Goal: Task Accomplishment & Management: Manage account settings

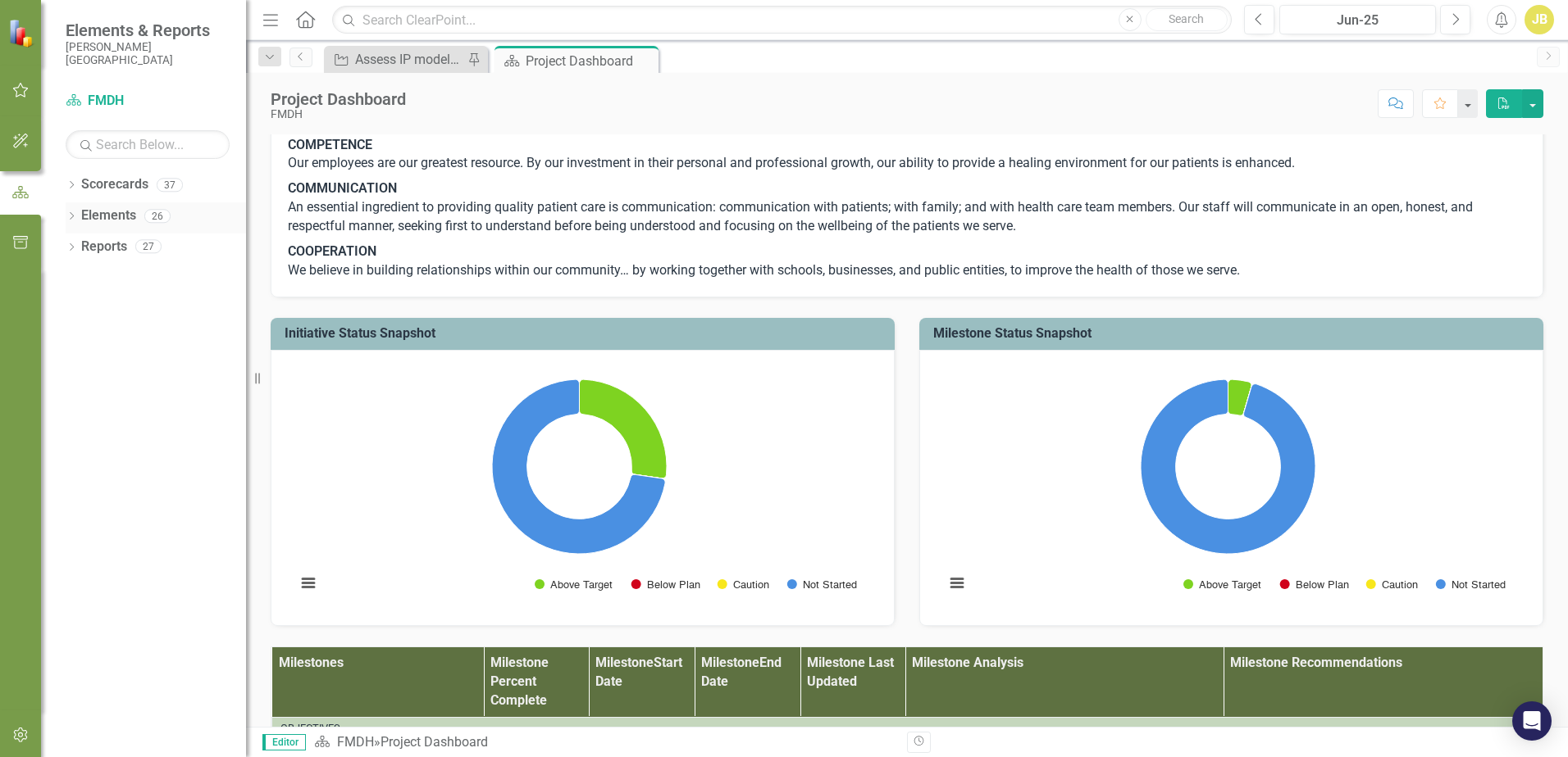
scroll to position [409, 0]
click at [23, 81] on button "button" at bounding box center [22, 90] width 37 height 34
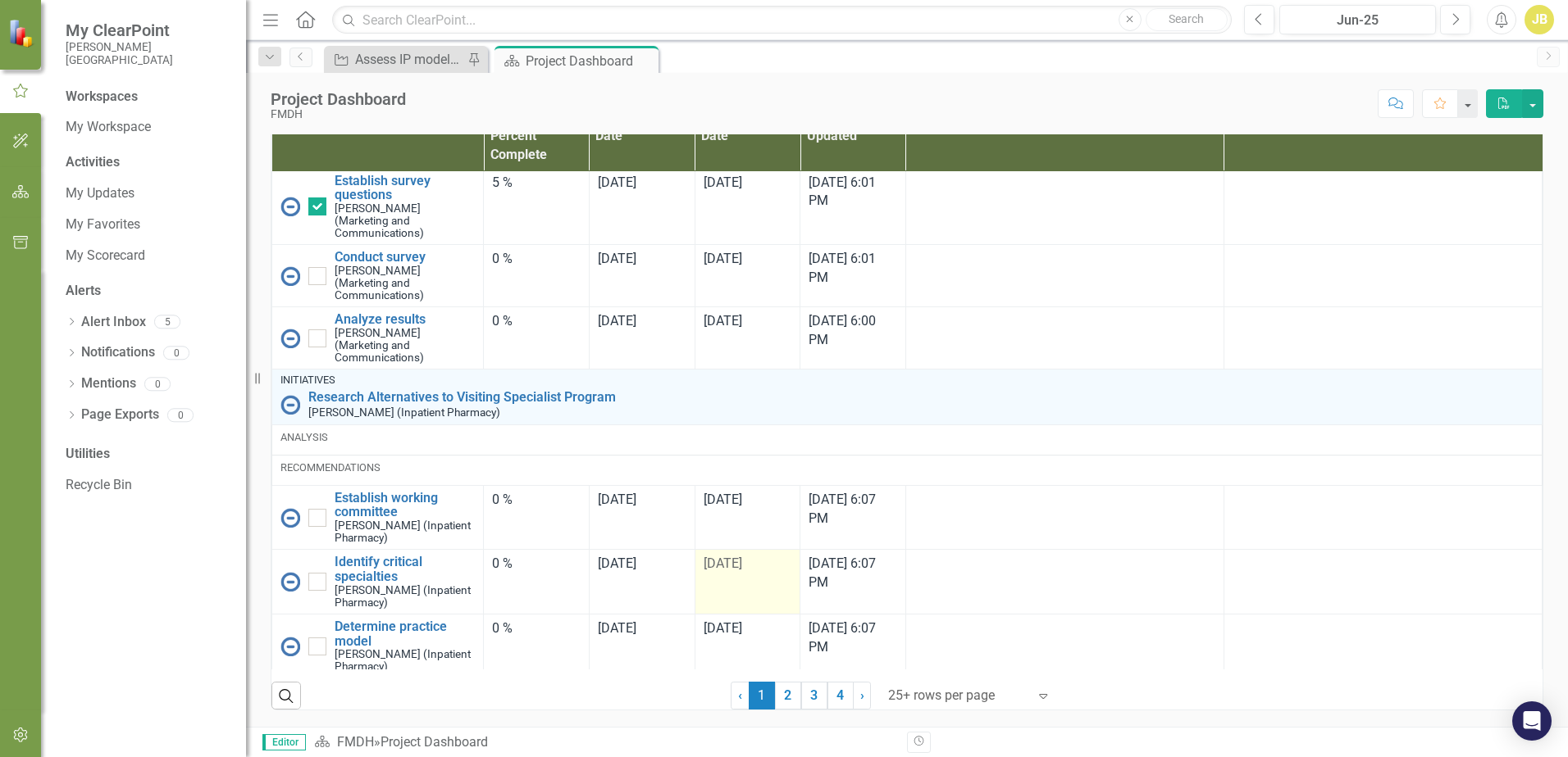
scroll to position [1810, 0]
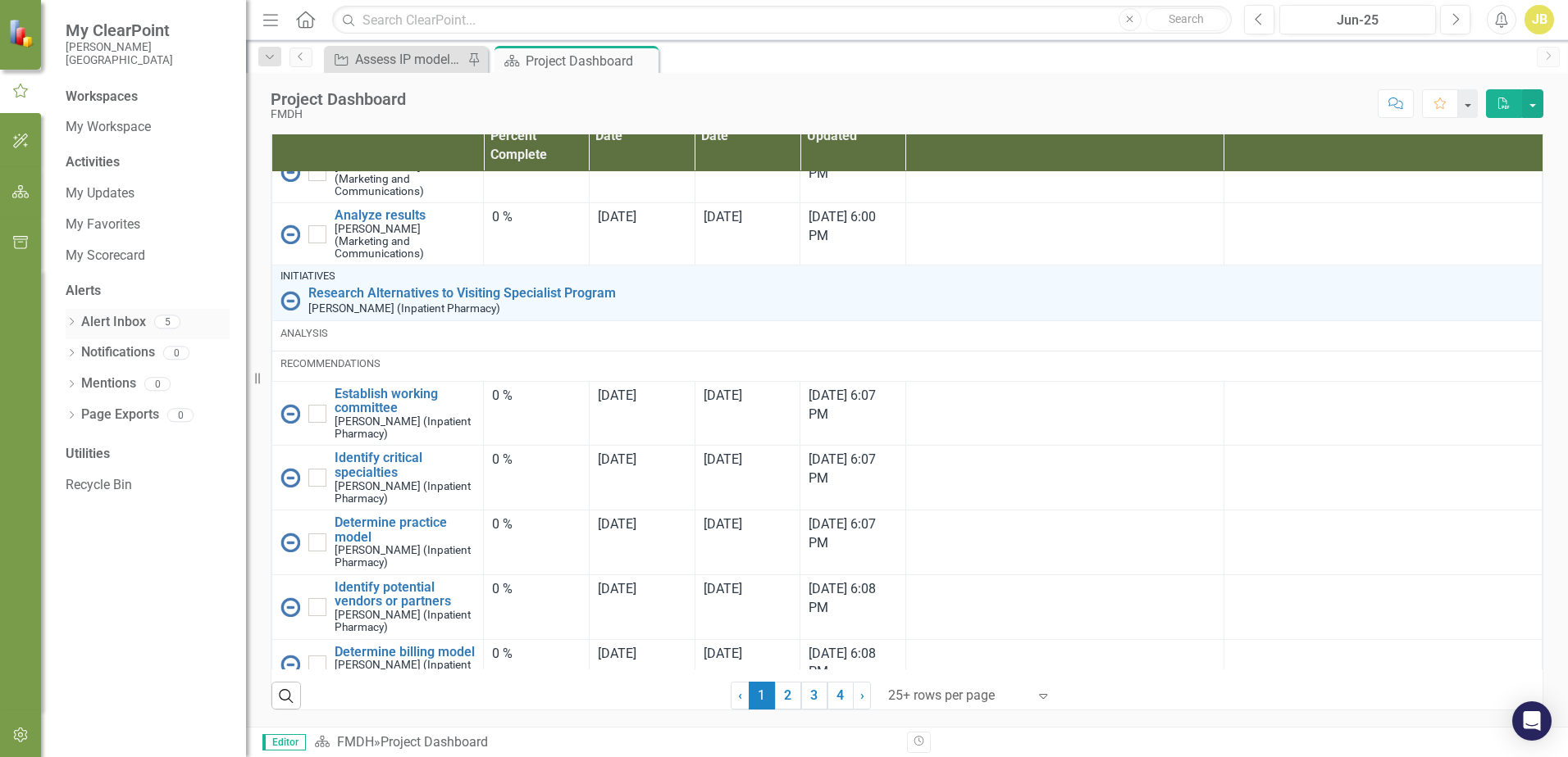
click at [112, 325] on link "Alert Inbox" at bounding box center [114, 322] width 65 height 19
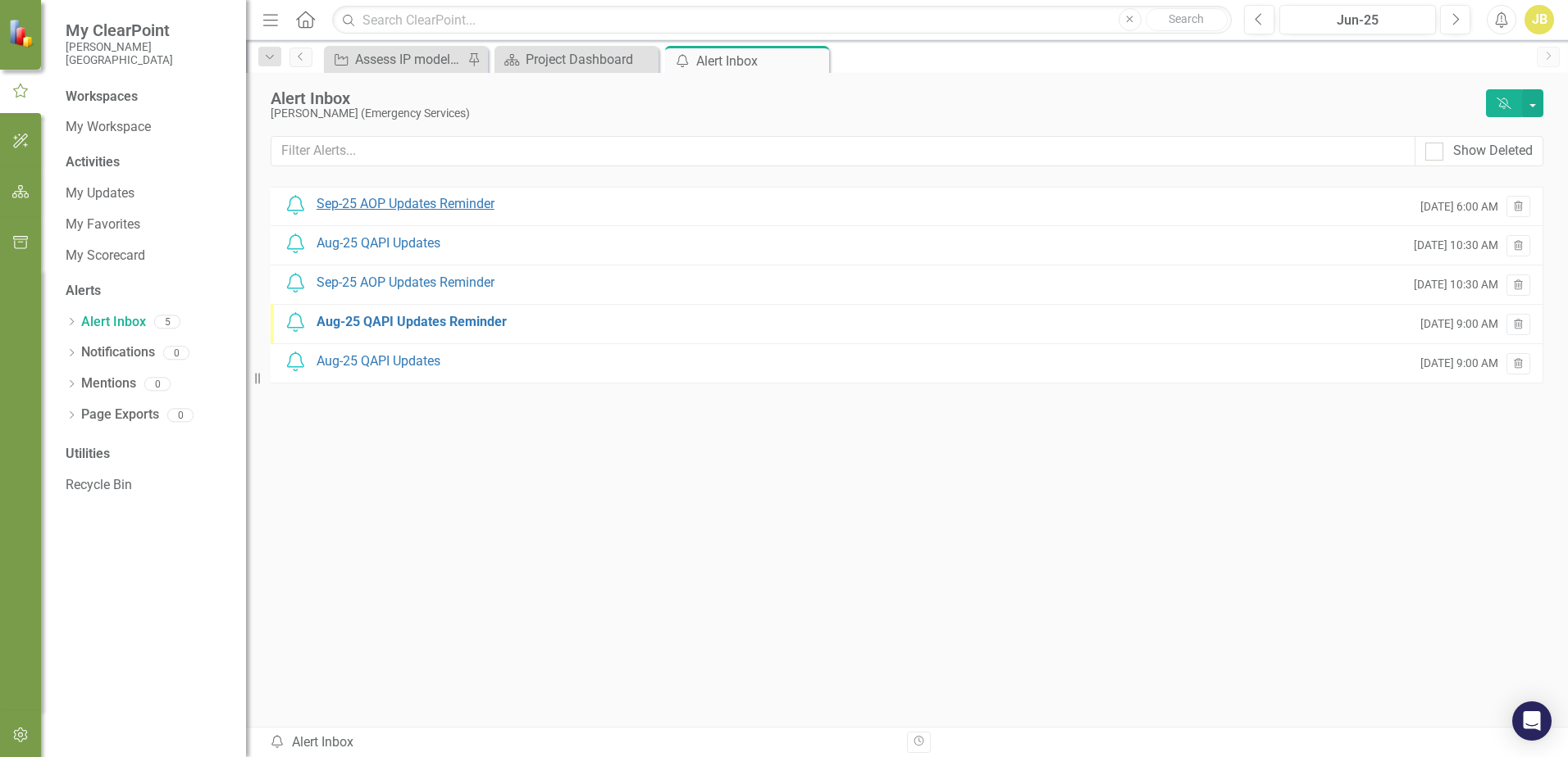
click at [419, 200] on div "Sep-25 AOP Updates Reminder" at bounding box center [405, 204] width 178 height 19
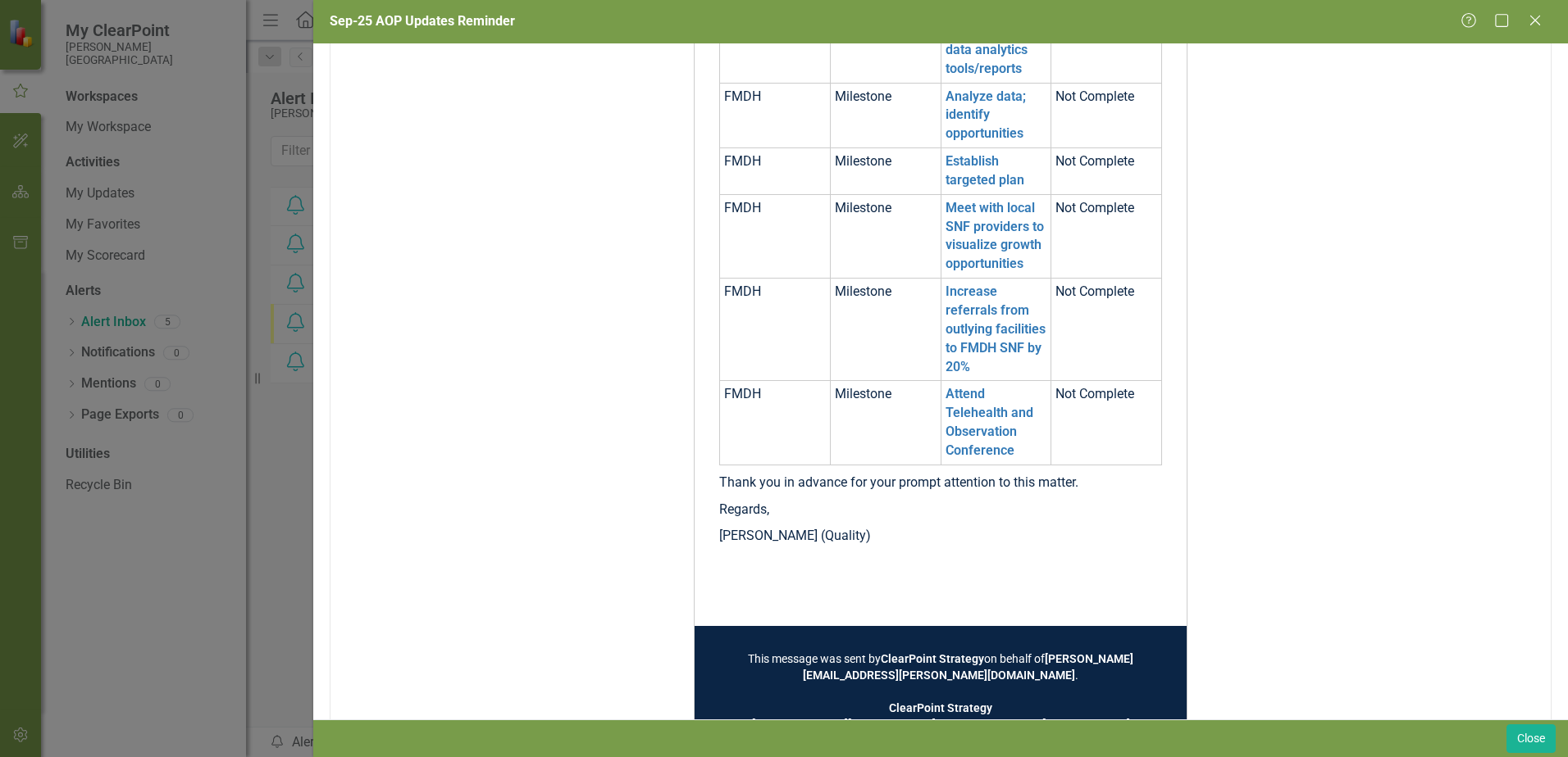
scroll to position [468, 0]
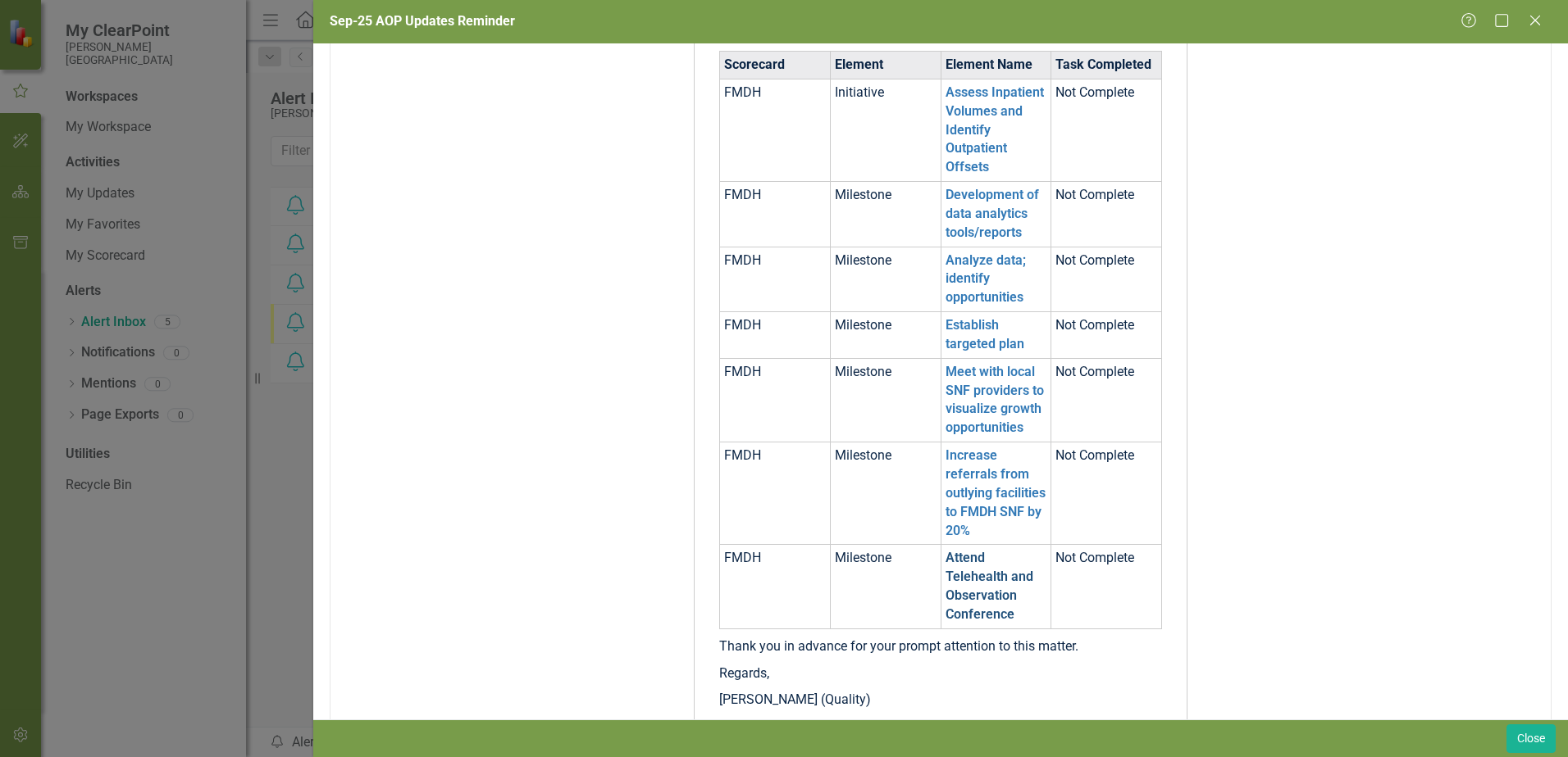
click at [974, 611] on link "Attend Telehealth and Observation Conference" at bounding box center [988, 585] width 87 height 72
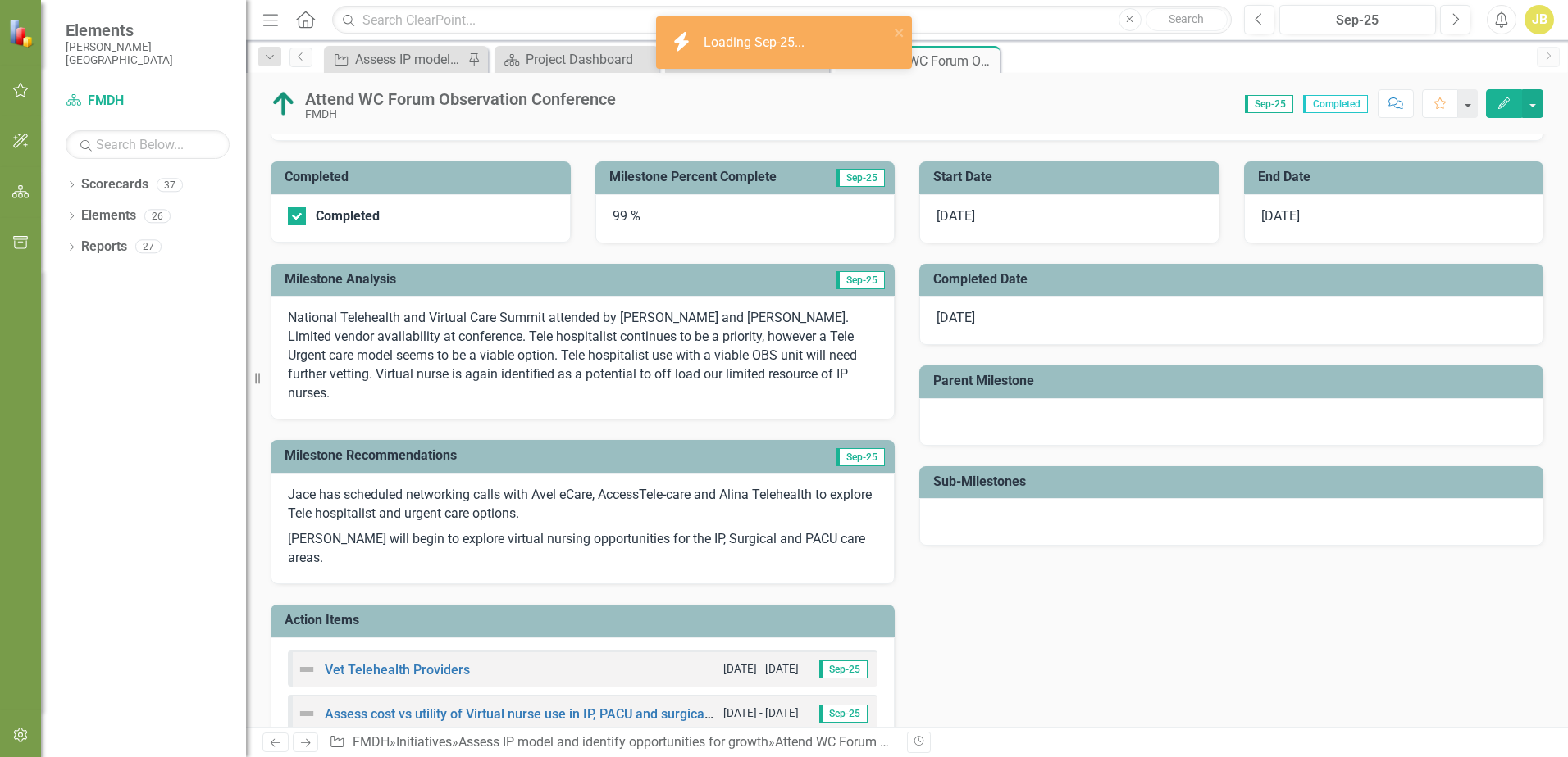
scroll to position [328, 0]
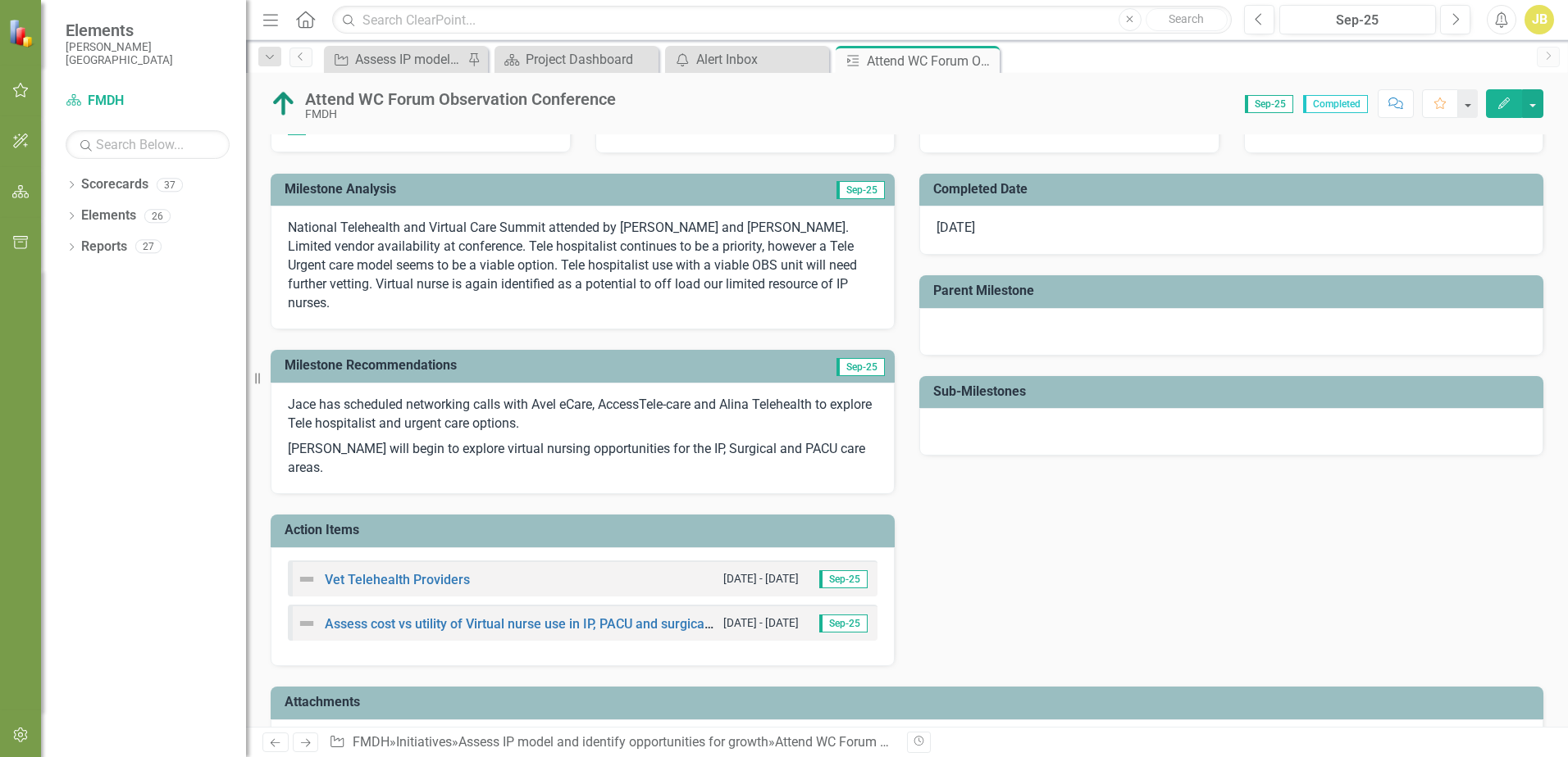
click at [374, 358] on h3 "Milestone Recommendations" at bounding box center [518, 365] width 467 height 15
click at [399, 358] on h3 "Milestone Recommendations" at bounding box center [518, 365] width 467 height 15
click at [463, 400] on p "Jace has scheduled networking calls with Avel eCare, AccessTele-care and Alina …" at bounding box center [583, 416] width 589 height 41
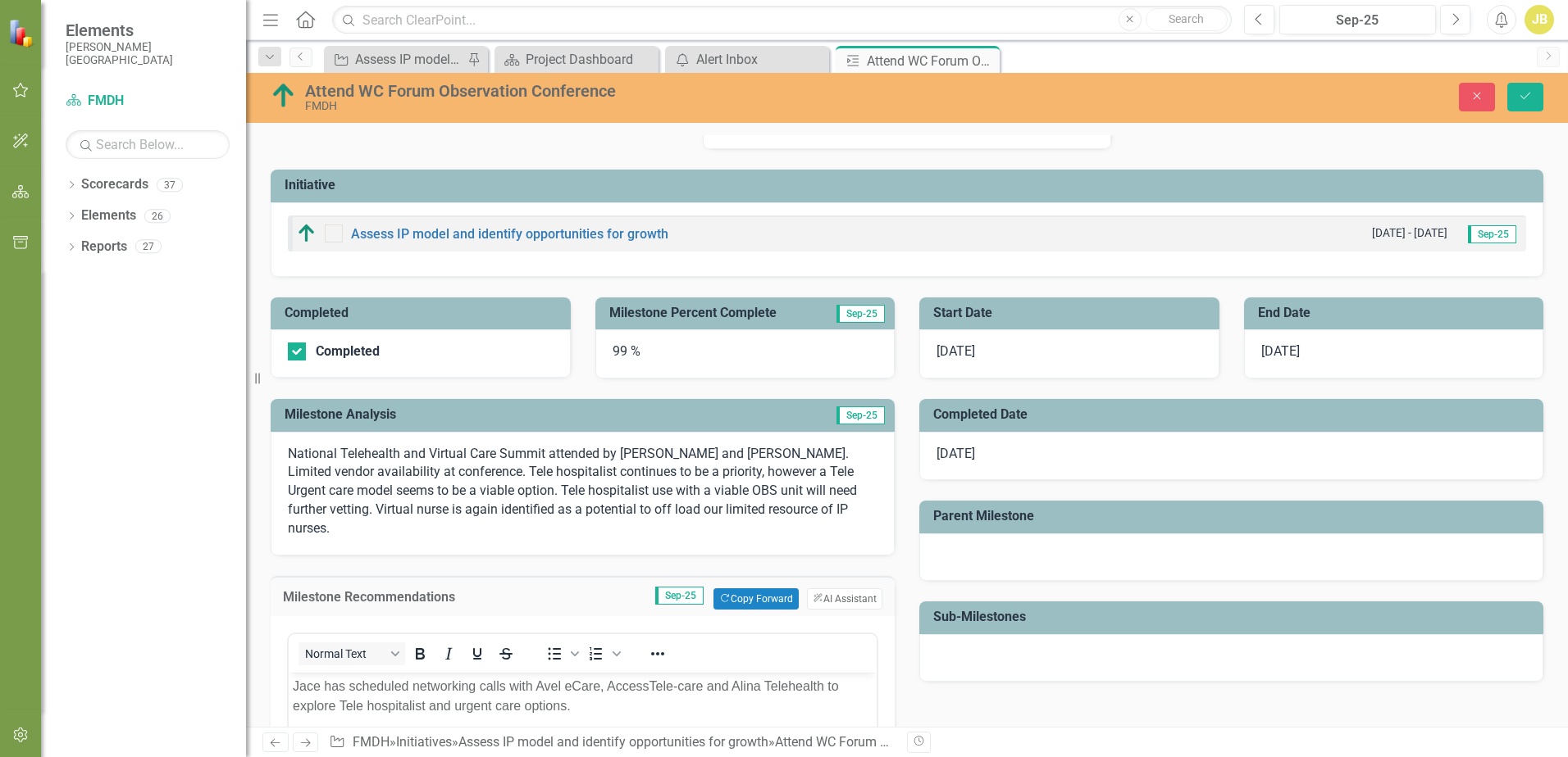
scroll to position [94, 0]
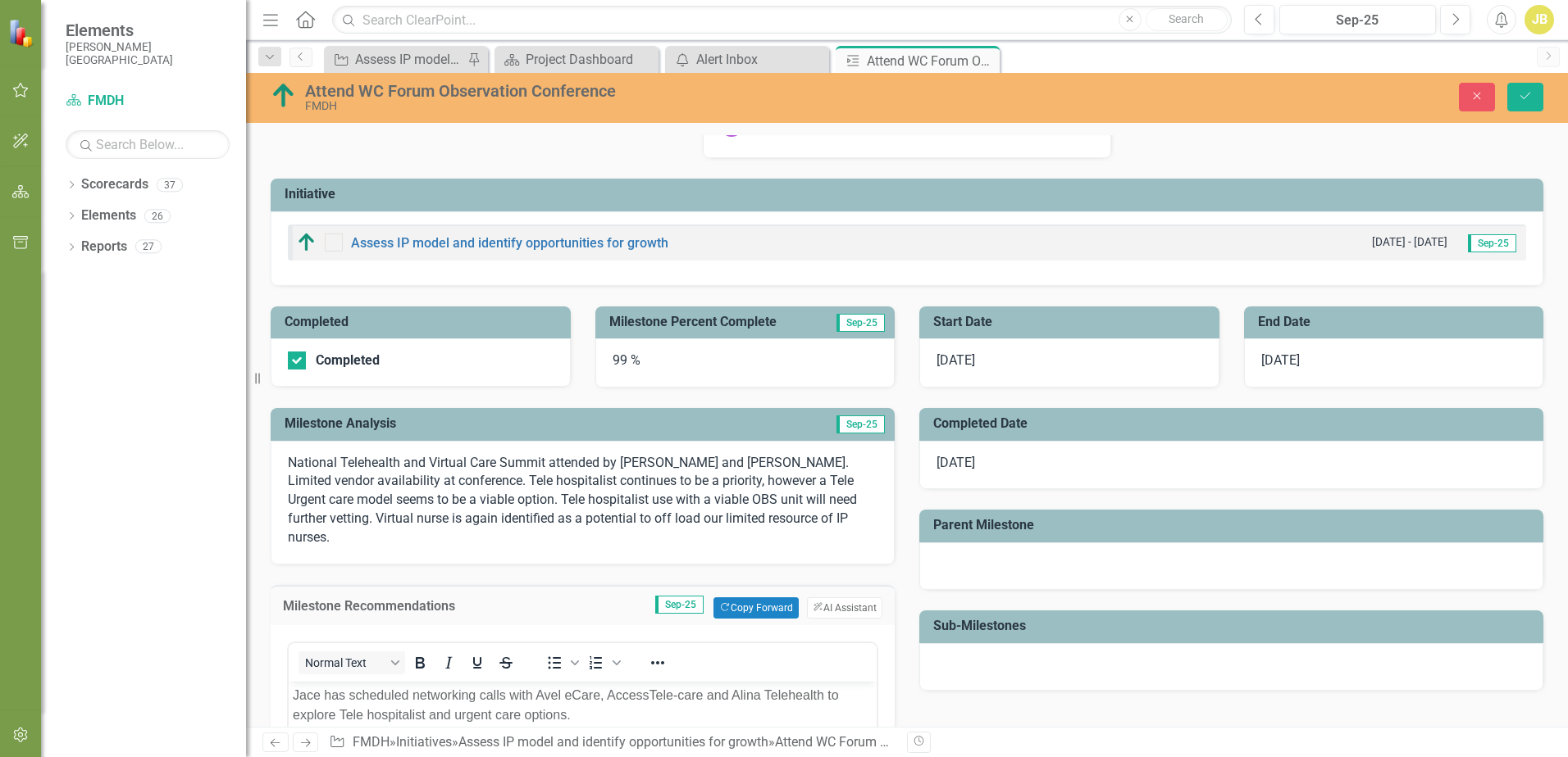
click at [675, 485] on p "National Telehealth and Virtual Care Summit attended by [PERSON_NAME] and [PERS…" at bounding box center [583, 500] width 589 height 93
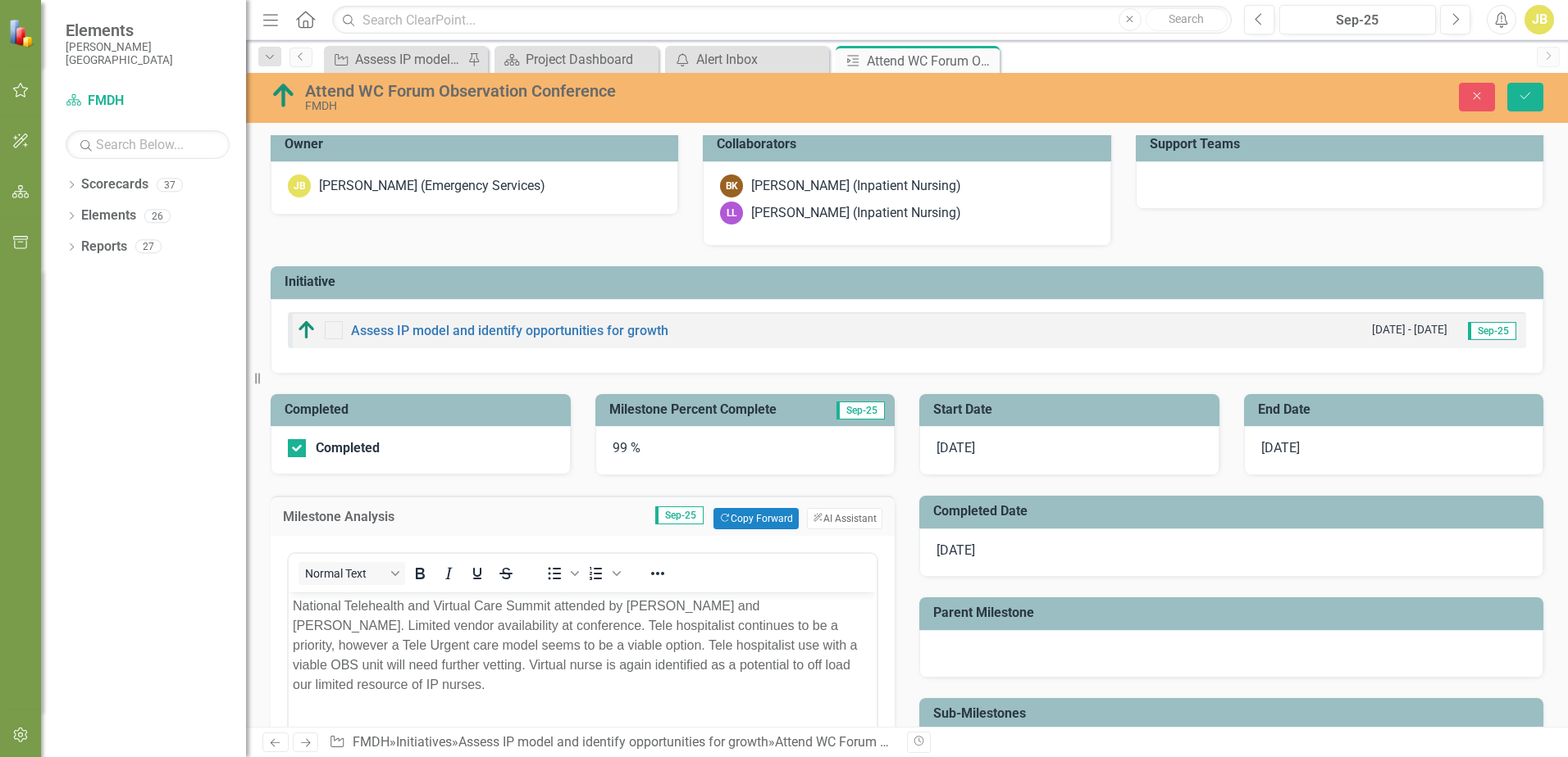
scroll to position [0, 0]
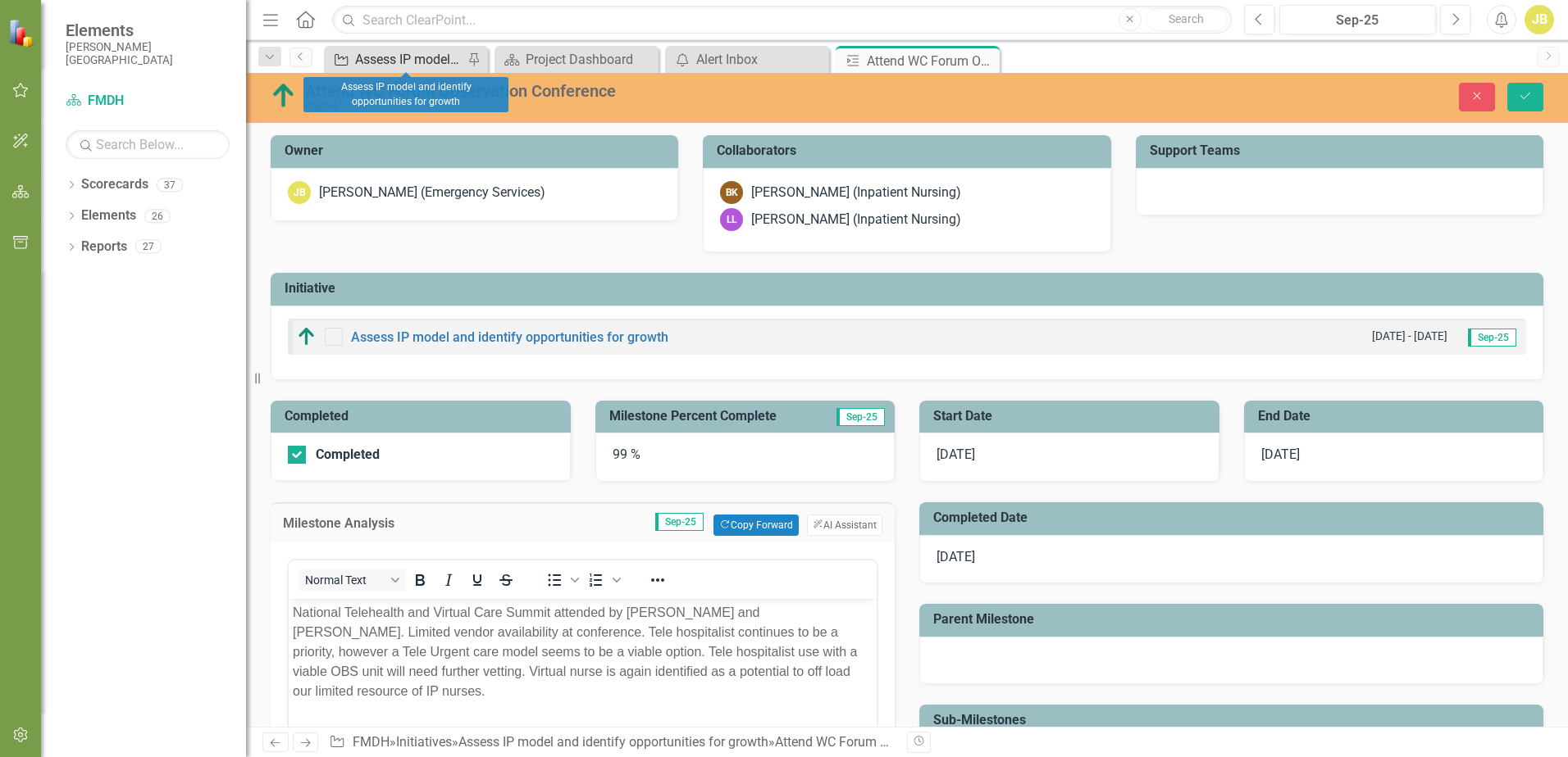
click at [407, 61] on div "Assess IP model and identify opportunities for growth" at bounding box center [409, 59] width 108 height 21
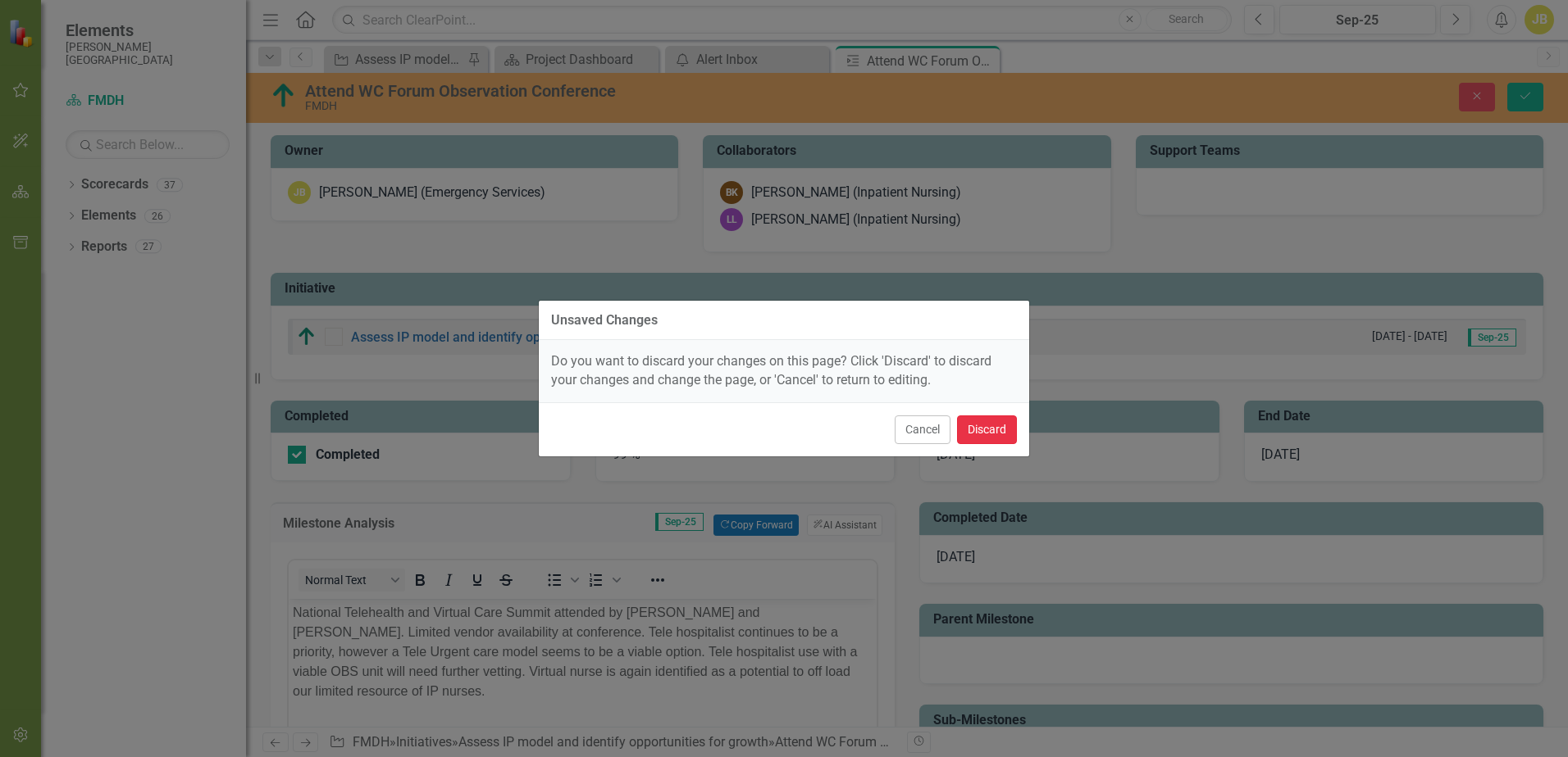
click at [966, 432] on button "Discard" at bounding box center [986, 429] width 60 height 28
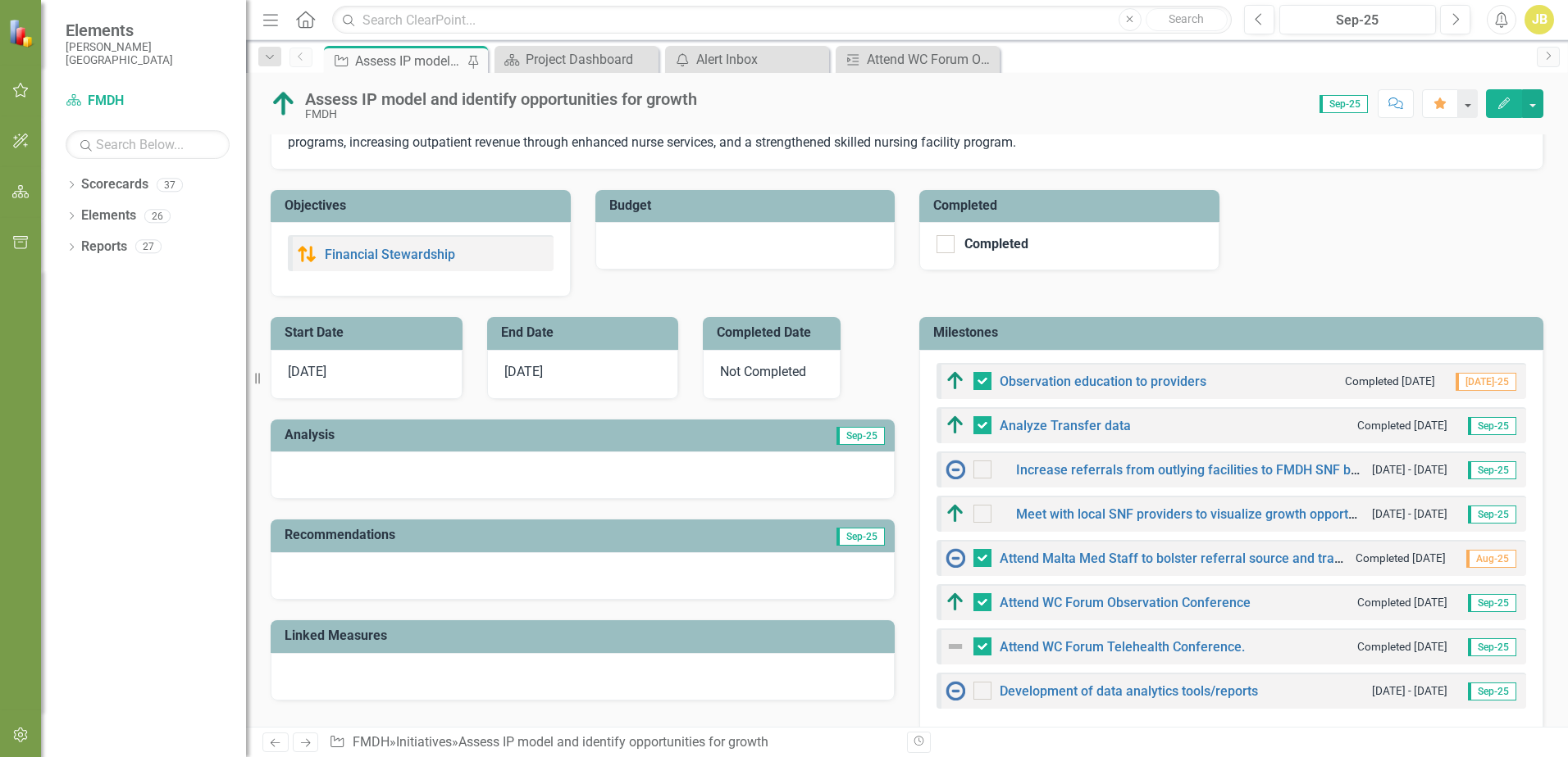
scroll to position [328, 0]
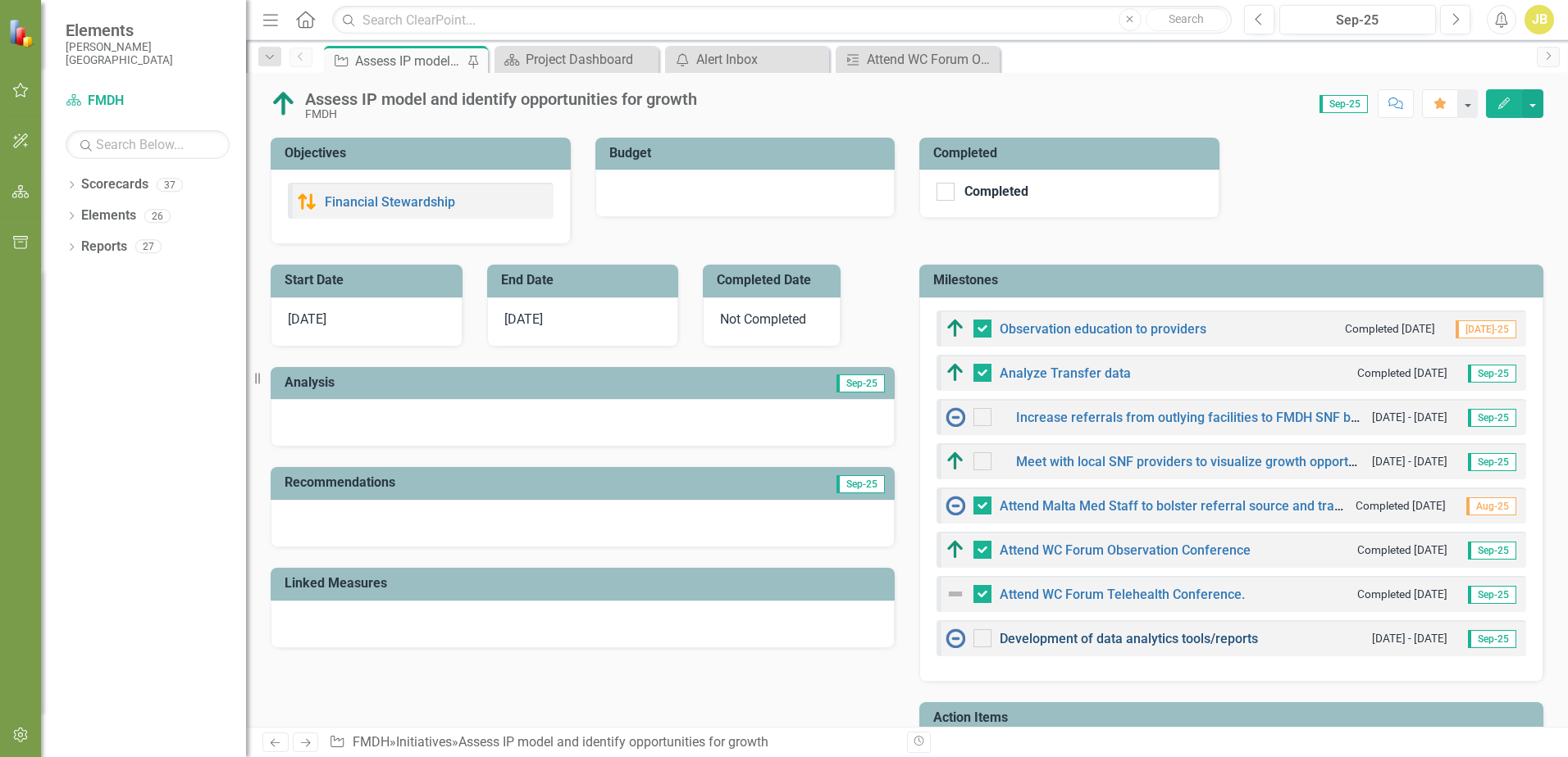
click at [1085, 638] on link "Development of data analytics tools/reports" at bounding box center [1128, 639] width 258 height 16
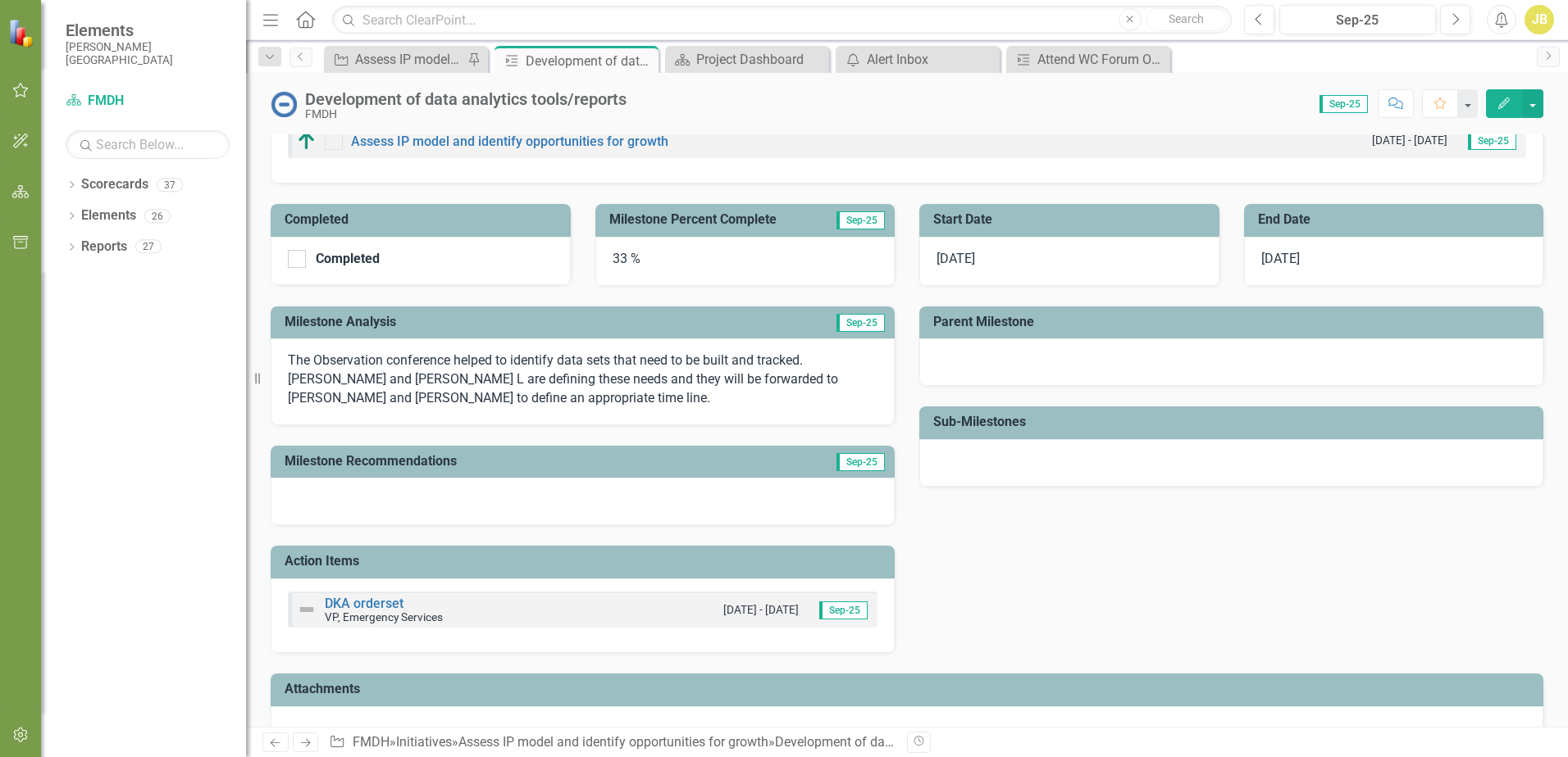
scroll to position [265, 0]
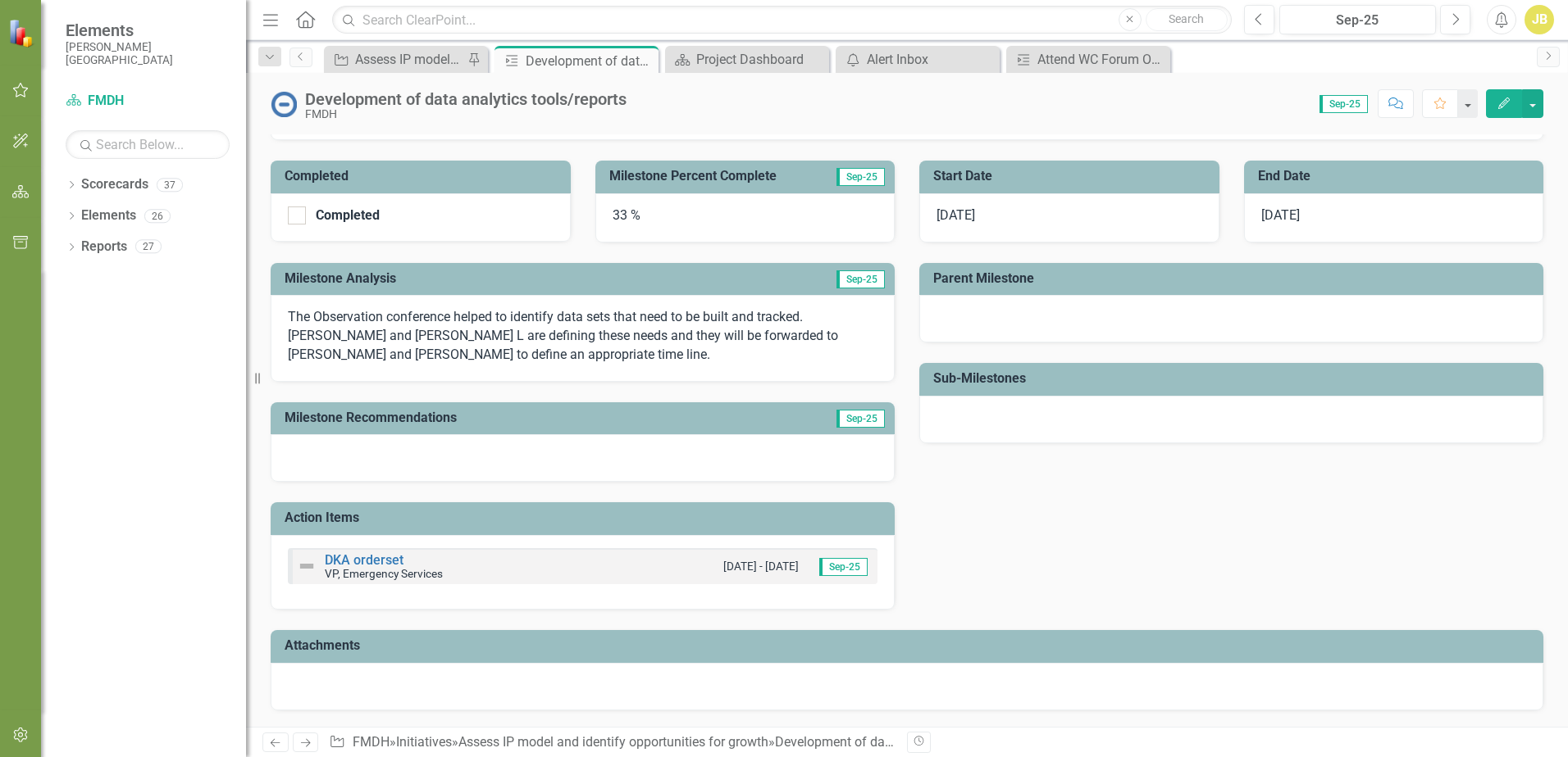
click at [621, 367] on div "The Observation conference helped to identify data sets that need to be built a…" at bounding box center [582, 338] width 624 height 86
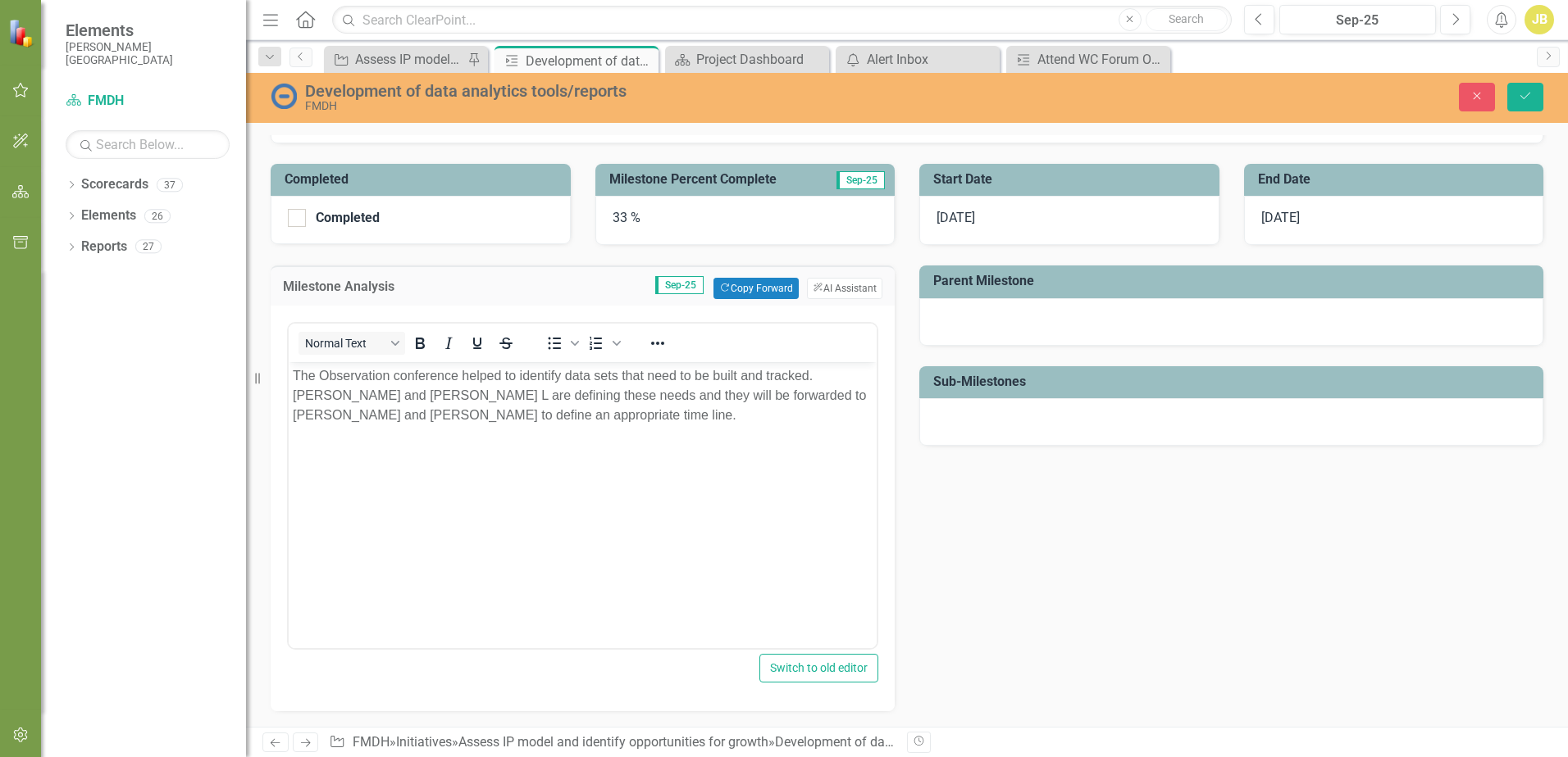
scroll to position [265, 0]
click at [694, 394] on p "The Observation conference helped to identify data sets that need to be built a…" at bounding box center [583, 395] width 580 height 59
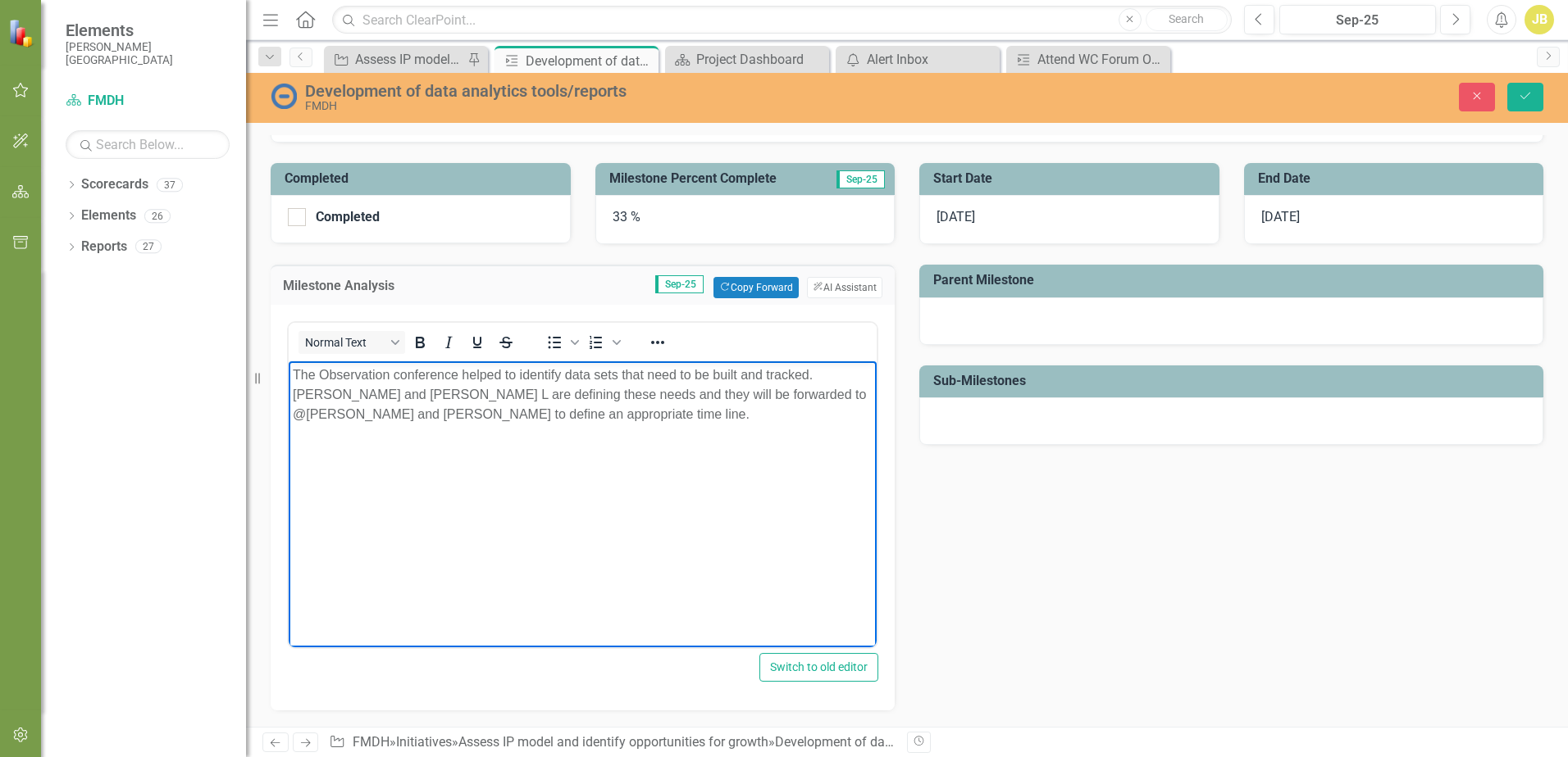
click at [731, 436] on body "The Observation conference helped to identify data sets that need to be built a…" at bounding box center [583, 484] width 588 height 245
click at [746, 397] on p "The Observation conference helped to identify data sets that need to be built a…" at bounding box center [583, 395] width 580 height 59
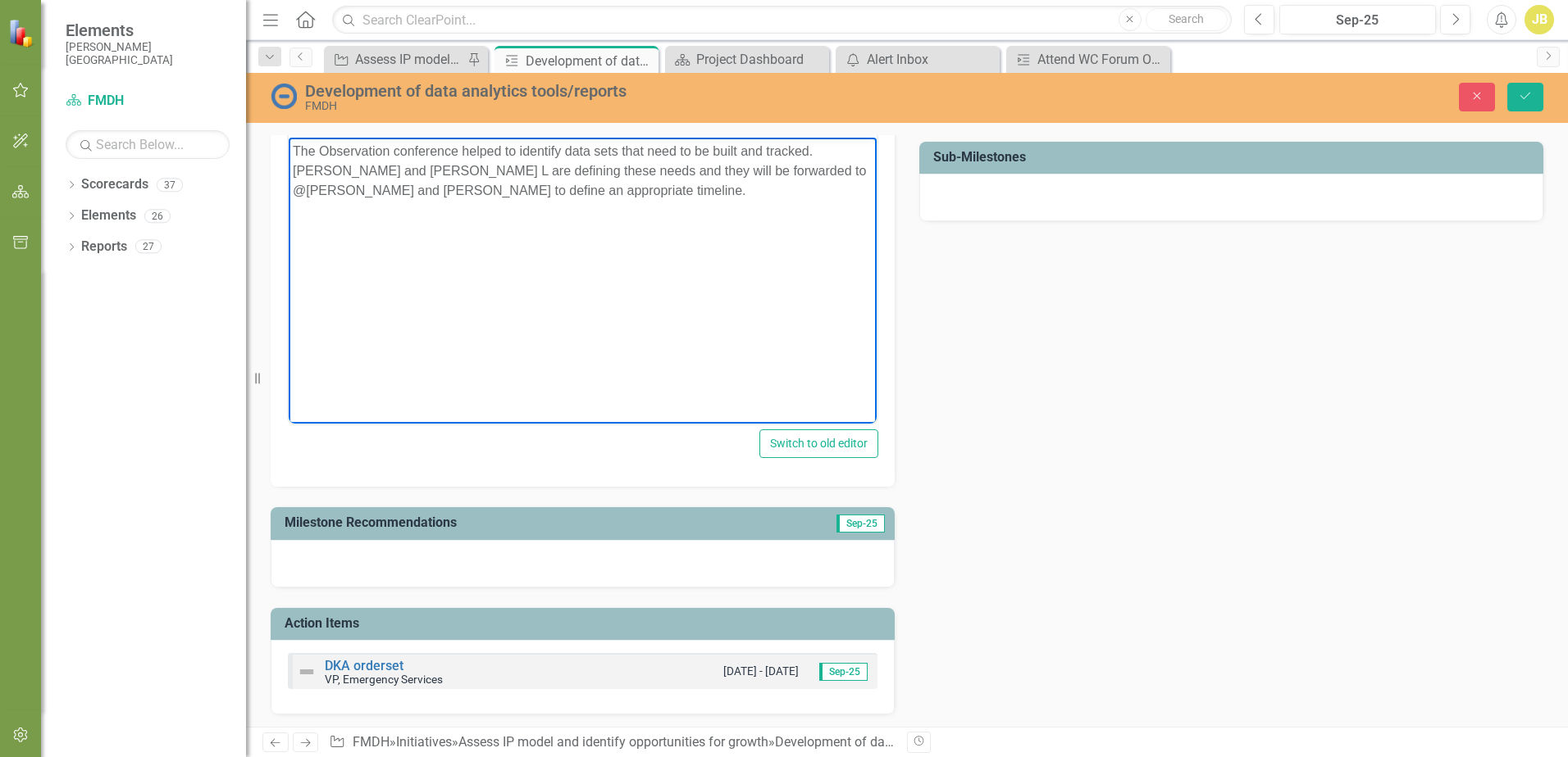
scroll to position [592, 0]
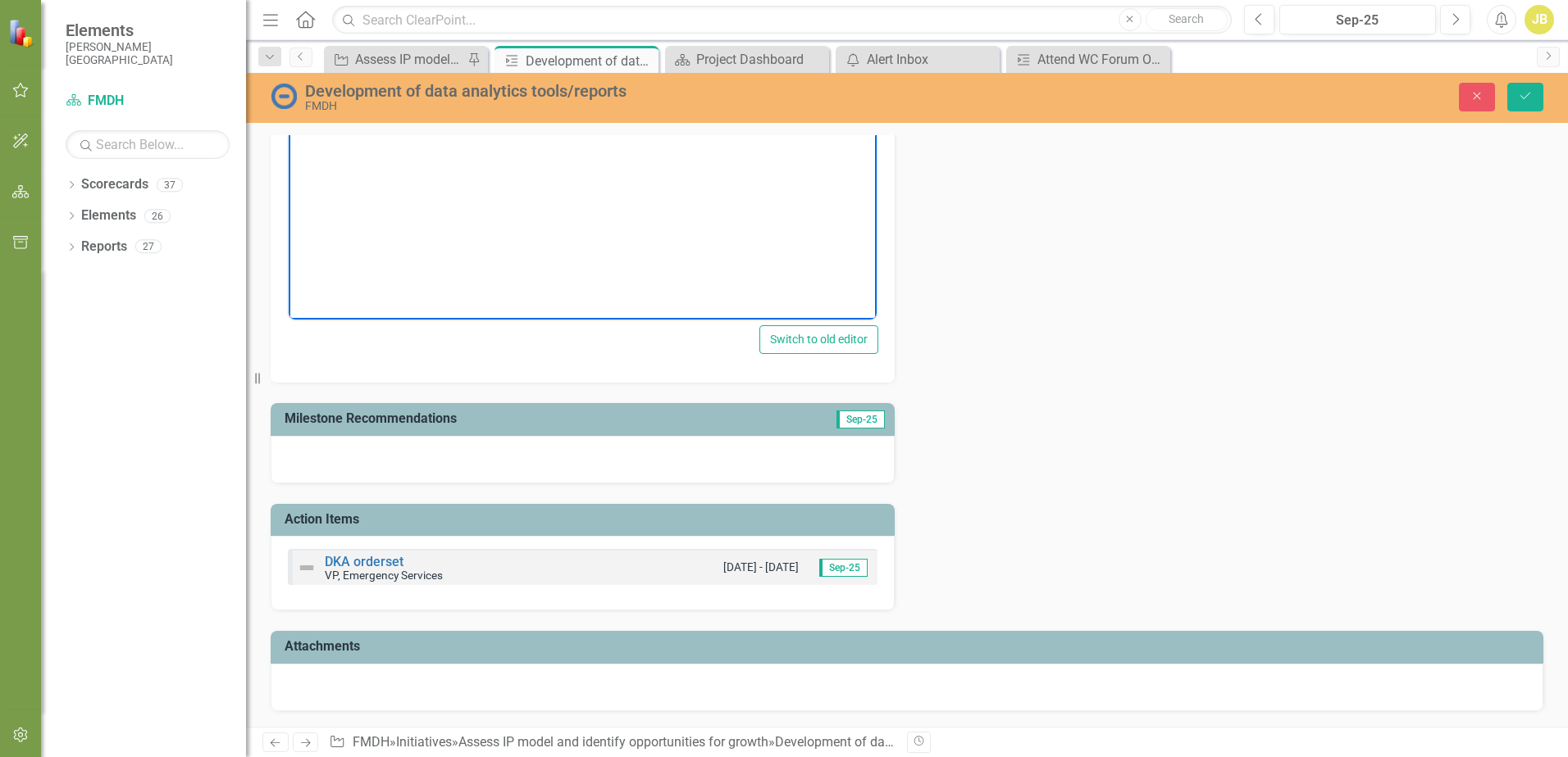
click at [521, 460] on div at bounding box center [582, 460] width 624 height 47
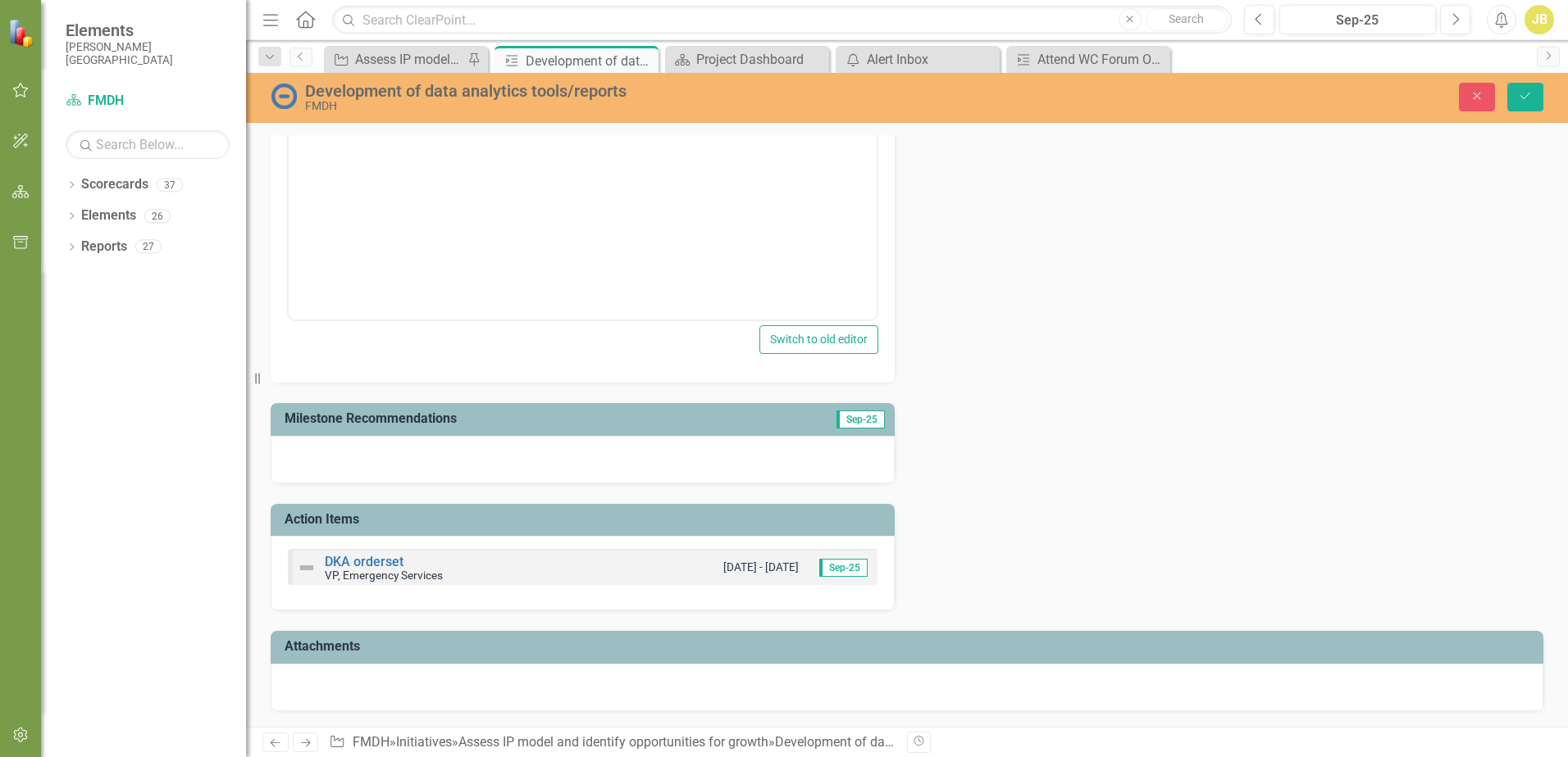
click at [521, 460] on div at bounding box center [582, 460] width 624 height 47
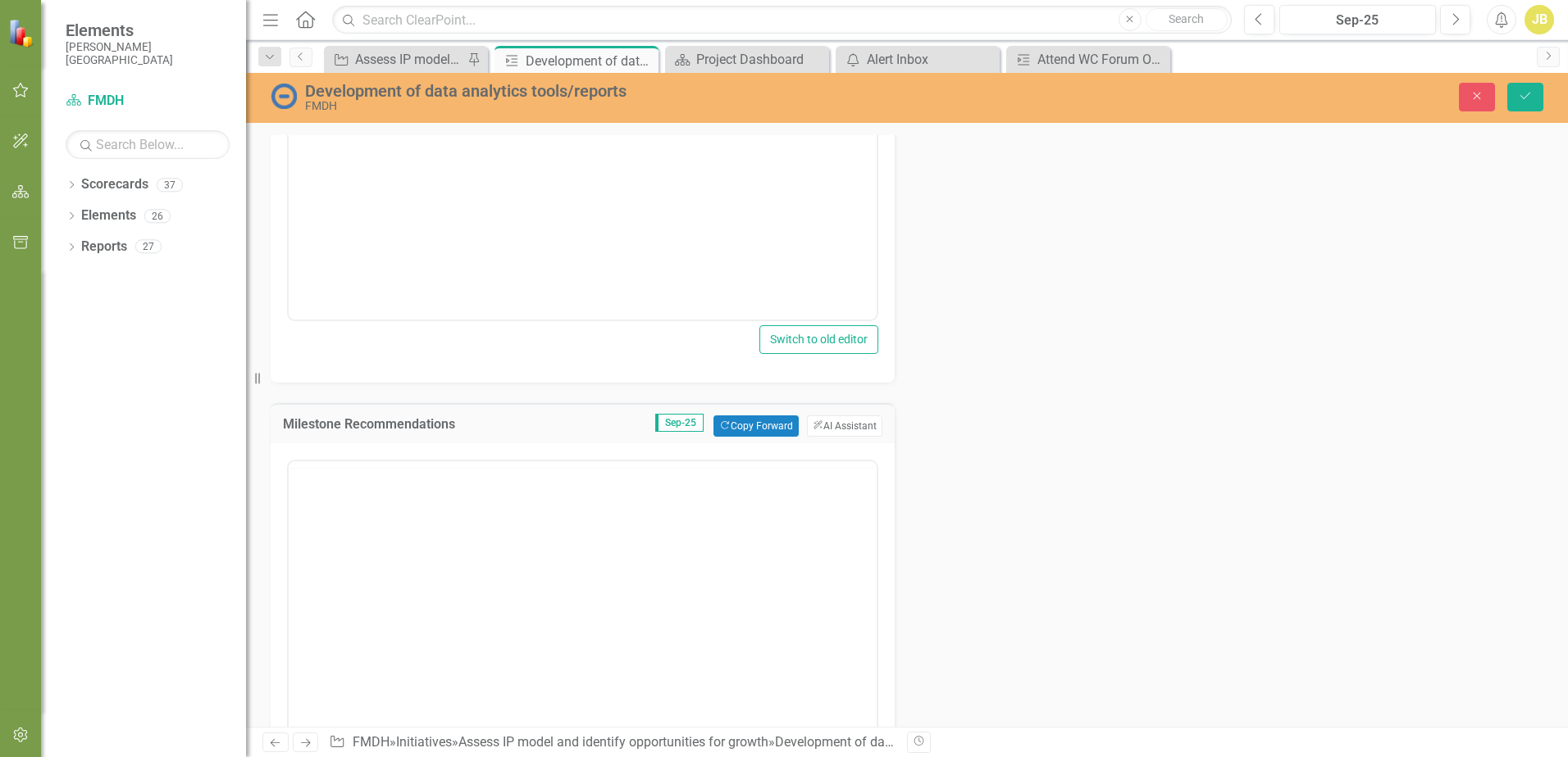
scroll to position [0, 0]
click at [521, 460] on div at bounding box center [583, 623] width 591 height 328
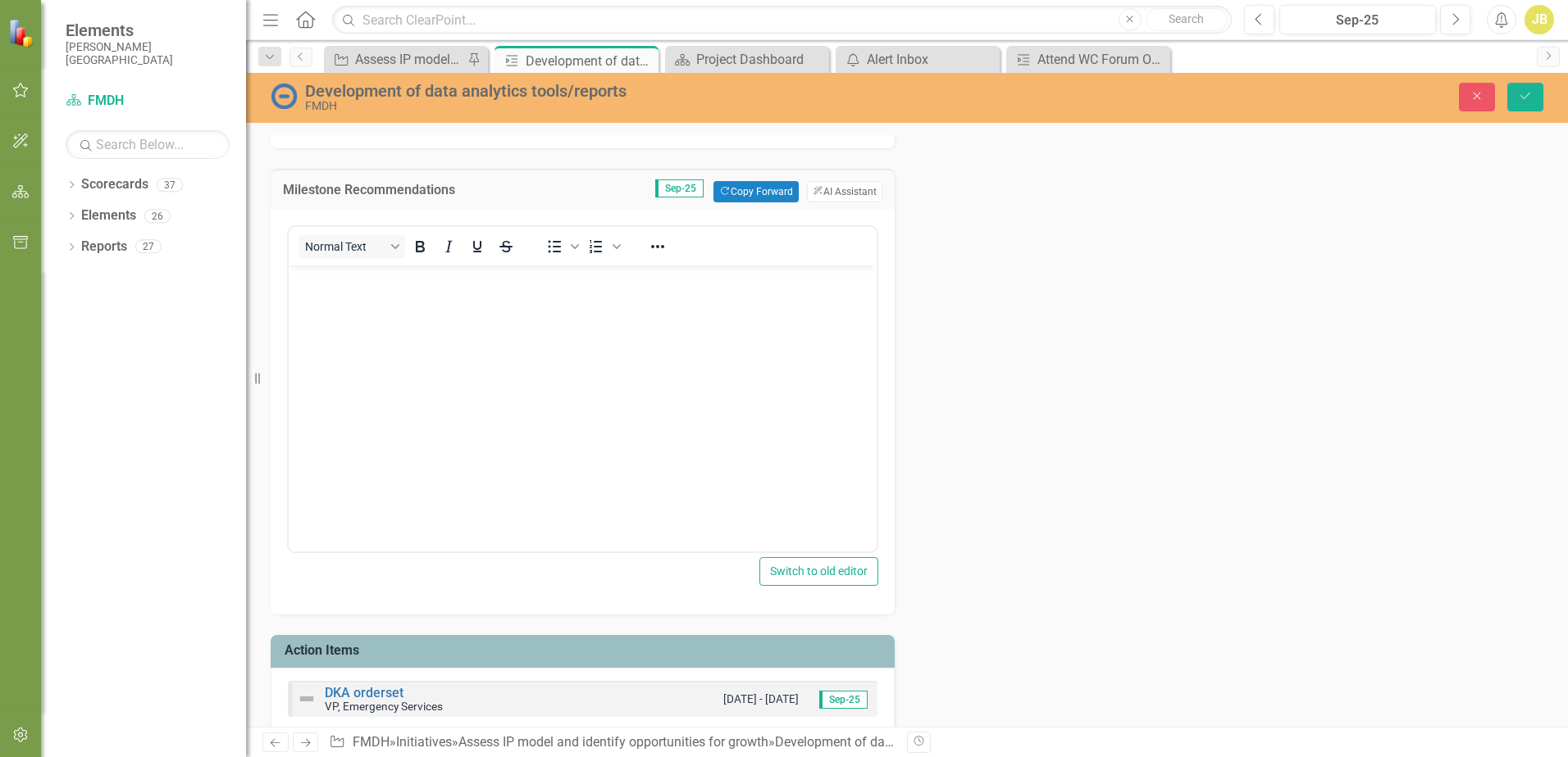
scroll to position [838, 0]
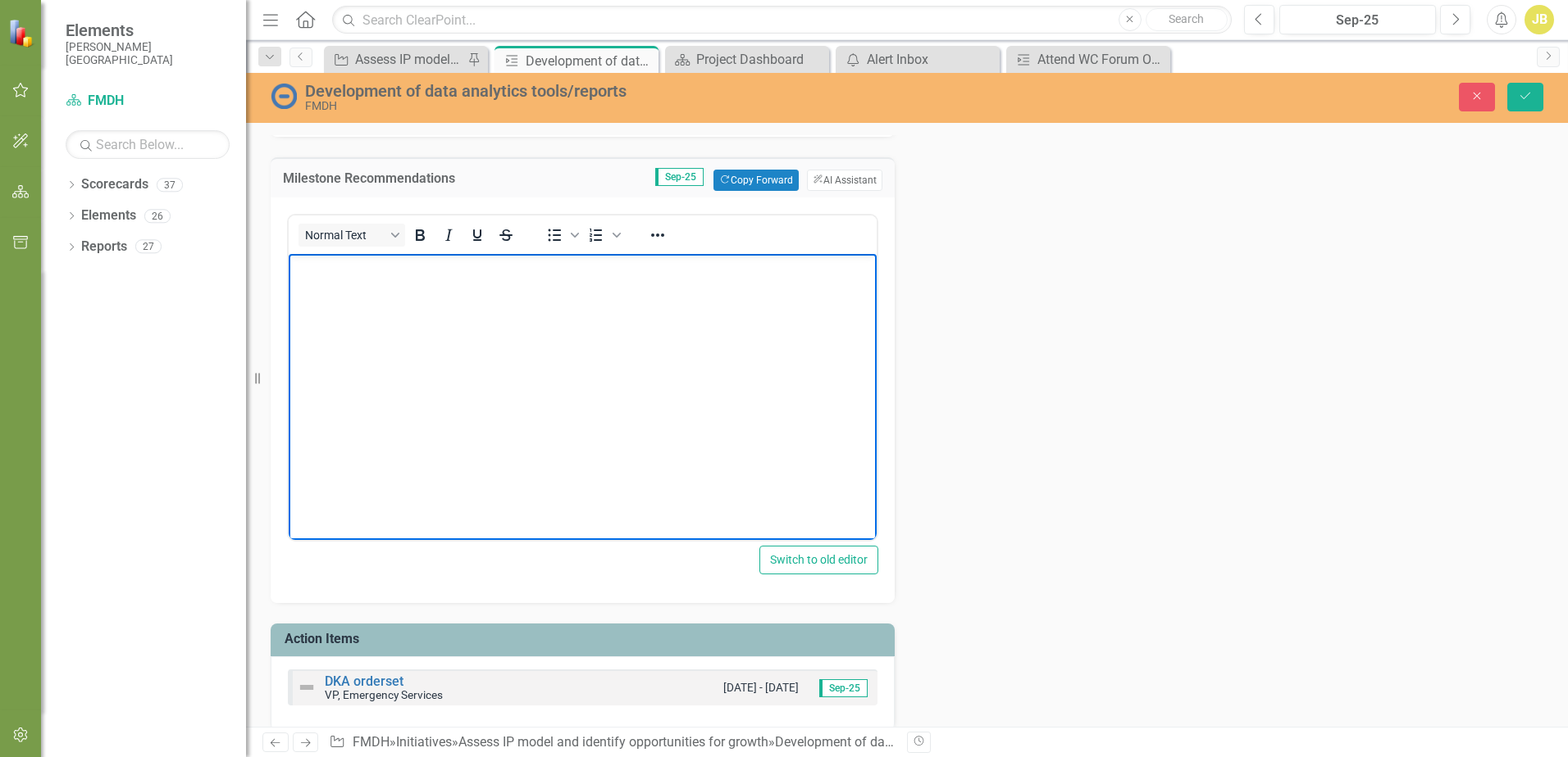
click at [487, 371] on body "Rich Text Area. Press ALT-0 for help." at bounding box center [583, 377] width 588 height 245
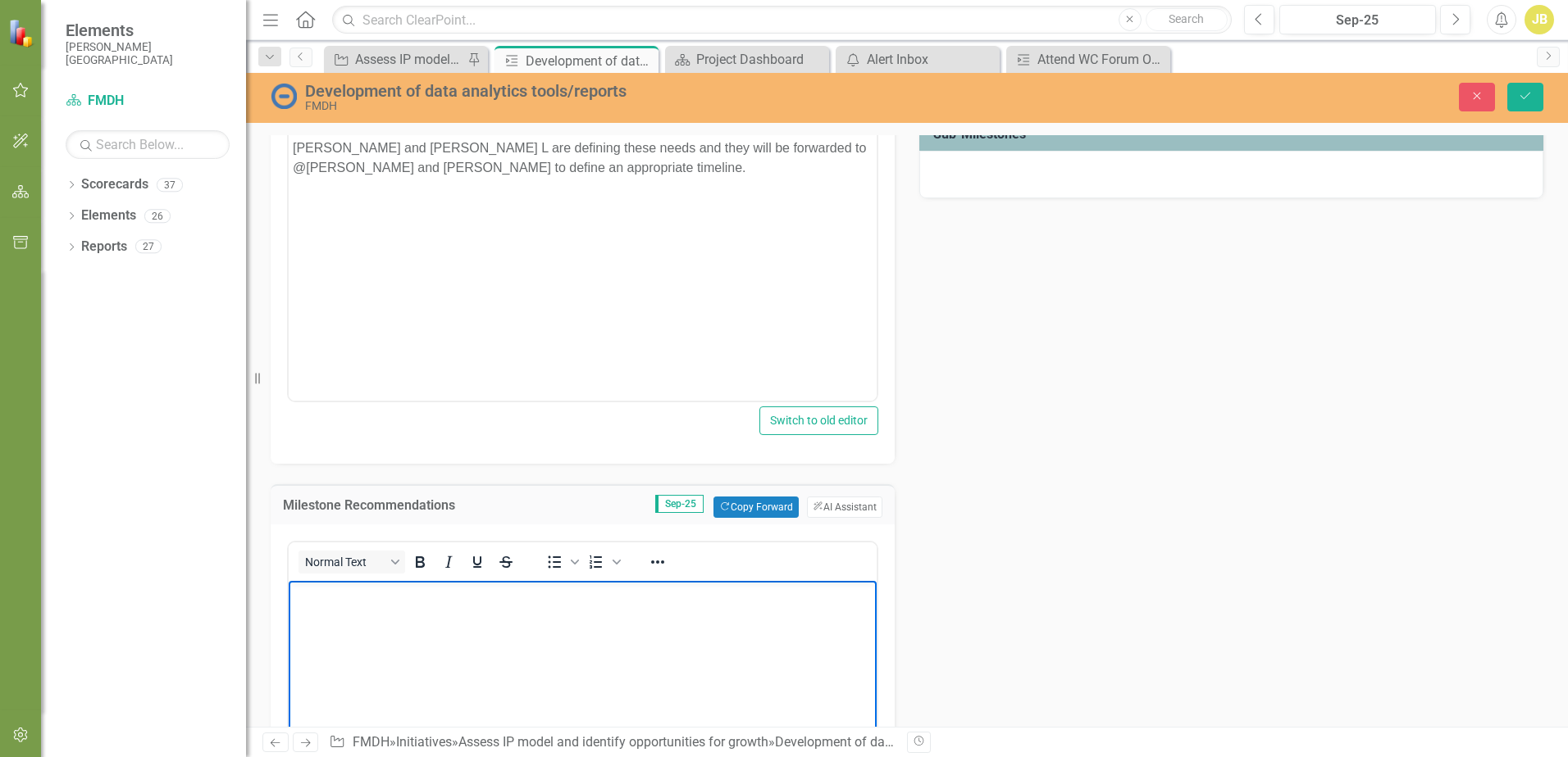
scroll to position [511, 0]
click at [1520, 97] on icon "Save" at bounding box center [1525, 96] width 15 height 12
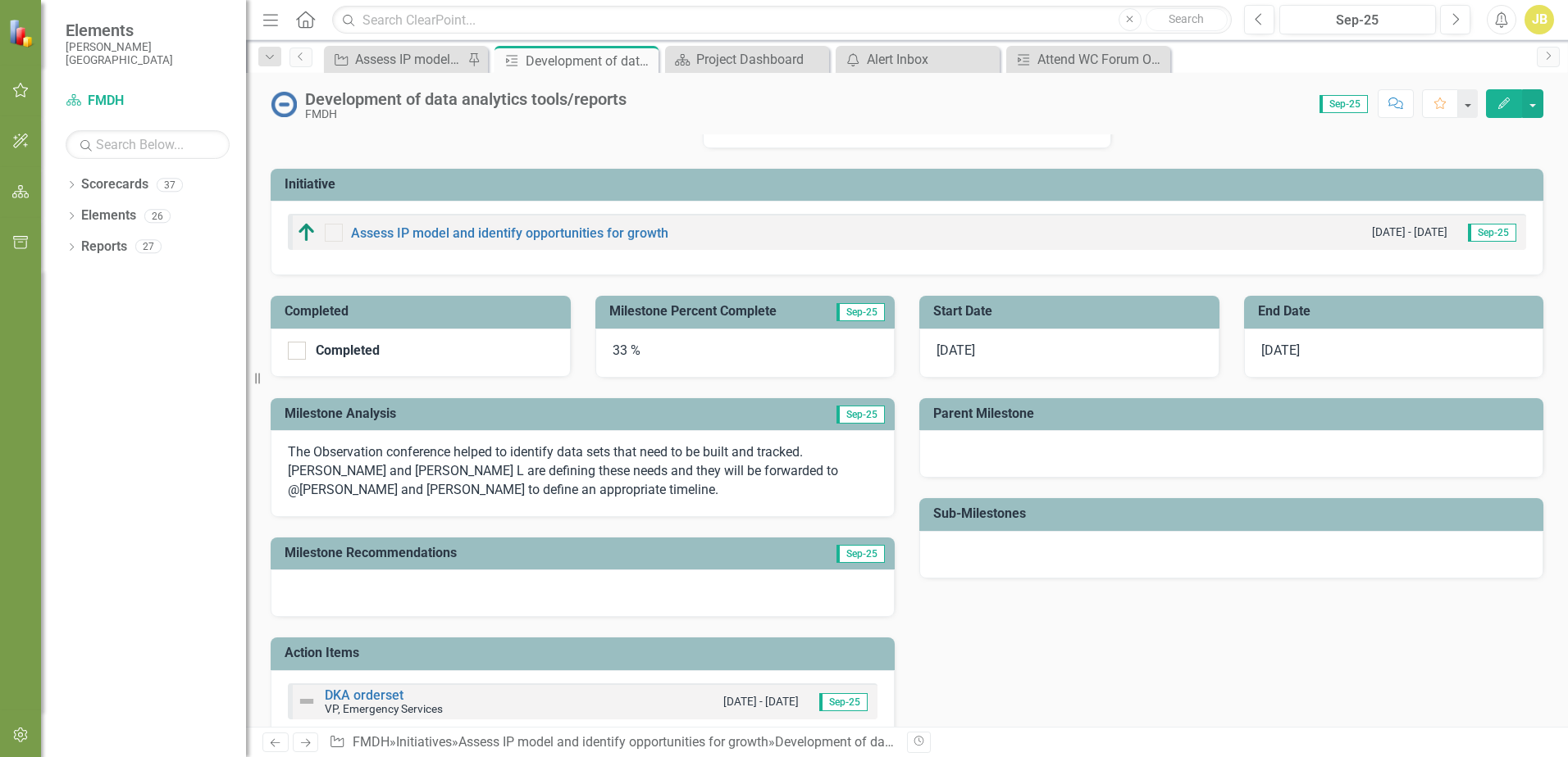
scroll to position [0, 0]
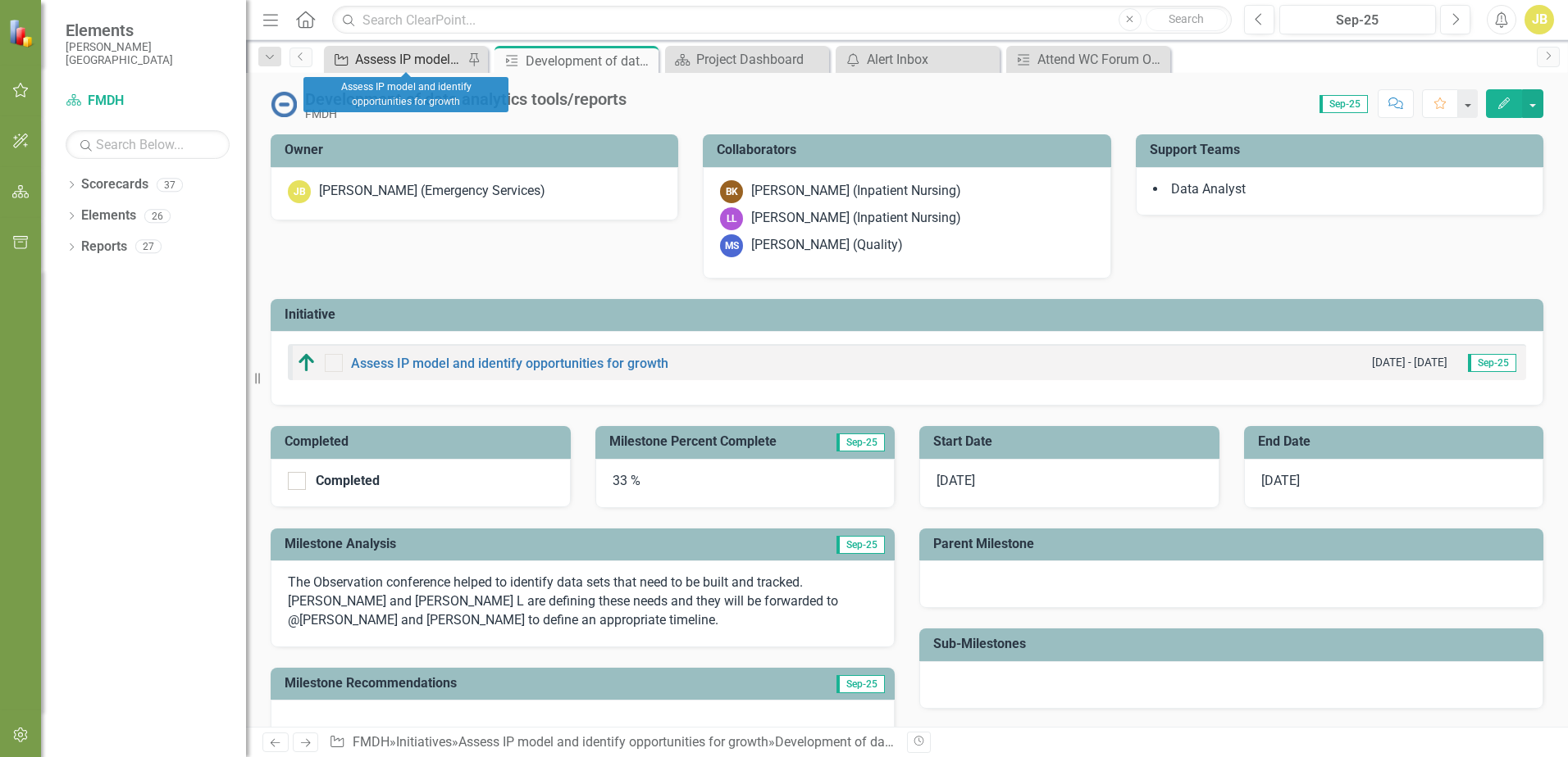
click at [417, 57] on div "Assess IP model and identify opportunities for growth" at bounding box center [409, 59] width 108 height 21
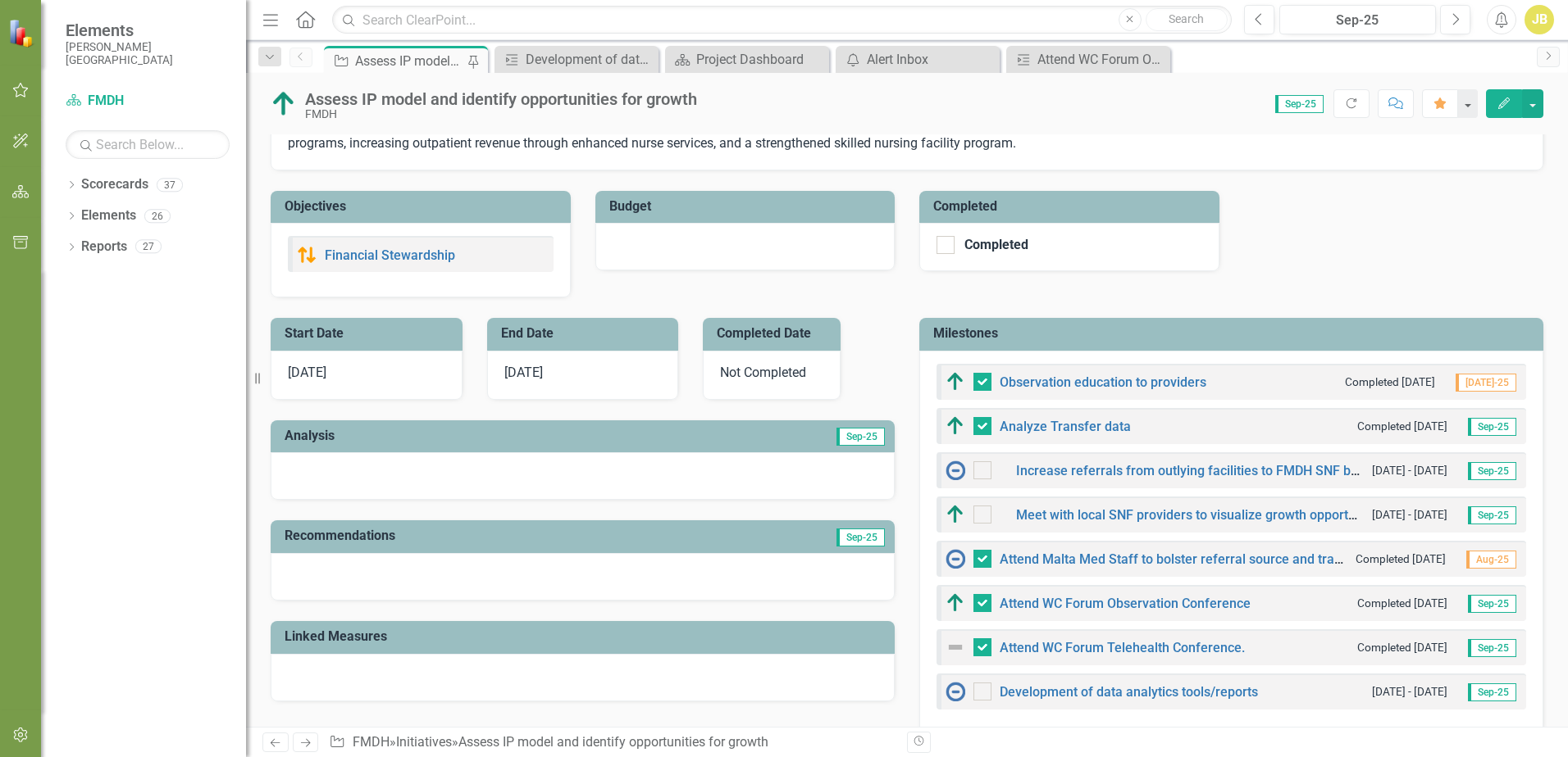
scroll to position [328, 0]
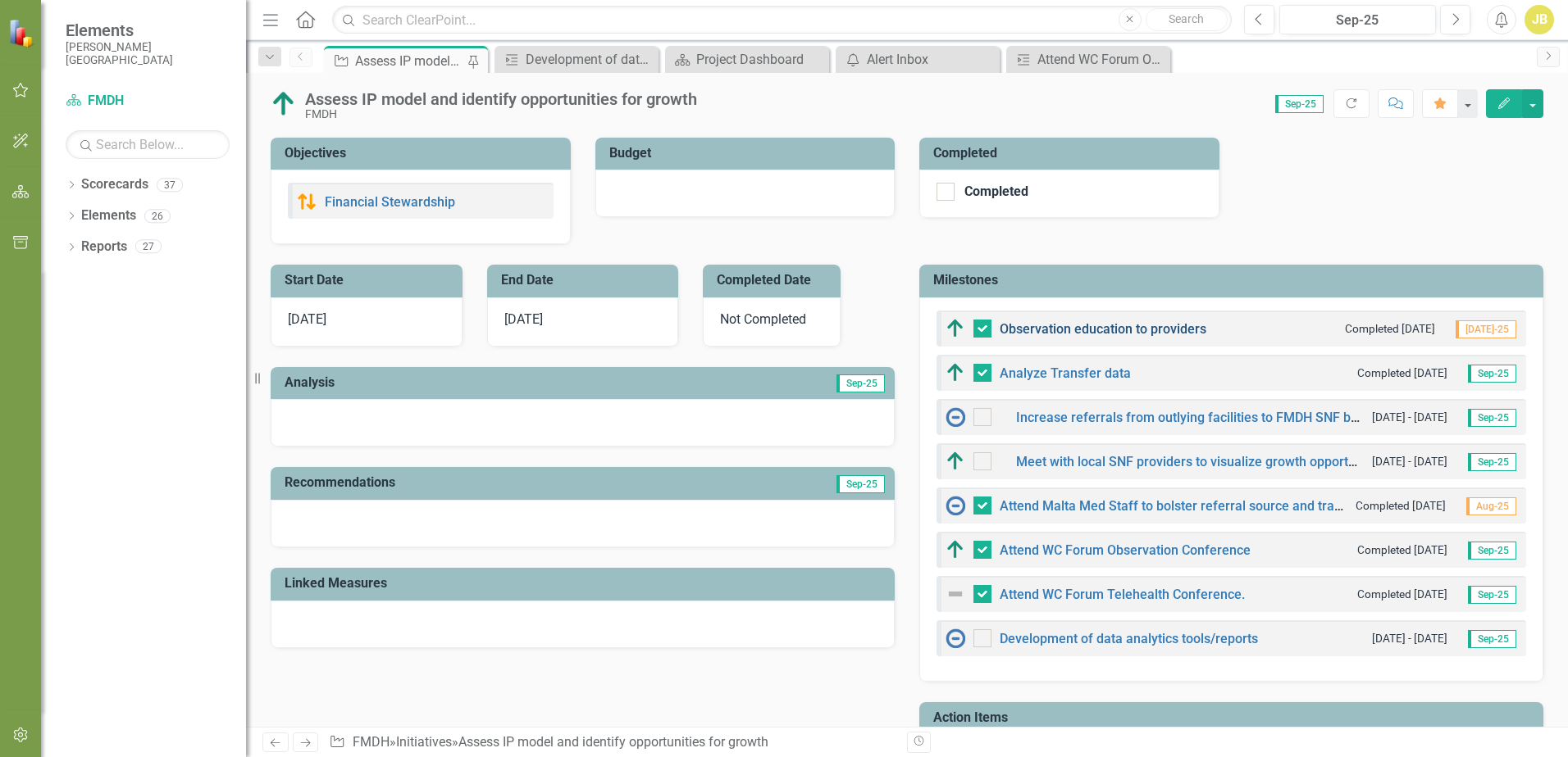
click at [1078, 328] on link "Observation education to providers" at bounding box center [1102, 329] width 206 height 16
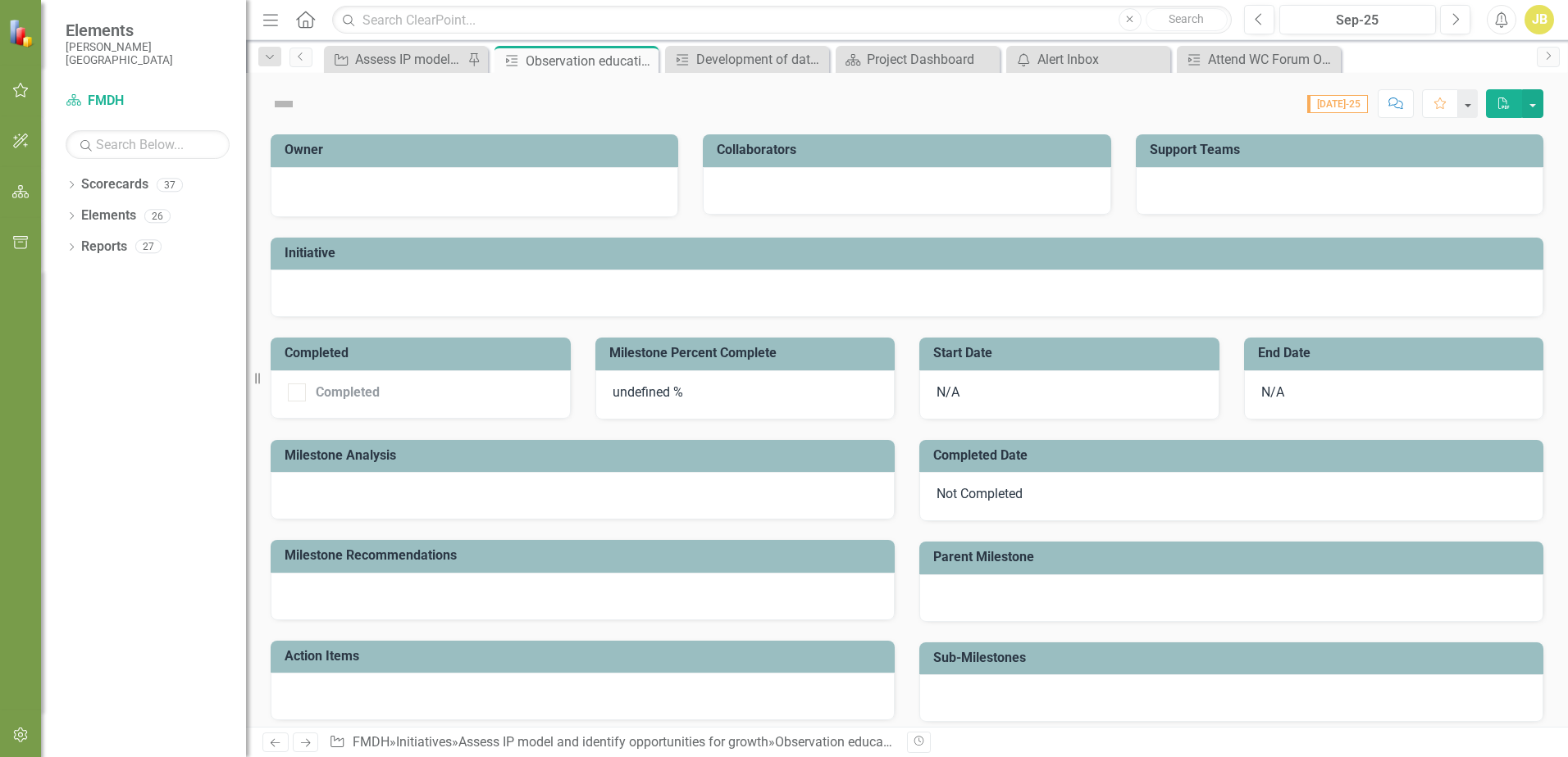
checkbox input "true"
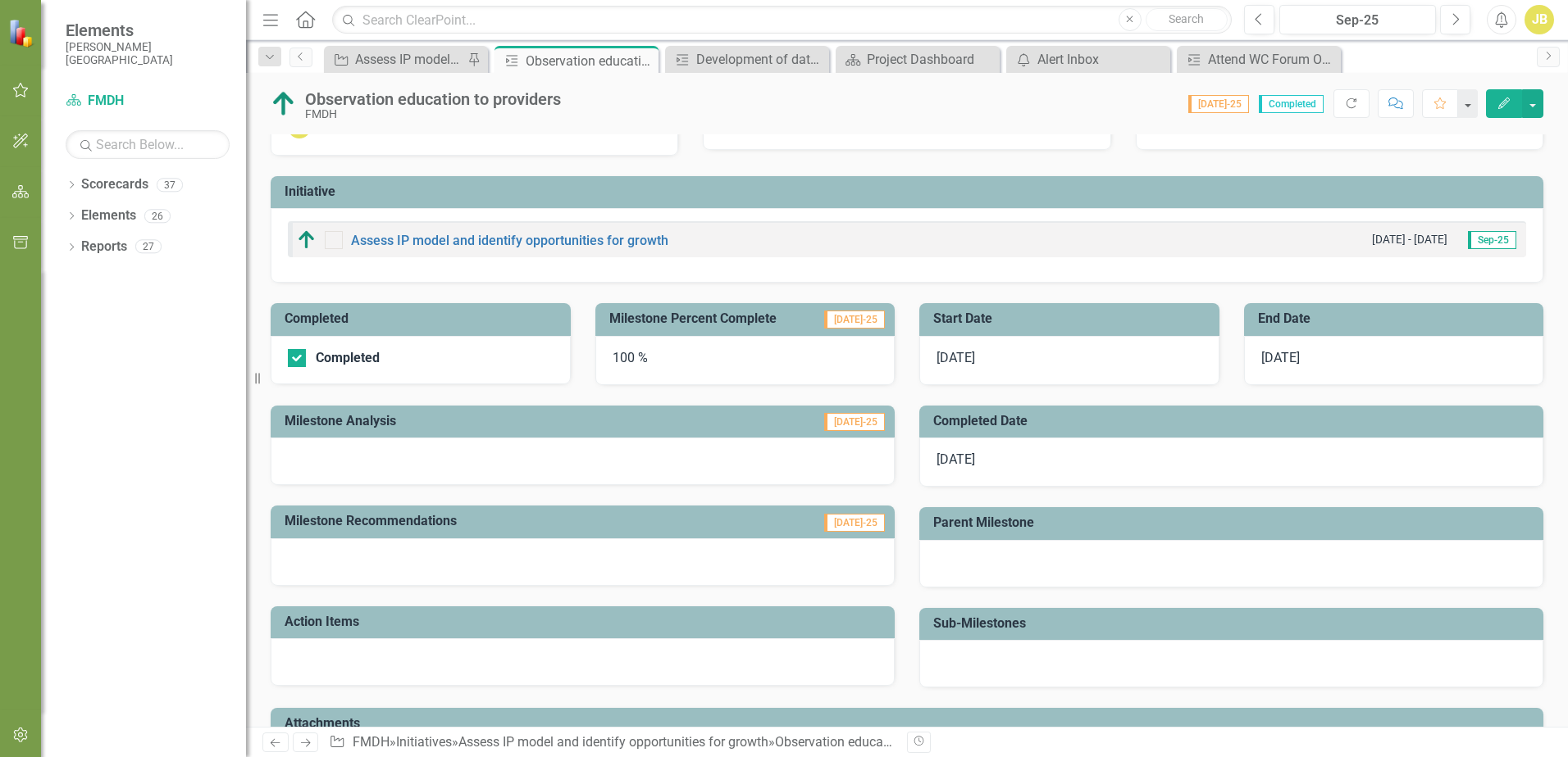
scroll to position [142, 0]
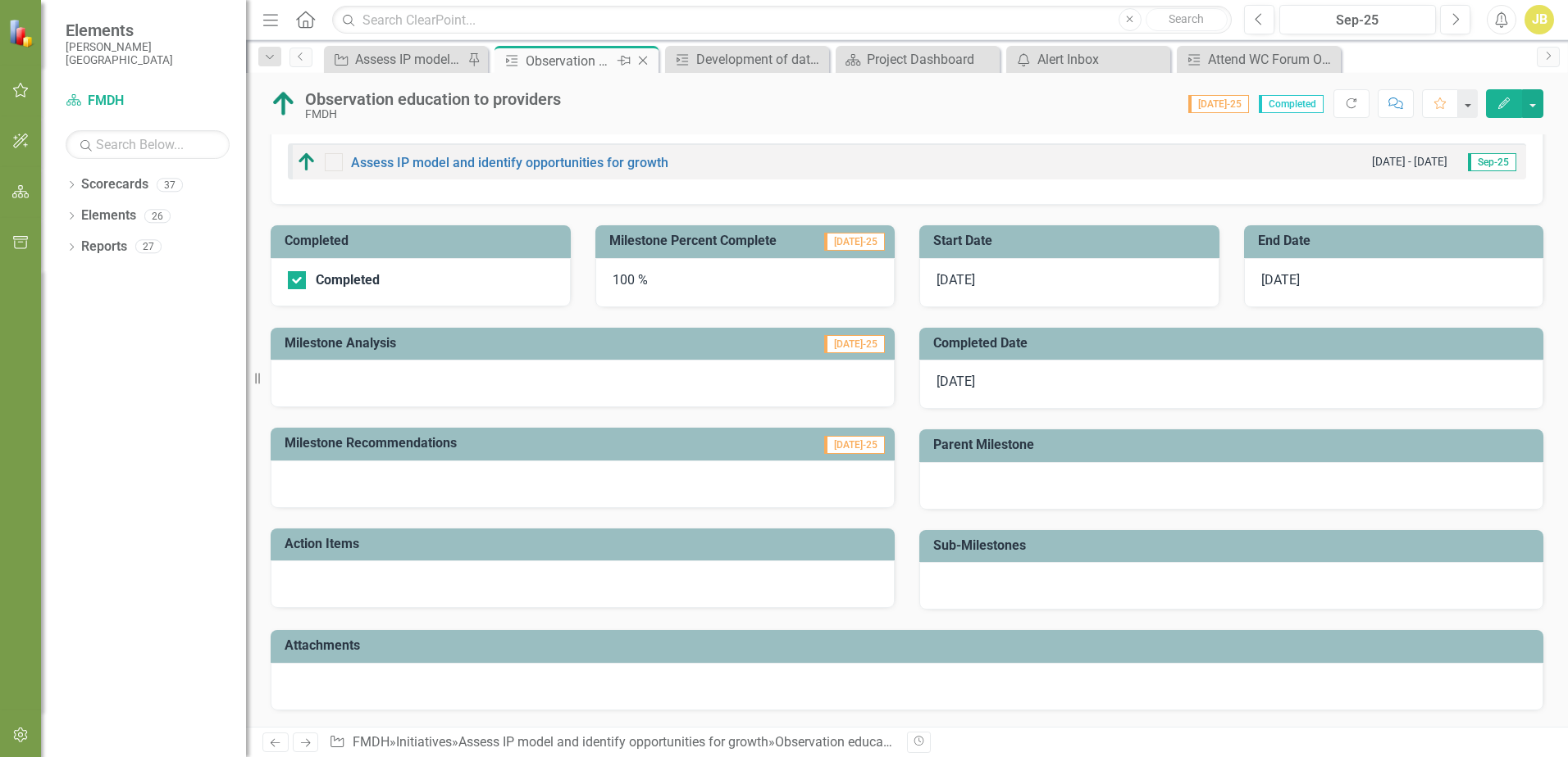
click at [646, 62] on icon "Close" at bounding box center [643, 60] width 17 height 13
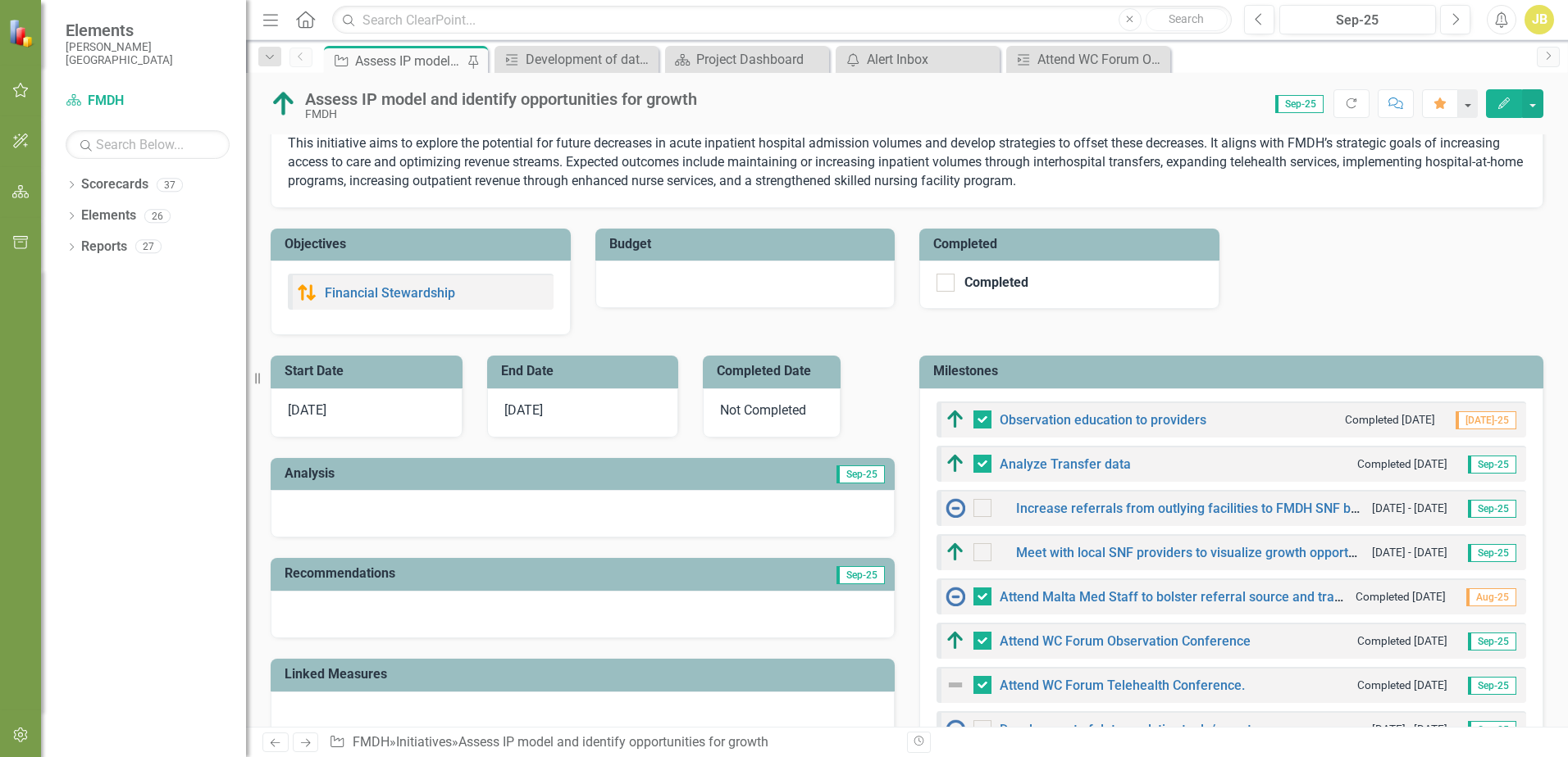
scroll to position [265, 0]
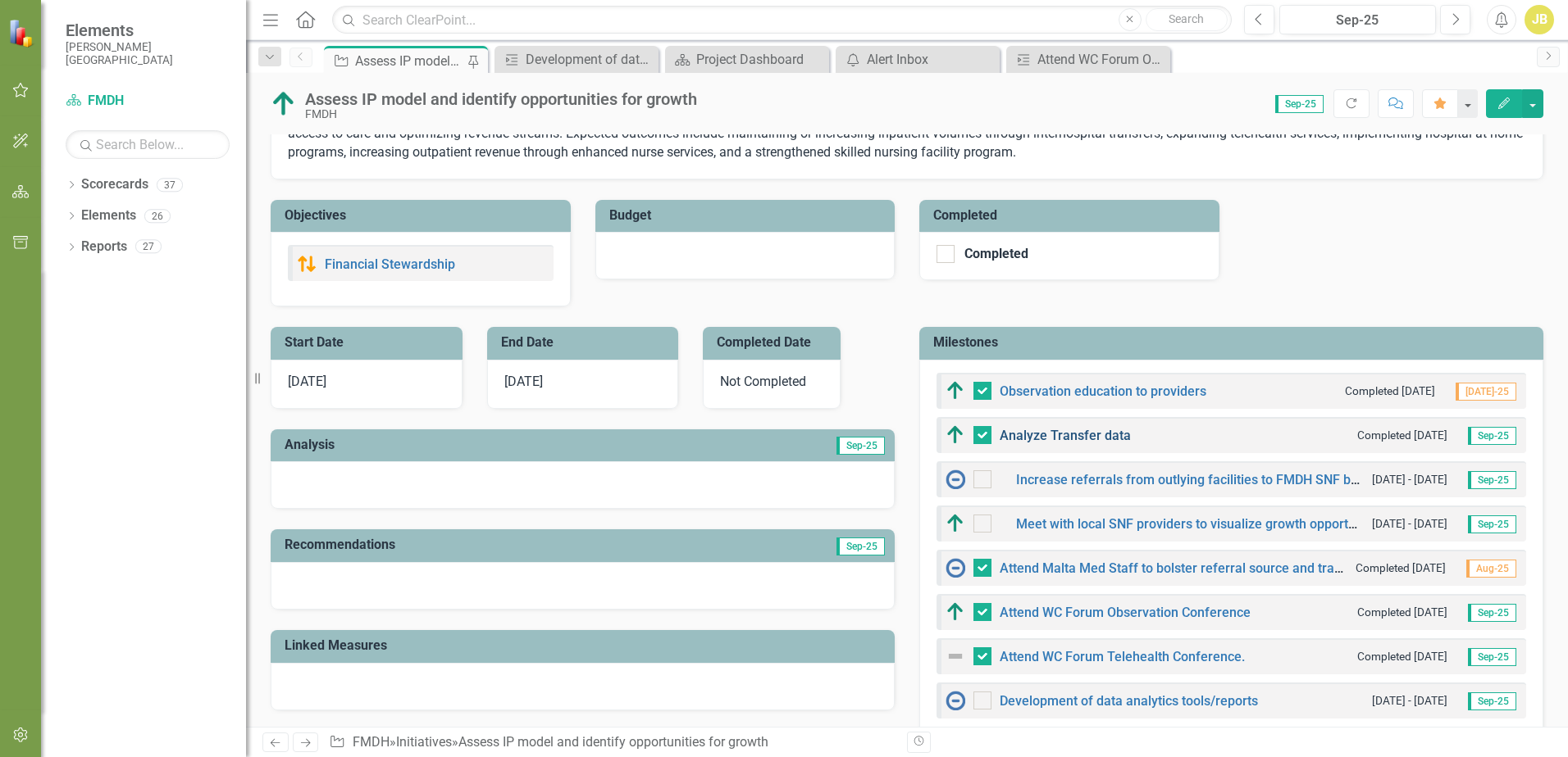
click at [1062, 439] on link "Analyze Transfer data" at bounding box center [1065, 436] width 132 height 16
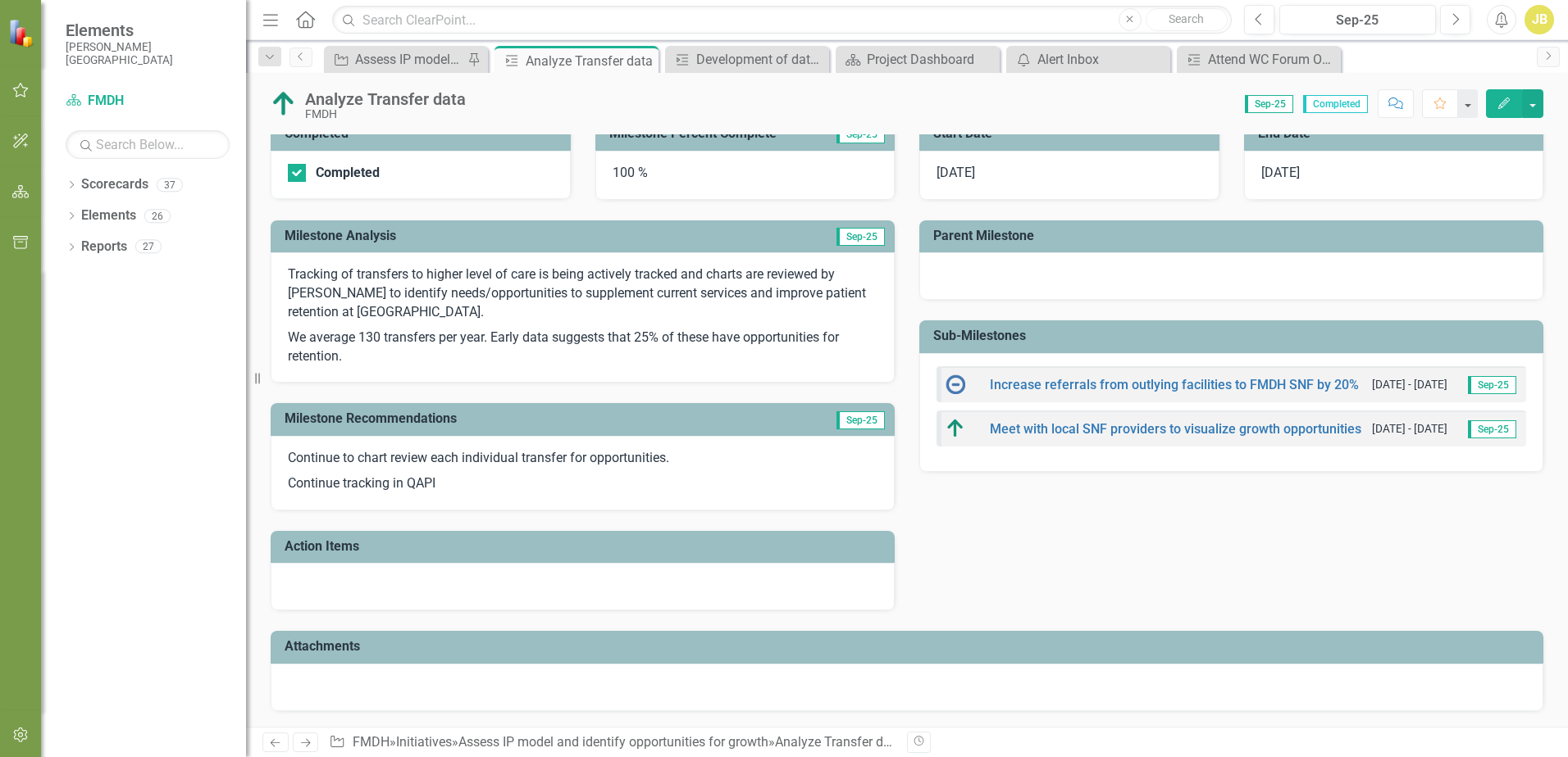
scroll to position [250, 0]
click at [1109, 379] on link "Increase referrals from outlying facilities to FMDH SNF by 20%" at bounding box center [1174, 384] width 369 height 16
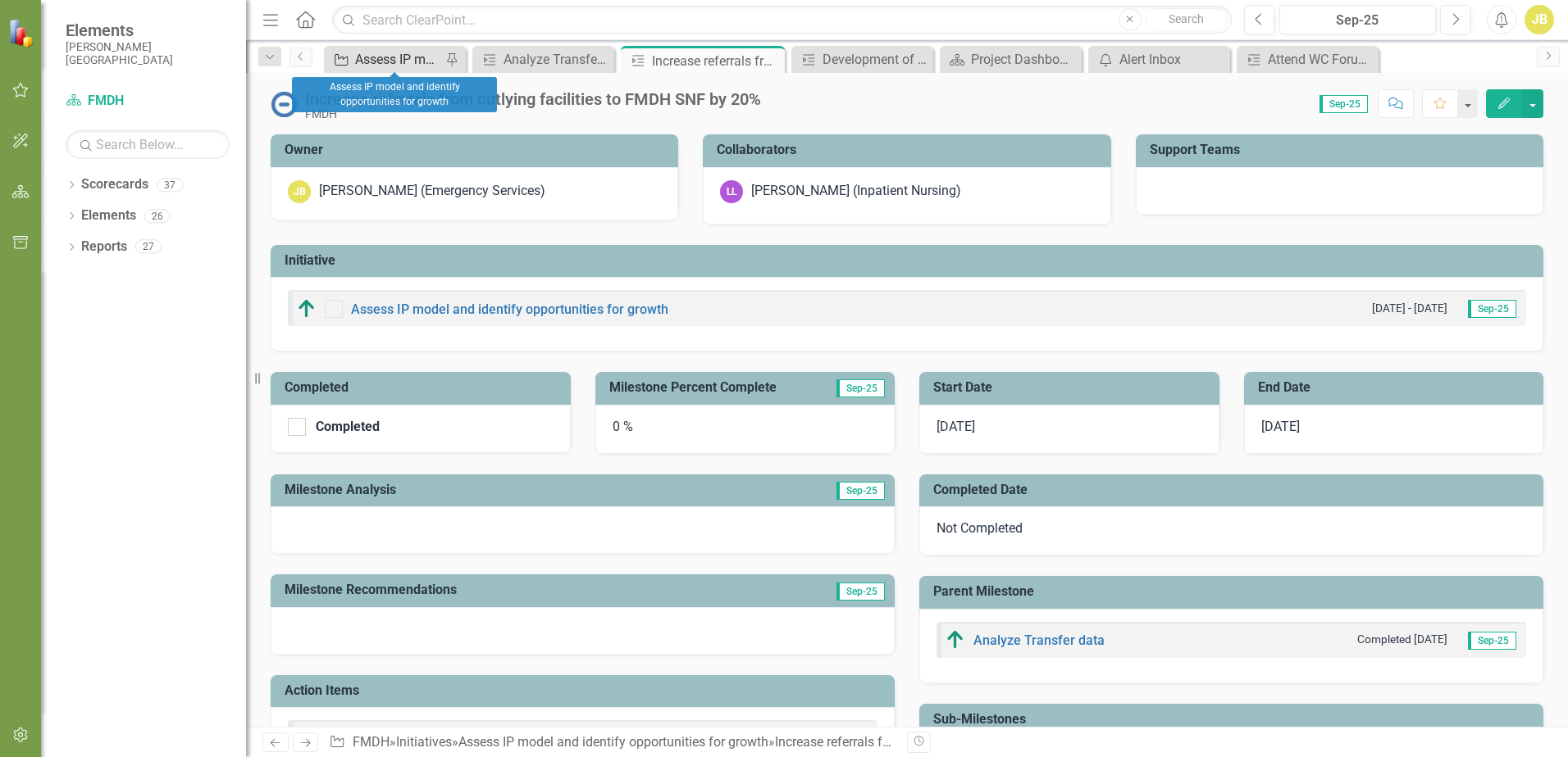
click at [389, 51] on div "Assess IP model and identify opportunities for growth" at bounding box center [398, 59] width 86 height 21
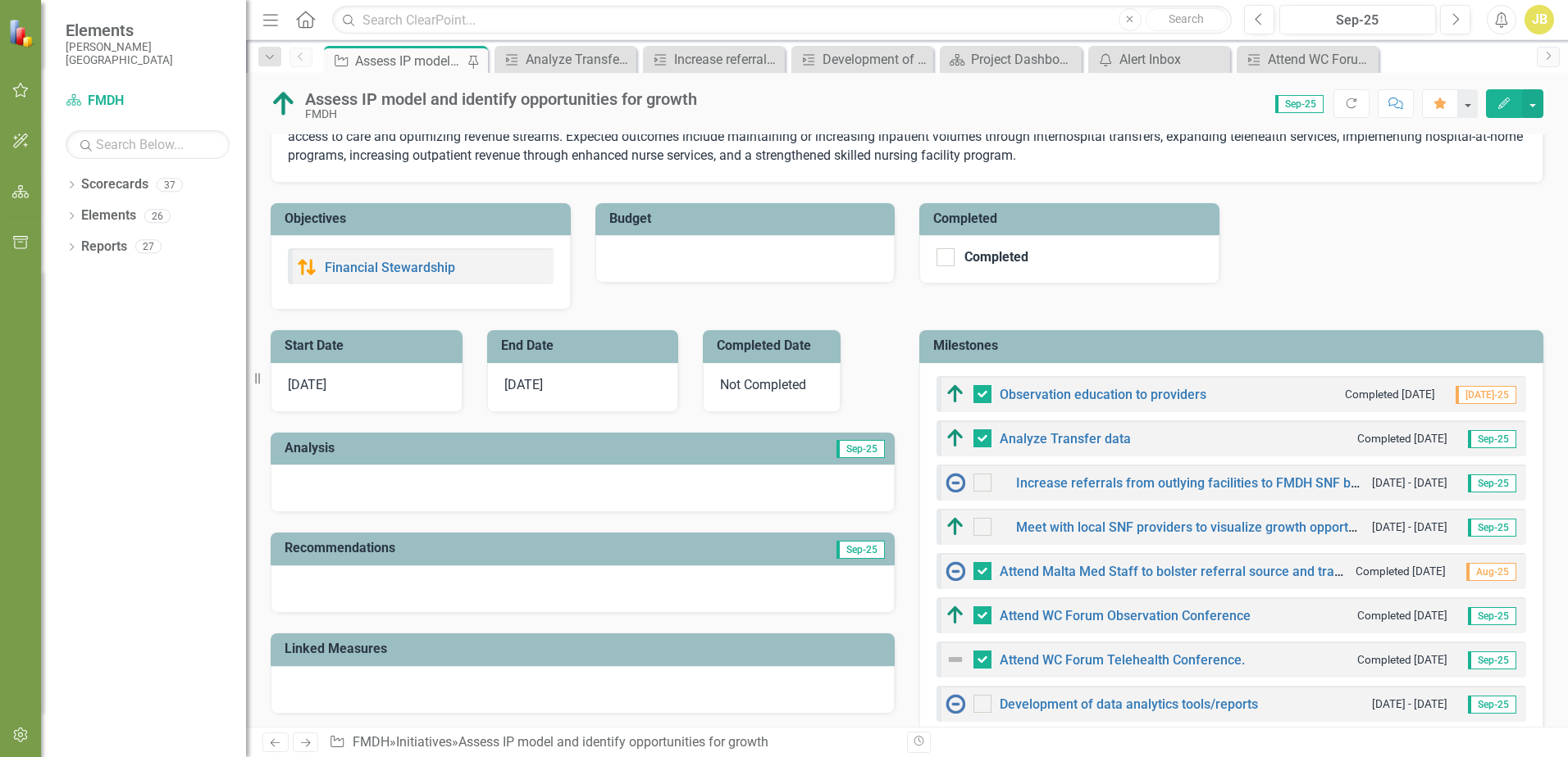
scroll to position [328, 0]
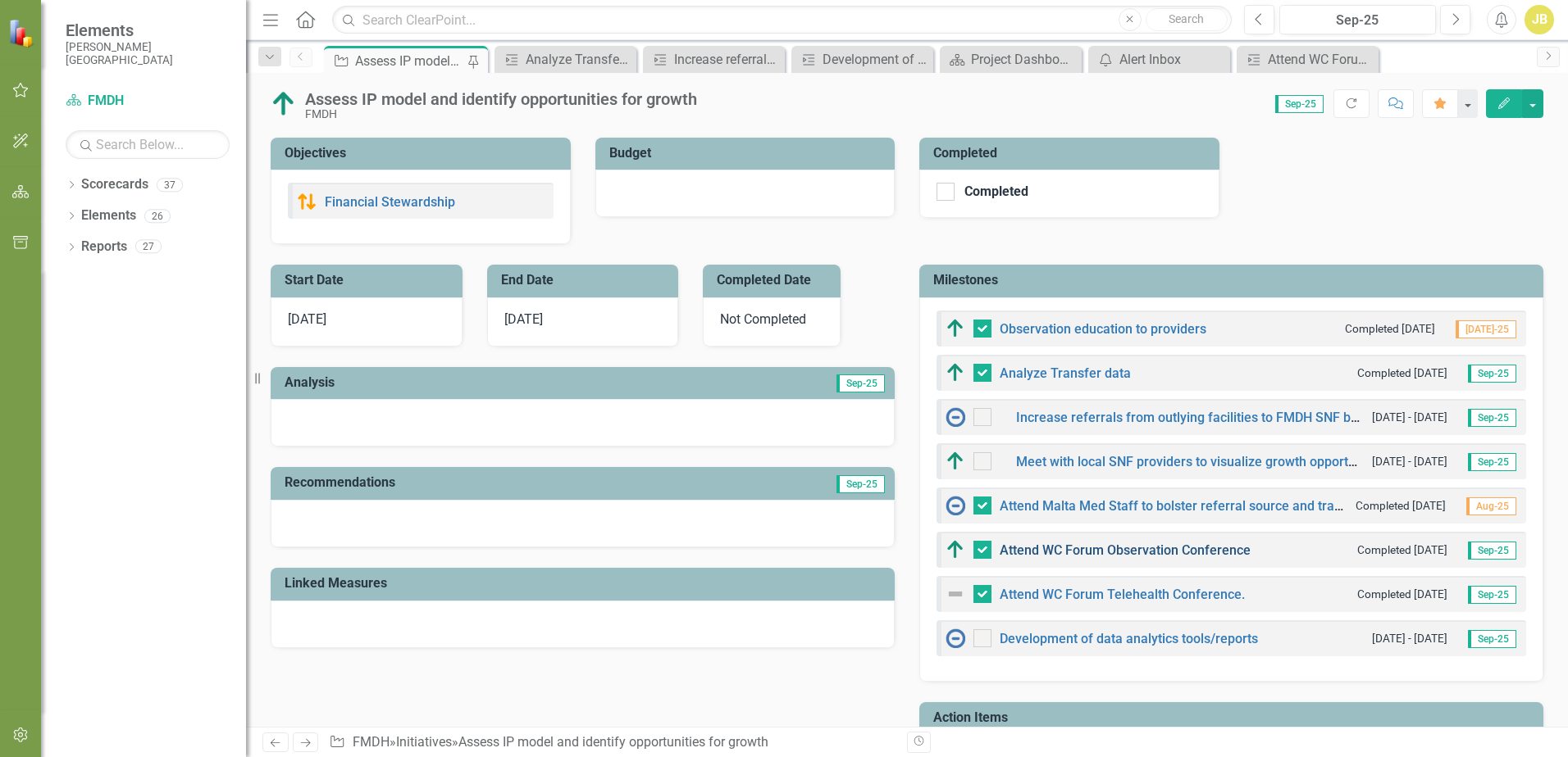
click at [1073, 547] on link "Attend WC Forum Observation Conference" at bounding box center [1124, 550] width 251 height 16
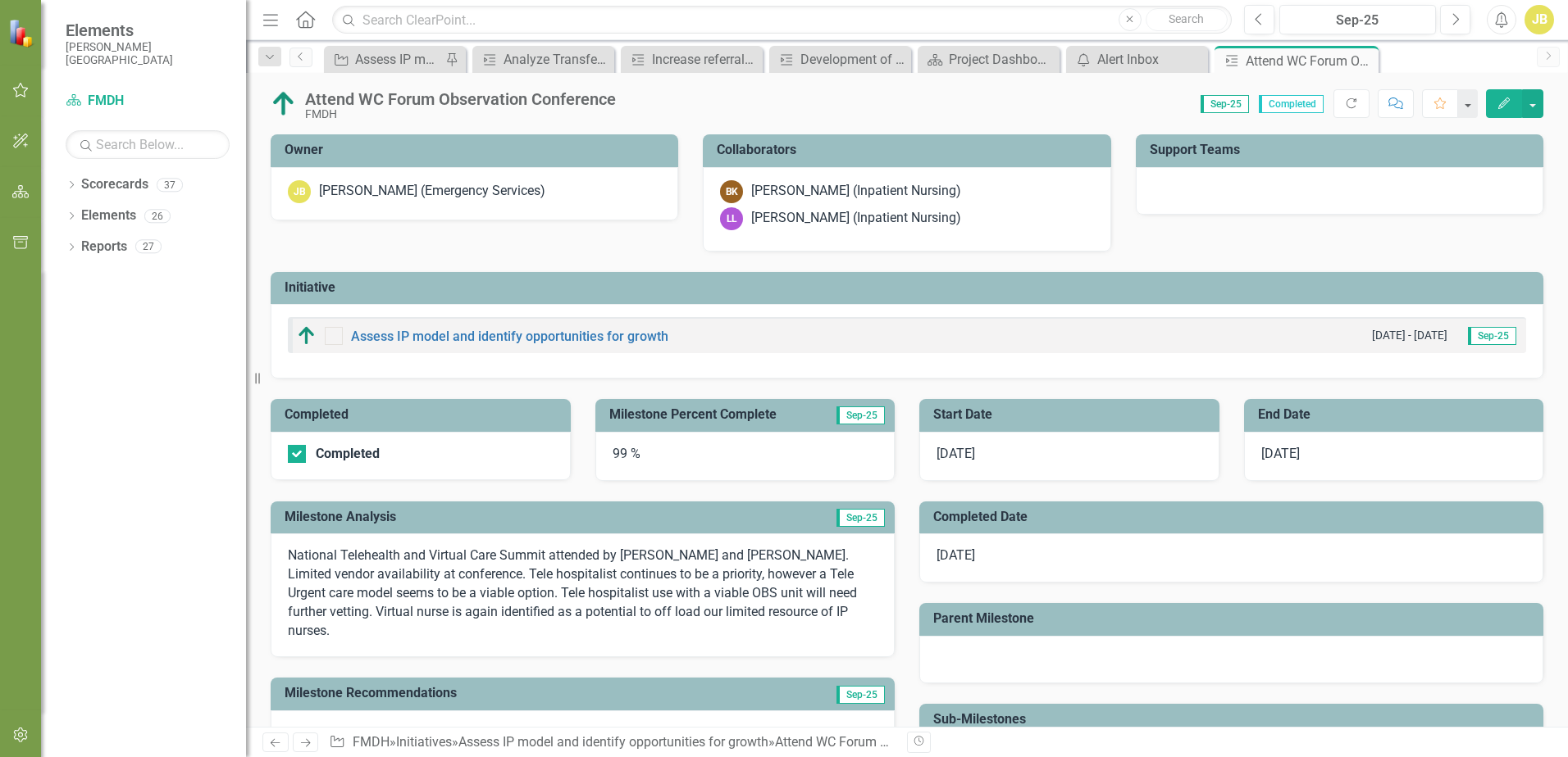
scroll to position [347, 0]
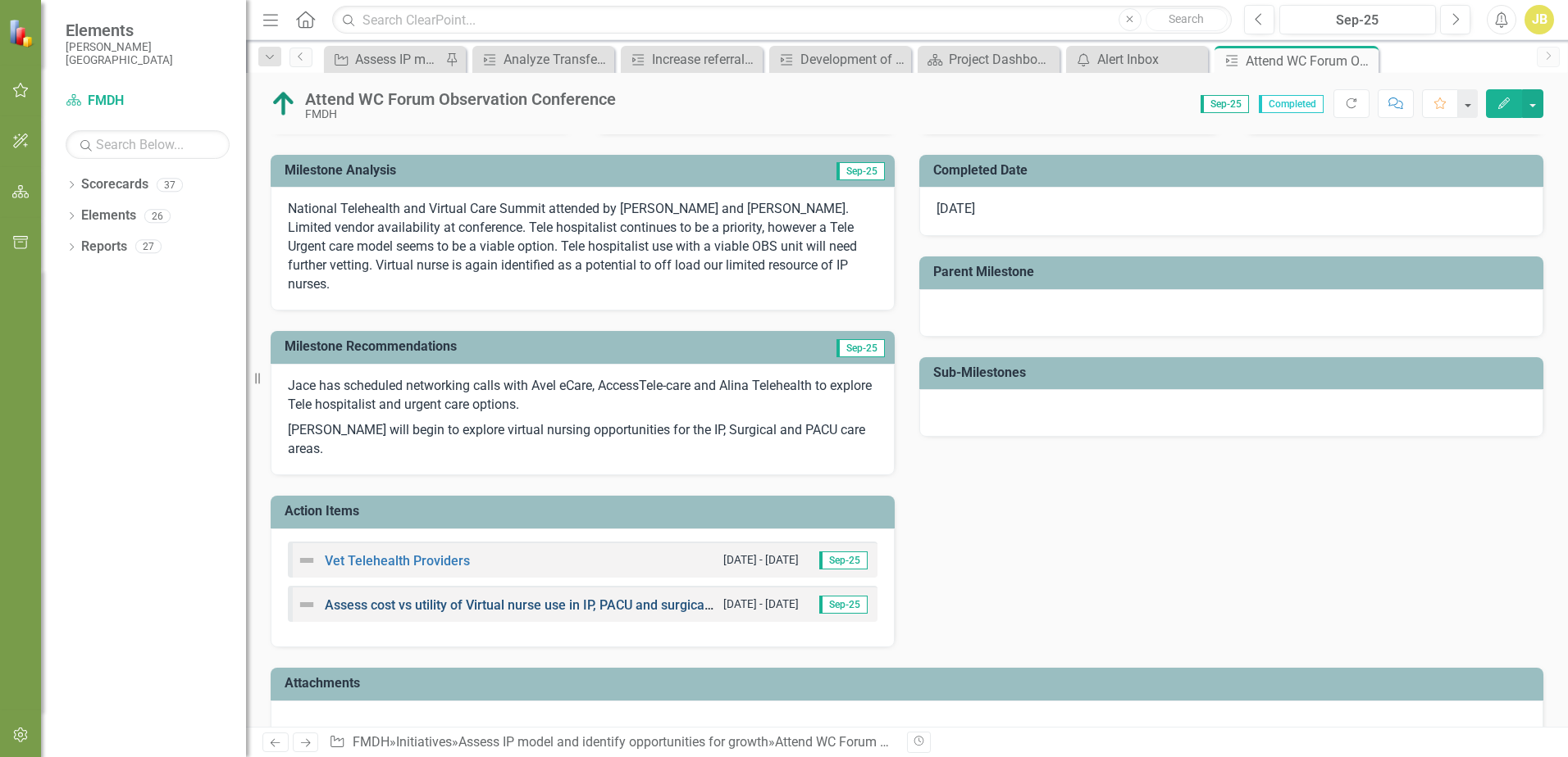
click at [505, 597] on link "Assess cost vs utility of Virtual nurse use in IP, PACU and surgical areas" at bounding box center [533, 605] width 420 height 16
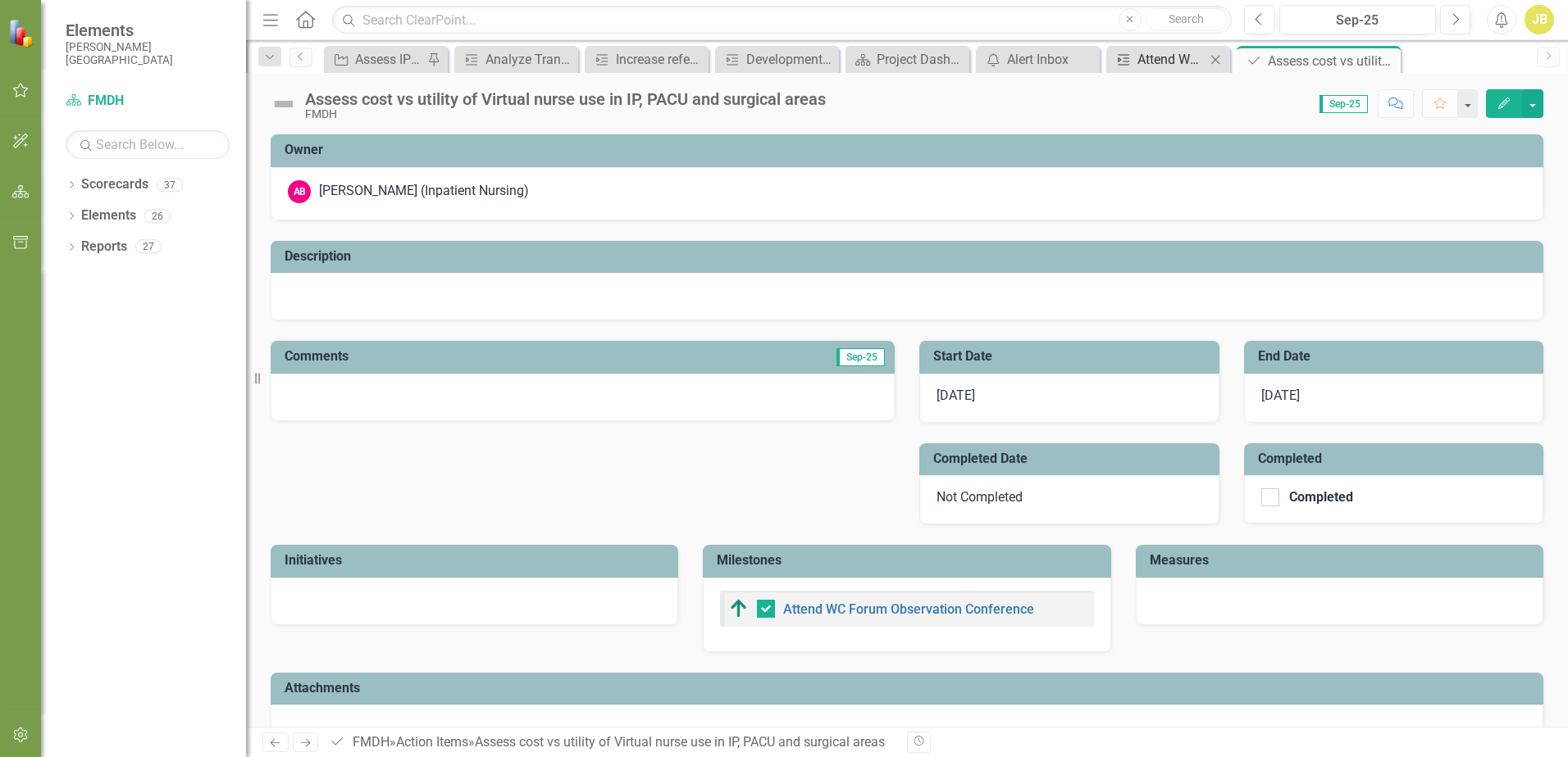
click at [1172, 54] on div "Attend WC Forum Observation Conference" at bounding box center [1170, 59] width 68 height 21
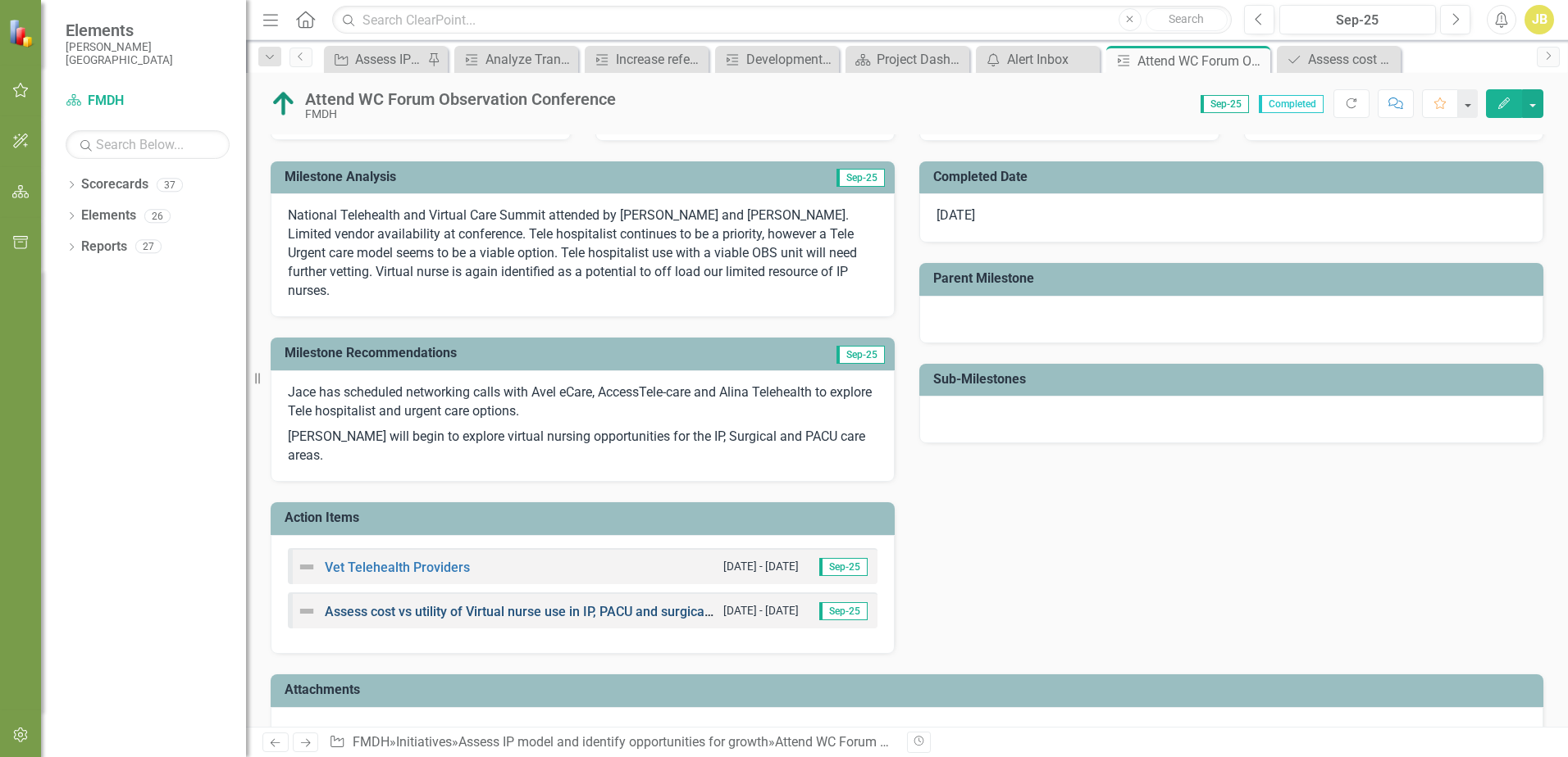
scroll to position [347, 0]
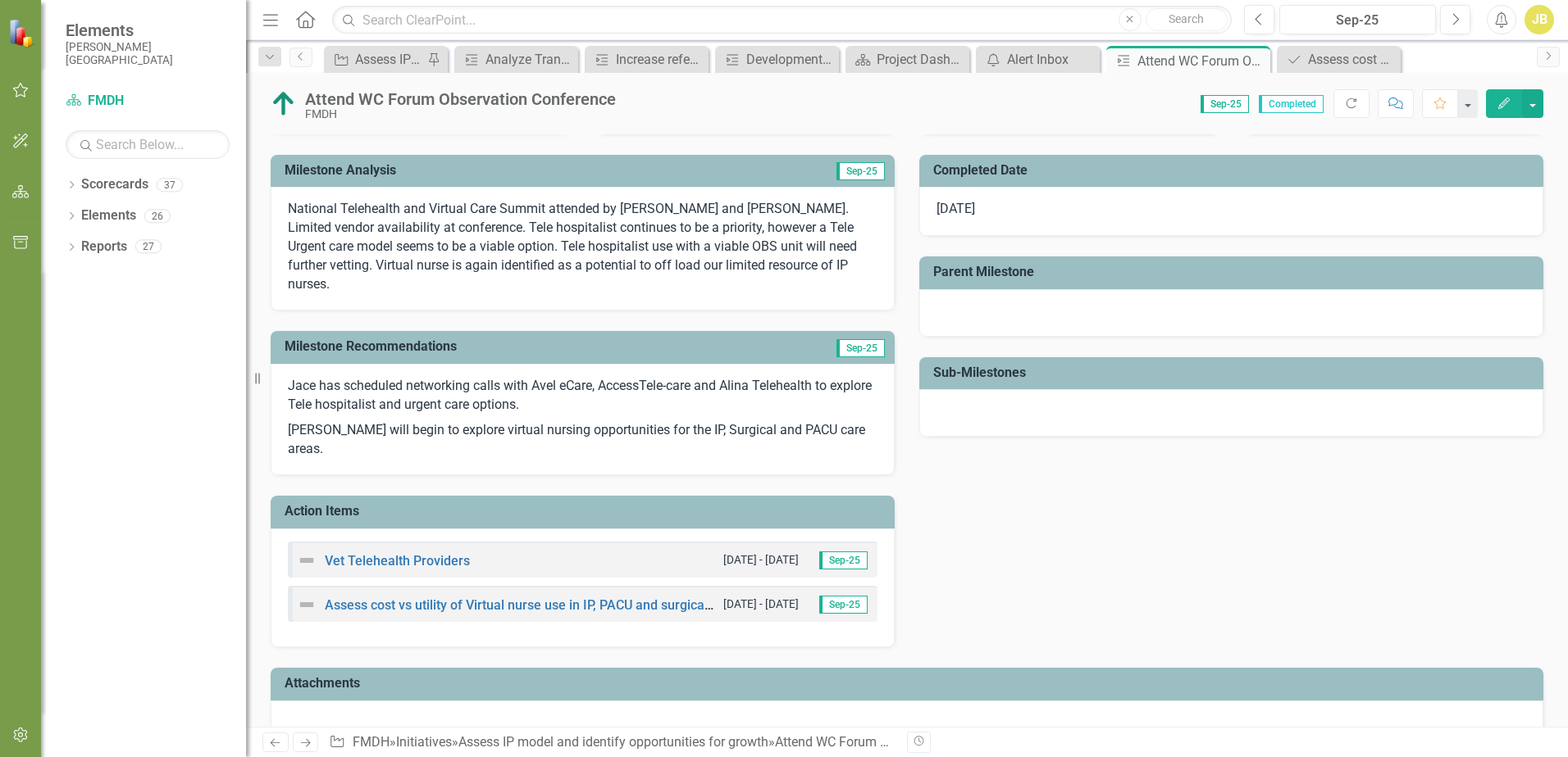
click at [661, 504] on h3 "Action Items" at bounding box center [586, 511] width 602 height 15
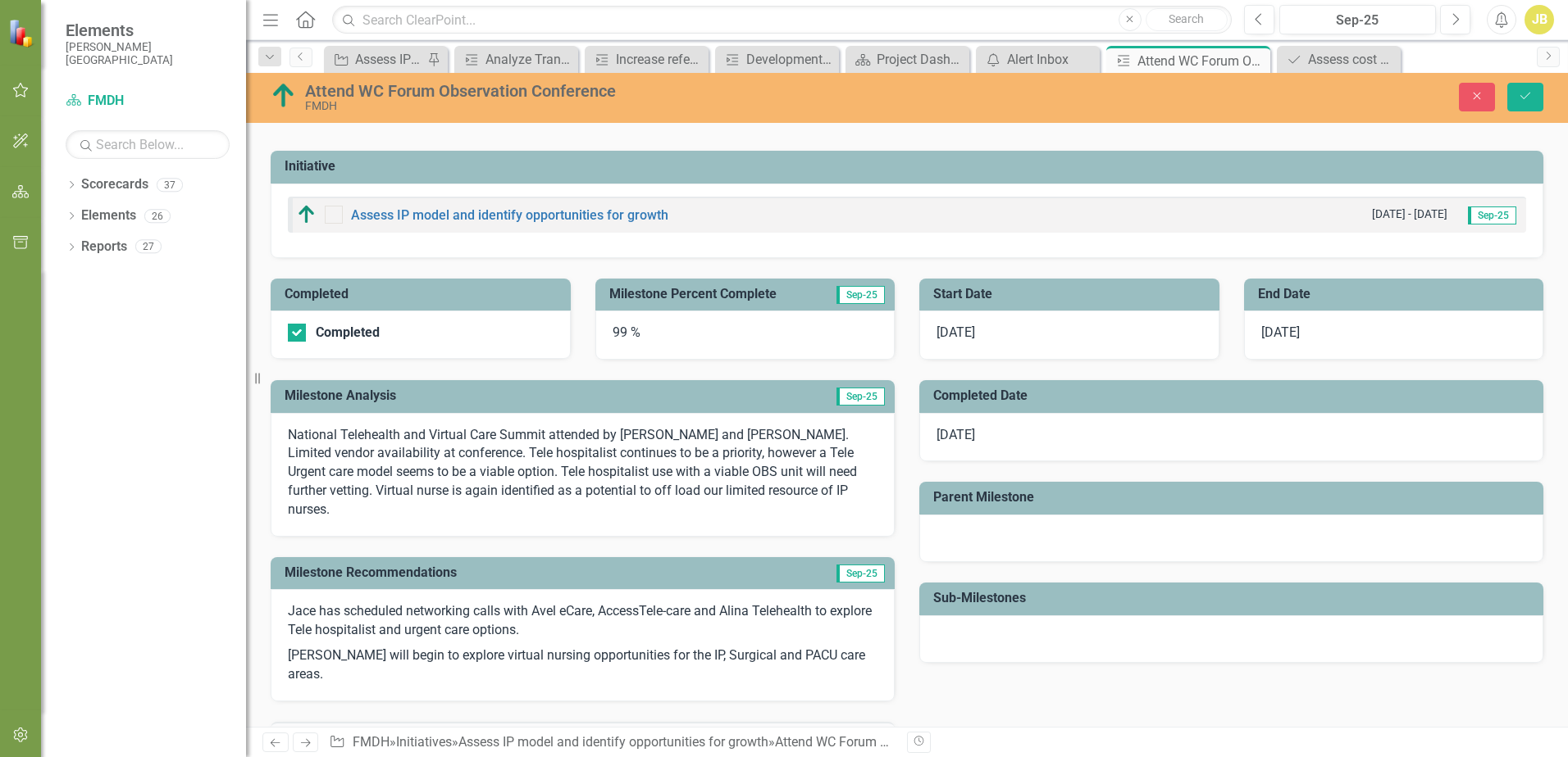
scroll to position [328, 0]
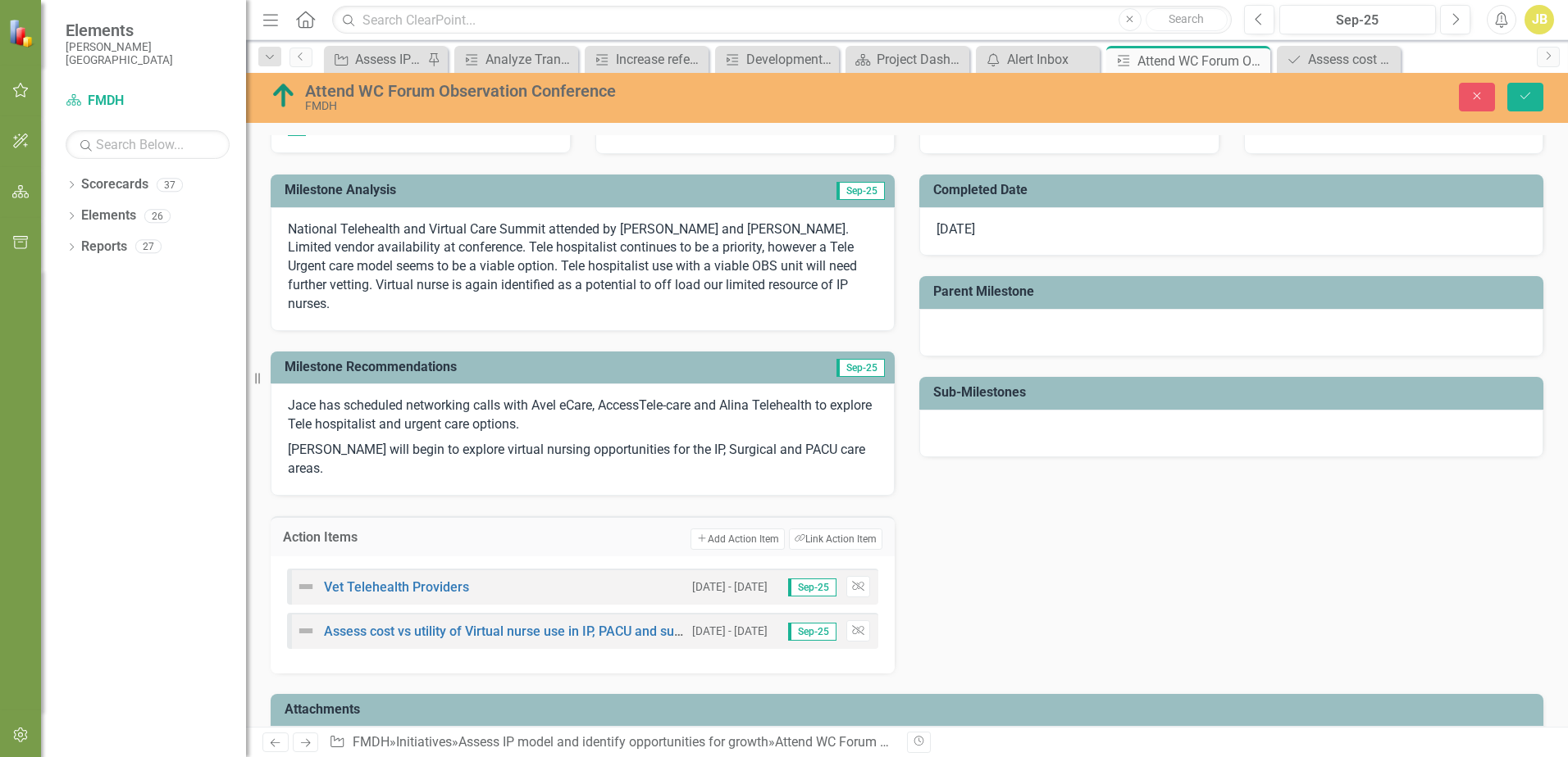
click at [661, 275] on p "National Telehealth and Virtual Care Summit attended by [PERSON_NAME] and [PERS…" at bounding box center [583, 266] width 589 height 93
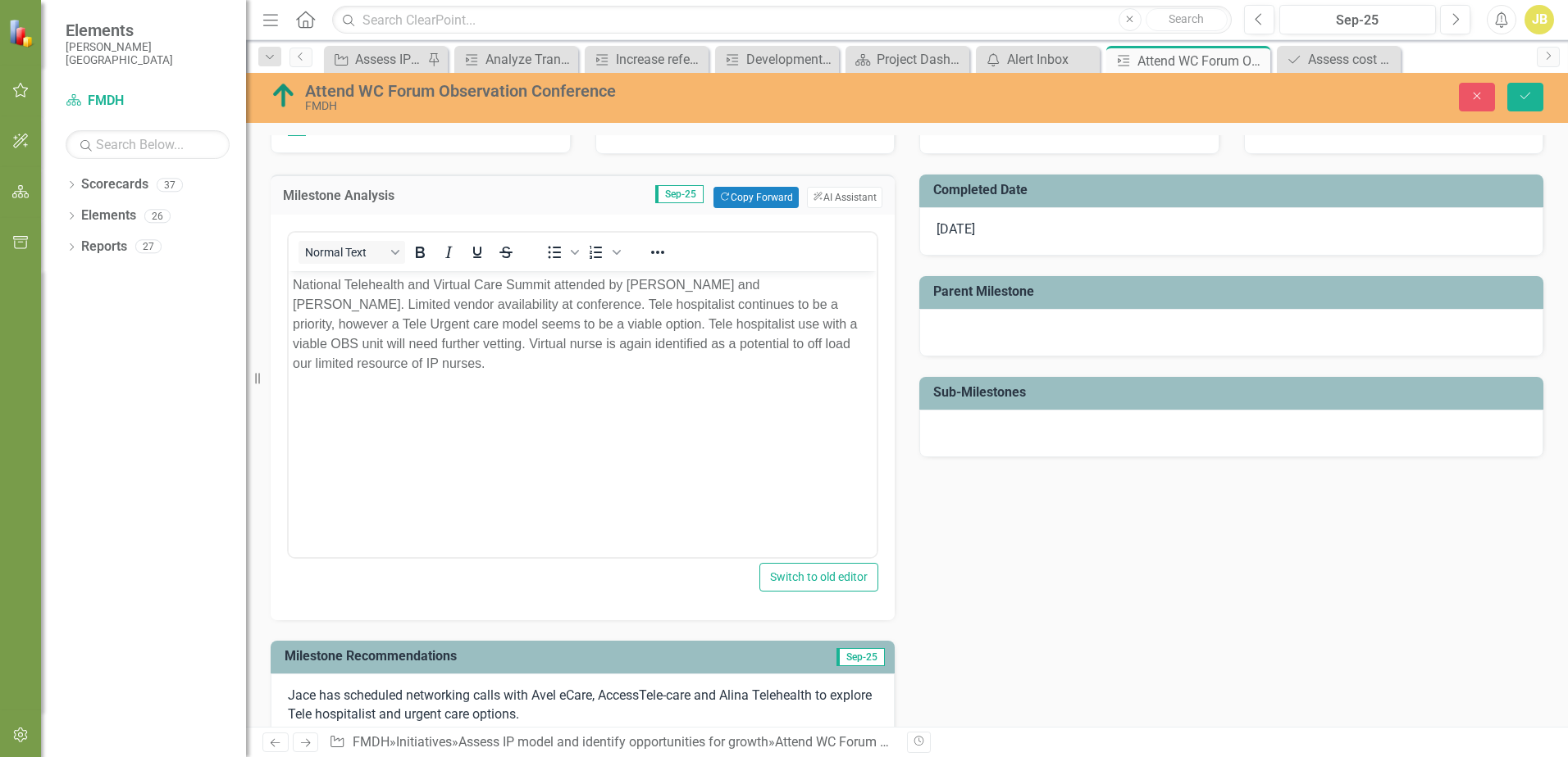
scroll to position [0, 0]
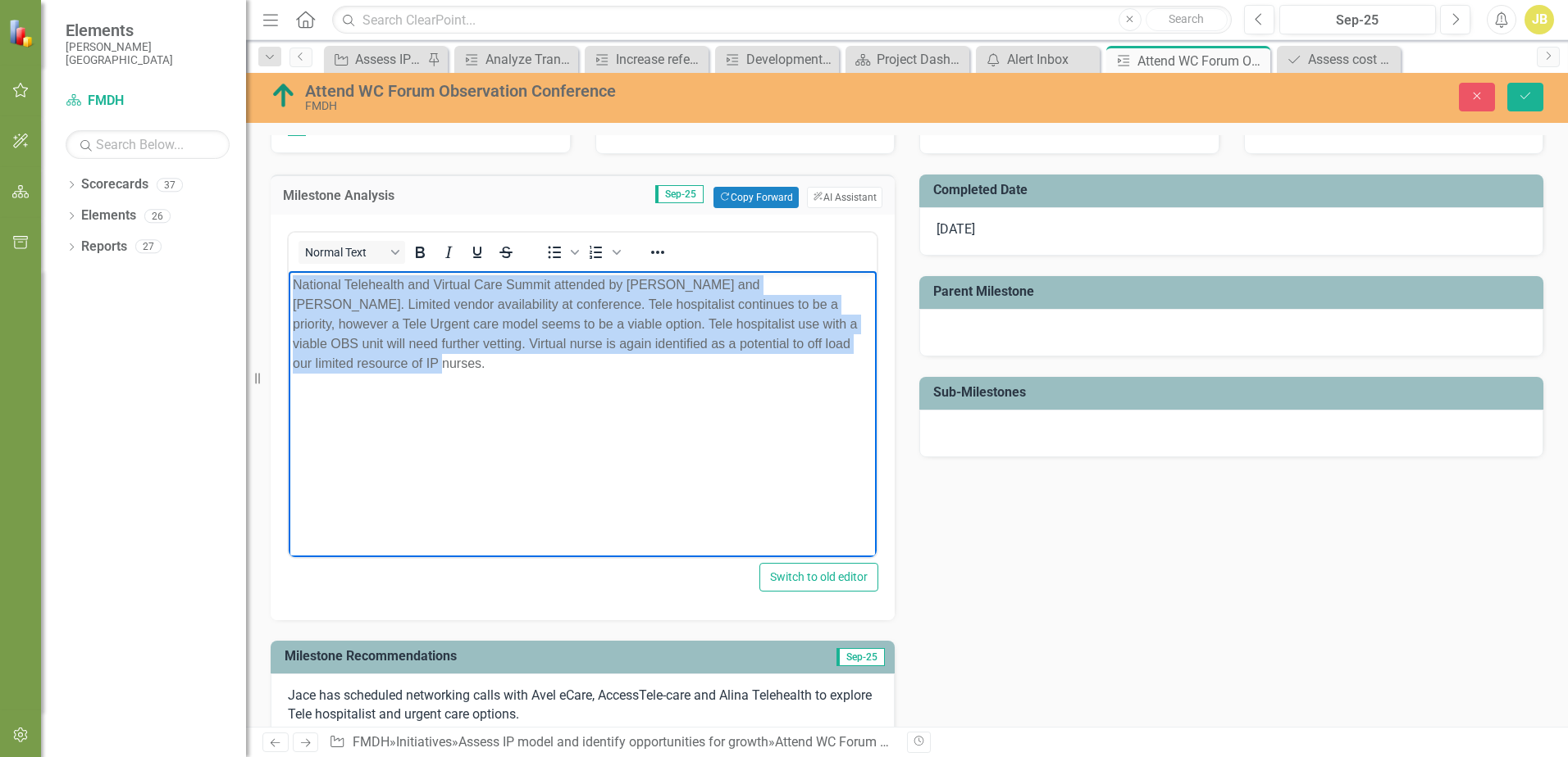
click at [670, 443] on body "National Telehealth and Virtual Care Summit attended by [PERSON_NAME] and [PERS…" at bounding box center [583, 394] width 588 height 245
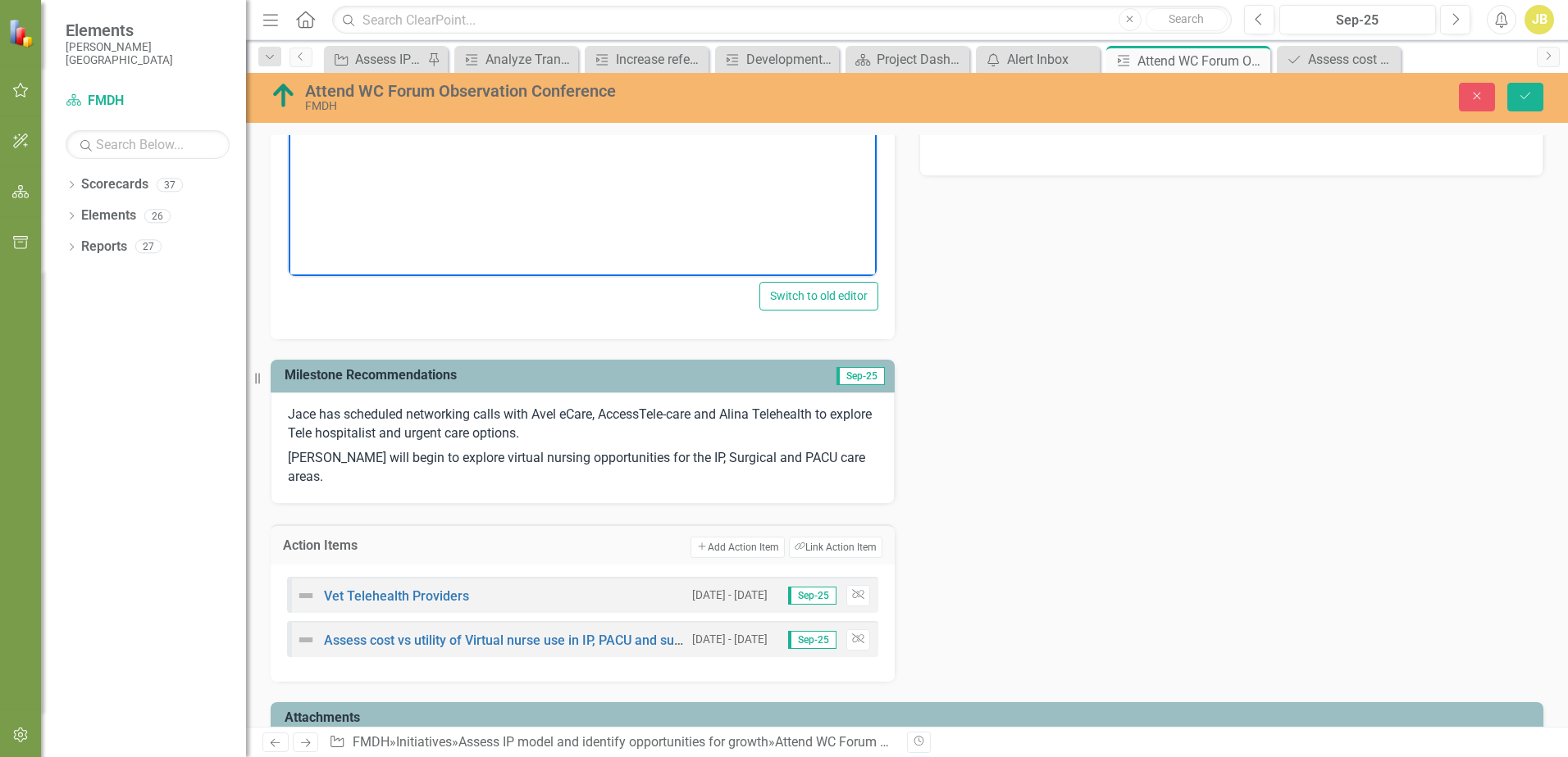
scroll to position [656, 0]
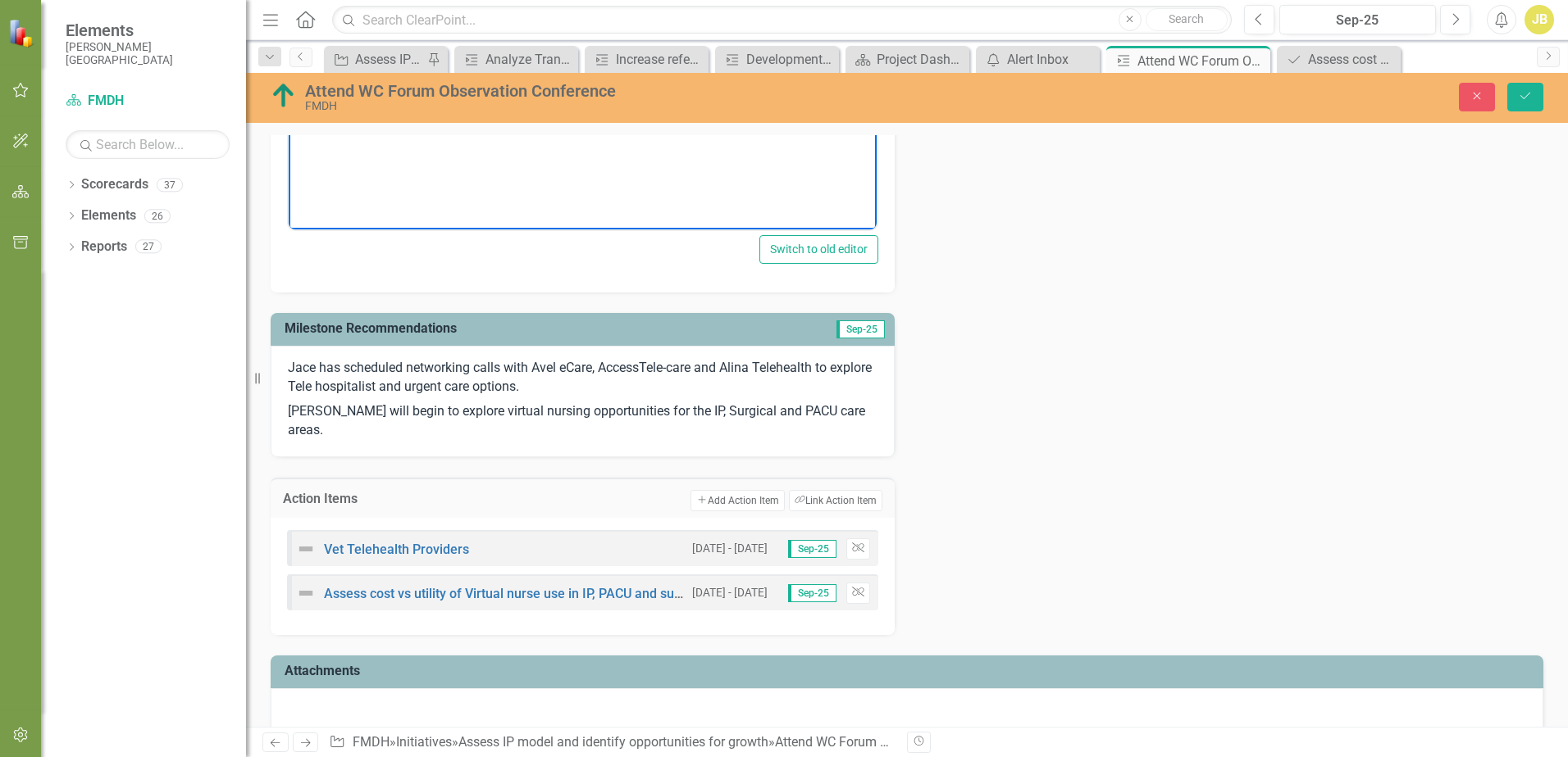
click at [645, 366] on p "Jace has scheduled networking calls with Avel eCare, AccessTele-care and Alina …" at bounding box center [583, 380] width 589 height 41
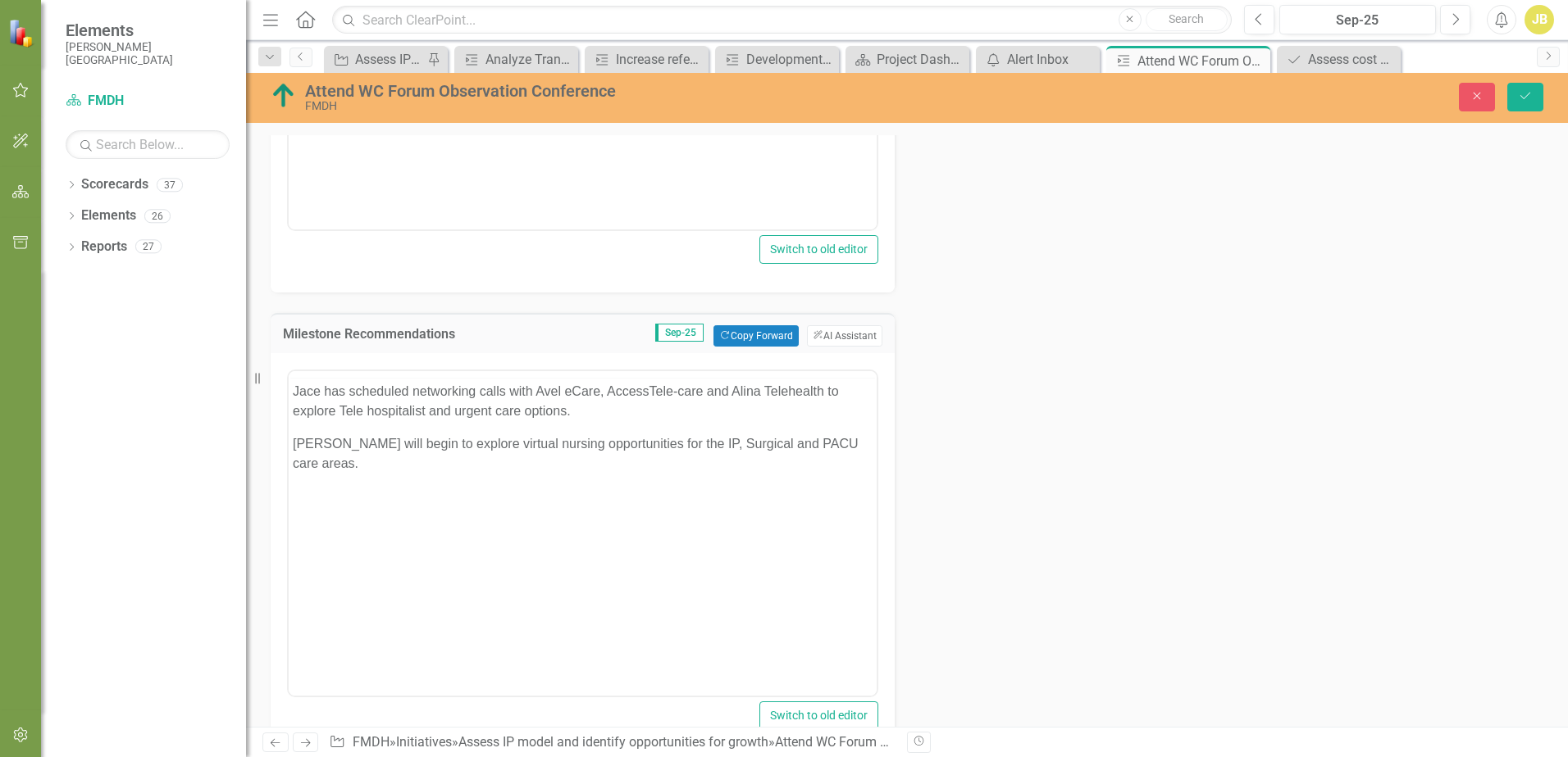
scroll to position [0, 0]
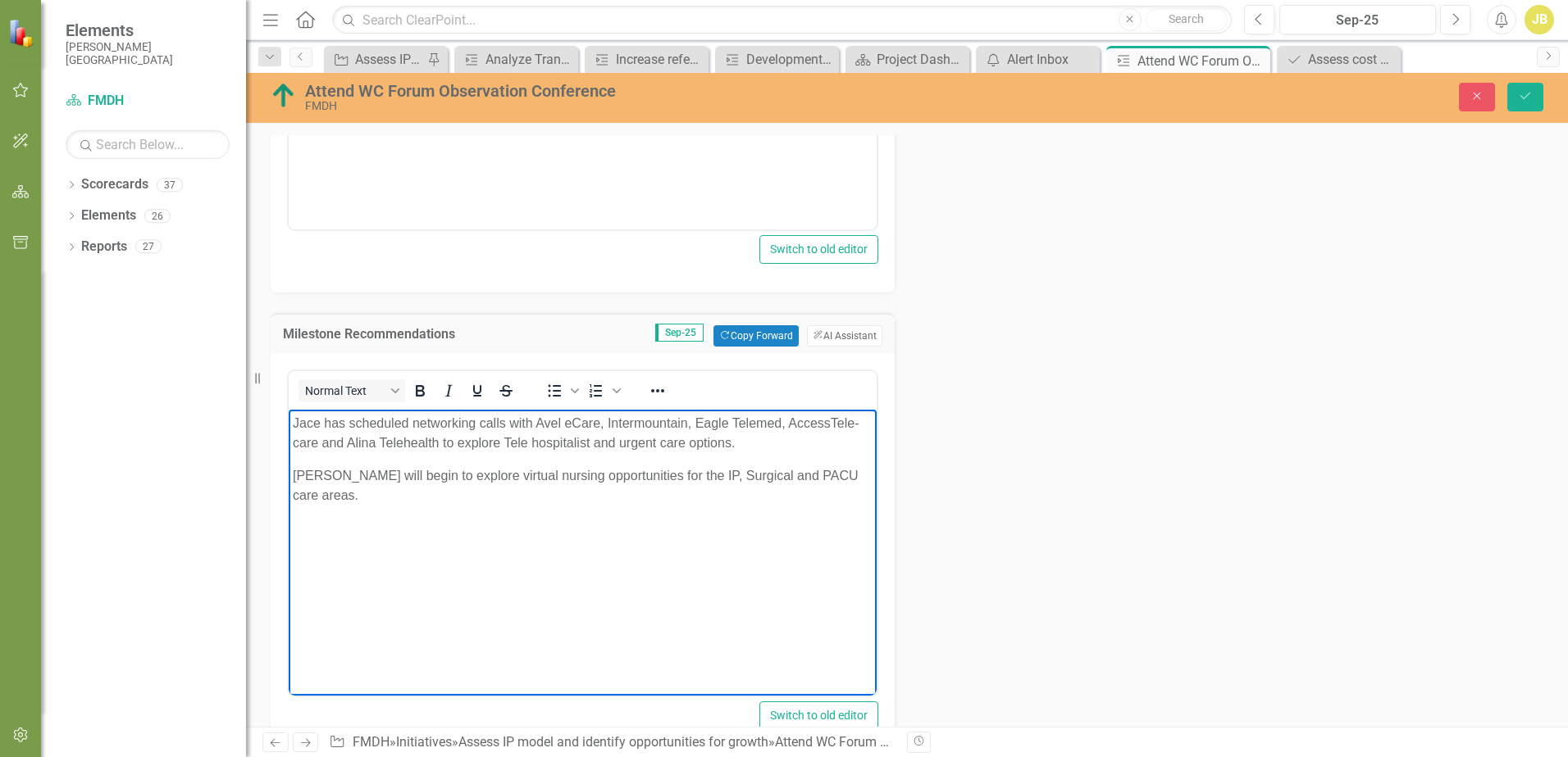
click at [717, 538] on body "Jace has scheduled networking calls with Avel eCare, Intermountain, Eagle Telem…" at bounding box center [583, 532] width 588 height 245
click at [622, 566] on body "Jace has scheduled networking calls with Avel eCare, Intermountain, Eagle Telem…" at bounding box center [583, 532] width 588 height 245
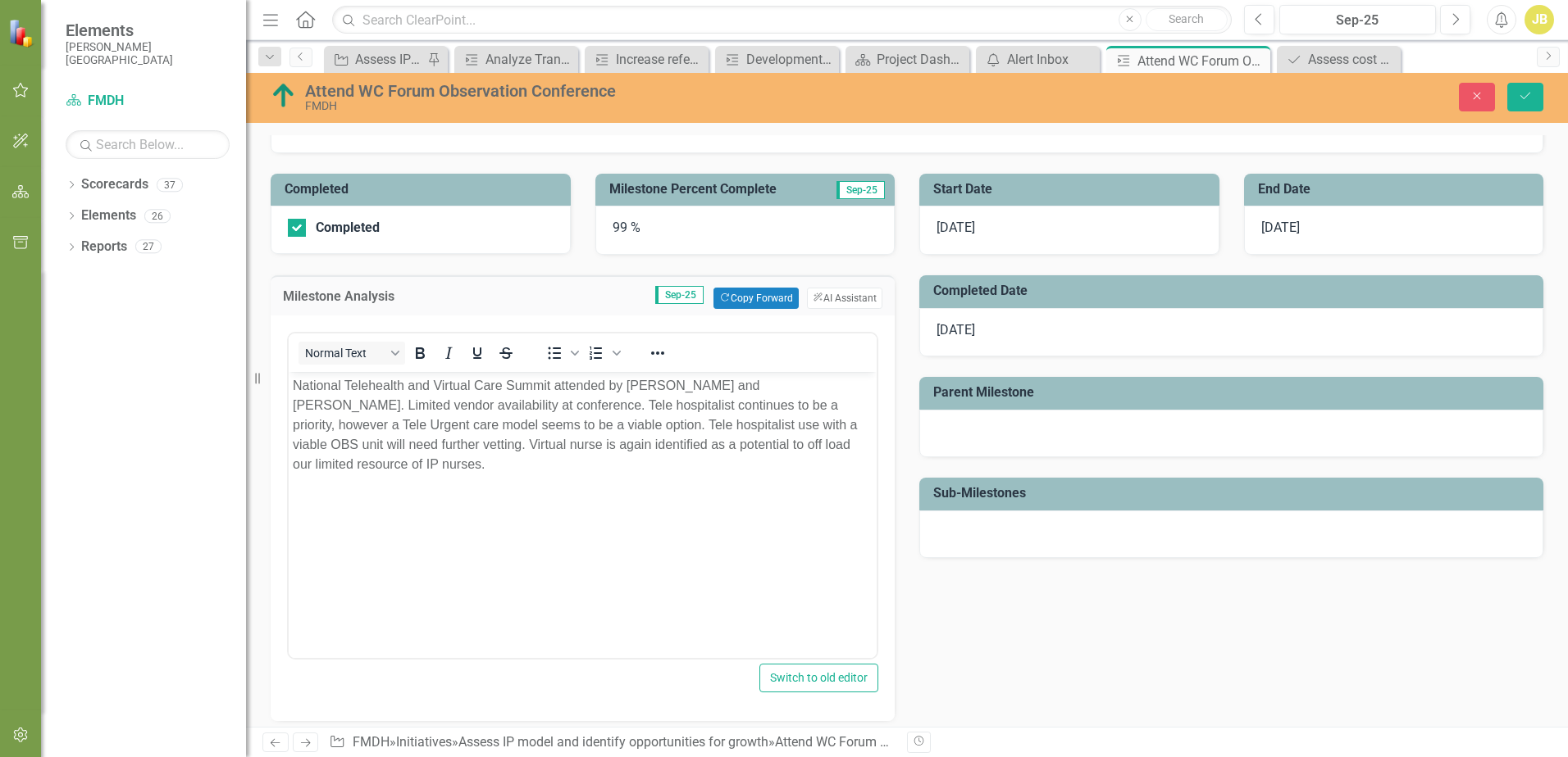
scroll to position [245, 0]
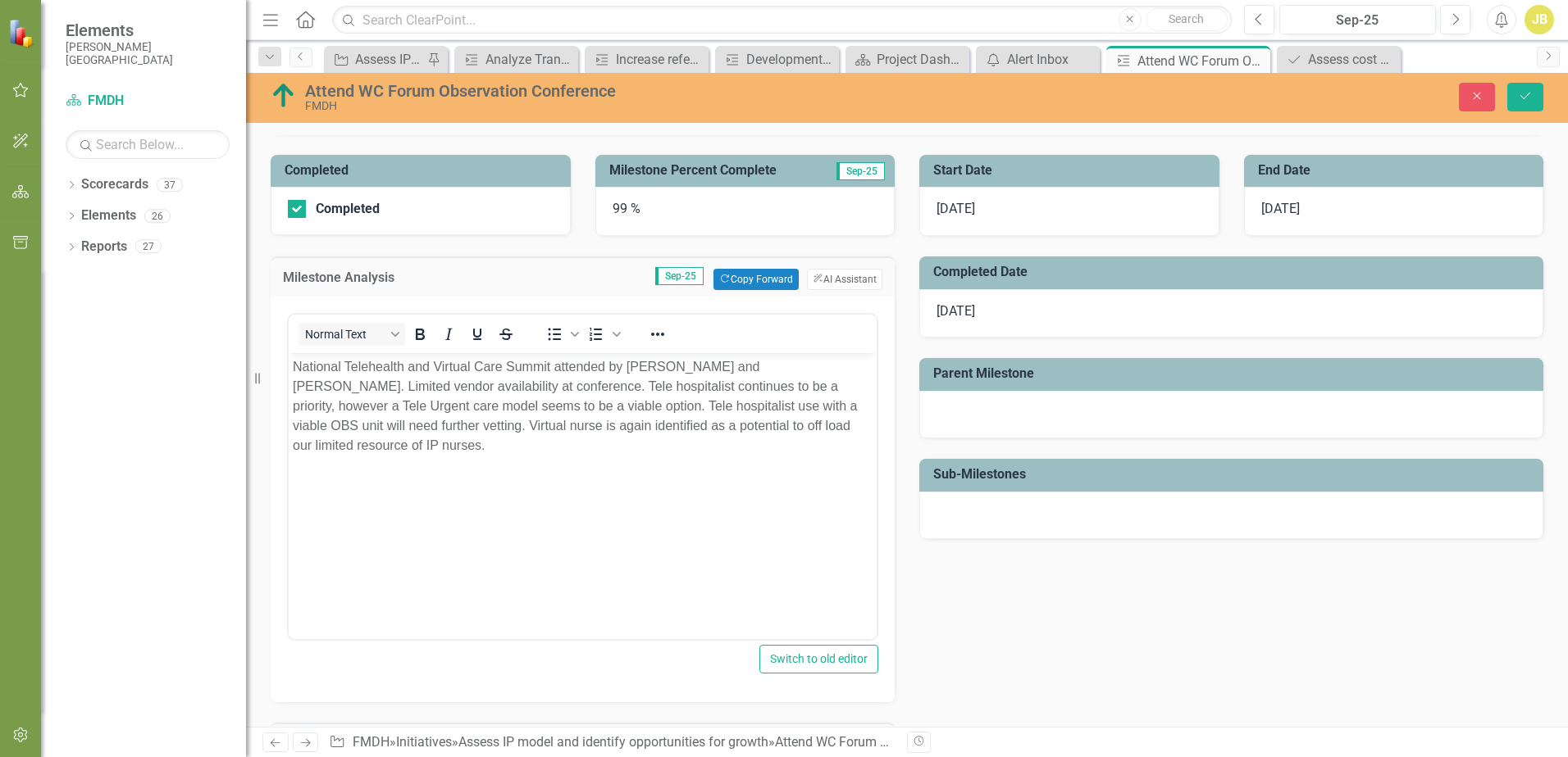
click at [618, 210] on div "99 %" at bounding box center [745, 211] width 300 height 49
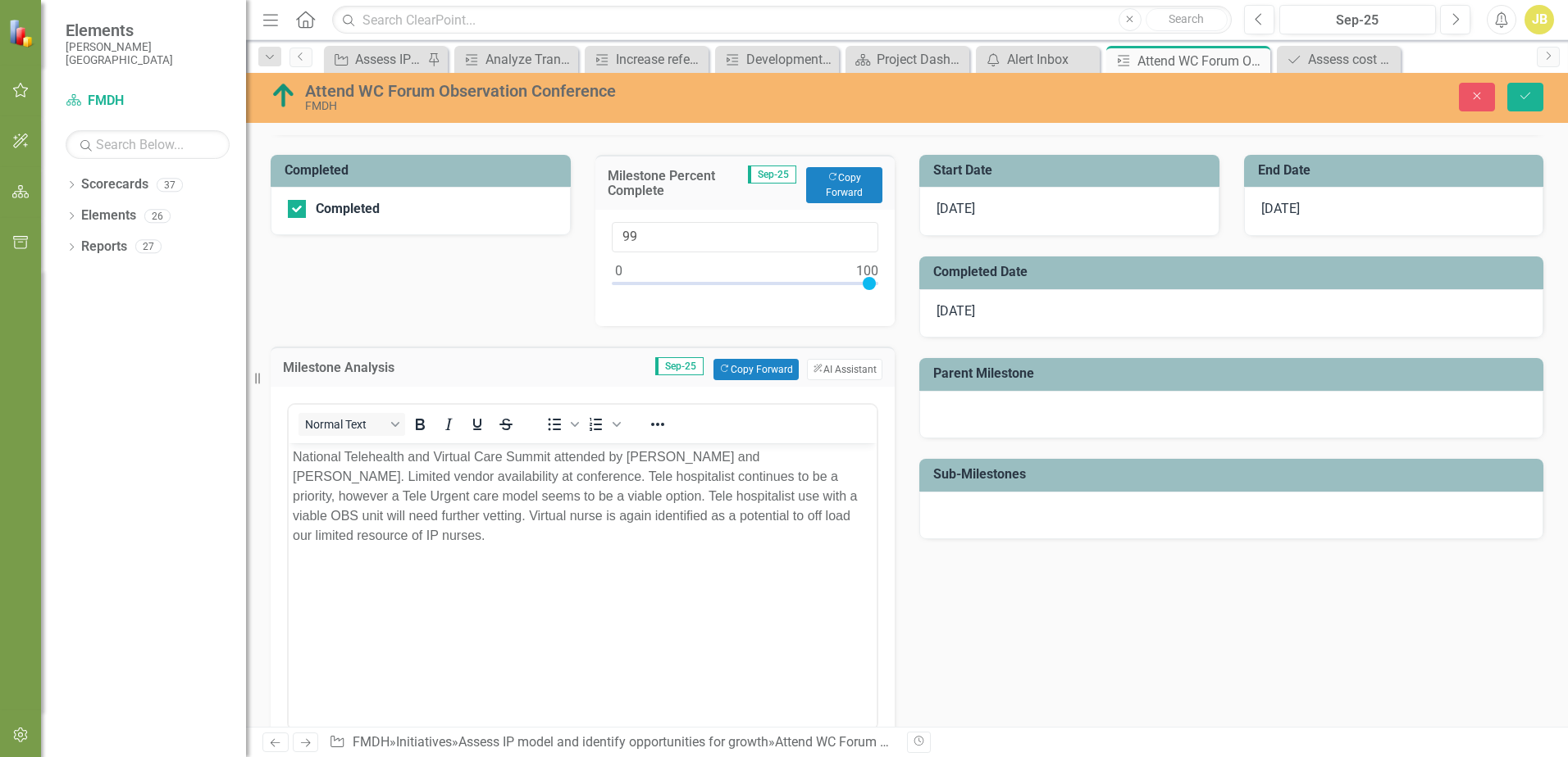
drag, startPoint x: 866, startPoint y: 285, endPoint x: 891, endPoint y: 277, distance: 26.2
click at [891, 277] on div "Milestone Percent Complete Sep-25 Copy Forward Copy Forward 99" at bounding box center [745, 230] width 324 height 191
type input "100"
click at [1513, 93] on button "Save" at bounding box center [1525, 96] width 36 height 28
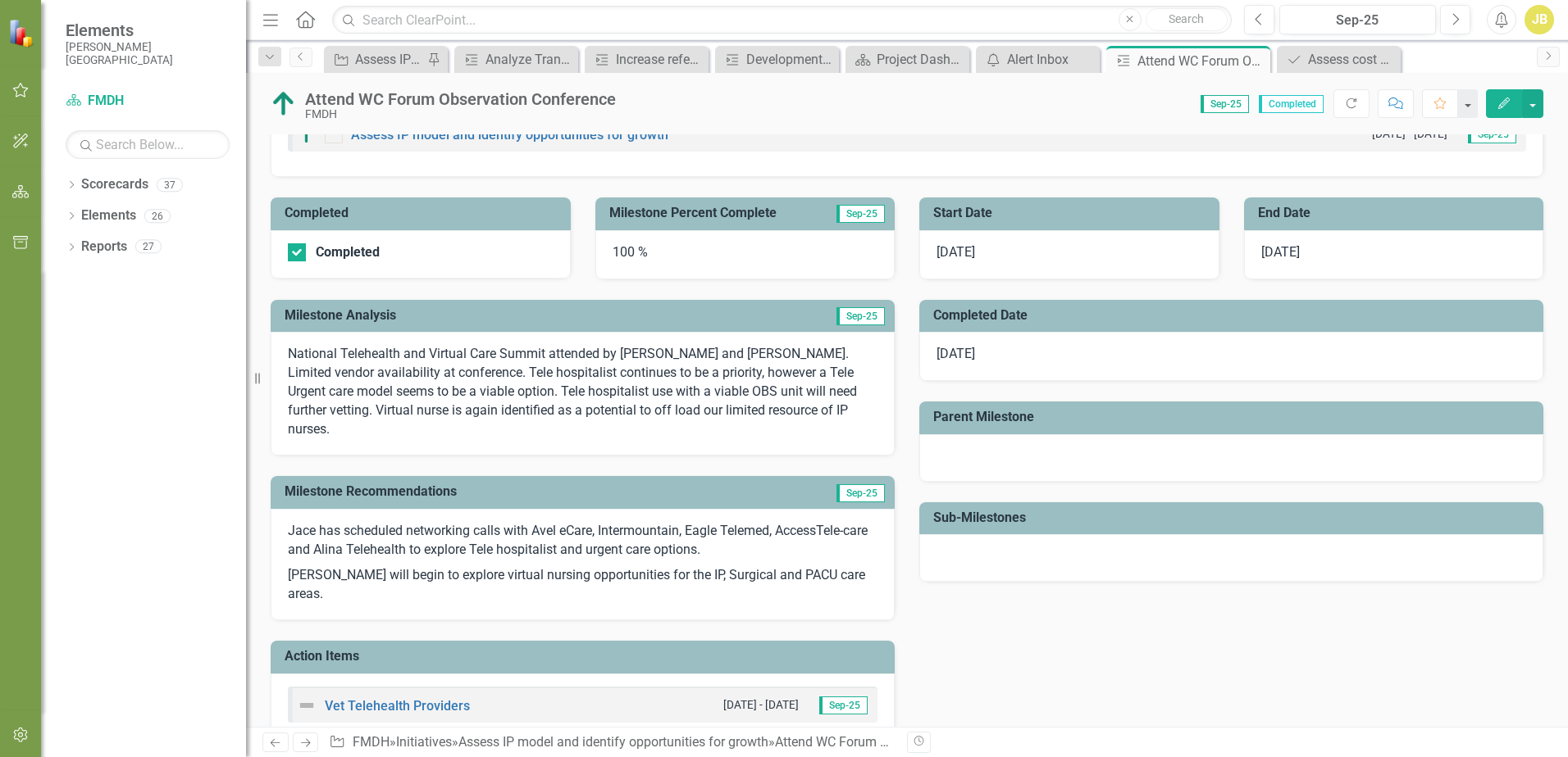
scroll to position [0, 0]
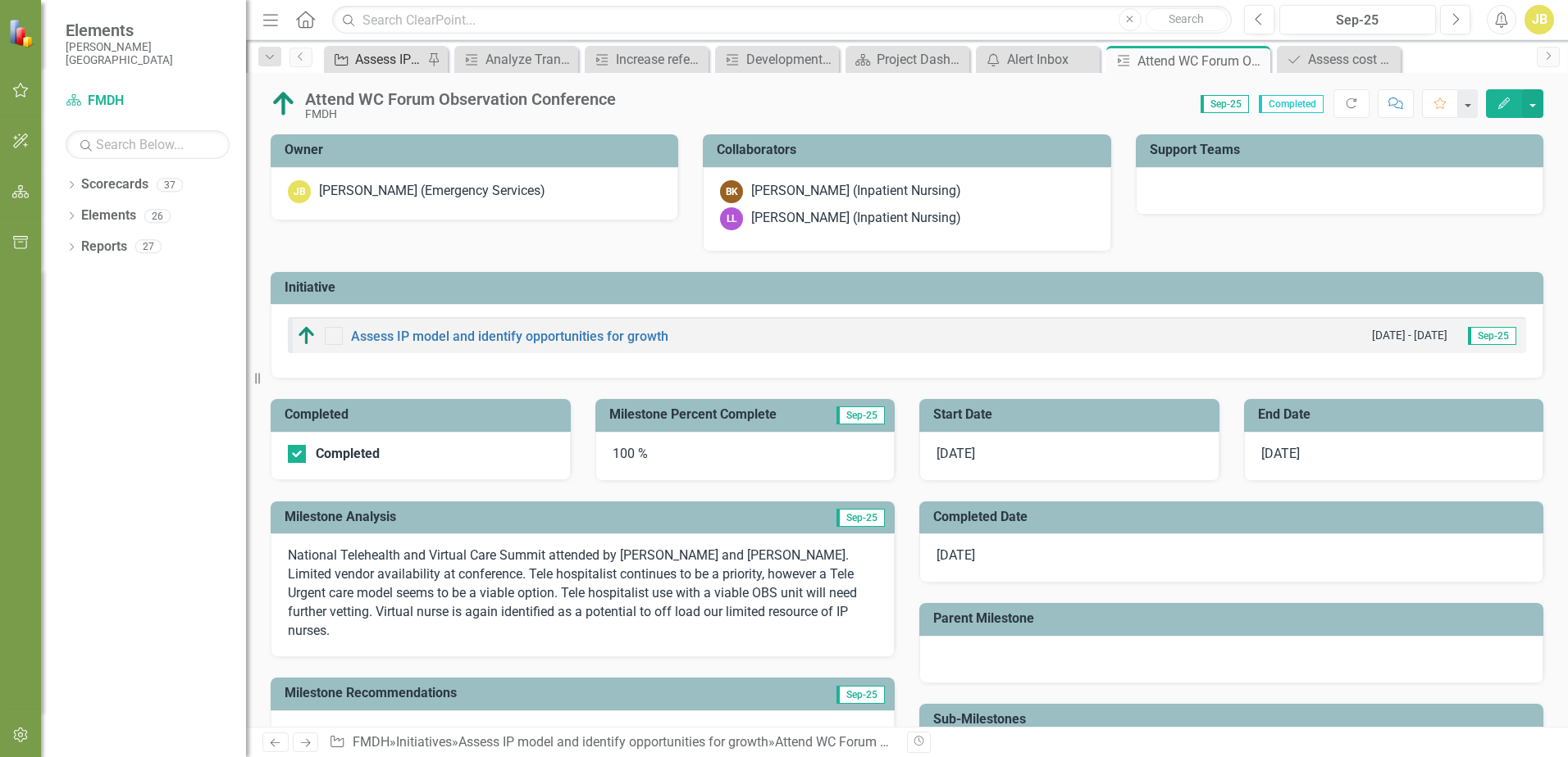
click at [371, 60] on div "Assess IP model and identify opportunities for growth" at bounding box center [388, 59] width 68 height 21
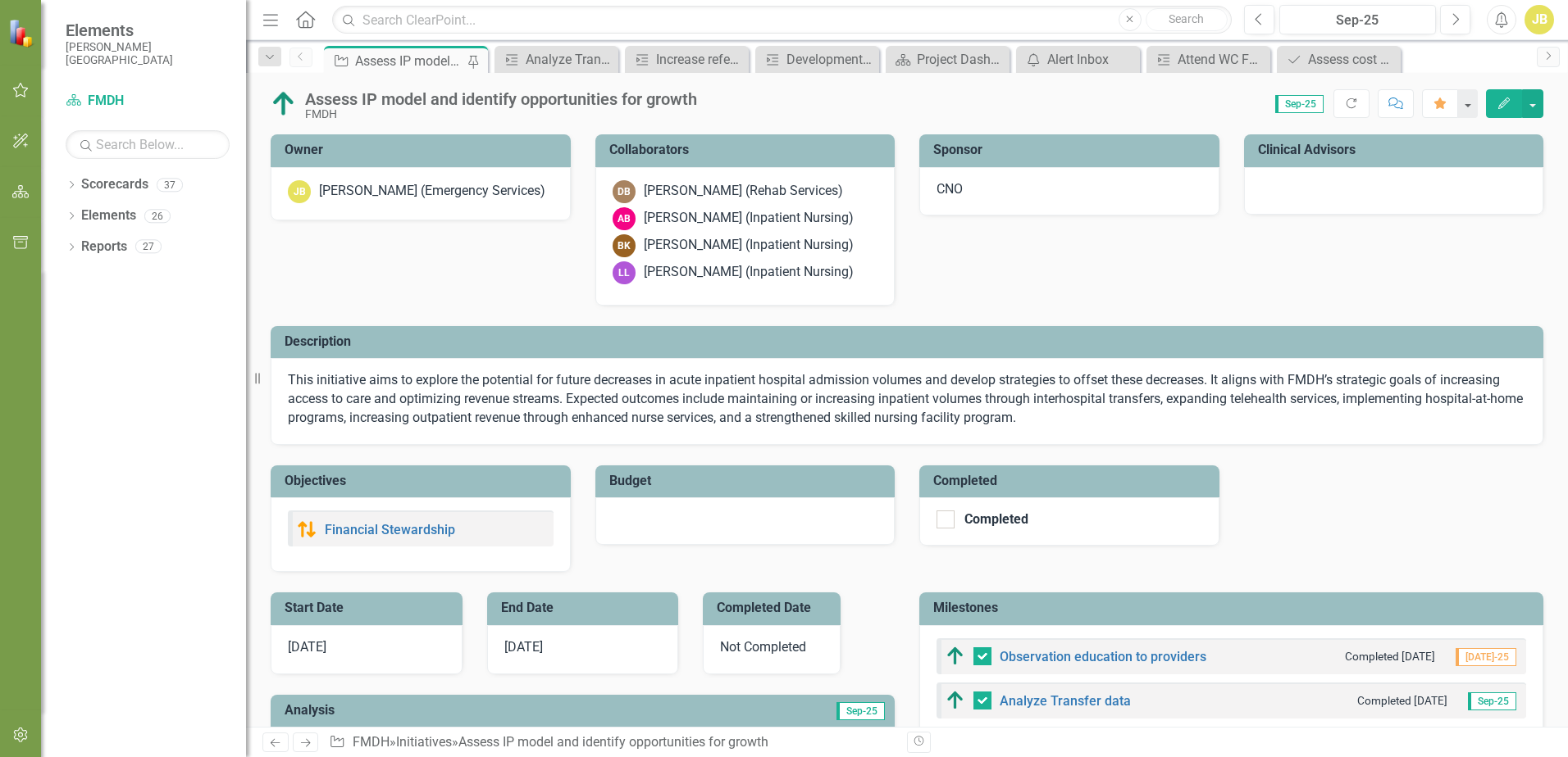
checkbox input "false"
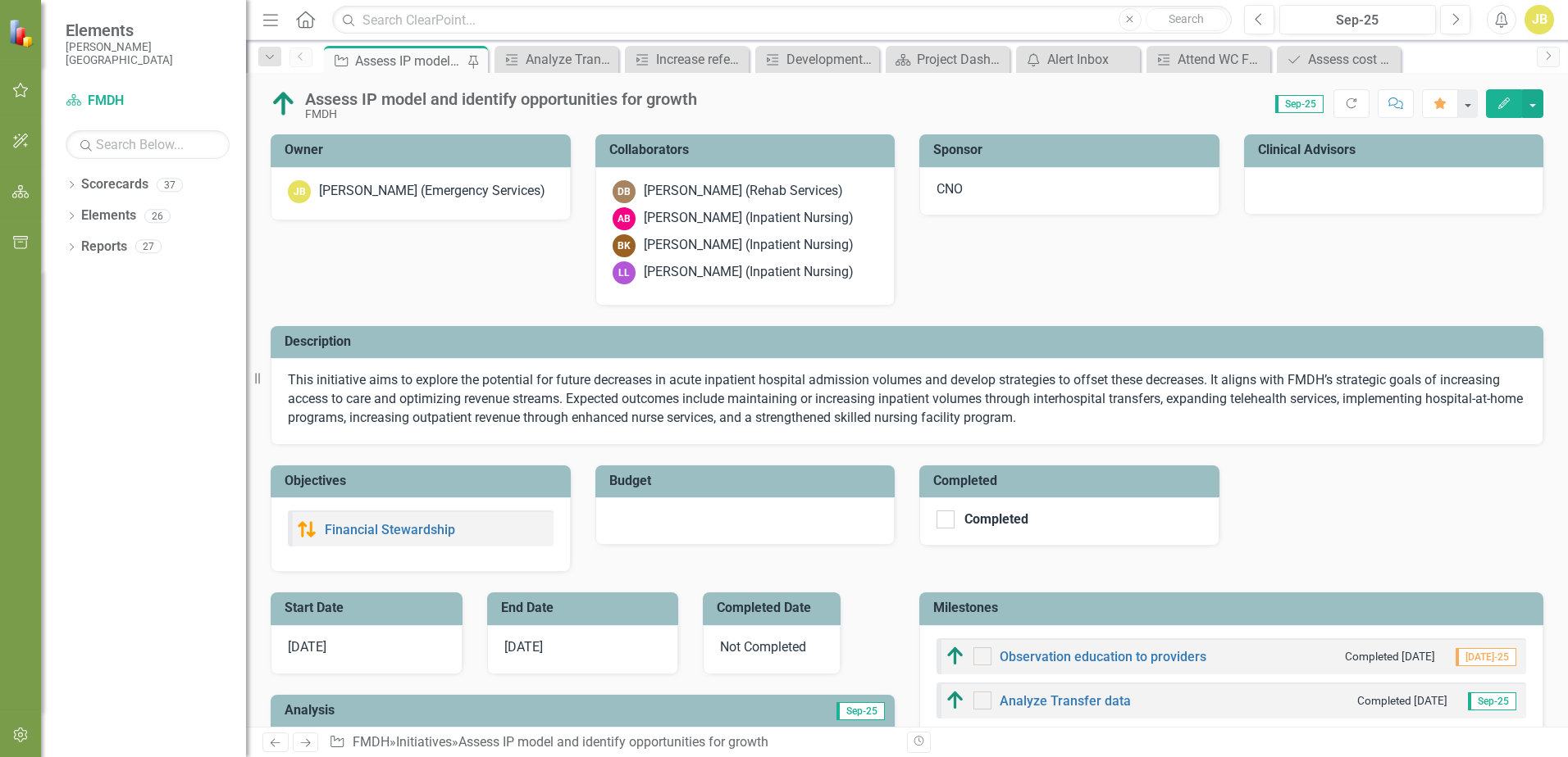
checkbox input "true"
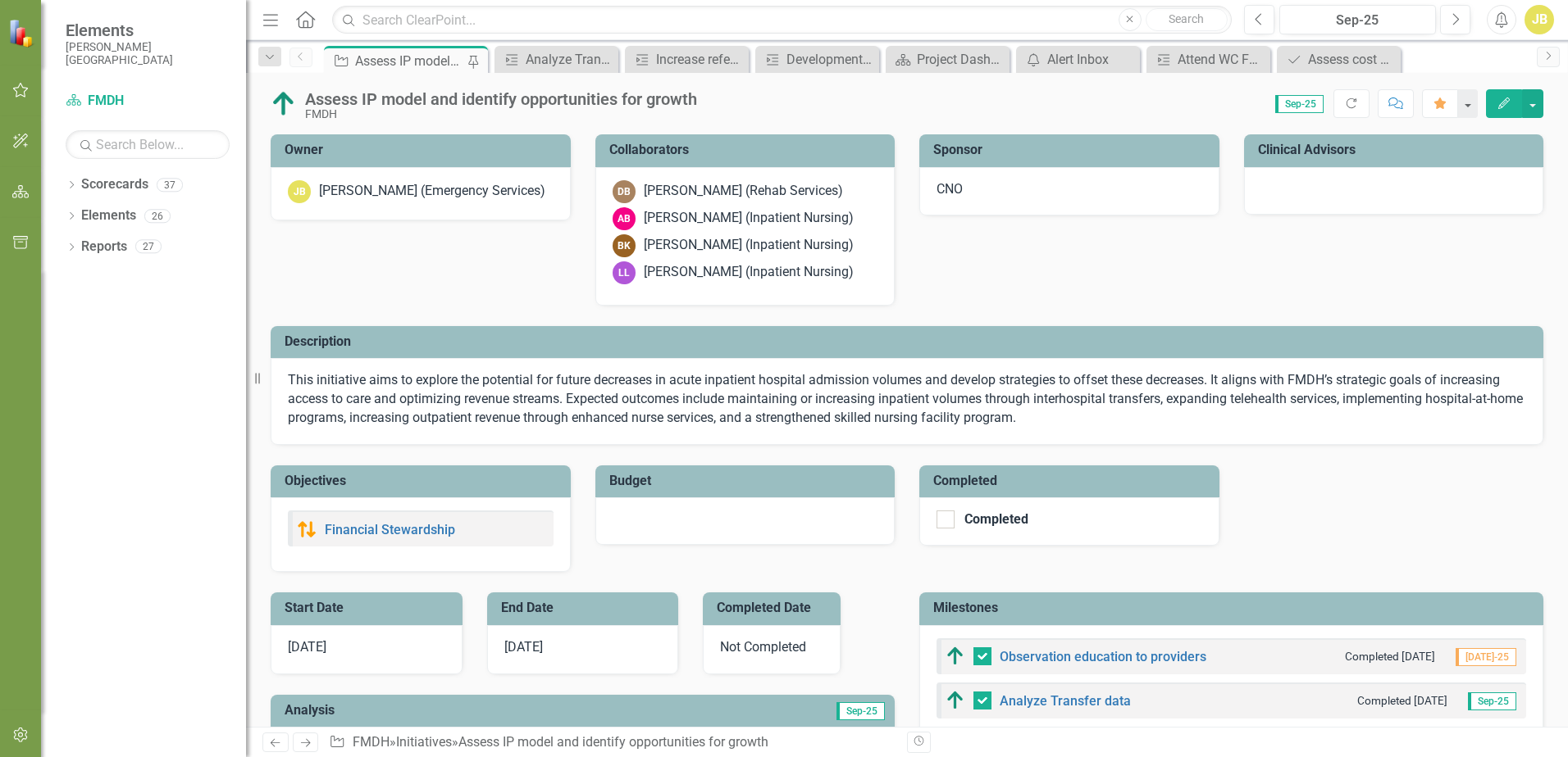
scroll to position [409, 0]
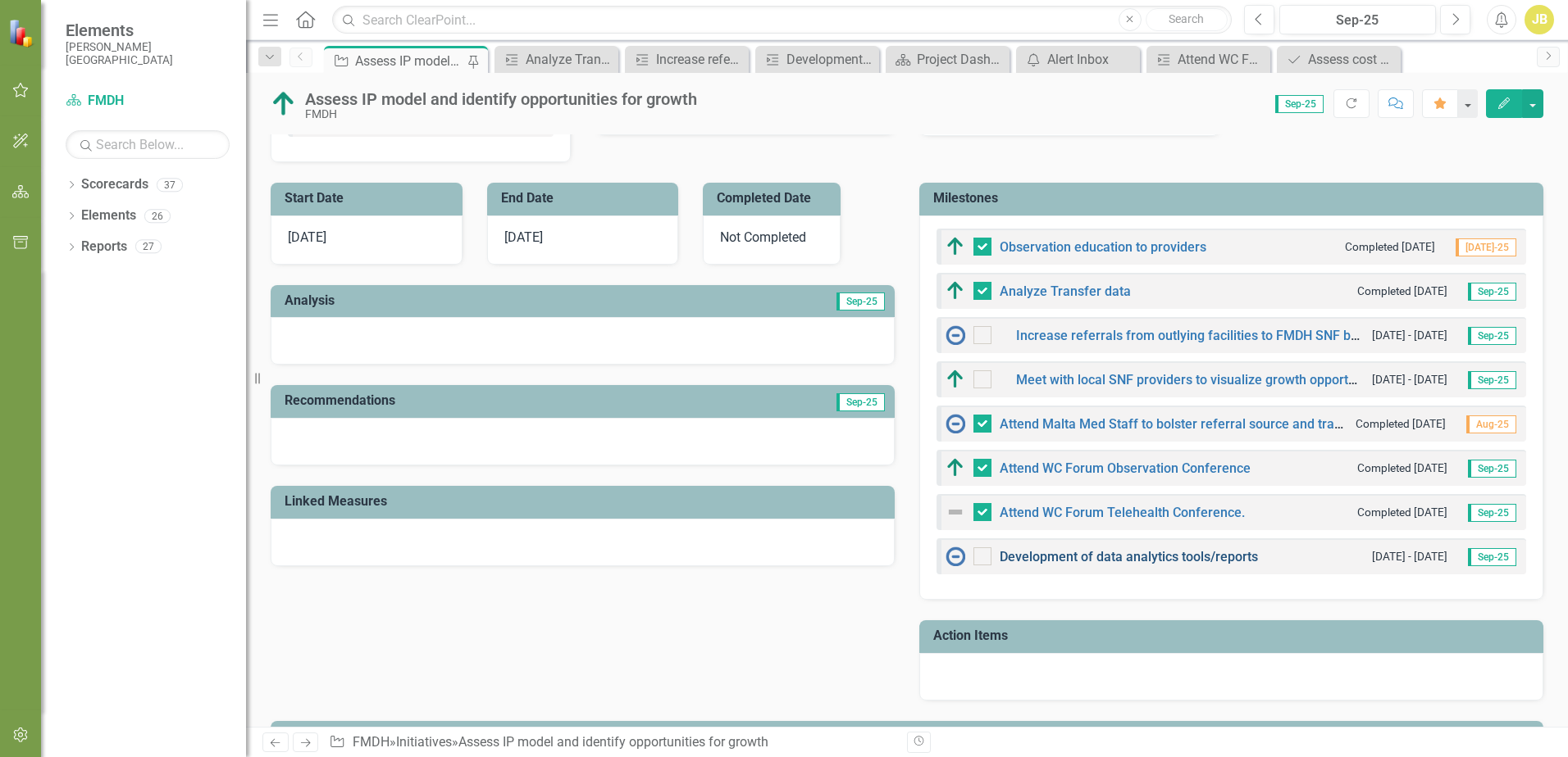
click at [1096, 558] on link "Development of data analytics tools/reports" at bounding box center [1128, 557] width 258 height 16
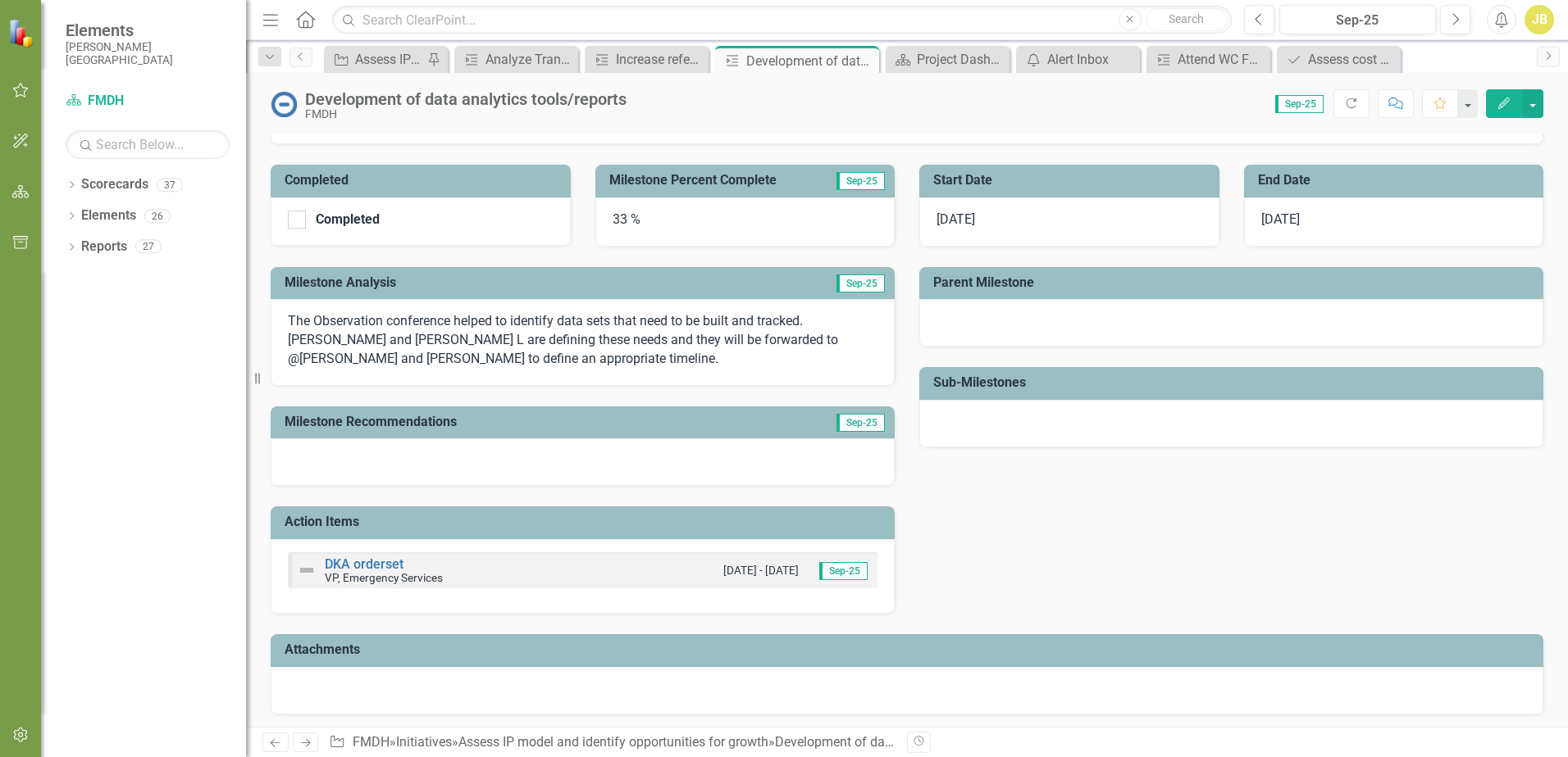
scroll to position [265, 0]
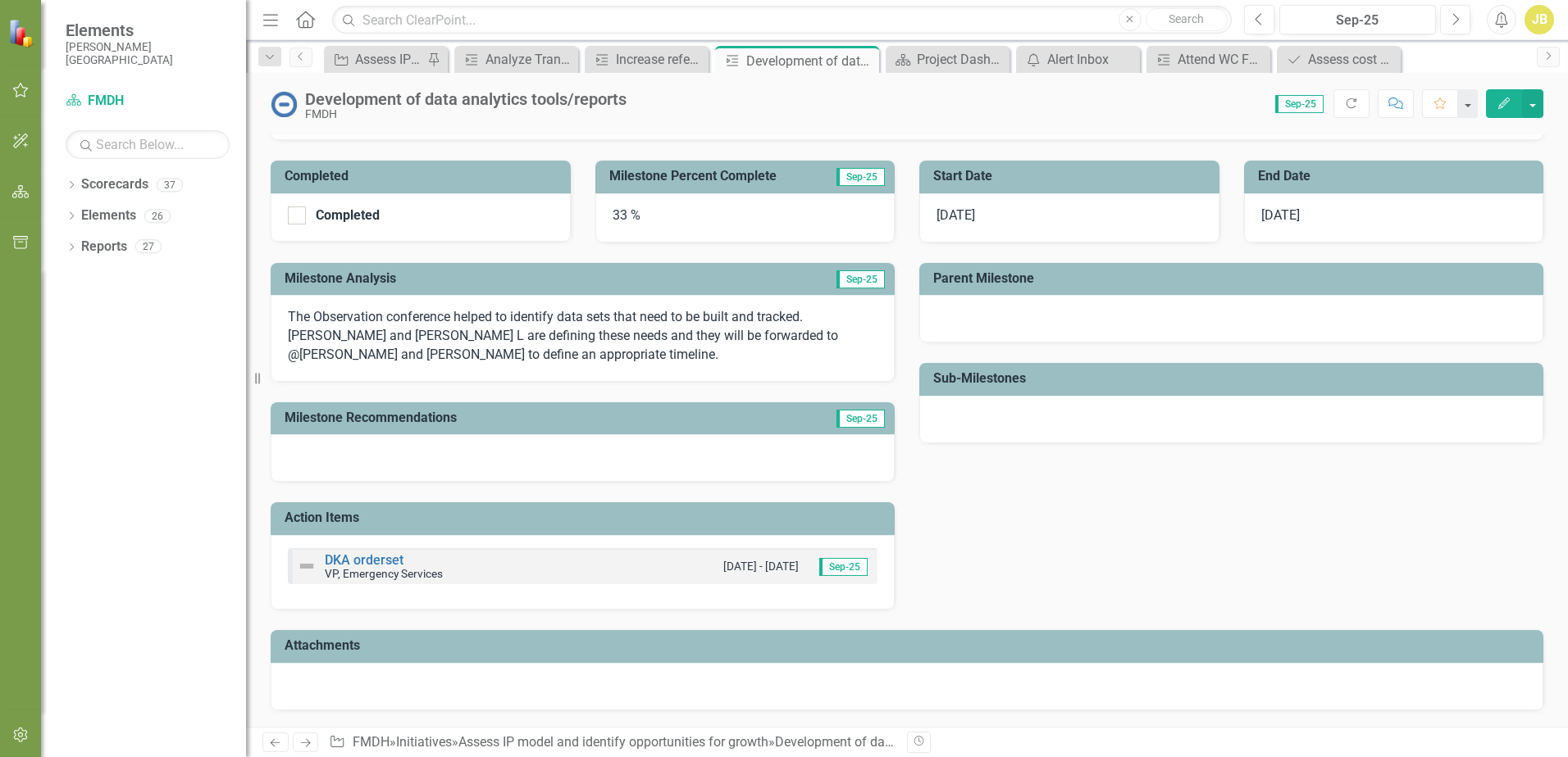
click at [734, 517] on h3 "Action Items" at bounding box center [586, 517] width 602 height 15
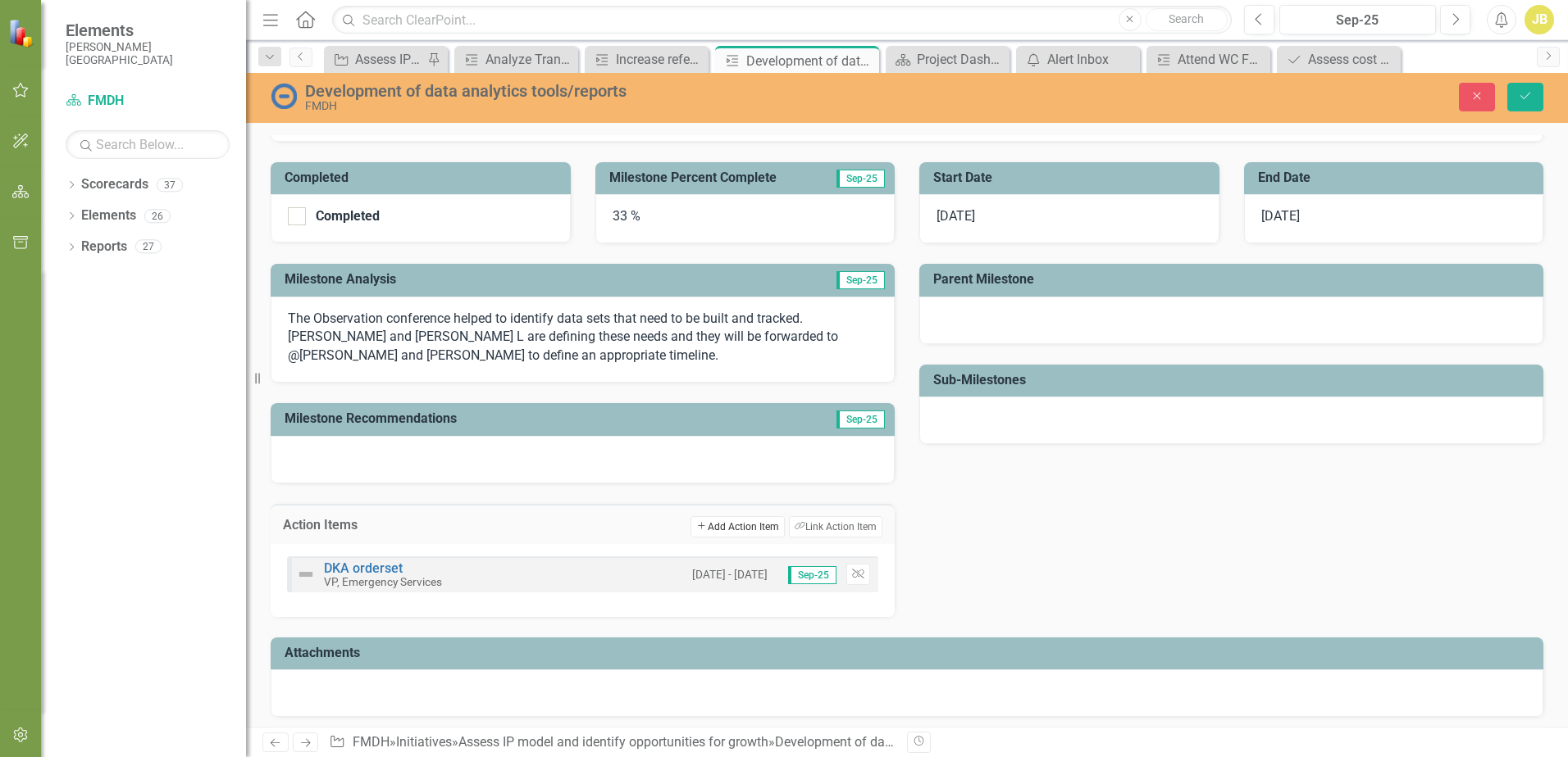
click at [728, 523] on button "Add Add Action Item" at bounding box center [737, 527] width 93 height 22
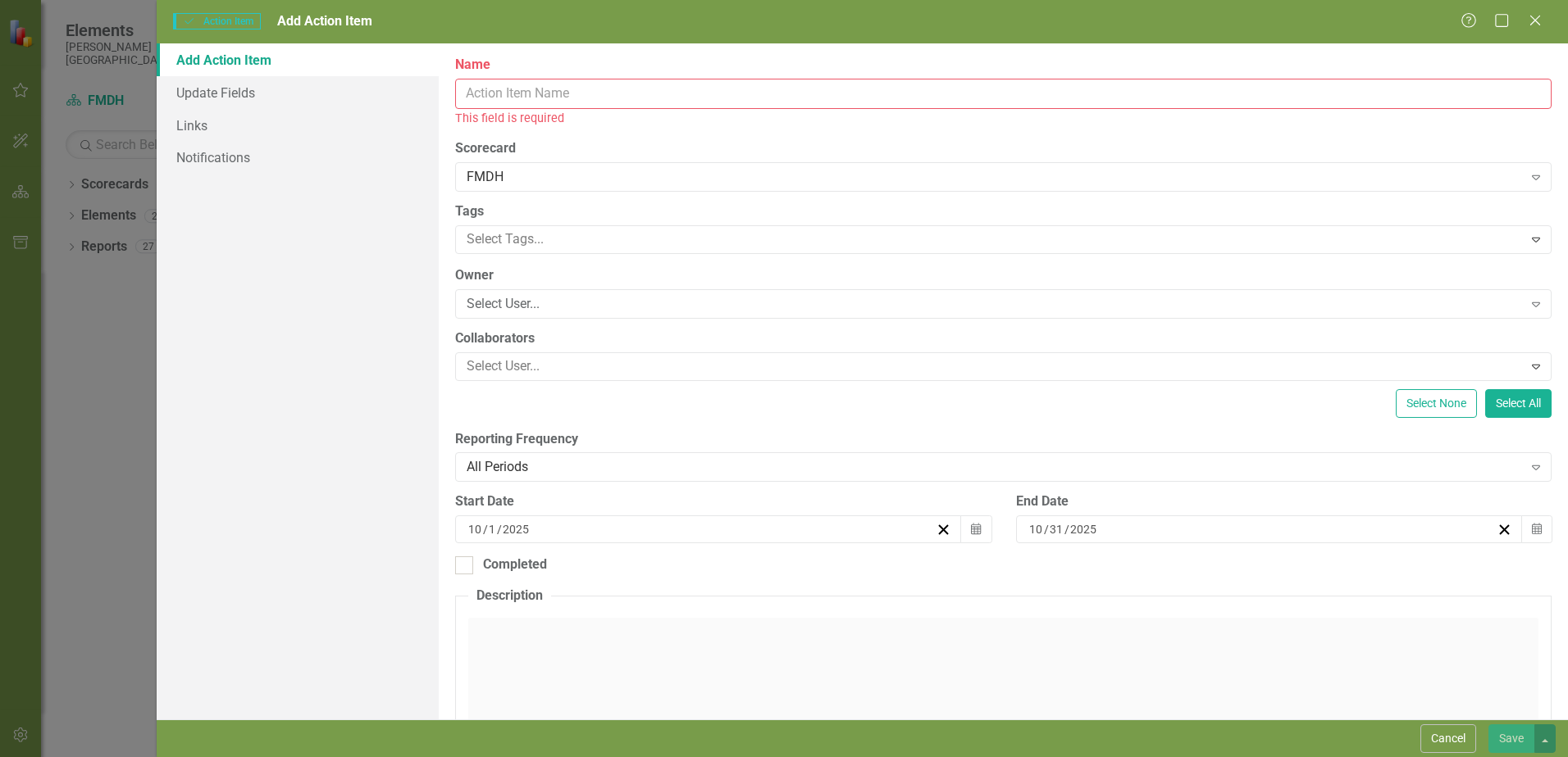
click at [588, 91] on input "Name" at bounding box center [1003, 93] width 1096 height 30
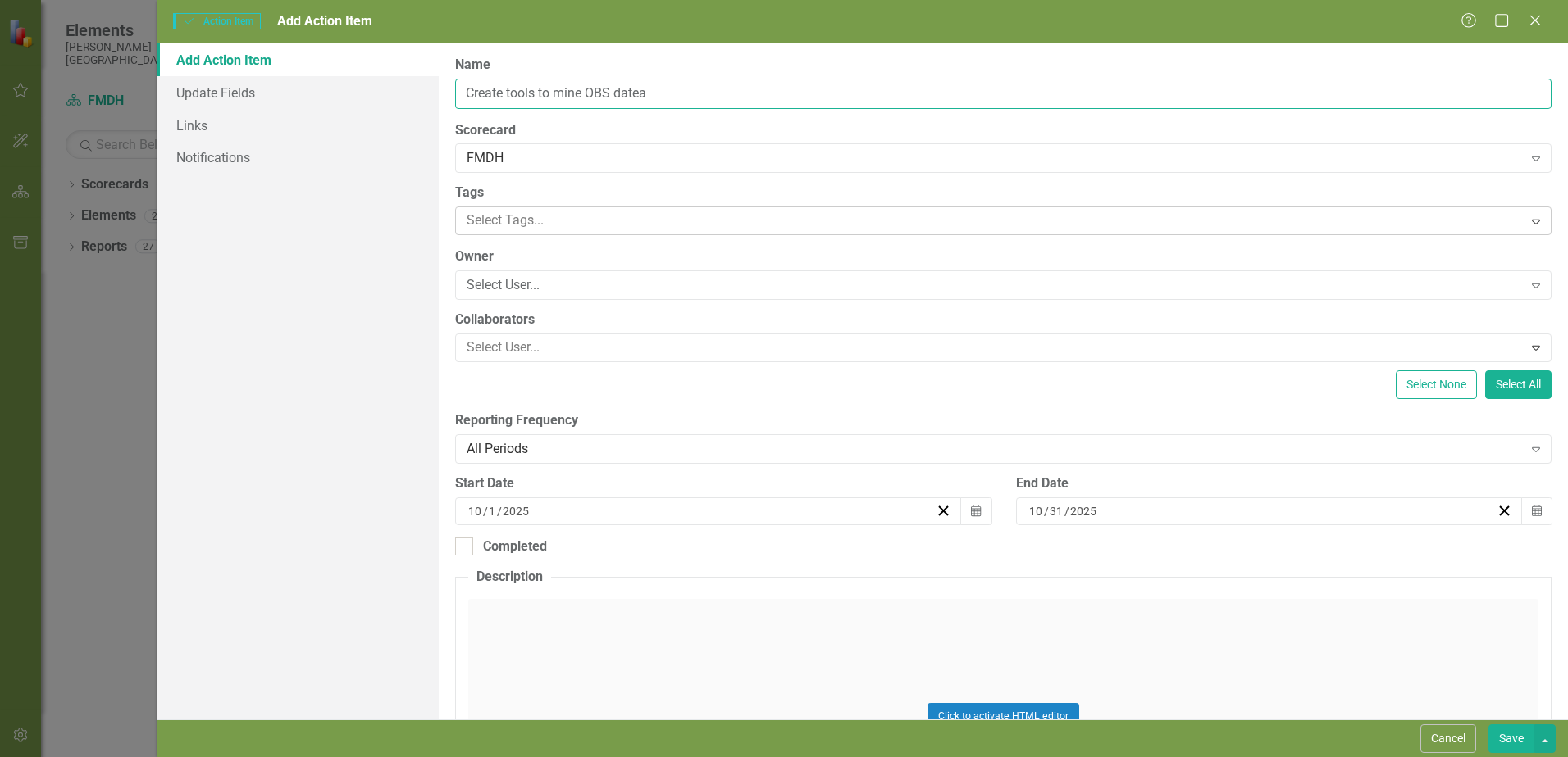
type input "Create tools to mine OBS datea"
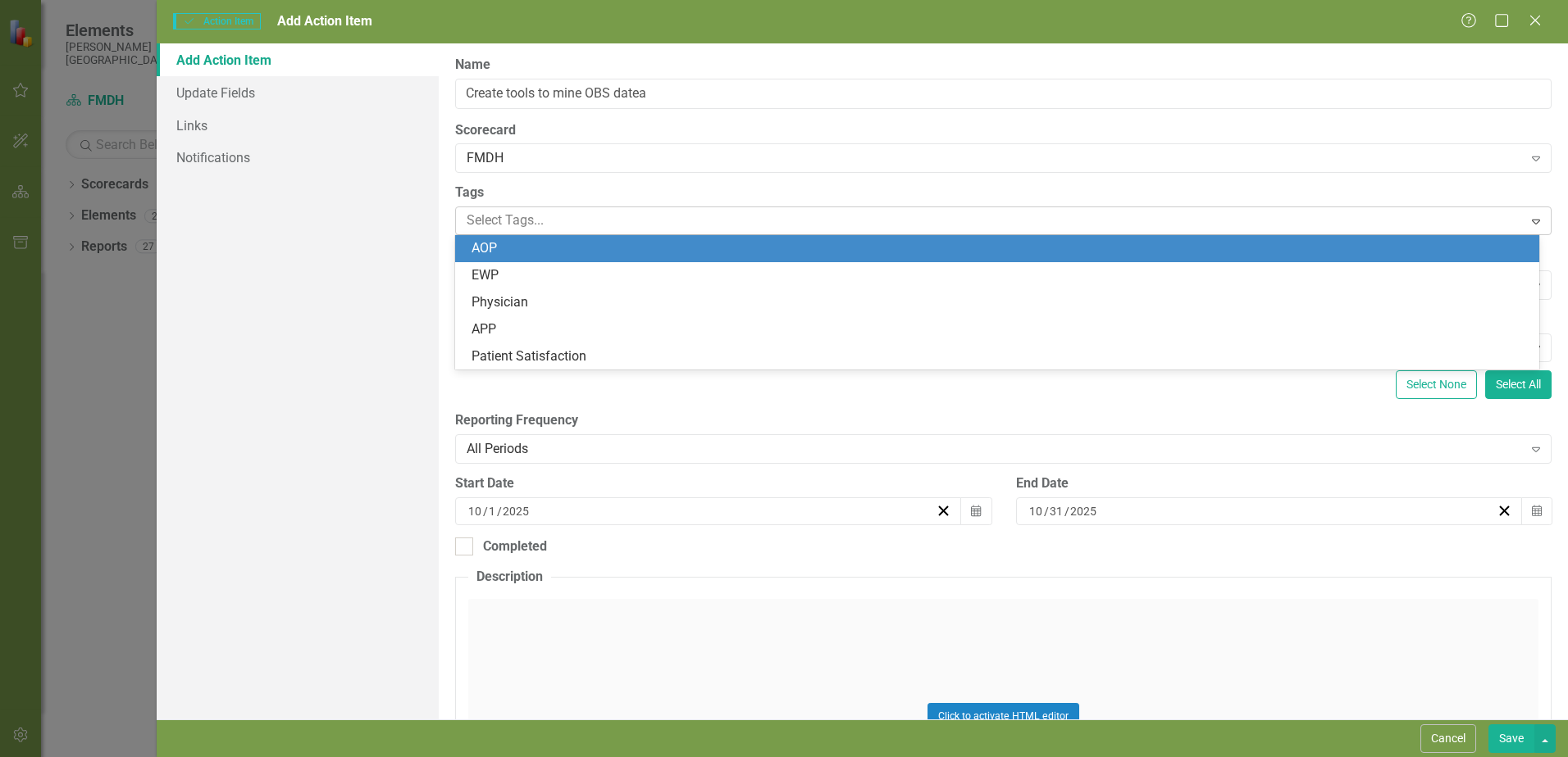
click at [547, 214] on div at bounding box center [990, 221] width 1062 height 23
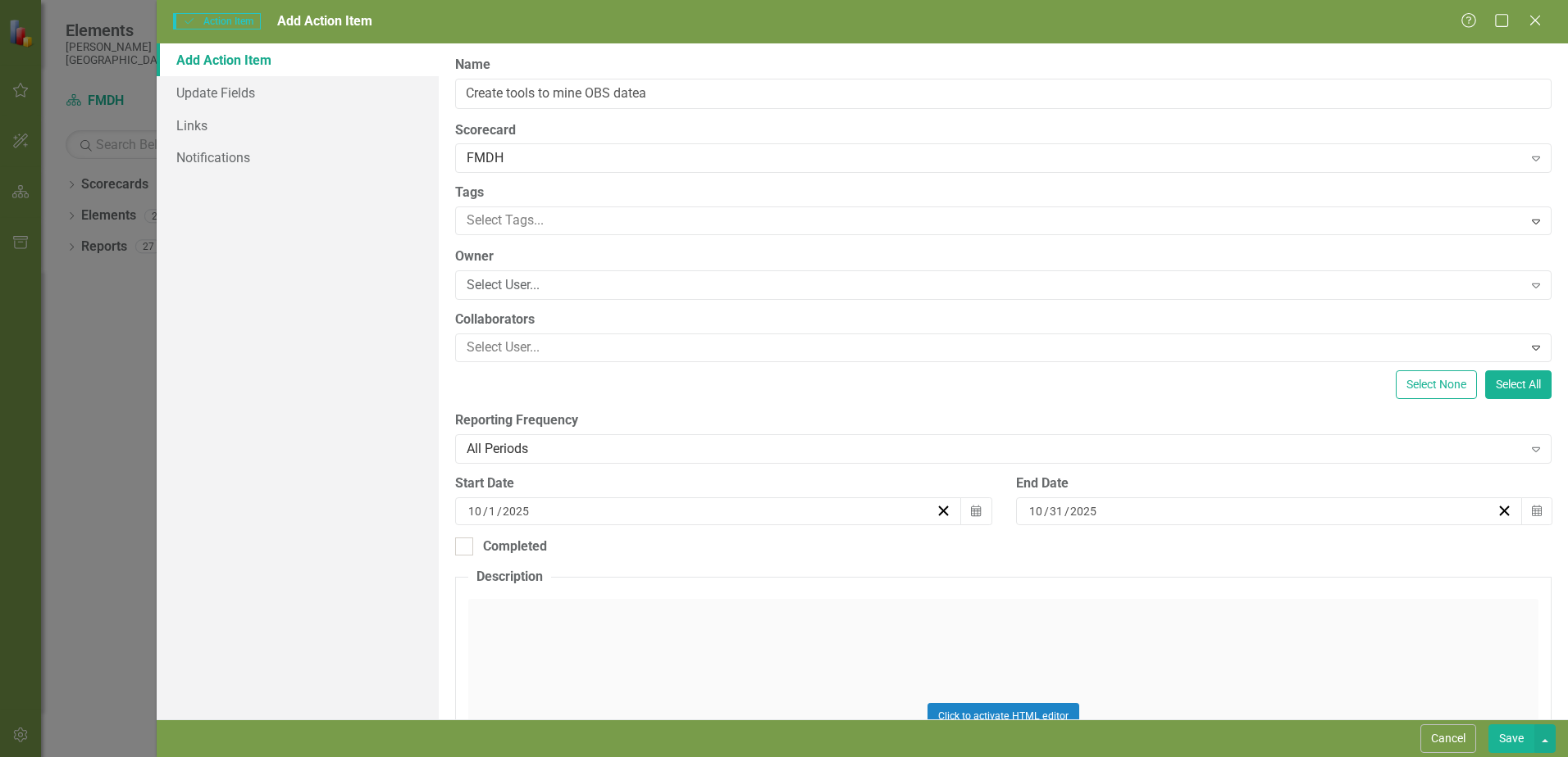
click at [493, 390] on div "Select None Select All" at bounding box center [1003, 384] width 1096 height 28
click at [566, 284] on div "Select User..." at bounding box center [994, 285] width 1055 height 19
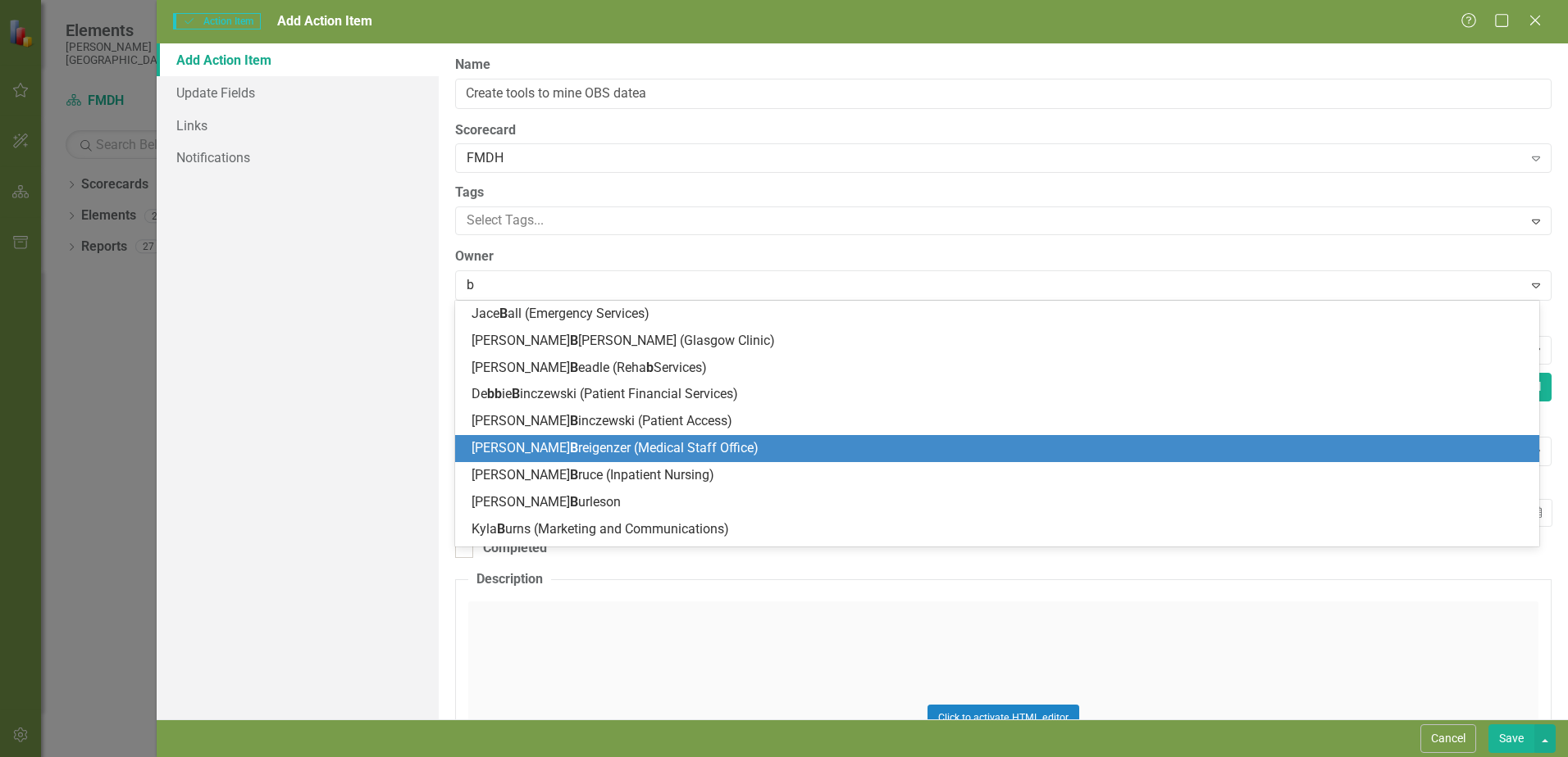
type input "br"
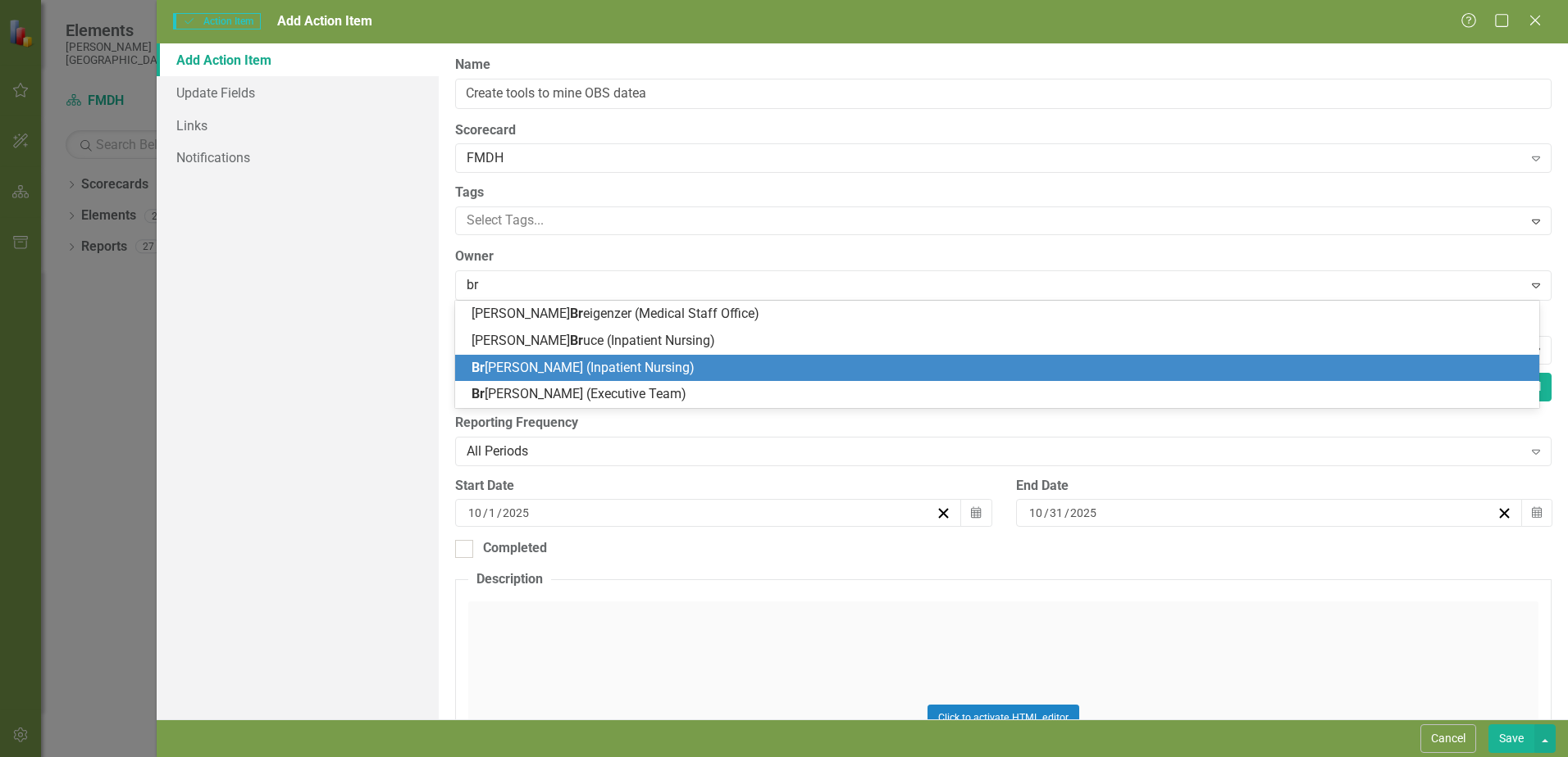
click at [524, 368] on span "Br [PERSON_NAME] (Inpatient Nursing)" at bounding box center [583, 367] width 223 height 16
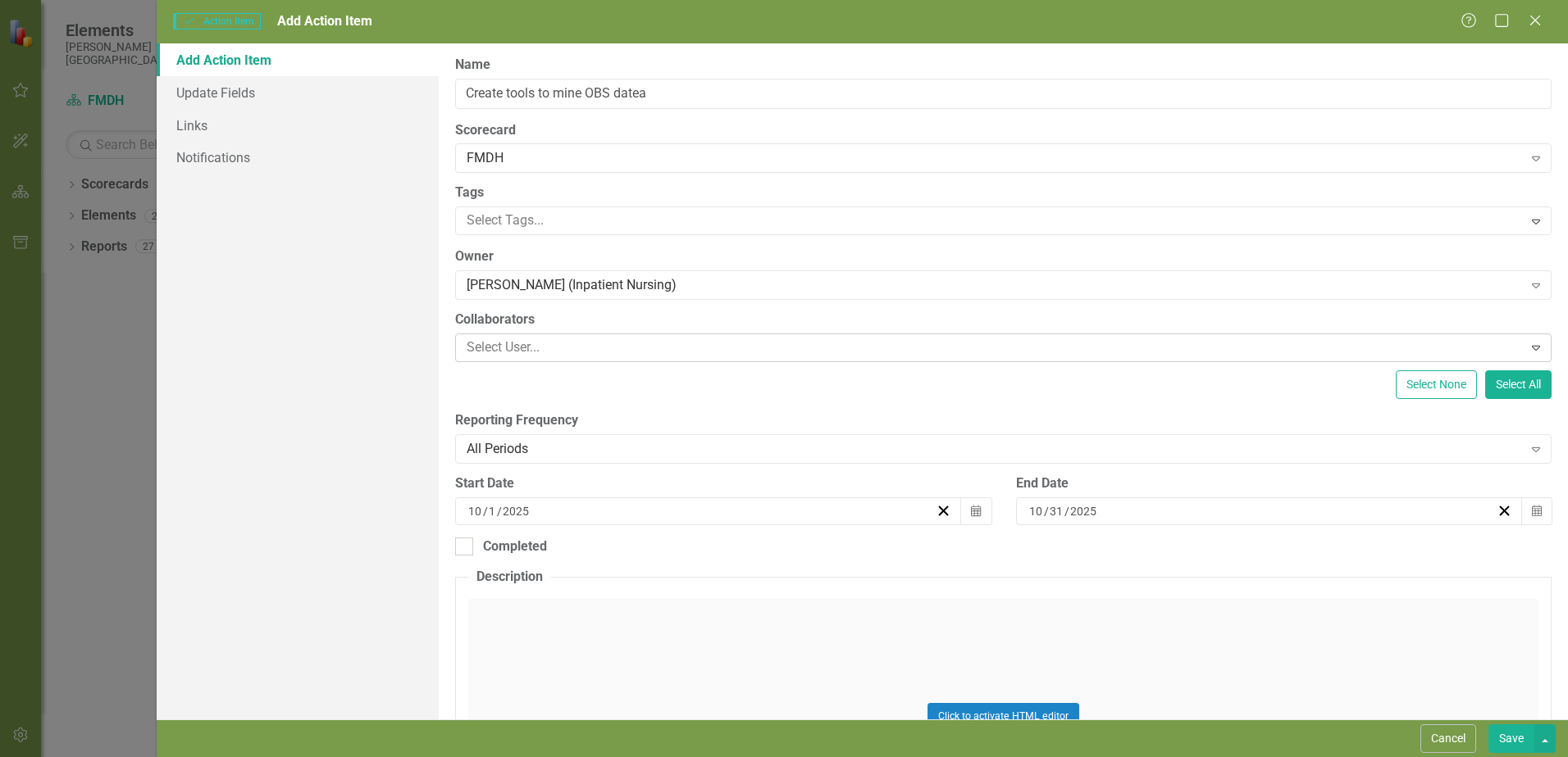
click at [544, 339] on div at bounding box center [990, 348] width 1062 height 23
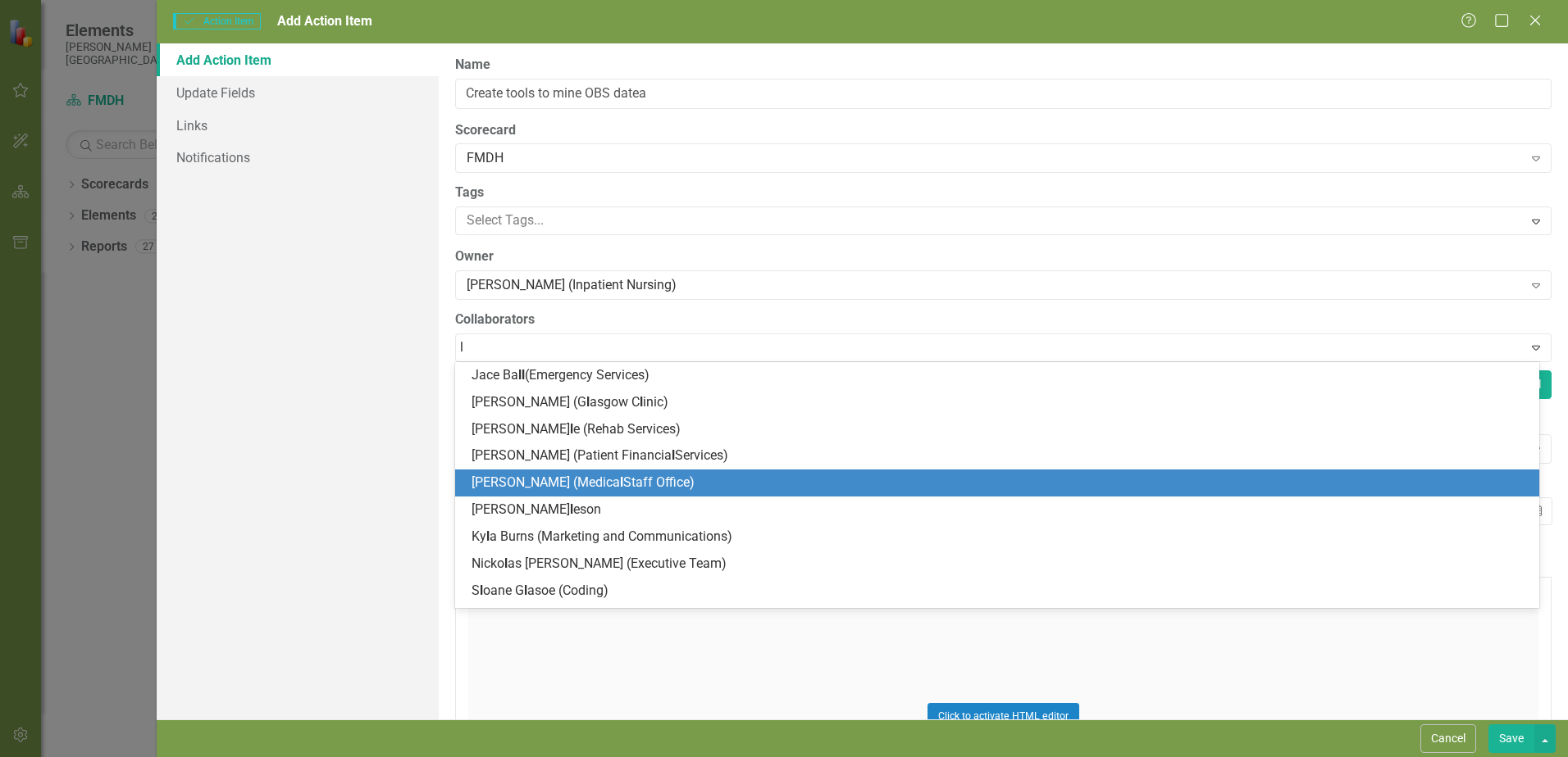
type input "ly"
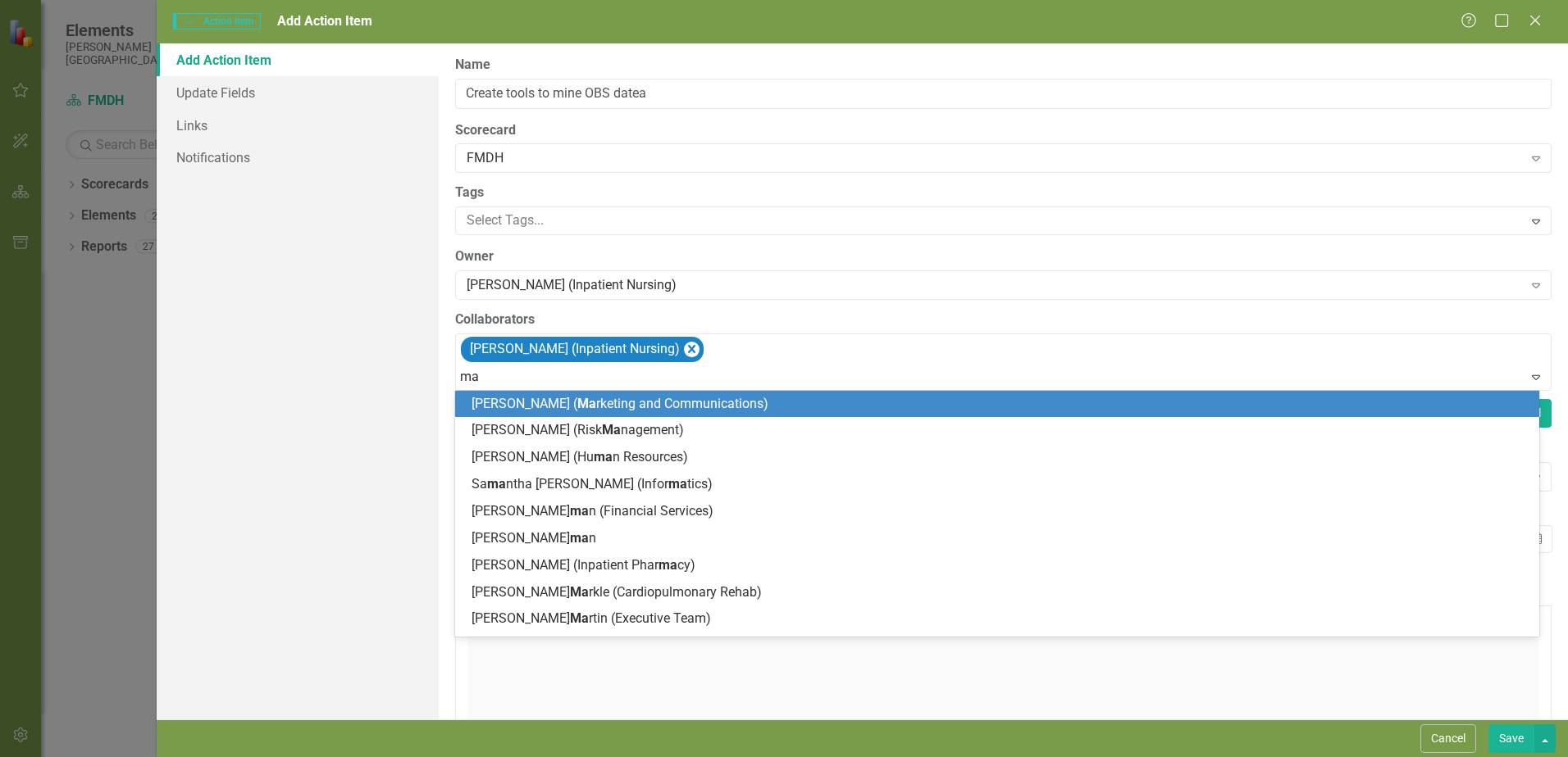
type input "mar"
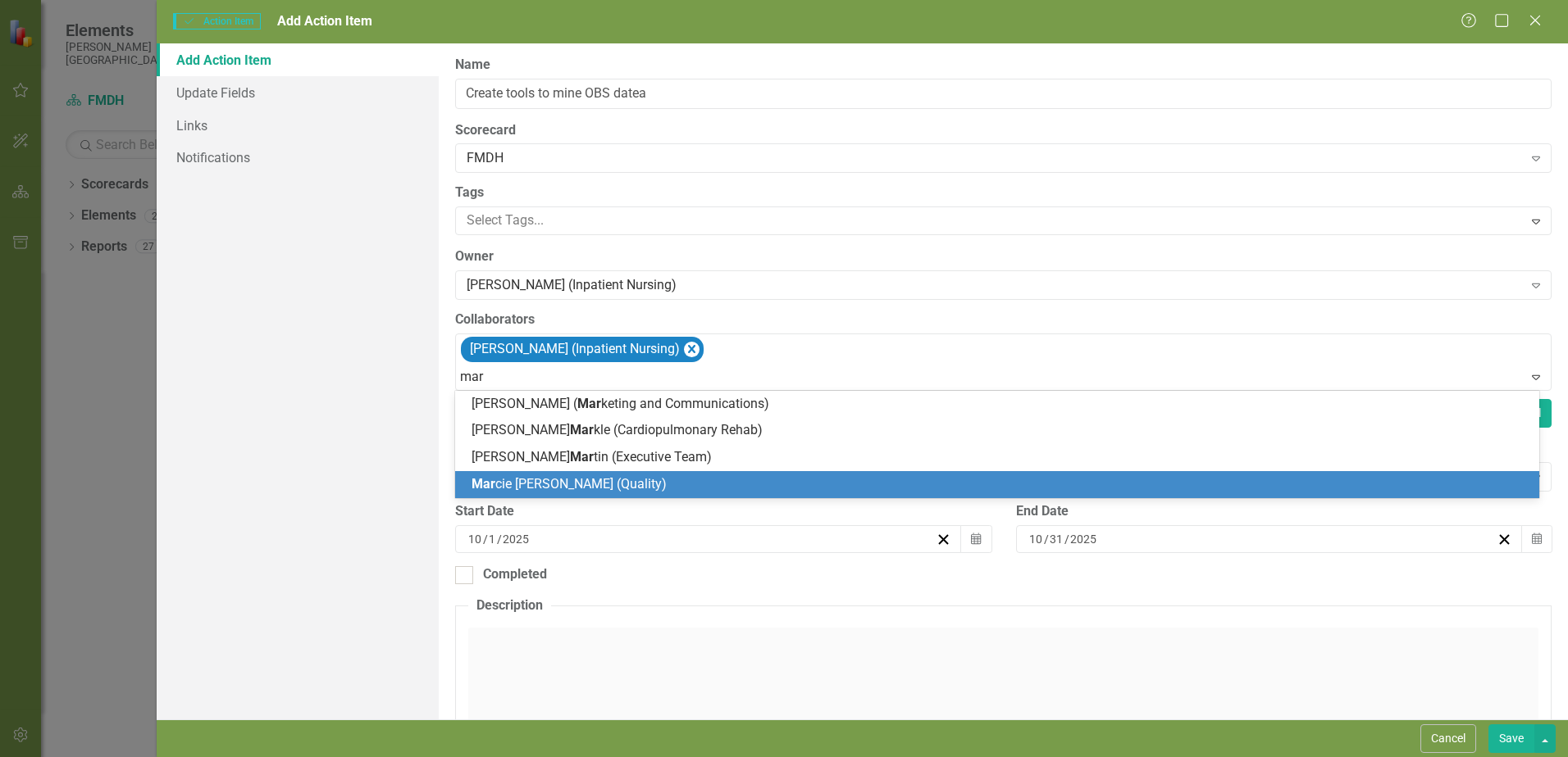
click at [509, 485] on span "Mar cie [PERSON_NAME] (Quality)" at bounding box center [569, 484] width 196 height 16
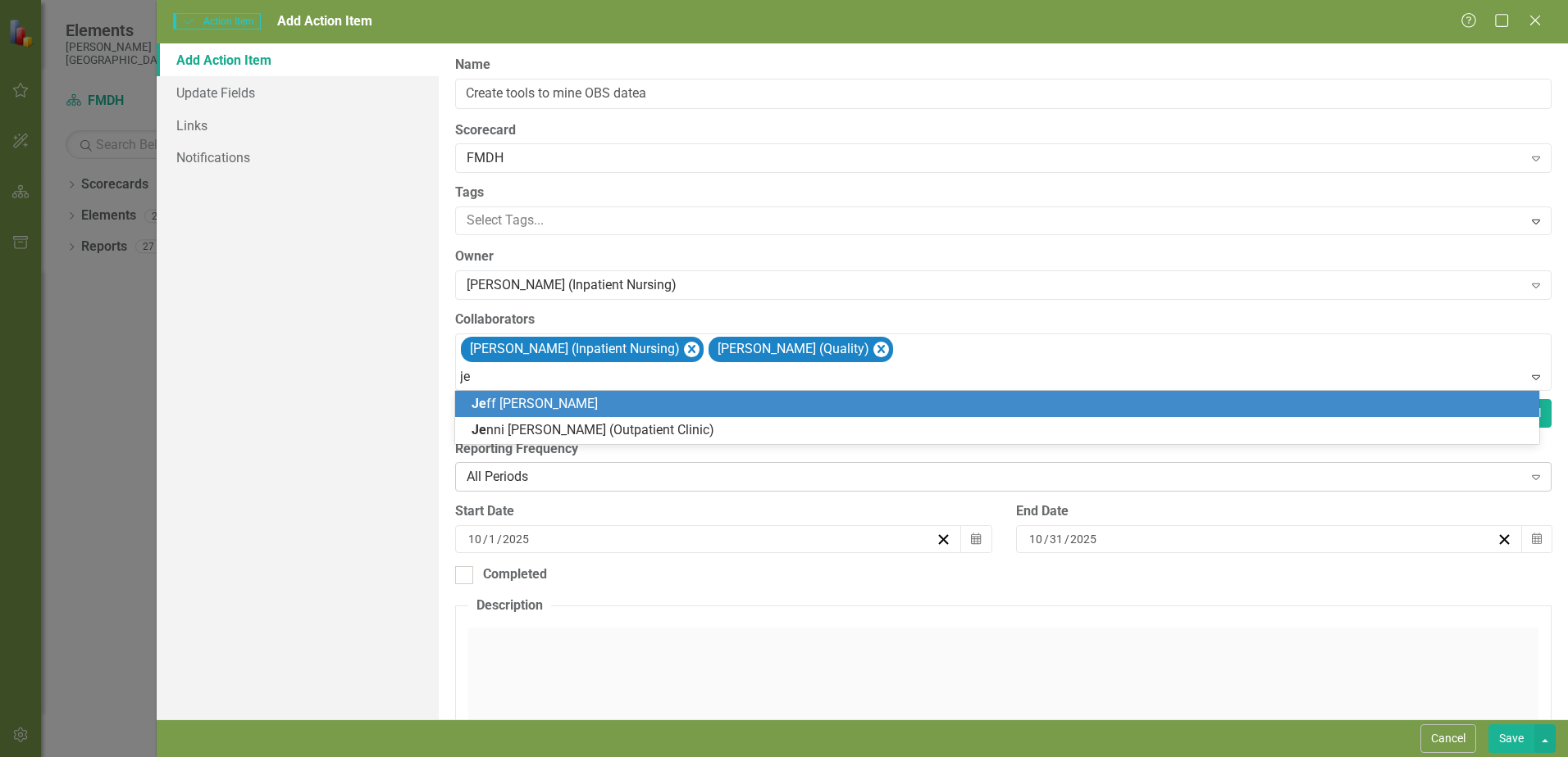
type input "j"
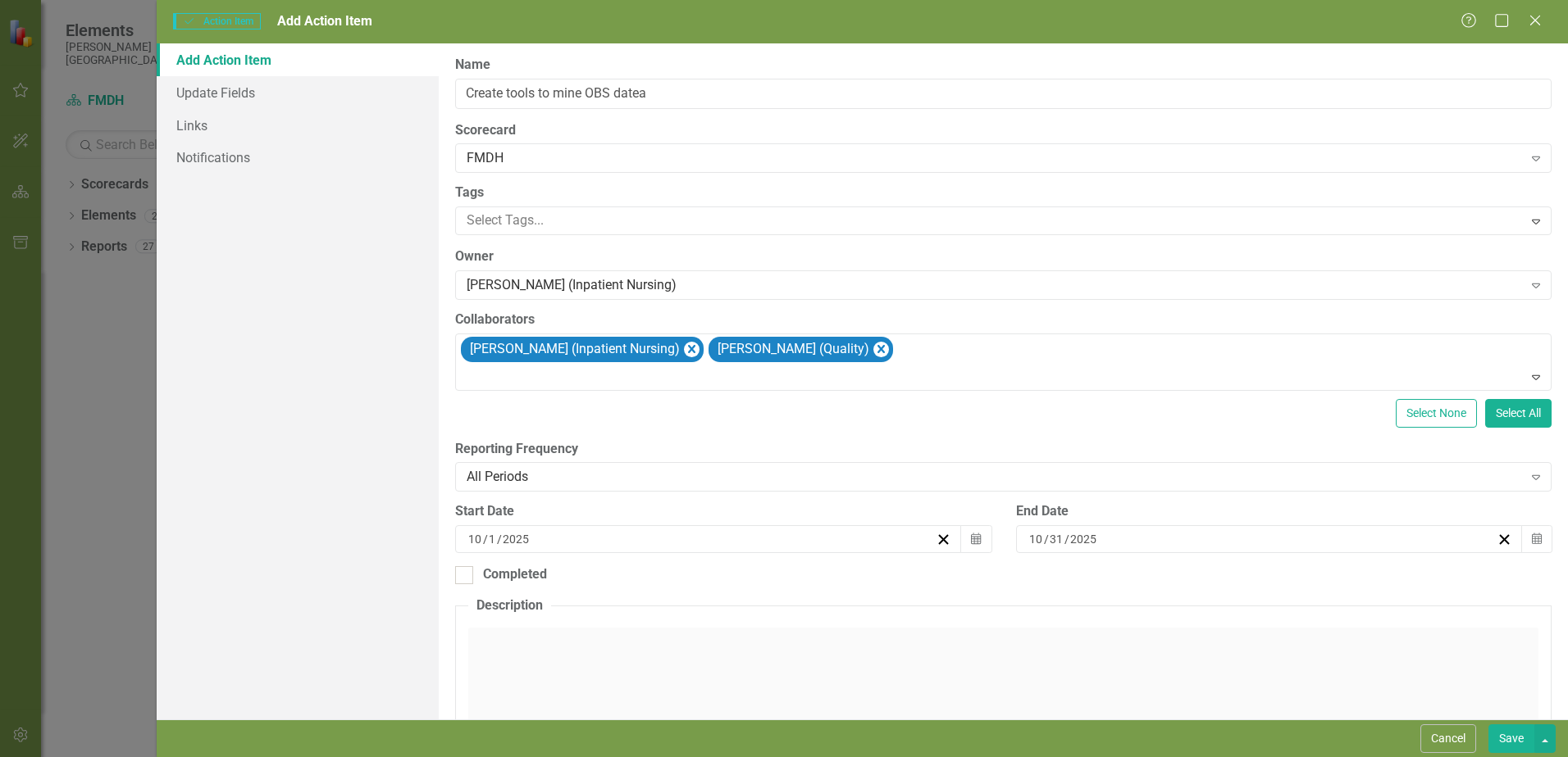
click at [809, 676] on div "Click to activate HTML editor" at bounding box center [1003, 744] width 1070 height 234
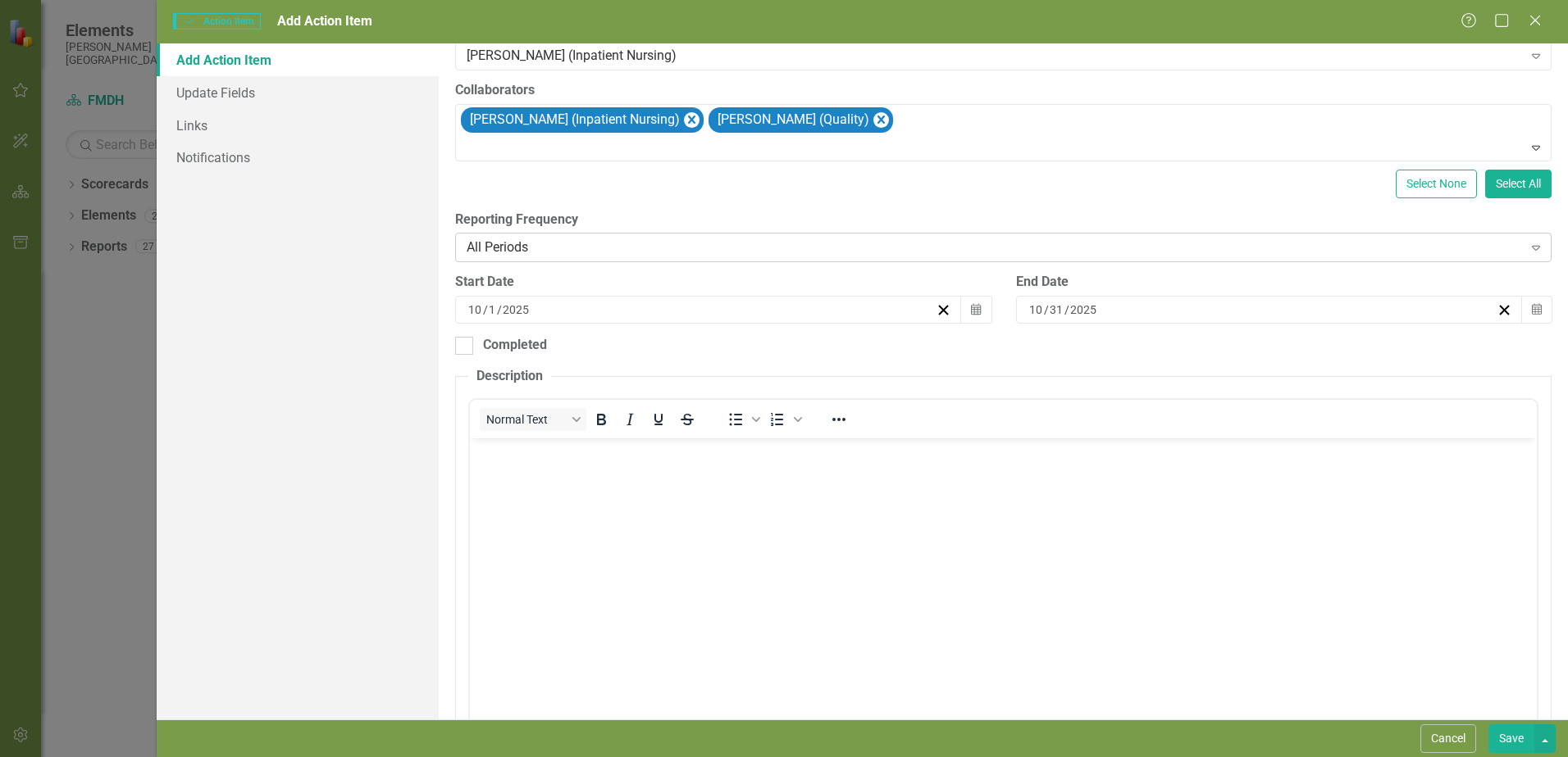
scroll to position [245, 0]
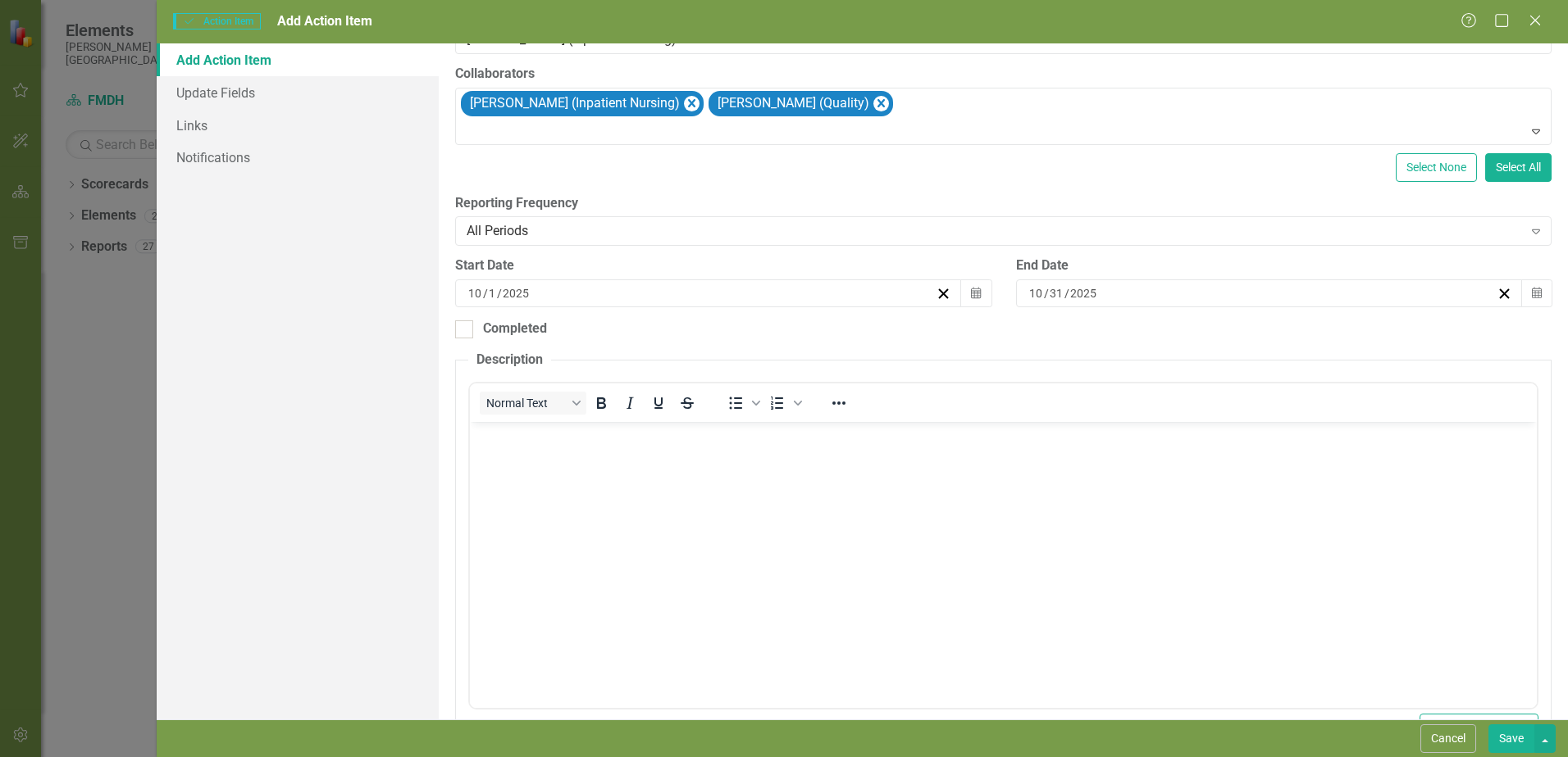
click at [493, 297] on input "1" at bounding box center [492, 293] width 9 height 17
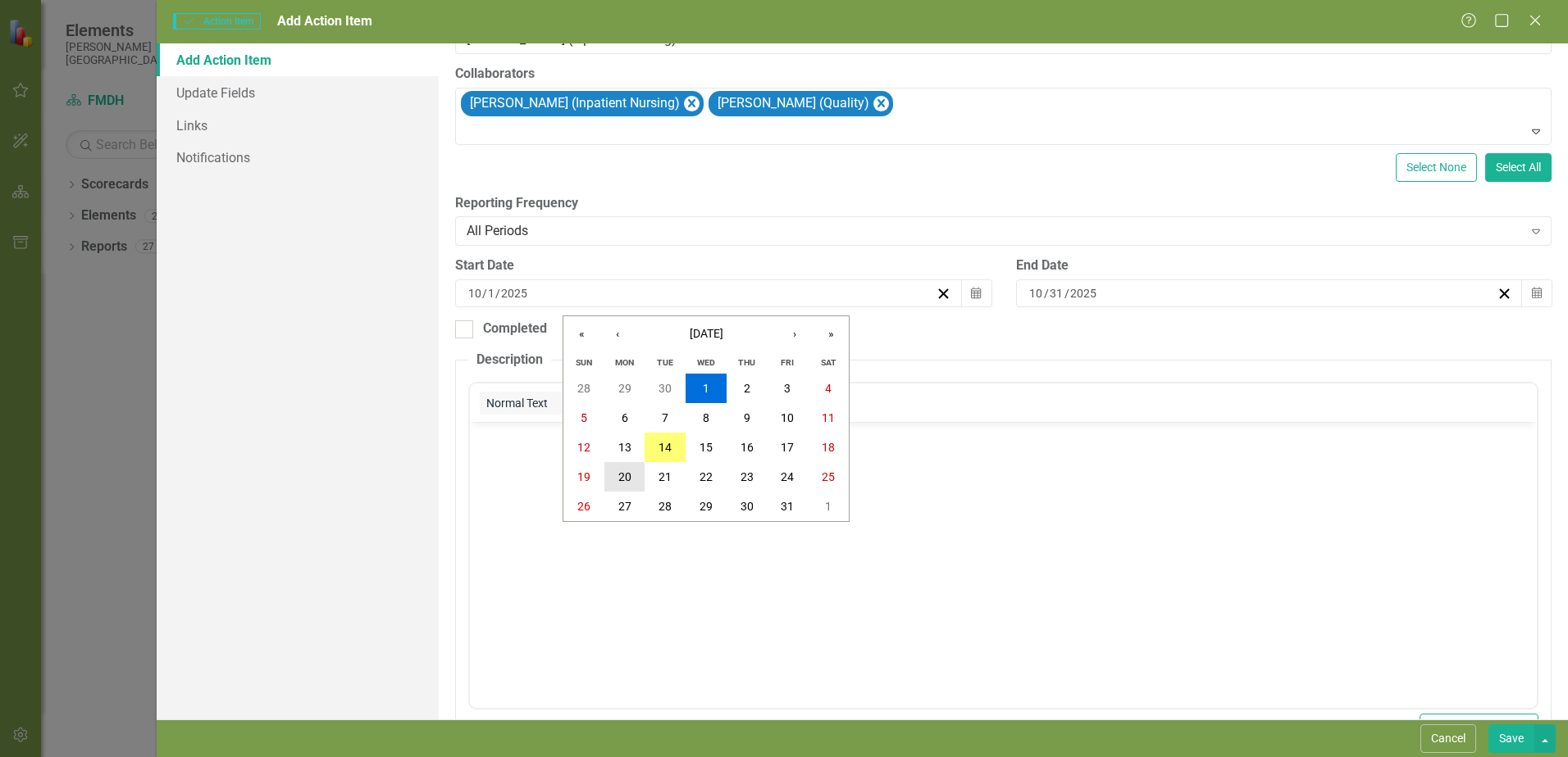
click at [618, 480] on abbr "20" at bounding box center [624, 476] width 13 height 13
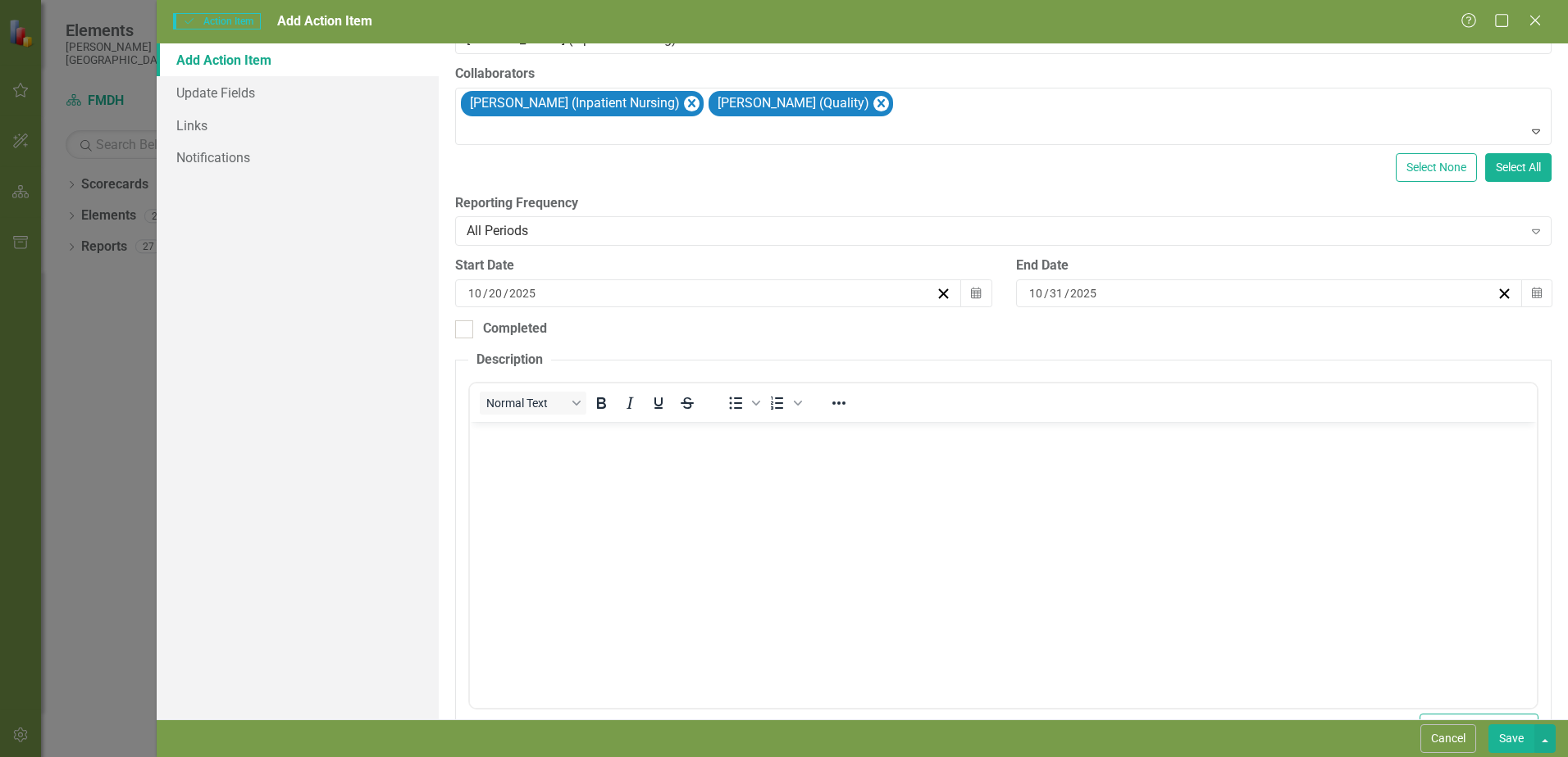
click at [1097, 294] on div "[DATE]" at bounding box center [1261, 293] width 470 height 17
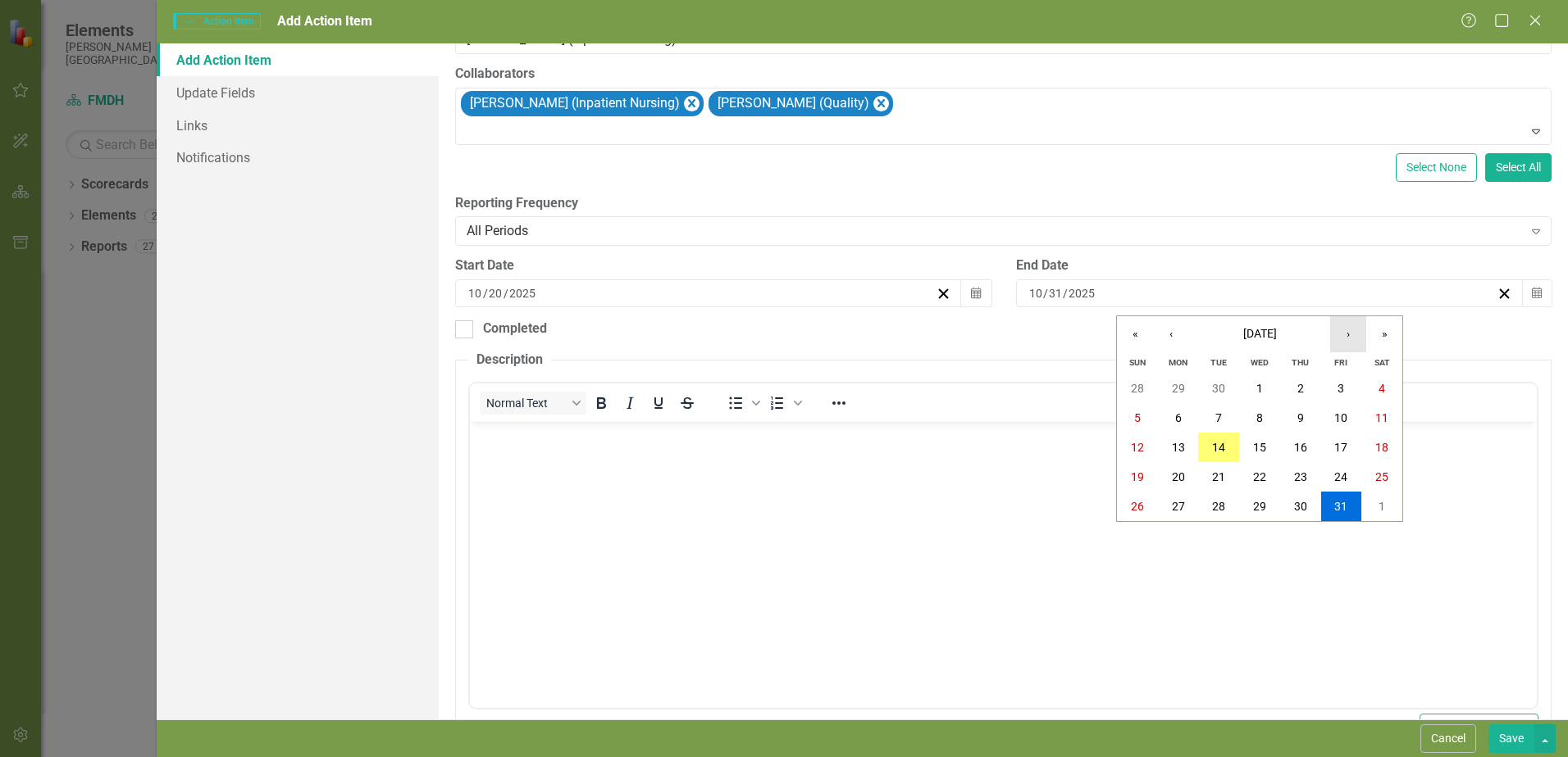
click at [1350, 336] on button "›" at bounding box center [1348, 334] width 36 height 36
click at [1343, 502] on abbr "28" at bounding box center [1340, 506] width 13 height 13
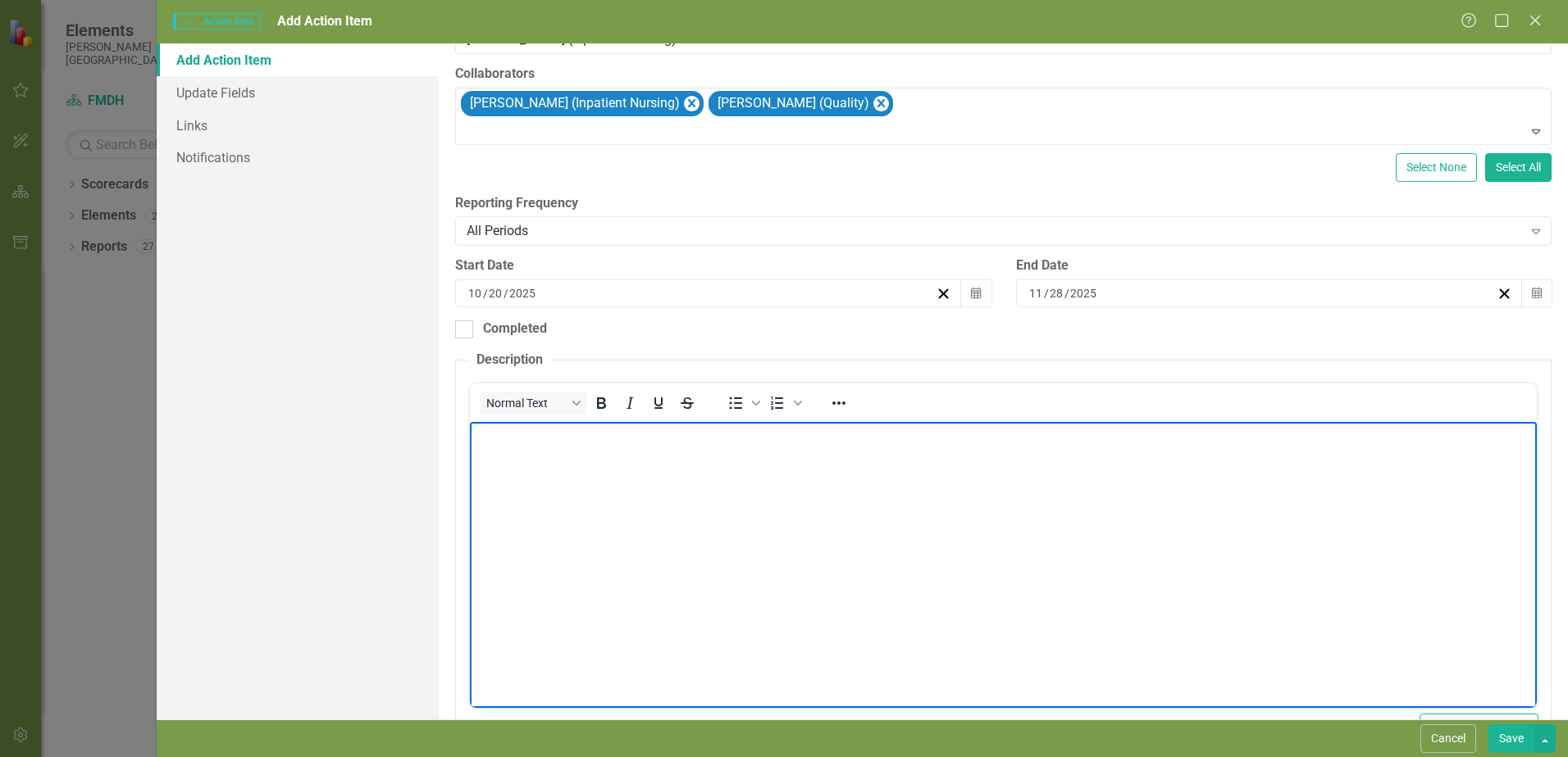
click at [600, 463] on body "Rich Text Area. Press ALT-0 for help." at bounding box center [1003, 544] width 1067 height 245
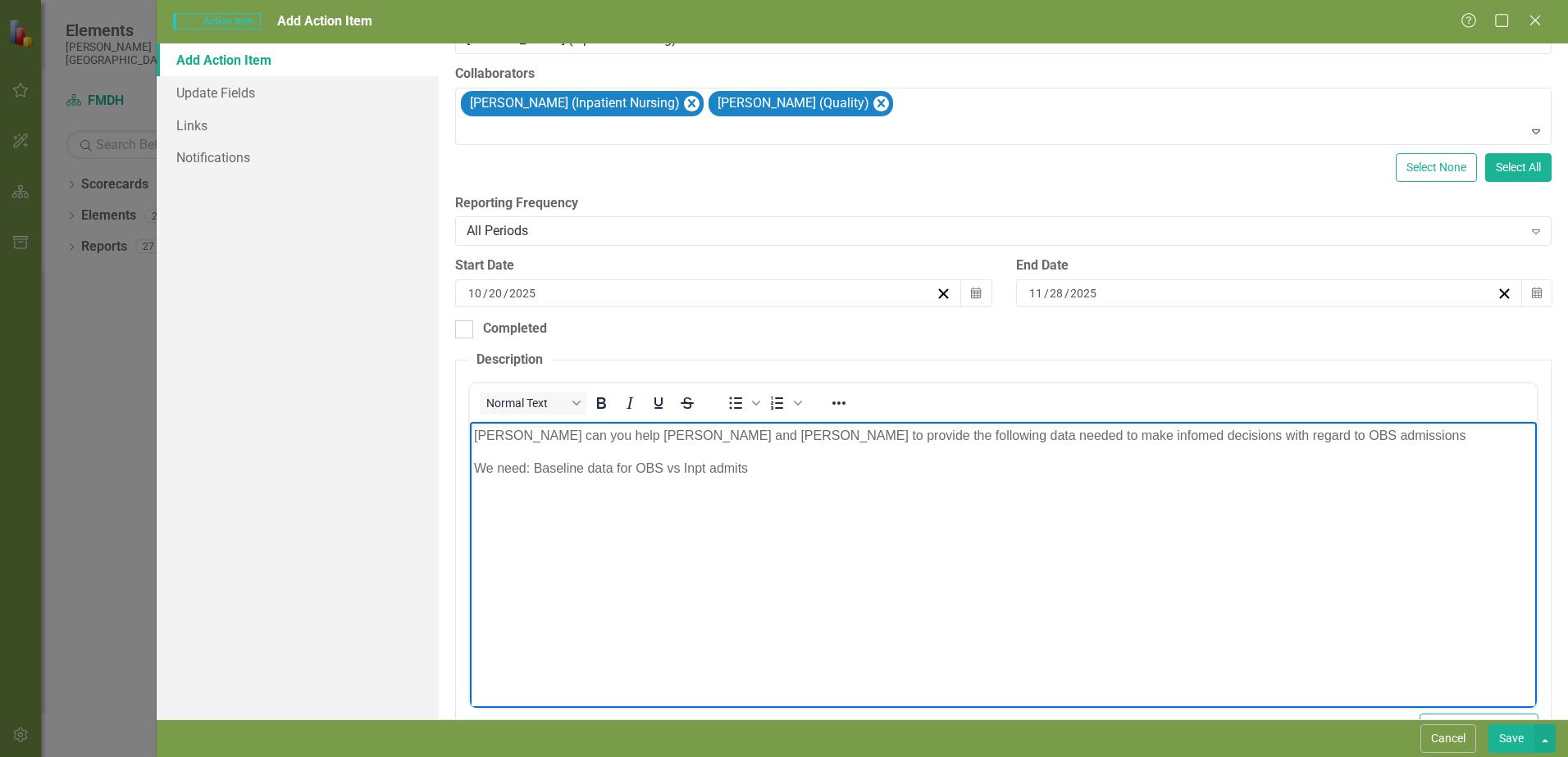
click at [532, 466] on p "We need: Baseline data for OBS vs Inpt admits" at bounding box center [1002, 467] width 1058 height 20
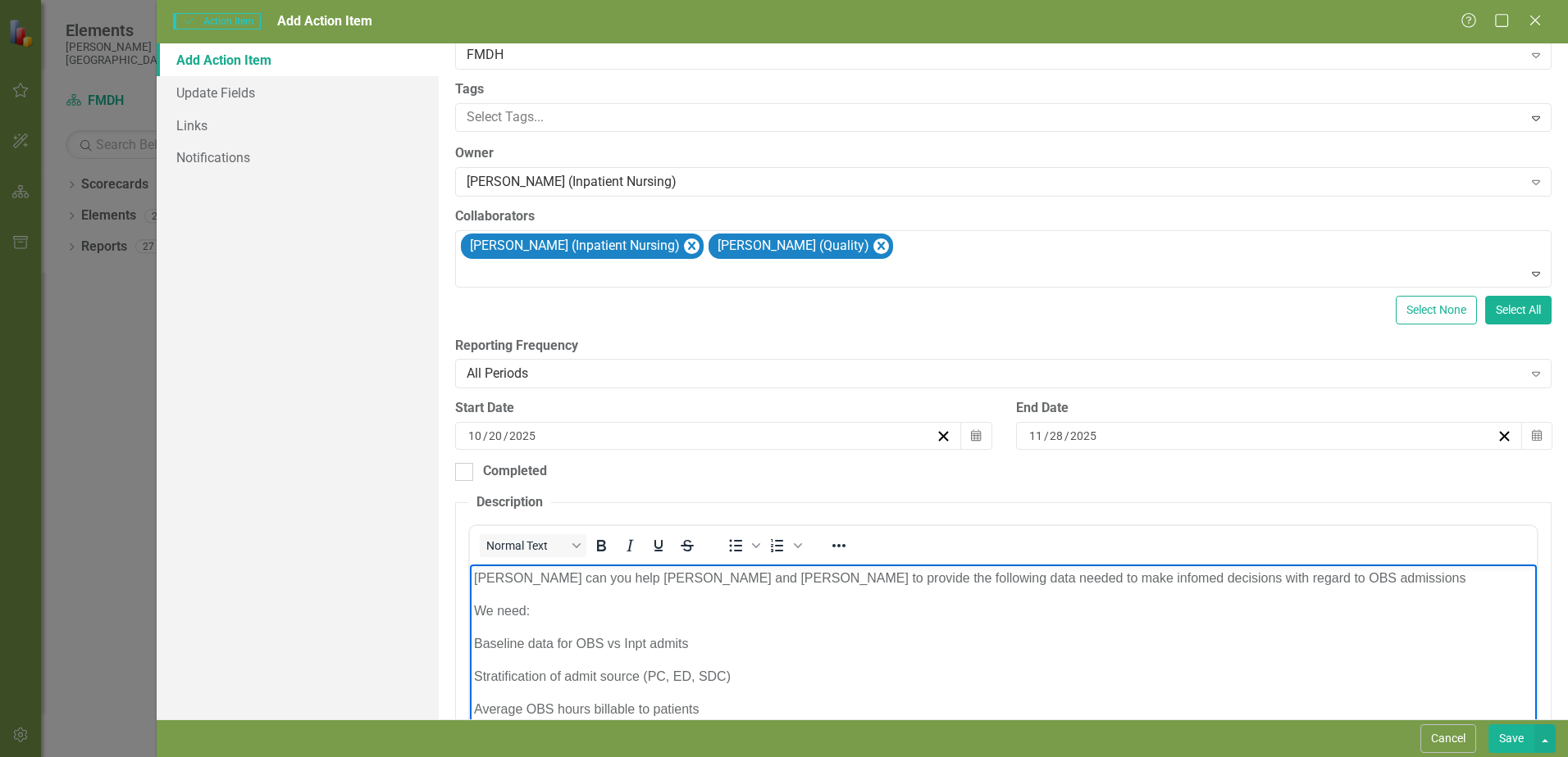
scroll to position [0, 0]
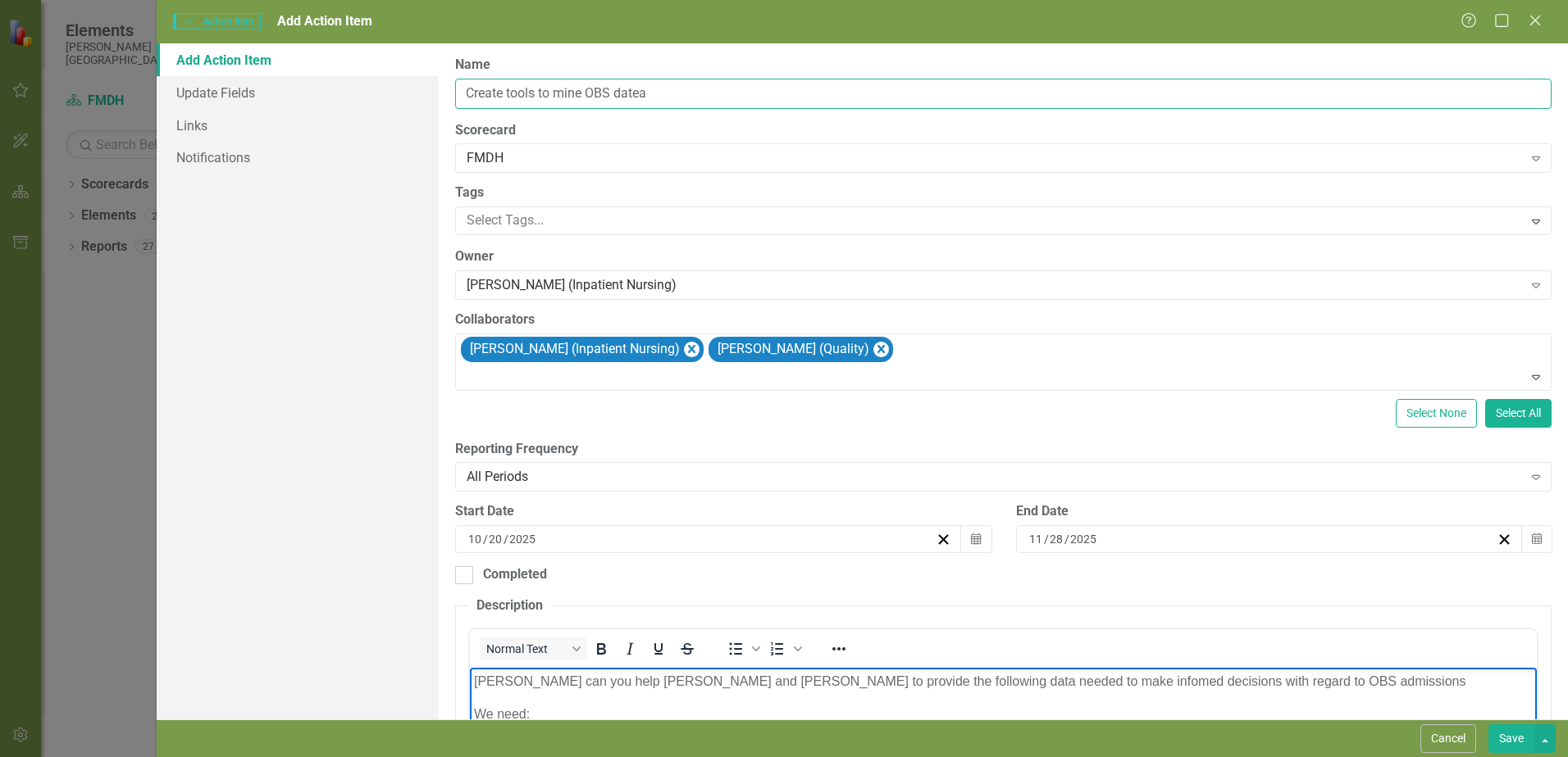
click at [640, 95] on input "Create tools to mine OBS datea" at bounding box center [1003, 93] width 1096 height 30
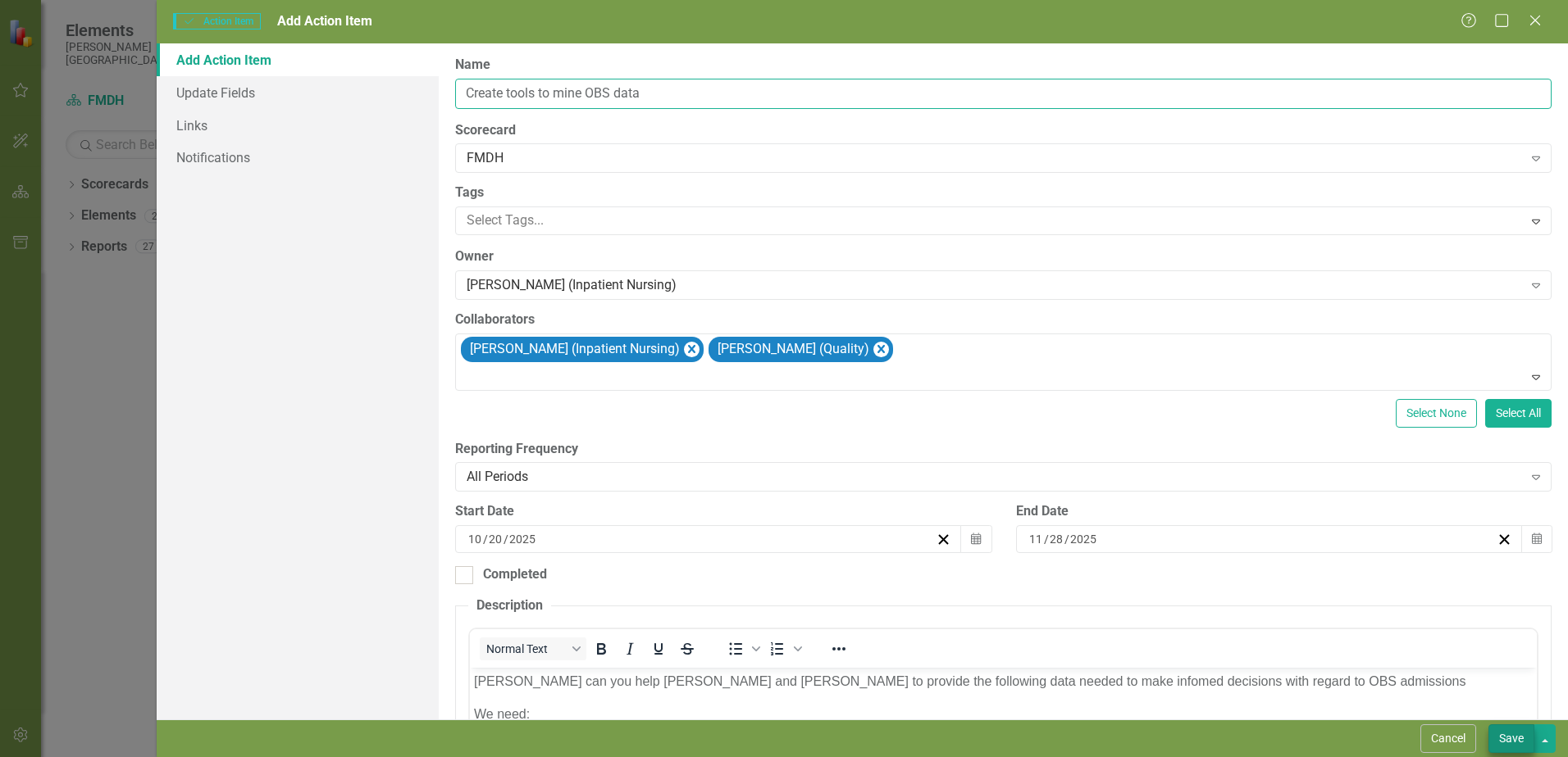
type input "Create tools to mine OBS data"
click at [1516, 742] on button "Save" at bounding box center [1511, 738] width 46 height 28
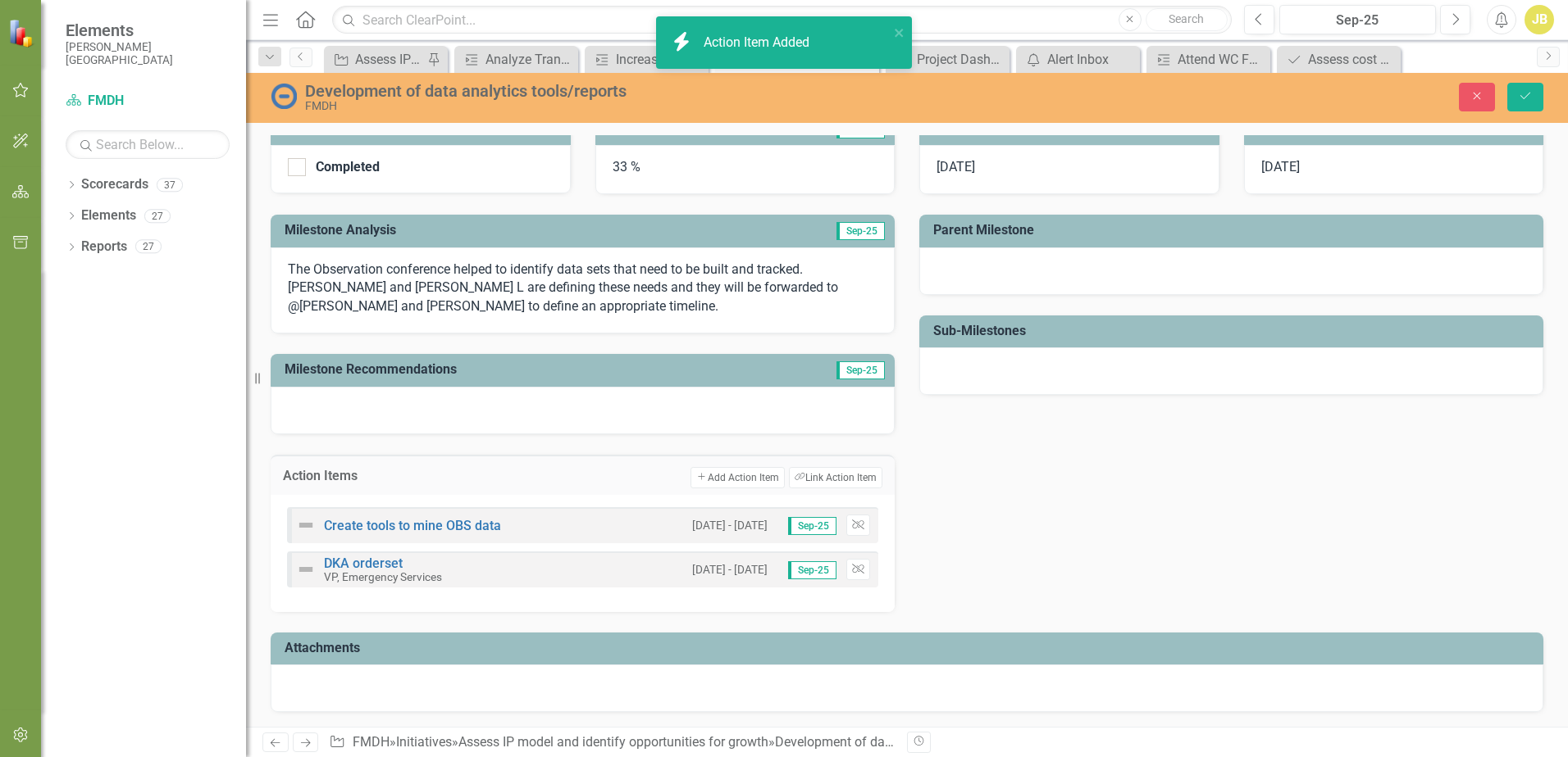
scroll to position [316, 0]
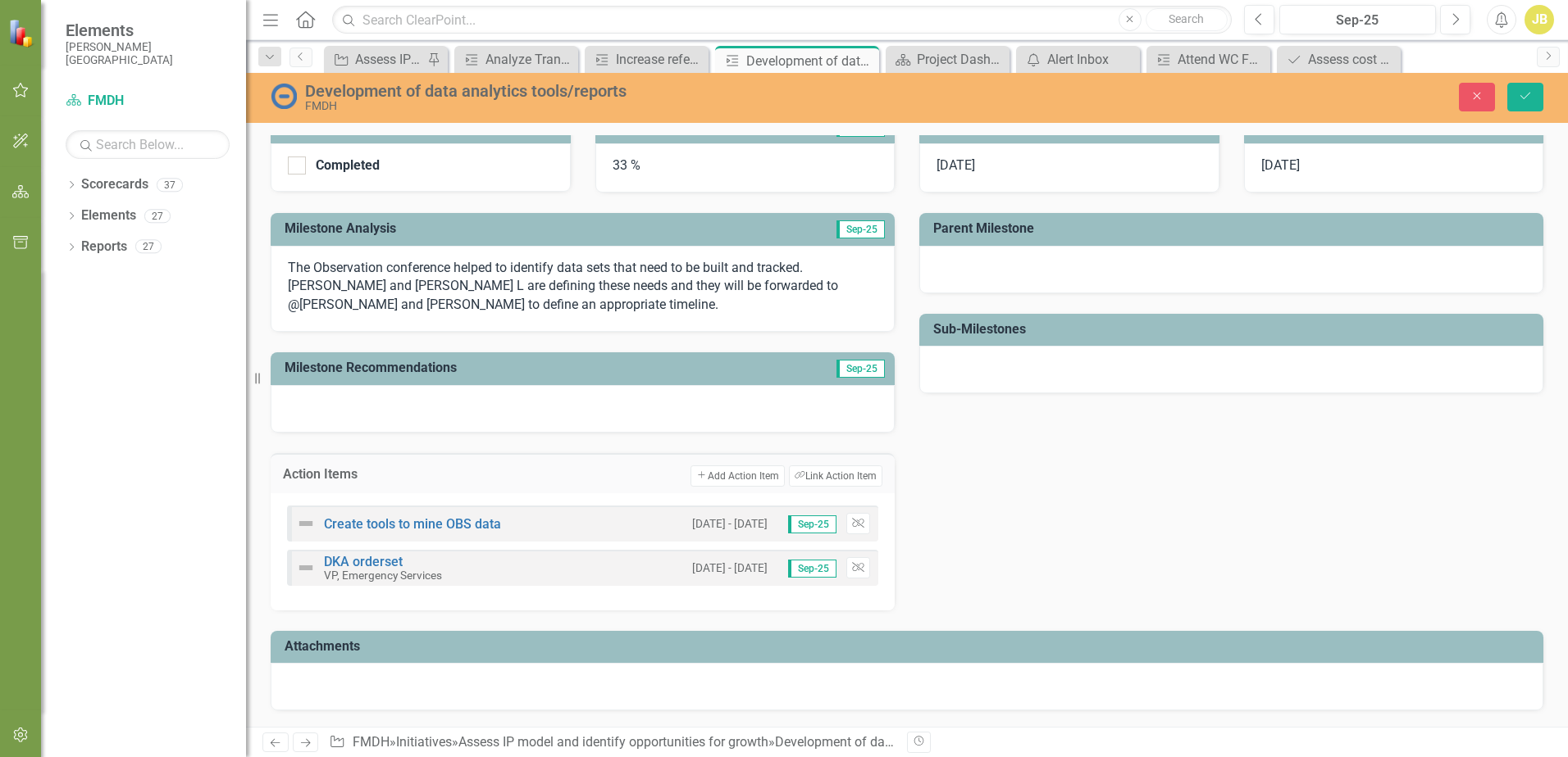
click at [455, 532] on div "Create tools to mine OBS data" at bounding box center [398, 523] width 205 height 20
click at [544, 521] on div "Create tools to mine OBS data [DATE] - [DATE] Sep-25 Unlink" at bounding box center [583, 523] width 591 height 36
click at [445, 525] on link "Create tools to mine OBS data" at bounding box center [413, 524] width 177 height 16
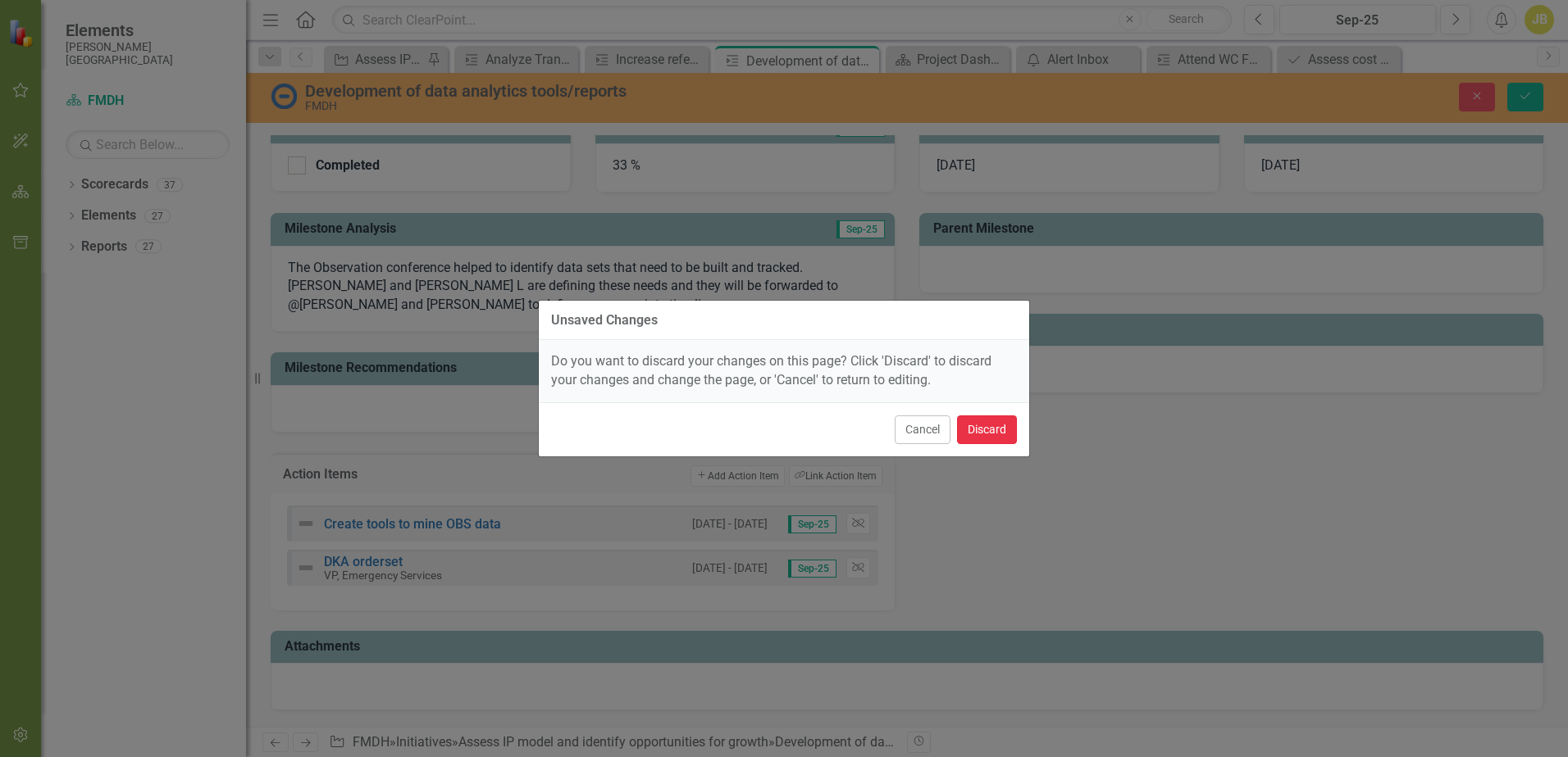
click at [977, 428] on button "Discard" at bounding box center [986, 429] width 60 height 28
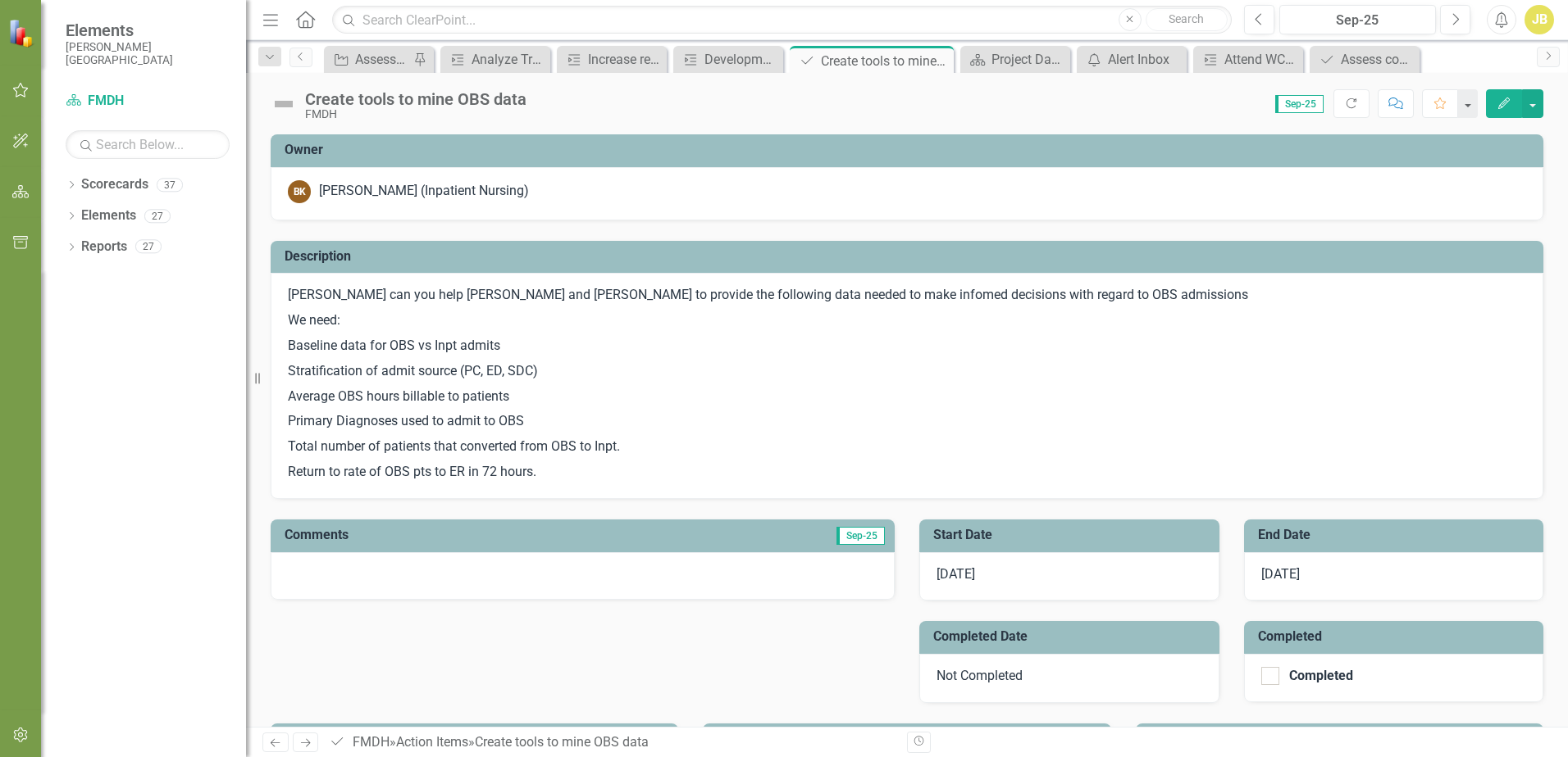
click at [795, 295] on p "[PERSON_NAME] can you help [PERSON_NAME] and [PERSON_NAME] to provide the follo…" at bounding box center [907, 297] width 1238 height 23
click at [794, 295] on p "[PERSON_NAME] can you help [PERSON_NAME] and [PERSON_NAME] to provide the follo…" at bounding box center [907, 297] width 1238 height 23
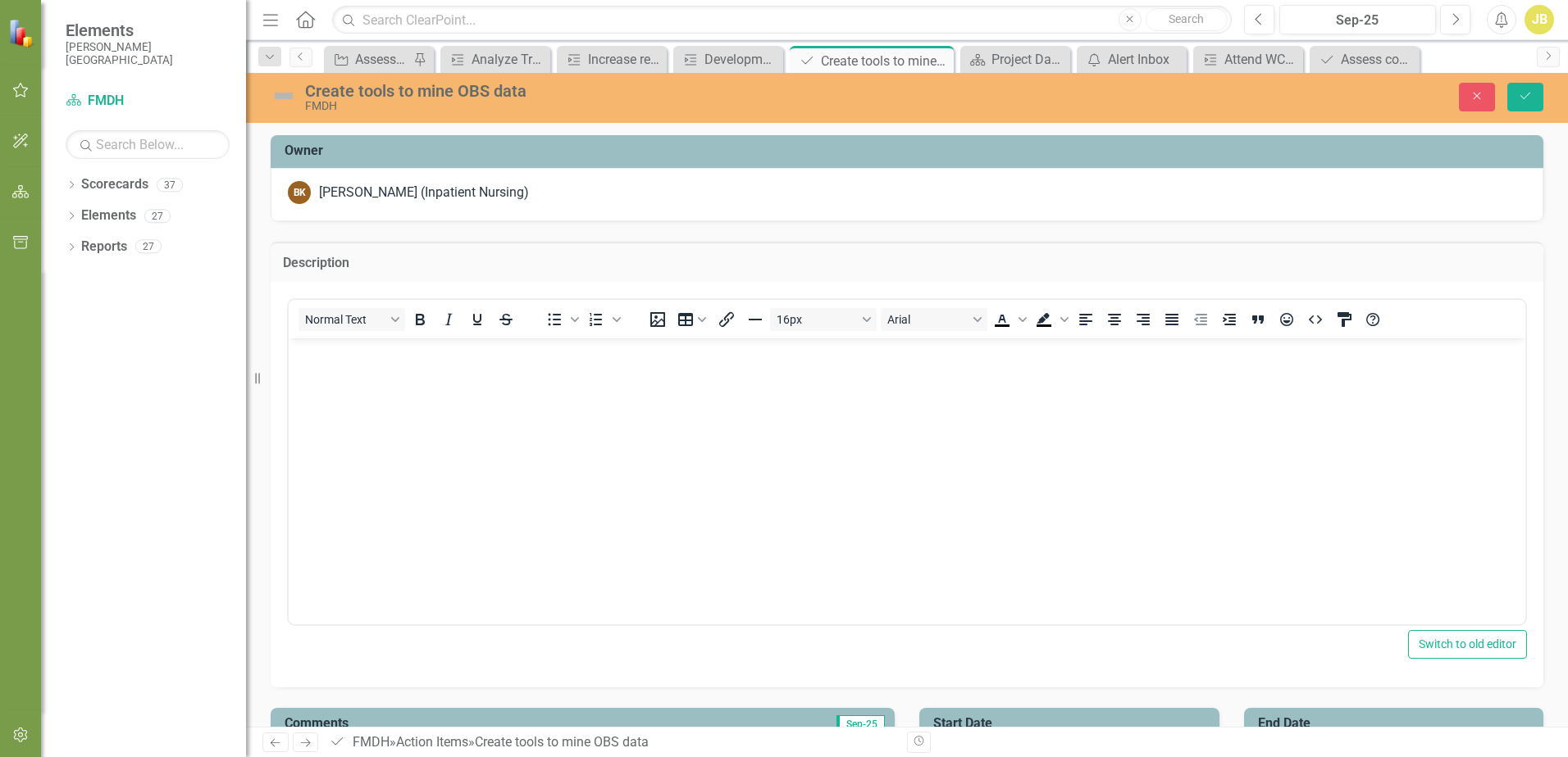
click at [794, 295] on div "<p>[PERSON_NAME] can you help [PERSON_NAME] and [PERSON_NAME] to provide the fo…" at bounding box center [907, 460] width 1240 height 332
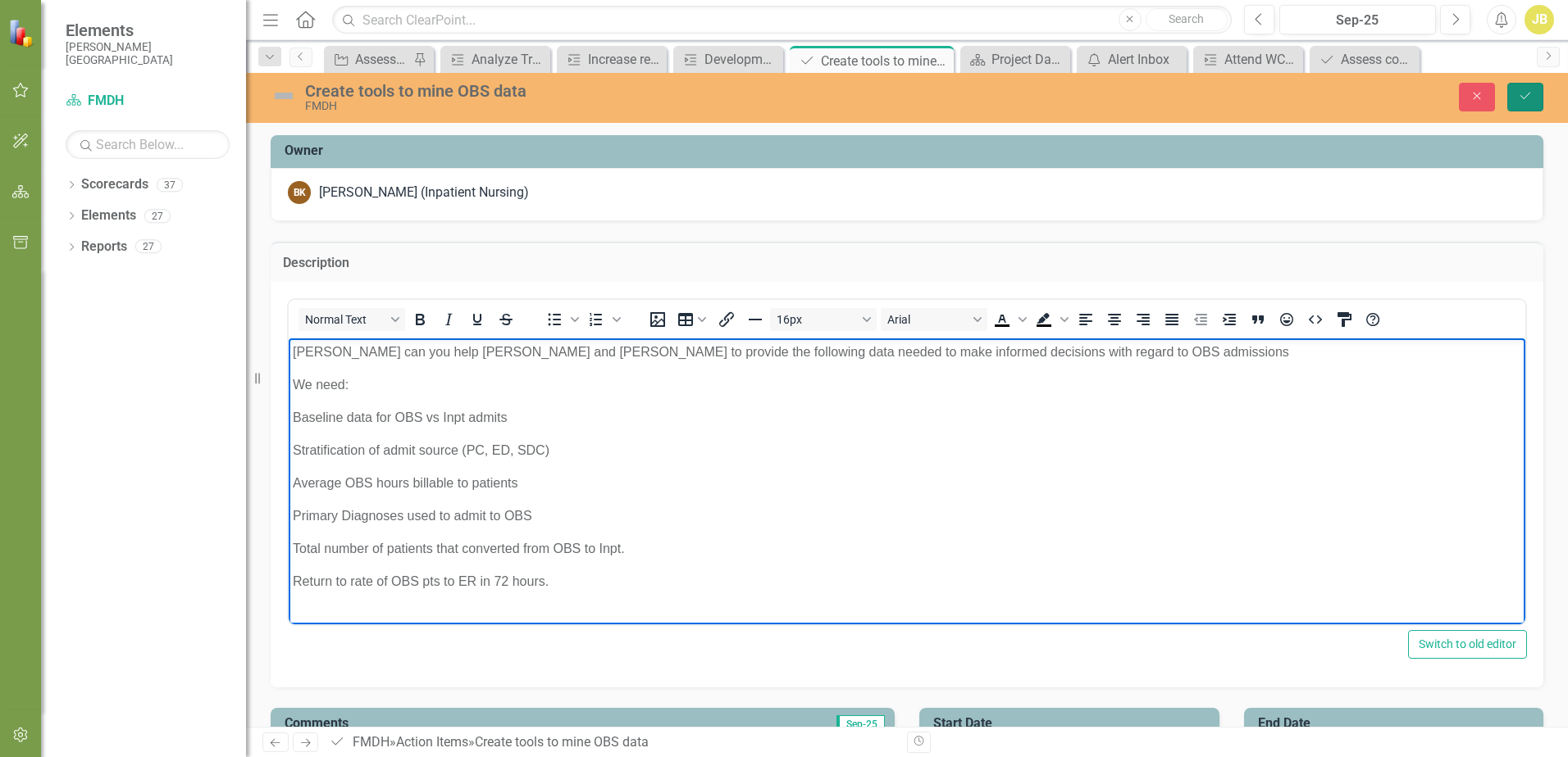
click at [1530, 96] on icon "Save" at bounding box center [1525, 96] width 15 height 12
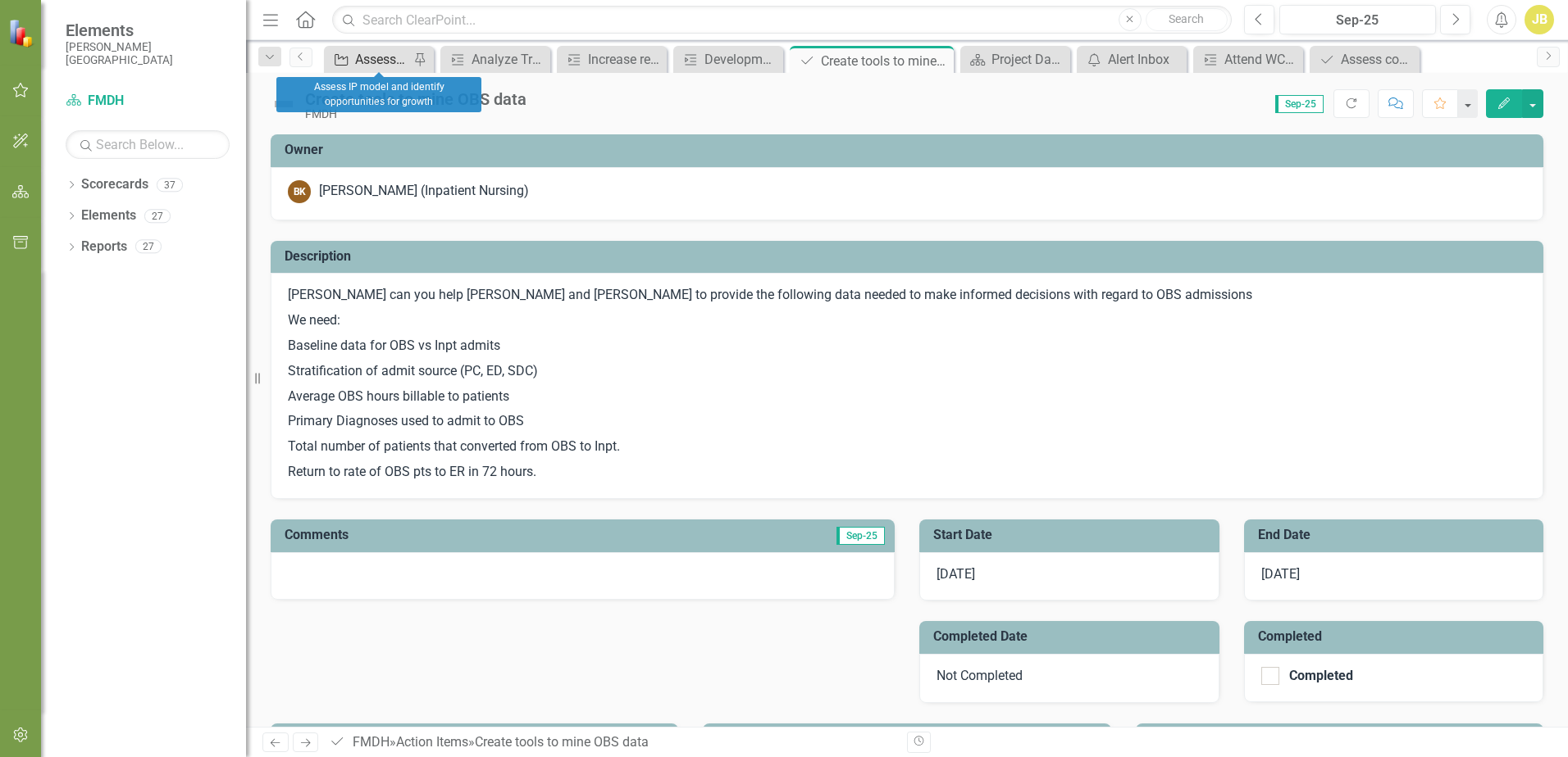
click at [365, 52] on div "Assess IP model and identify opportunities for growth" at bounding box center [381, 59] width 54 height 21
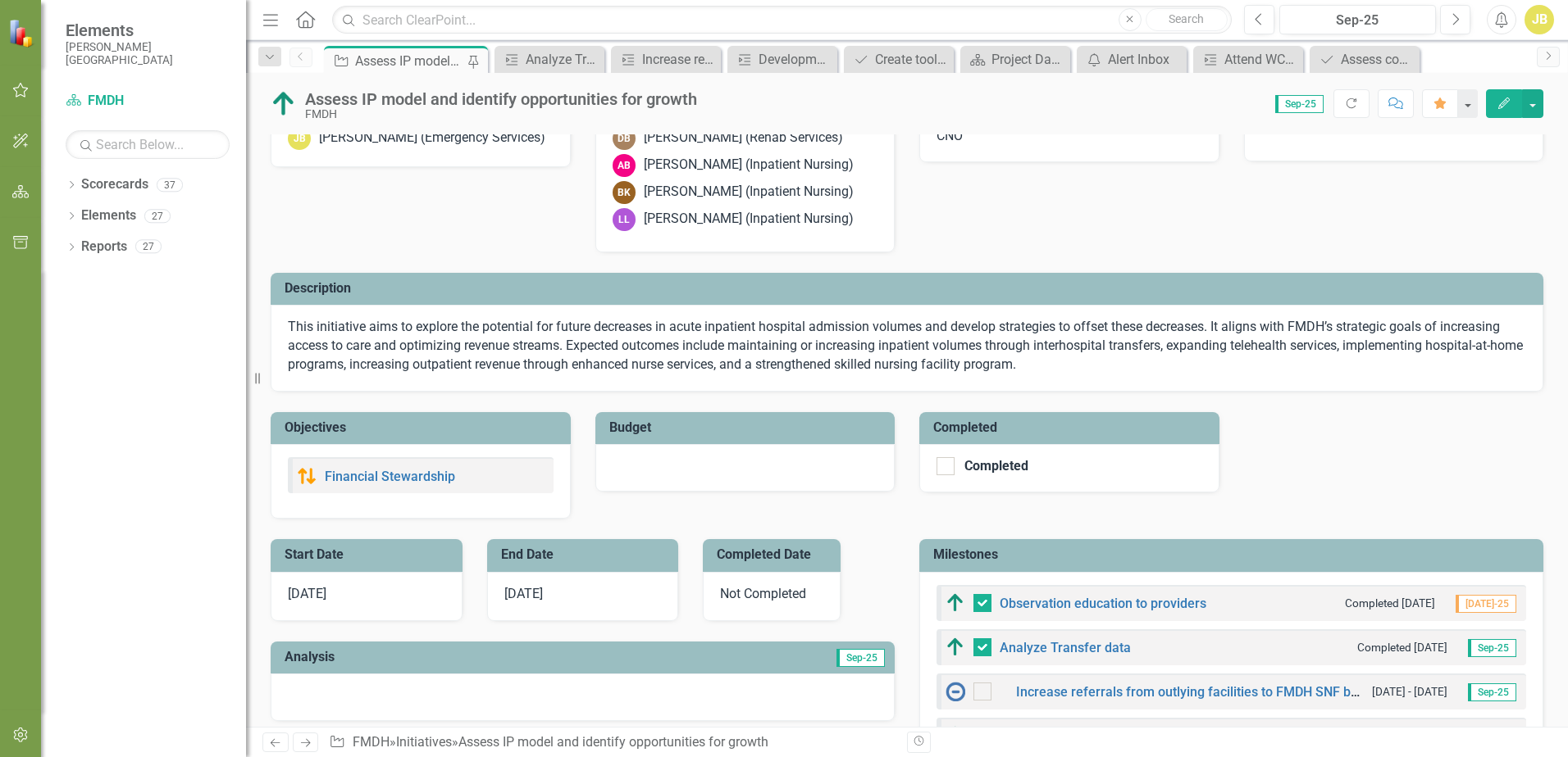
scroll to position [492, 0]
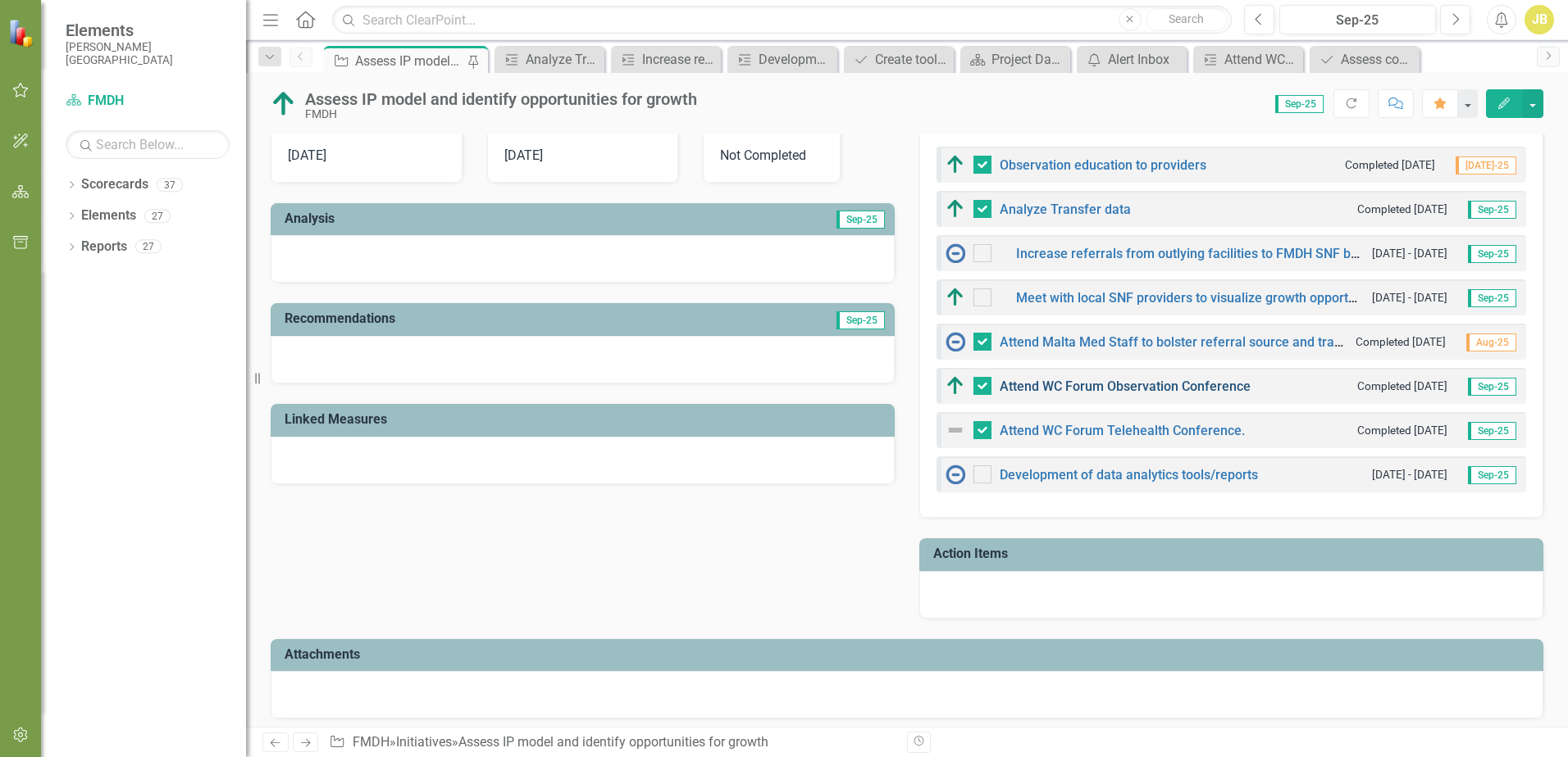
click at [1180, 389] on link "Attend WC Forum Observation Conference" at bounding box center [1124, 387] width 251 height 16
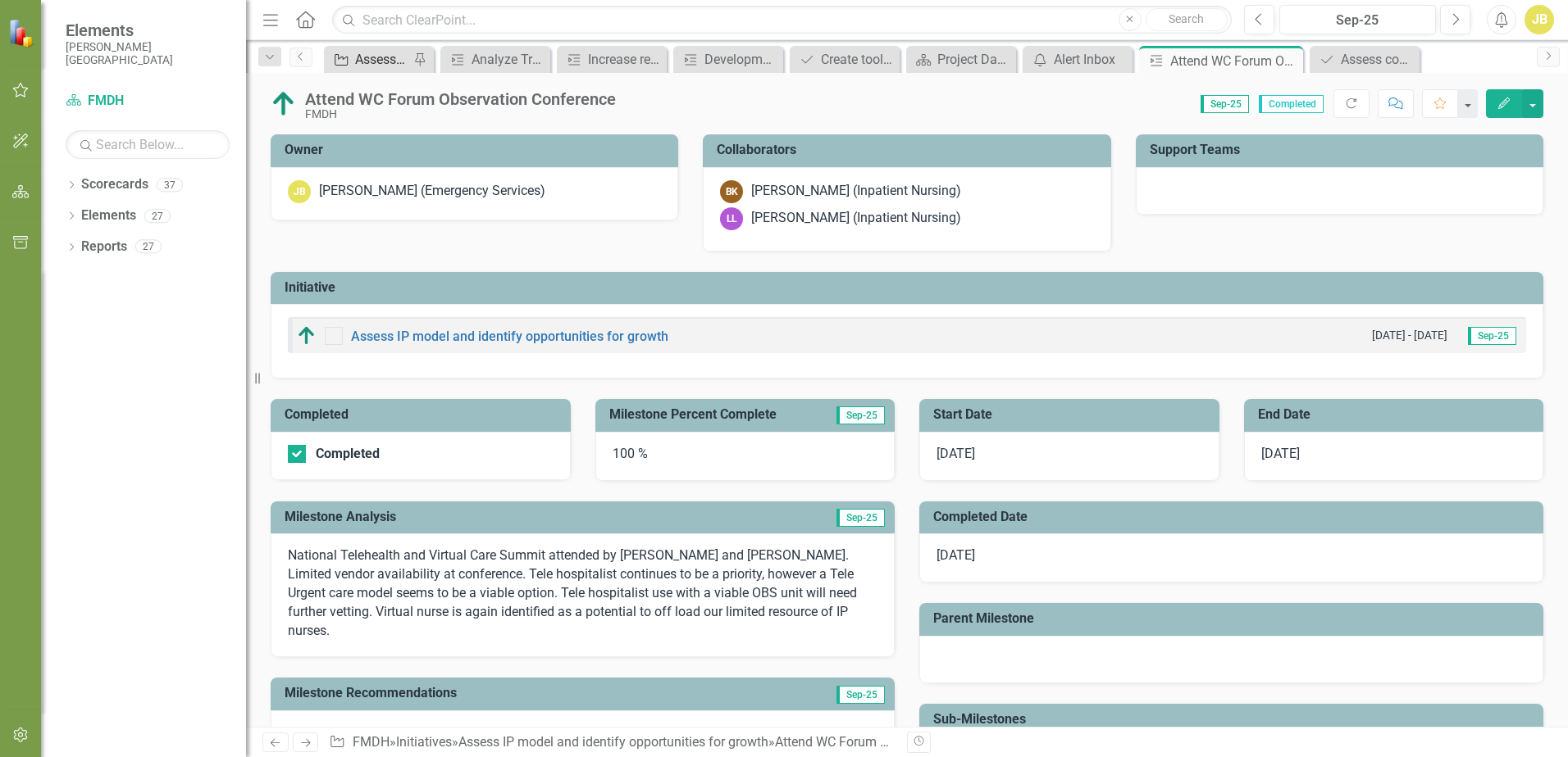
click at [381, 57] on div "Assess IP model and identify opportunities for growth" at bounding box center [381, 59] width 54 height 21
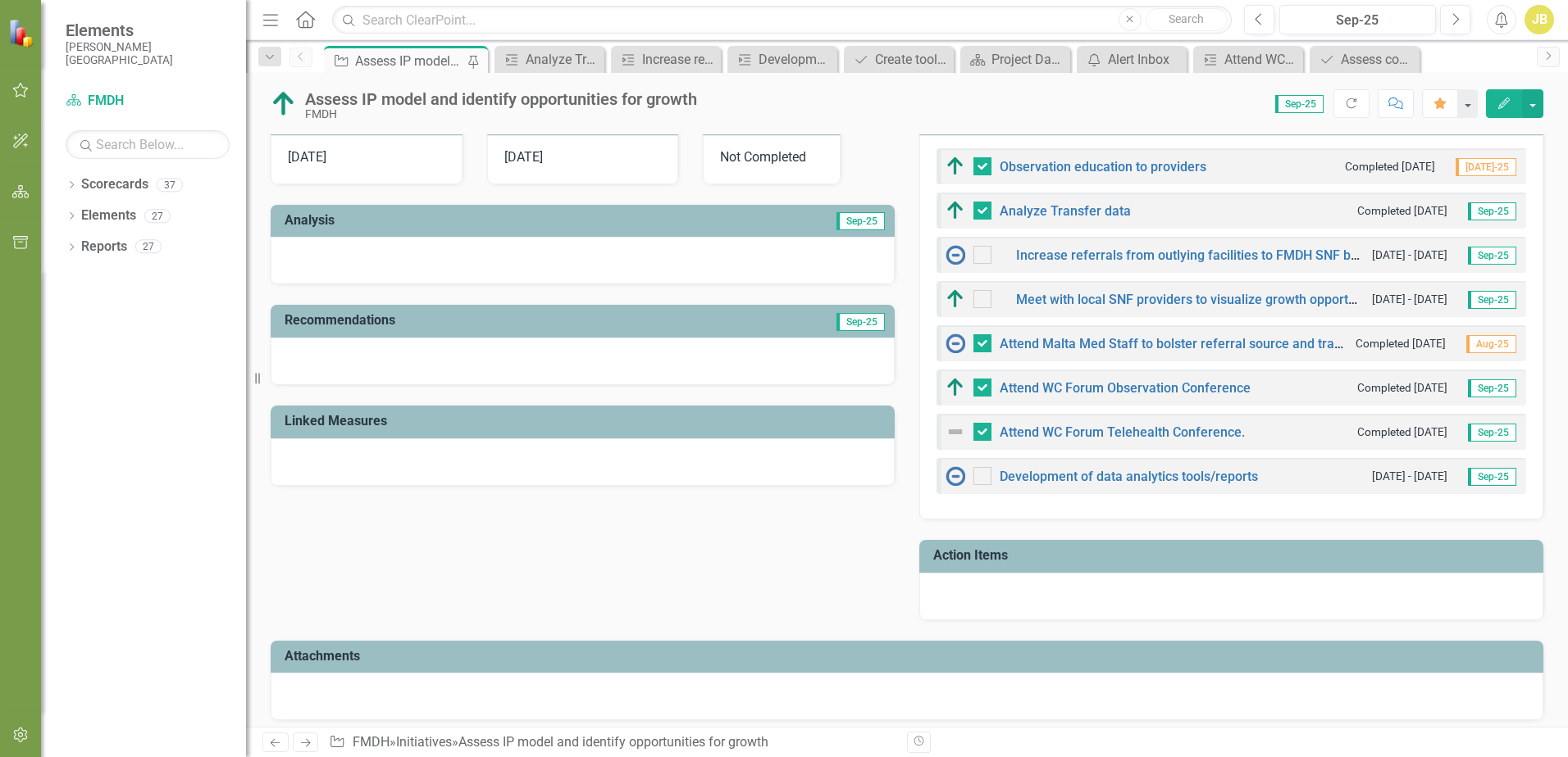
scroll to position [492, 0]
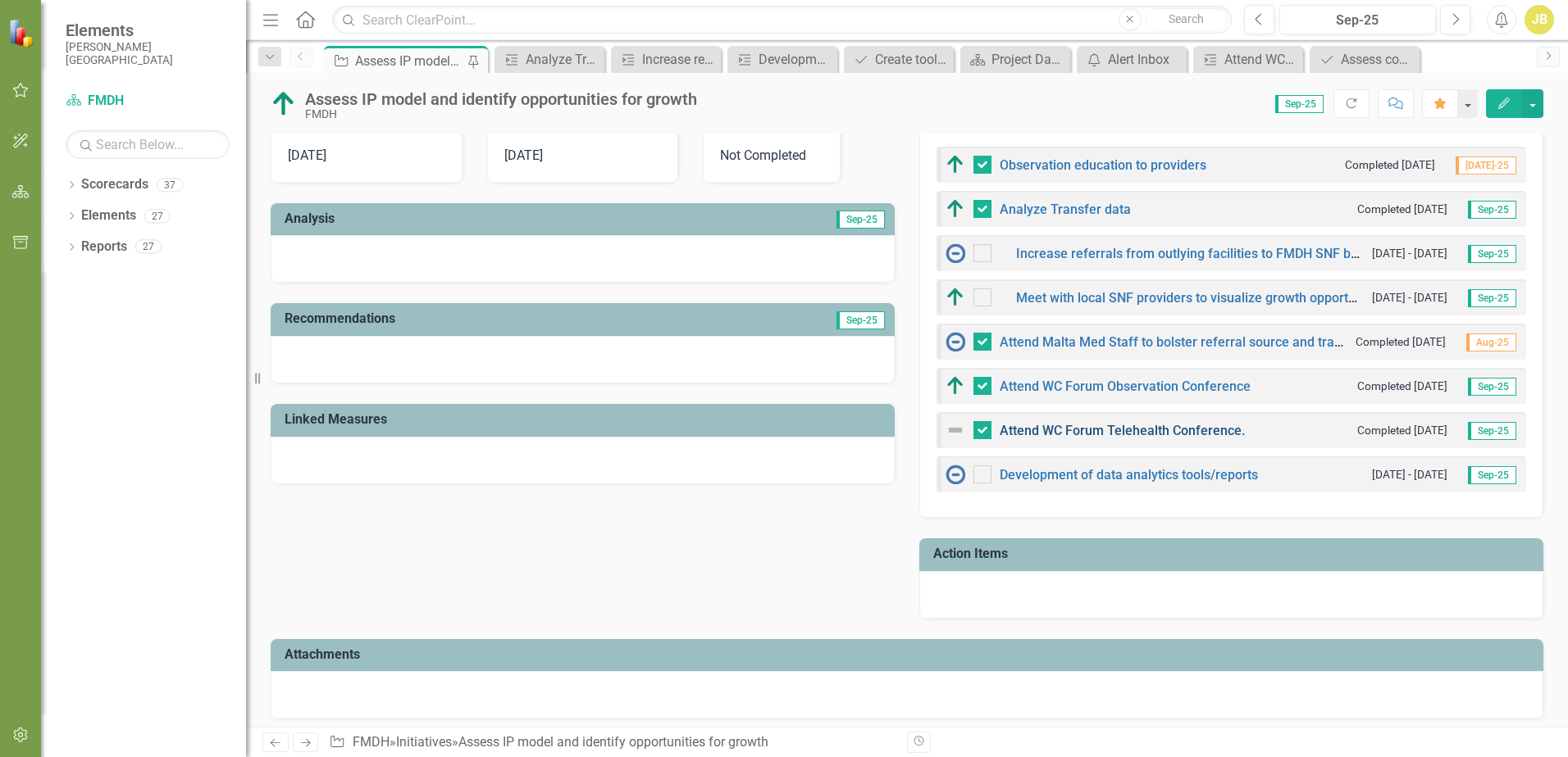
click at [1097, 428] on link "Attend WC Forum Telehealth Conference." at bounding box center [1122, 431] width 246 height 16
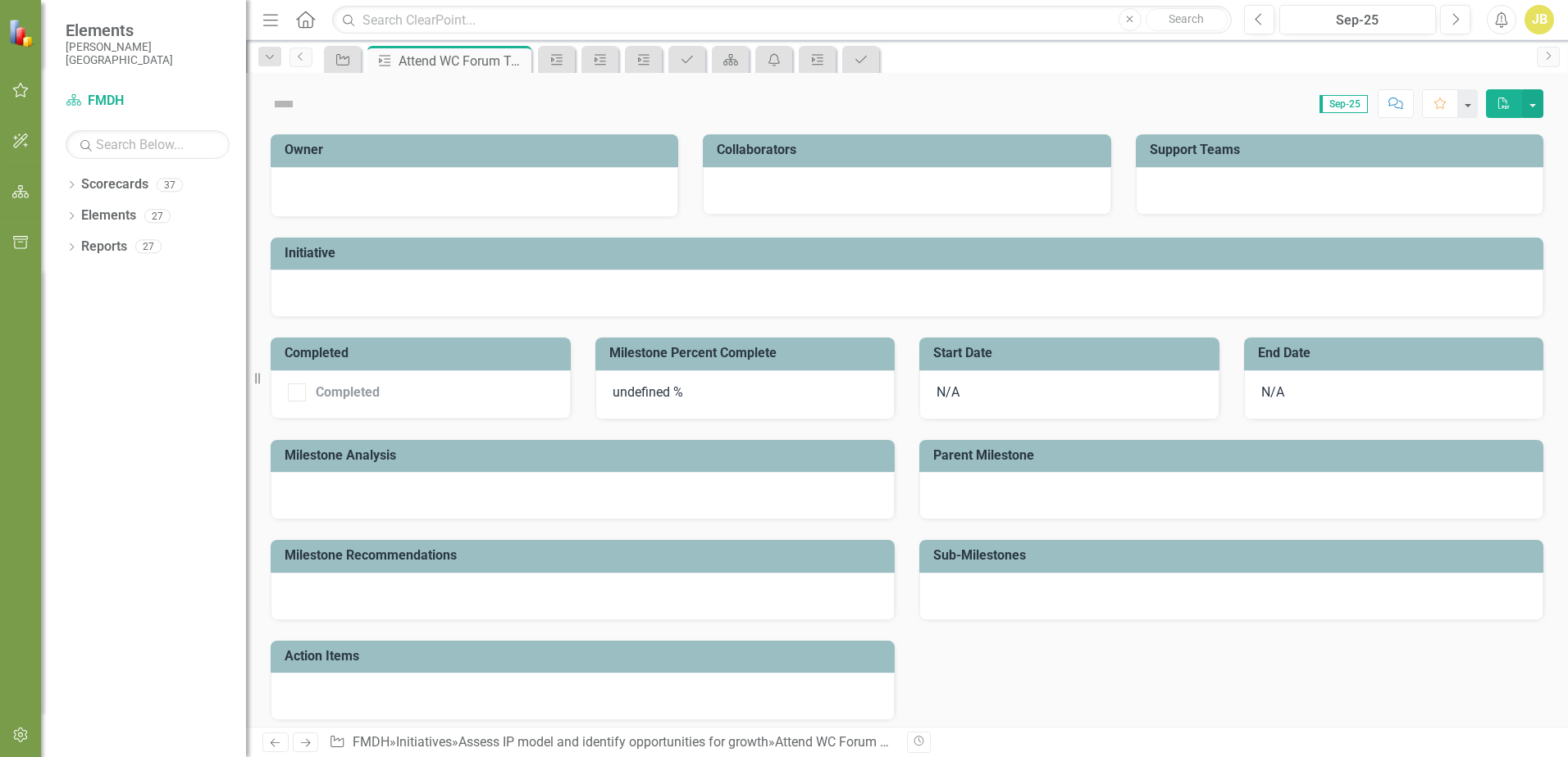
checkbox input "true"
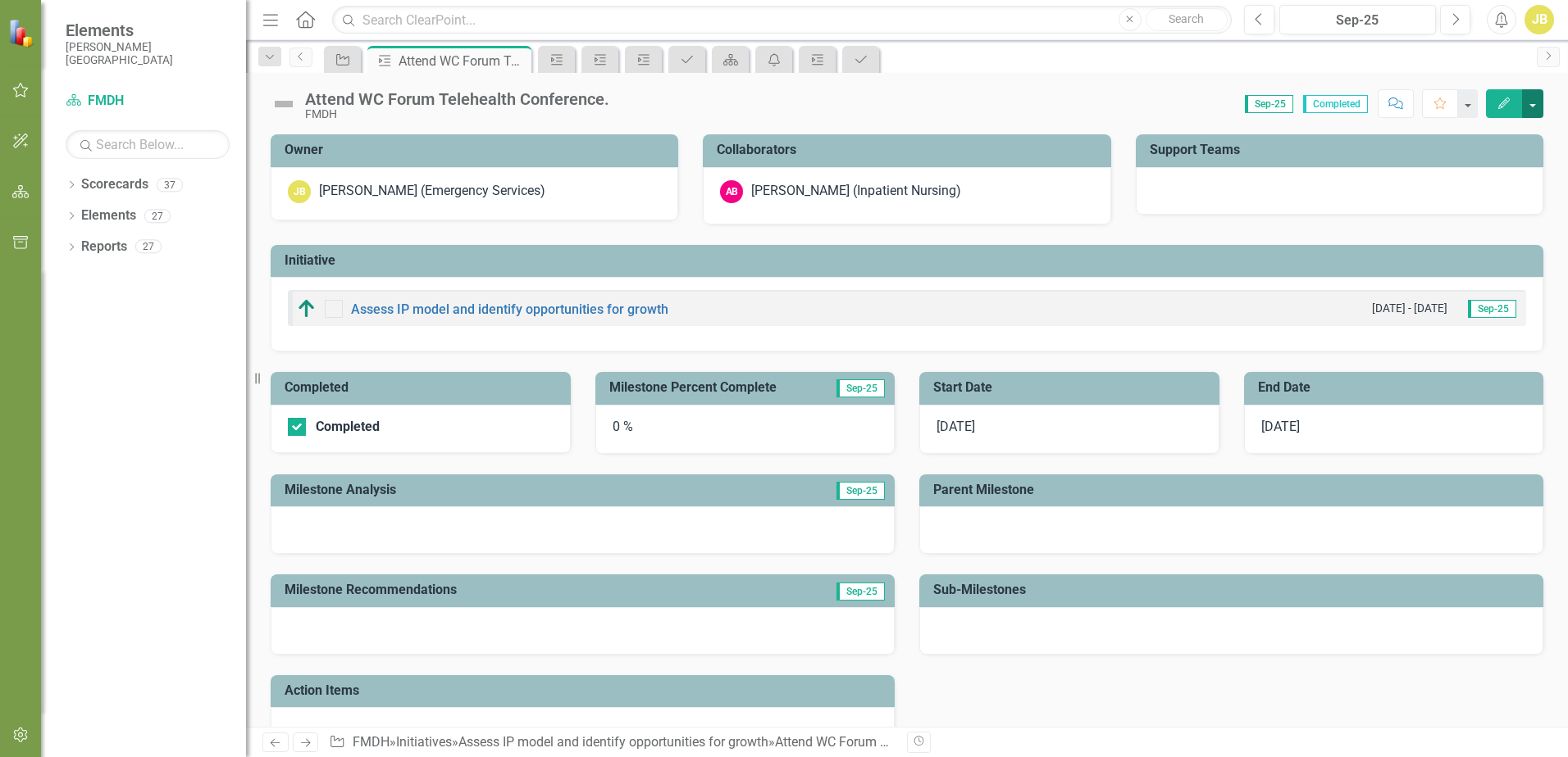
click at [1531, 100] on button "button" at bounding box center [1533, 103] width 22 height 28
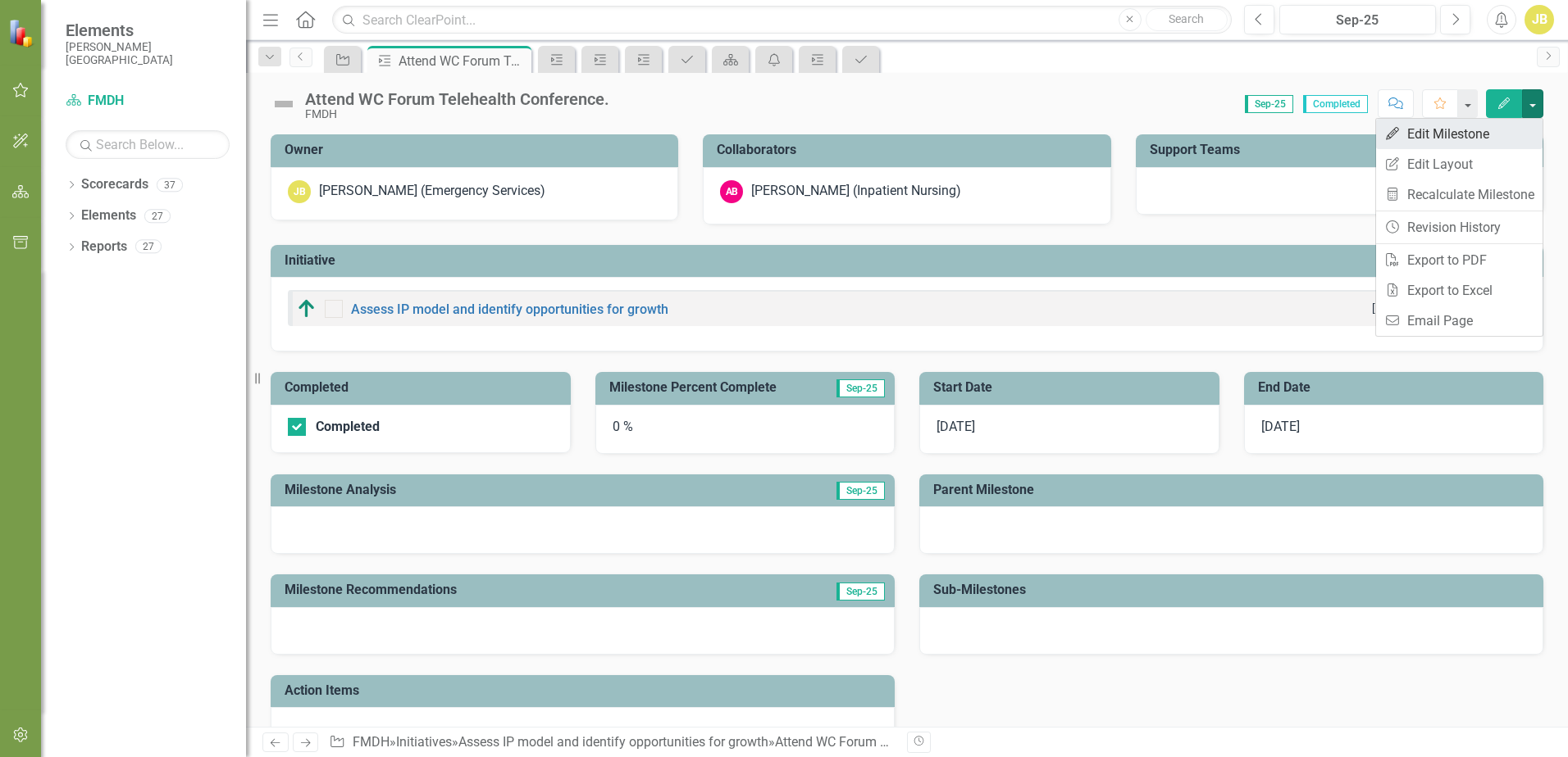
click at [1446, 135] on link "Edit Edit Milestone" at bounding box center [1458, 134] width 166 height 30
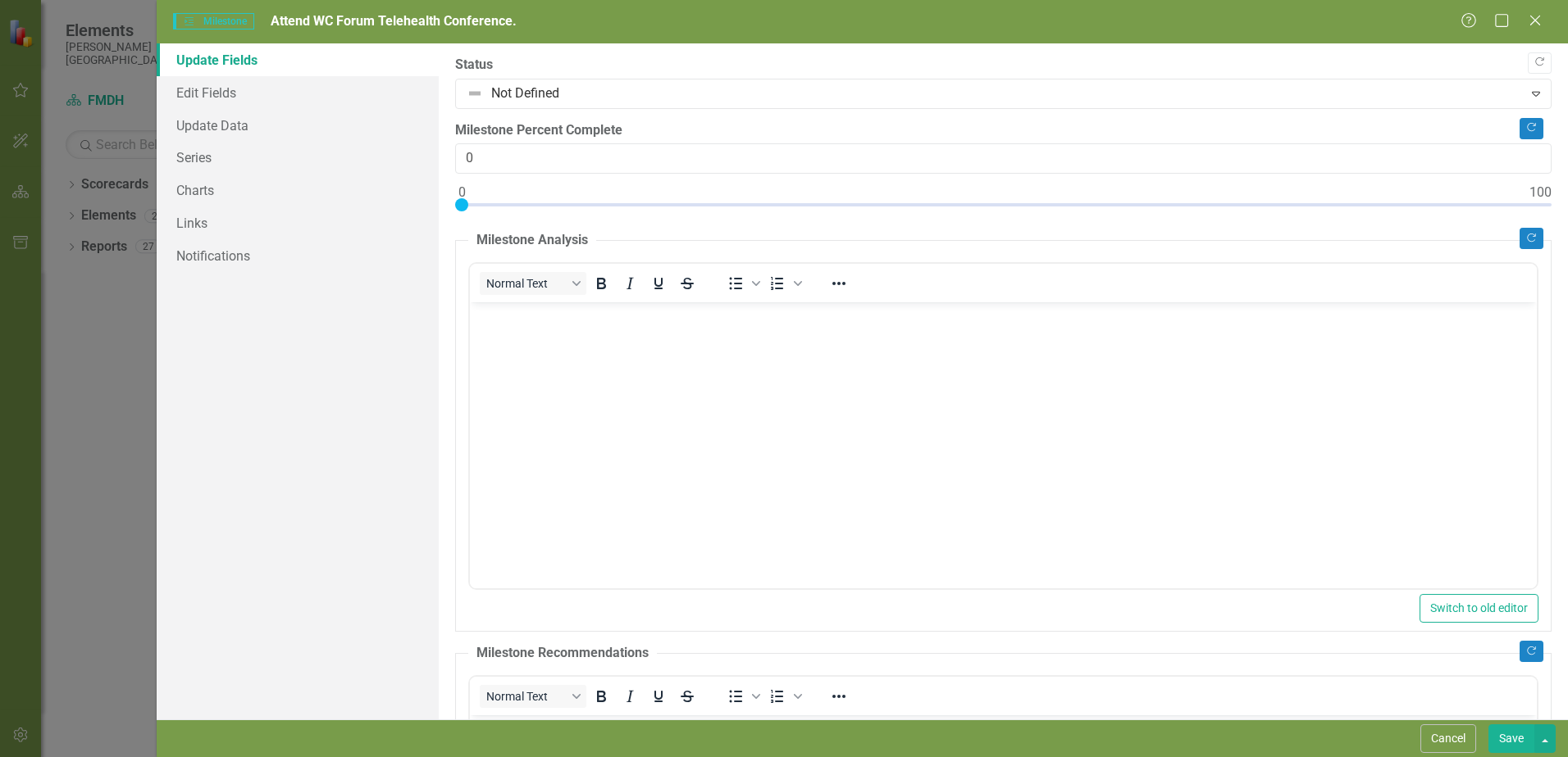
click at [226, 20] on span "Milestones Milestone" at bounding box center [213, 21] width 81 height 17
click at [223, 23] on span "Milestones Milestone" at bounding box center [213, 21] width 81 height 17
click at [1497, 21] on icon "Maximize" at bounding box center [1501, 21] width 21 height 16
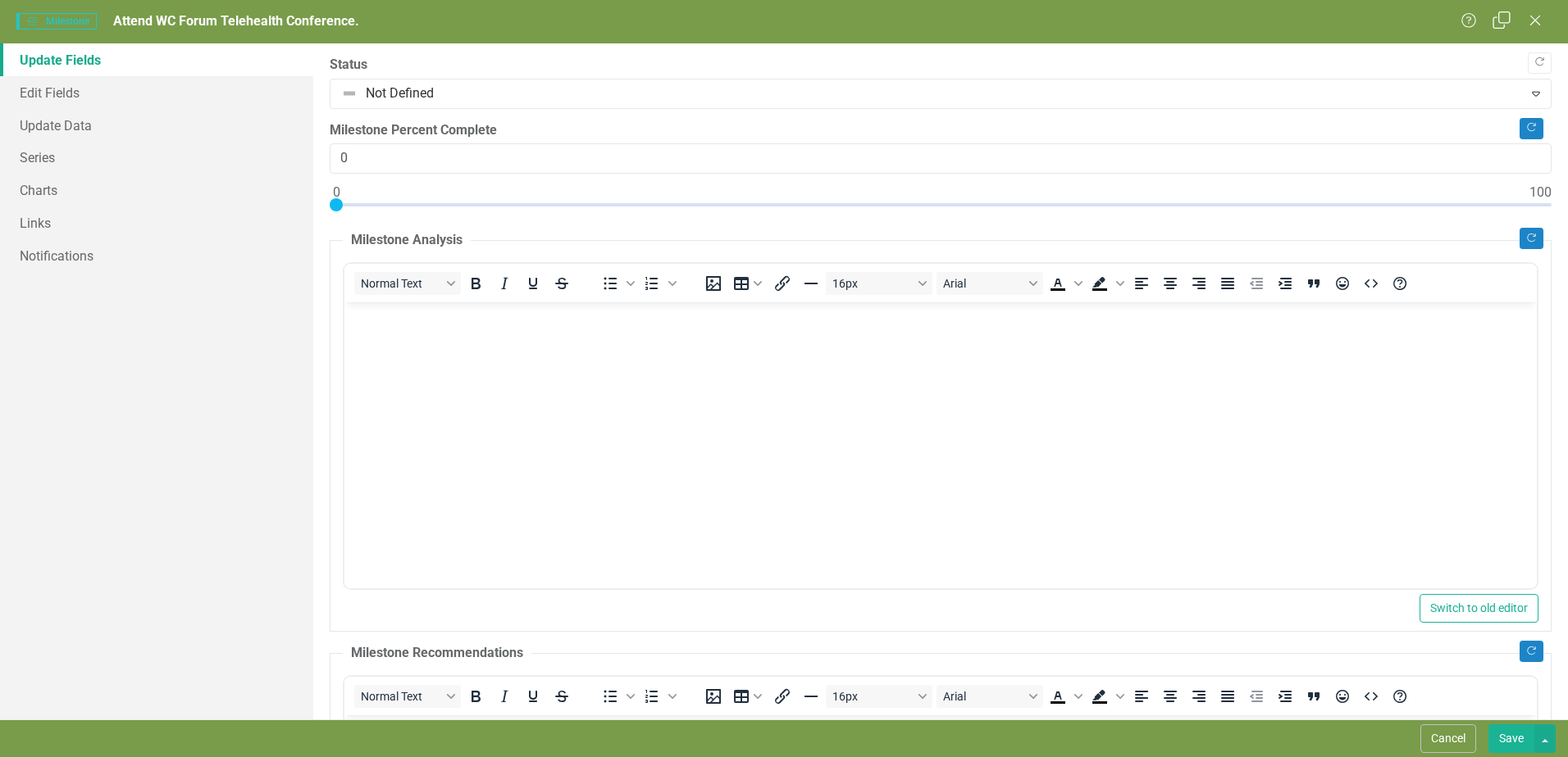
click at [1497, 21] on icon "Restore" at bounding box center [1501, 21] width 21 height 16
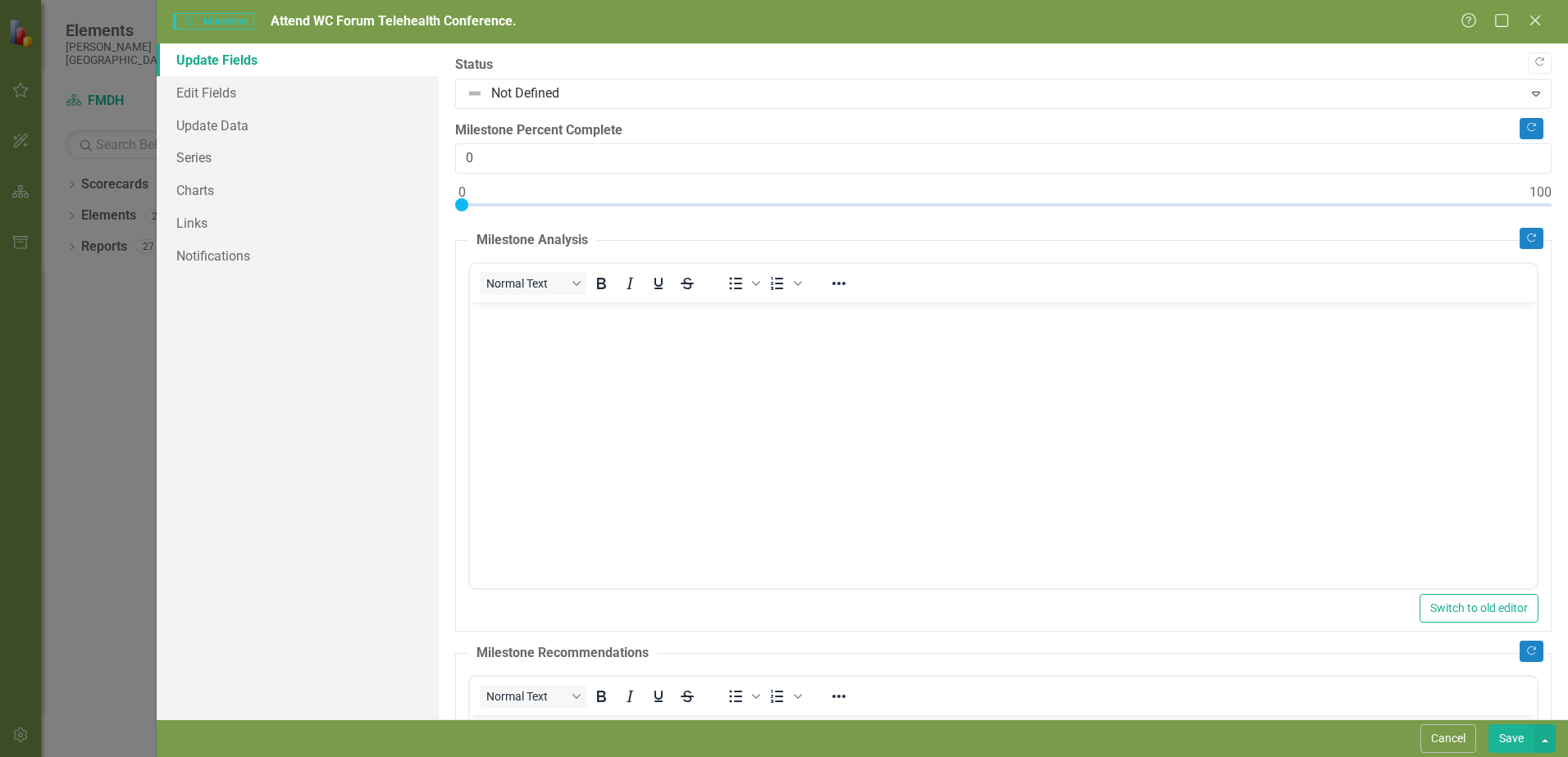
click at [1533, 16] on icon "Close" at bounding box center [1535, 20] width 17 height 13
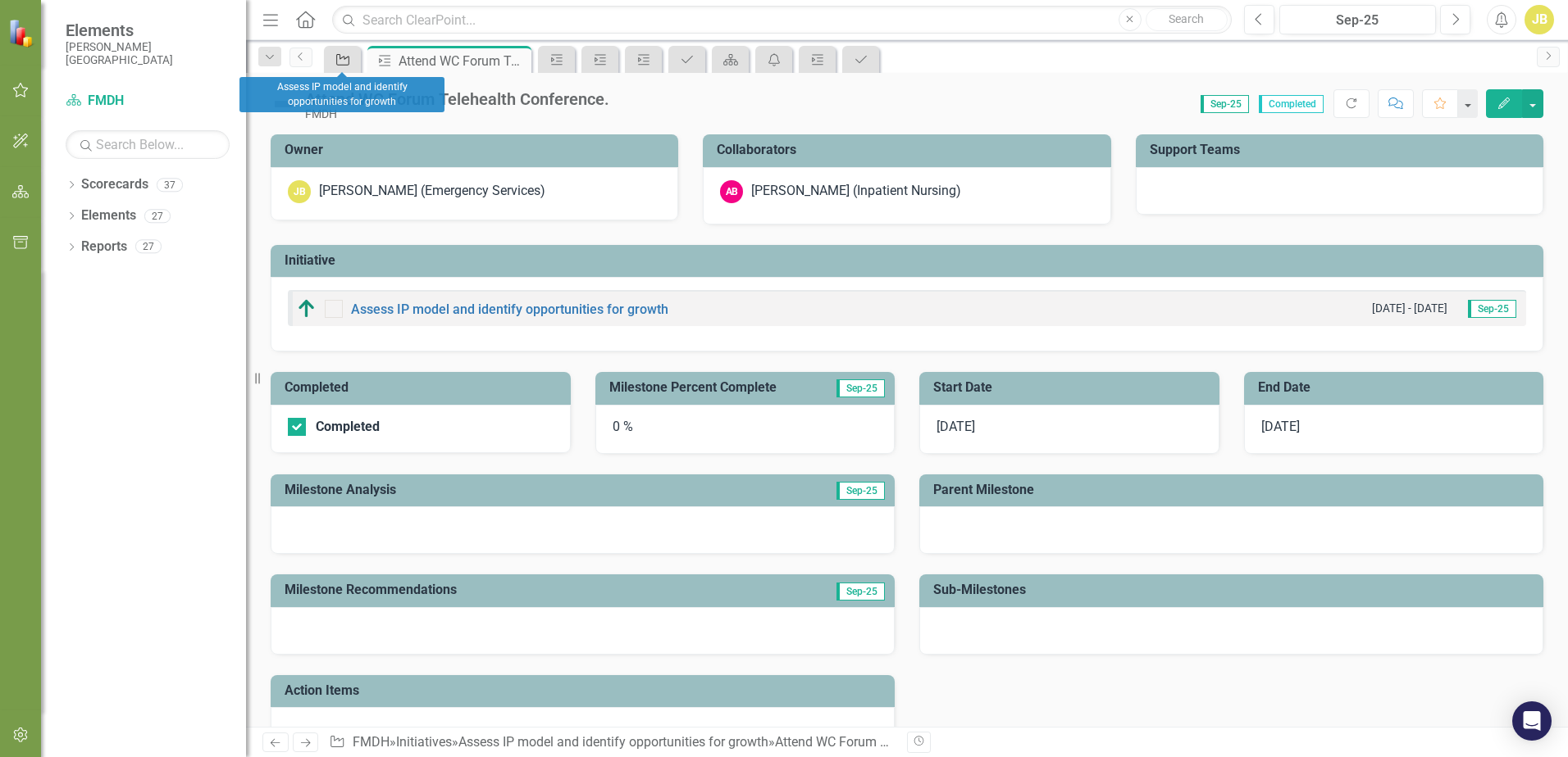
click at [339, 58] on icon "Initiative" at bounding box center [342, 59] width 17 height 13
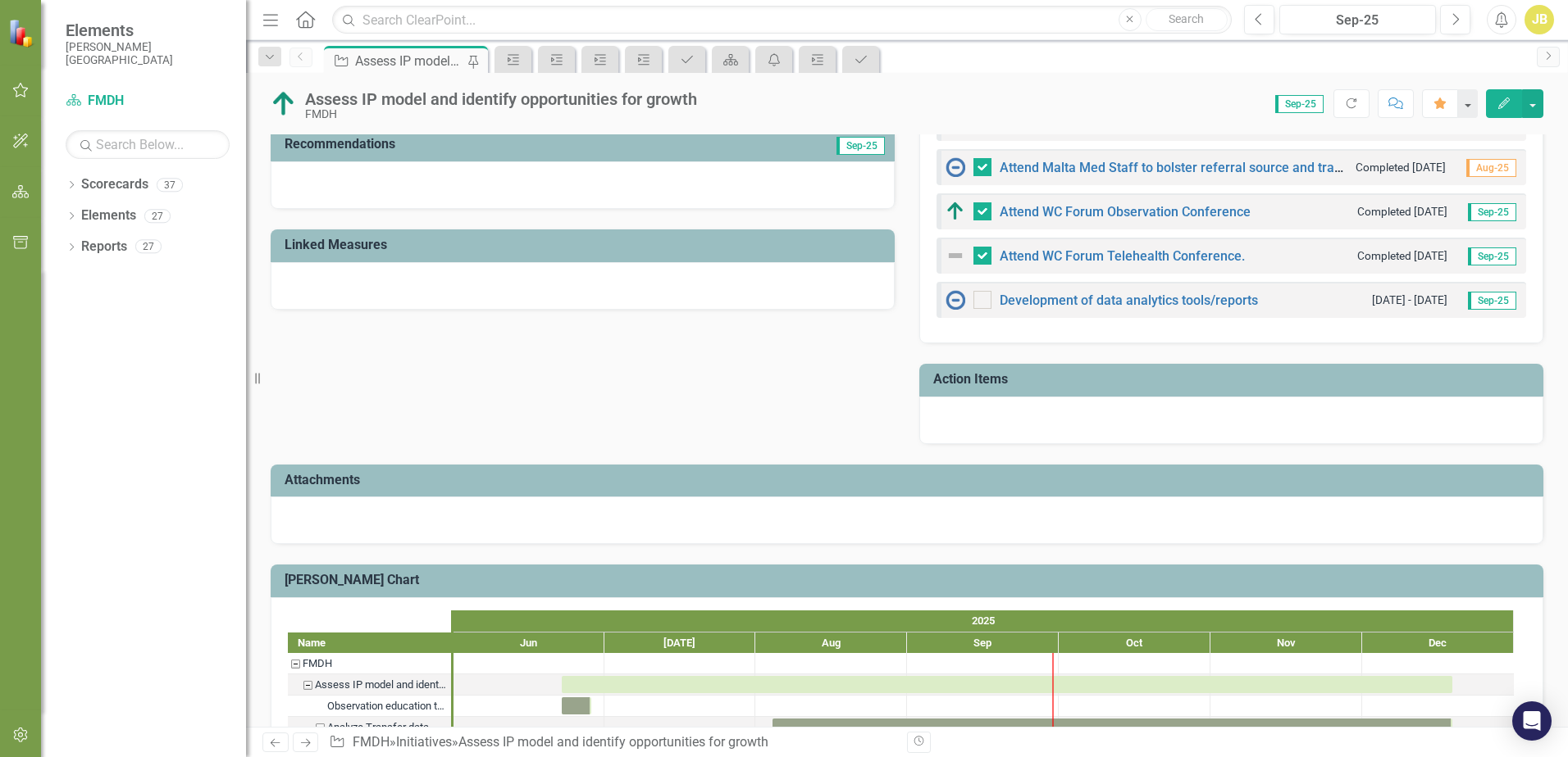
scroll to position [573, 0]
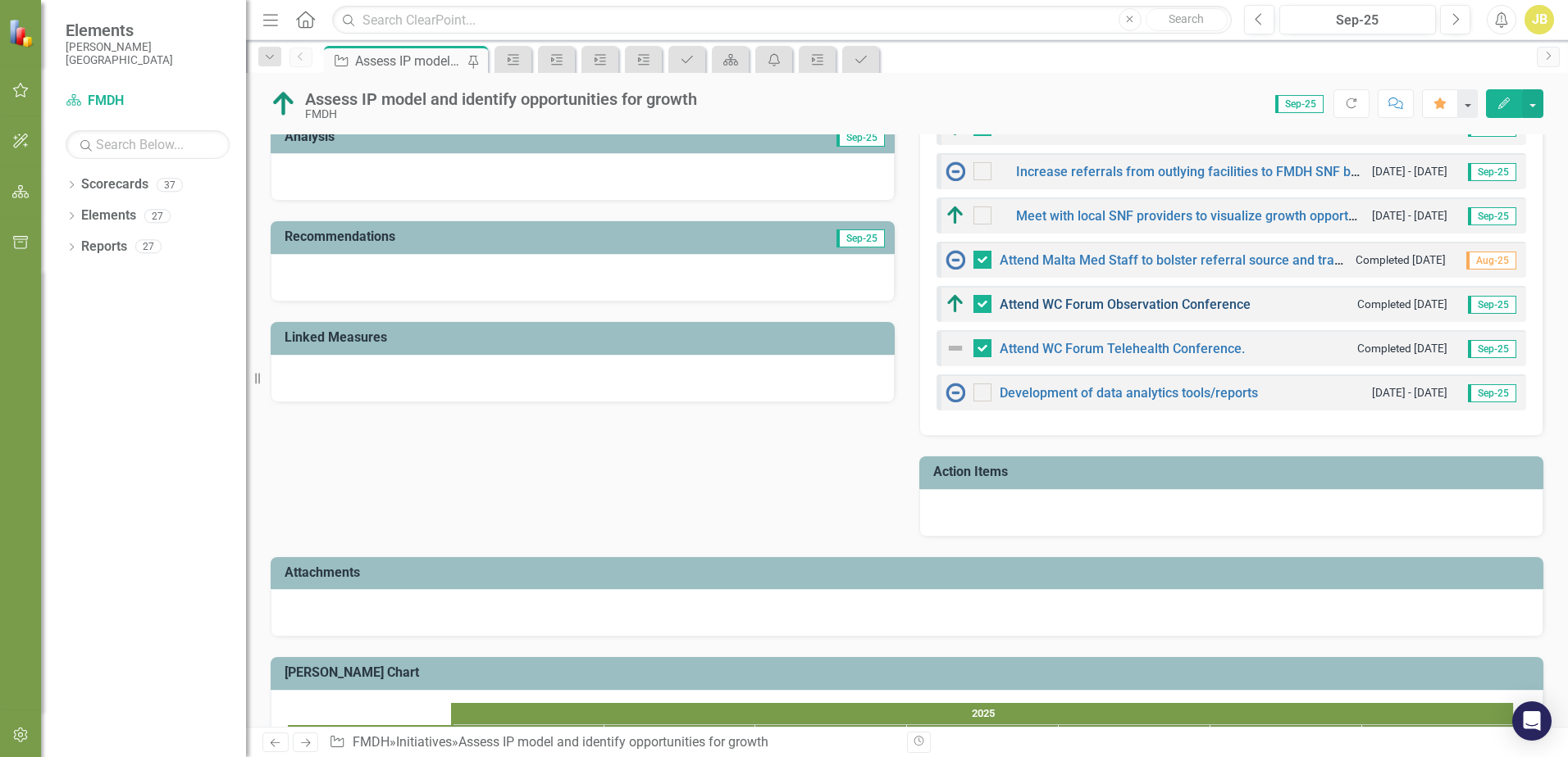
click at [1116, 304] on link "Attend WC Forum Observation Conference" at bounding box center [1124, 304] width 251 height 16
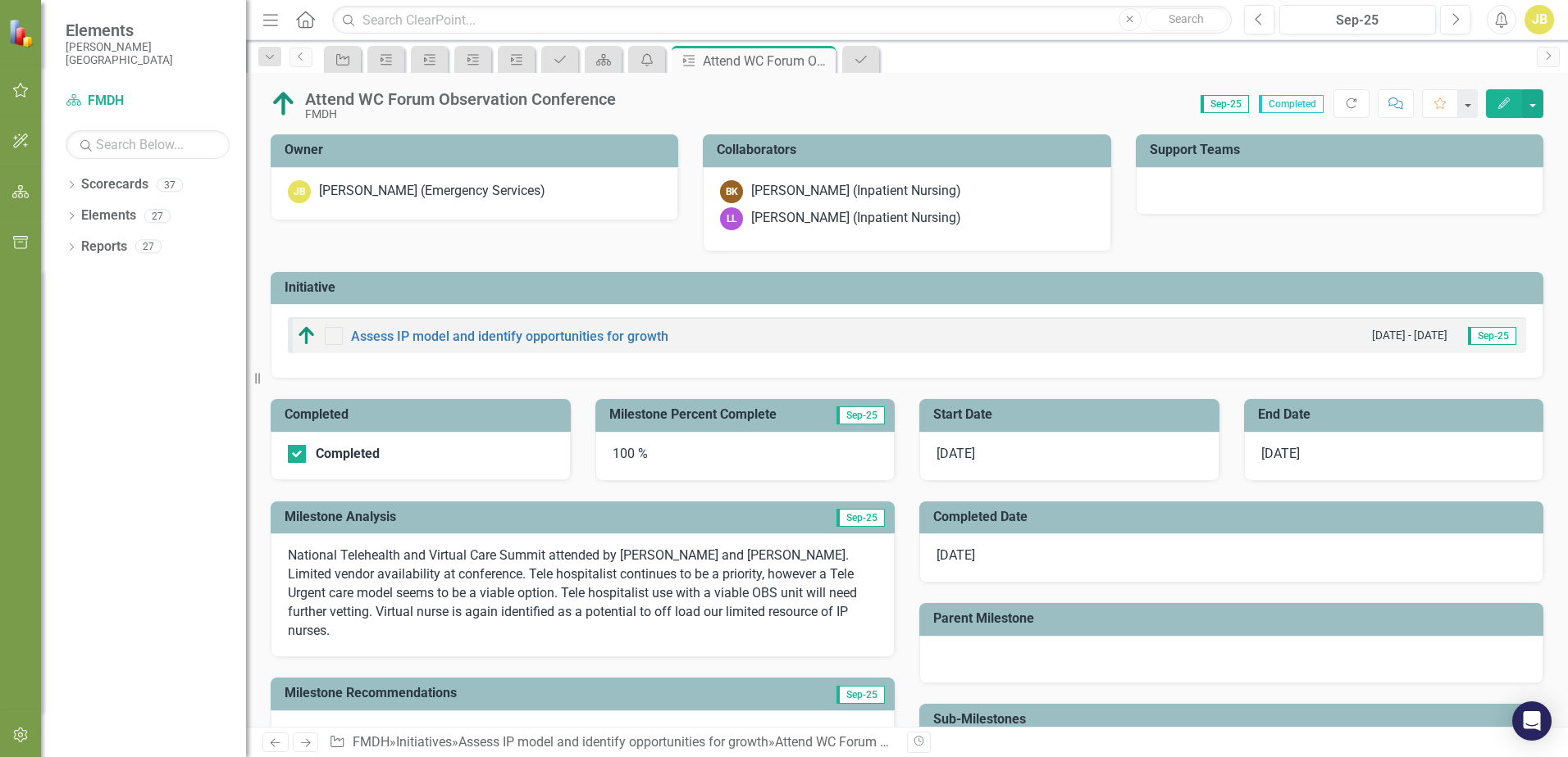
click at [785, 154] on h3 "Collaborators" at bounding box center [909, 149] width 385 height 15
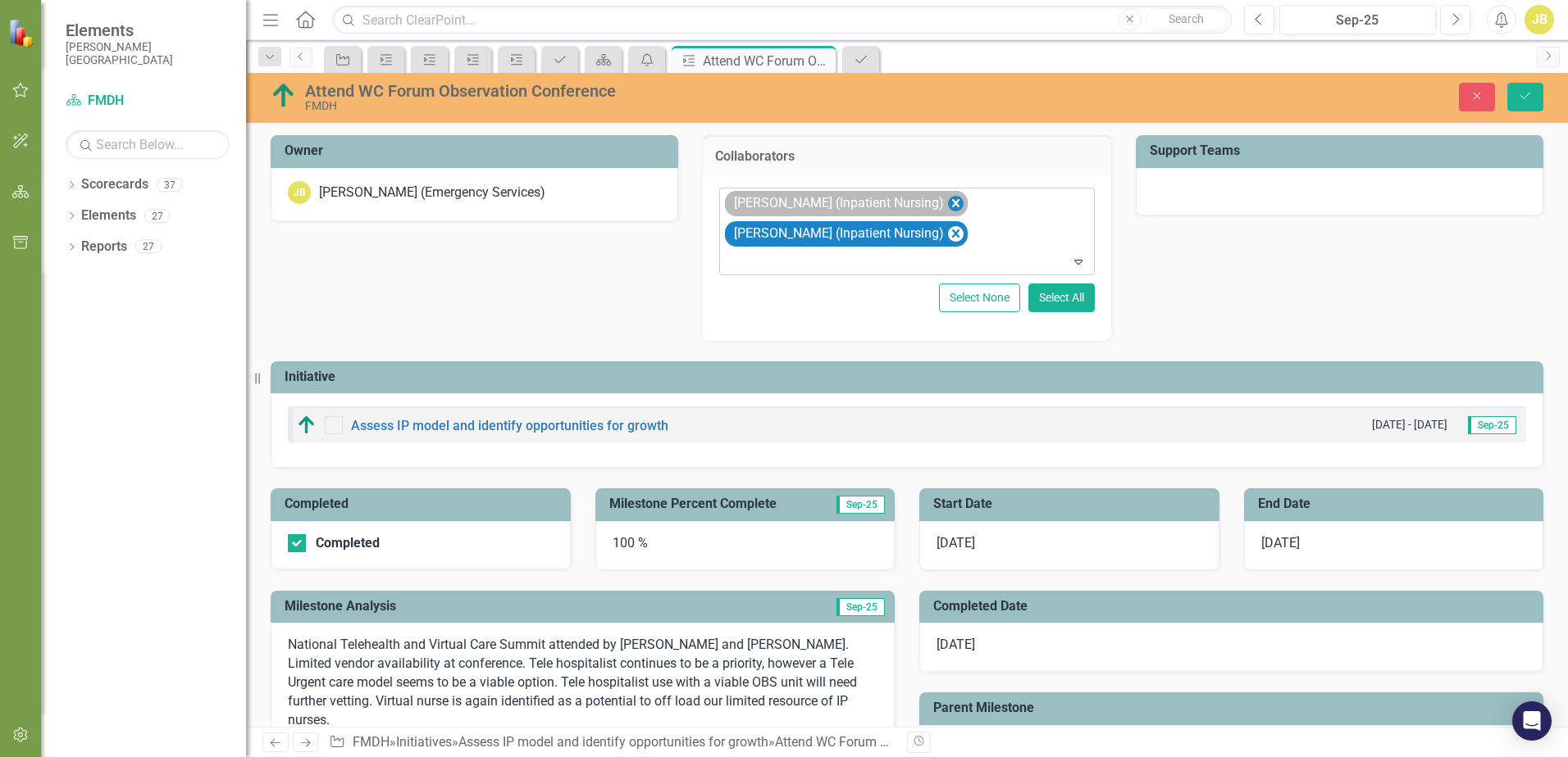
click at [952, 201] on icon "Remove Brandi Knierim (Inpatient Nursing)" at bounding box center [956, 203] width 8 height 8
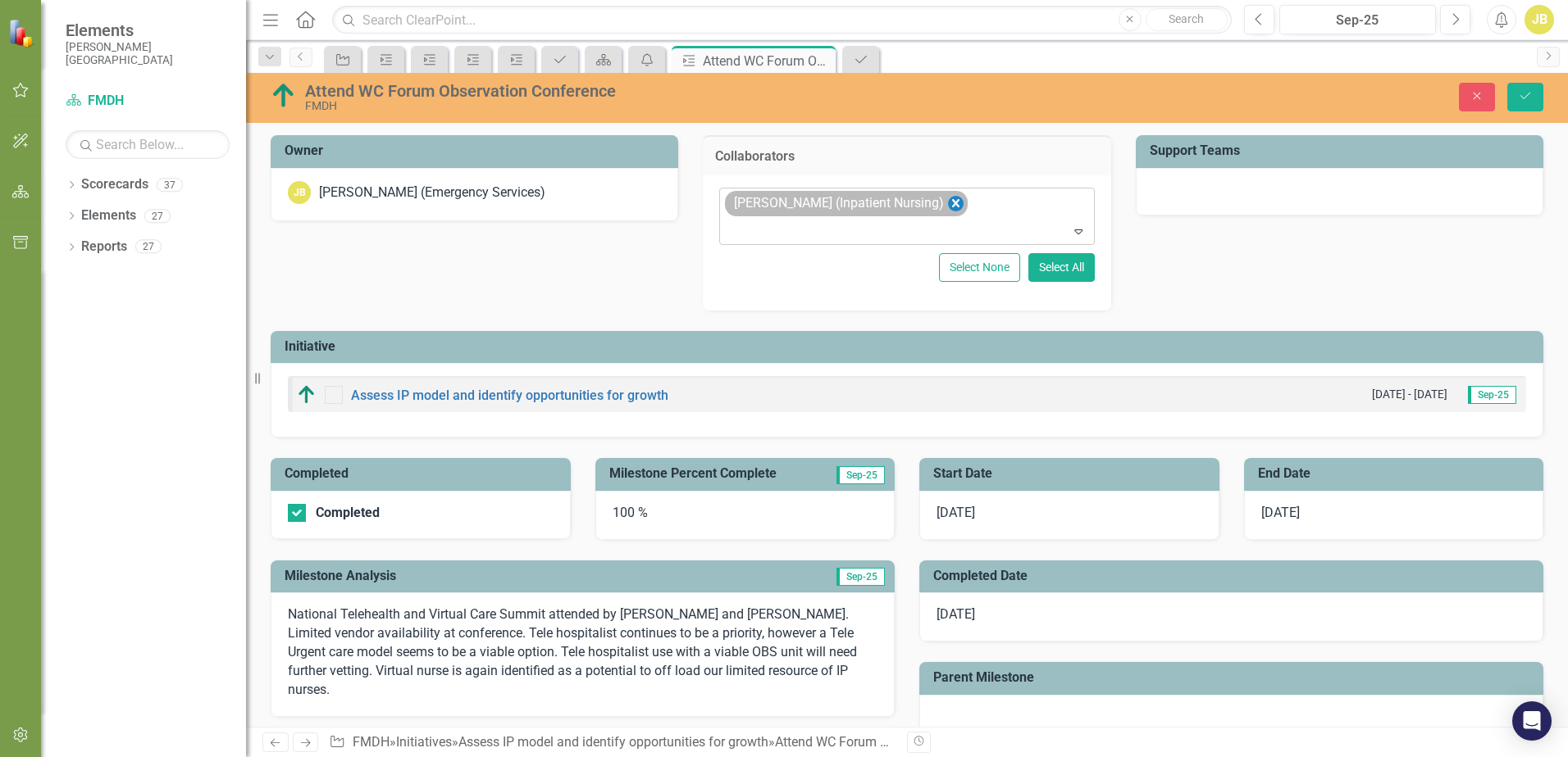
click at [948, 200] on icon "Remove Lynn Lipszyc (Inpatient Nursing)" at bounding box center [956, 203] width 16 height 21
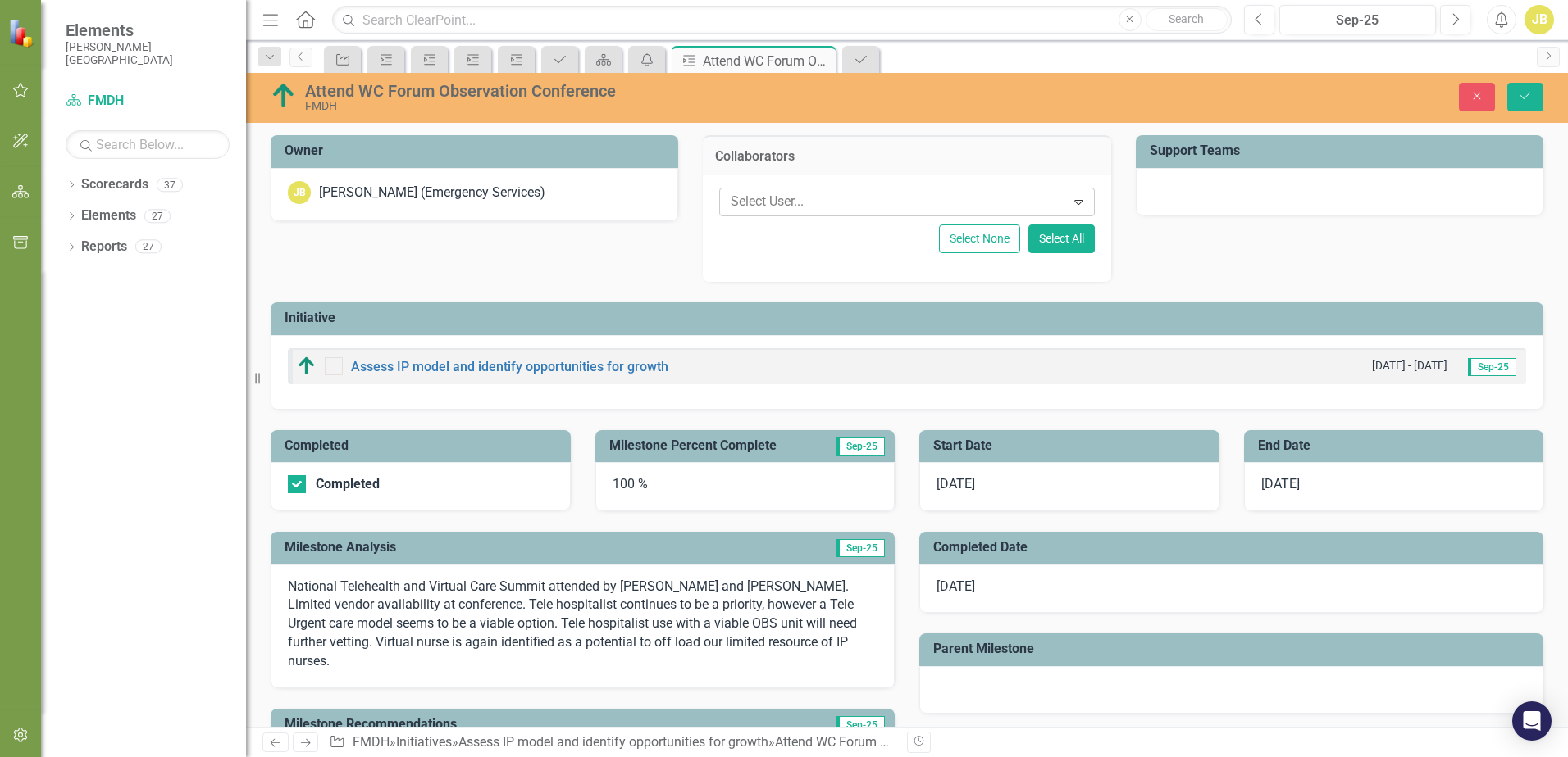
click at [923, 196] on div at bounding box center [894, 201] width 341 height 23
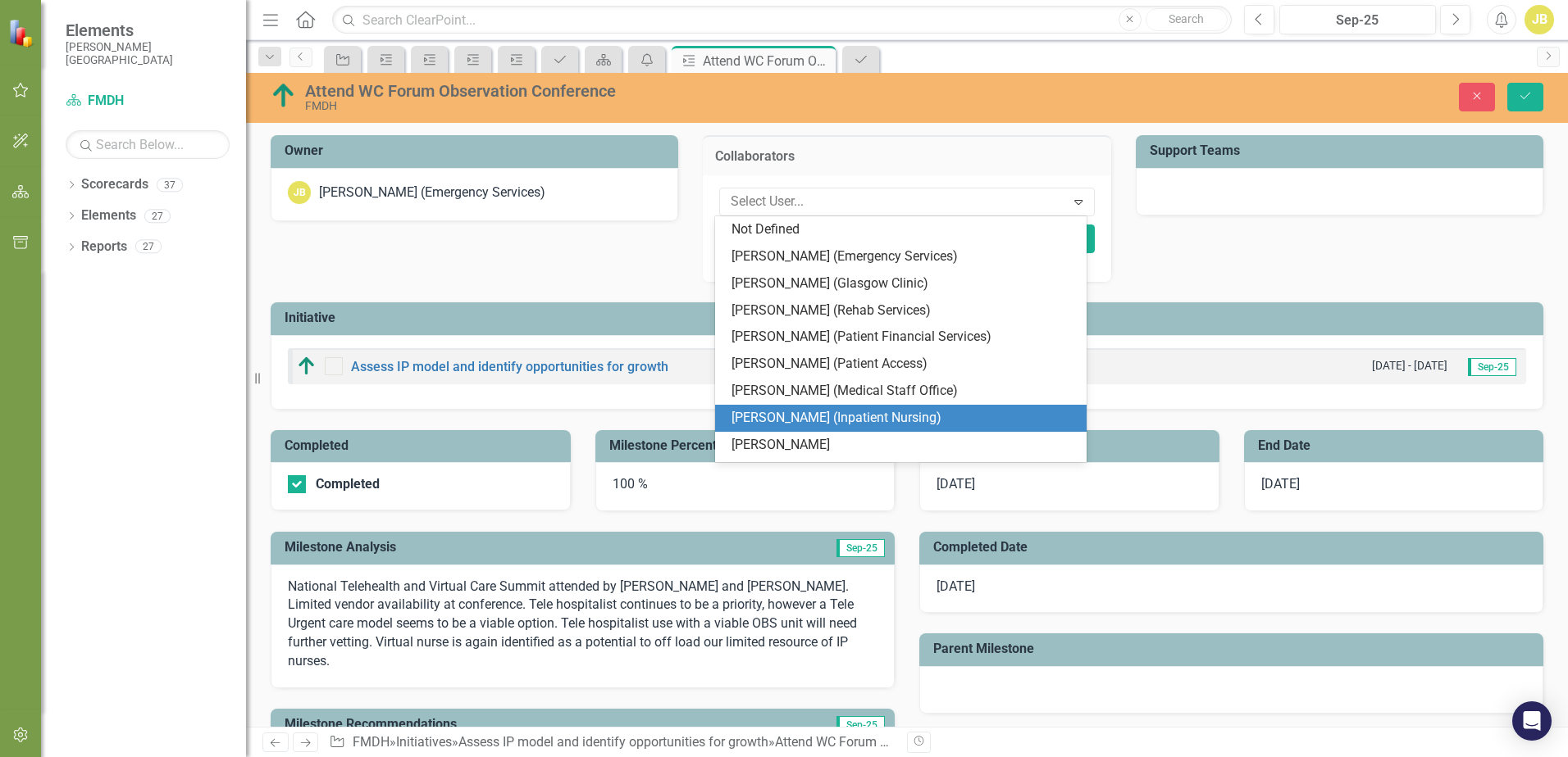
click at [814, 424] on div "[PERSON_NAME] (Inpatient Nursing)" at bounding box center [903, 417] width 344 height 19
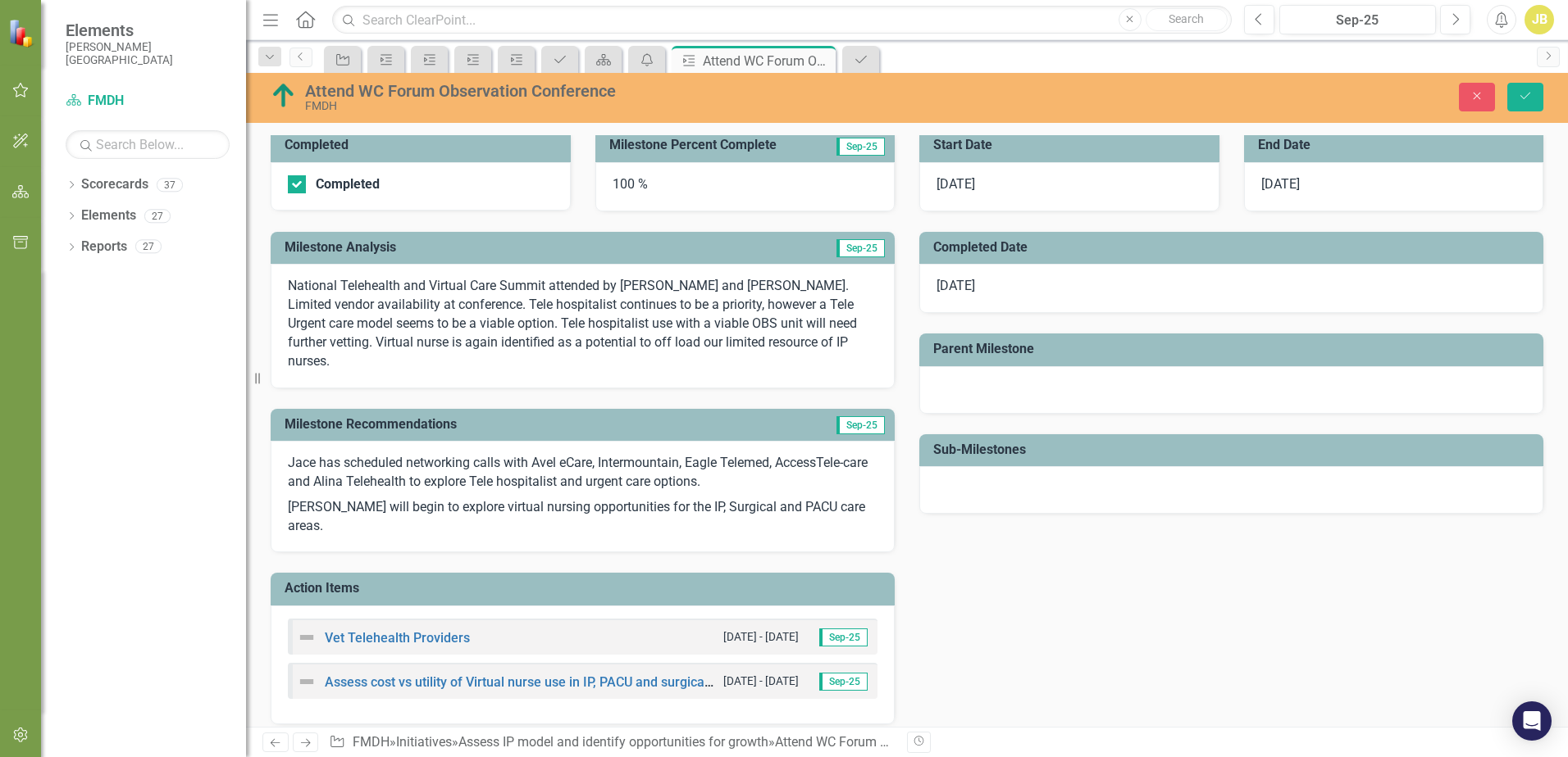
scroll to position [406, 0]
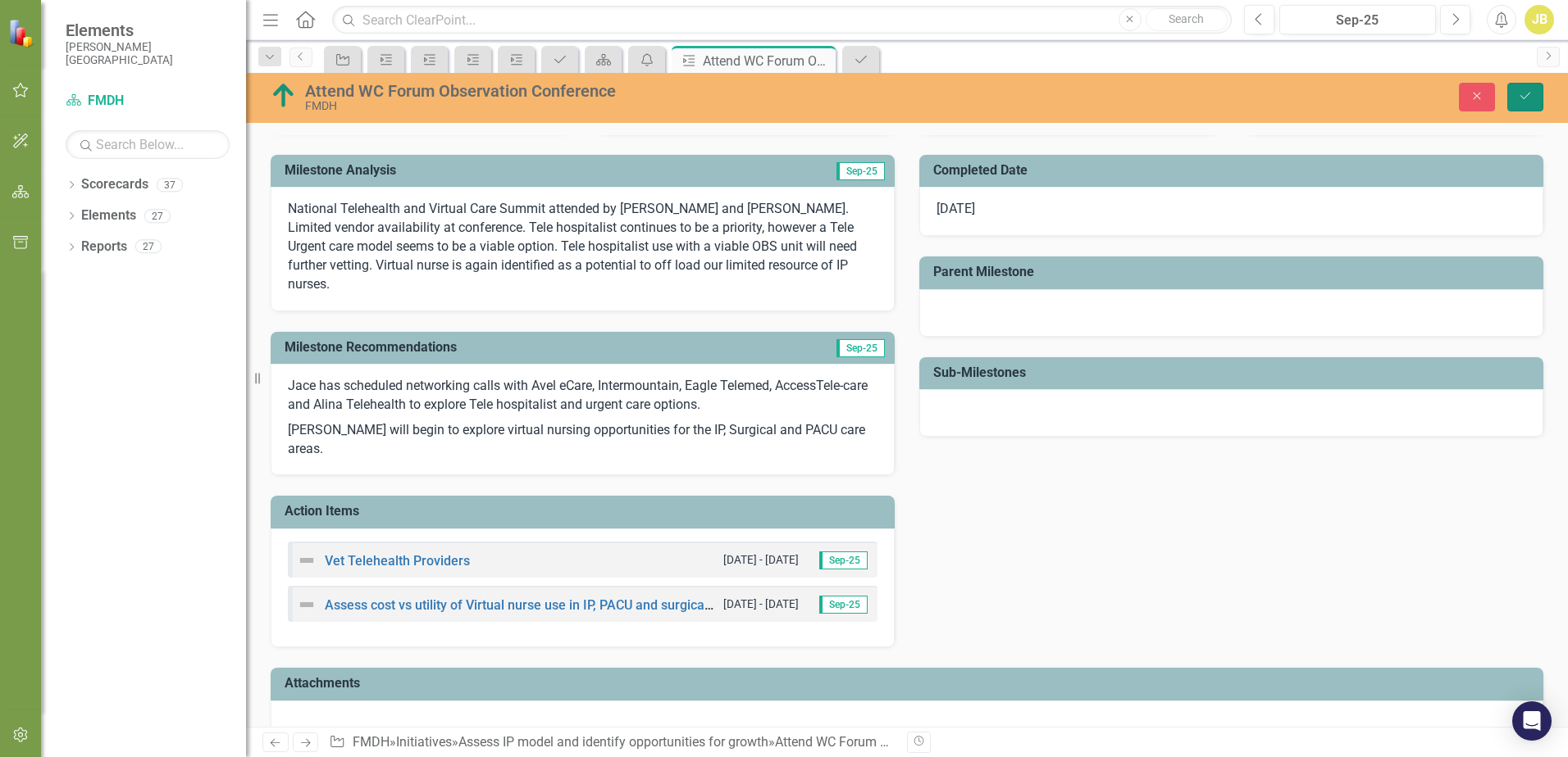
click at [1521, 89] on button "Save" at bounding box center [1525, 96] width 36 height 28
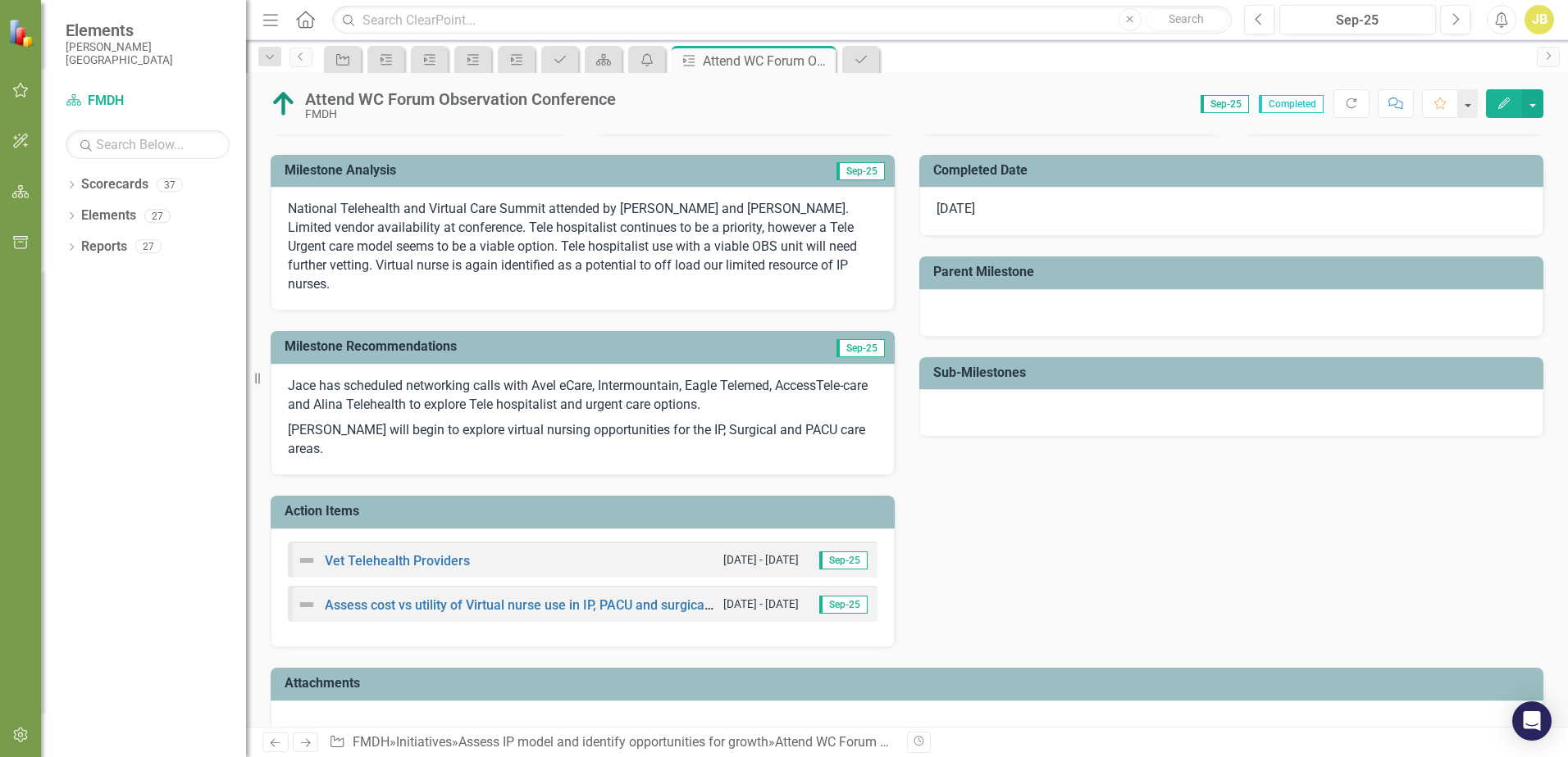
scroll to position [0, 0]
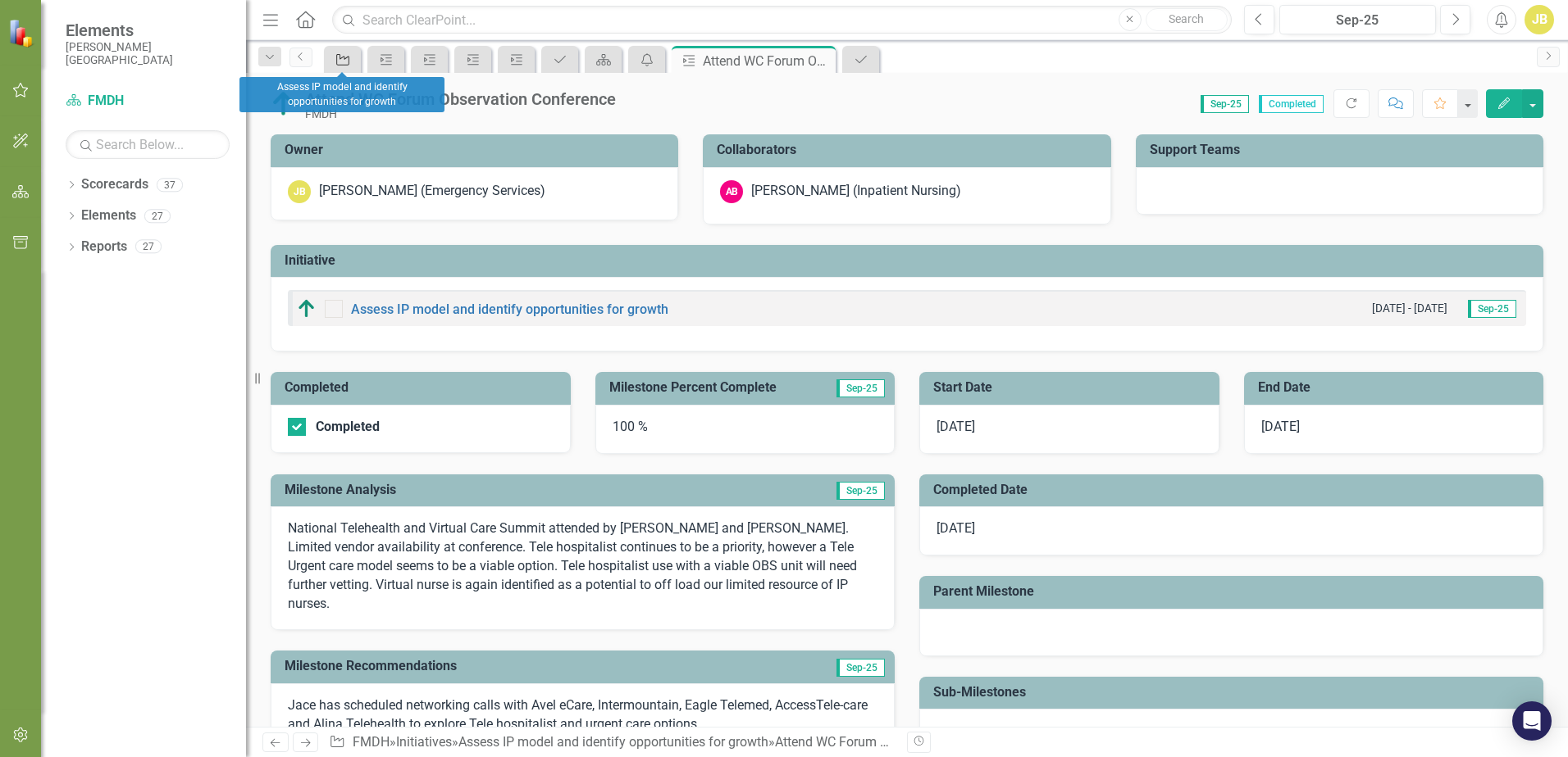
click at [338, 60] on icon "Initiative" at bounding box center [342, 59] width 17 height 13
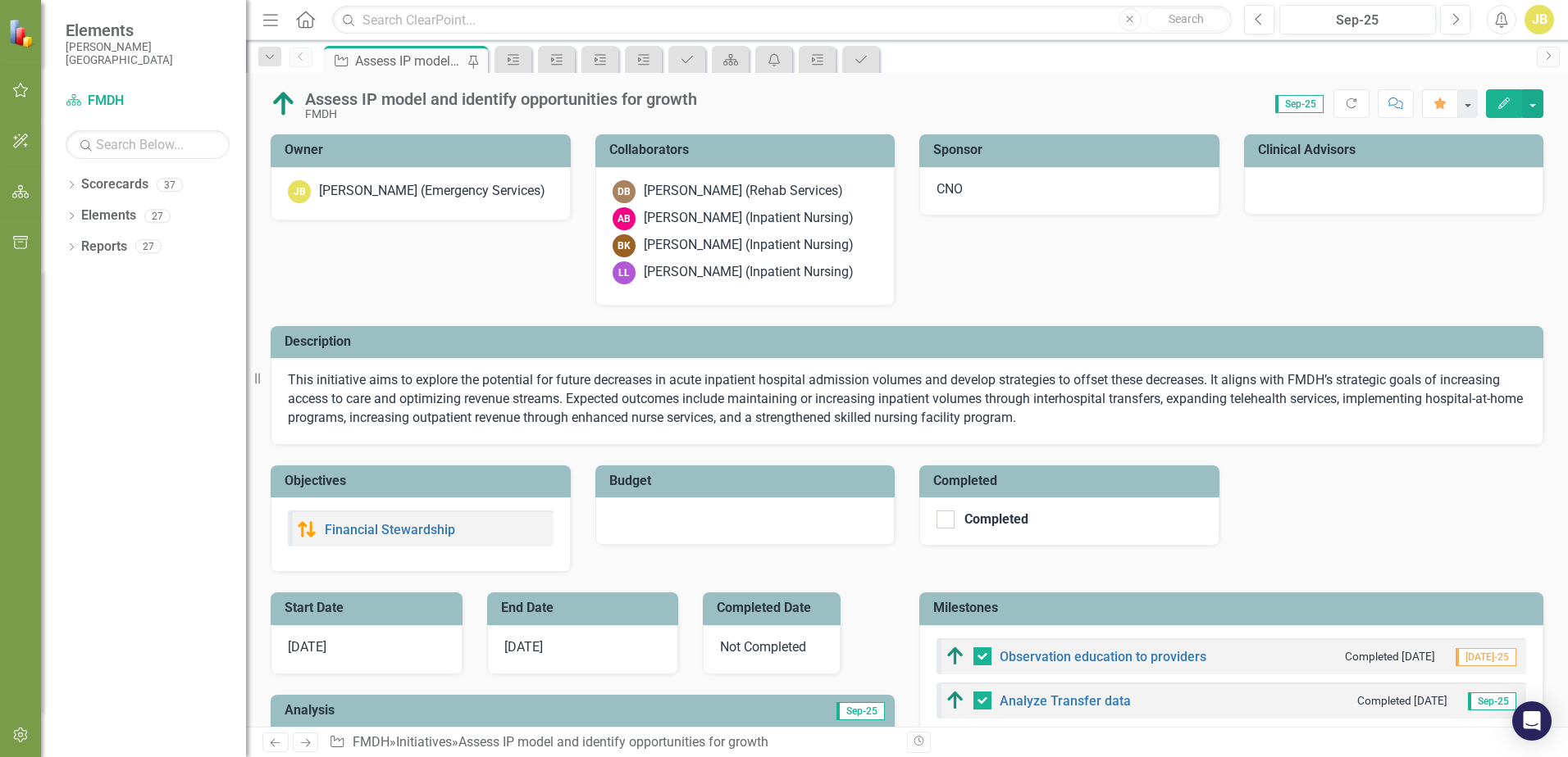
scroll to position [328, 0]
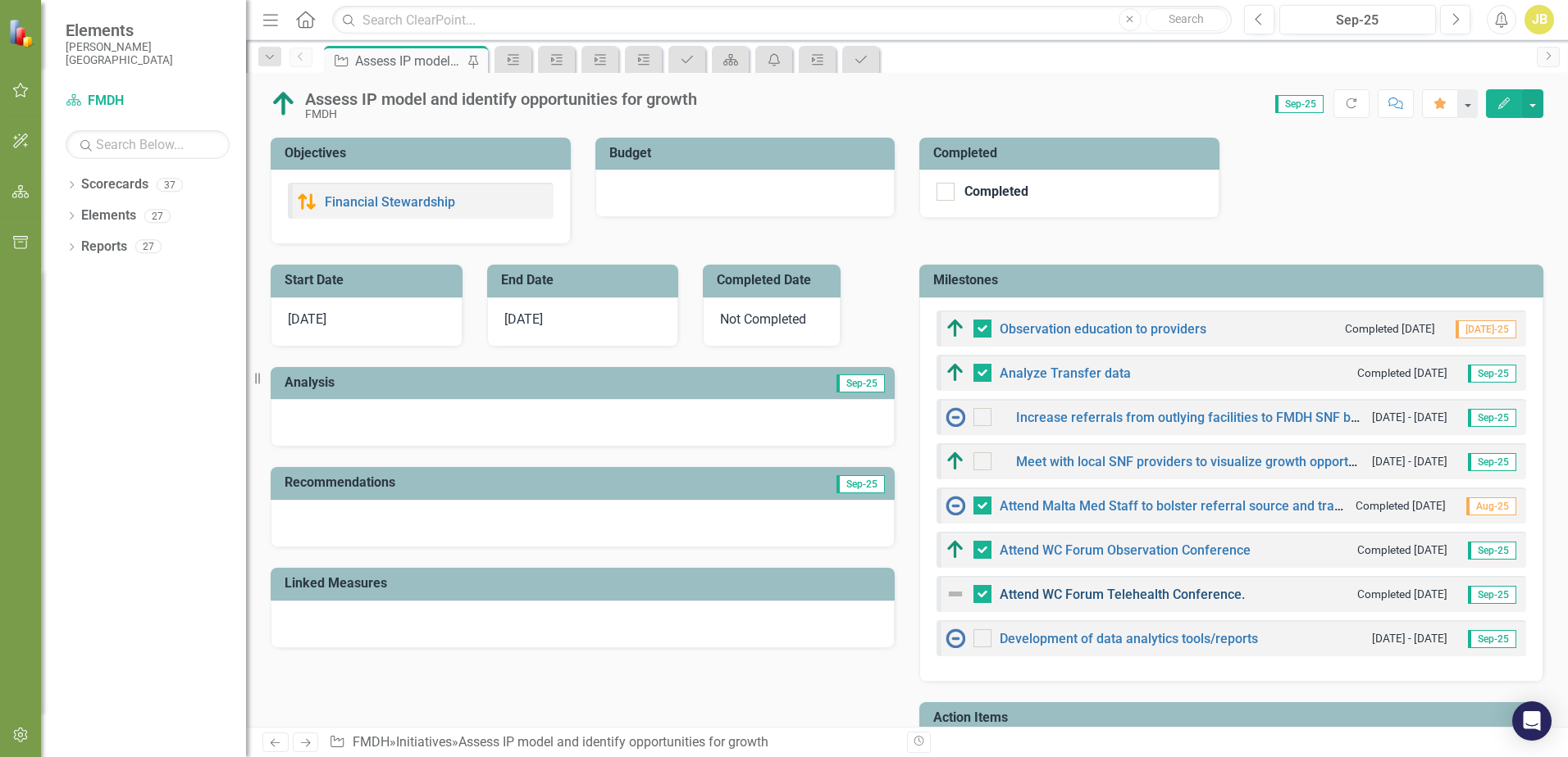
click at [1065, 600] on link "Attend WC Forum Telehealth Conference." at bounding box center [1122, 595] width 246 height 16
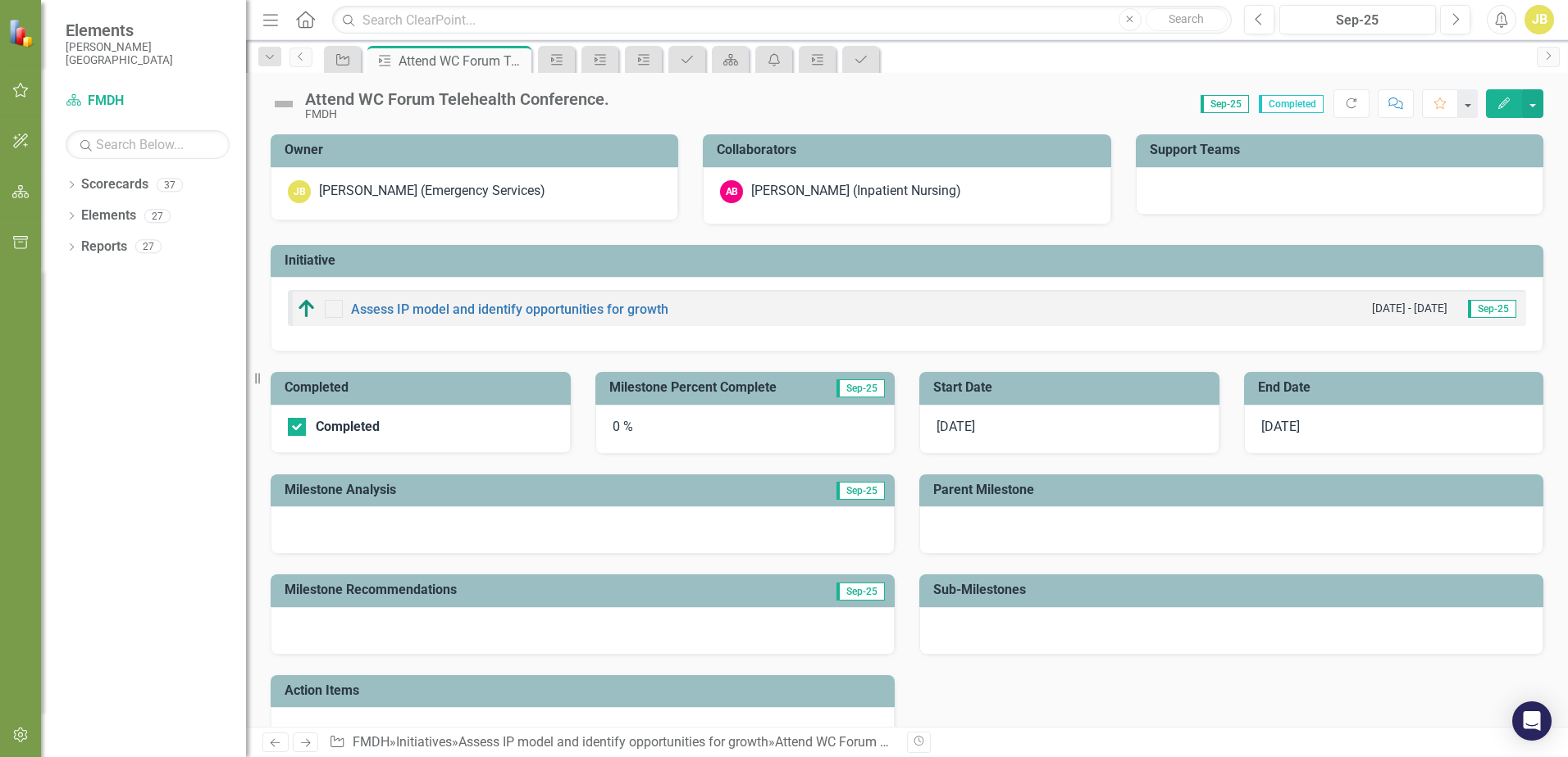
click at [812, 196] on div "[PERSON_NAME] (Inpatient Nursing)" at bounding box center [856, 190] width 210 height 19
click at [812, 189] on div "[PERSON_NAME] (Inpatient Nursing)" at bounding box center [856, 190] width 210 height 19
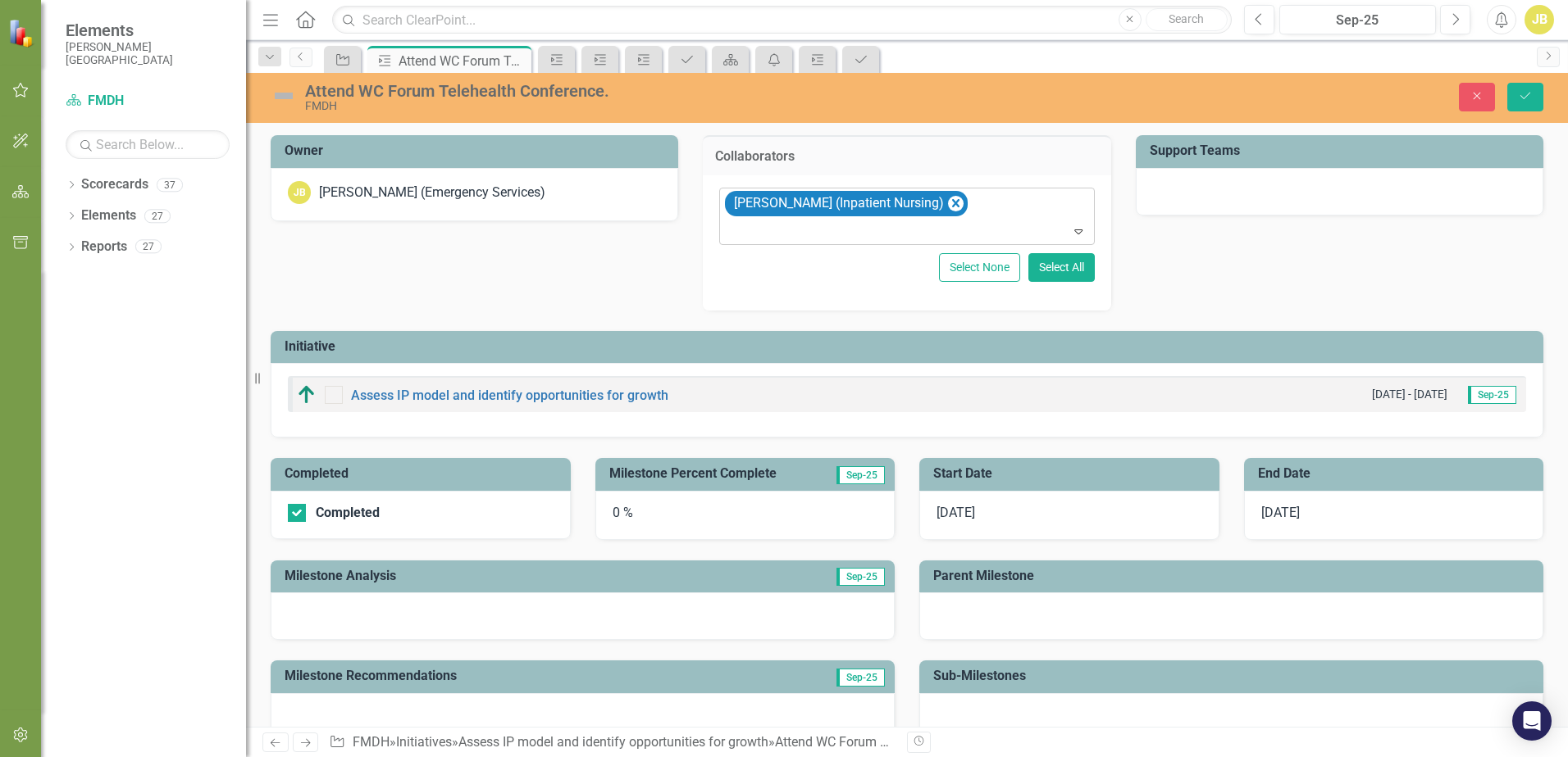
click at [952, 200] on icon "Remove Amy Bruce (Inpatient Nursing)" at bounding box center [956, 203] width 8 height 8
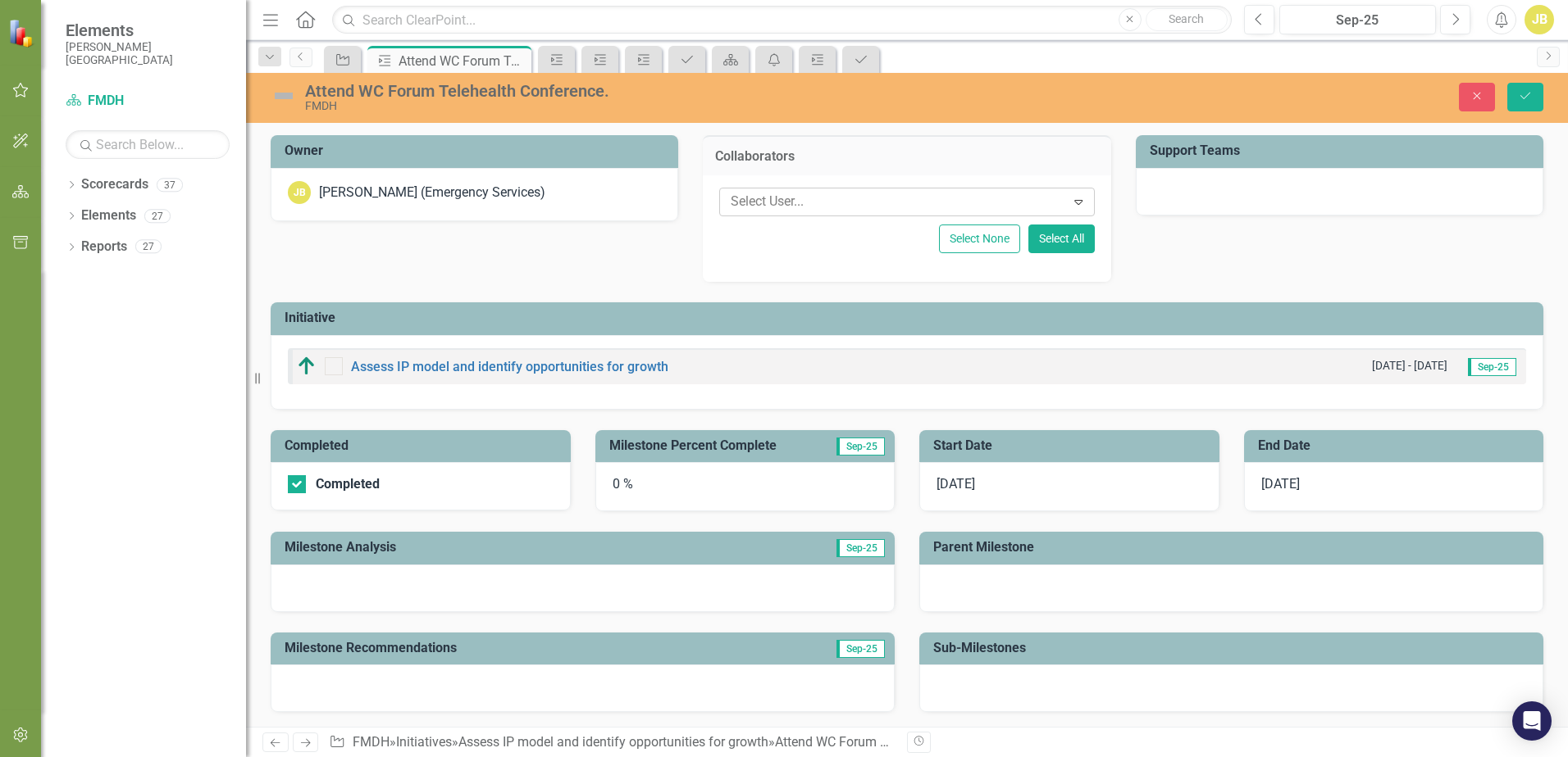
click at [876, 206] on div at bounding box center [894, 201] width 341 height 23
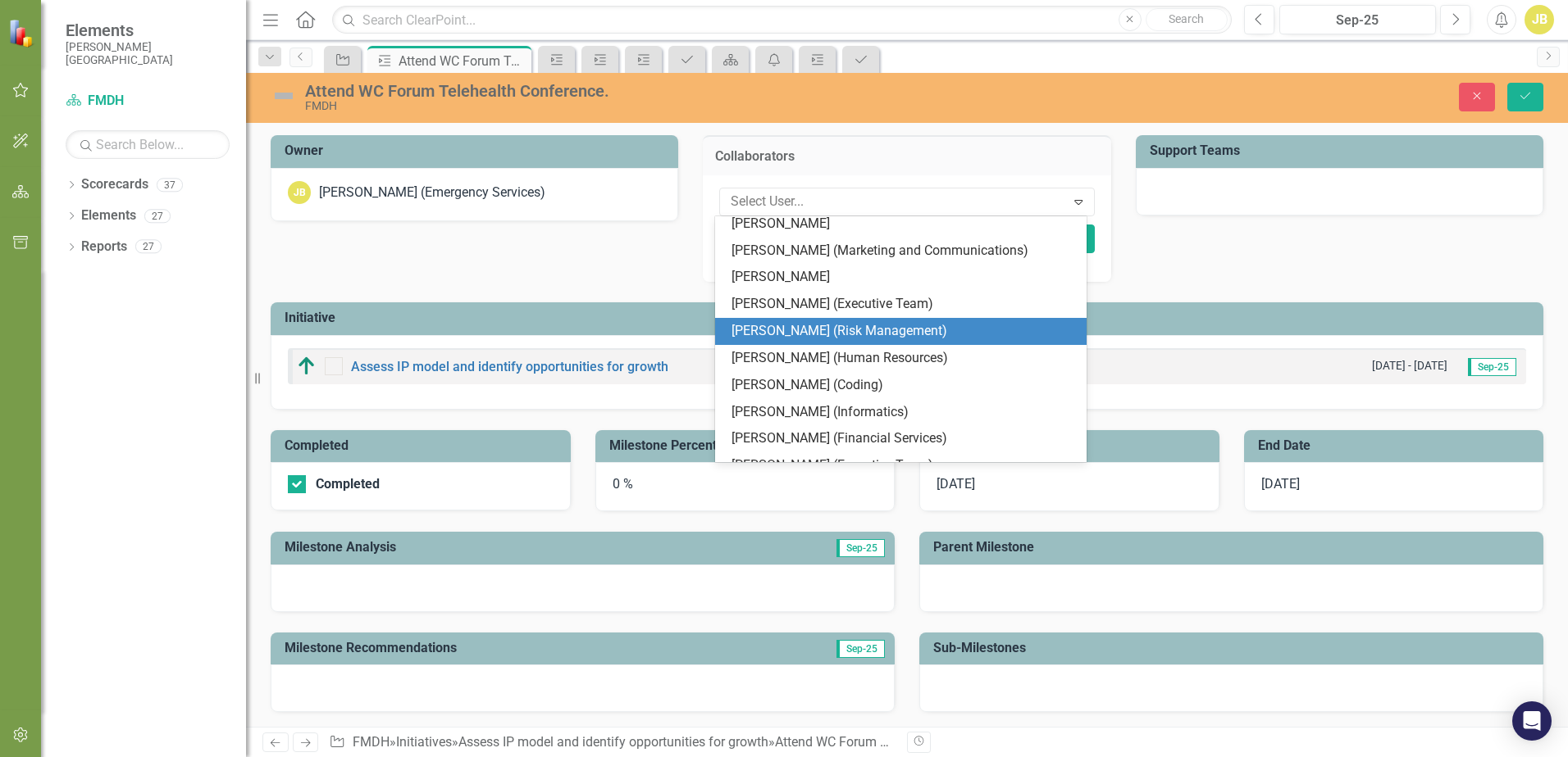
scroll to position [245, 0]
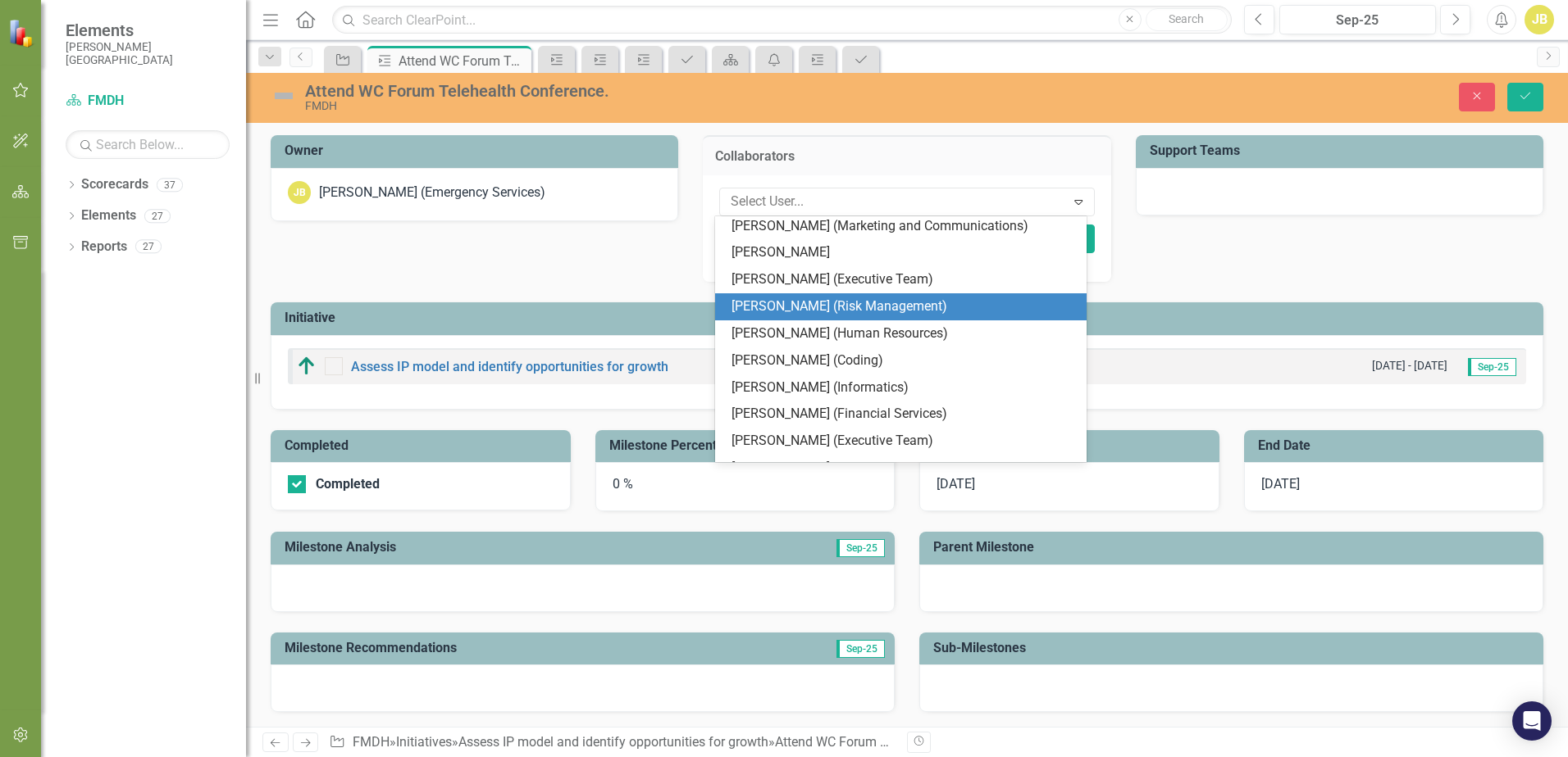
click at [1237, 244] on div "Owner JB [PERSON_NAME] (Emergency Services) Collaborators 51 results available.…" at bounding box center [907, 262] width 1297 height 295
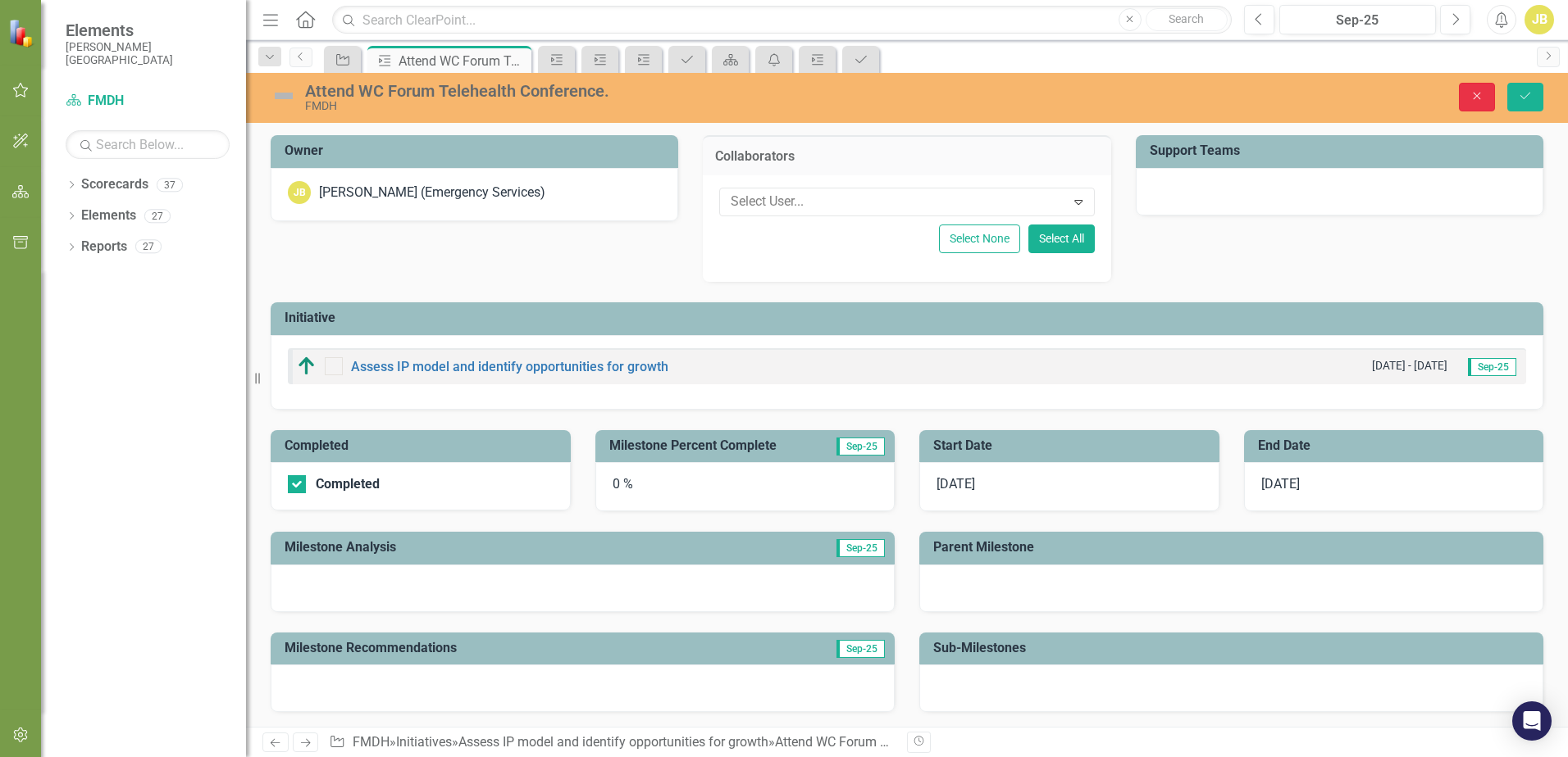
click at [1481, 99] on icon "Close" at bounding box center [1476, 96] width 15 height 12
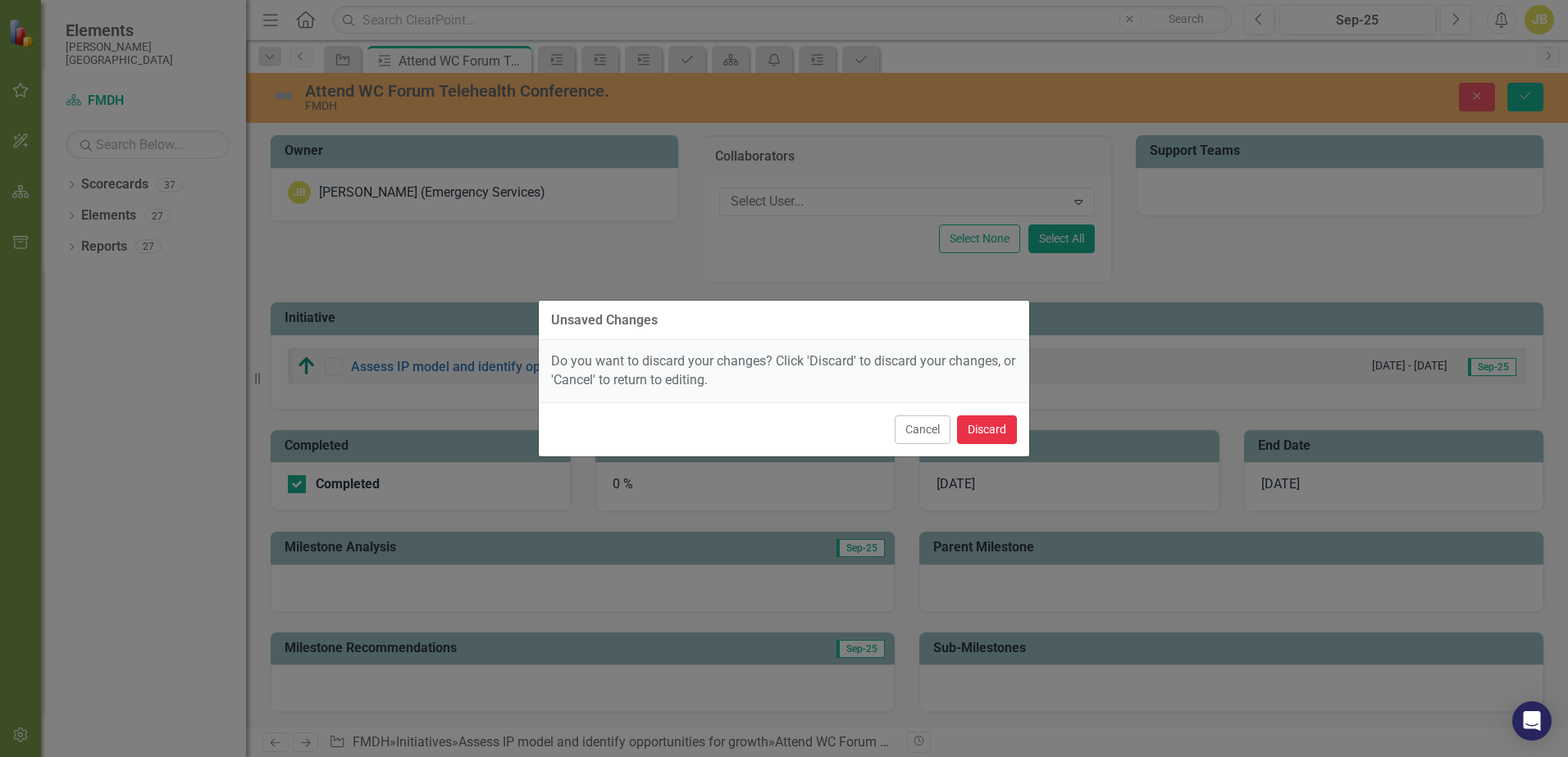
click at [987, 426] on button "Discard" at bounding box center [986, 429] width 60 height 28
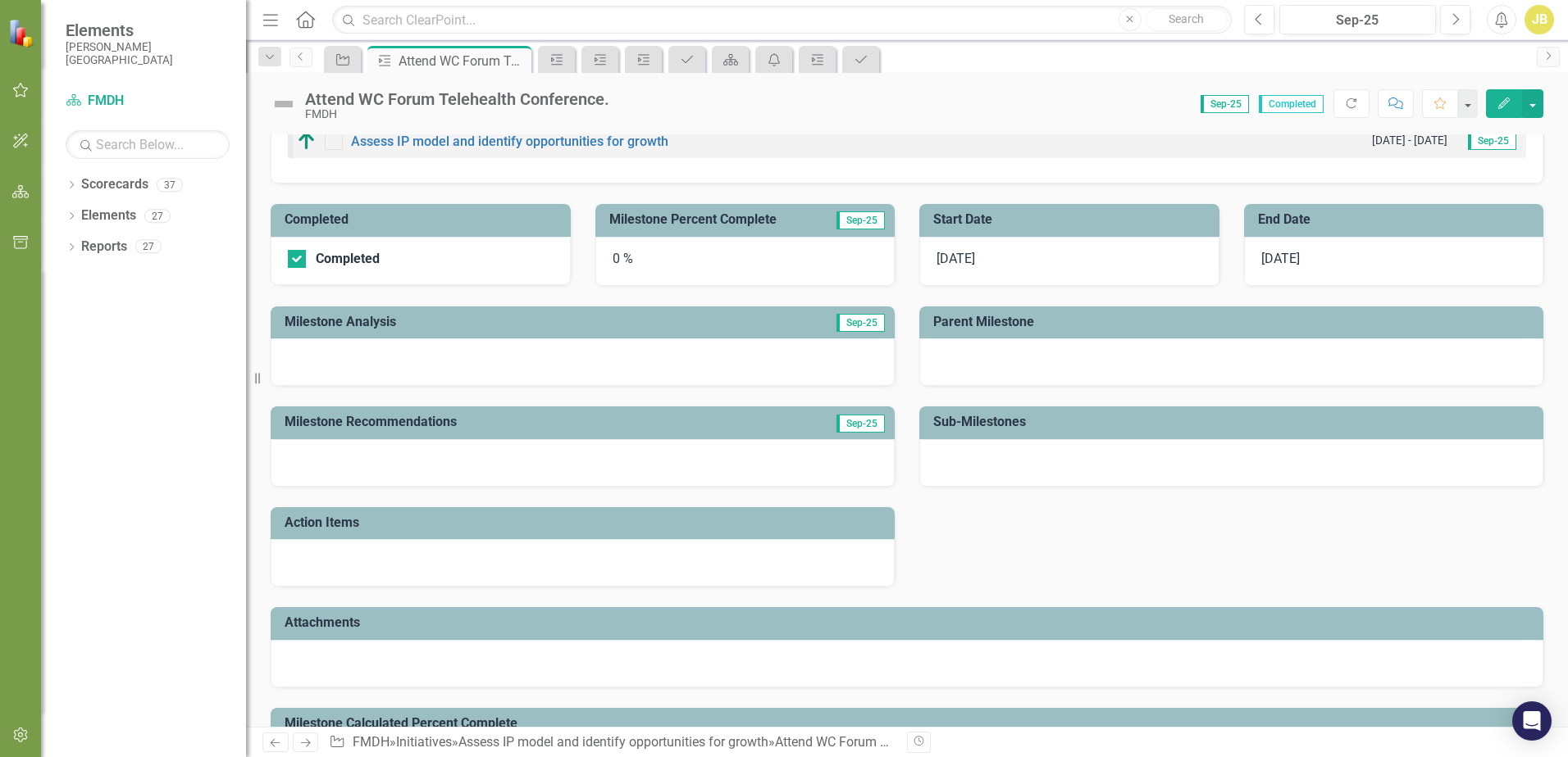
scroll to position [0, 0]
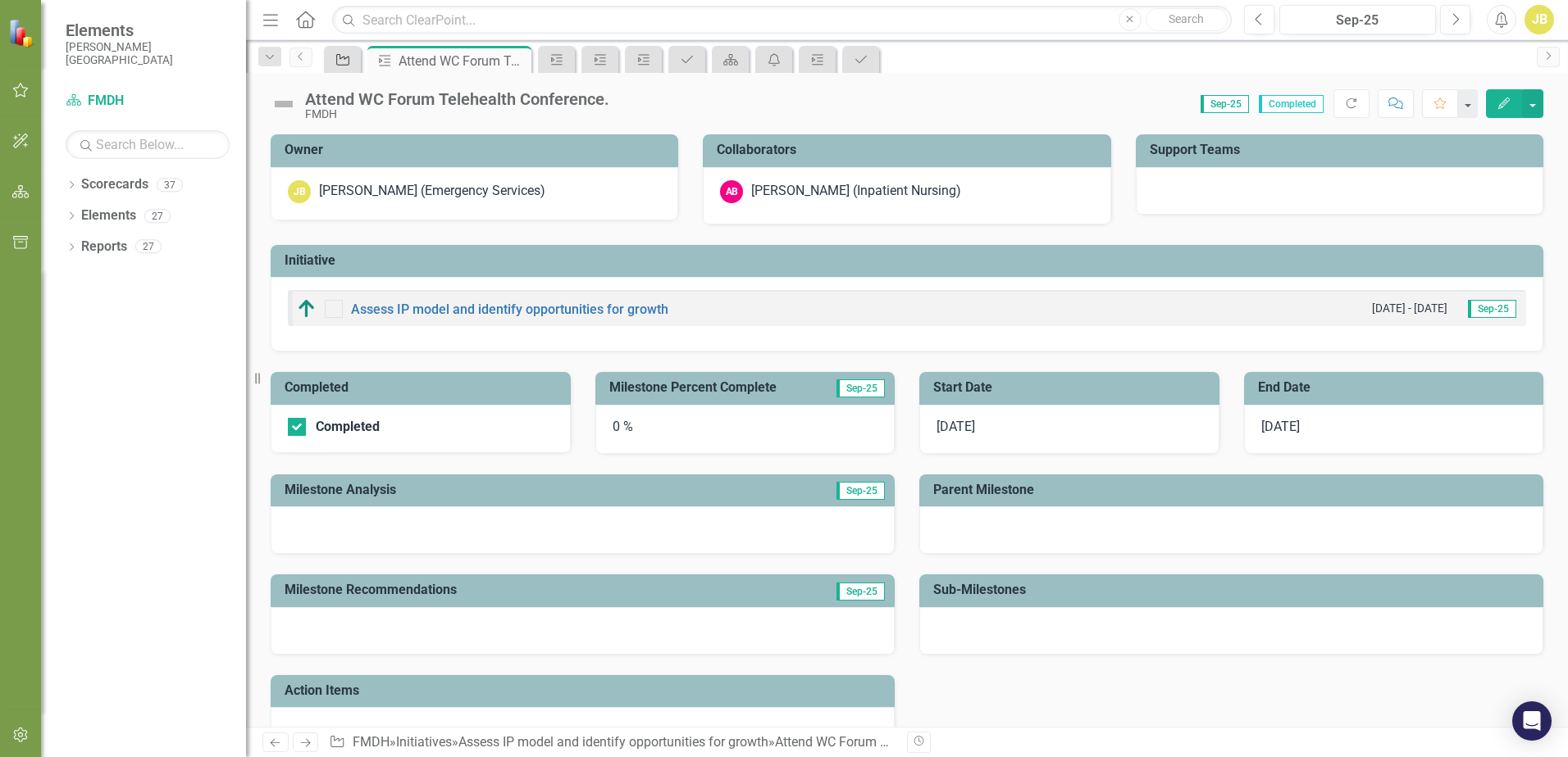
click at [344, 59] on icon "Initiative" at bounding box center [342, 59] width 17 height 13
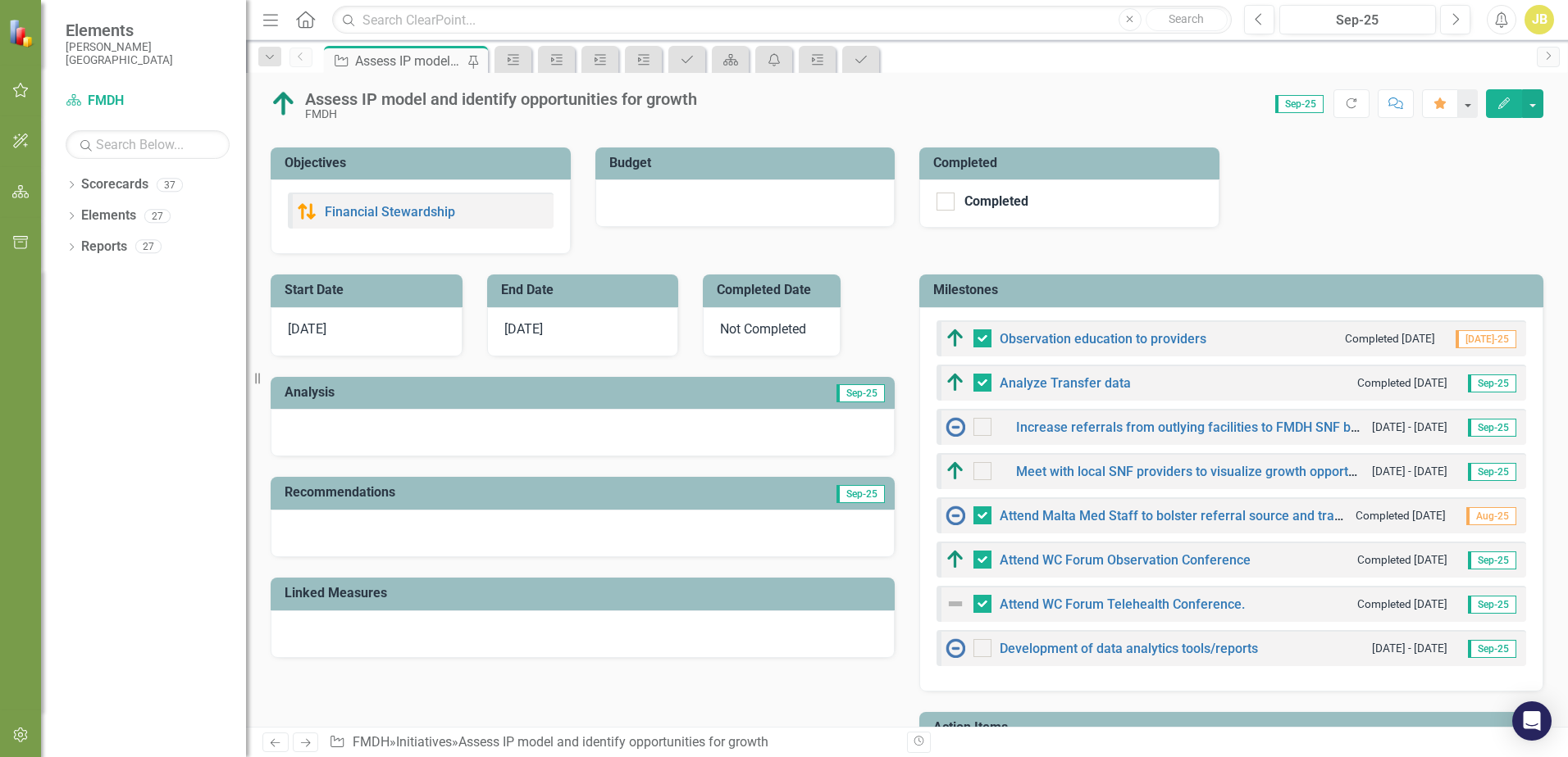
scroll to position [328, 0]
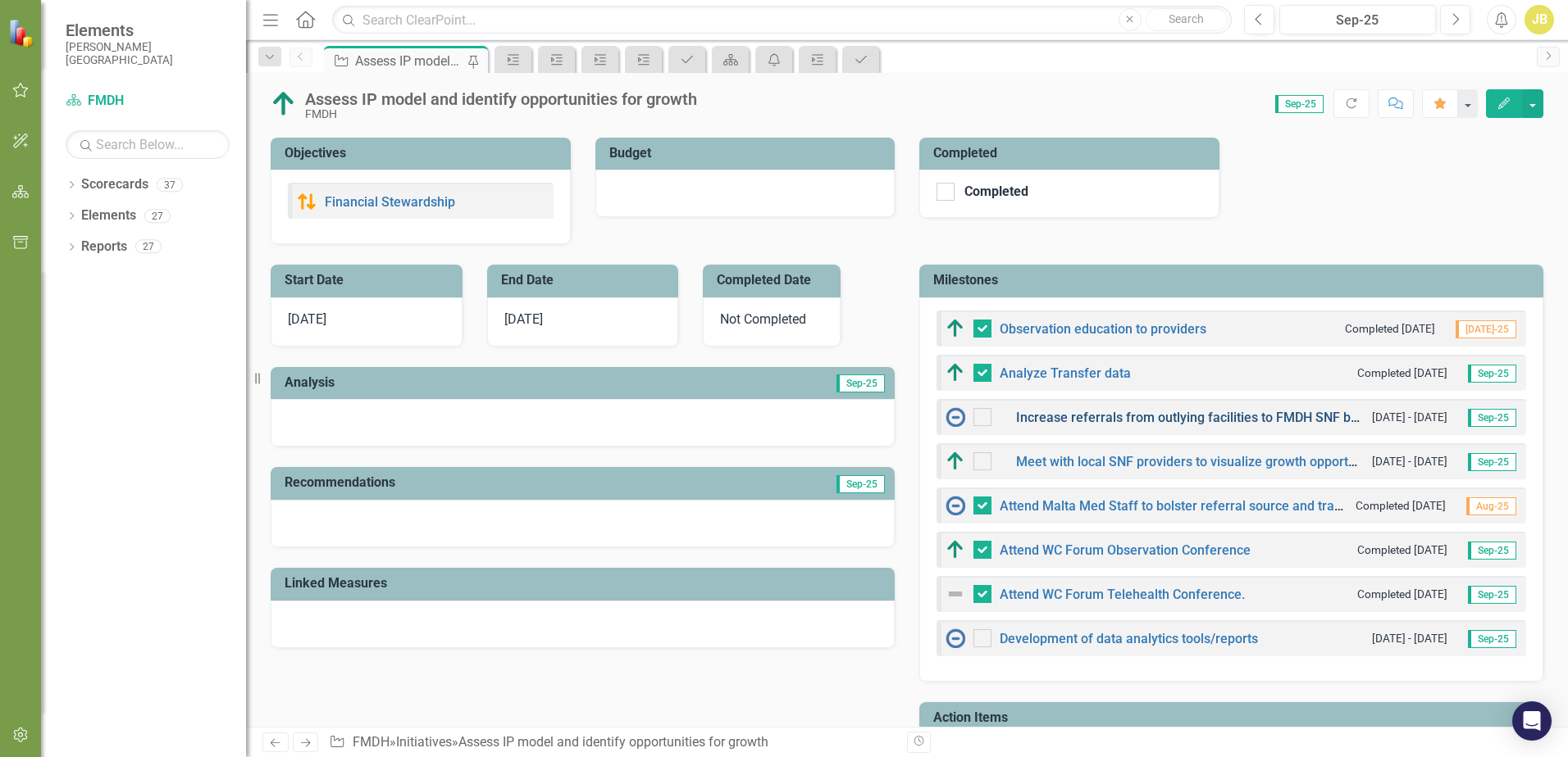
click at [1071, 418] on link "Increase referrals from outlying facilities to FMDH SNF by 20%" at bounding box center [1201, 417] width 369 height 16
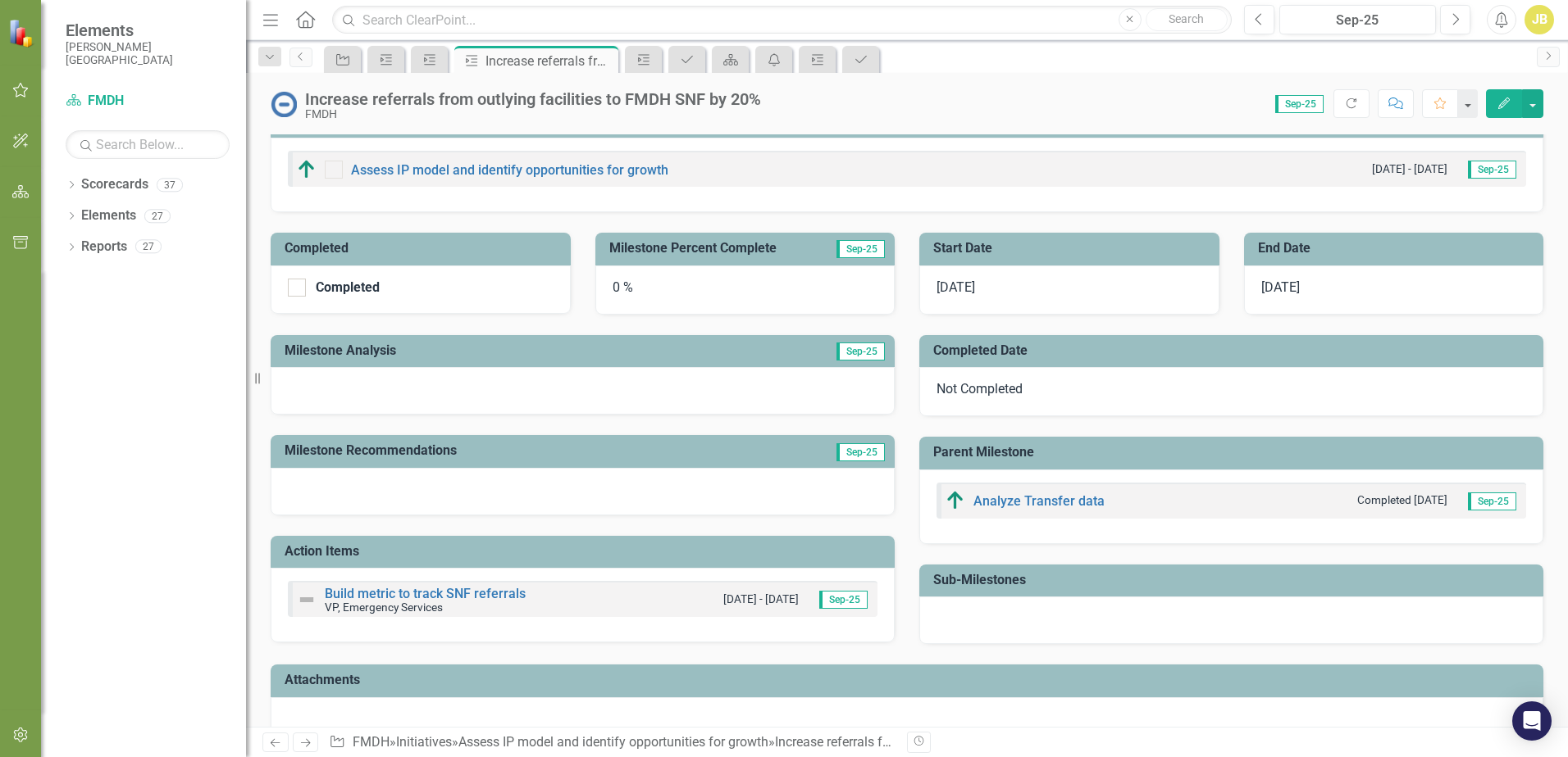
scroll to position [174, 0]
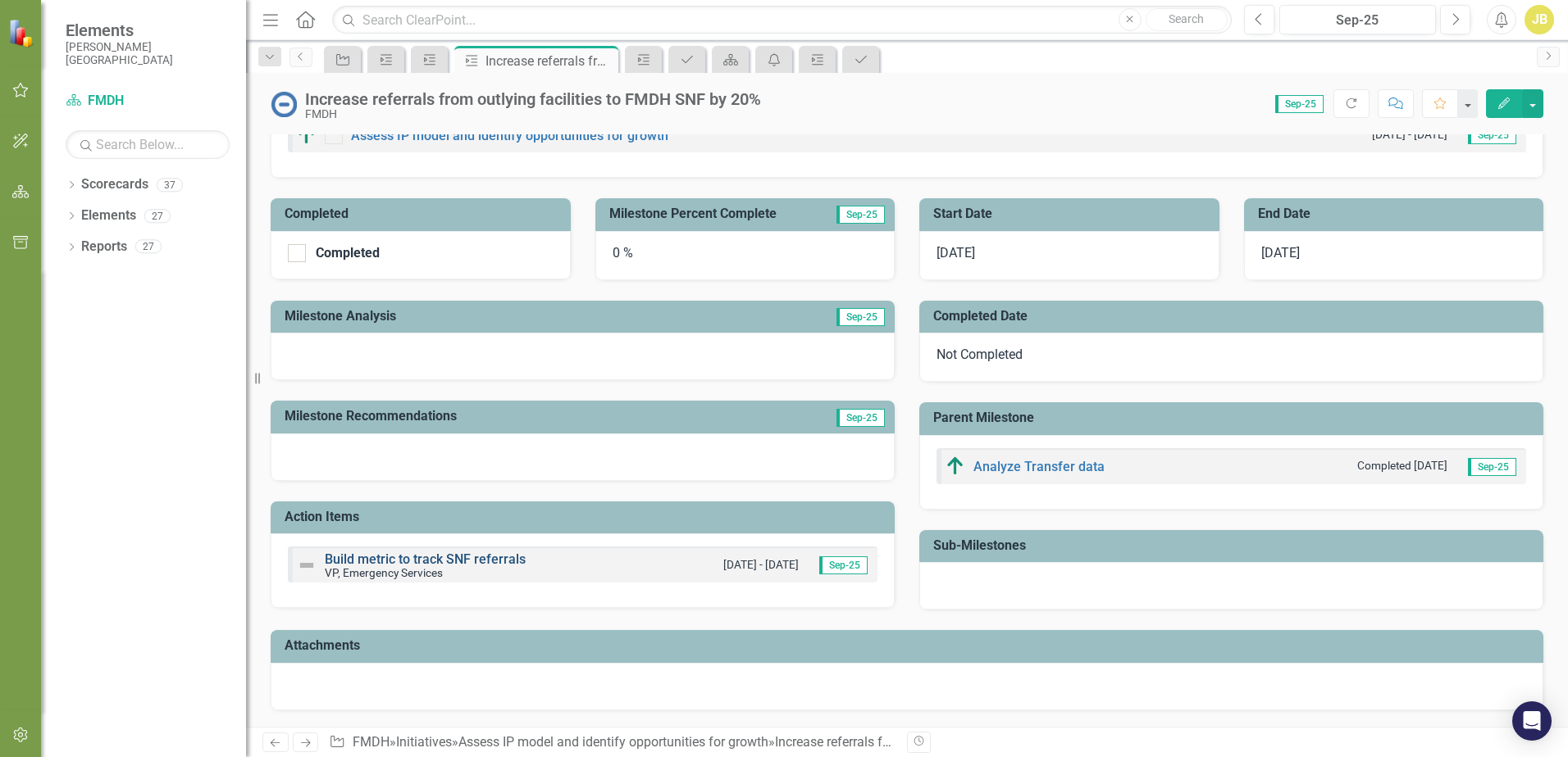
click at [445, 557] on link "Build metric to track SNF referrals" at bounding box center [424, 560] width 200 height 16
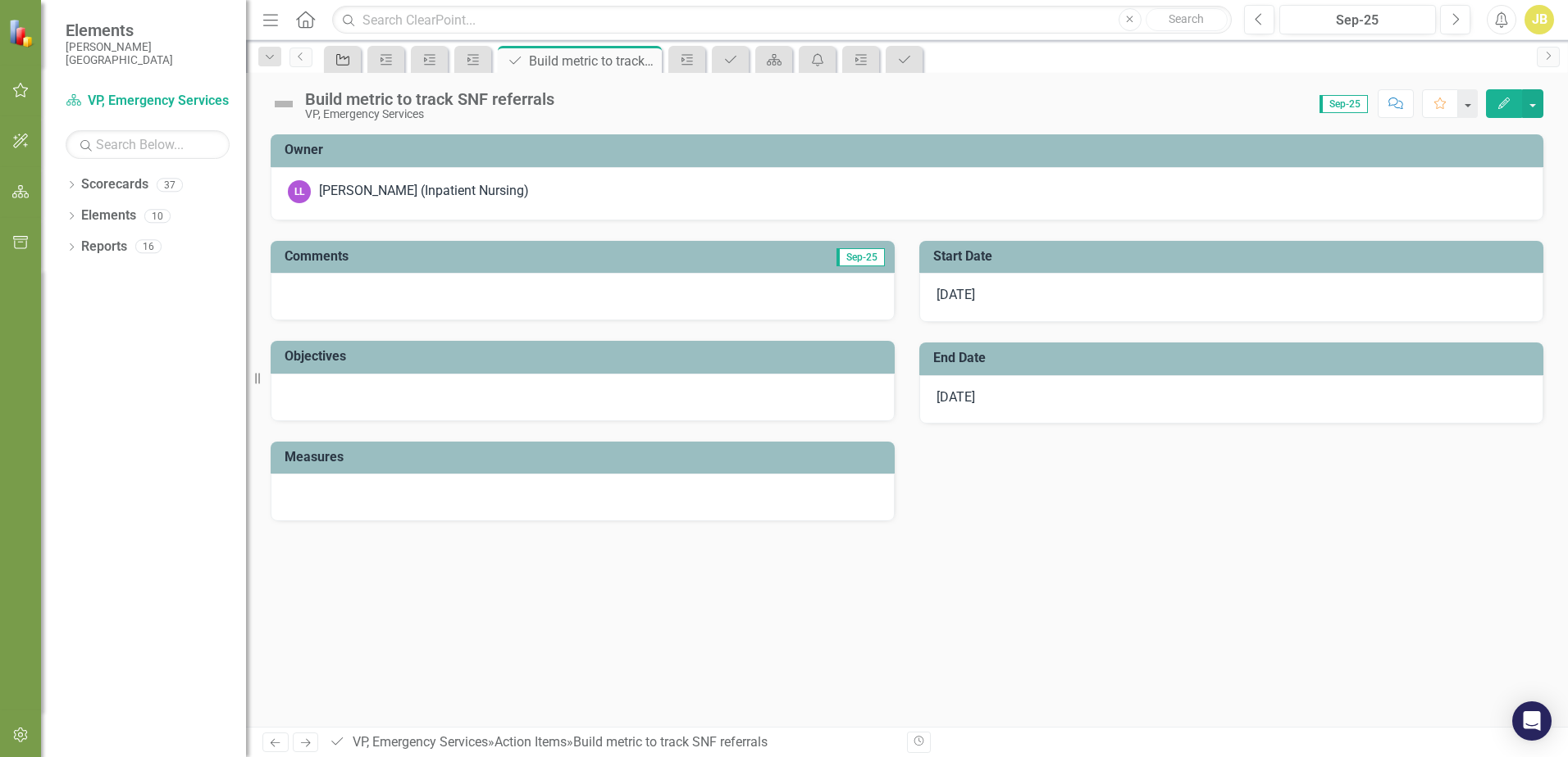
click at [344, 57] on icon "Initiative" at bounding box center [342, 59] width 17 height 13
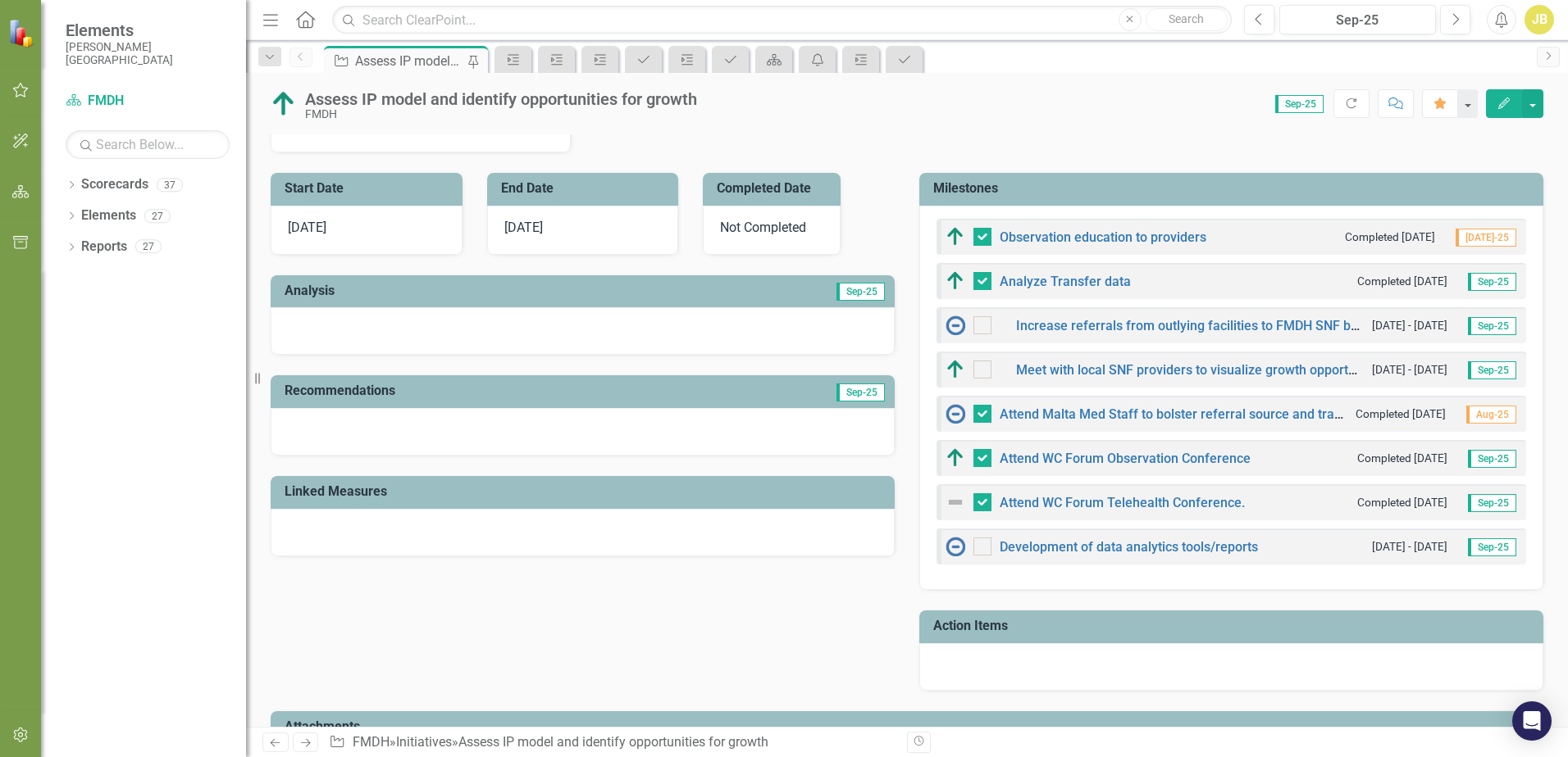
scroll to position [492, 0]
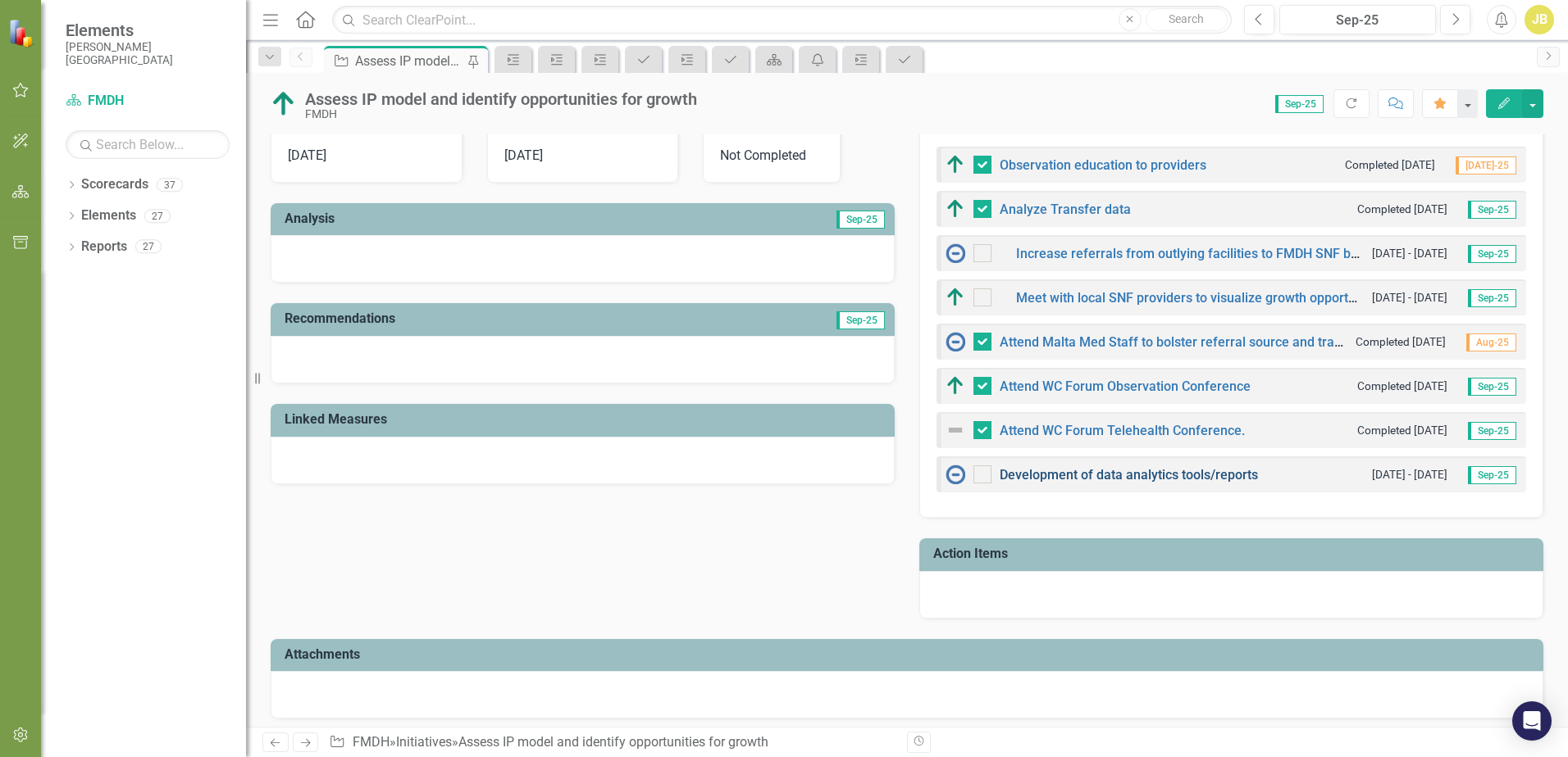
click at [1116, 473] on link "Development of data analytics tools/reports" at bounding box center [1128, 475] width 258 height 16
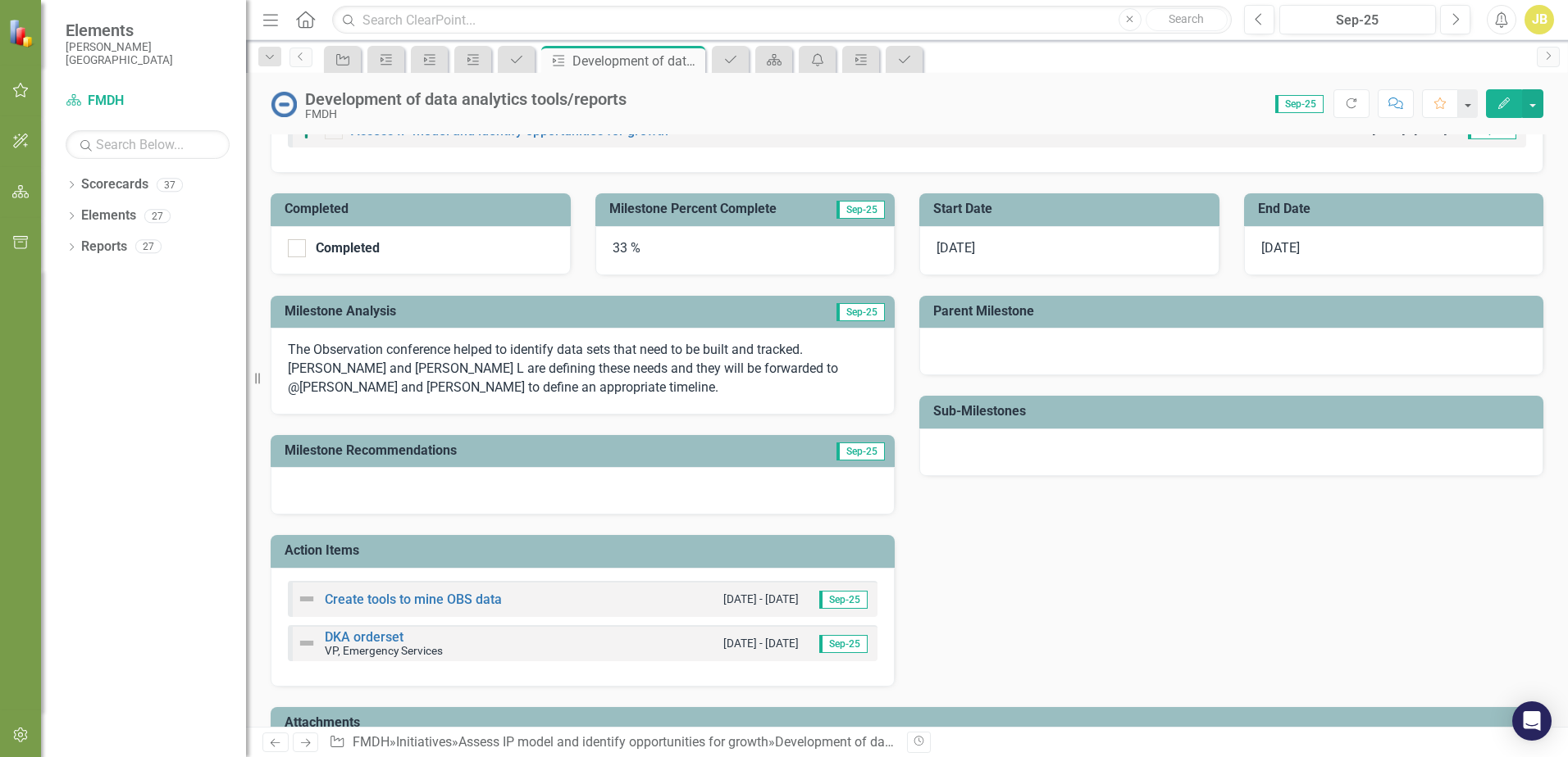
scroll to position [245, 0]
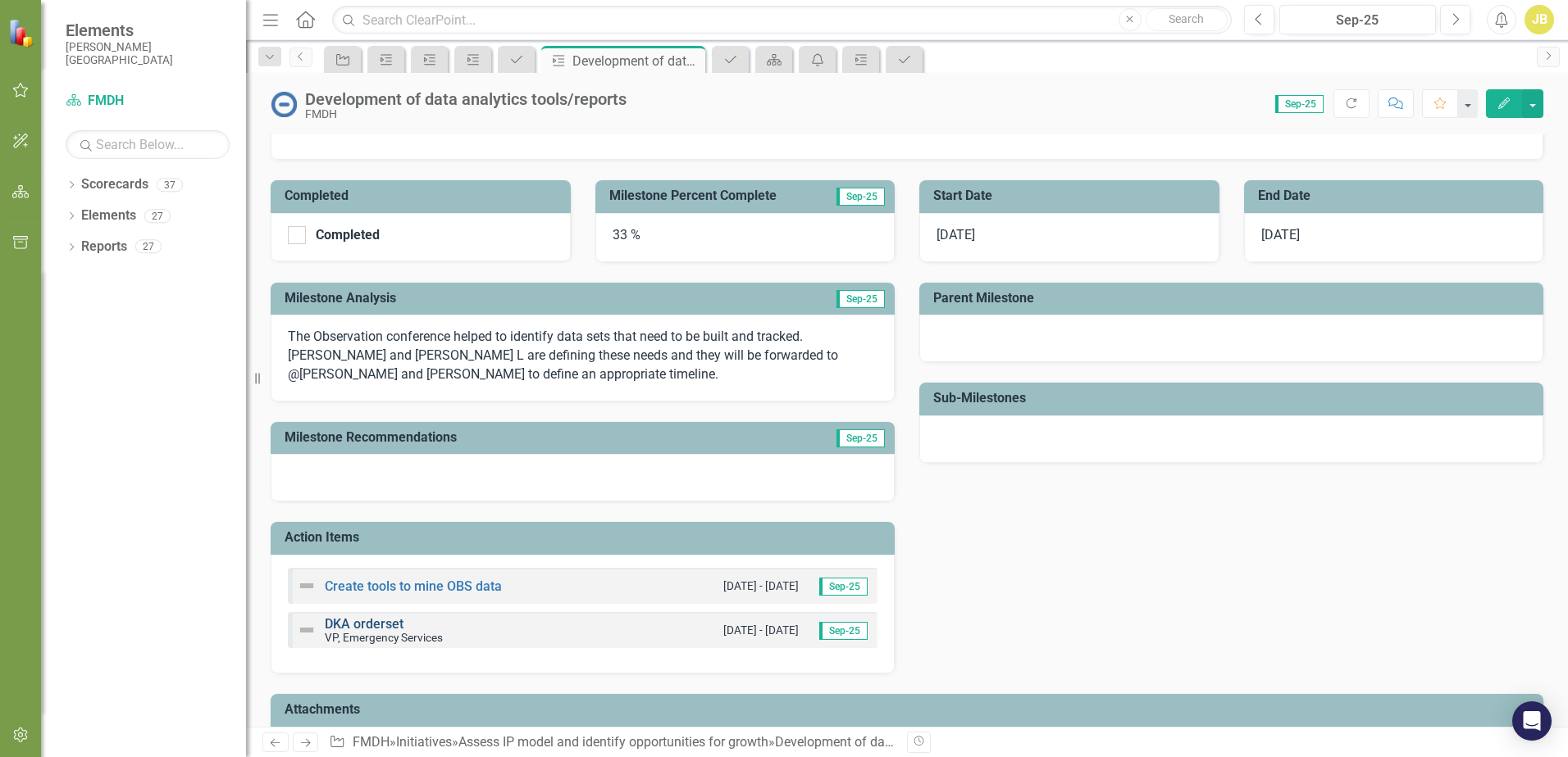
click at [378, 622] on link "DKA orderset" at bounding box center [364, 624] width 79 height 16
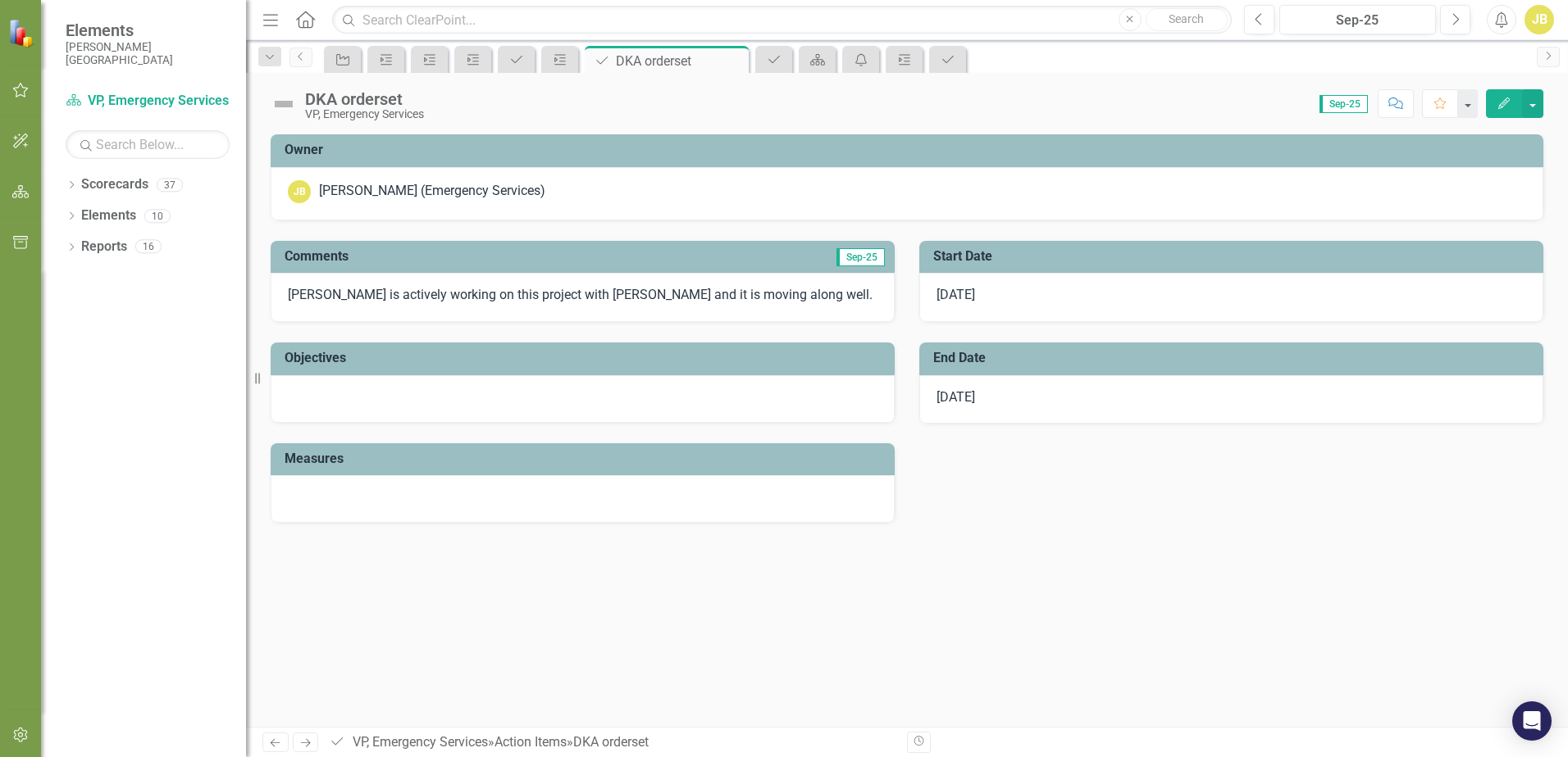
click at [377, 96] on div "DKA orderset" at bounding box center [364, 99] width 119 height 18
click at [377, 104] on div "DKA orderset" at bounding box center [364, 99] width 119 height 18
click at [378, 106] on div "DKA orderset" at bounding box center [364, 99] width 119 height 18
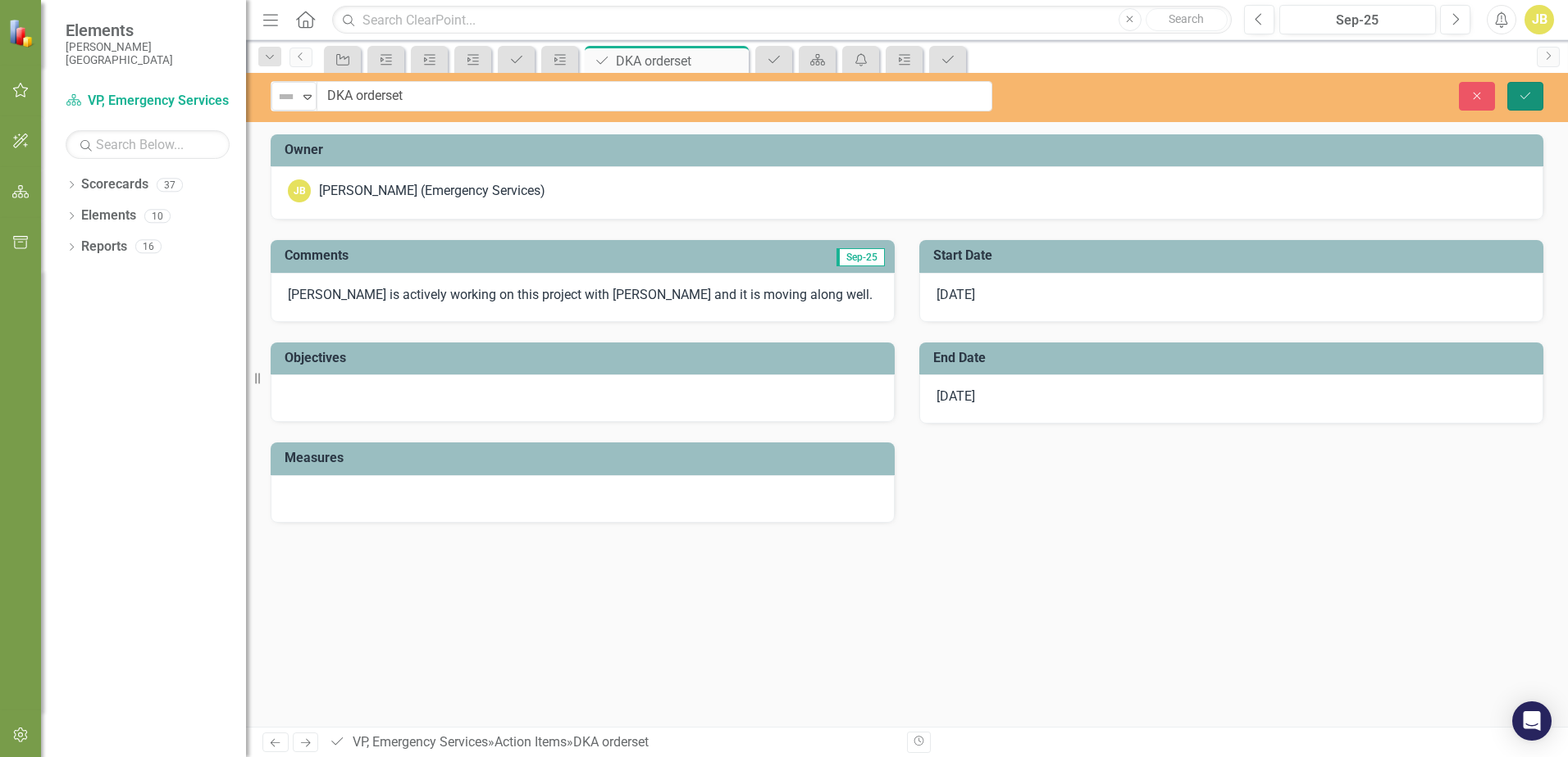
click at [1524, 92] on icon "Save" at bounding box center [1525, 96] width 15 height 12
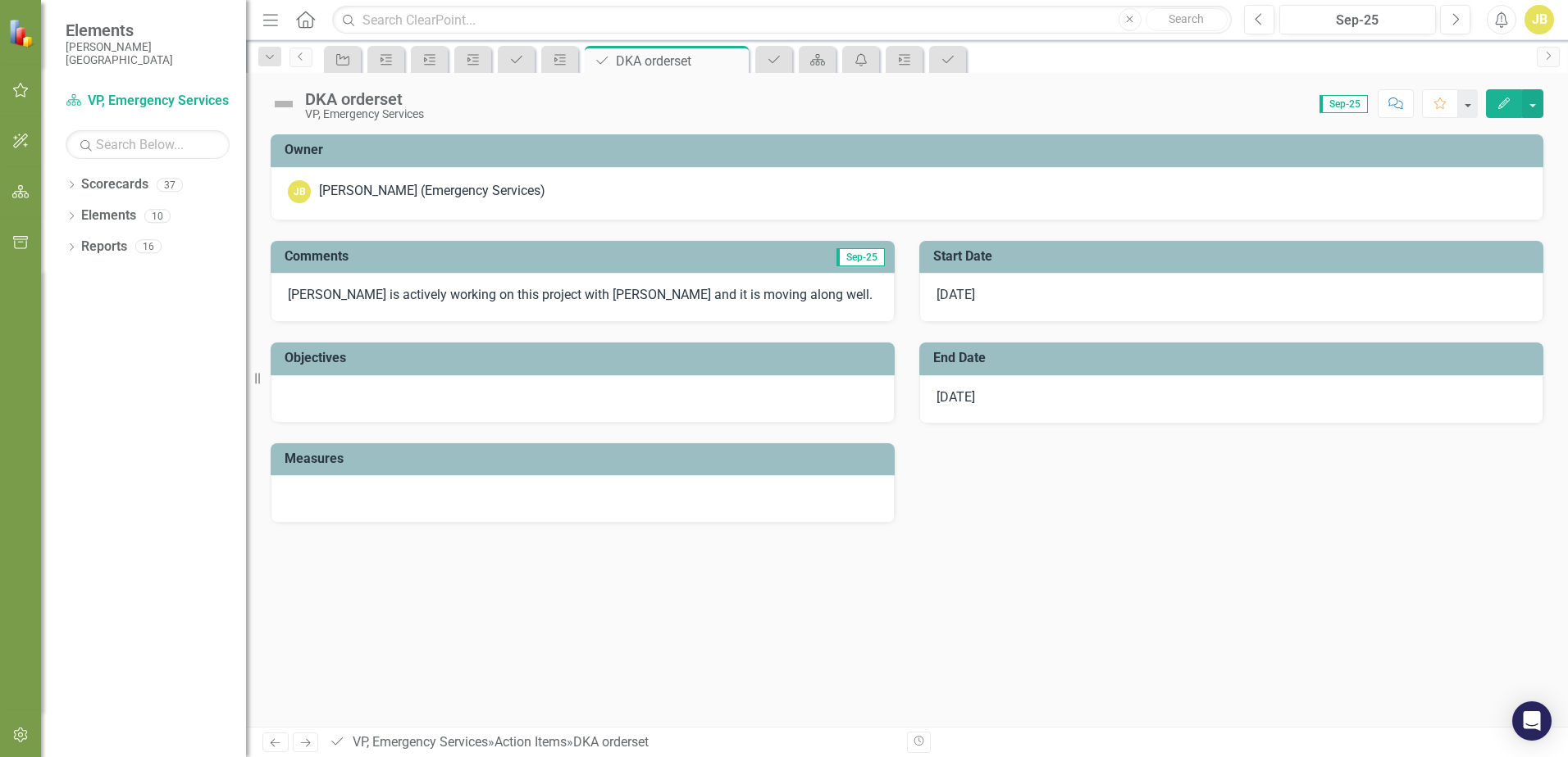
click at [390, 112] on div "VP, Emergency Services" at bounding box center [364, 114] width 119 height 13
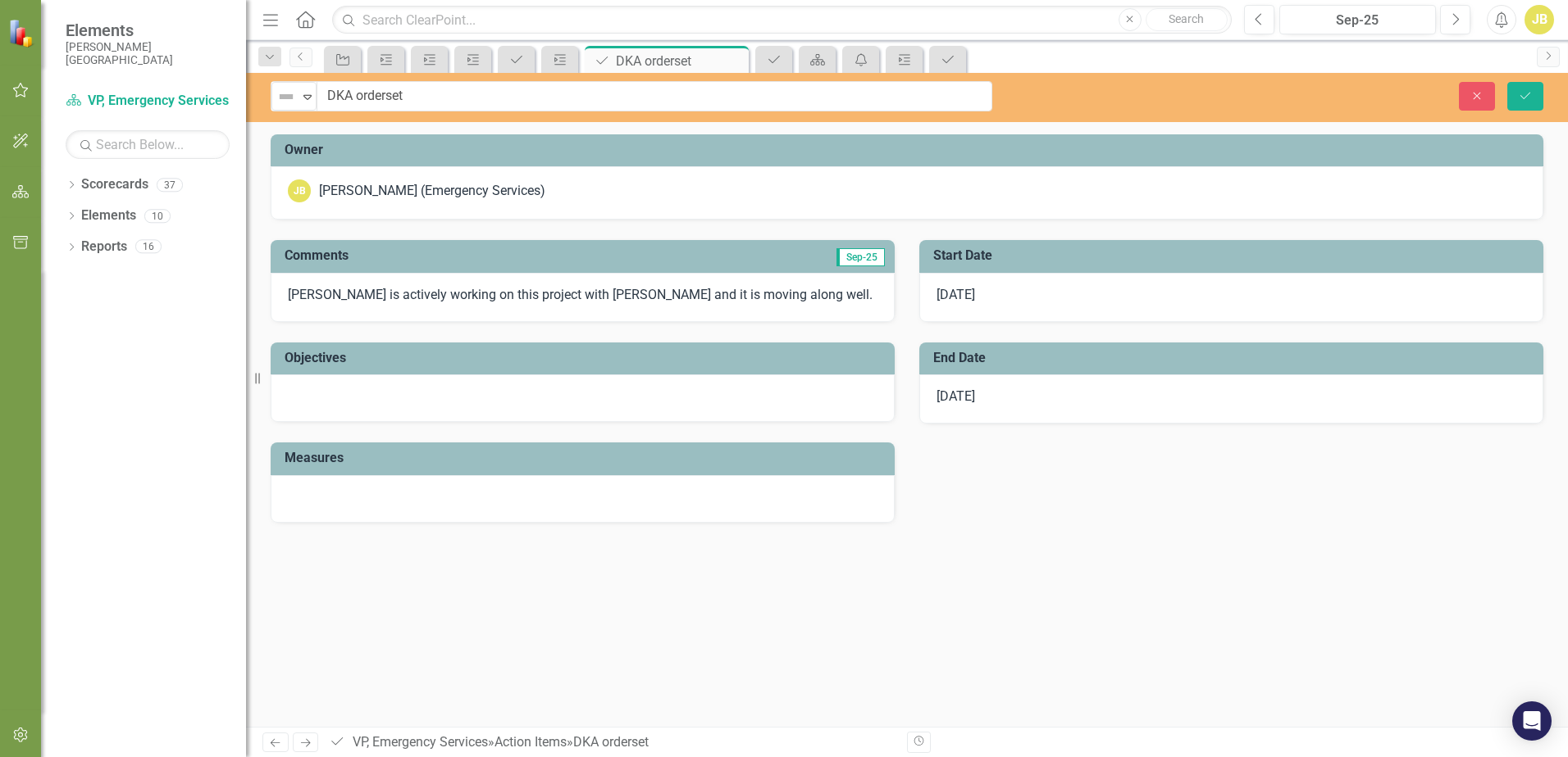
click at [495, 156] on h3 "Owner" at bounding box center [910, 149] width 1251 height 15
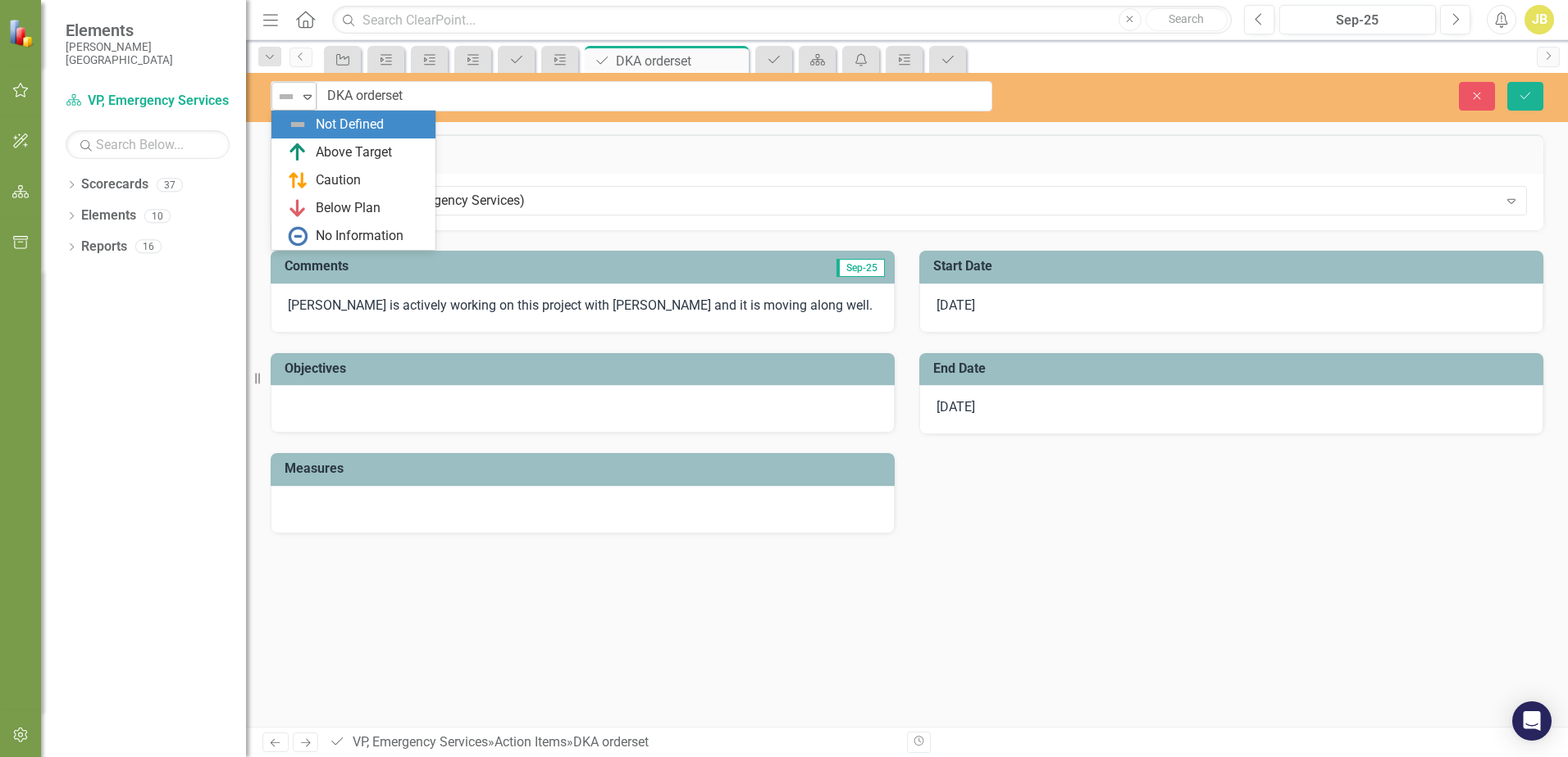
click at [308, 96] on icon "Expand" at bounding box center [308, 96] width 17 height 13
click at [1088, 103] on div "Close Save" at bounding box center [1292, 95] width 527 height 28
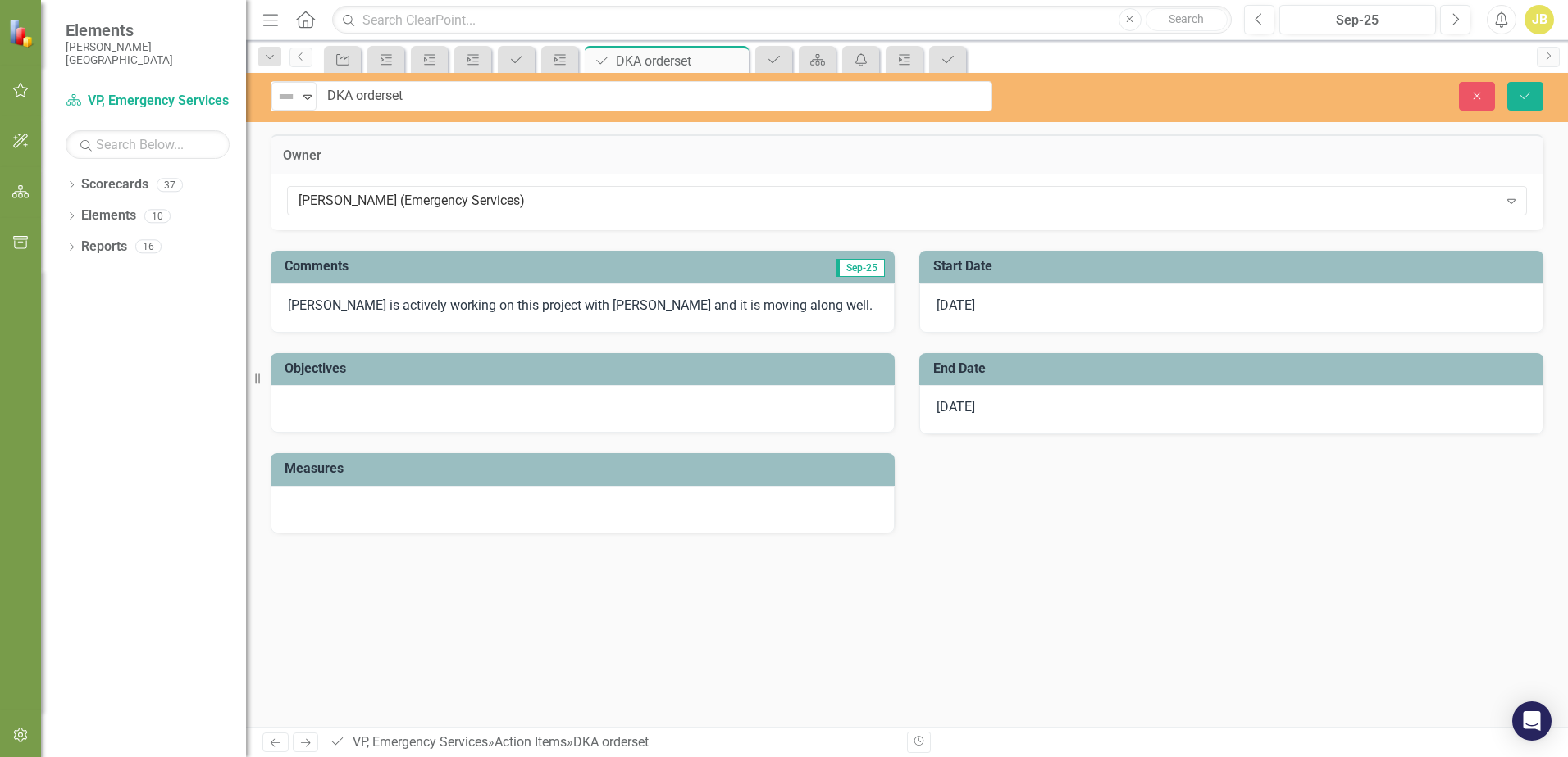
click at [1089, 101] on div "Close Save" at bounding box center [1292, 95] width 527 height 28
drag, startPoint x: 1089, startPoint y: 101, endPoint x: 1100, endPoint y: 183, distance: 82.7
click at [1100, 183] on div "[PERSON_NAME] (Emergency Services) Expand" at bounding box center [906, 202] width 1272 height 57
click at [1476, 93] on icon "Close" at bounding box center [1476, 96] width 15 height 12
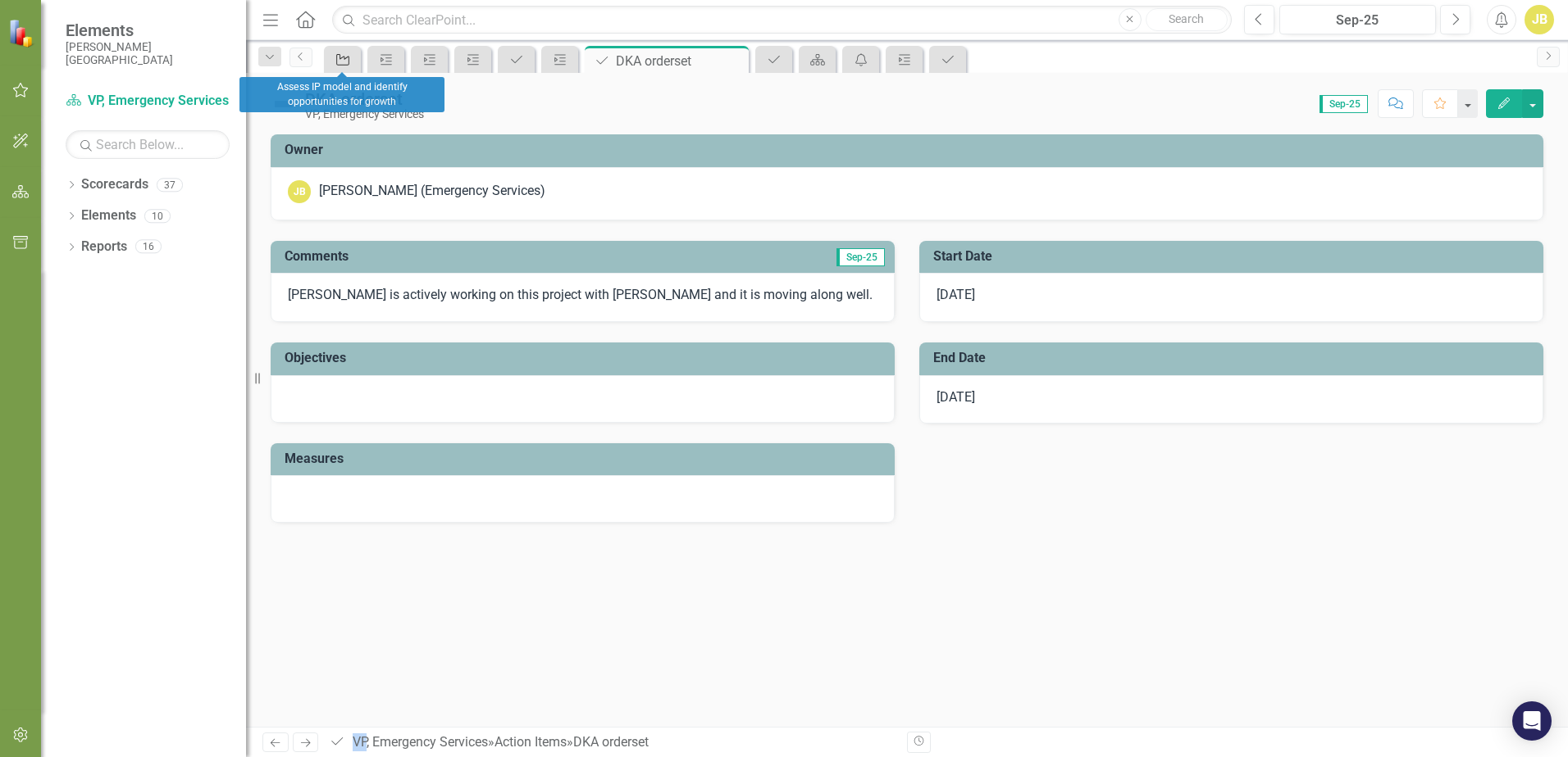
click at [335, 61] on icon "Initiative" at bounding box center [342, 59] width 17 height 13
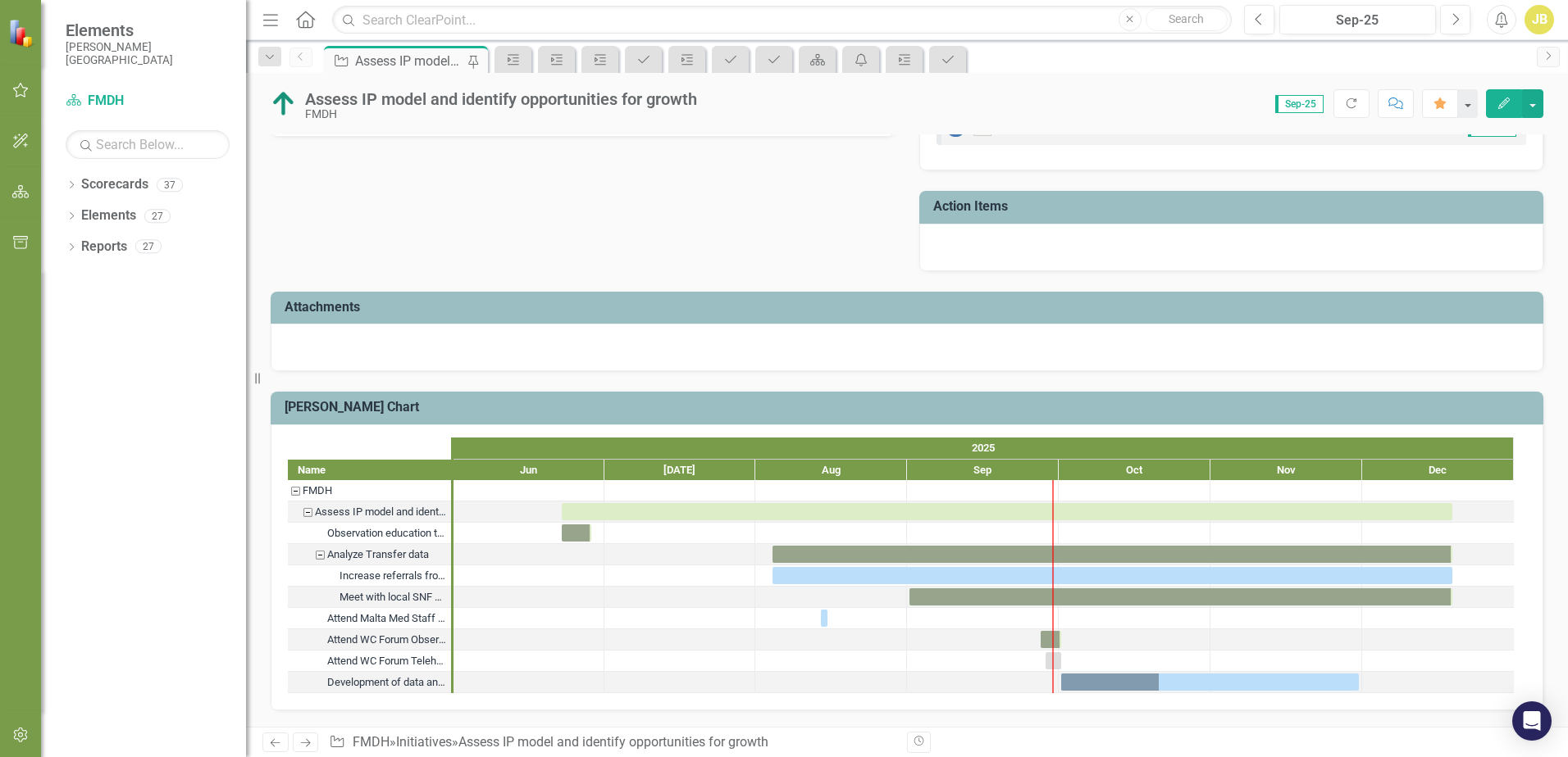
scroll to position [512, 0]
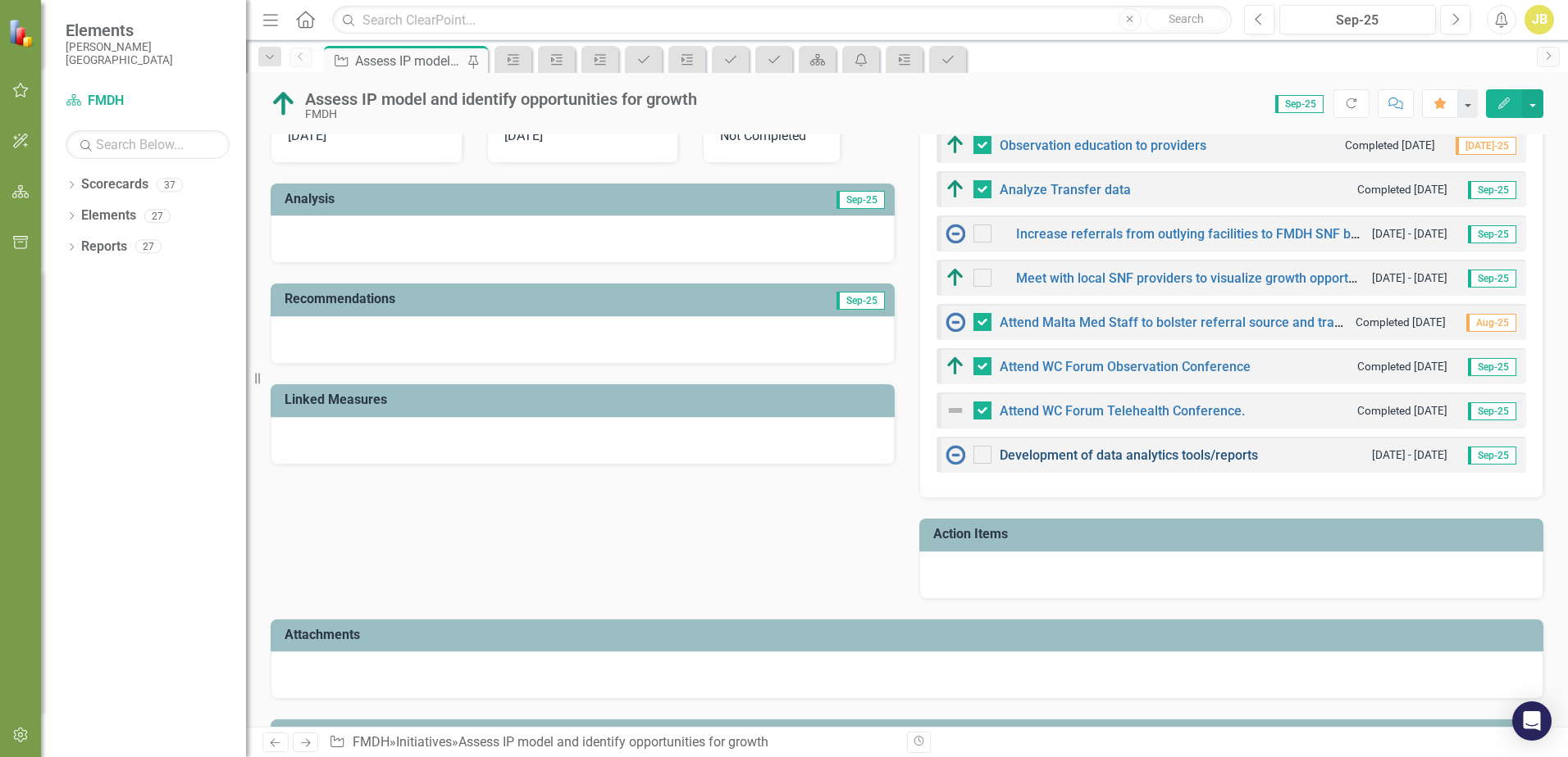
click at [1142, 458] on link "Development of data analytics tools/reports" at bounding box center [1128, 456] width 258 height 16
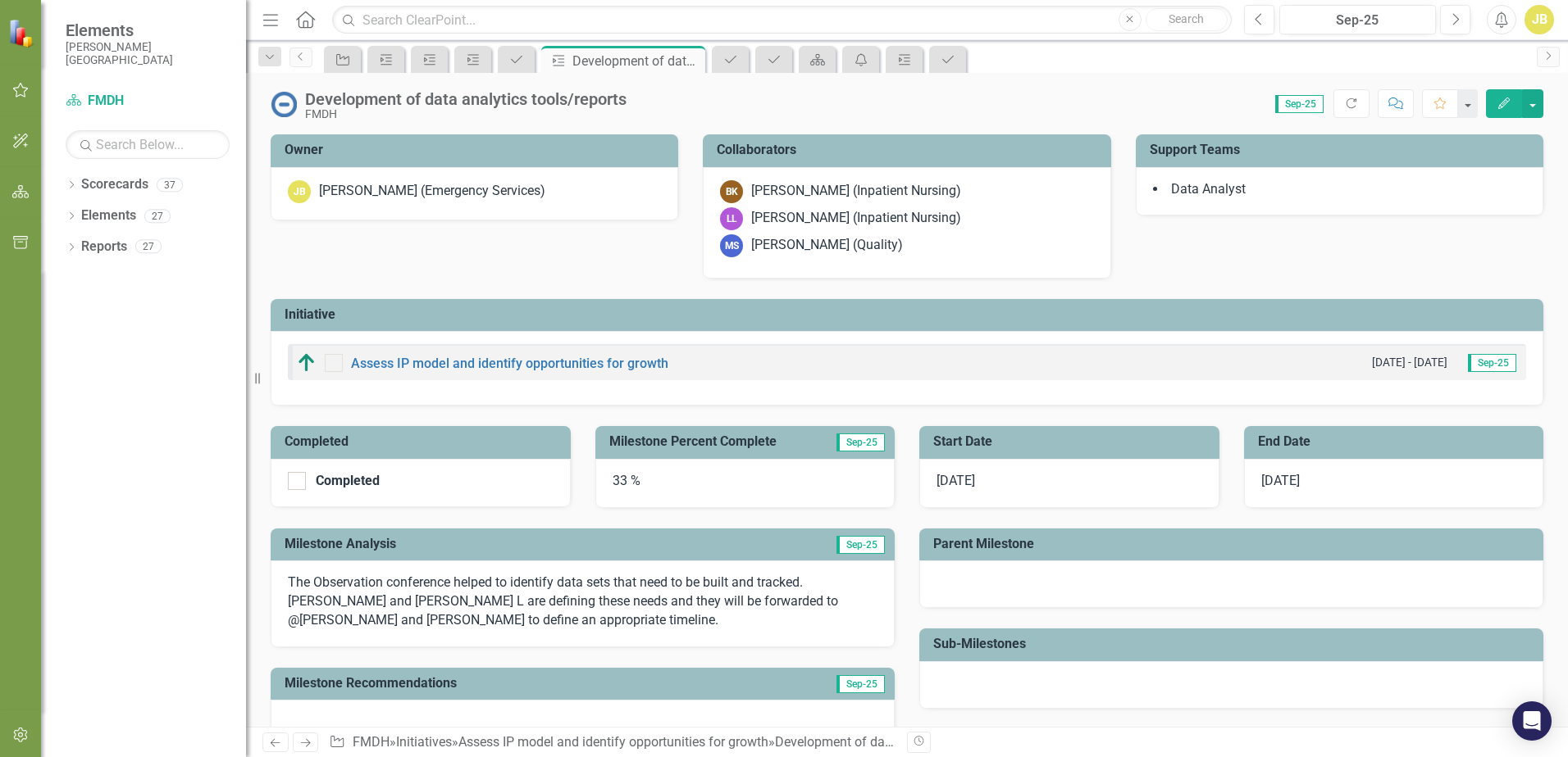
click at [1507, 102] on icon "button" at bounding box center [1504, 103] width 12 height 12
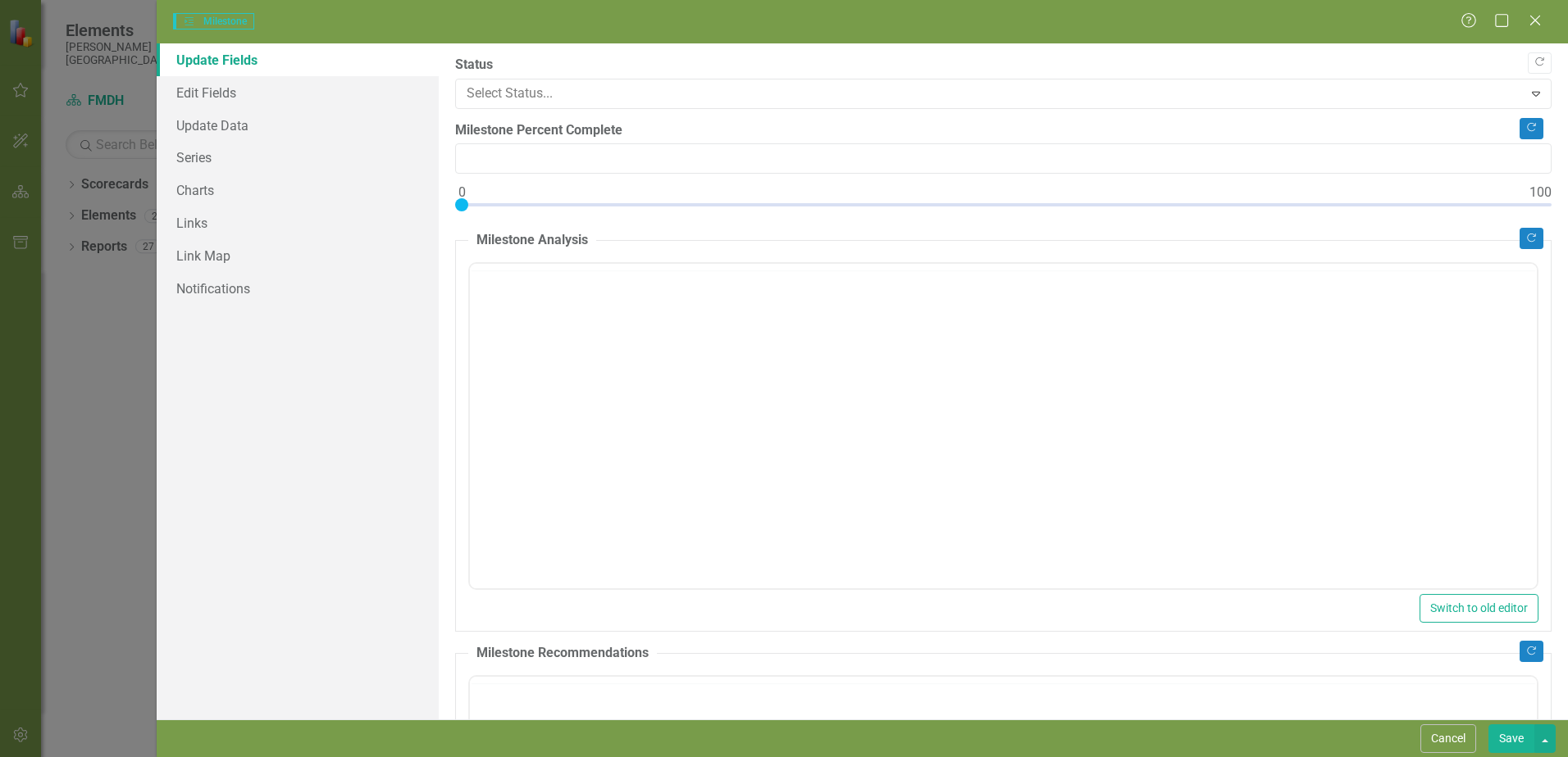
type input "33"
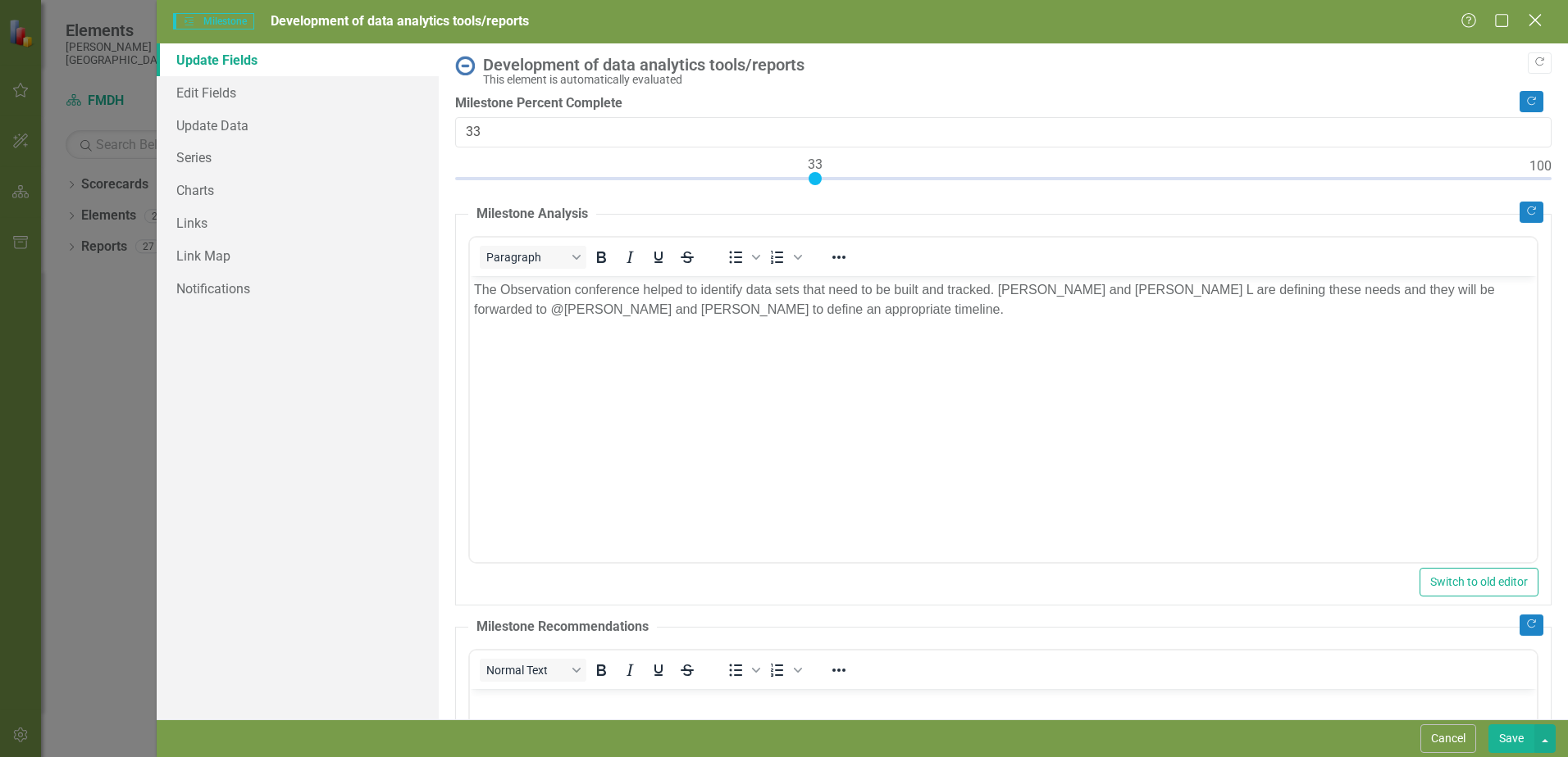
click at [1537, 18] on icon "Close" at bounding box center [1534, 21] width 21 height 16
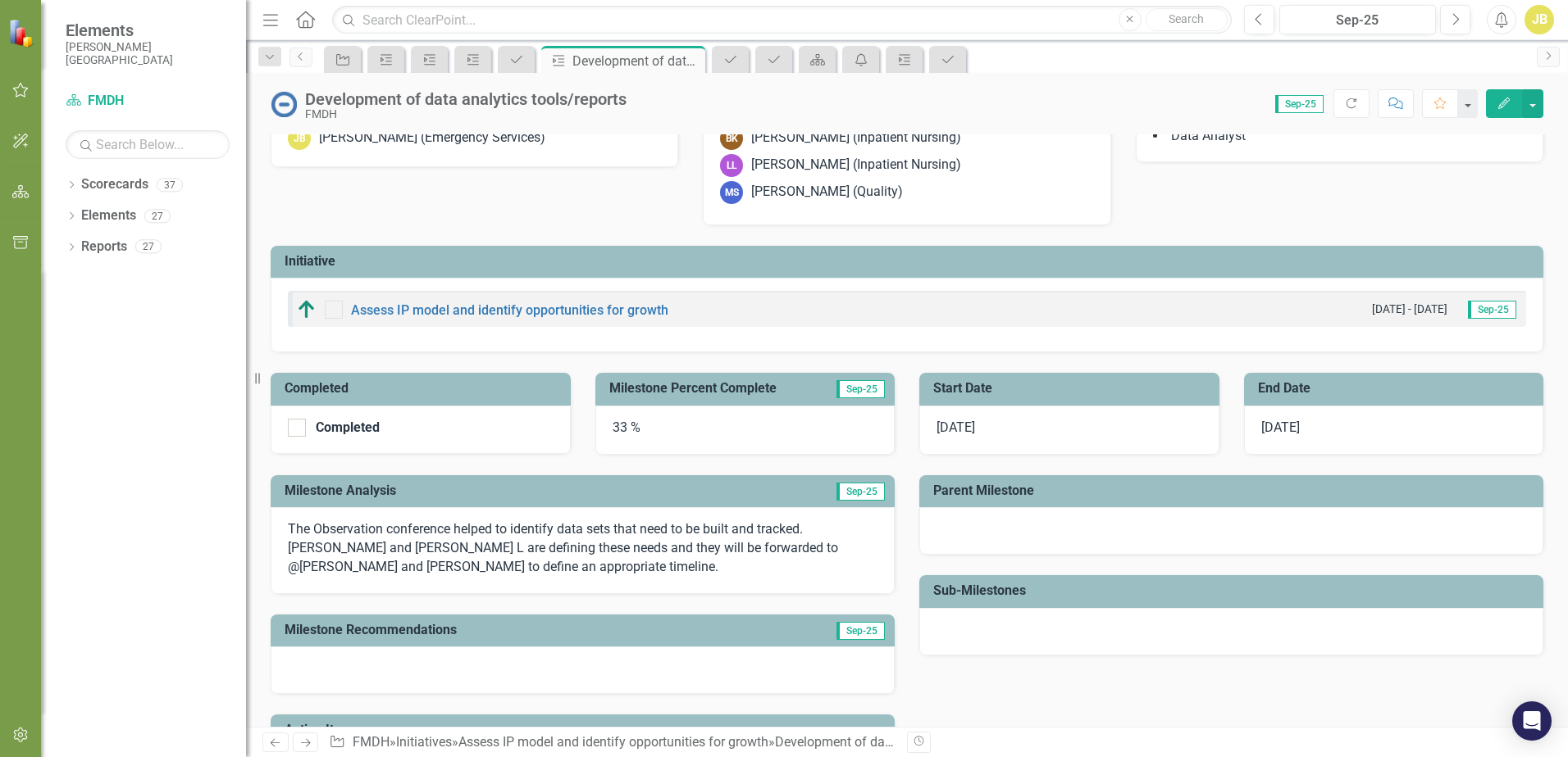
scroll to position [309, 0]
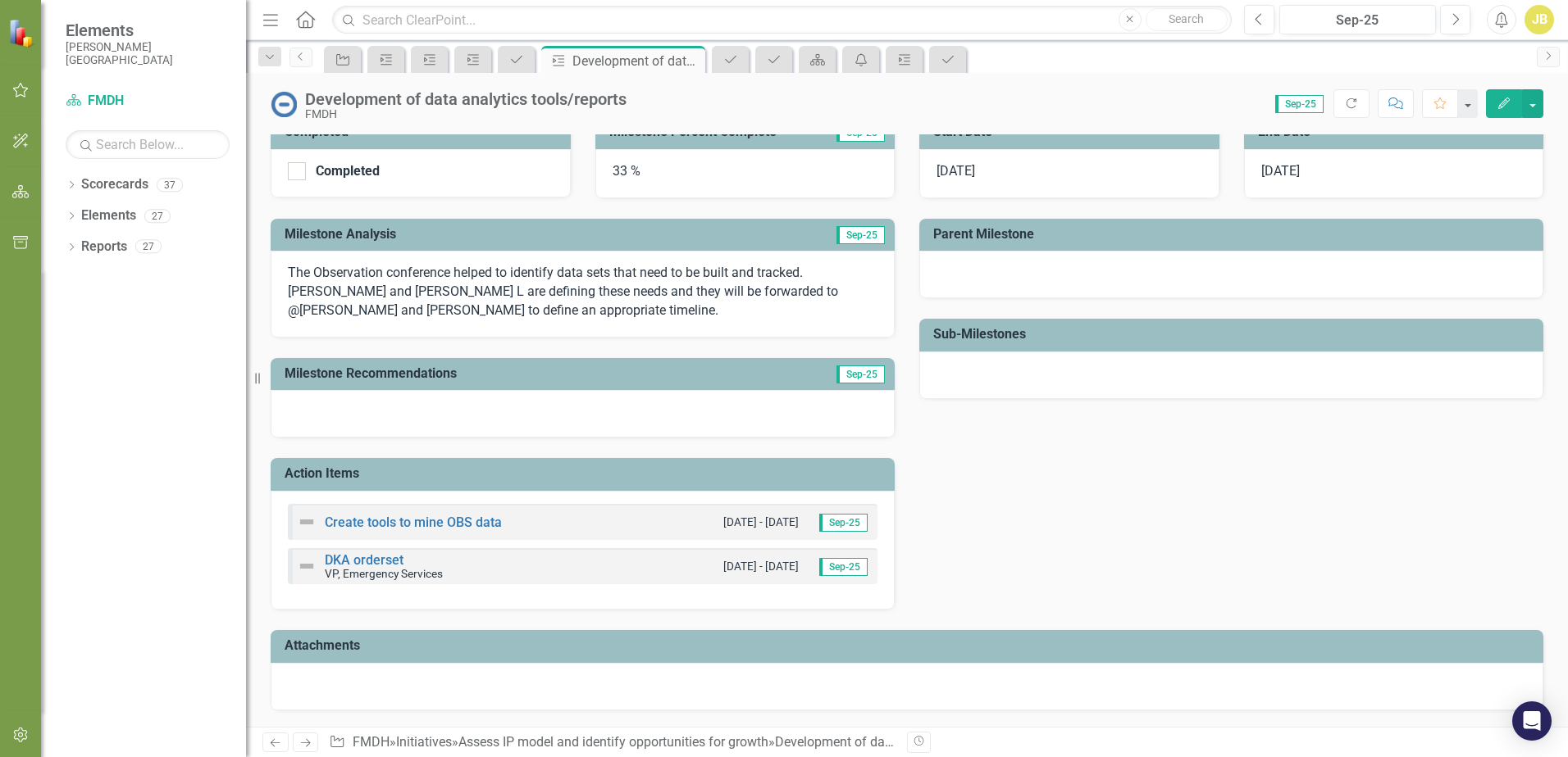
click at [541, 468] on h3 "Action Items" at bounding box center [586, 473] width 602 height 15
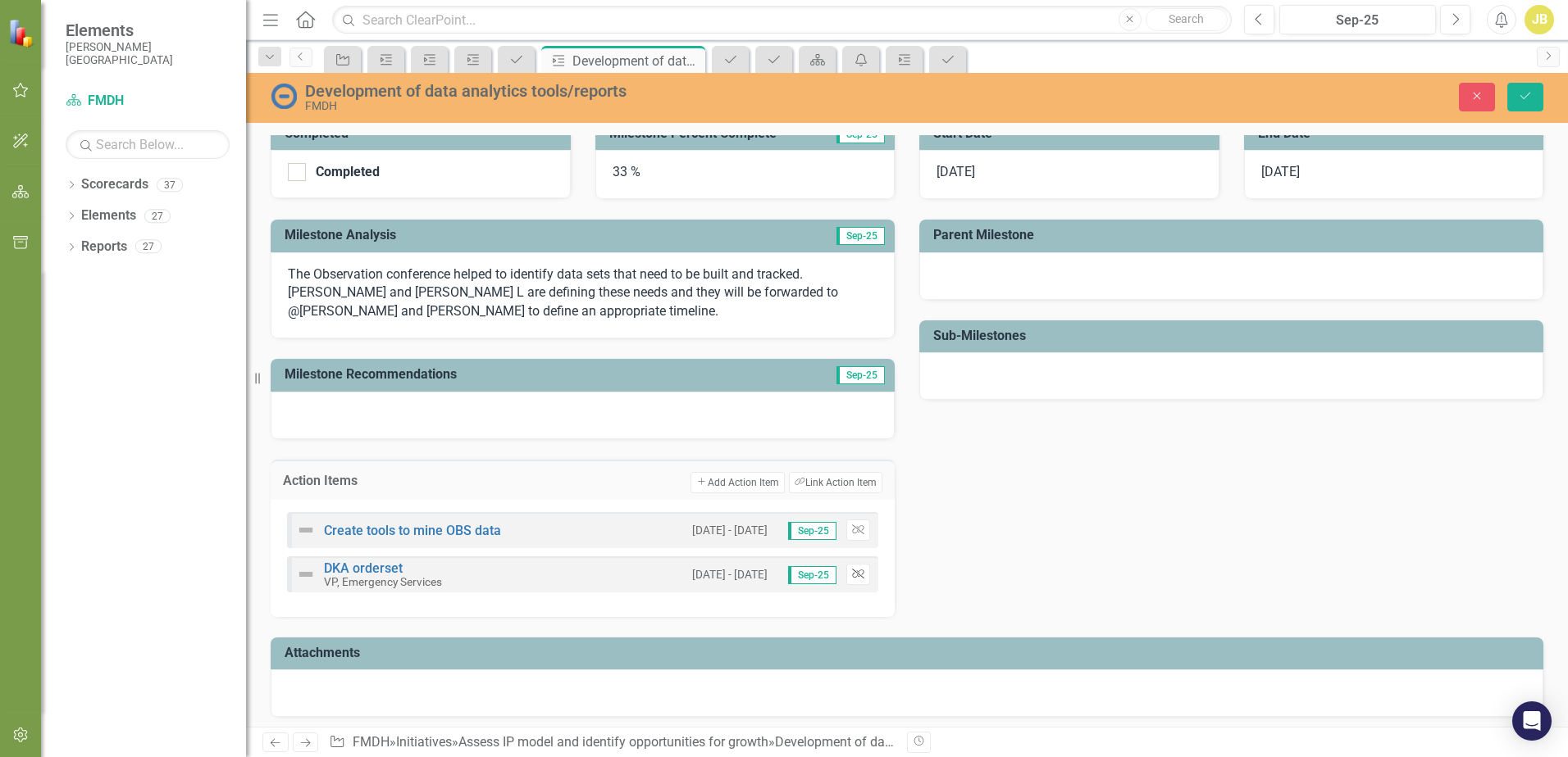
click at [854, 572] on icon "Unlink" at bounding box center [858, 574] width 13 height 10
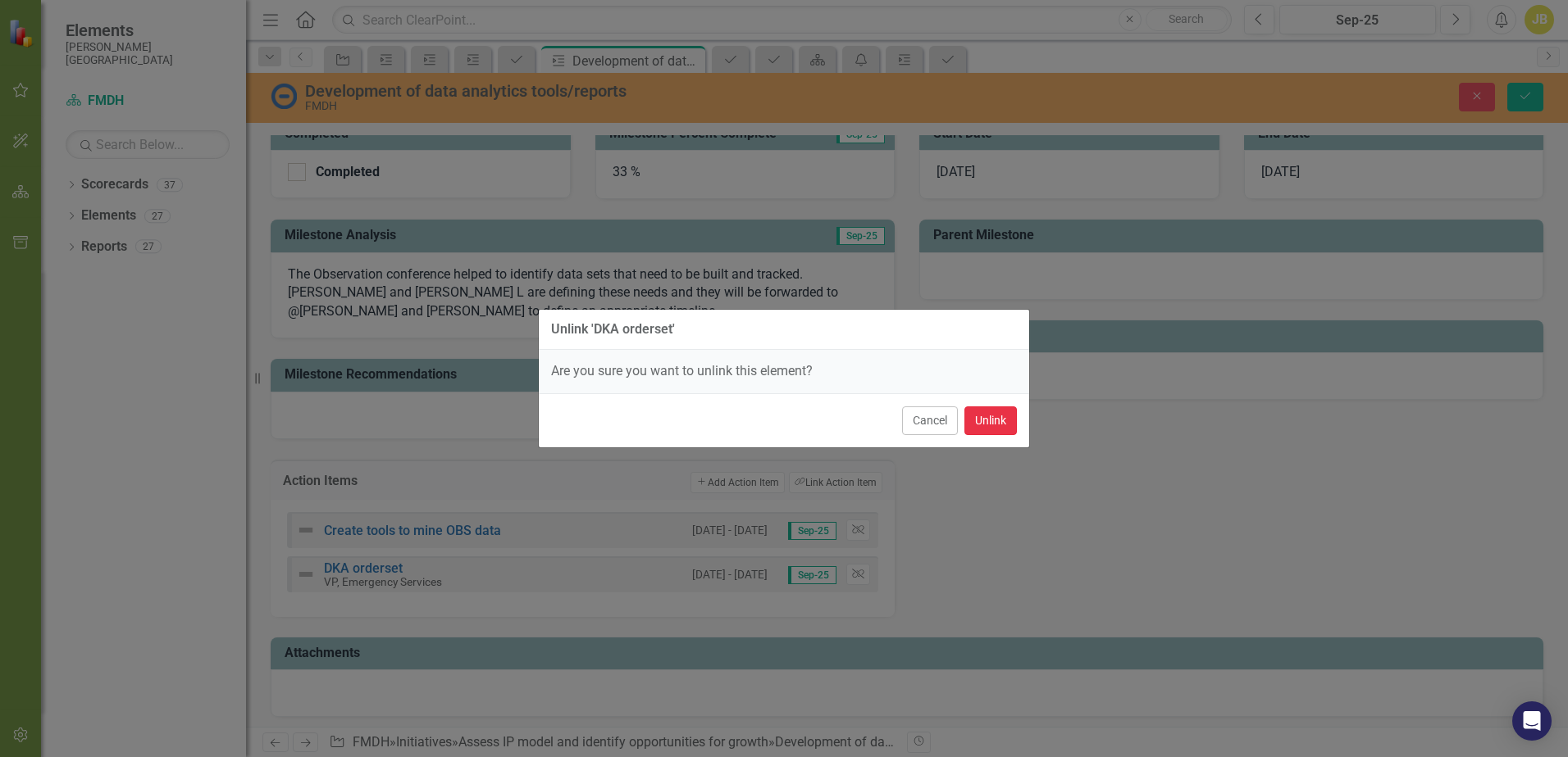
click at [996, 416] on button "Unlink" at bounding box center [989, 420] width 52 height 28
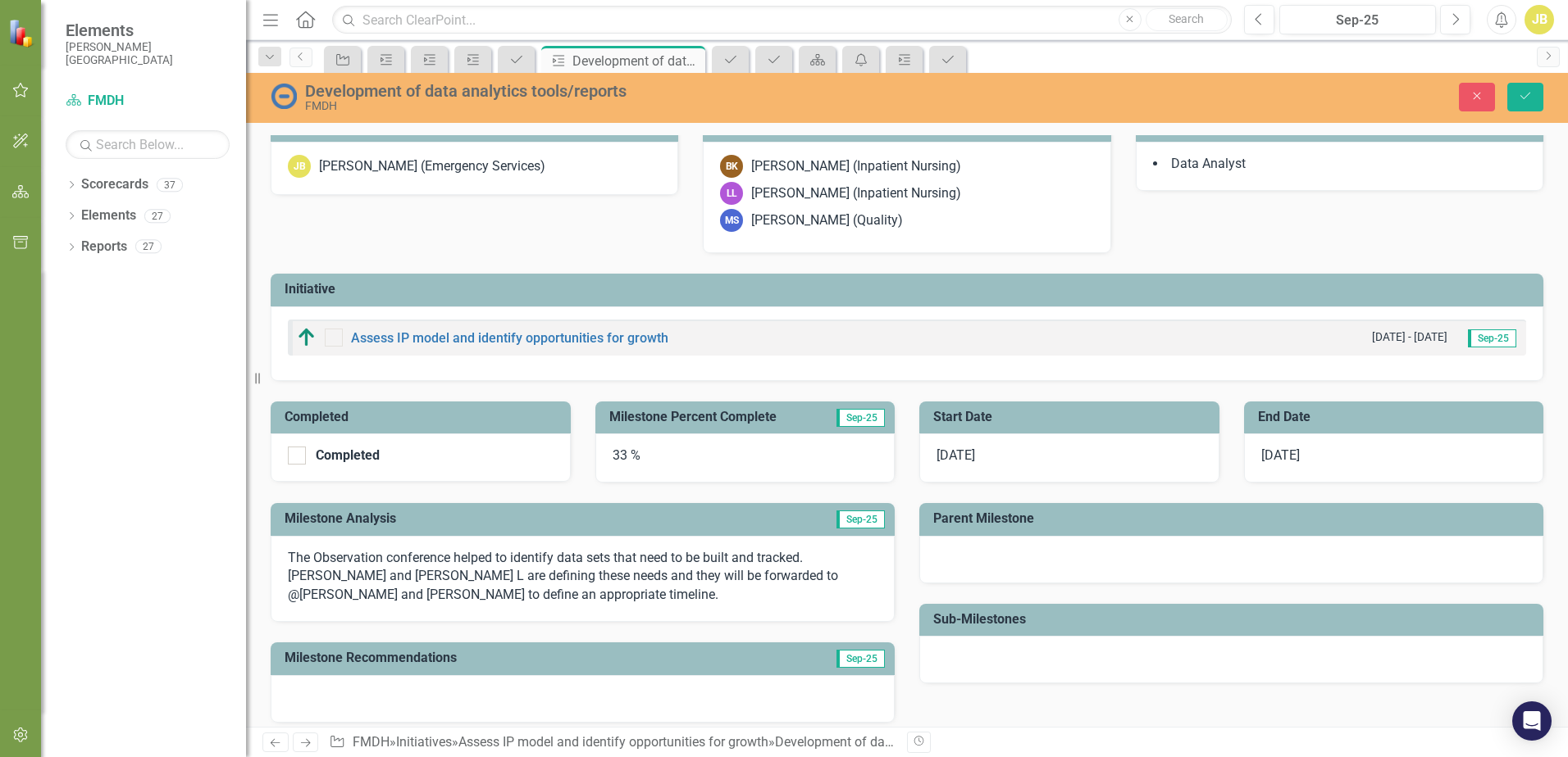
scroll to position [0, 0]
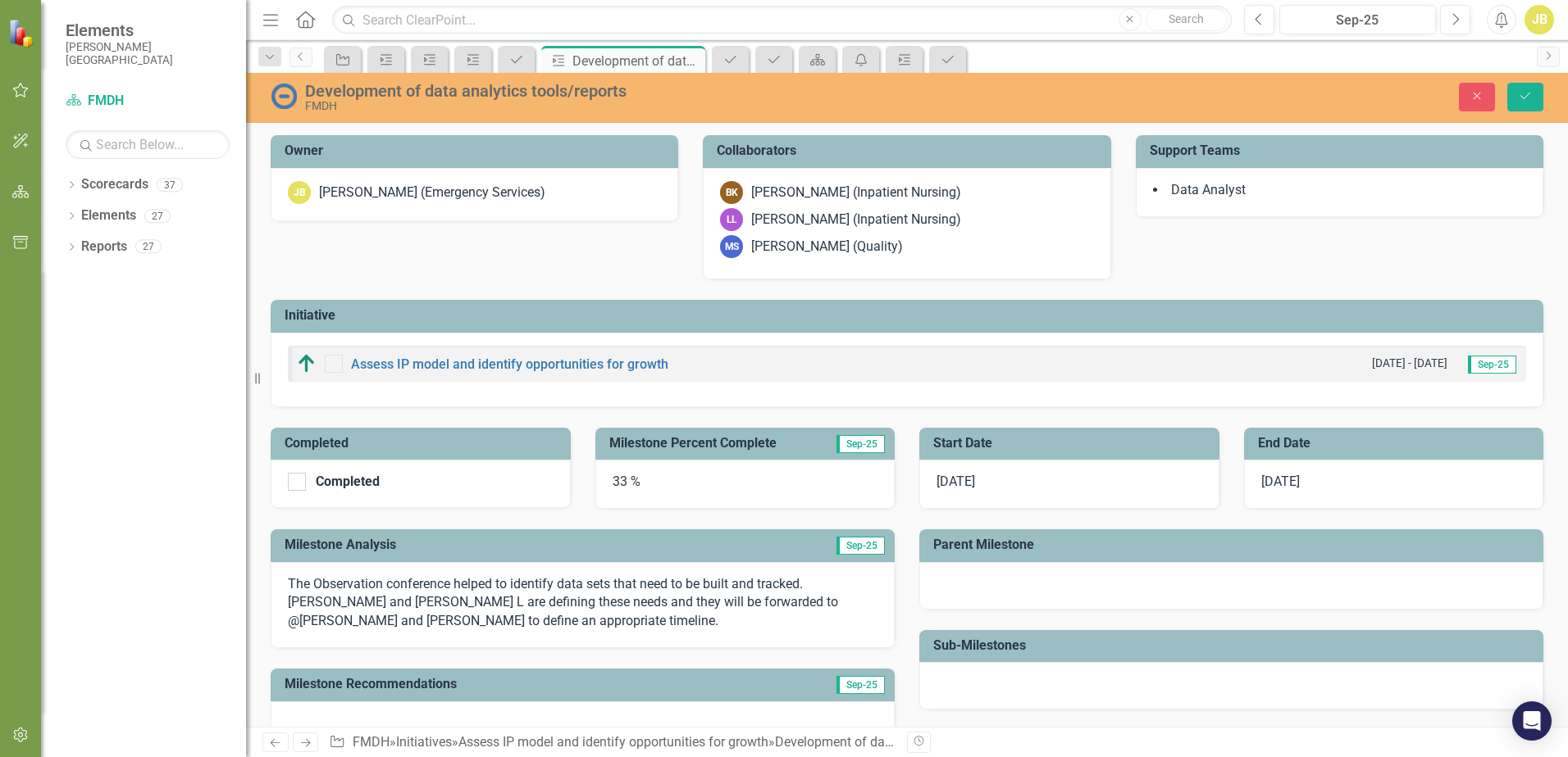
click at [442, 94] on div "Development of data analytics tools/reports" at bounding box center [644, 90] width 679 height 18
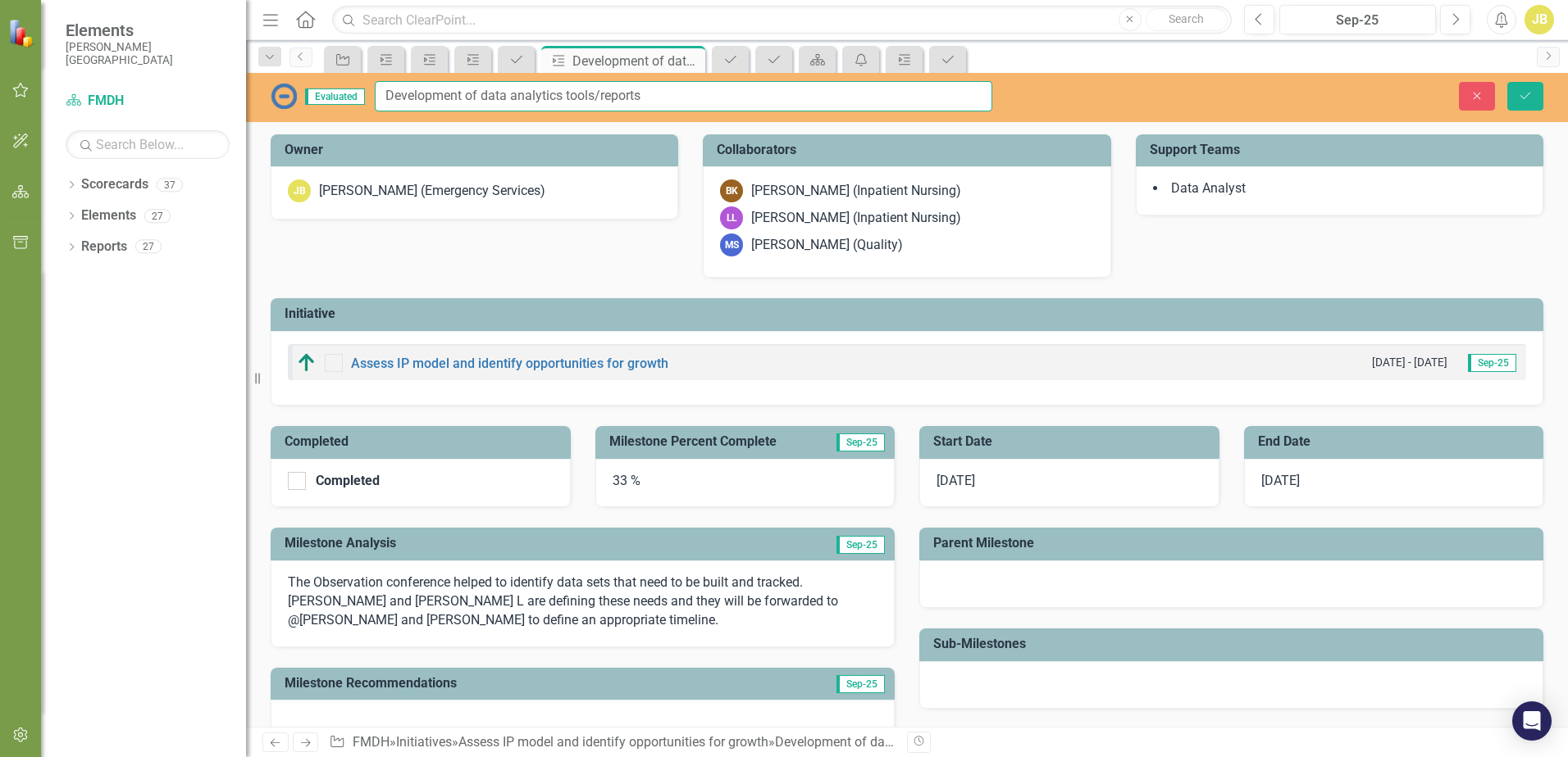
drag, startPoint x: 673, startPoint y: 96, endPoint x: 376, endPoint y: 106, distance: 297.2
click at [376, 106] on input "Development of data analytics tools/reports" at bounding box center [683, 96] width 617 height 30
type input "O"
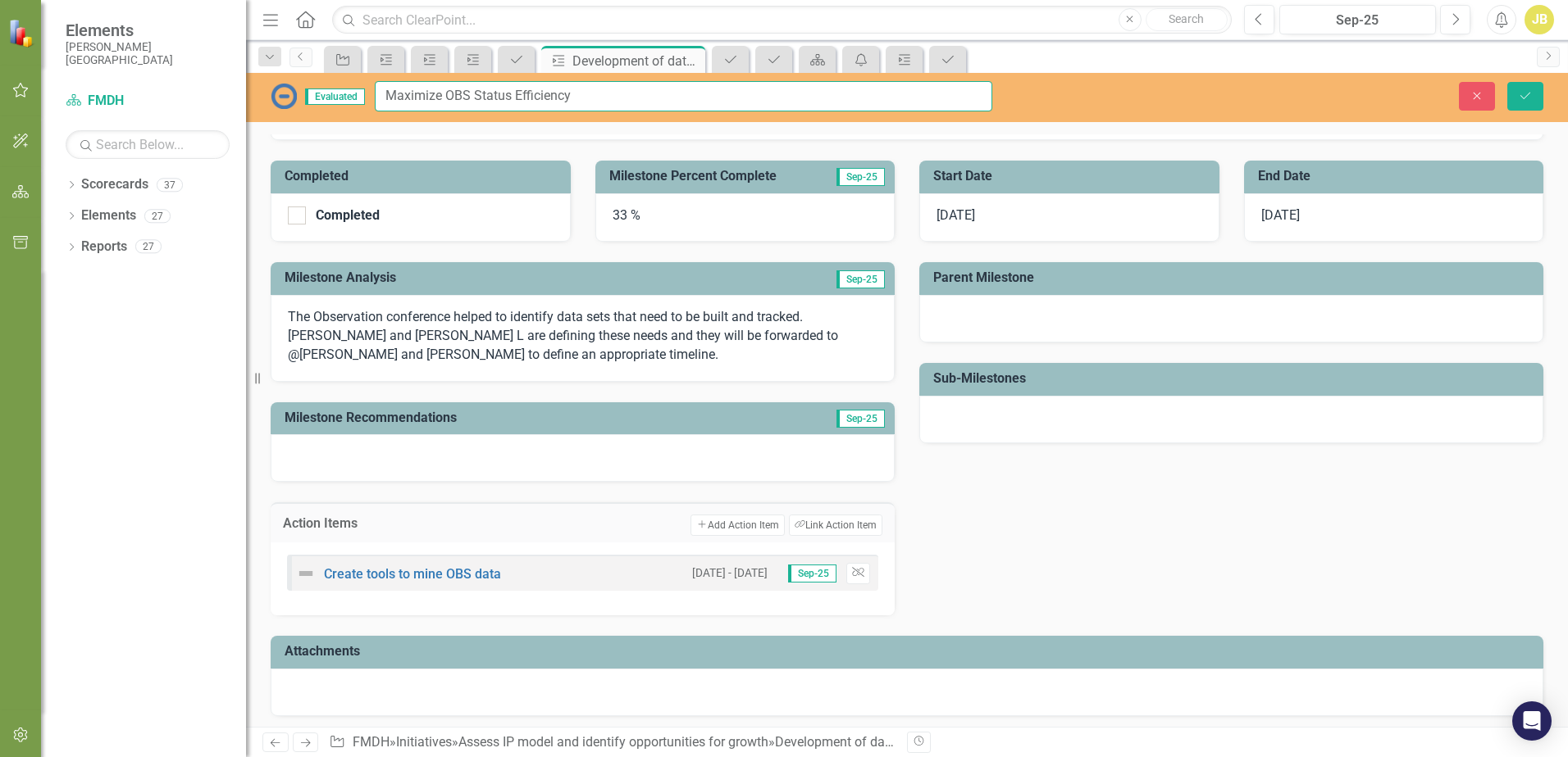
scroll to position [271, 0]
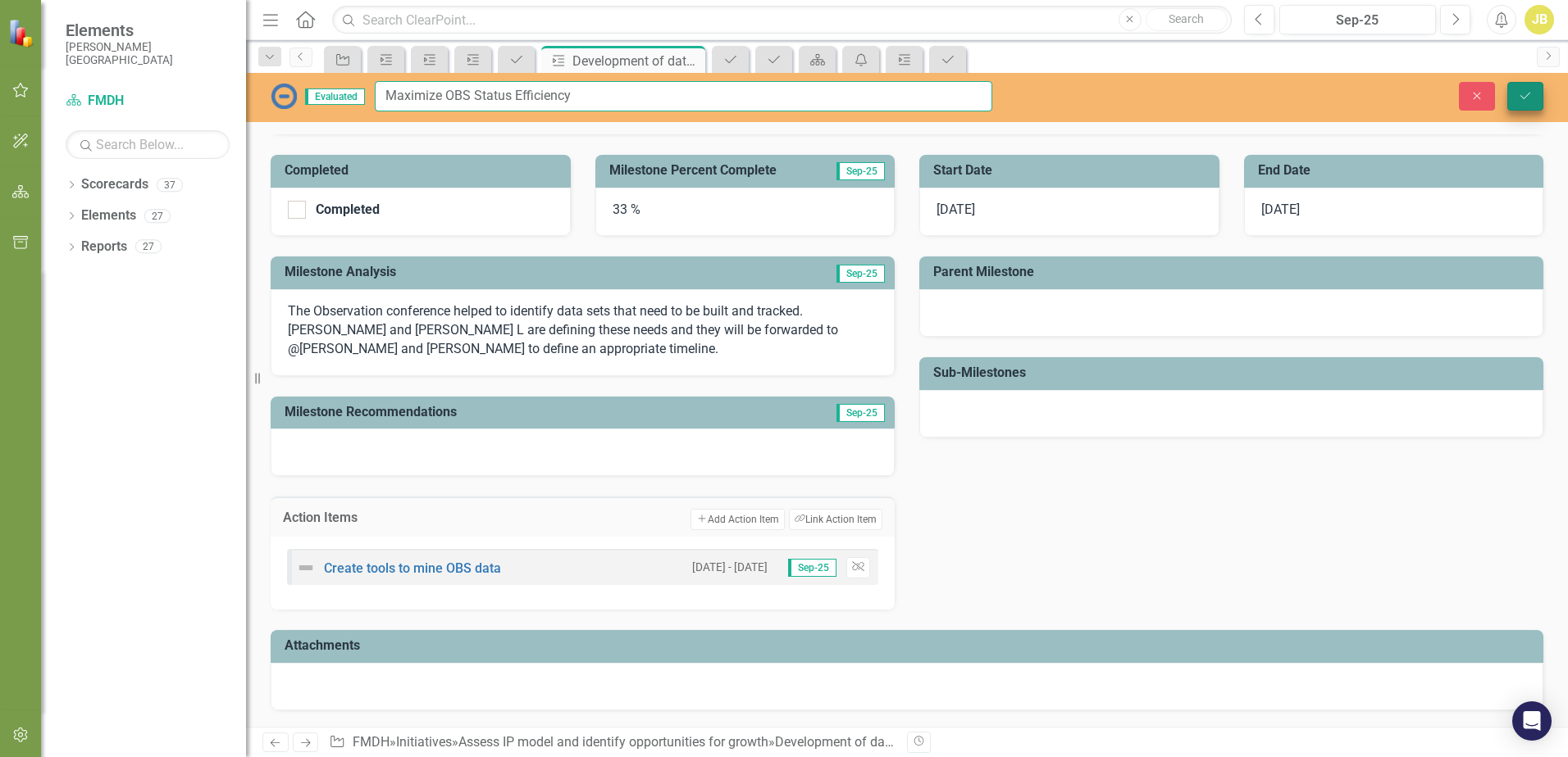
type input "Maximize OBS Status Efficiency"
click at [1528, 100] on icon "Save" at bounding box center [1525, 96] width 15 height 12
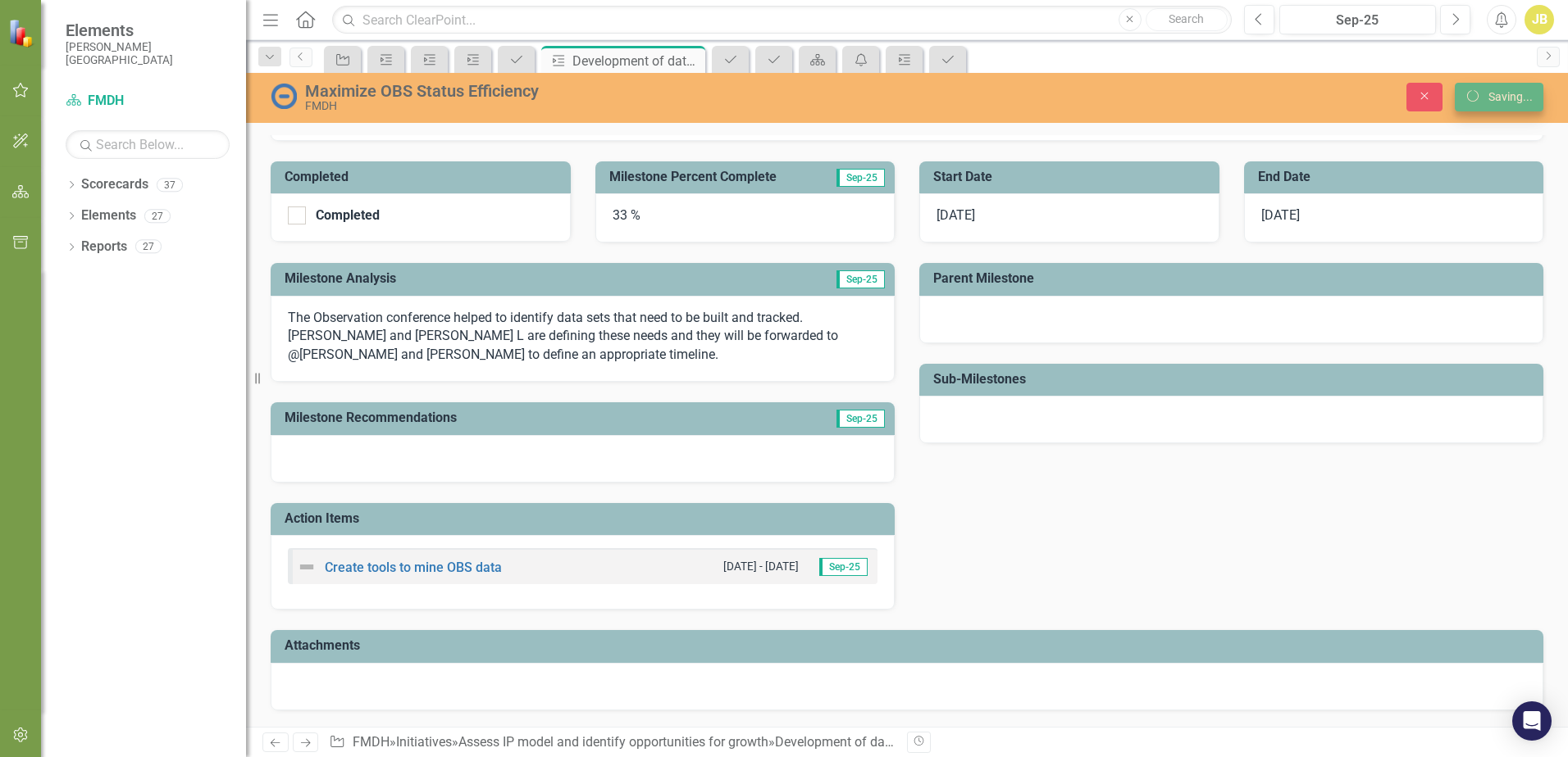
scroll to position [266, 0]
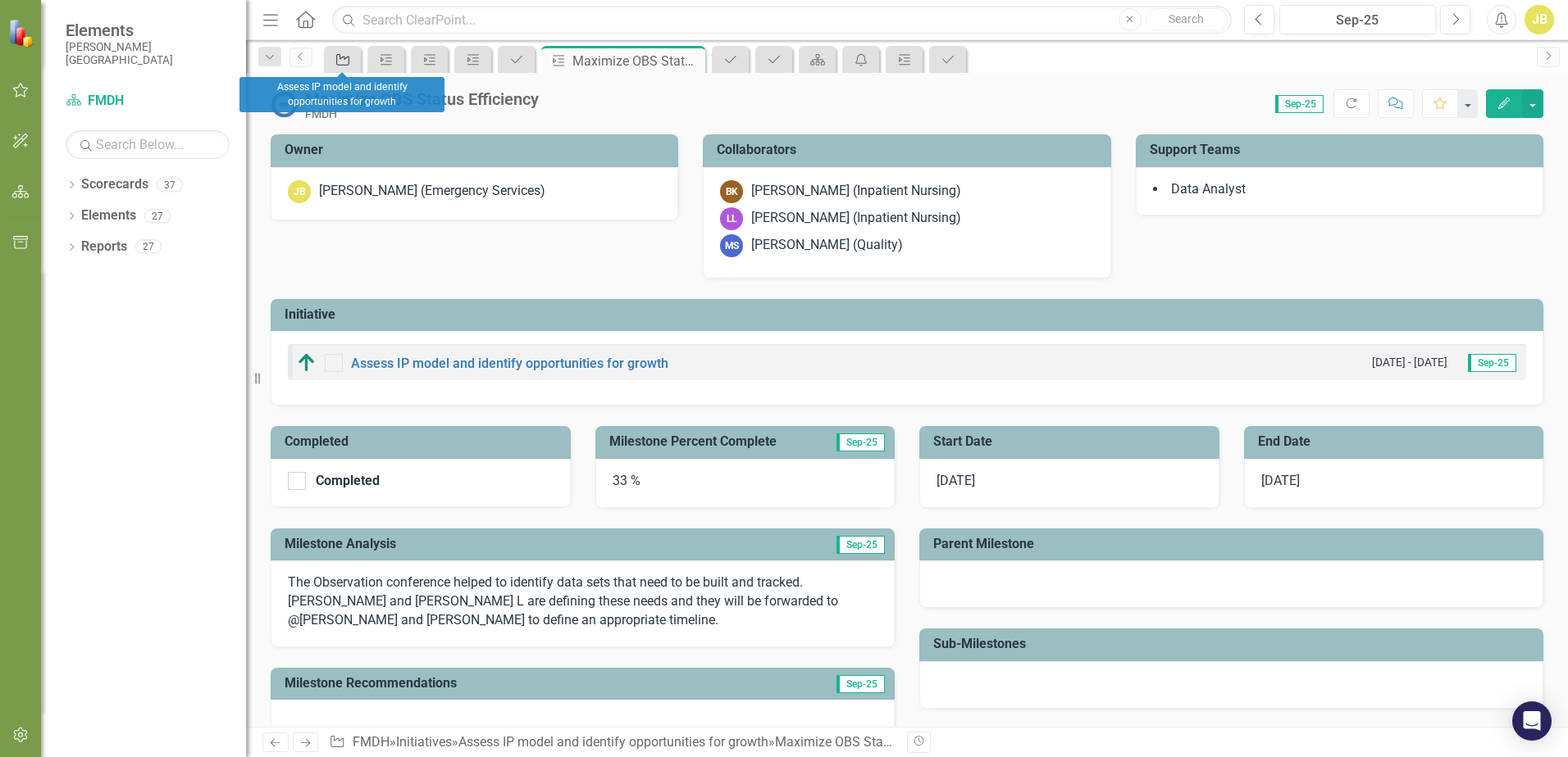
click at [341, 57] on icon "Initiative" at bounding box center [342, 59] width 17 height 13
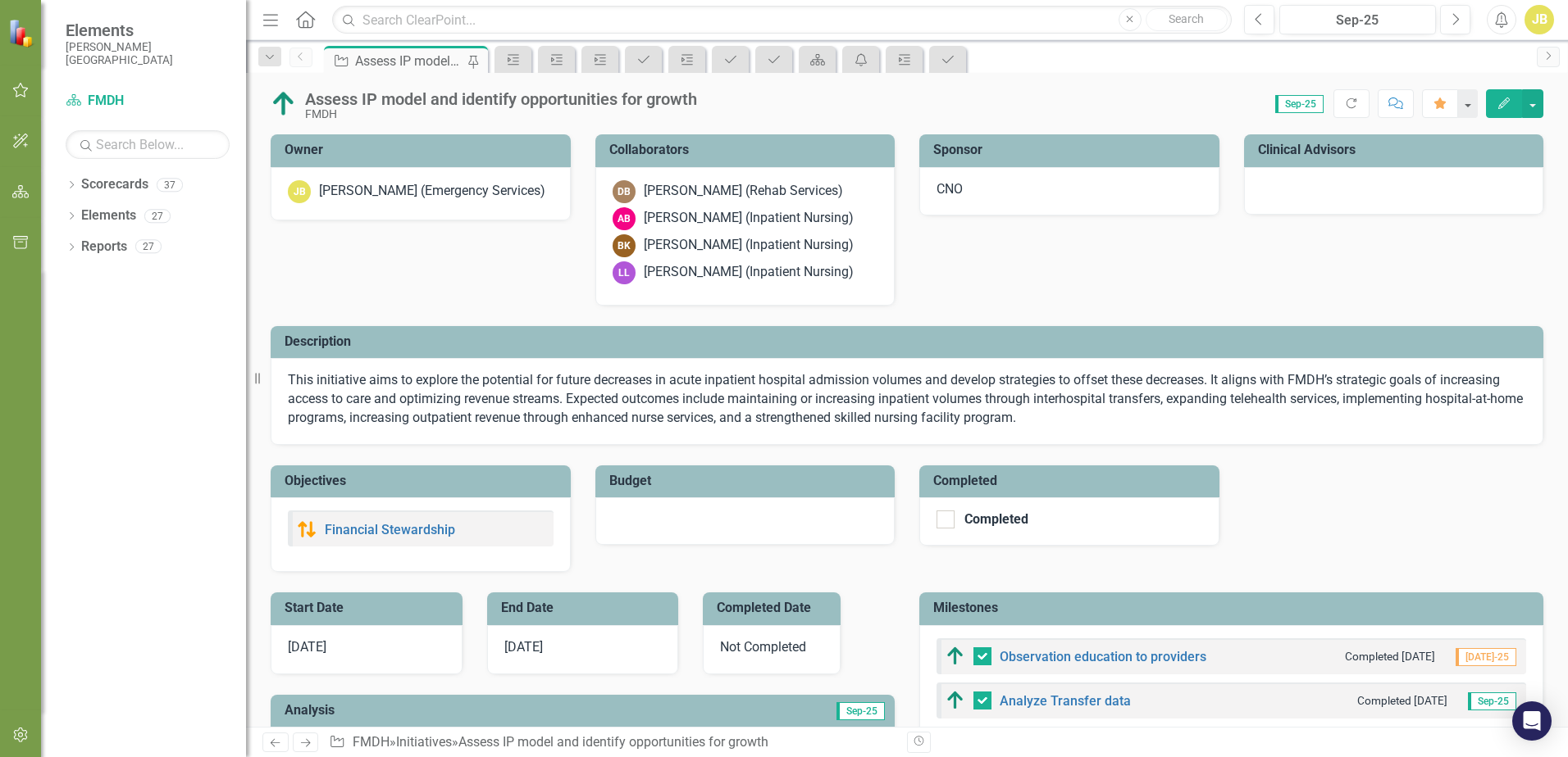
checkbox input "false"
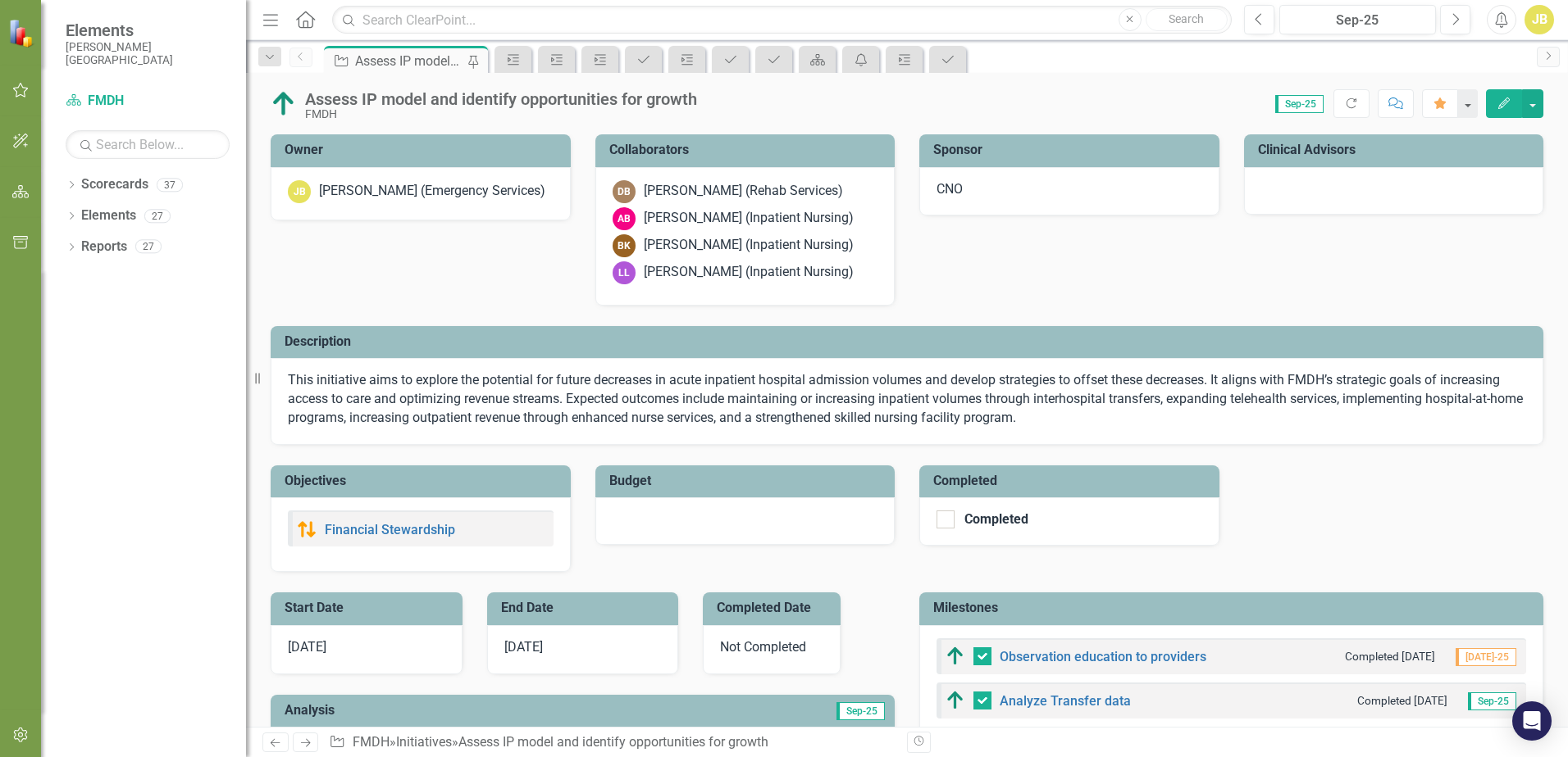
checkbox input "true"
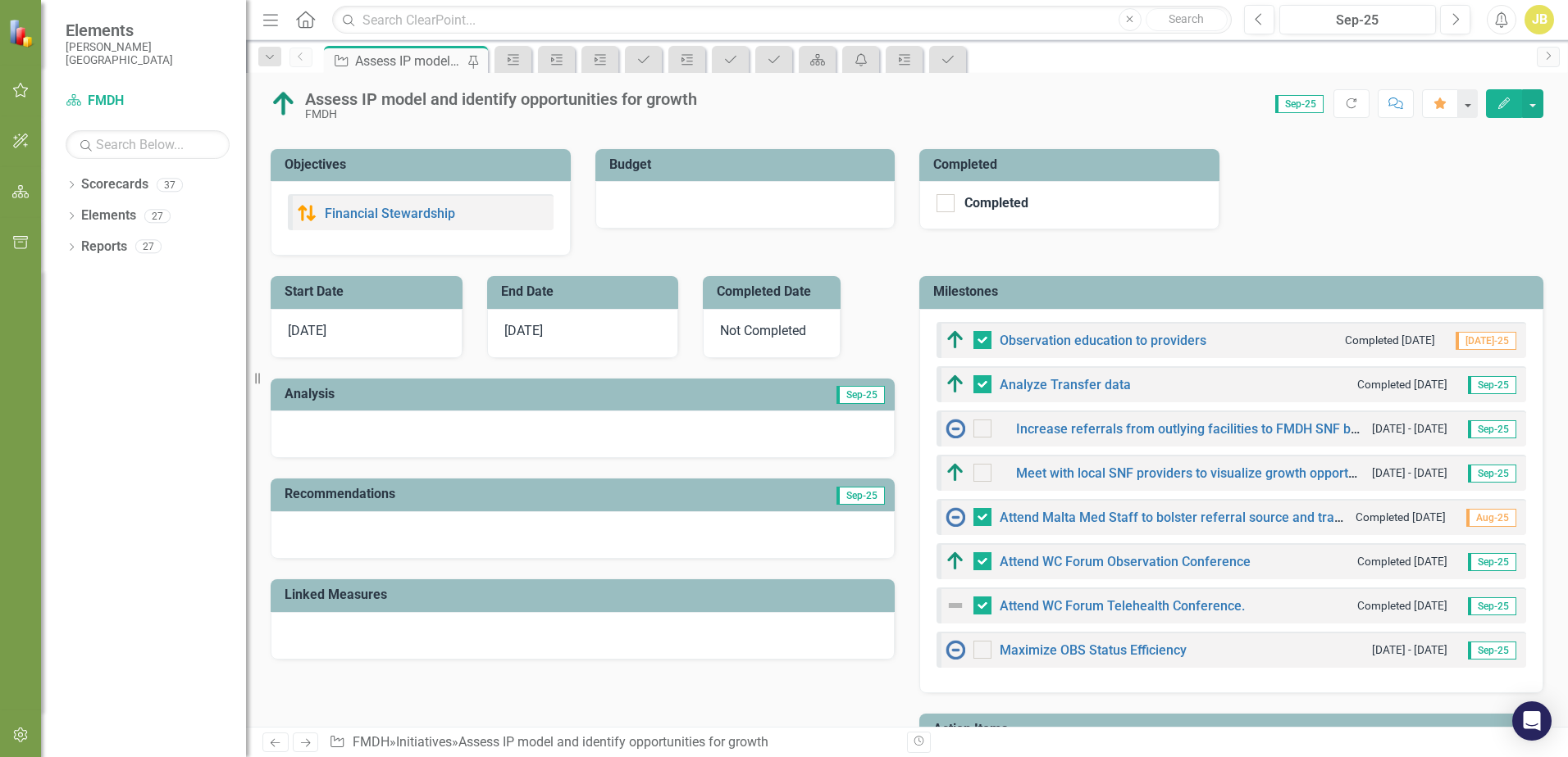
scroll to position [409, 0]
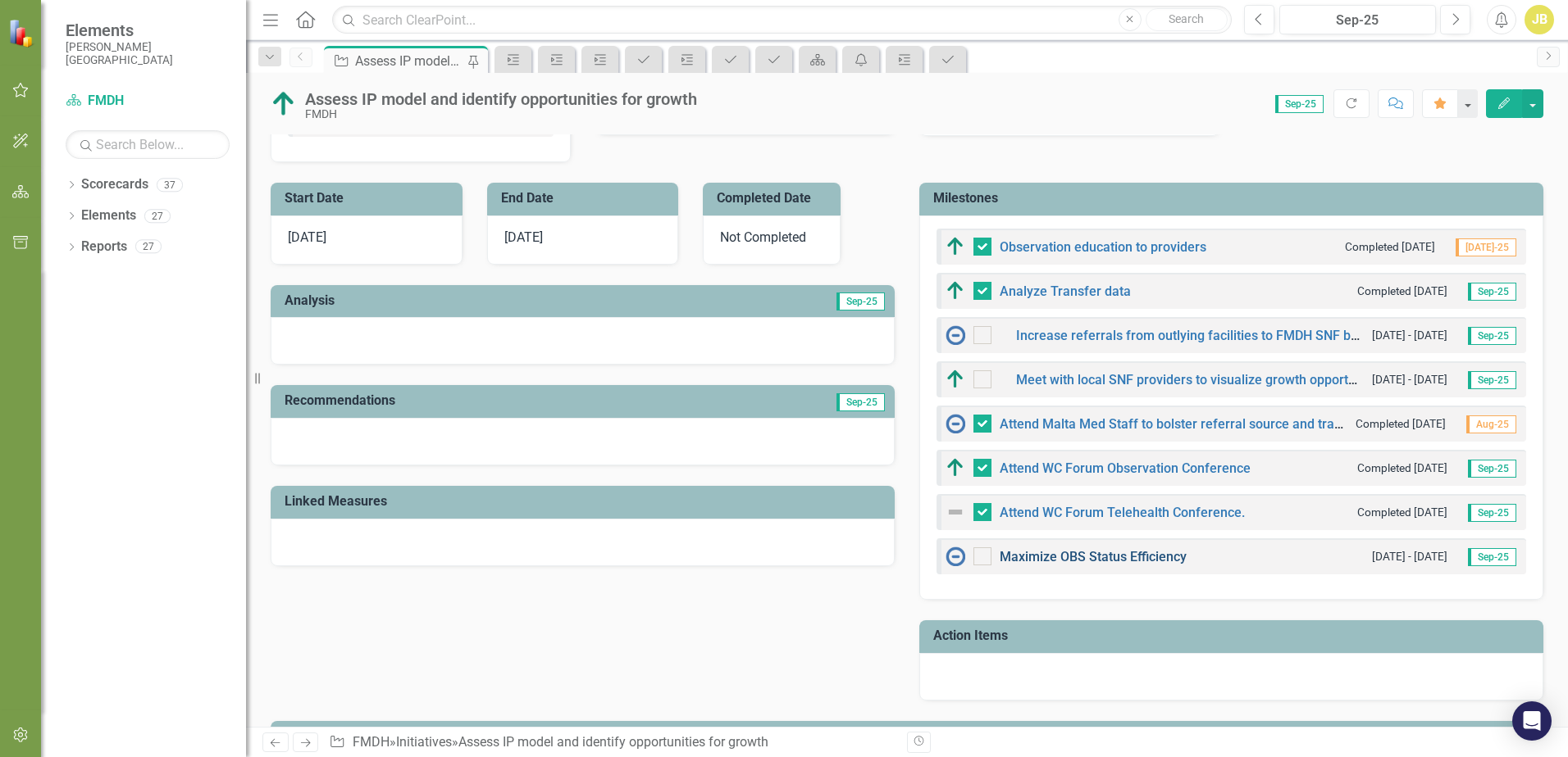
click at [1112, 557] on link "Maximize OBS Status Efficiency" at bounding box center [1092, 557] width 187 height 16
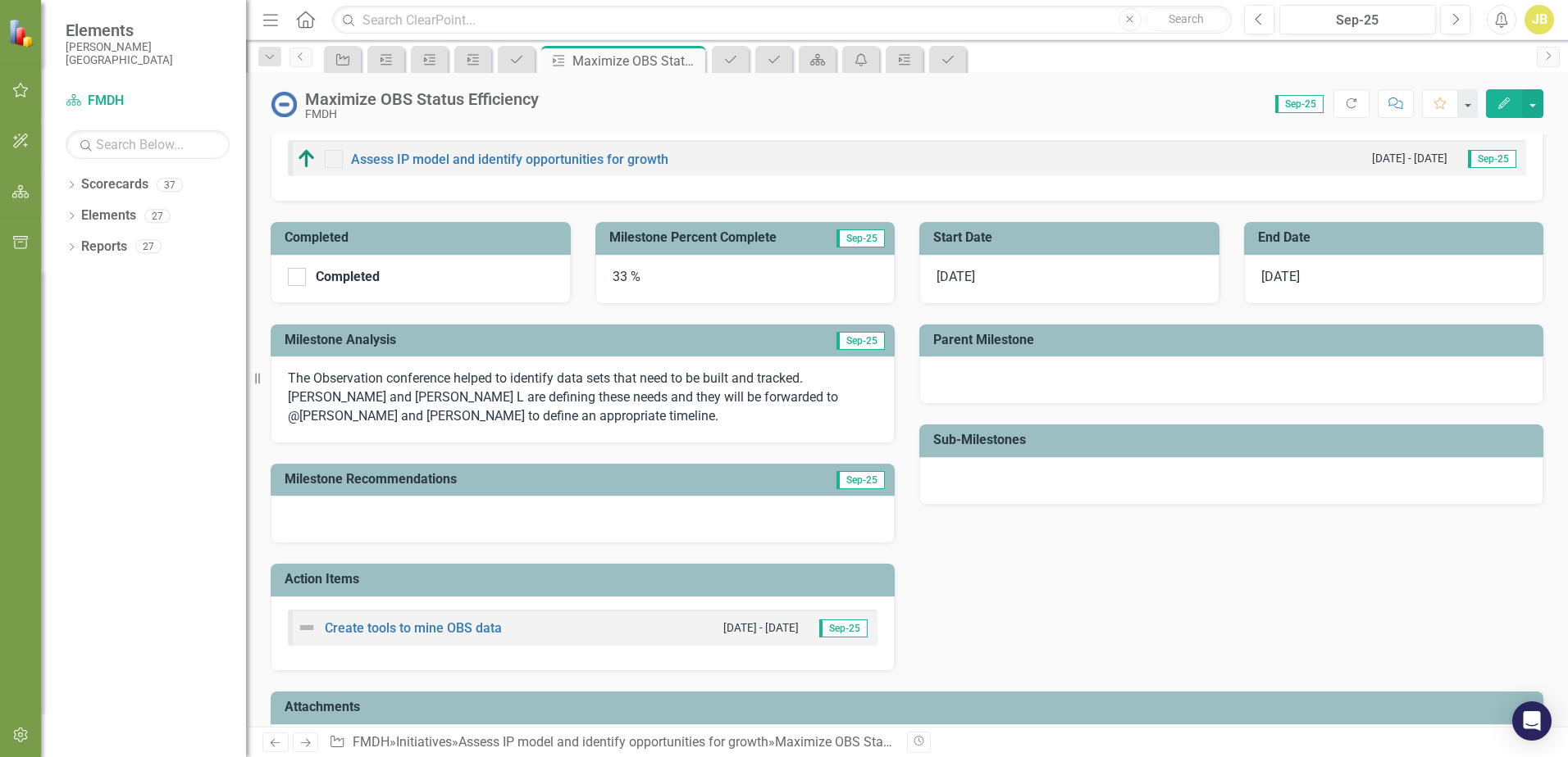
scroll to position [265, 0]
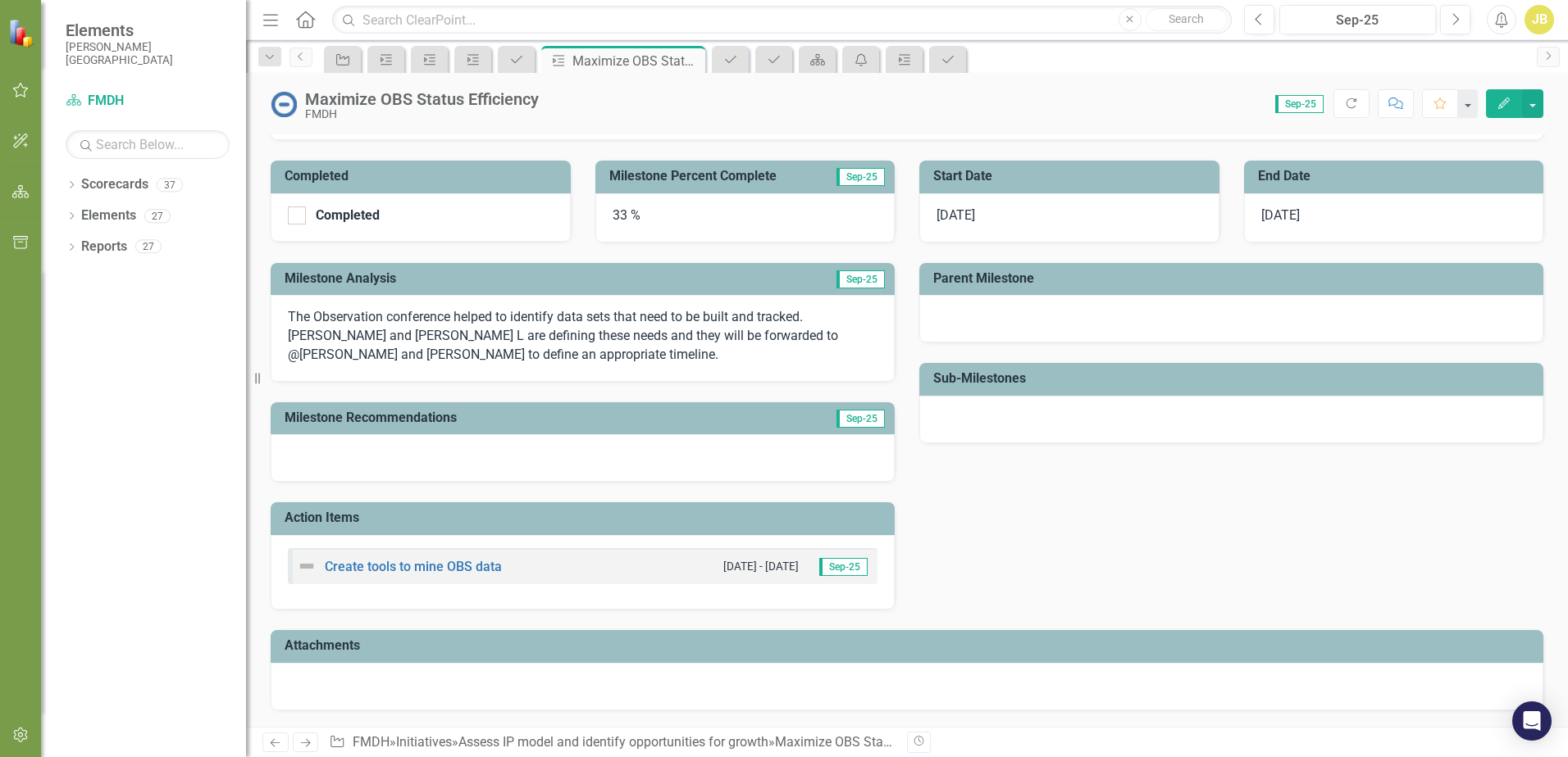
click at [360, 463] on div at bounding box center [582, 458] width 624 height 47
click at [360, 460] on div at bounding box center [582, 458] width 624 height 47
click at [361, 460] on div at bounding box center [582, 458] width 624 height 47
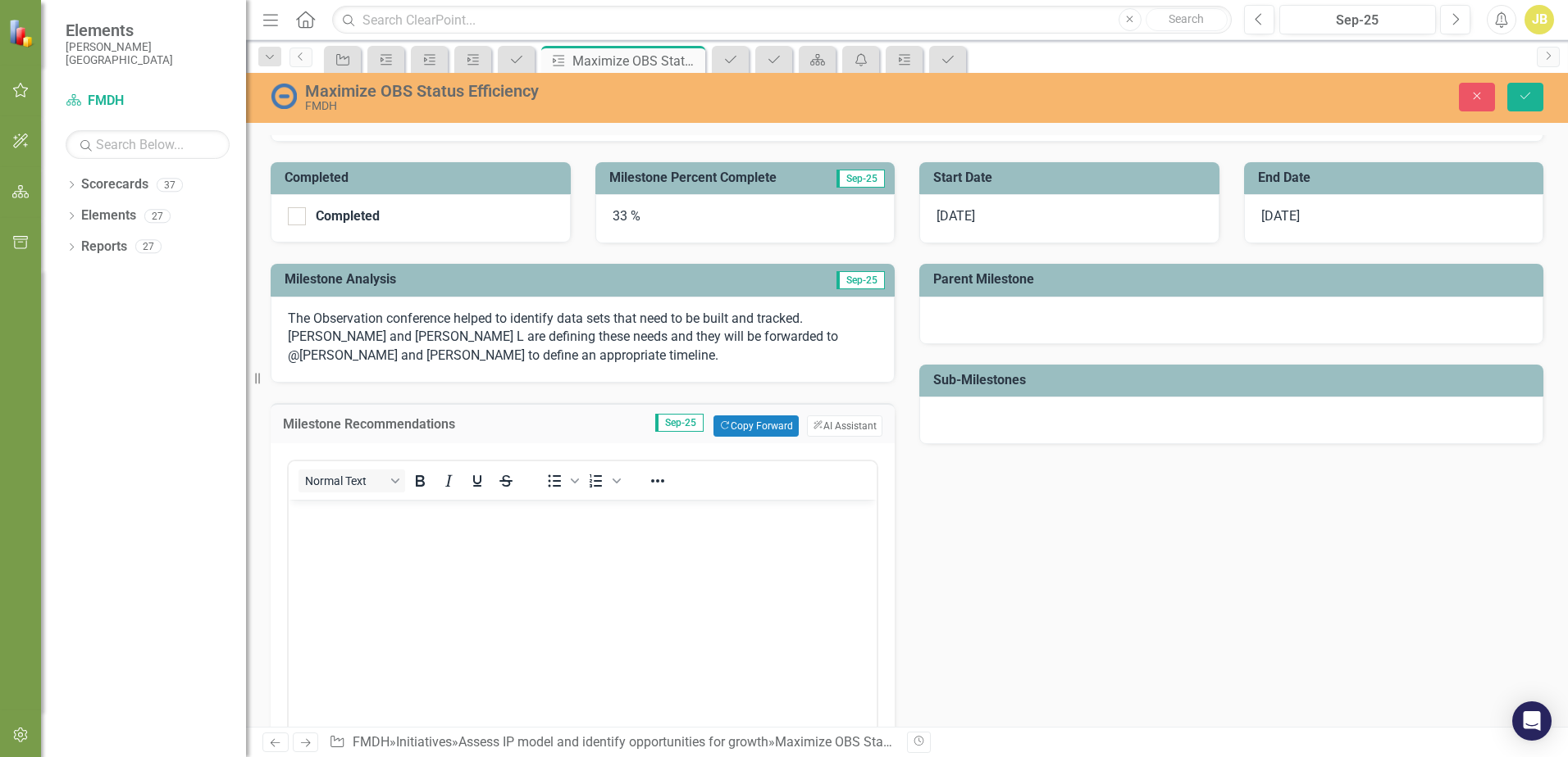
scroll to position [0, 0]
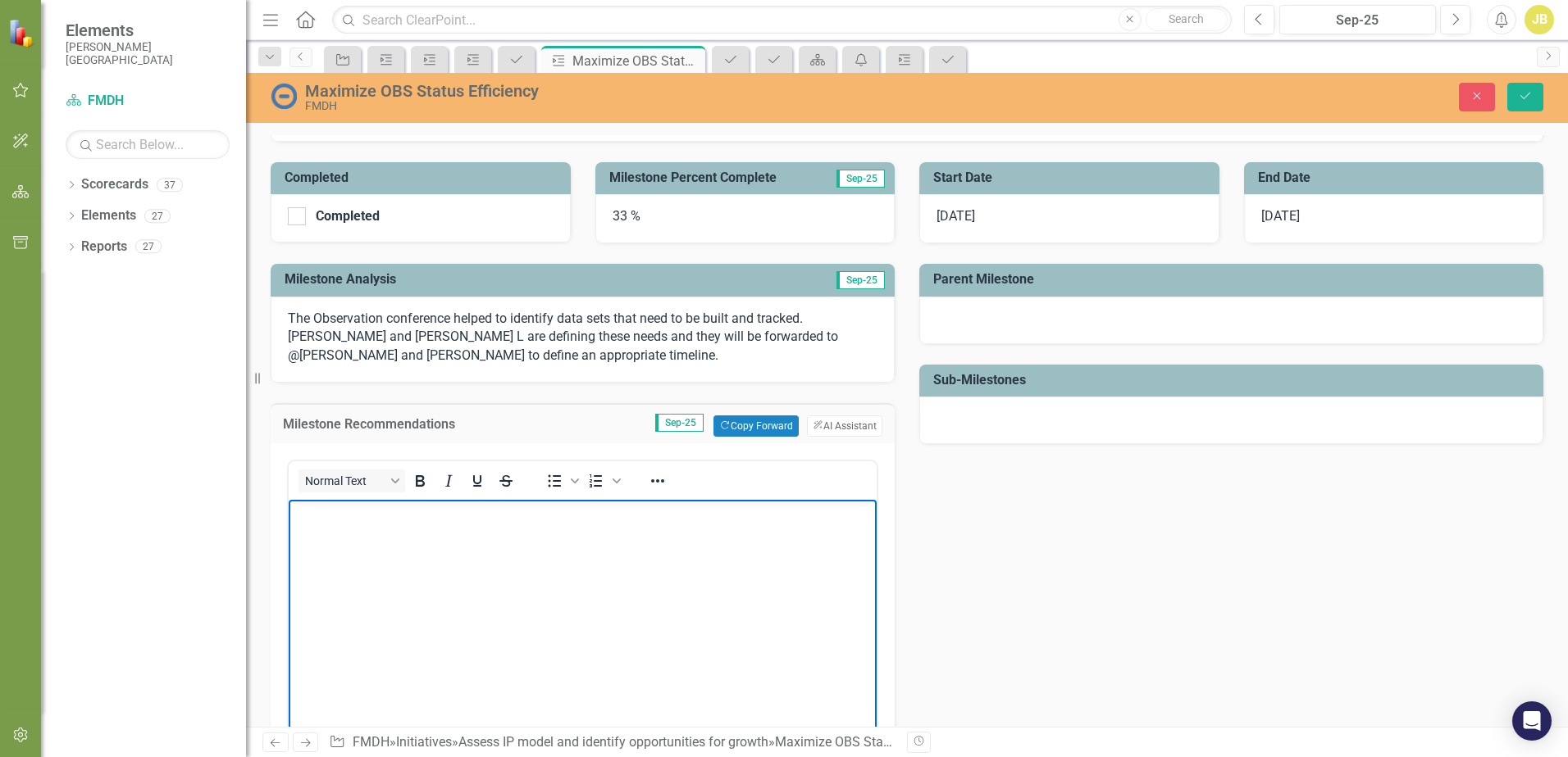
click at [384, 547] on body "Rich Text Area. Press ALT-0 for help." at bounding box center [583, 622] width 588 height 245
click at [551, 573] on body "Rich Text Area. Press ALT-0 for help." at bounding box center [583, 622] width 588 height 245
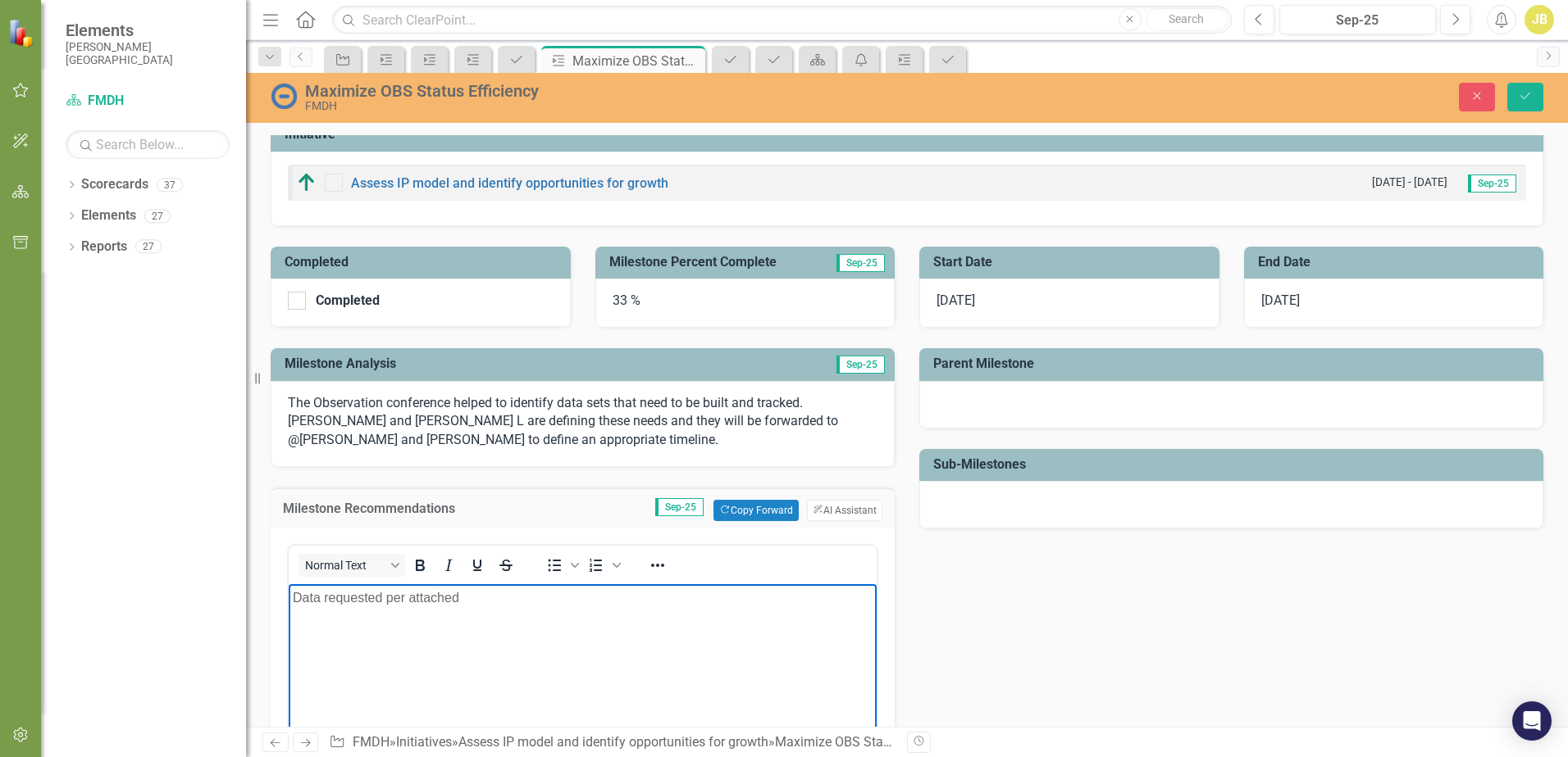
scroll to position [328, 0]
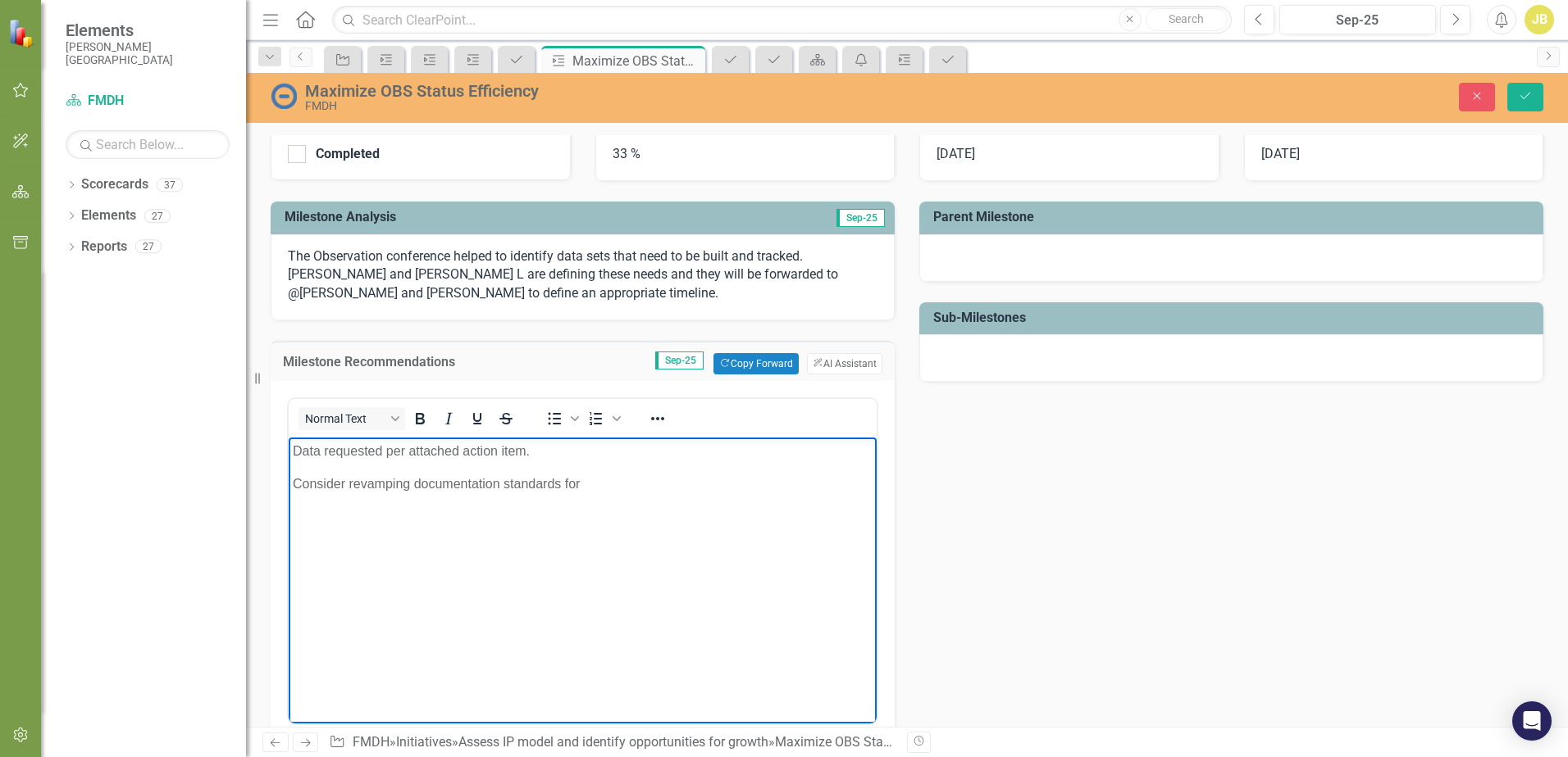
click at [611, 489] on p "Consider revamping documentation standards for" at bounding box center [583, 484] width 580 height 20
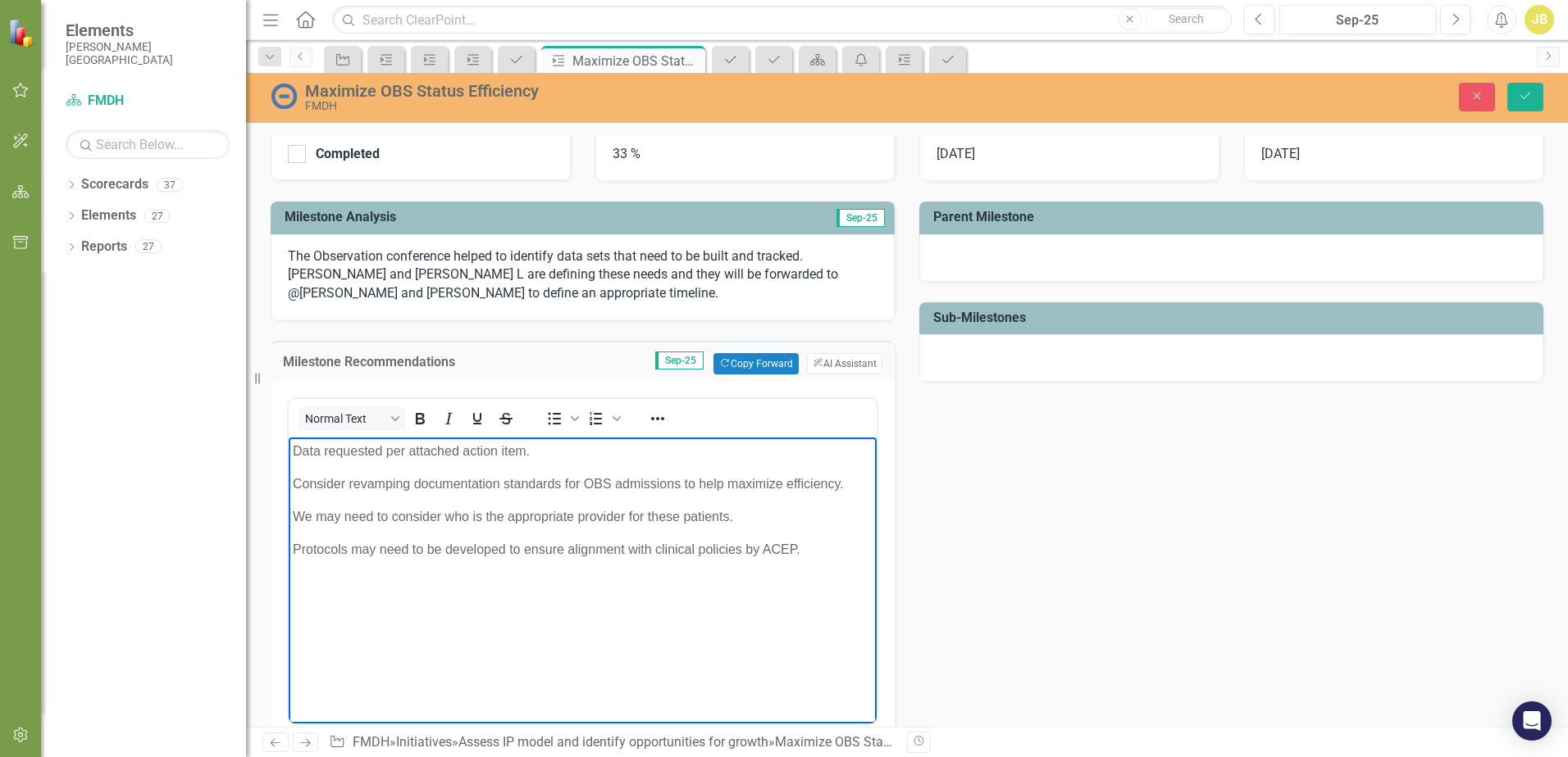
click at [816, 543] on p "Protocols may need to be developed to ensure alignment with clinical policies b…" at bounding box center [583, 550] width 580 height 20
click at [631, 570] on p "Protocols may need to be developed to ensure alignment with clinical policies b…" at bounding box center [583, 560] width 580 height 39
click at [658, 598] on p "Rich Text Area. Press ALT-0 for help." at bounding box center [583, 602] width 580 height 20
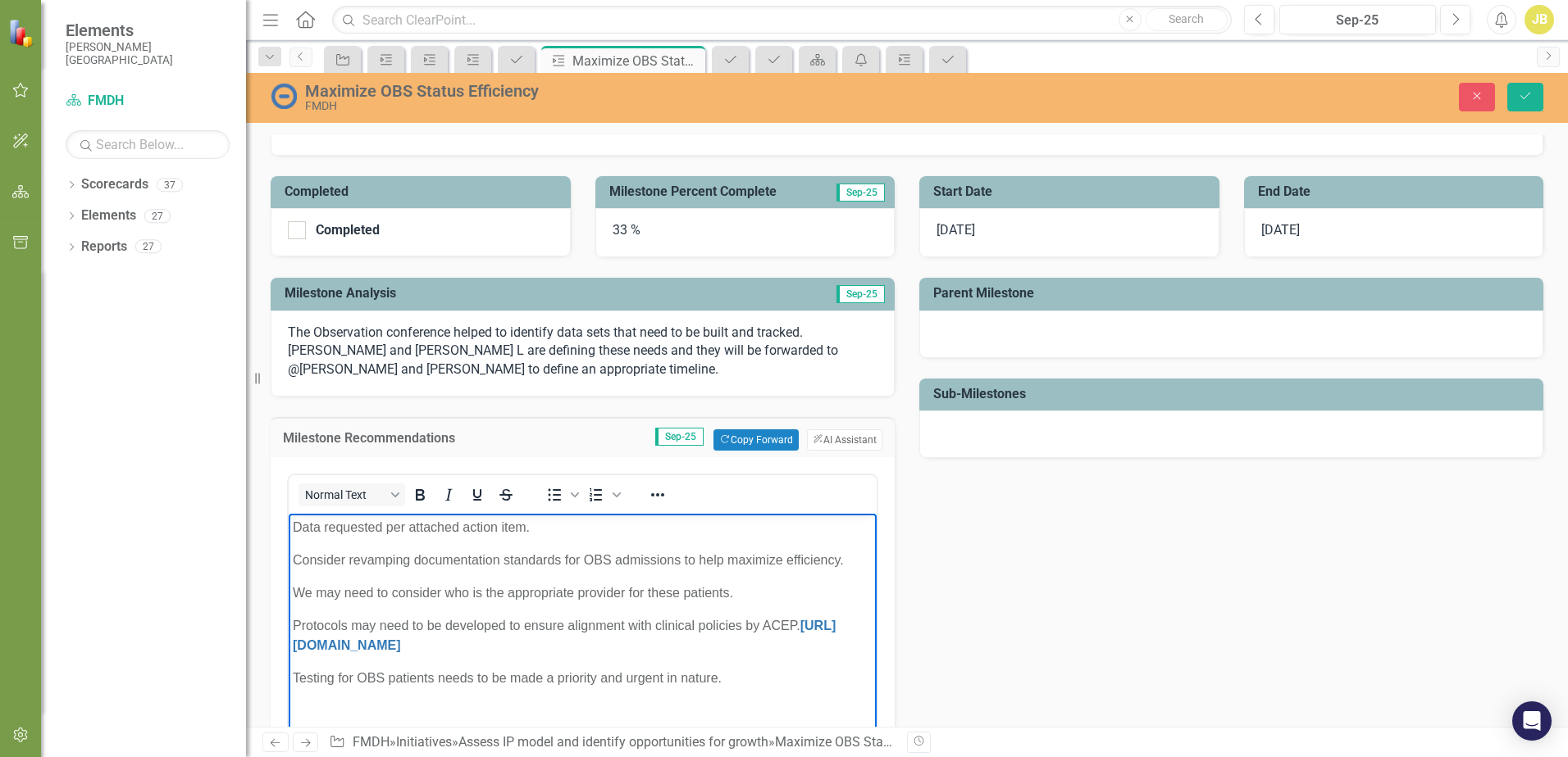
scroll to position [245, 0]
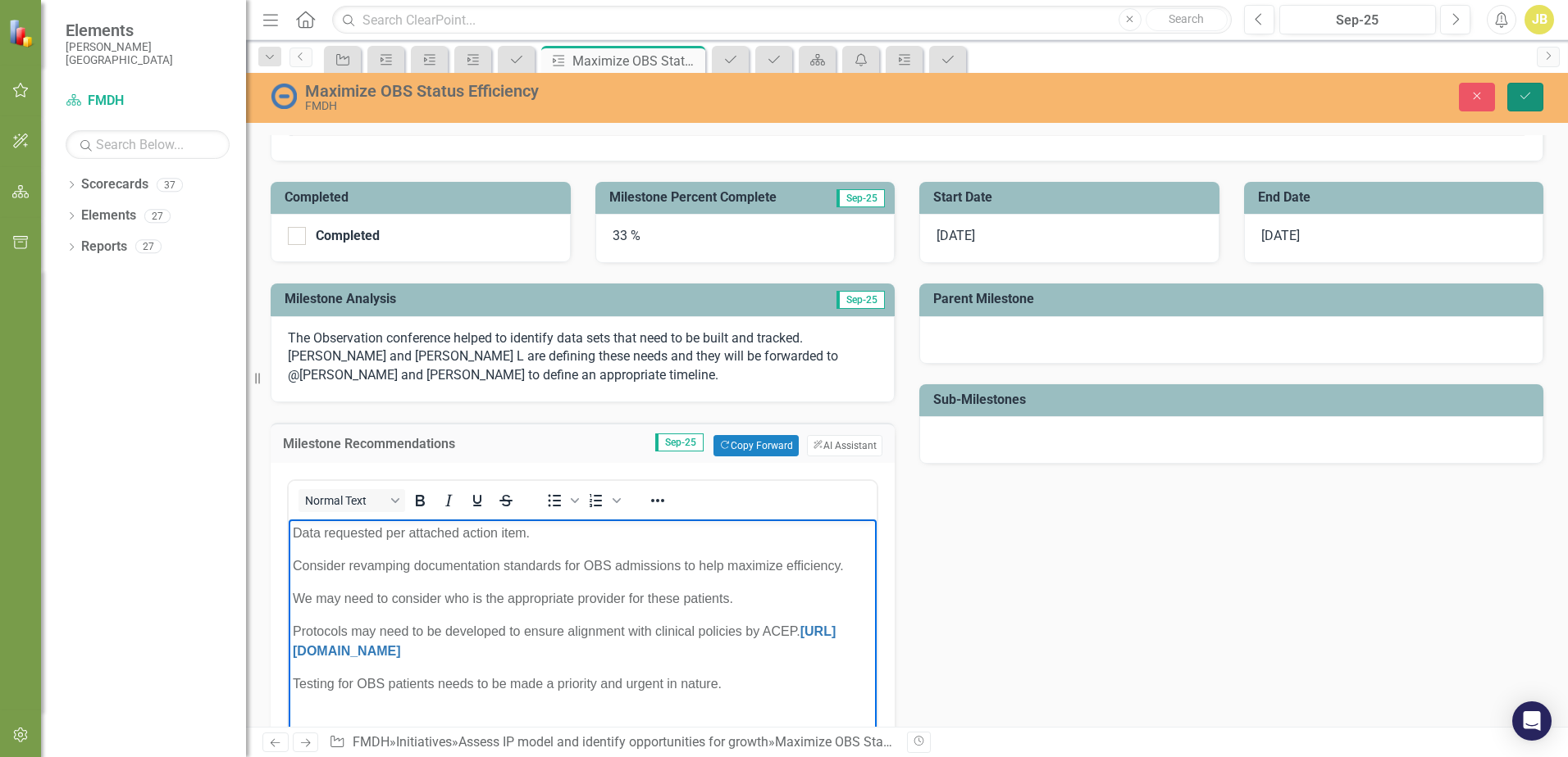
click at [1523, 101] on icon "Save" at bounding box center [1525, 96] width 15 height 12
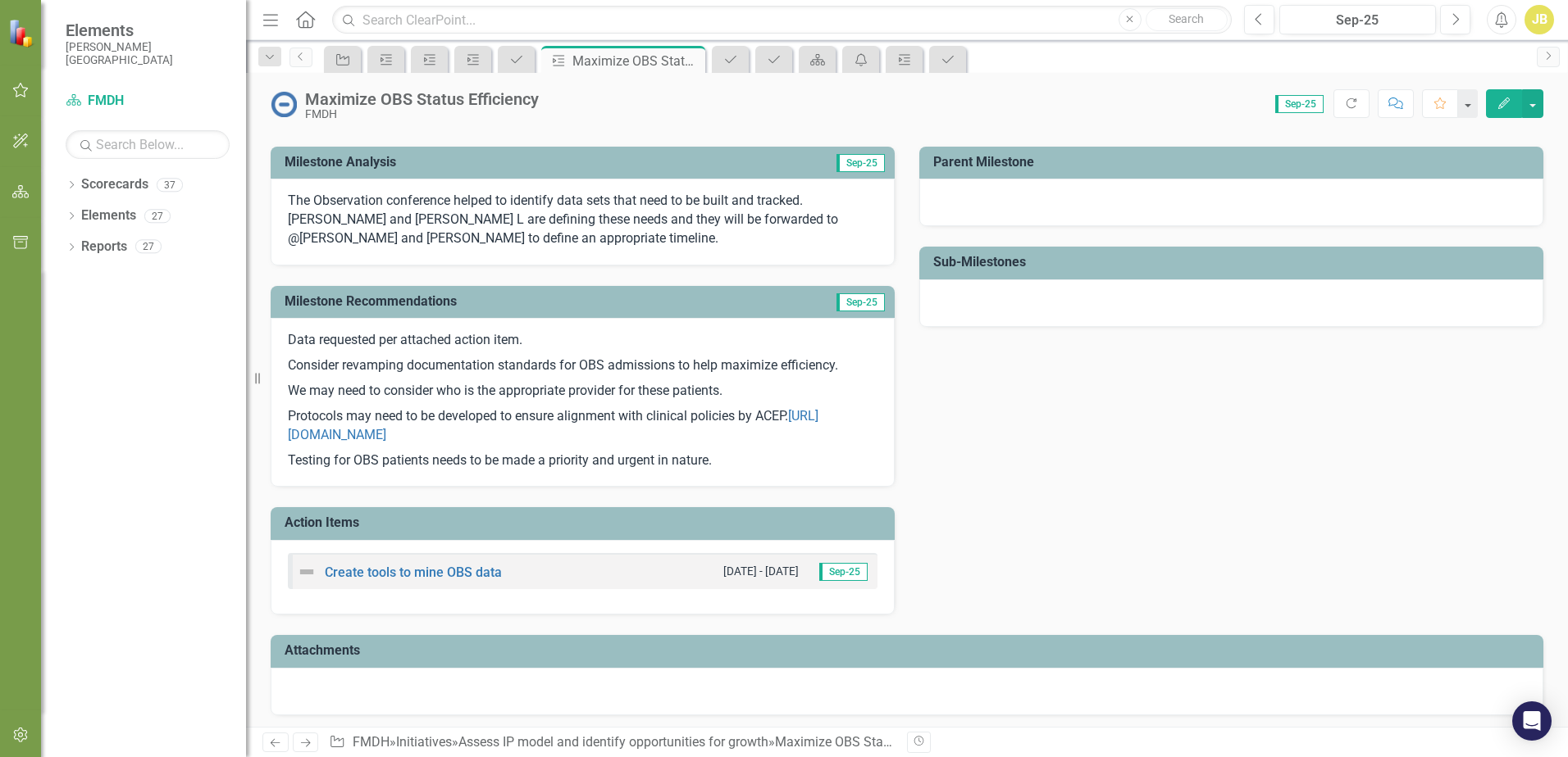
scroll to position [0, 0]
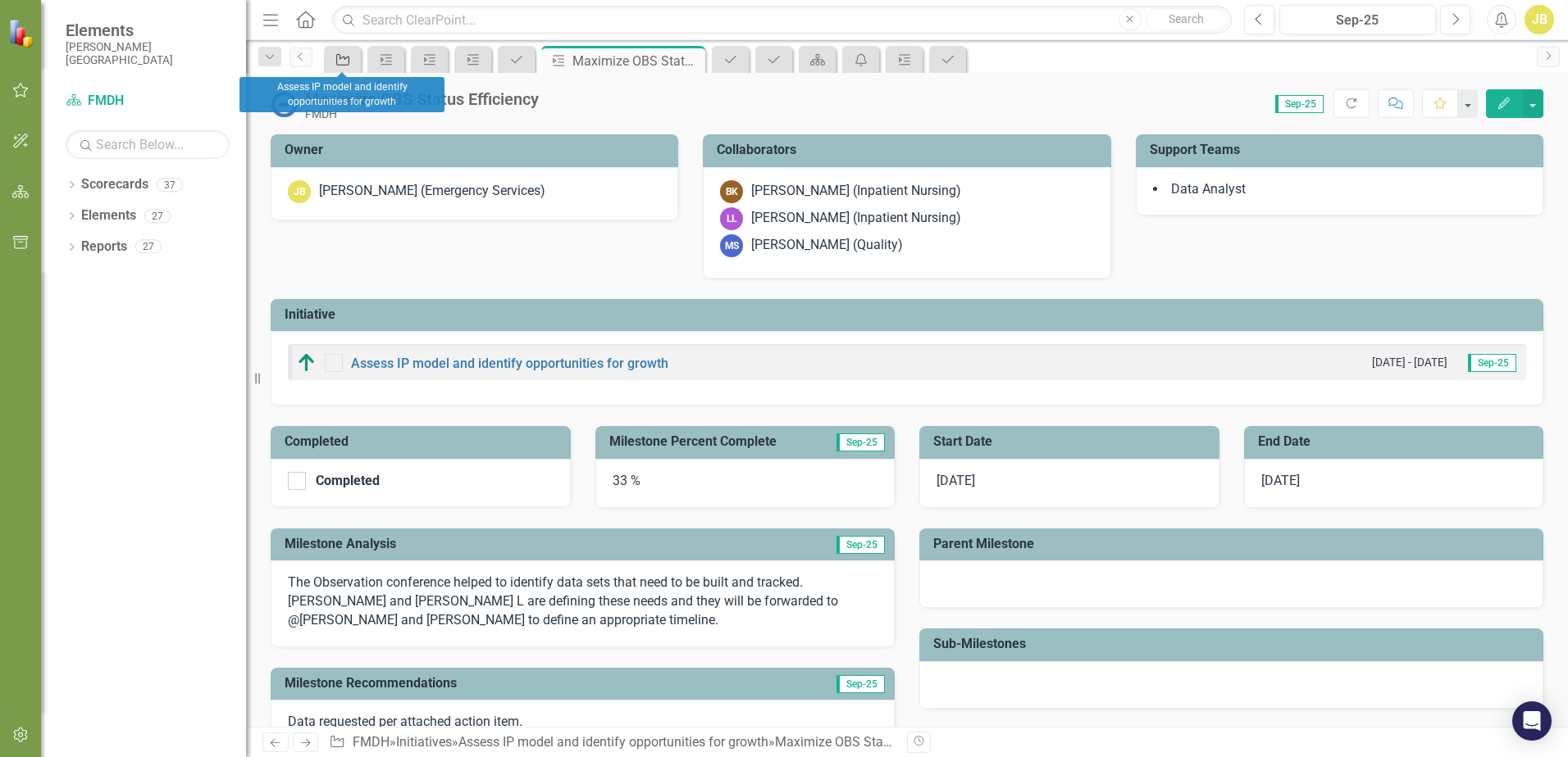
click at [345, 63] on icon "Initiative" at bounding box center [342, 59] width 17 height 13
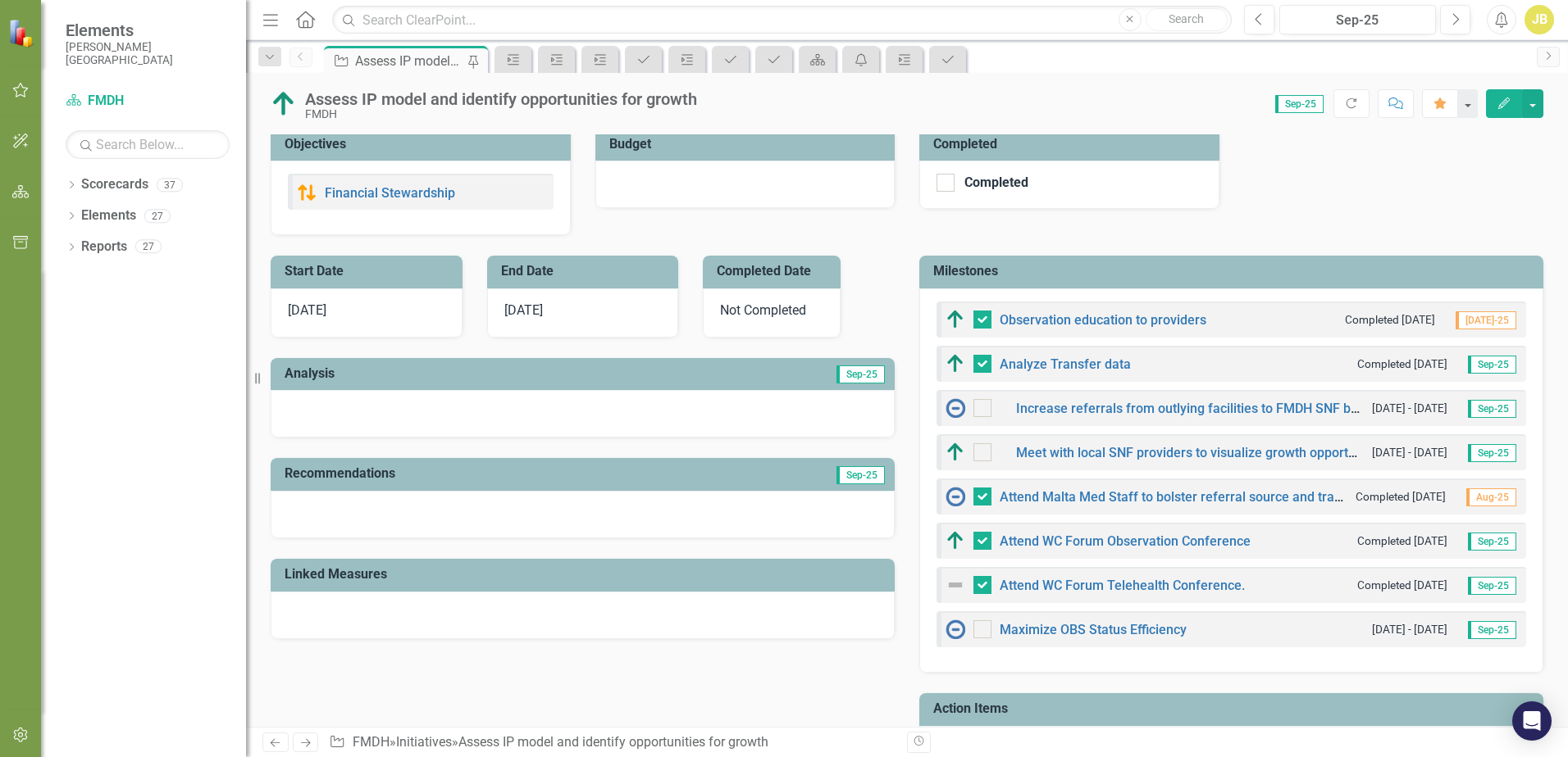
scroll to position [409, 0]
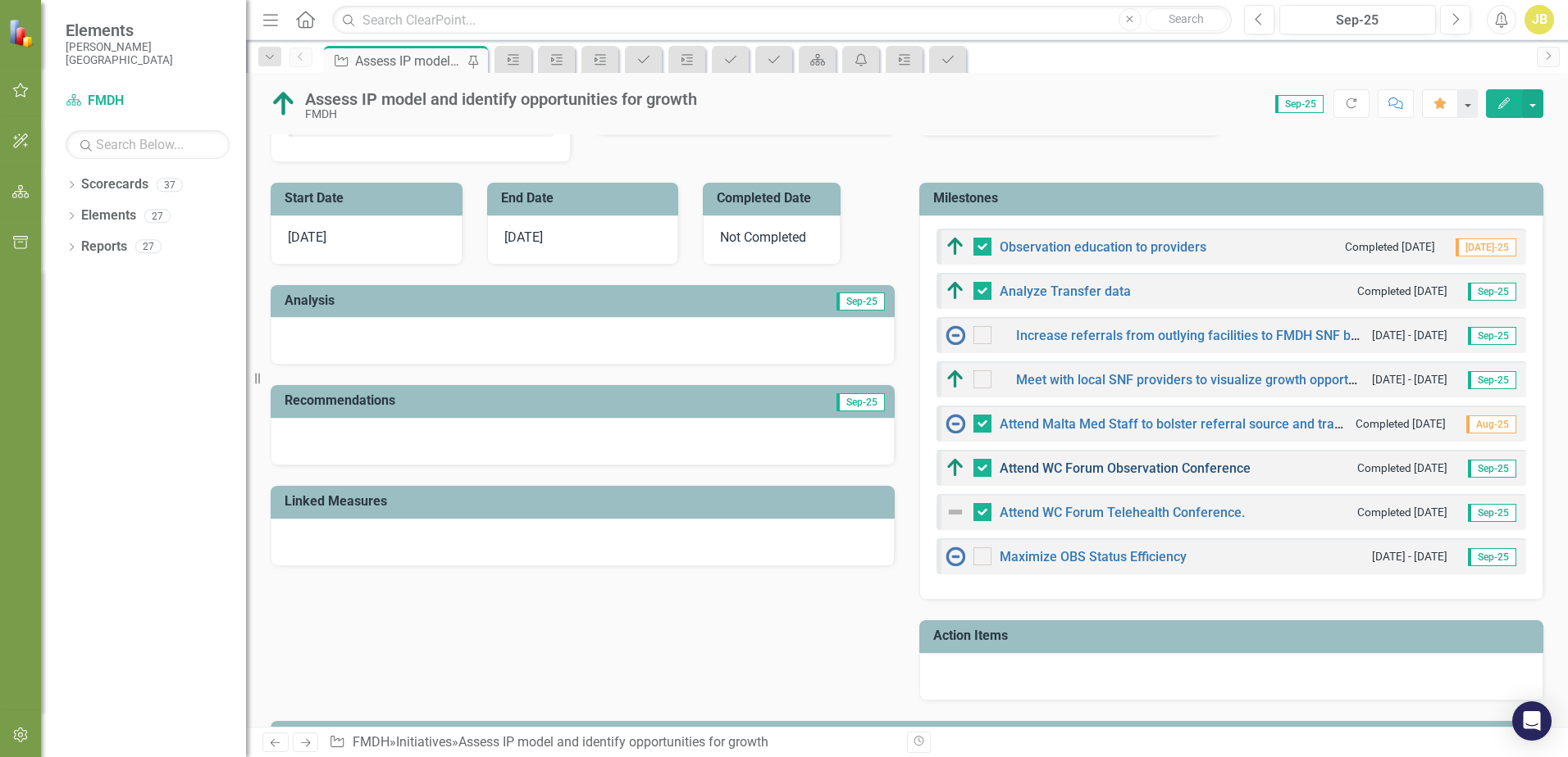
click at [1072, 467] on link "Attend WC Forum Observation Conference" at bounding box center [1124, 468] width 251 height 16
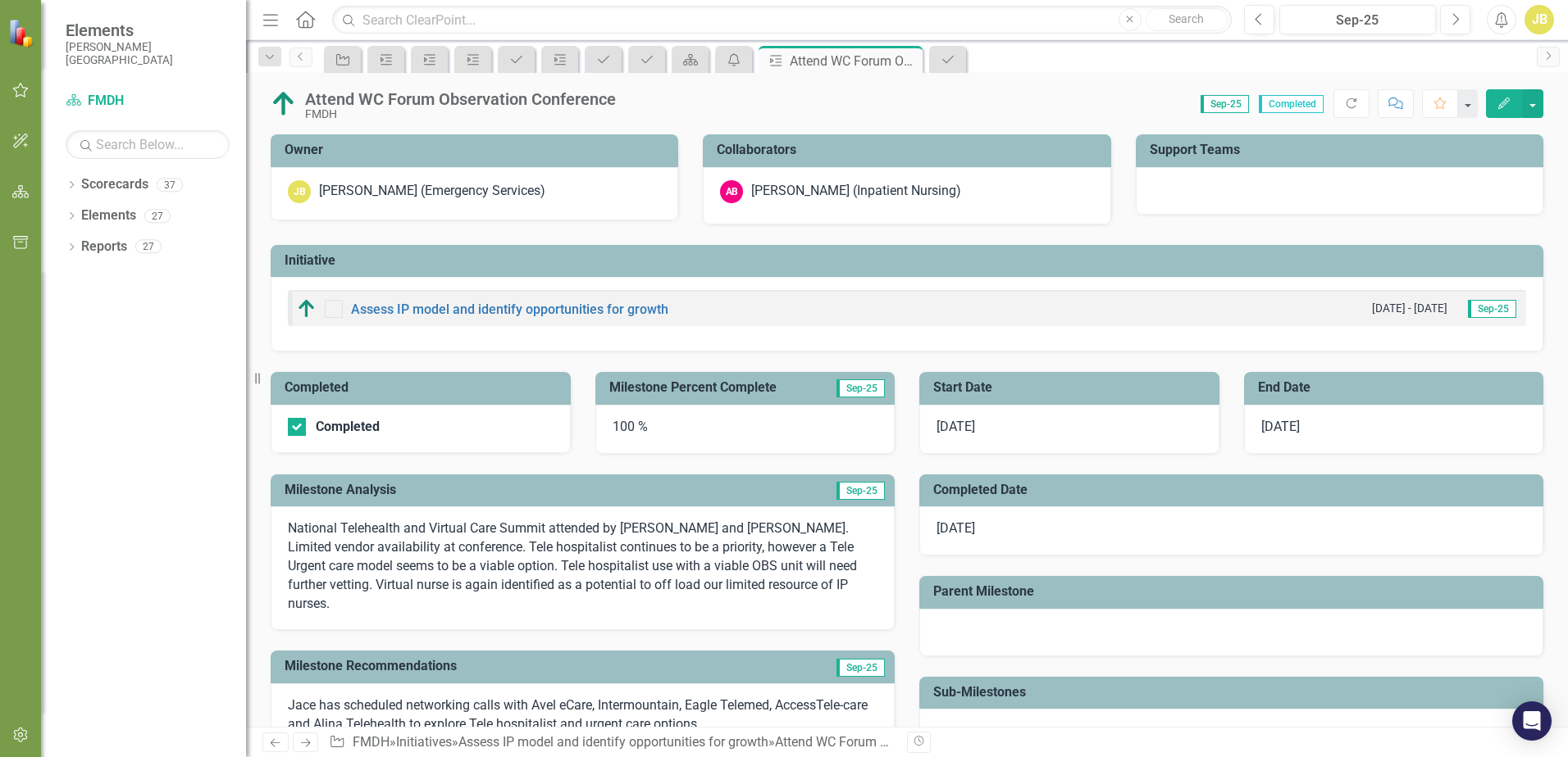
click at [486, 103] on div "Attend WC Forum Observation Conference" at bounding box center [460, 99] width 310 height 18
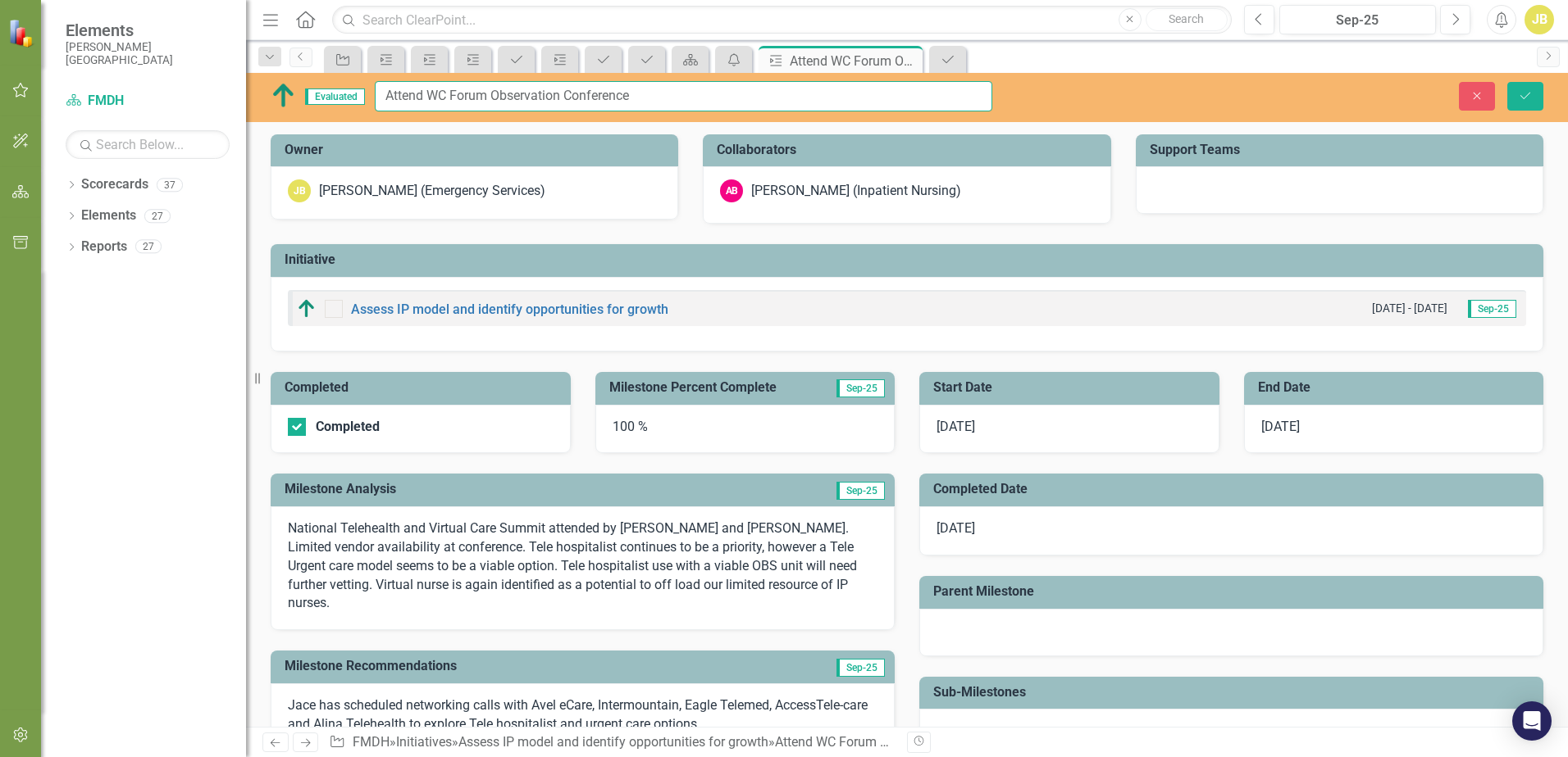
click at [559, 96] on input "Attend WC Forum Observation Conference" at bounding box center [683, 96] width 617 height 30
type input "Attend WC Forum Telehealth Conference"
click at [1522, 90] on icon "Save" at bounding box center [1525, 96] width 15 height 12
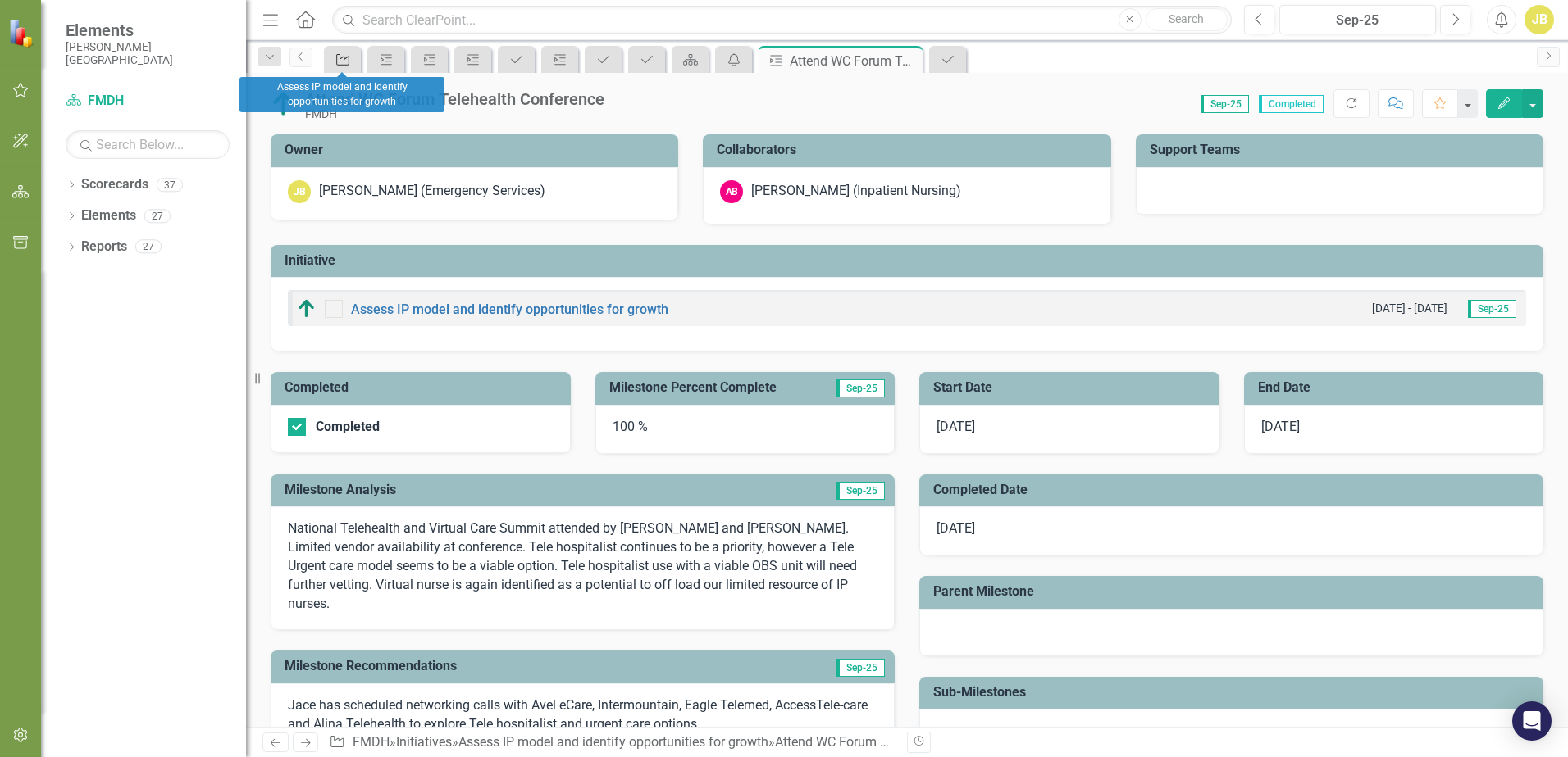
click at [346, 61] on icon "Initiative" at bounding box center [342, 59] width 17 height 13
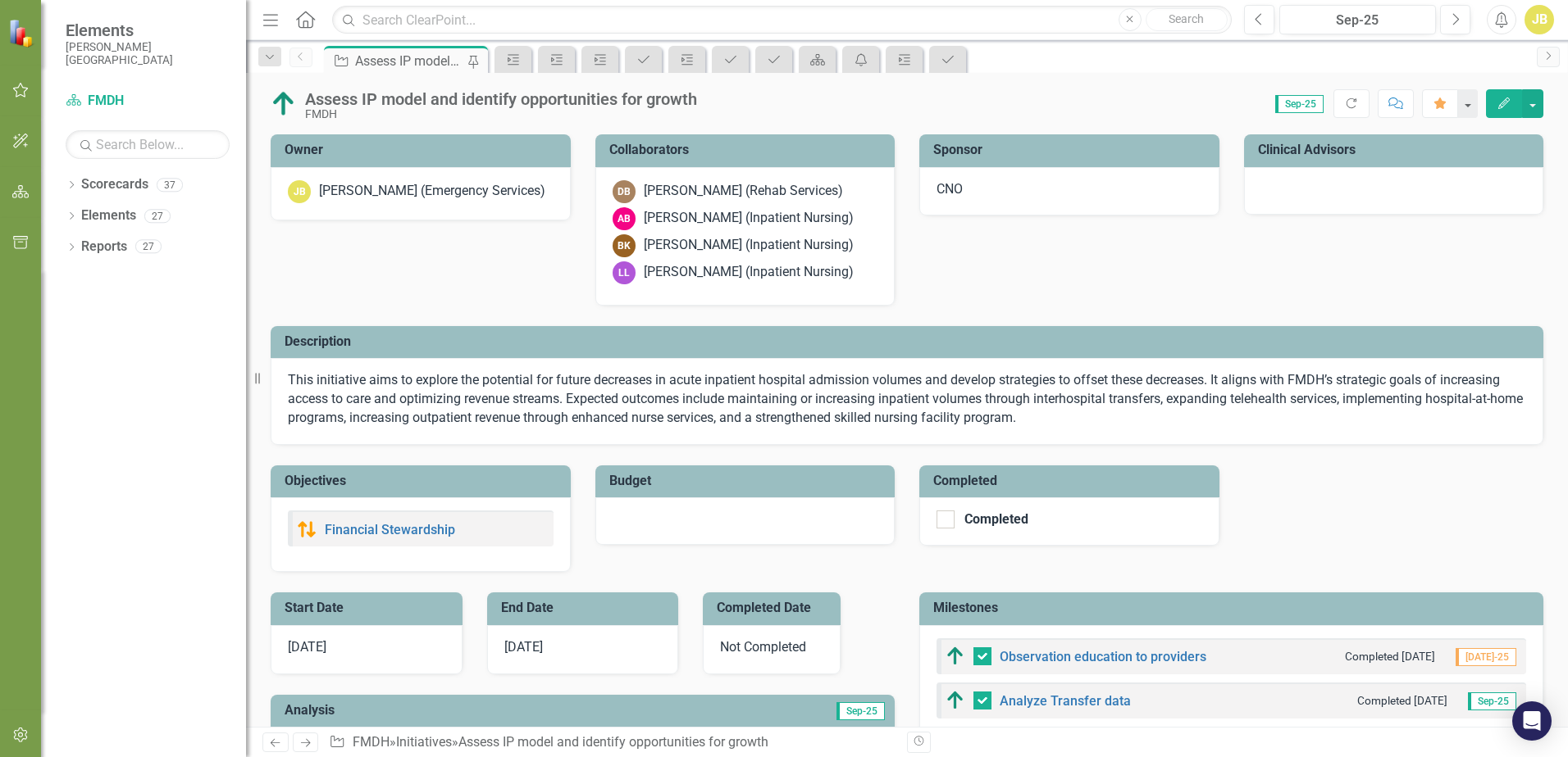
checkbox input "false"
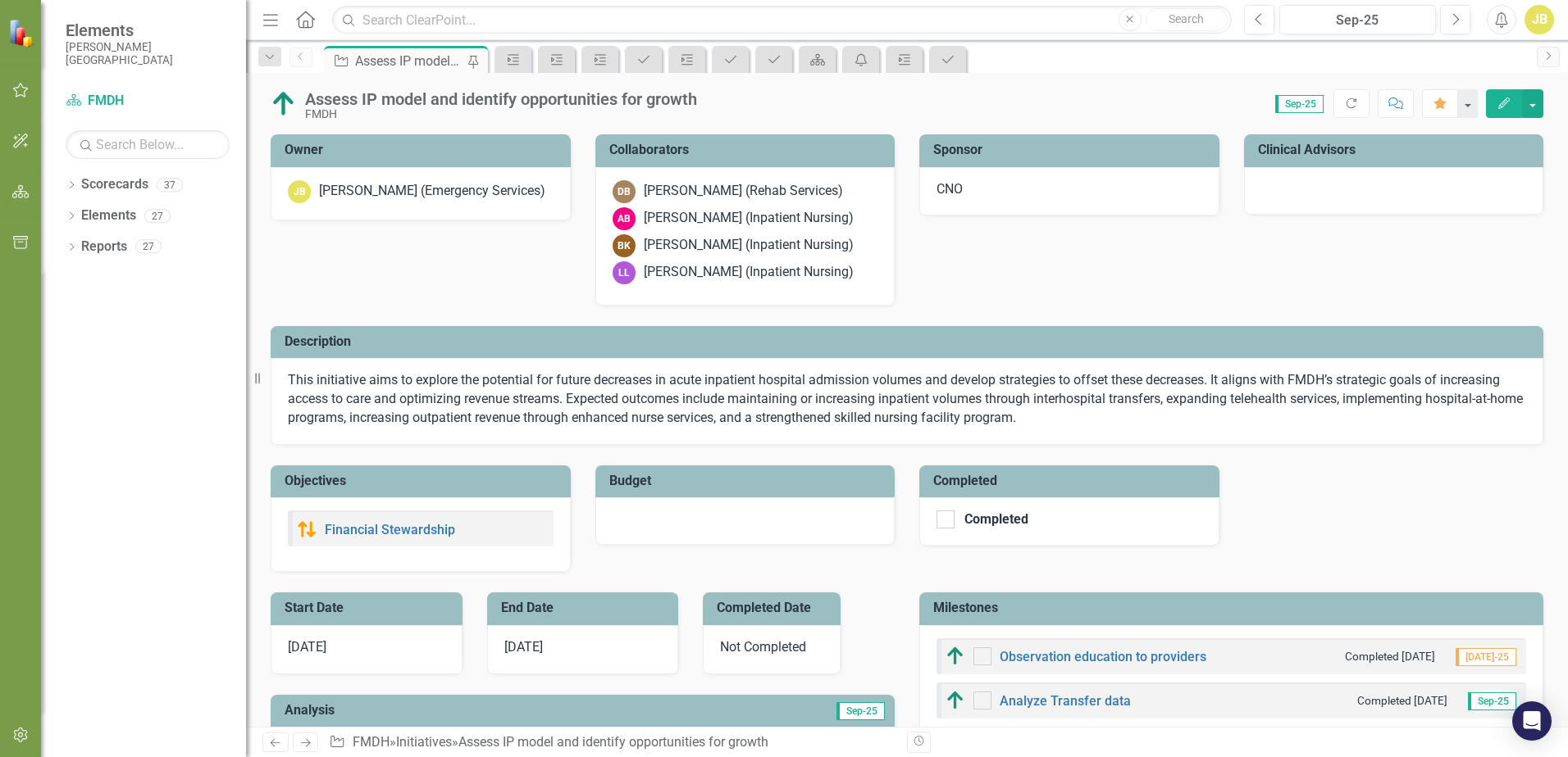
checkbox input "true"
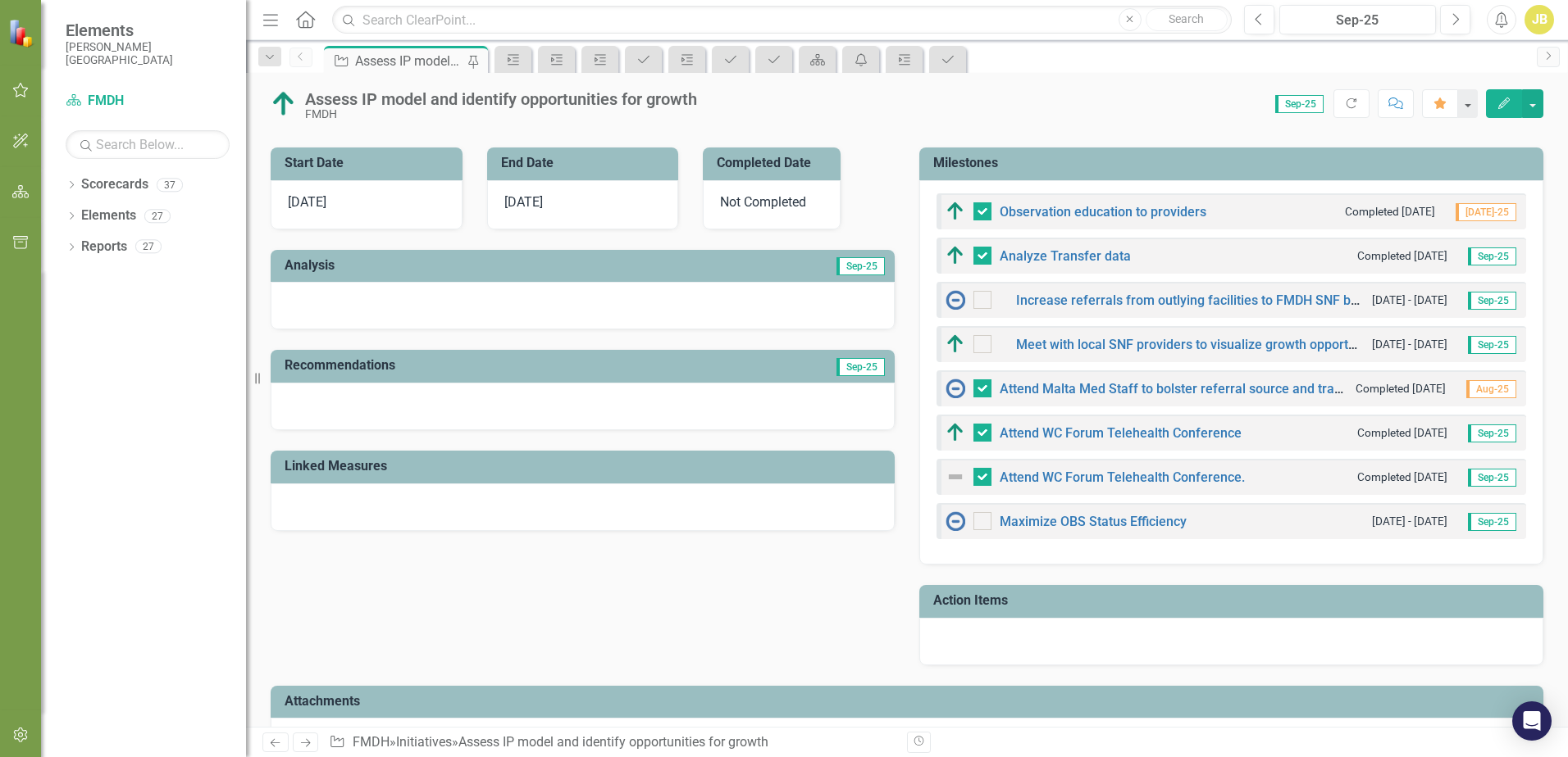
scroll to position [492, 0]
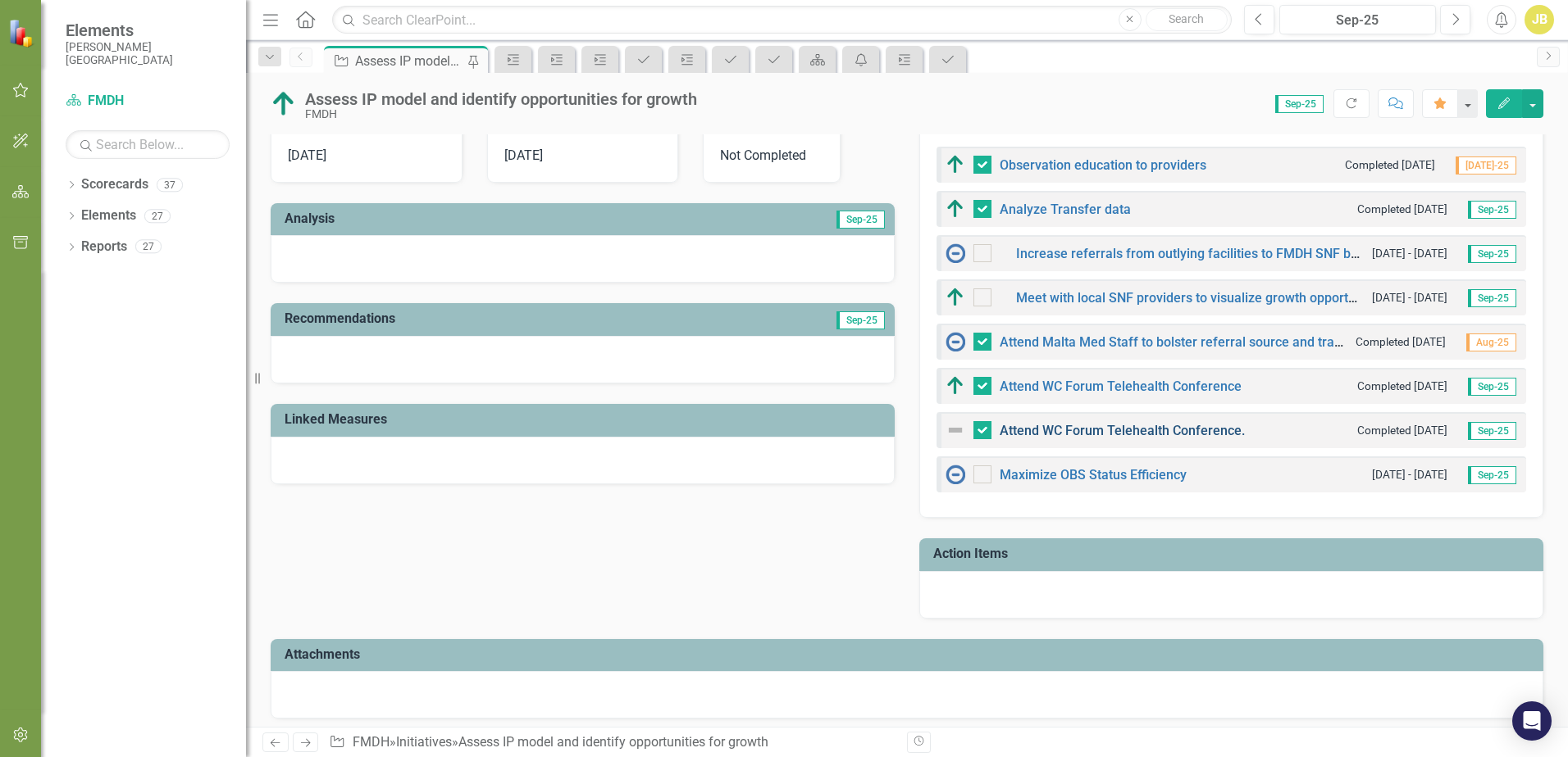
click at [1106, 433] on link "Attend WC Forum Telehealth Conference." at bounding box center [1122, 431] width 246 height 16
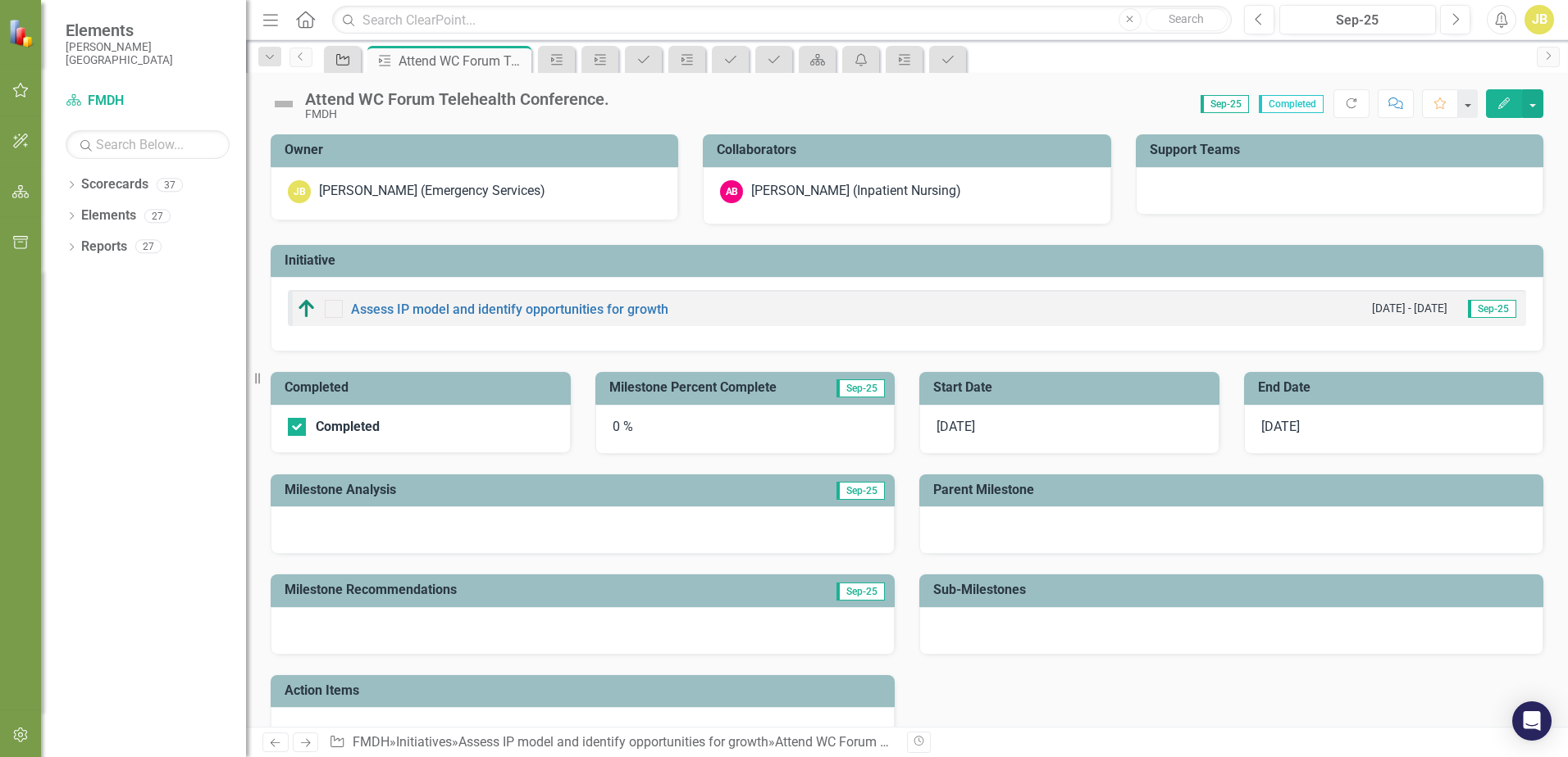
click at [354, 57] on link "Initiative" at bounding box center [342, 59] width 28 height 21
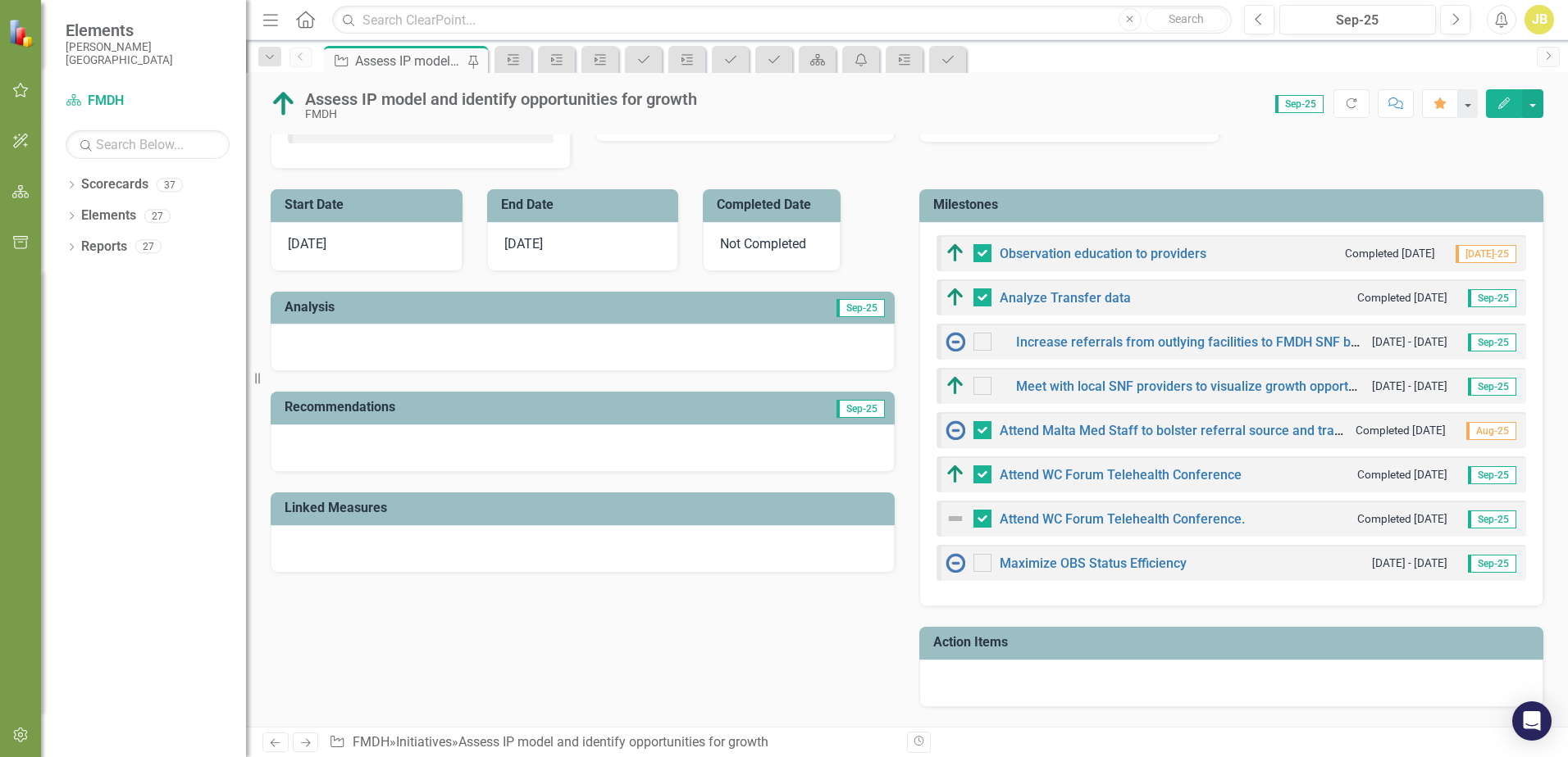
scroll to position [409, 0]
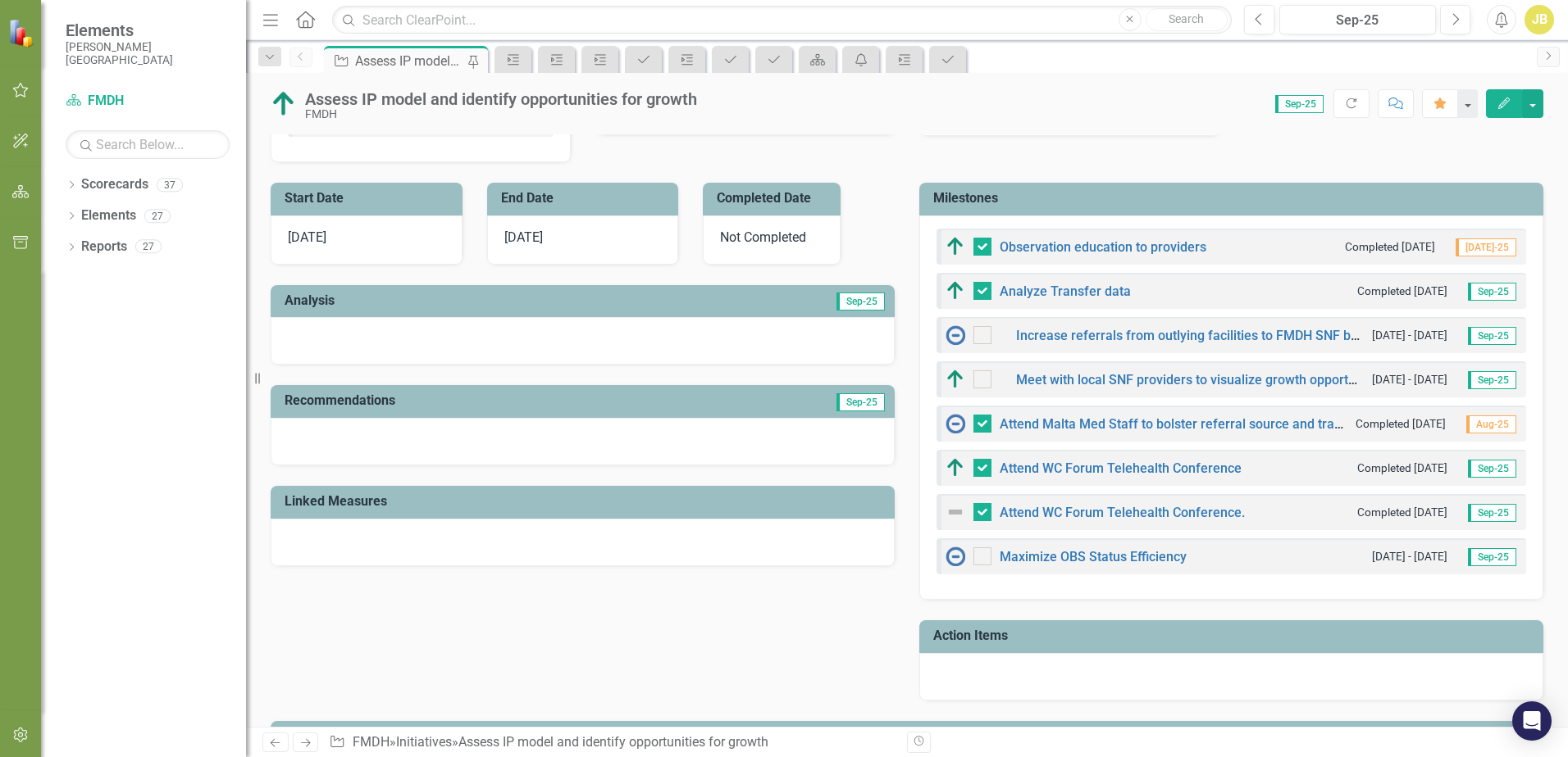
click at [1067, 461] on div "Attend WC Forum Telehealth Conference" at bounding box center [1092, 467] width 296 height 20
click at [1068, 470] on link "Attend WC Forum Telehealth Conference" at bounding box center [1120, 468] width 242 height 16
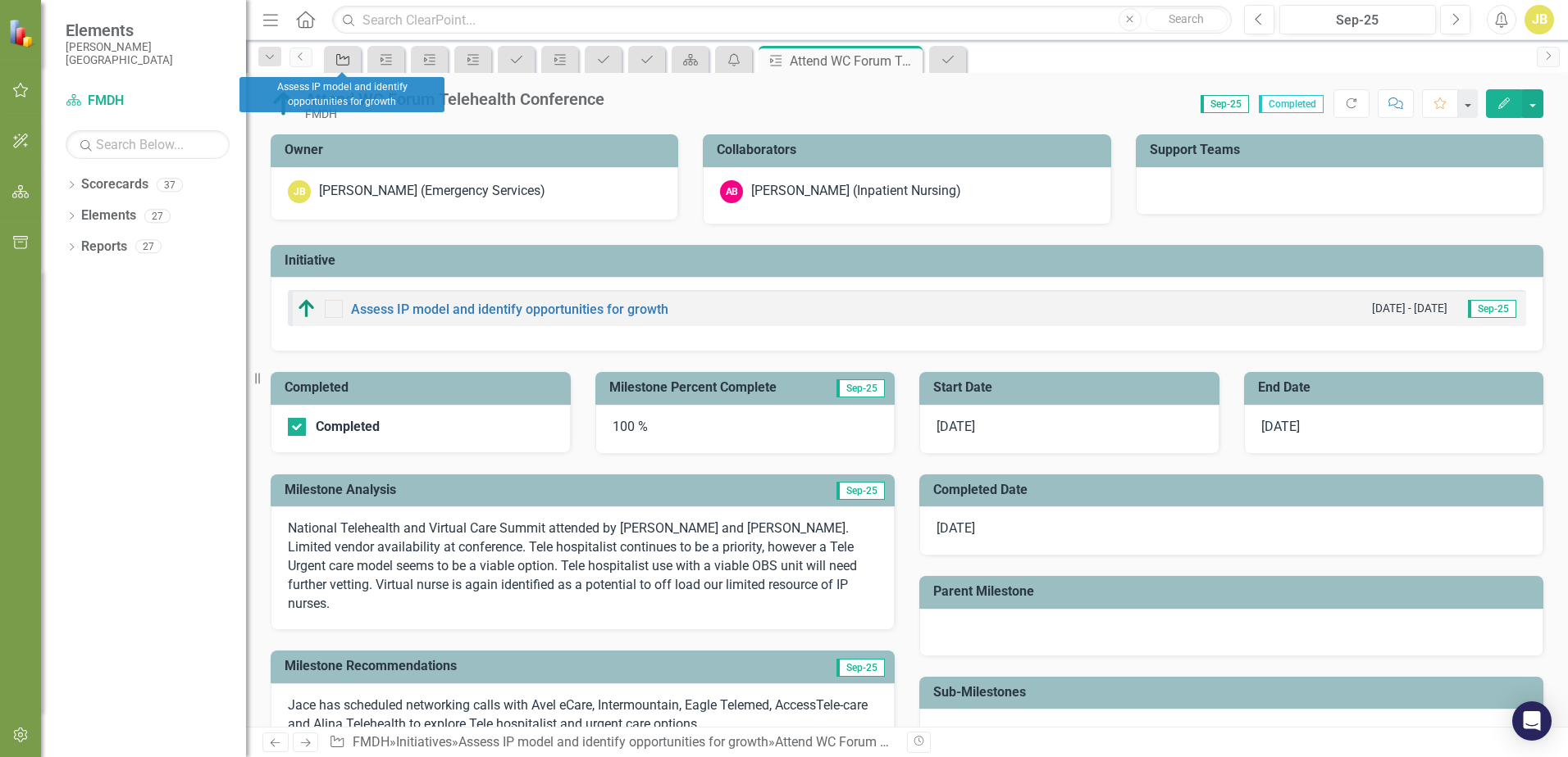
click at [346, 58] on icon at bounding box center [342, 60] width 13 height 12
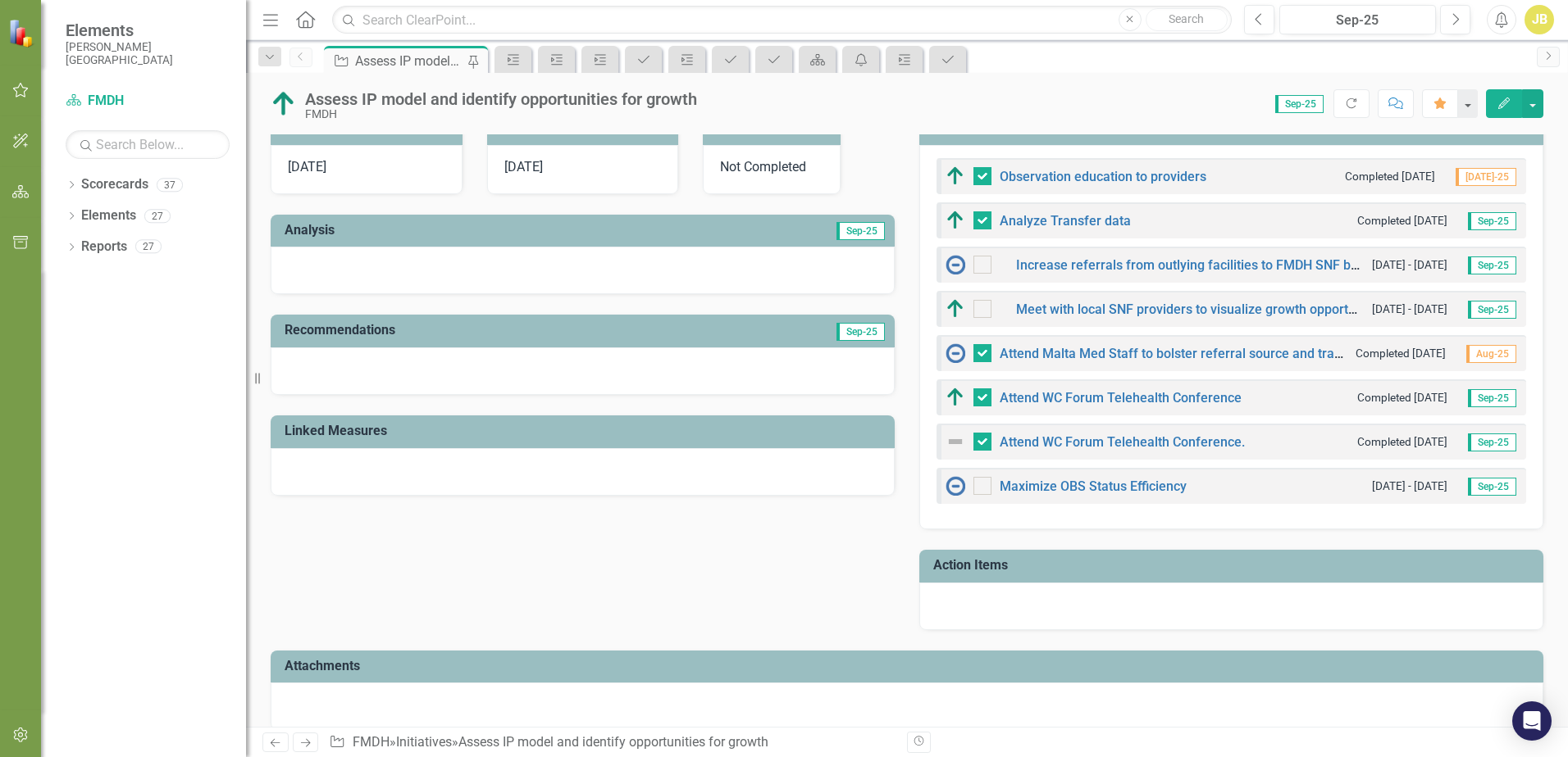
scroll to position [492, 0]
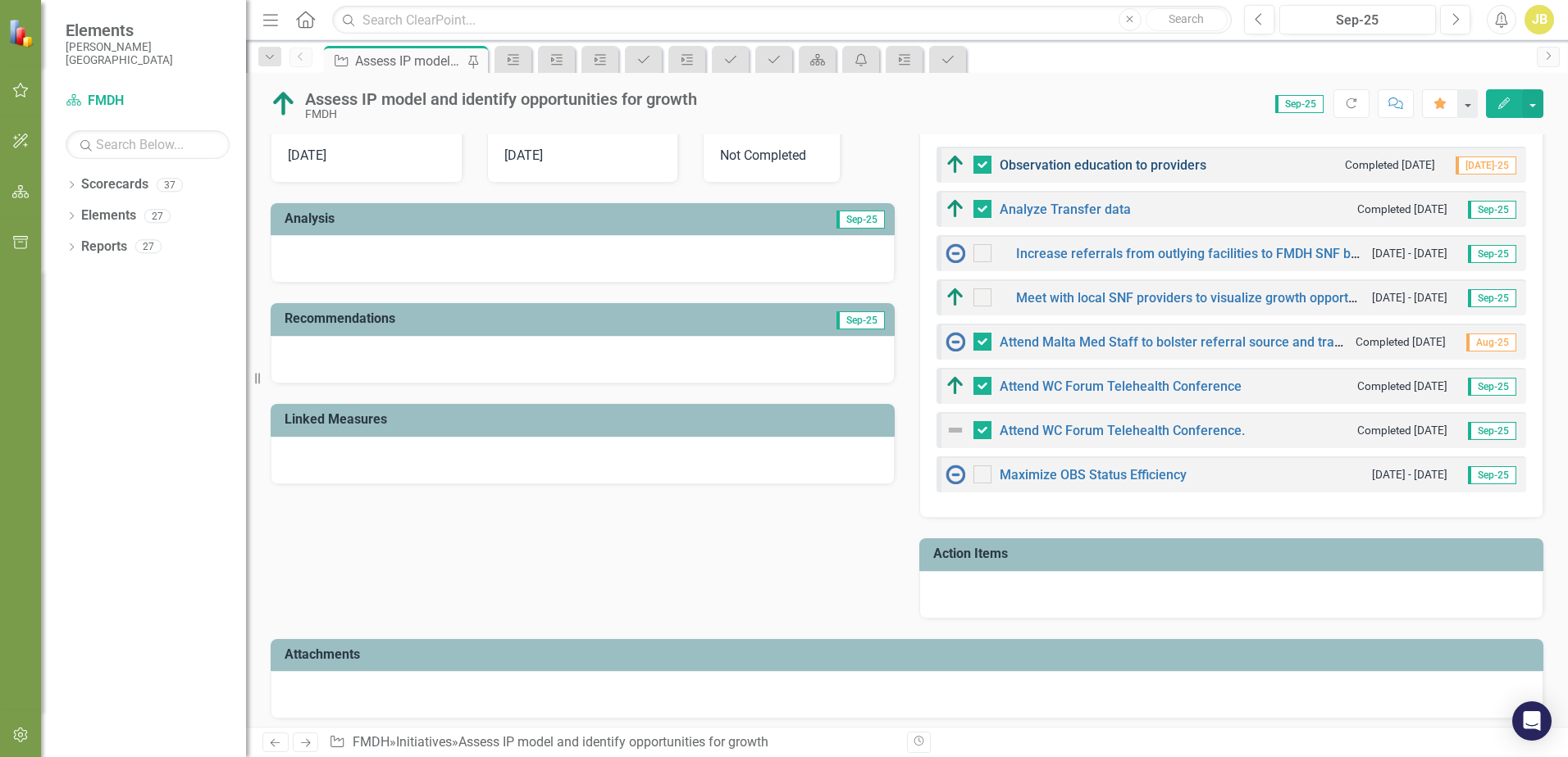
click at [1078, 162] on link "Observation education to providers" at bounding box center [1102, 165] width 206 height 16
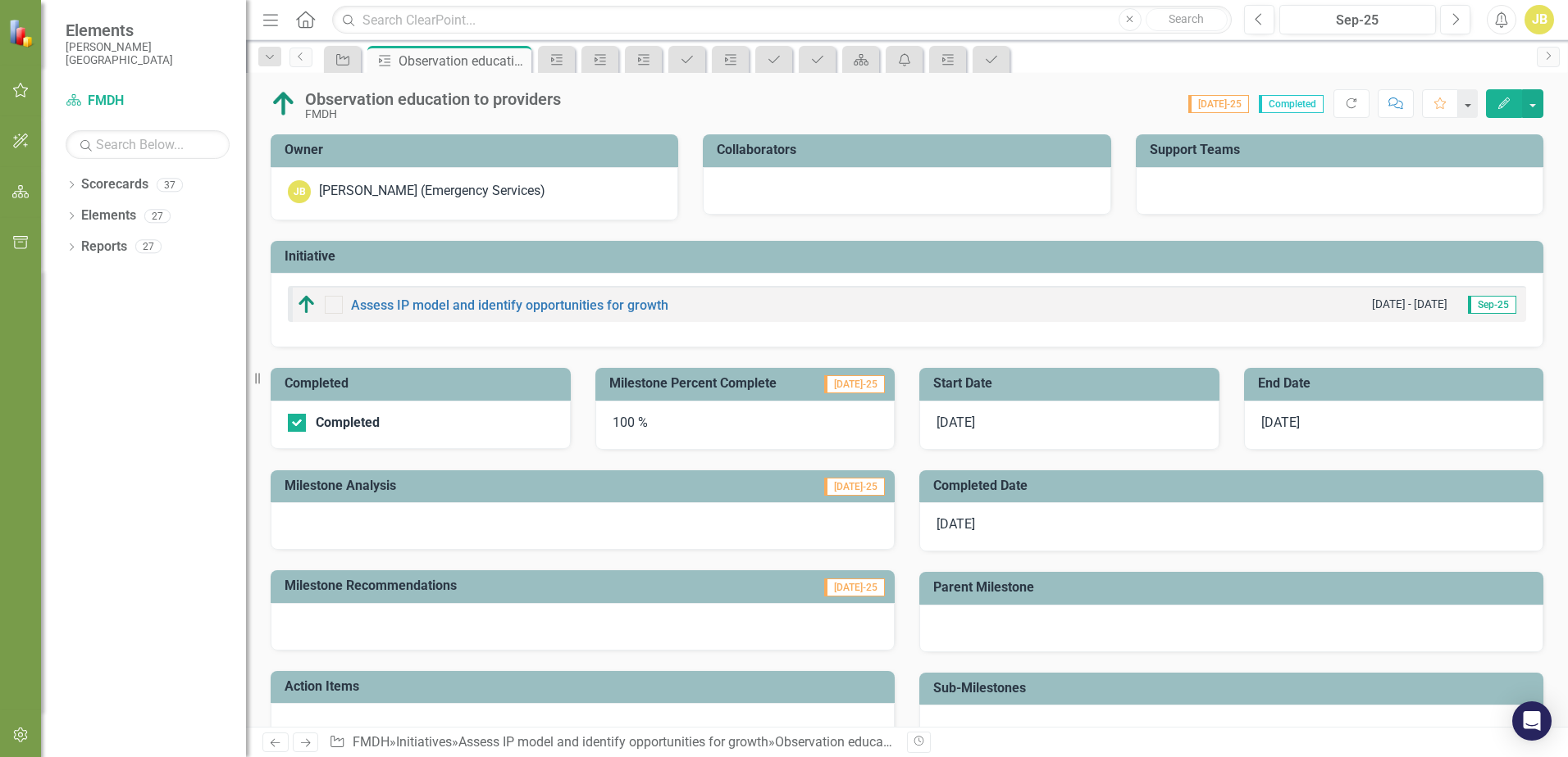
click at [512, 527] on div at bounding box center [582, 526] width 624 height 47
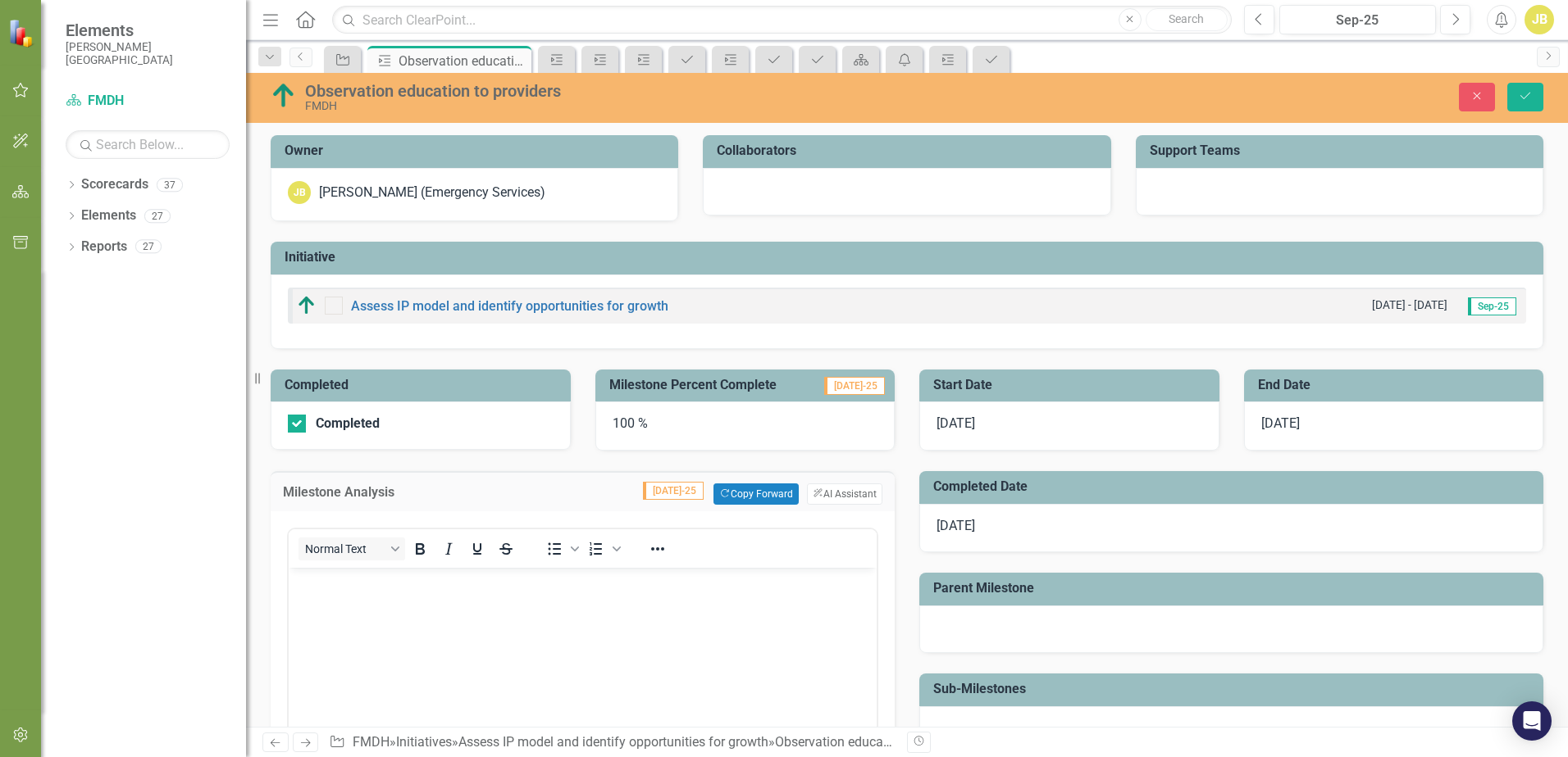
click at [518, 588] on p "Rich Text Area. Press ALT-0 for help." at bounding box center [583, 581] width 580 height 20
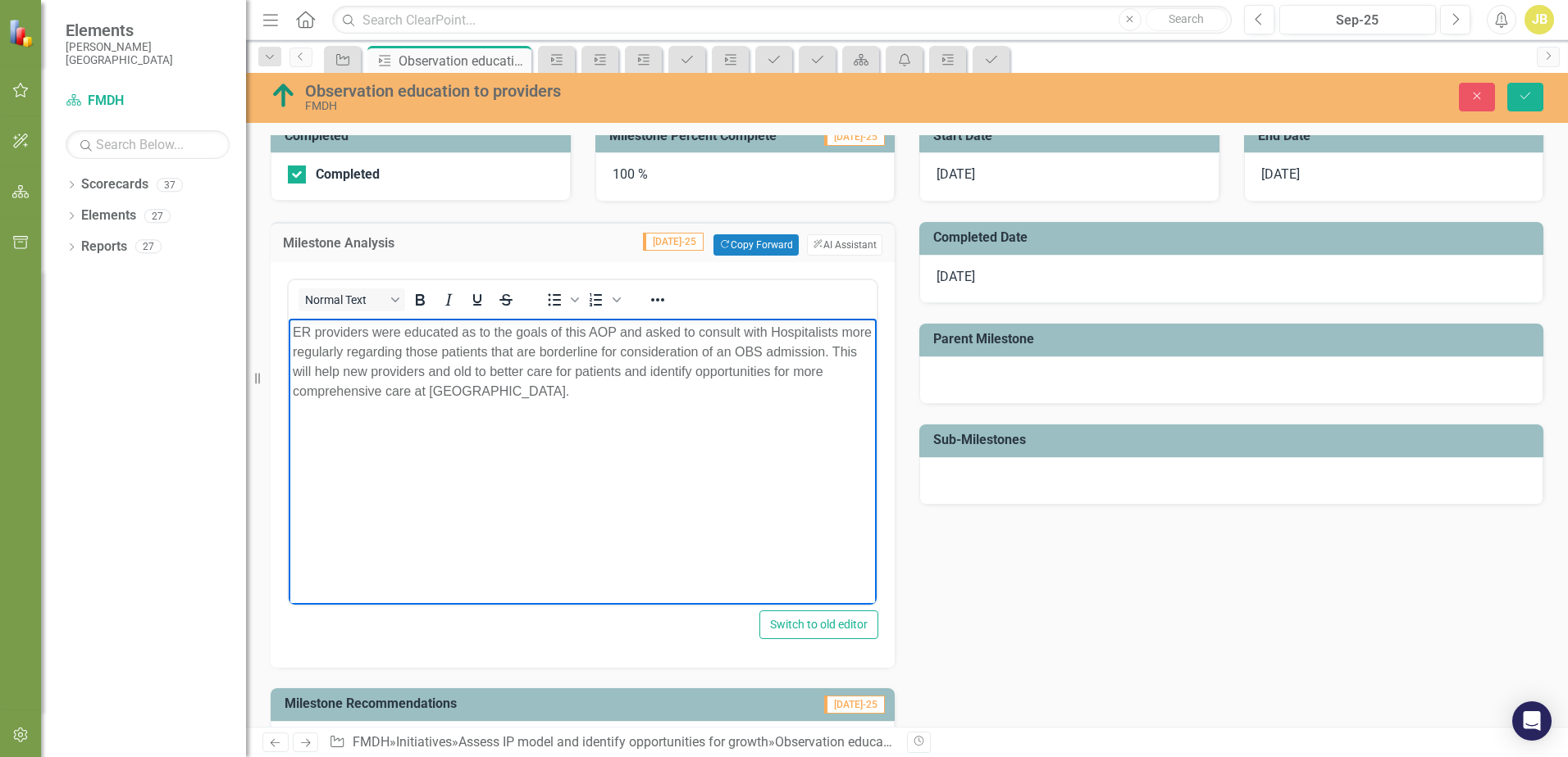
scroll to position [492, 0]
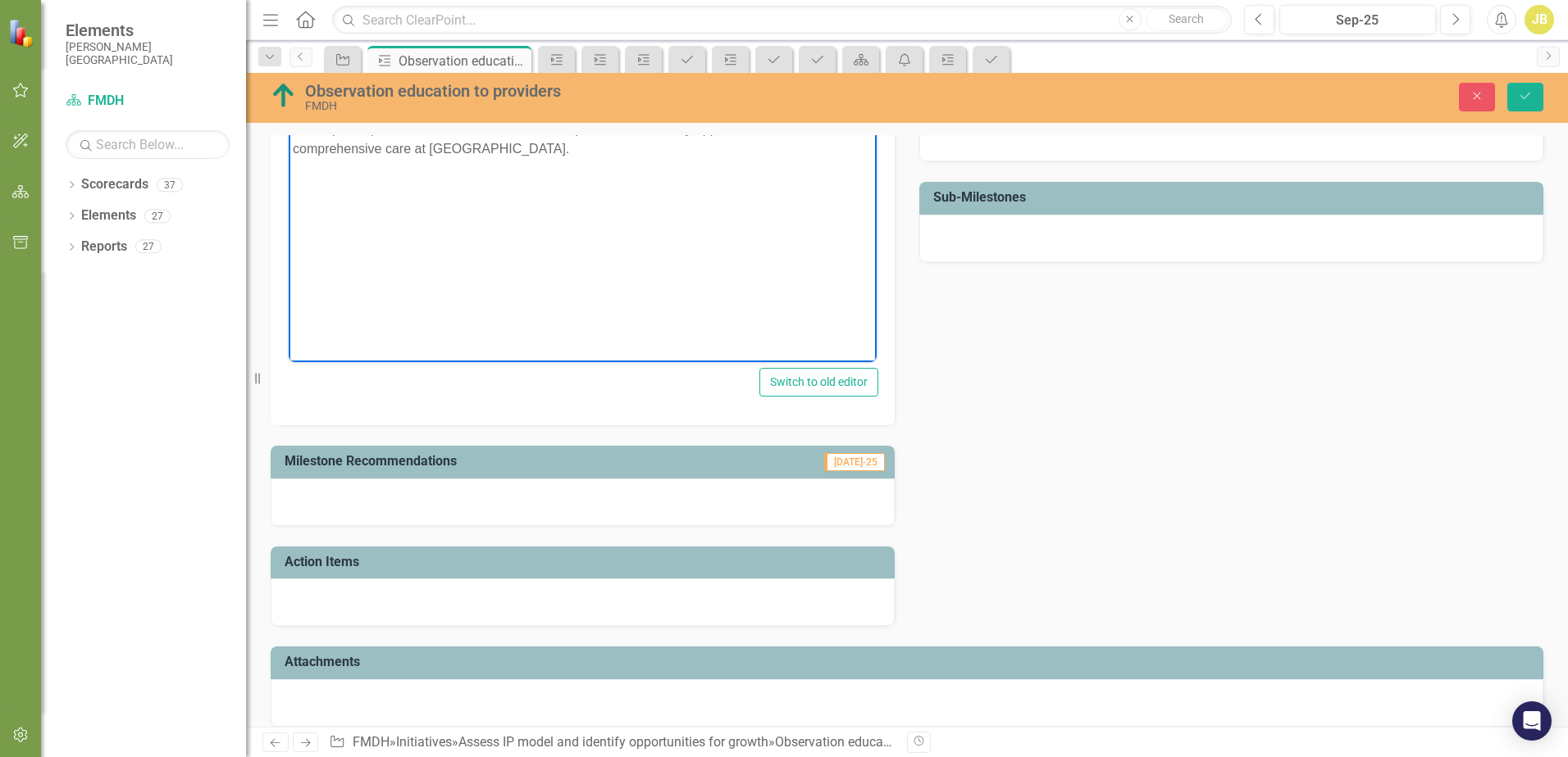
click at [433, 599] on div at bounding box center [582, 602] width 624 height 47
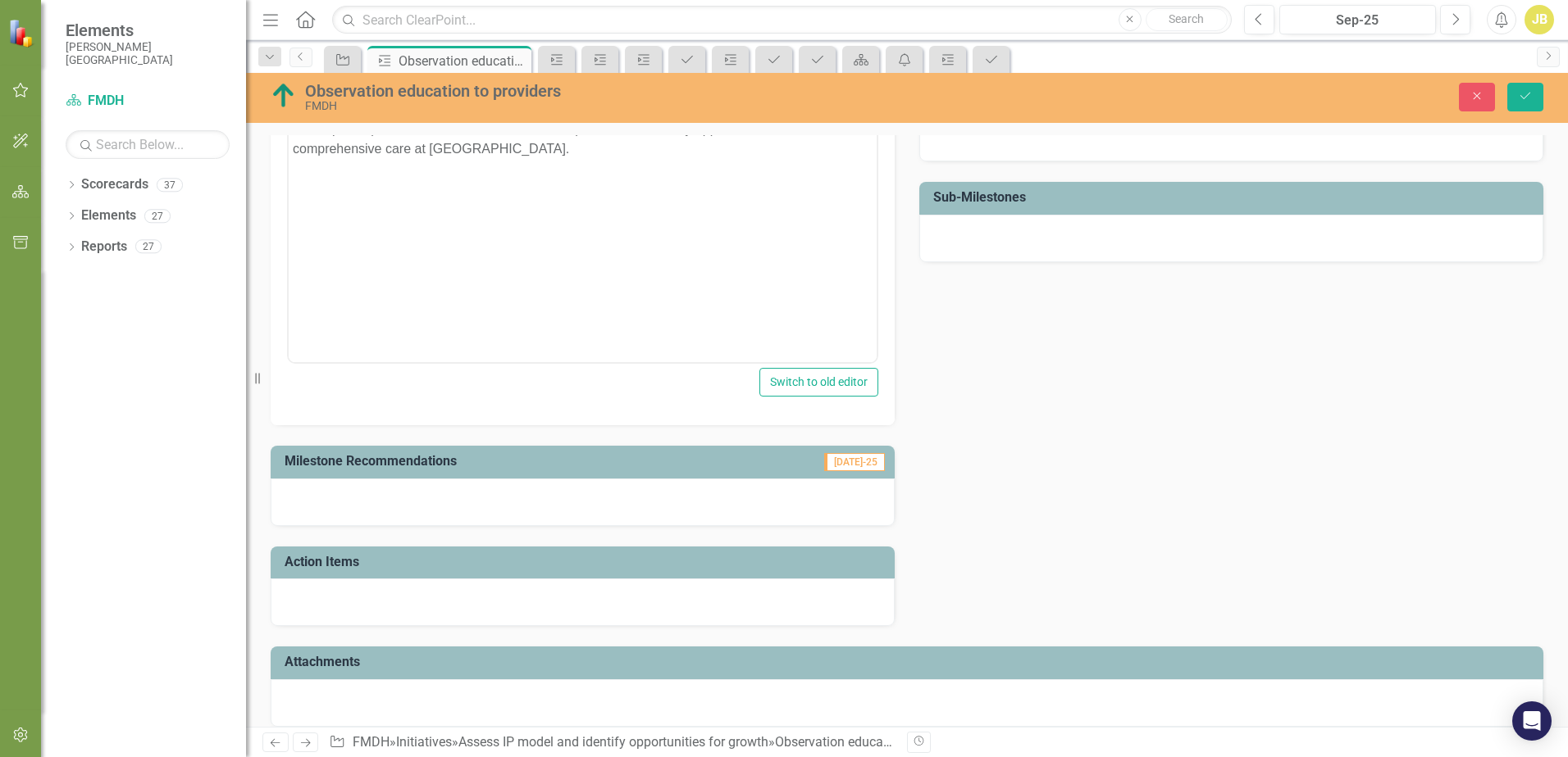
click at [433, 590] on div at bounding box center [582, 602] width 624 height 47
click at [437, 613] on div at bounding box center [582, 602] width 624 height 47
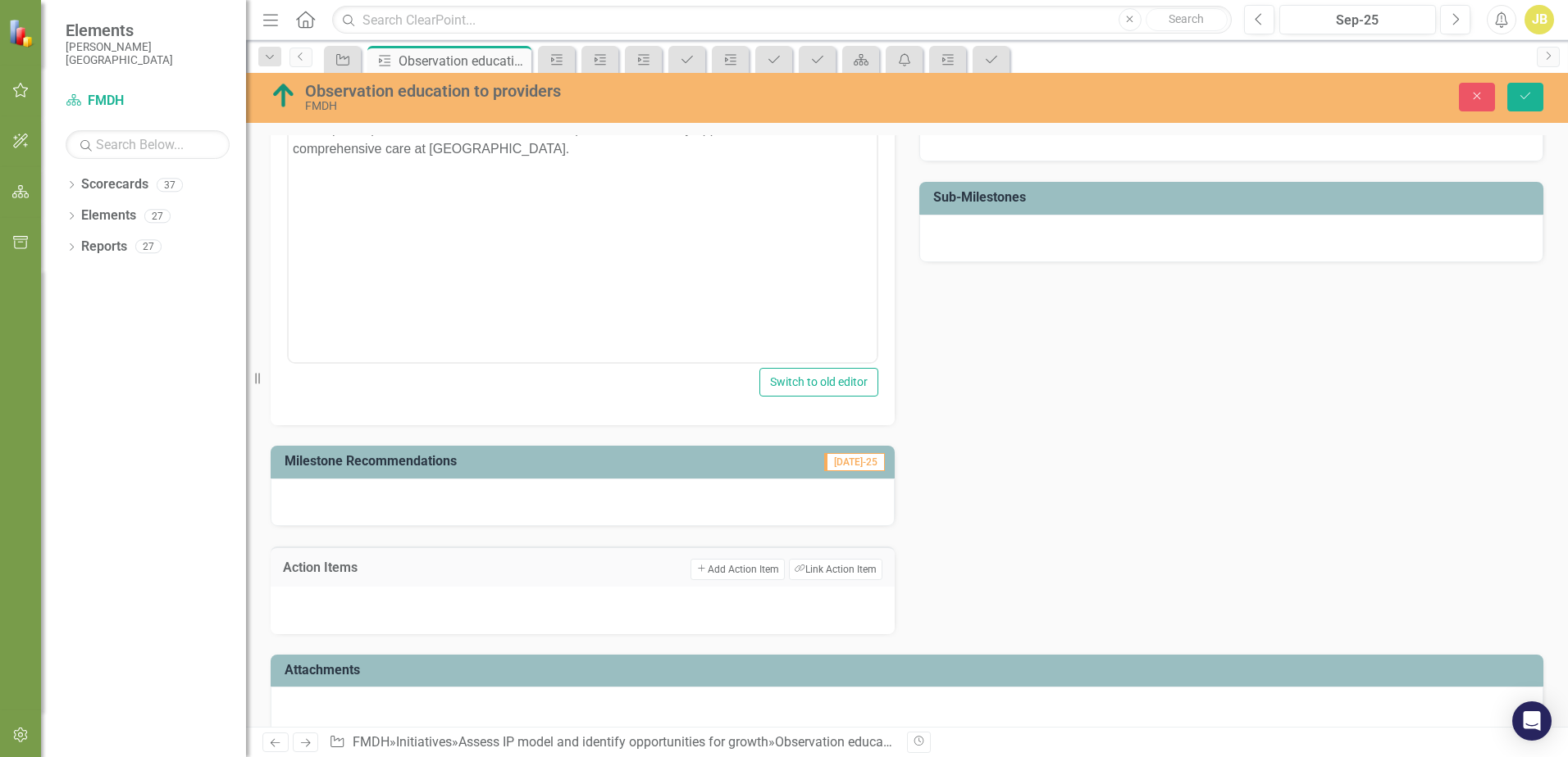
click at [431, 612] on div at bounding box center [582, 611] width 624 height 47
click at [627, 619] on div at bounding box center [582, 611] width 624 height 47
click at [628, 617] on div at bounding box center [582, 611] width 624 height 47
click at [621, 617] on div at bounding box center [582, 611] width 624 height 47
click at [731, 573] on button "Add Add Action Item" at bounding box center [737, 569] width 93 height 22
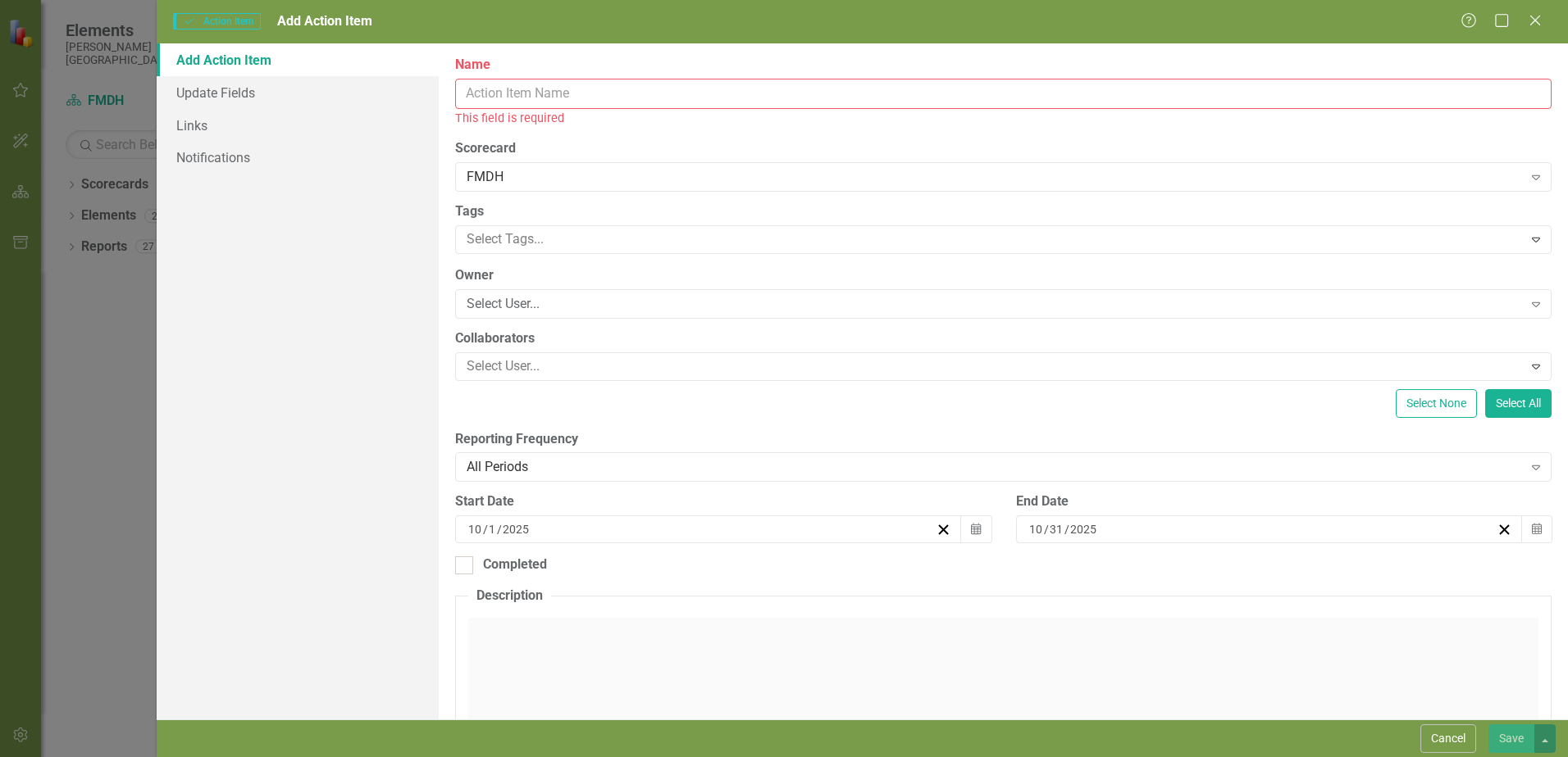
click at [721, 115] on div "This field is required" at bounding box center [1003, 118] width 1096 height 19
click at [720, 96] on input "Name" at bounding box center [1003, 93] width 1096 height 30
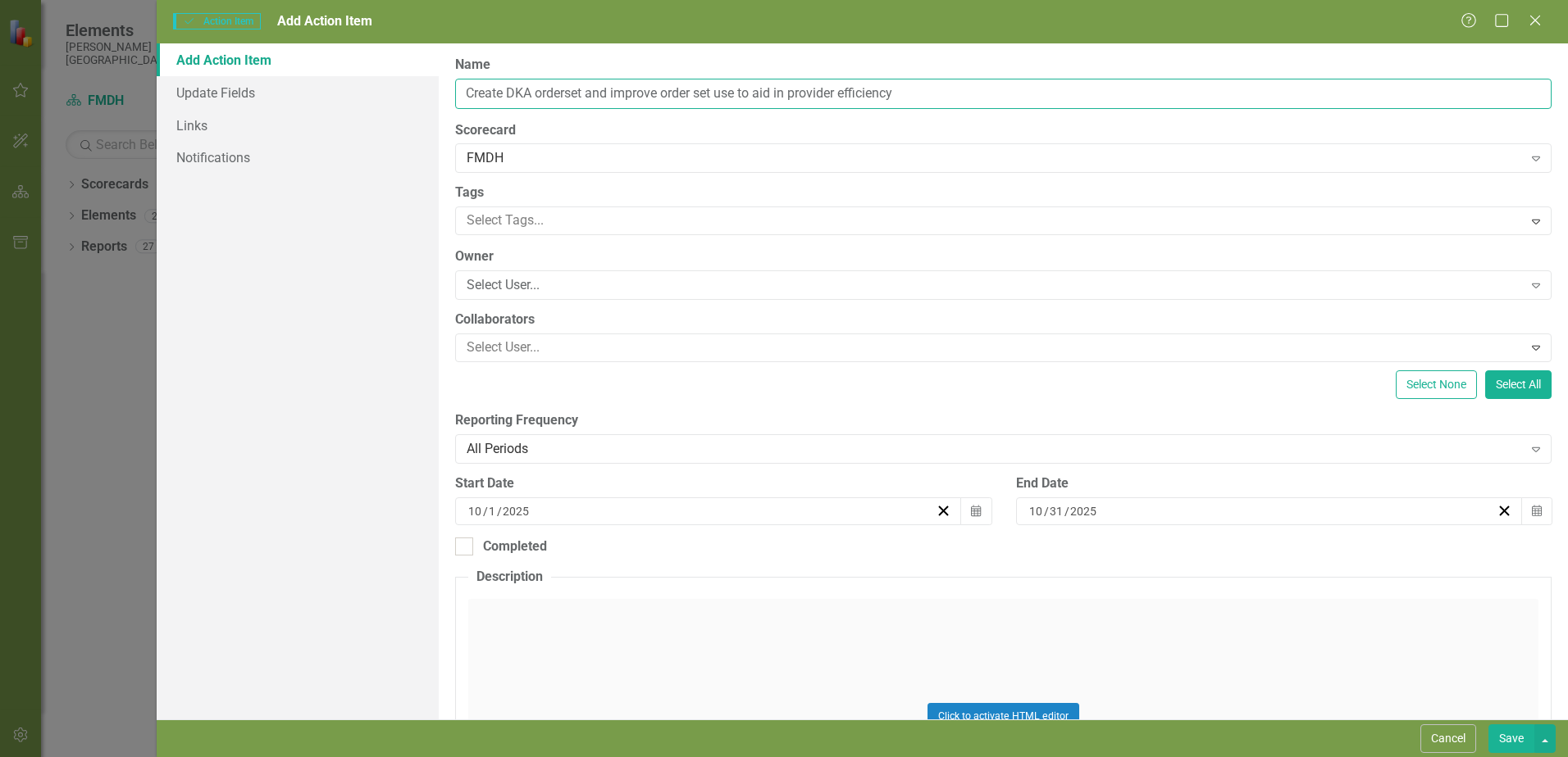
type input "Create DKA orderset and improve order set use to aid in provider efficiency"
click at [551, 203] on div "Tags Select Tags... Expand" at bounding box center [1003, 209] width 1096 height 52
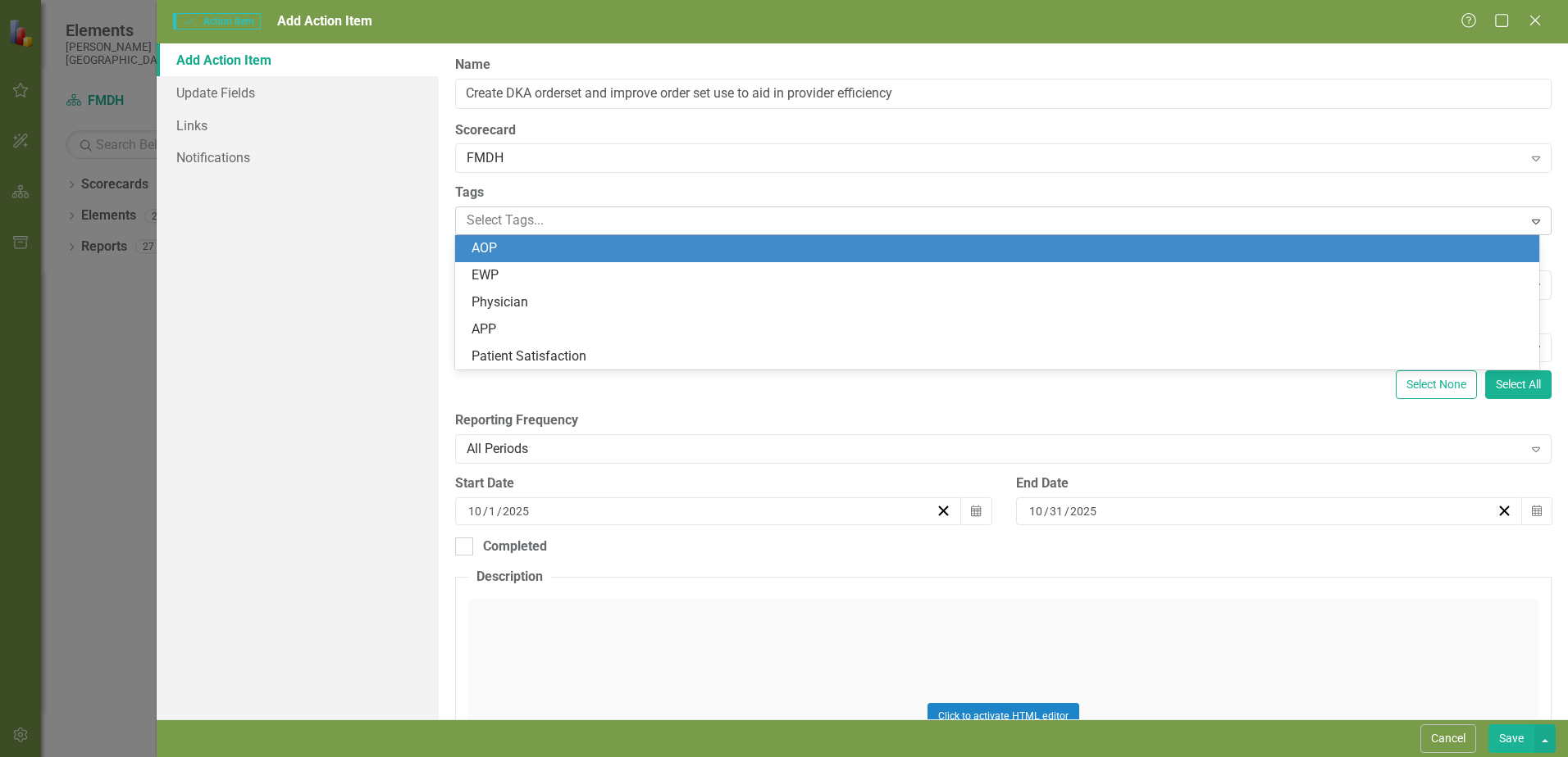
drag, startPoint x: 551, startPoint y: 203, endPoint x: 552, endPoint y: 225, distance: 22.0
click at [552, 225] on div at bounding box center [990, 221] width 1062 height 23
click at [408, 243] on div "Add Action Item Update Fields Links Notifications" at bounding box center [297, 381] width 282 height 676
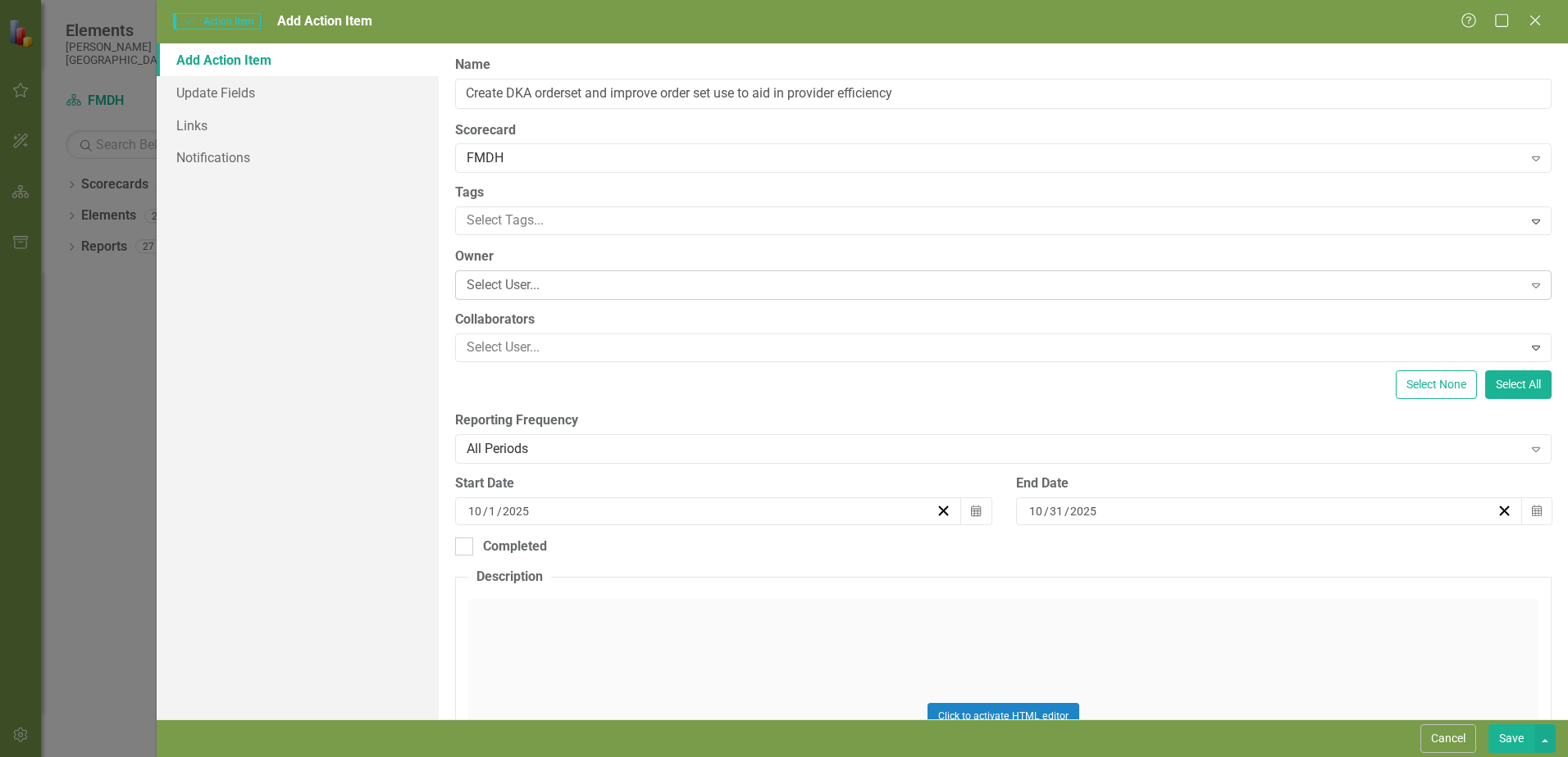
click at [587, 288] on div "Select User..." at bounding box center [994, 285] width 1055 height 19
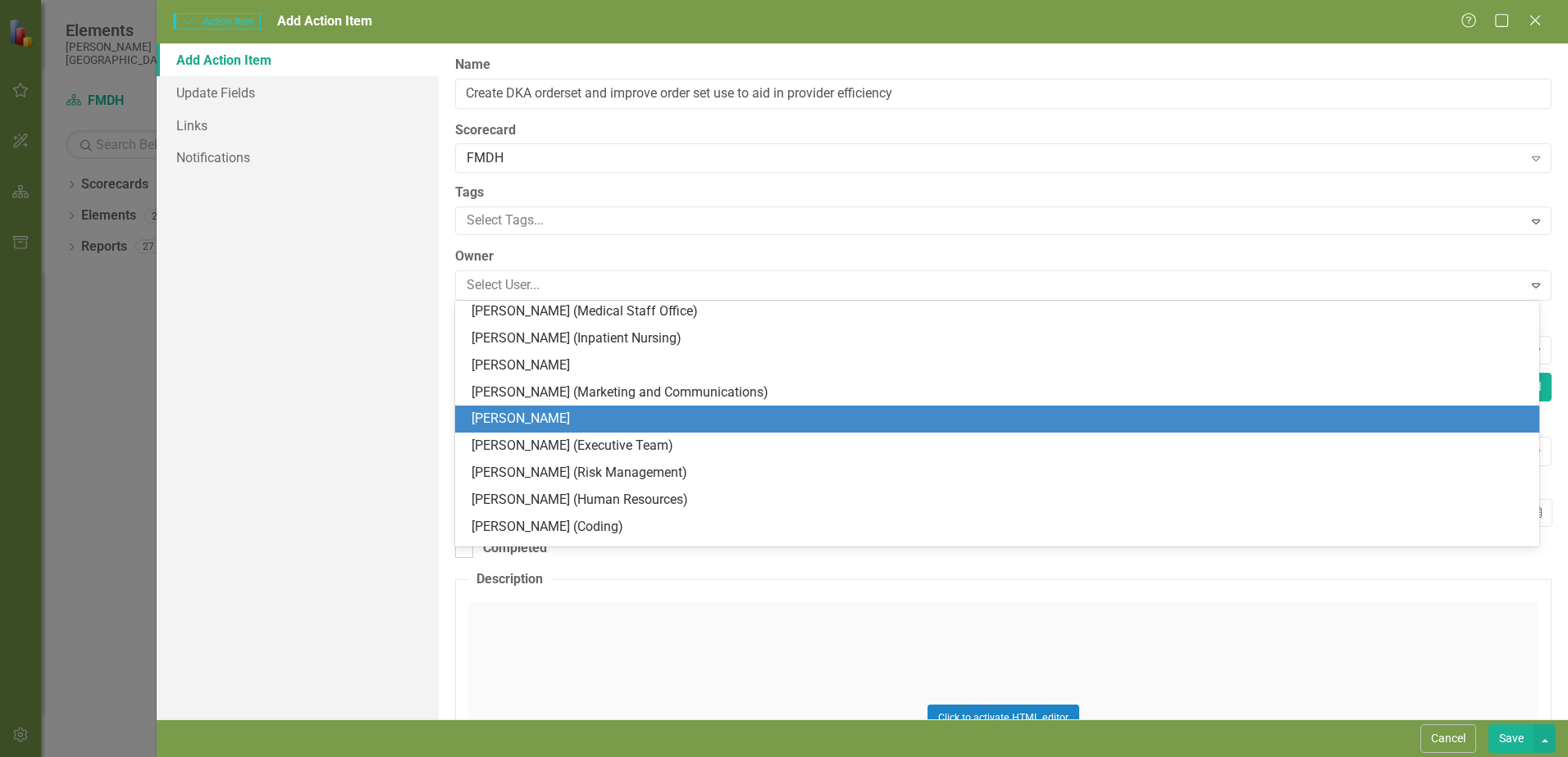
scroll to position [0, 0]
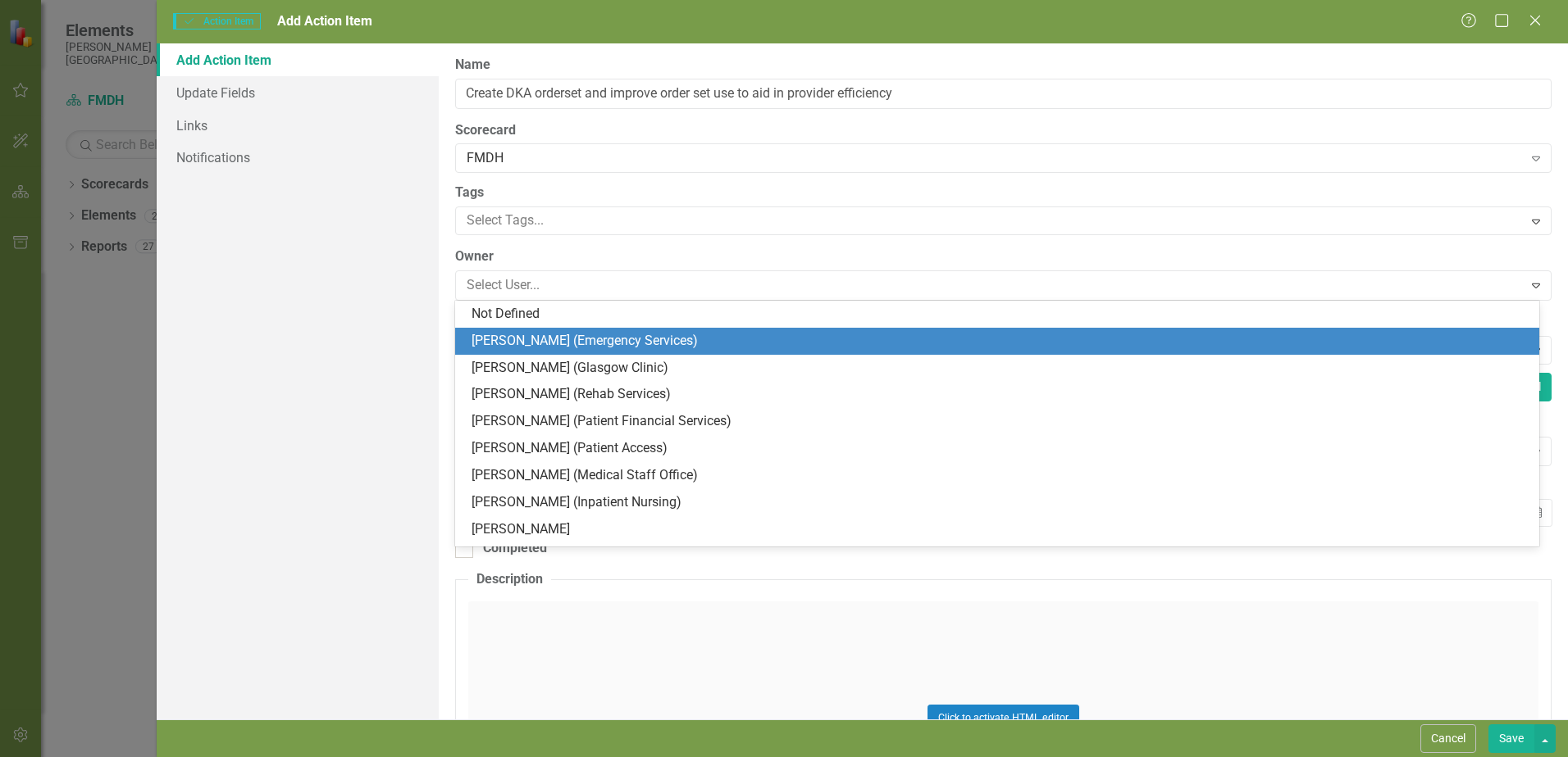
click at [548, 343] on div "[PERSON_NAME] (Emergency Services)" at bounding box center [1000, 341] width 1058 height 19
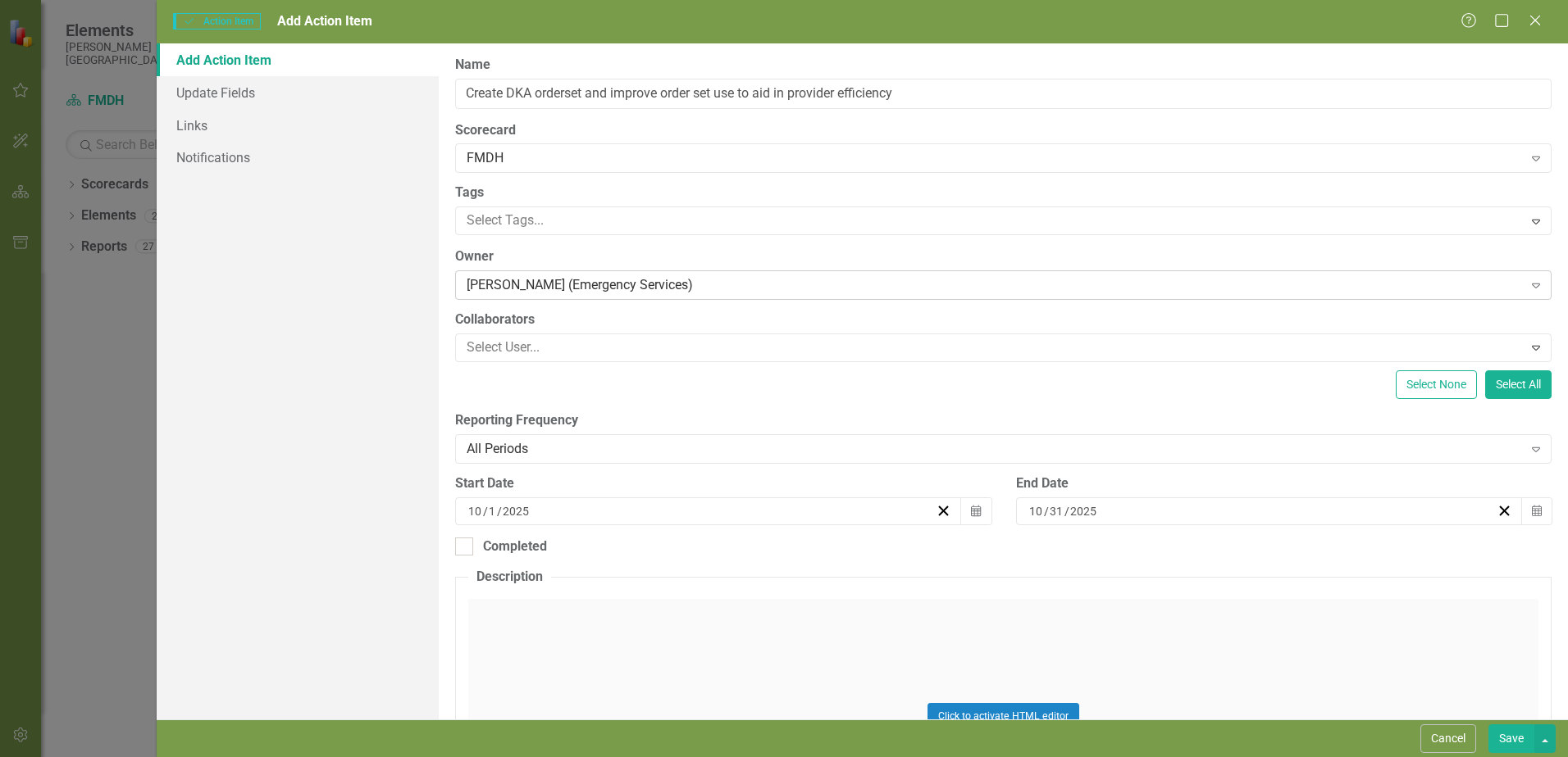
click at [708, 280] on div "[PERSON_NAME] (Emergency Services)" at bounding box center [994, 285] width 1055 height 19
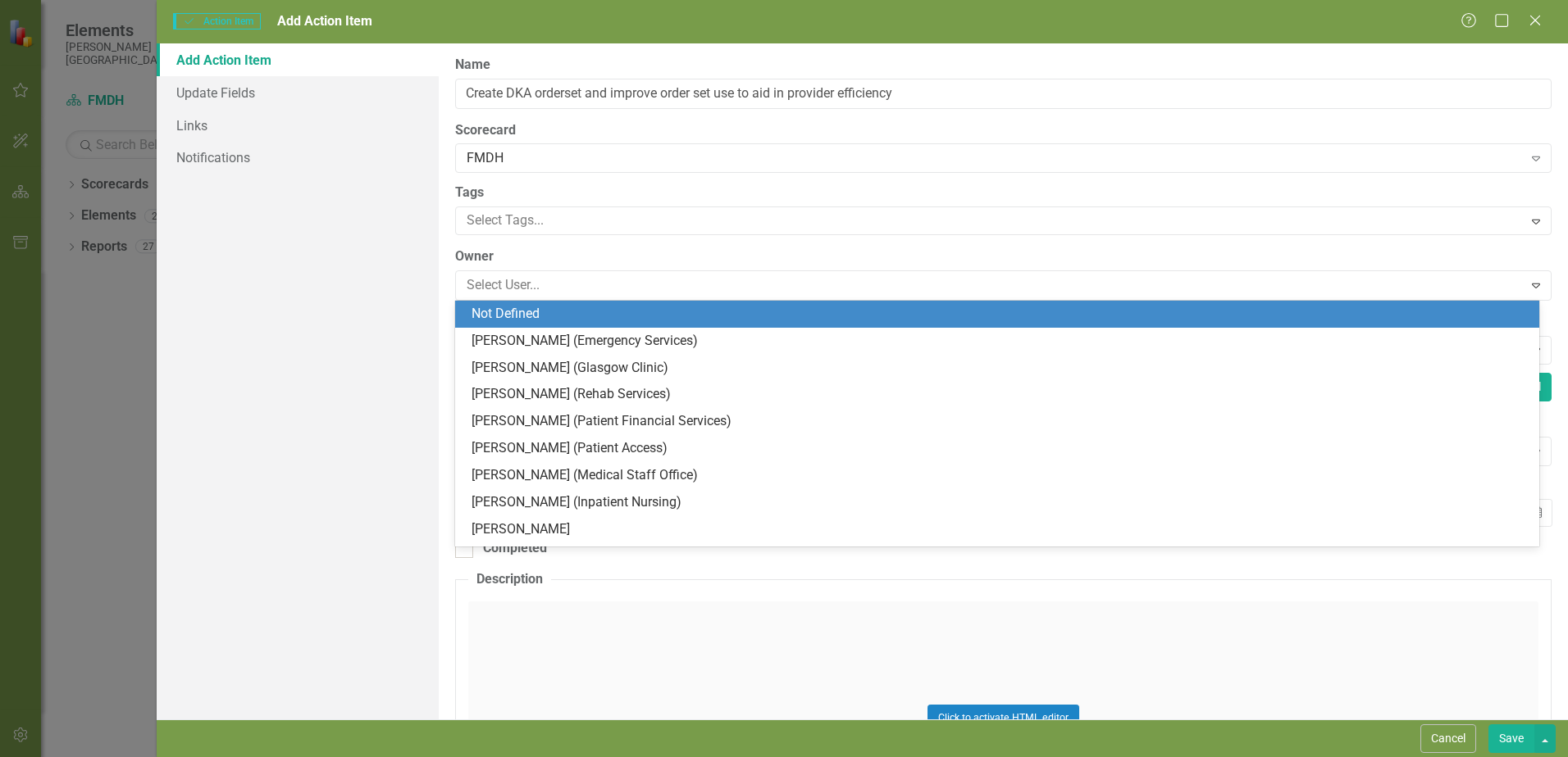
scroll to position [27, 0]
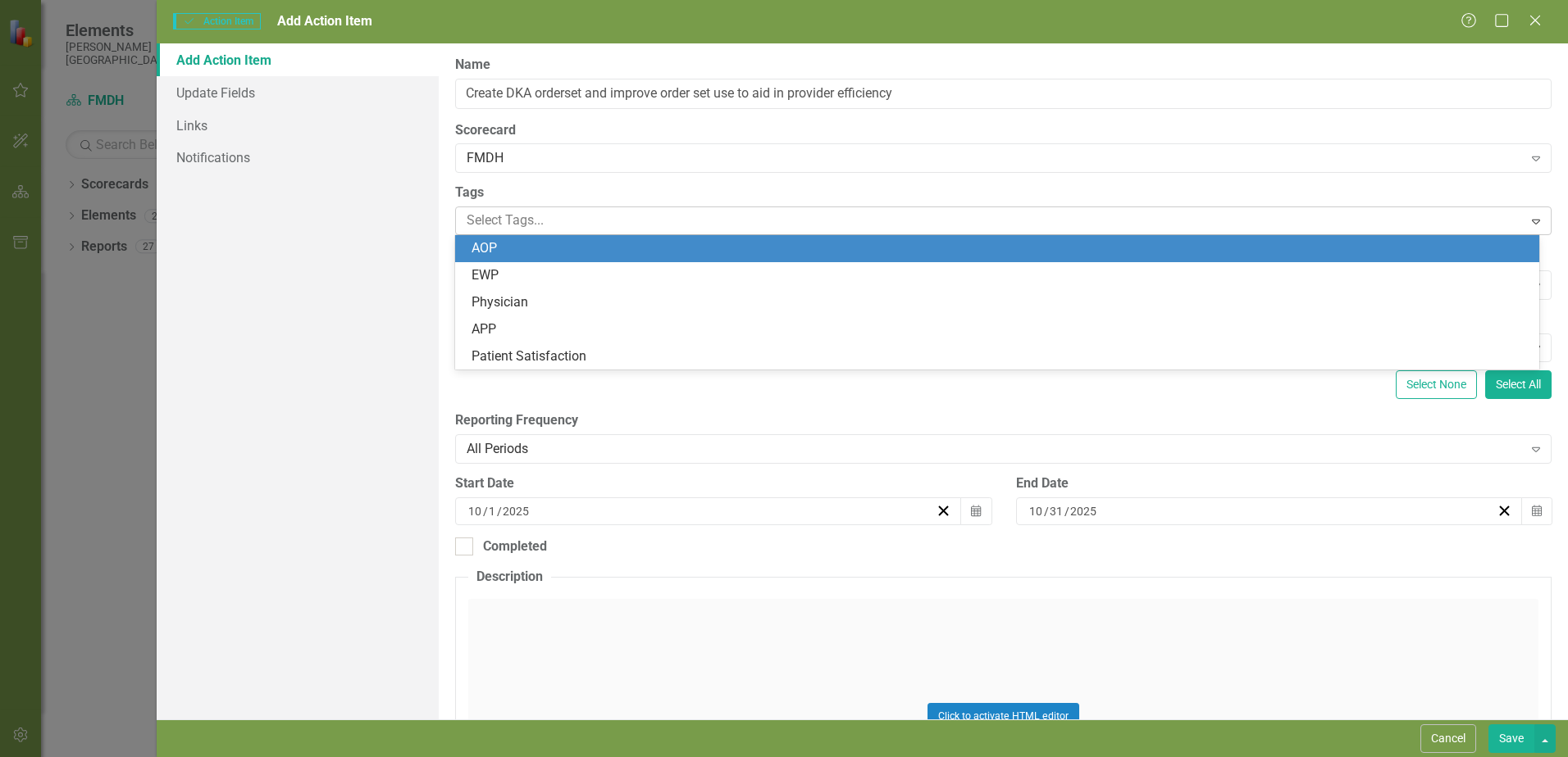
click at [639, 230] on div at bounding box center [990, 221] width 1062 height 23
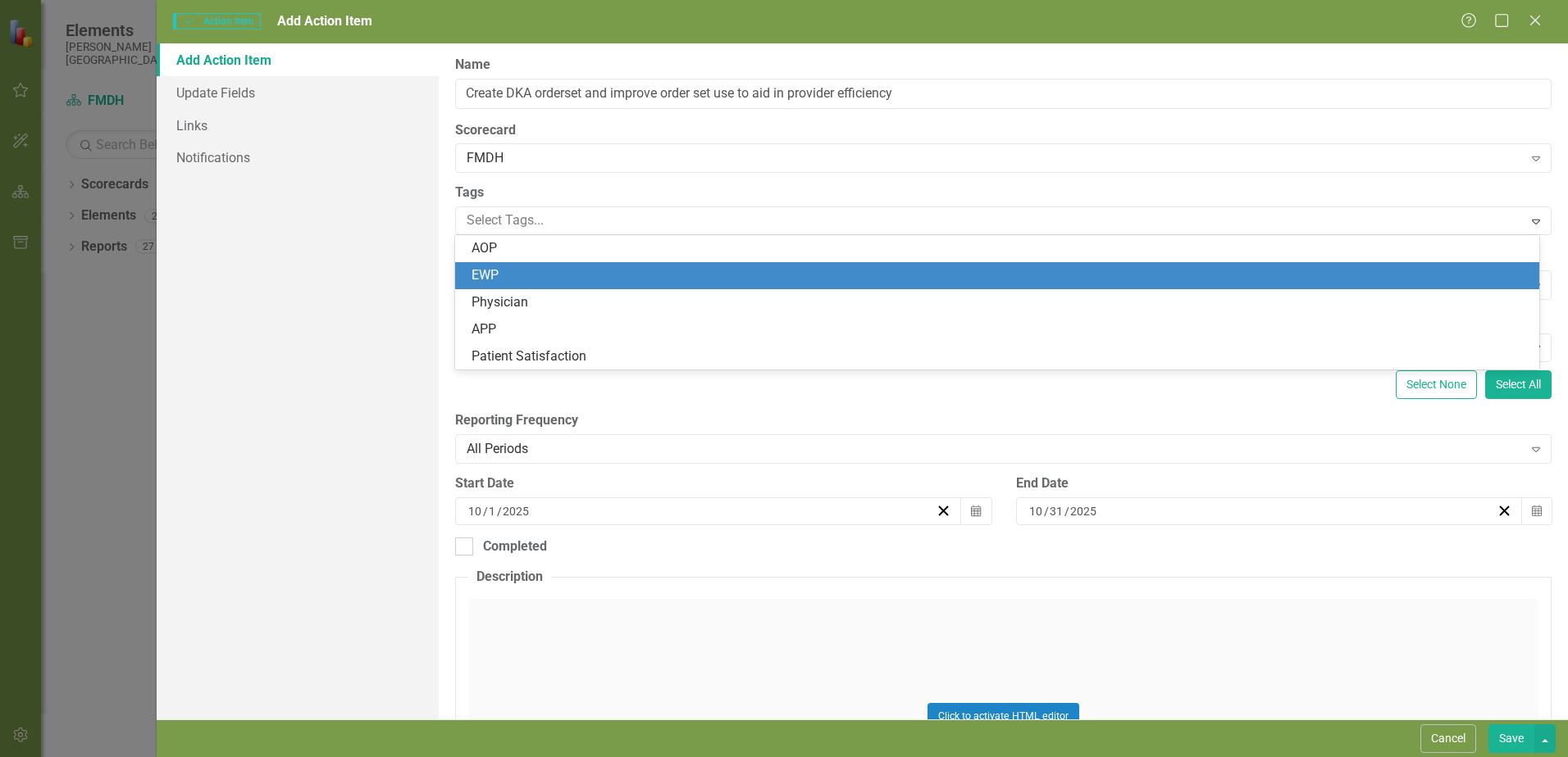
click at [390, 261] on div "Add Action Item Update Fields Links Notifications" at bounding box center [297, 381] width 282 height 676
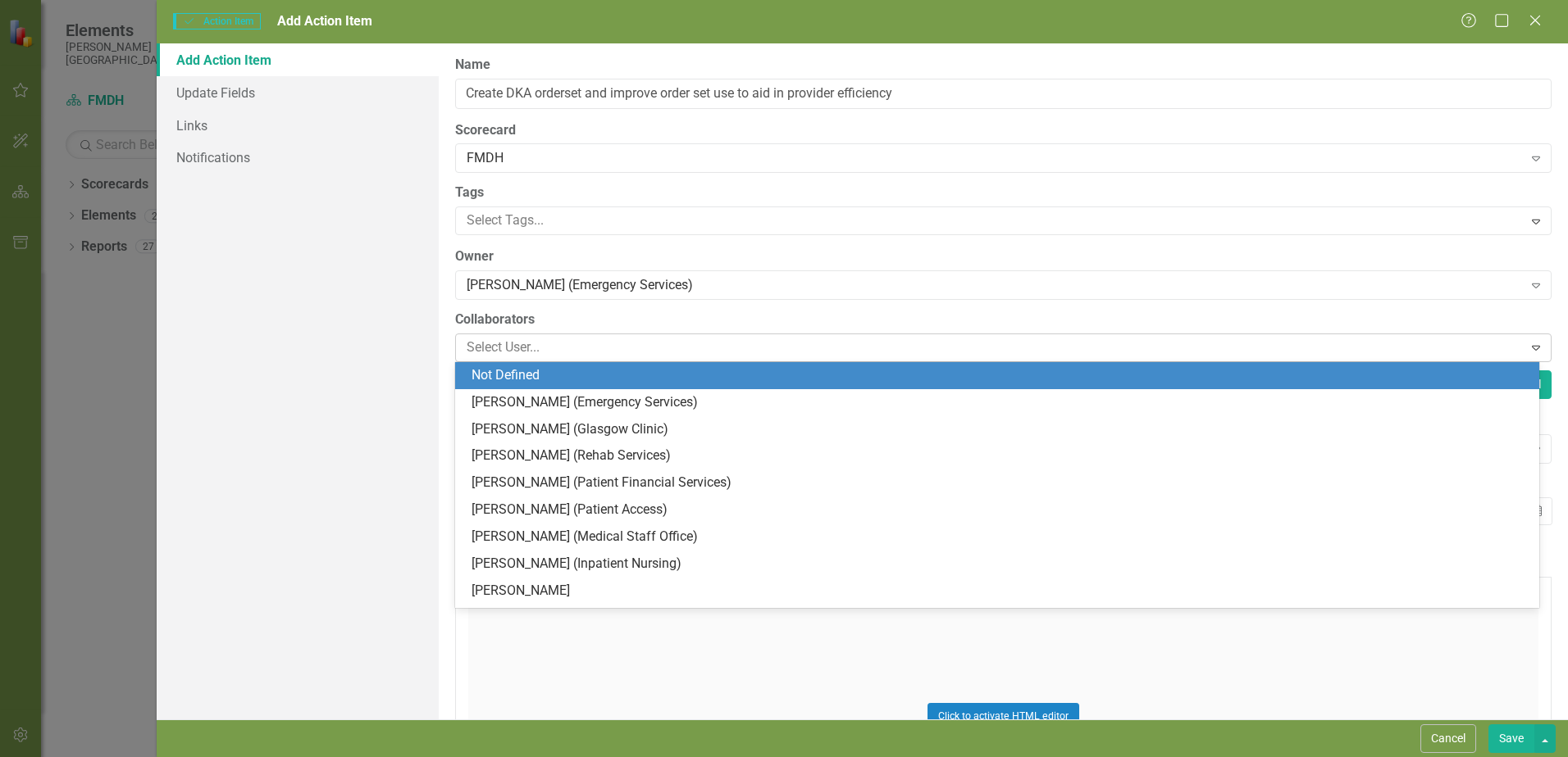
click at [547, 340] on div at bounding box center [990, 348] width 1062 height 23
type input "[PERSON_NAME]"
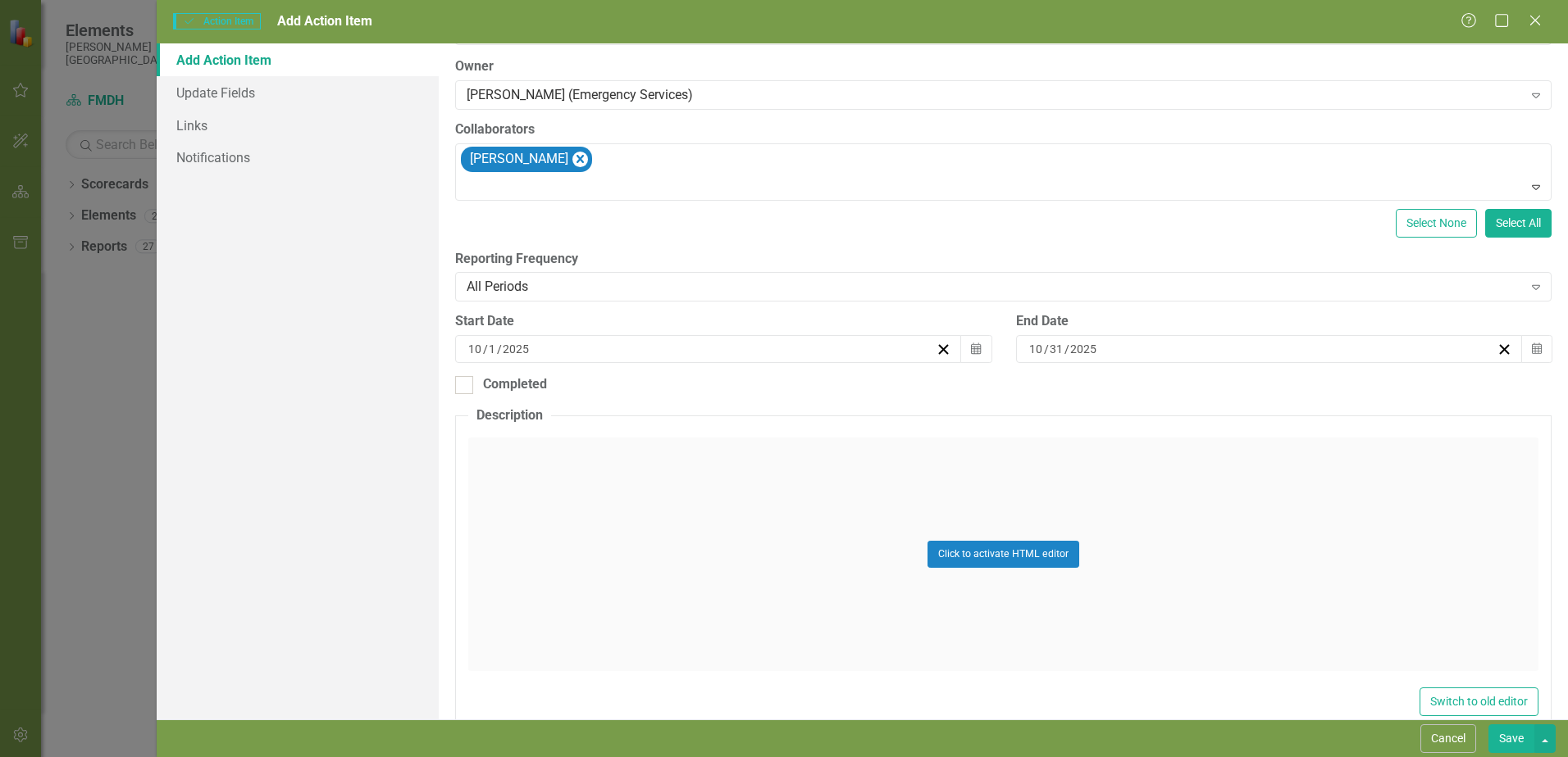
scroll to position [220, 0]
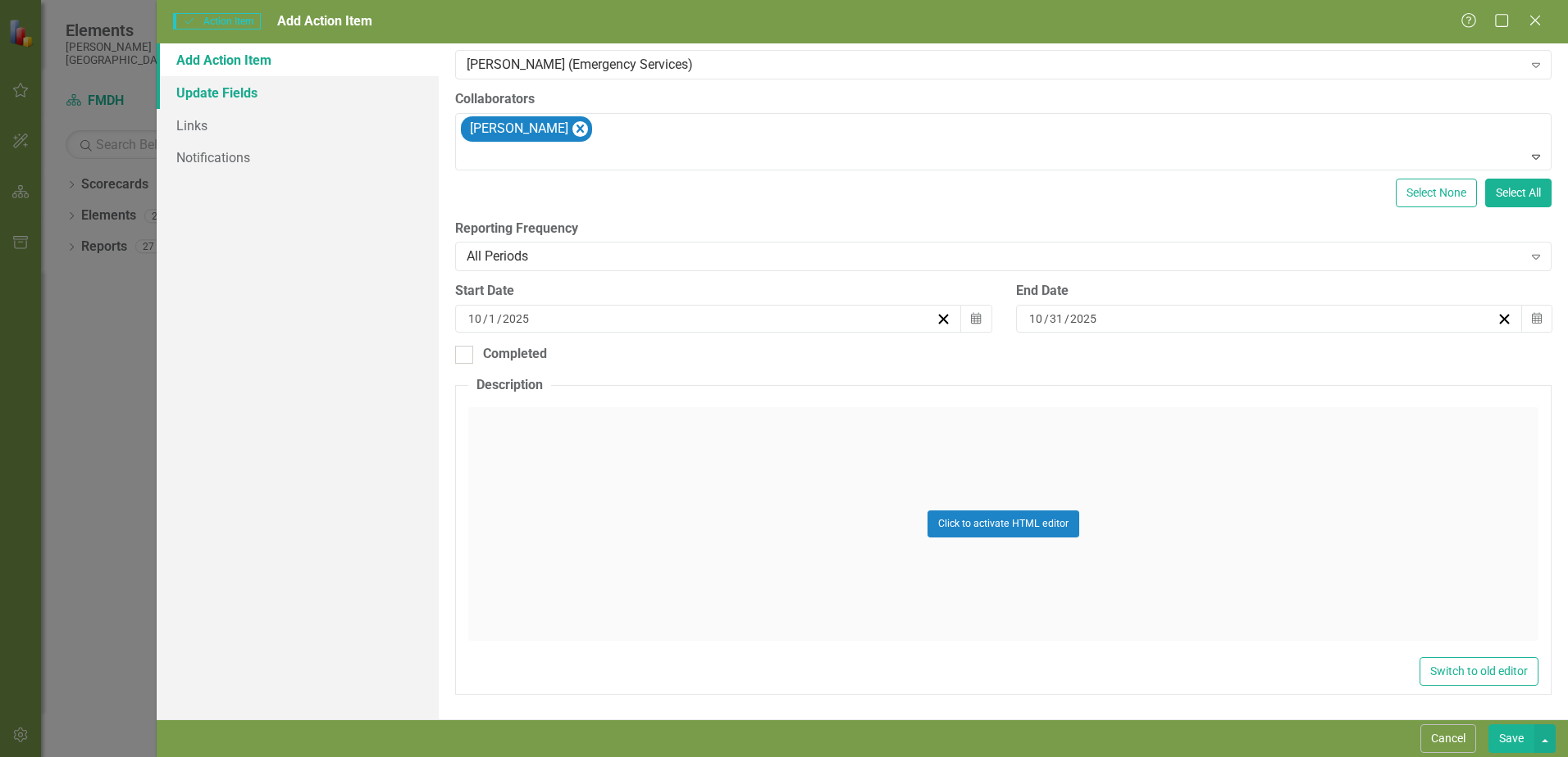
click at [233, 92] on link "Update Fields" at bounding box center [297, 92] width 282 height 32
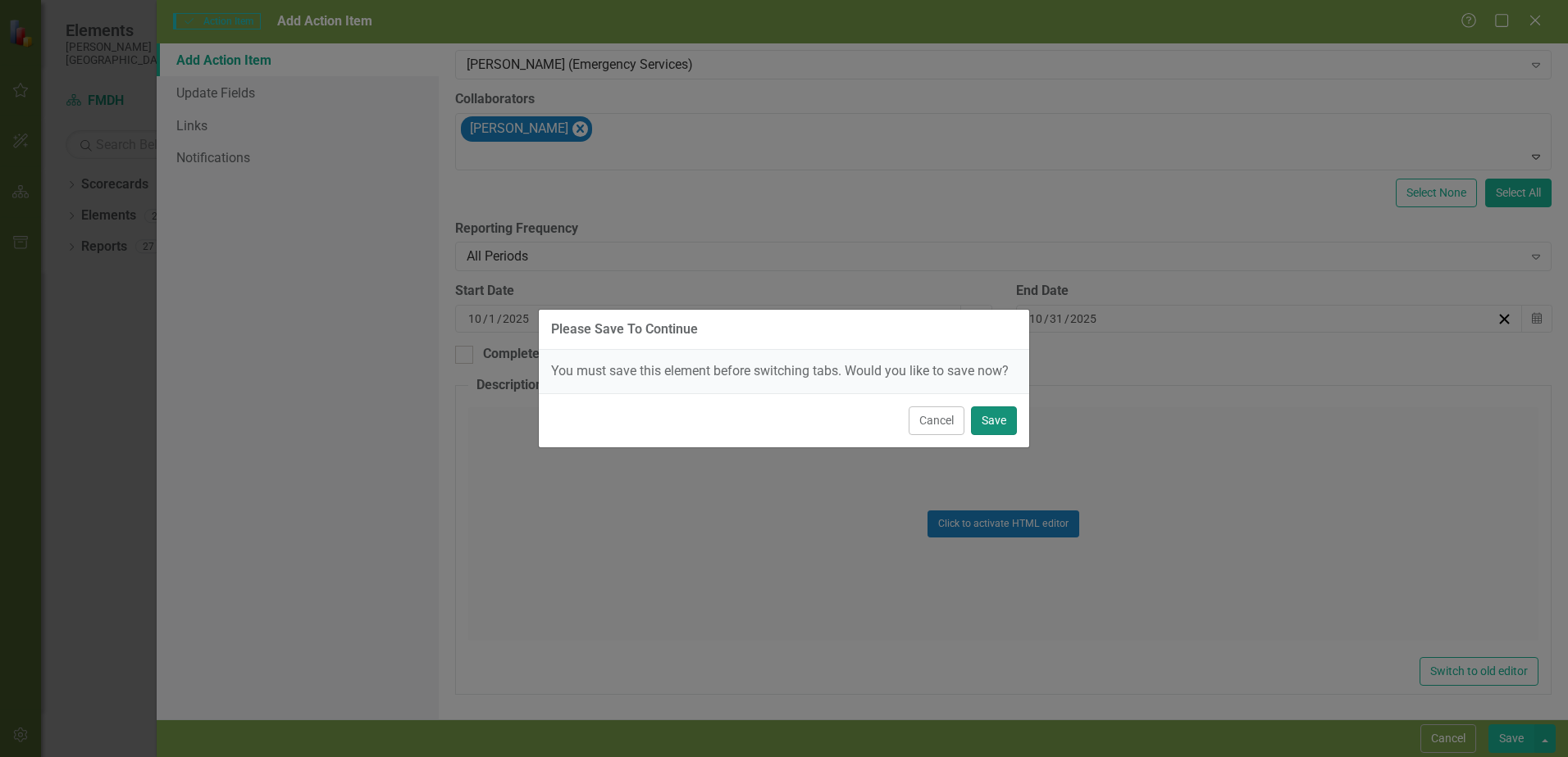
click at [1003, 416] on button "Save" at bounding box center [993, 420] width 46 height 28
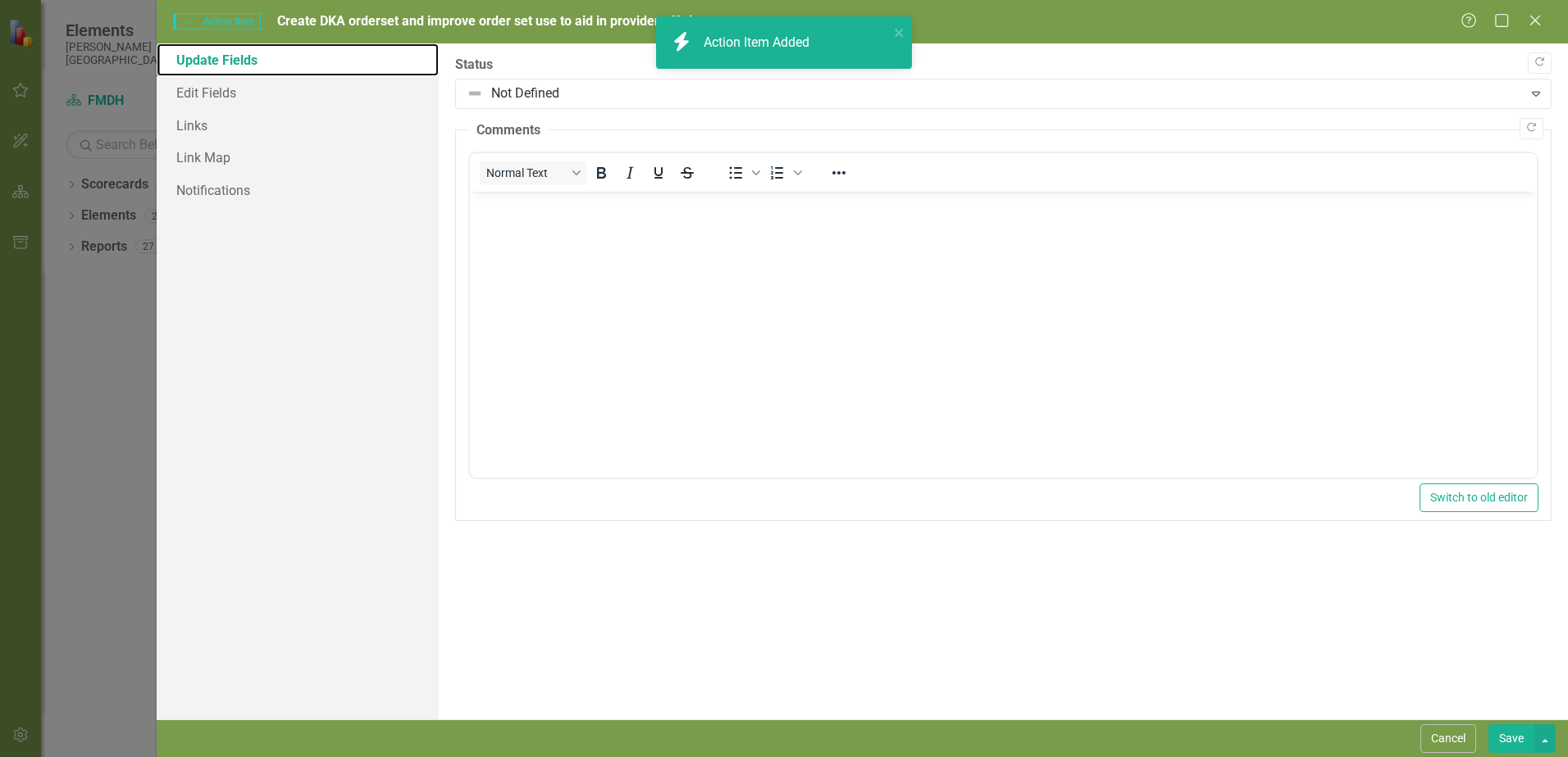
scroll to position [0, 0]
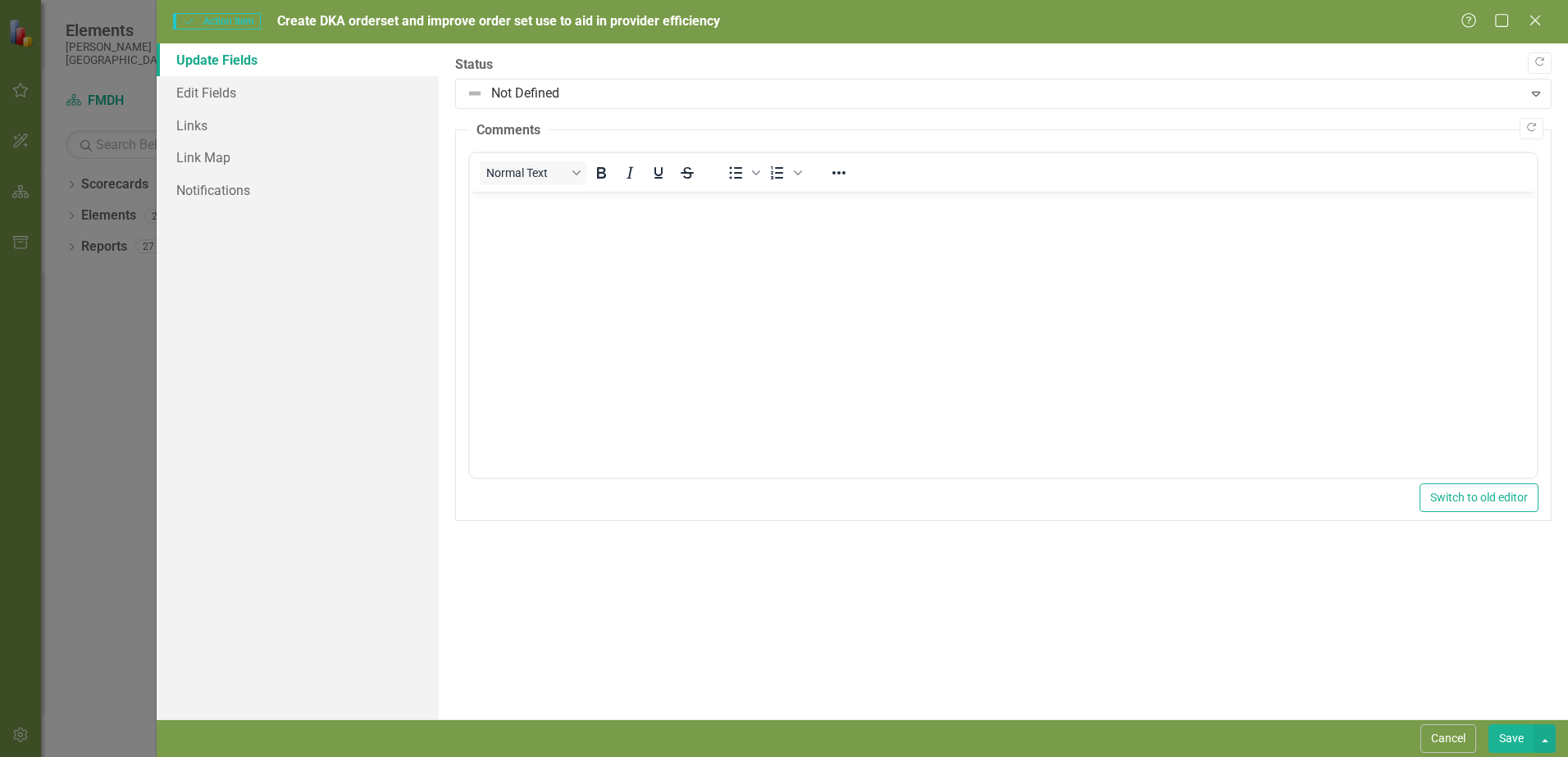
click at [610, 214] on p "Rich Text Area. Press ALT-0 for help." at bounding box center [1002, 205] width 1058 height 20
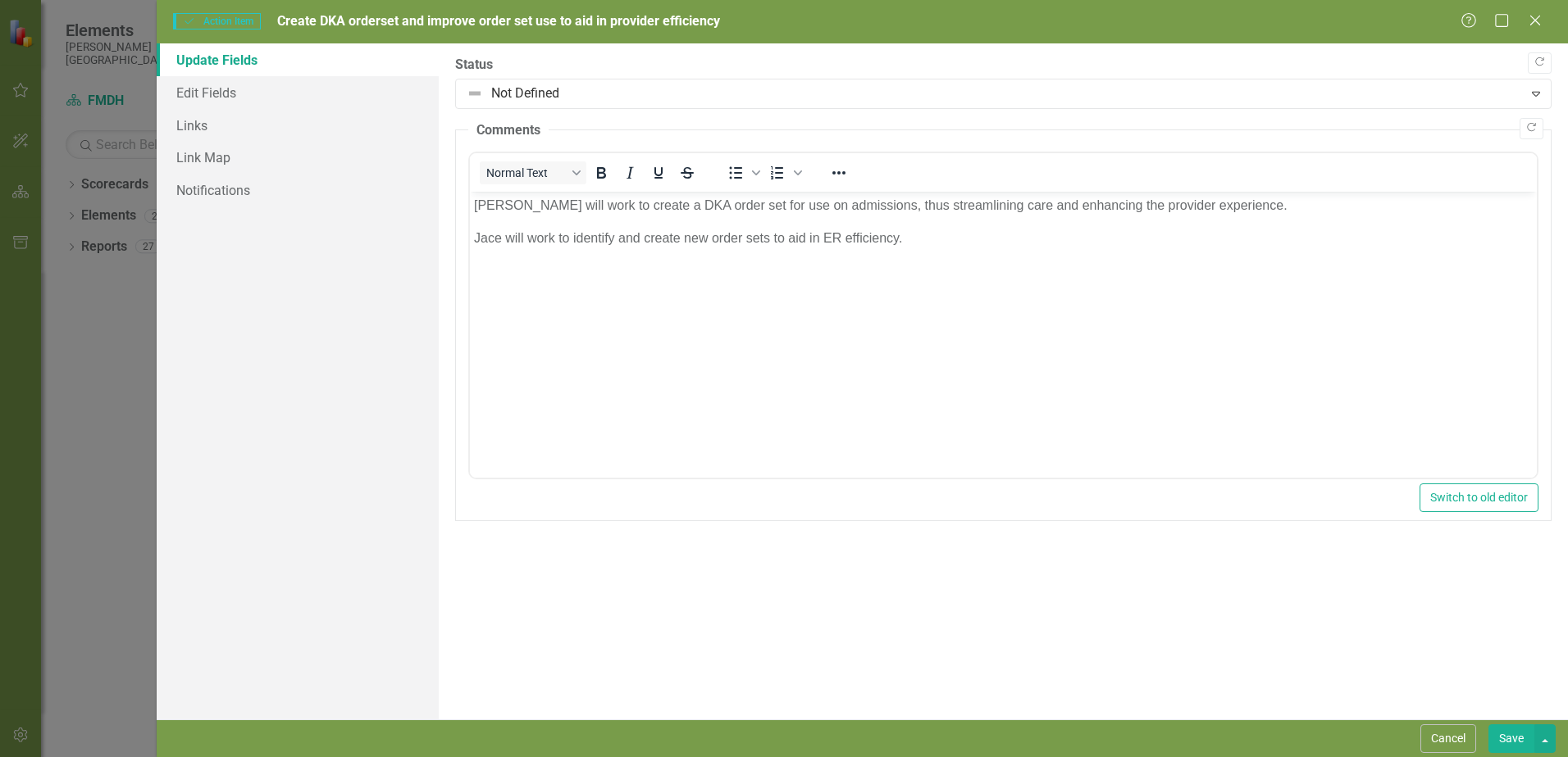
click at [1517, 735] on button "Save" at bounding box center [1511, 738] width 46 height 28
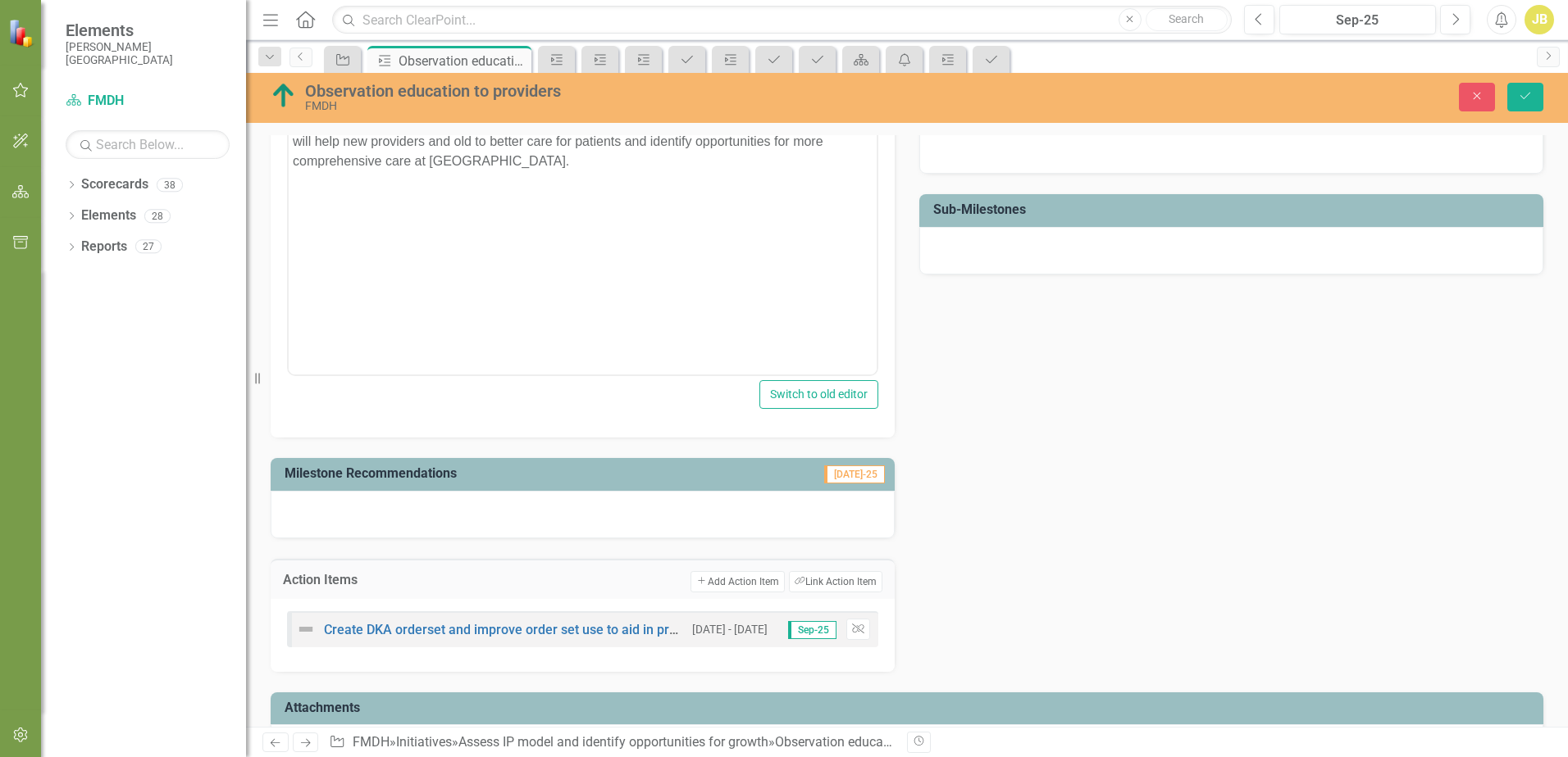
scroll to position [541, 0]
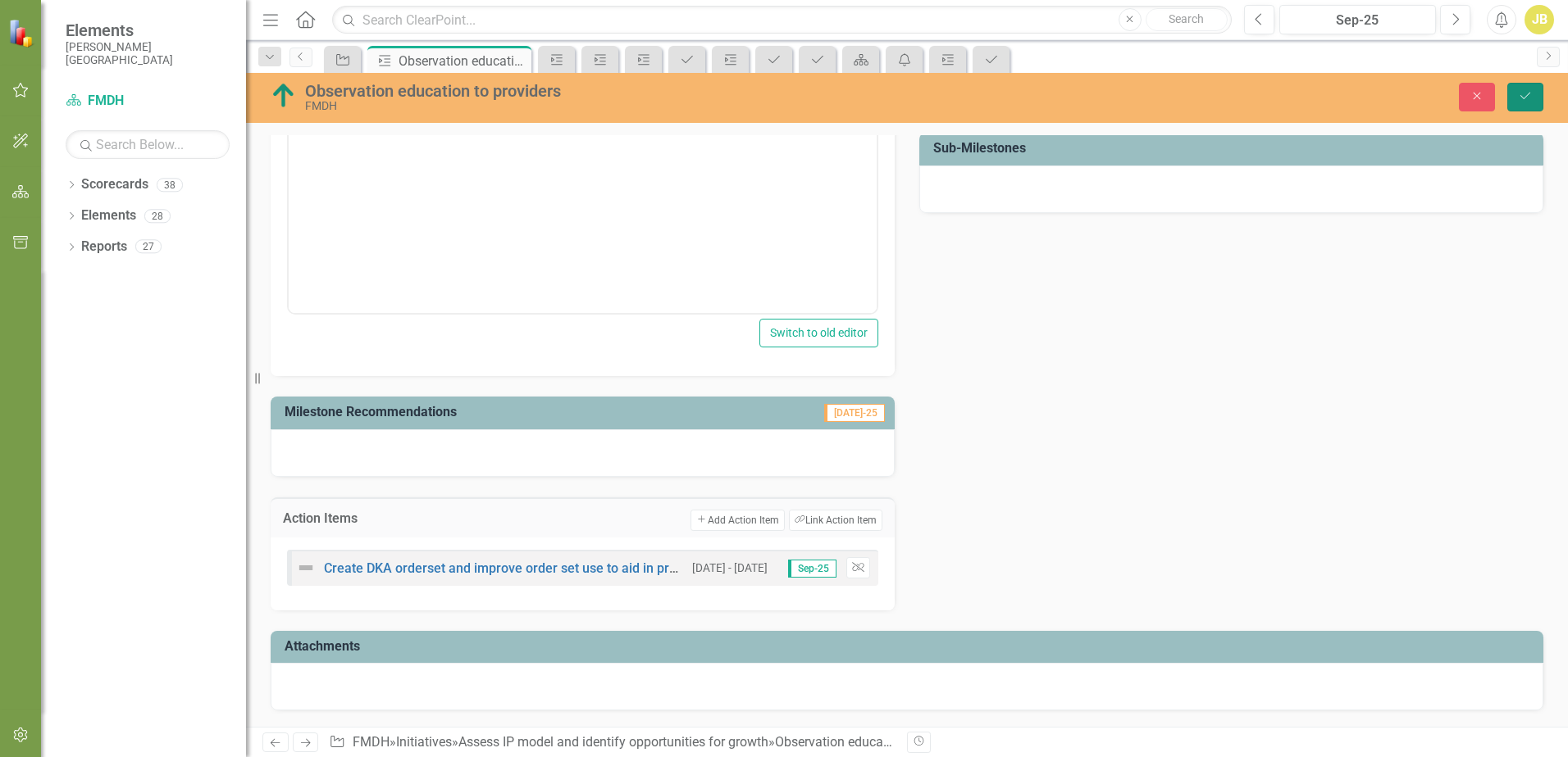
click at [1520, 86] on button "Save" at bounding box center [1525, 96] width 36 height 28
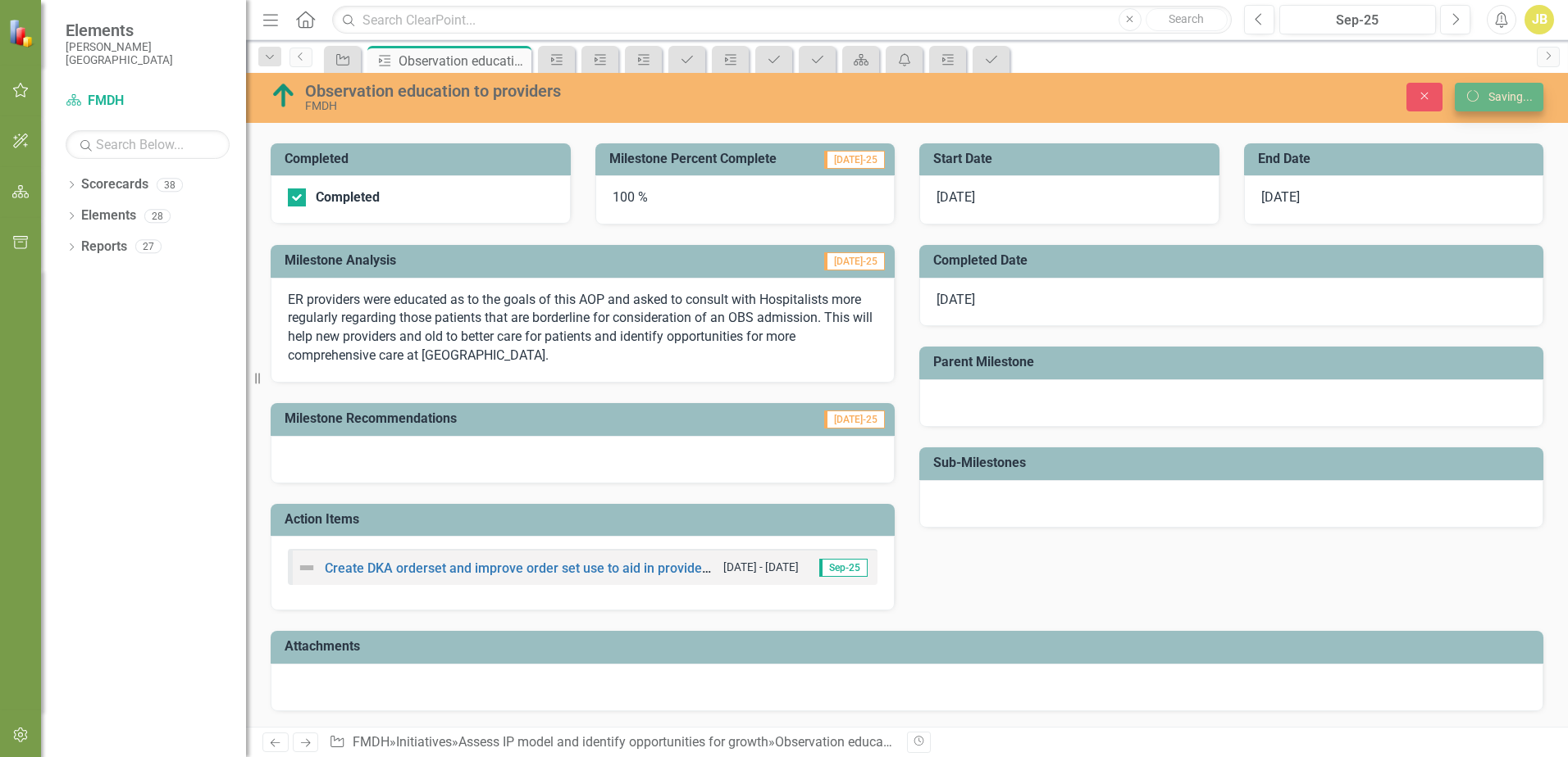
scroll to position [226, 0]
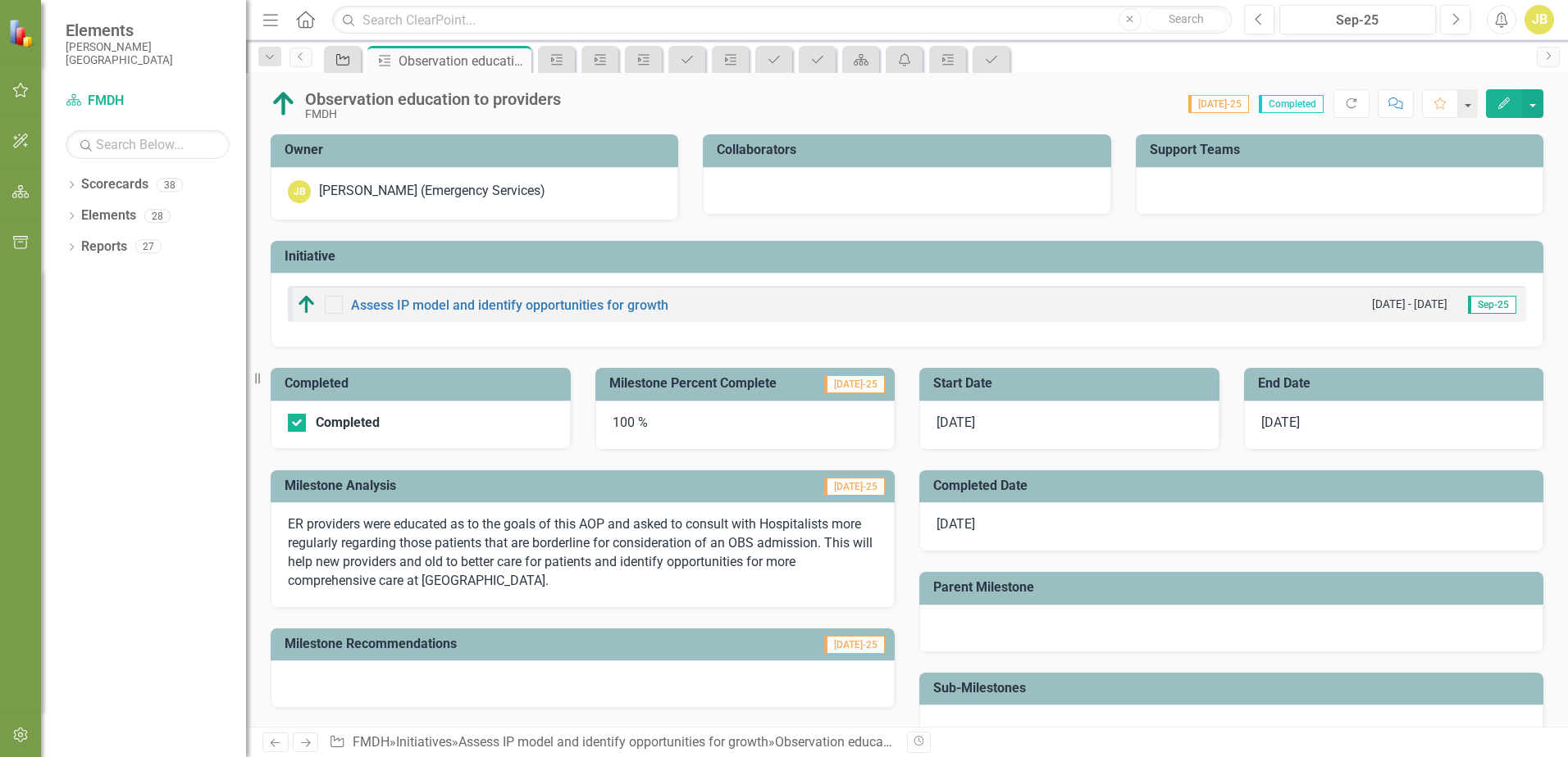
click at [342, 59] on icon "Initiative" at bounding box center [342, 59] width 17 height 13
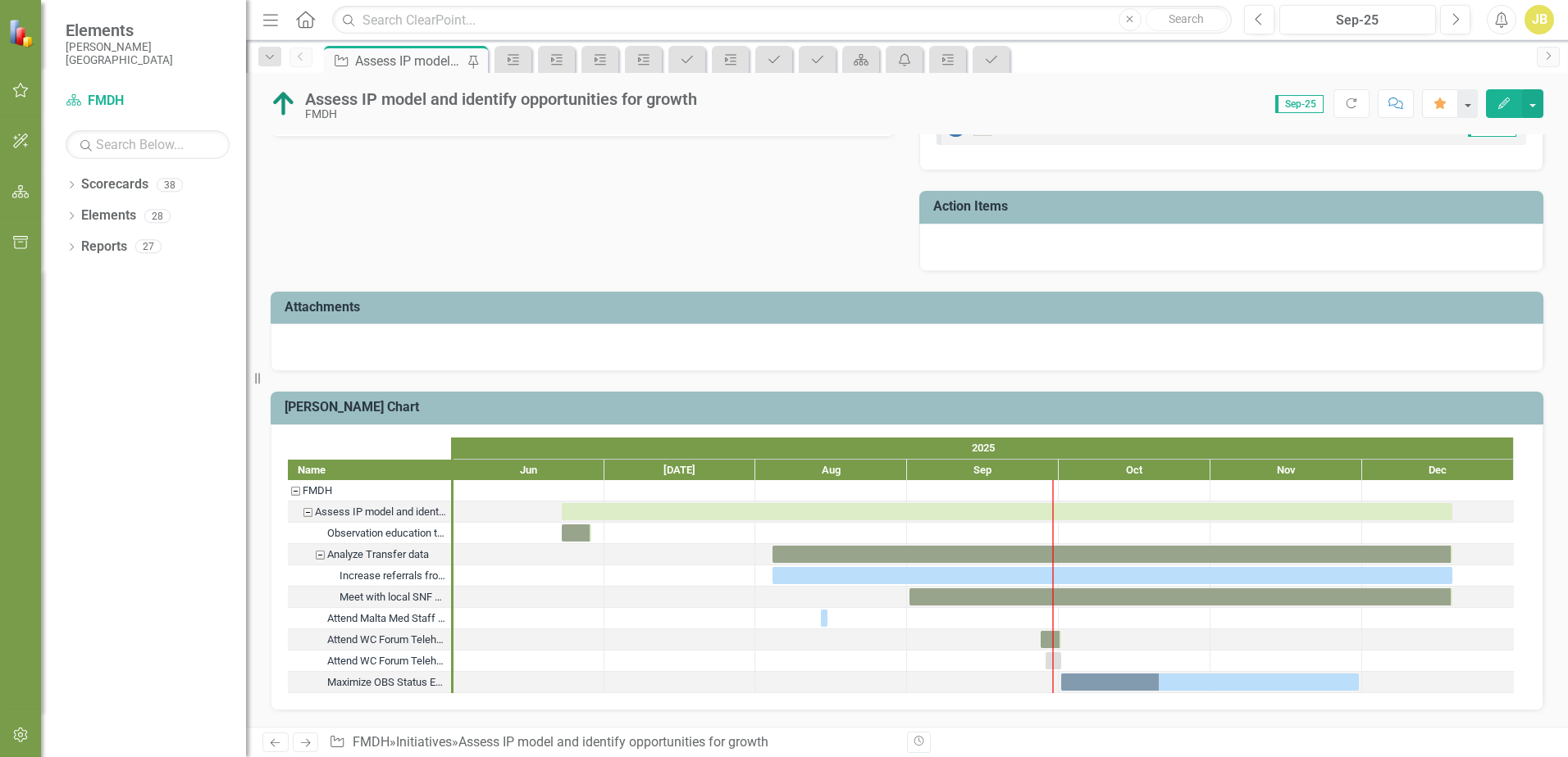
scroll to position [676, 0]
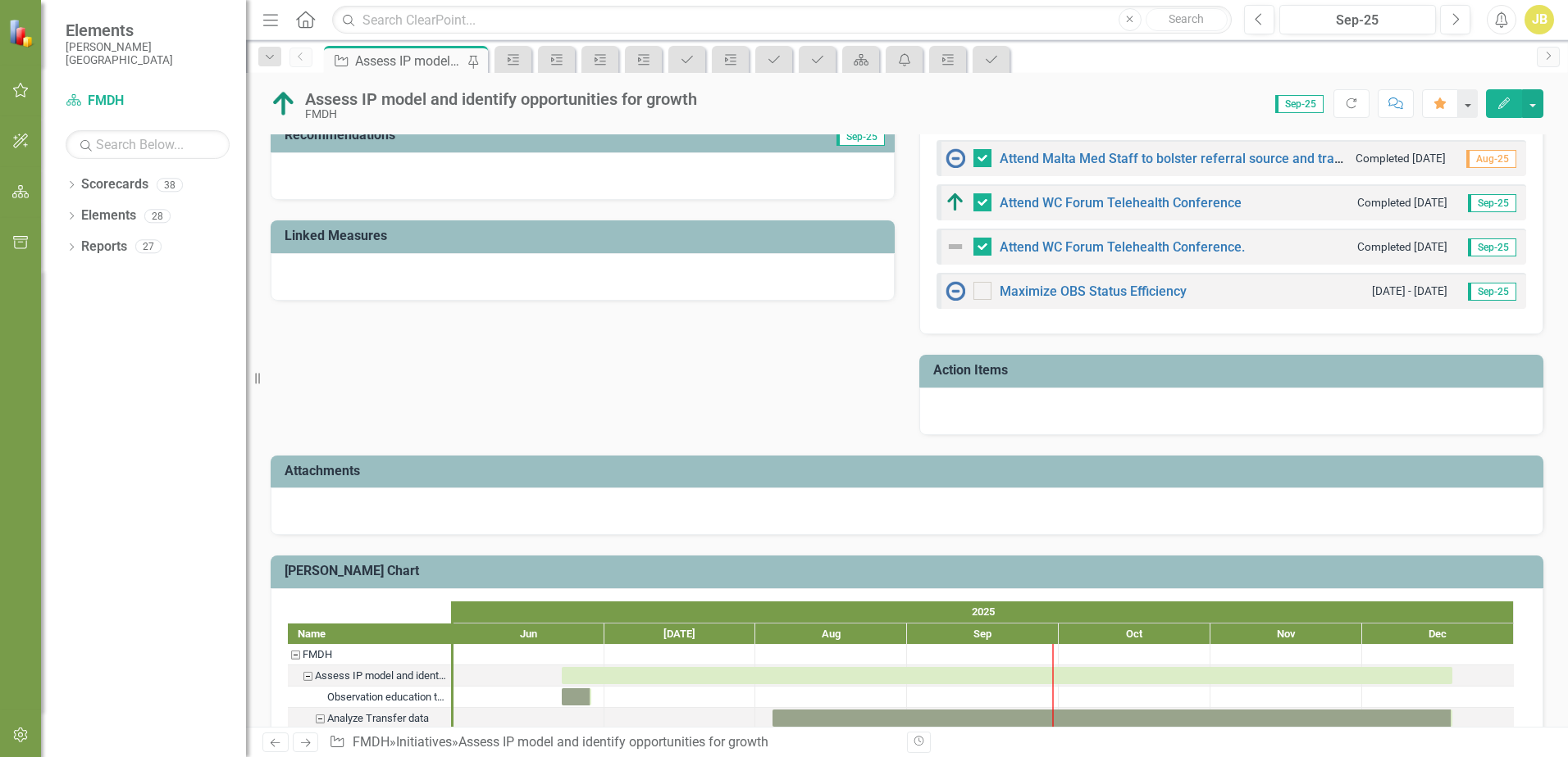
click at [1010, 357] on div "Action Items" at bounding box center [1230, 370] width 624 height 32
click at [986, 378] on td "Action Items" at bounding box center [1234, 373] width 602 height 27
click at [981, 368] on h3 "Action Items" at bounding box center [1234, 370] width 602 height 15
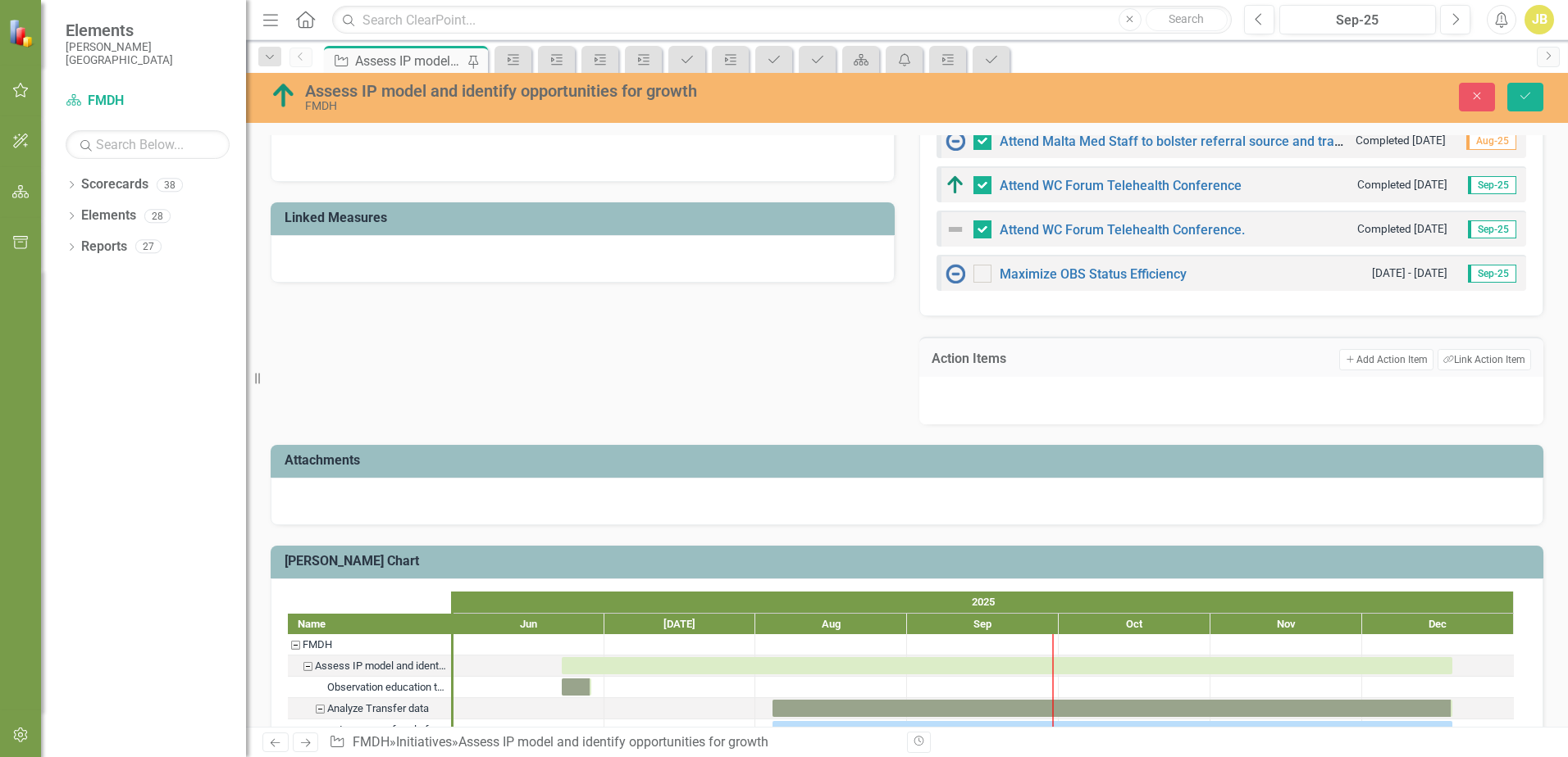
scroll to position [520, 0]
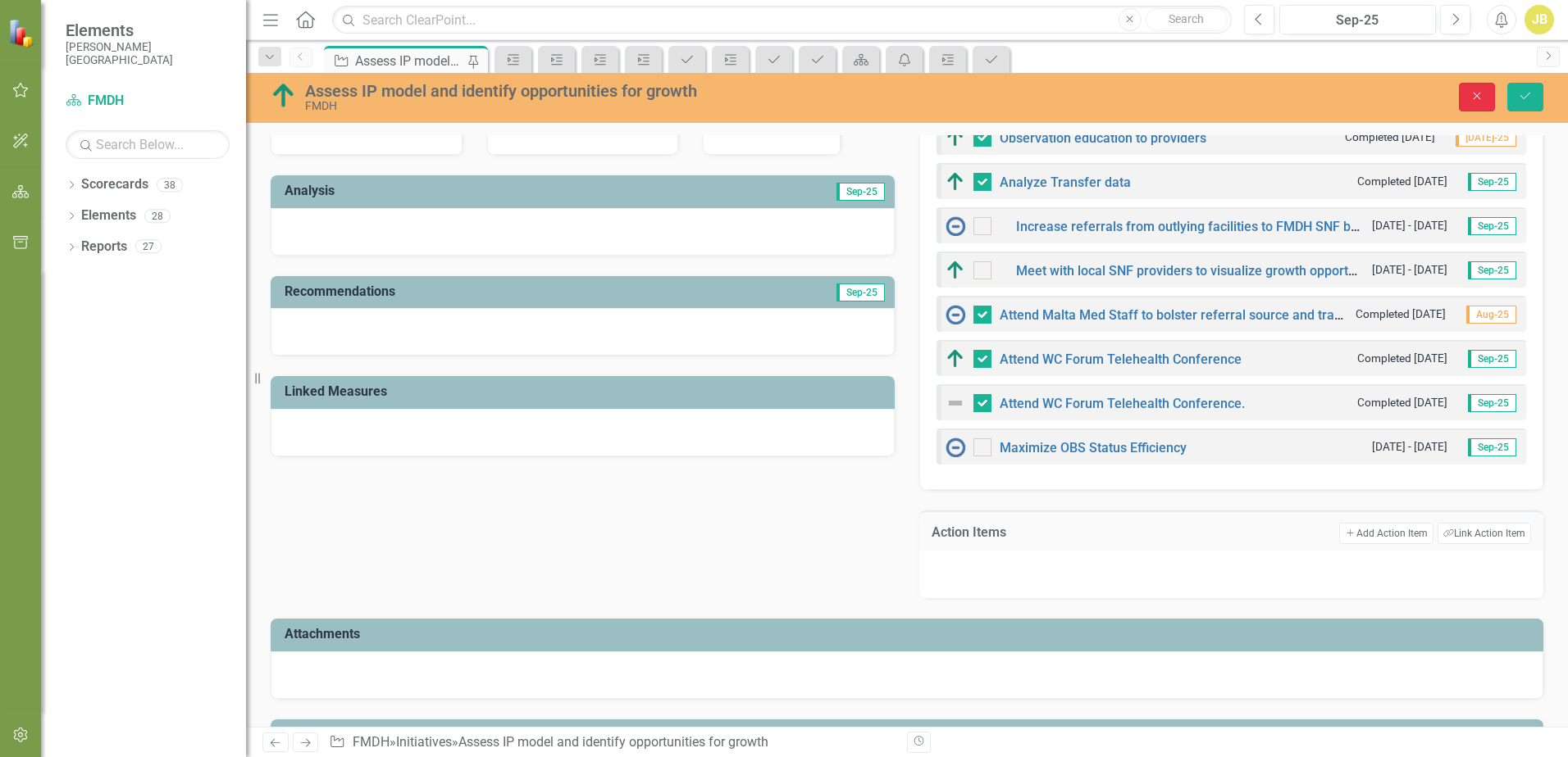
click at [1479, 97] on icon "Close" at bounding box center [1476, 96] width 15 height 12
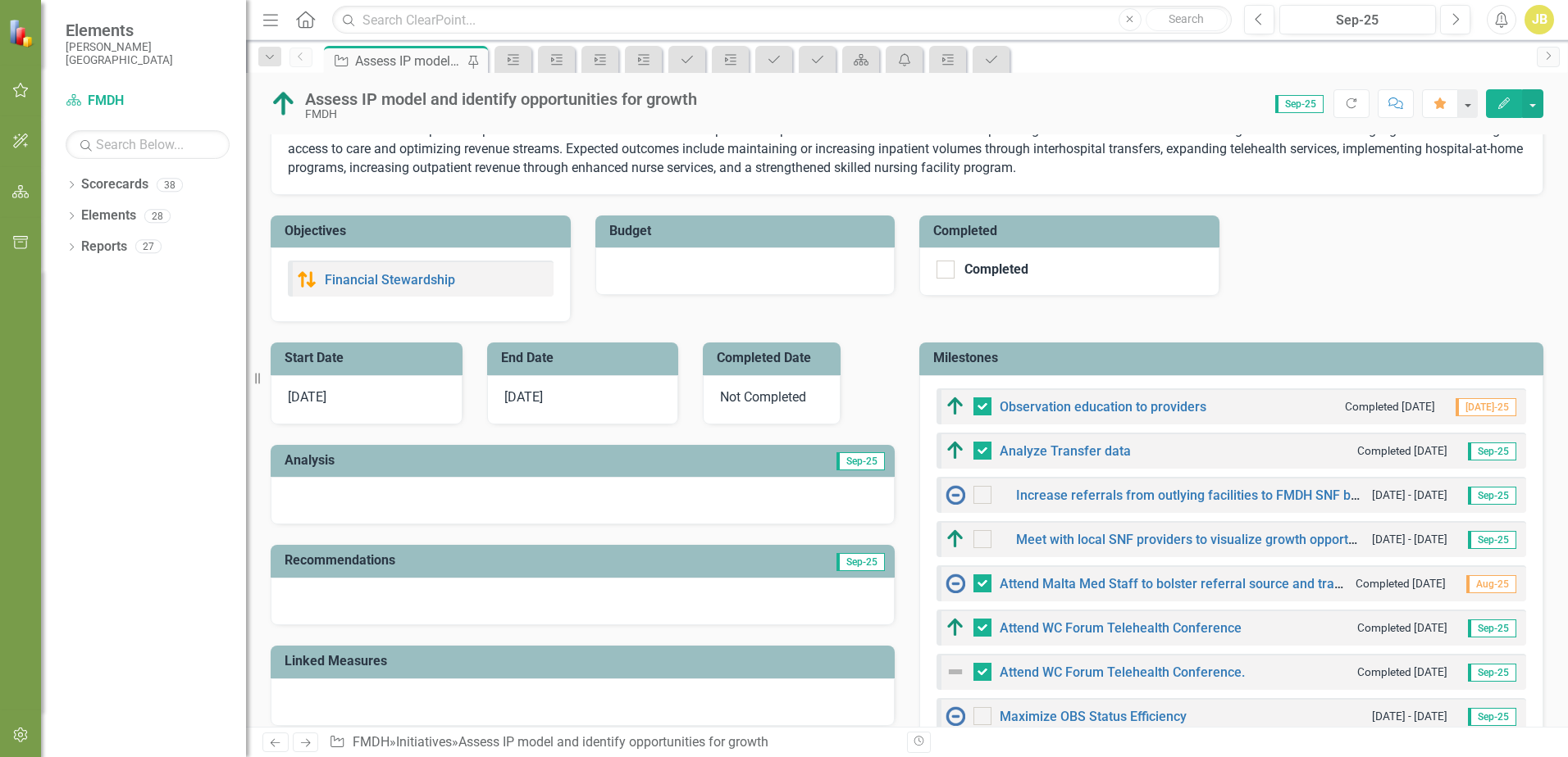
scroll to position [0, 0]
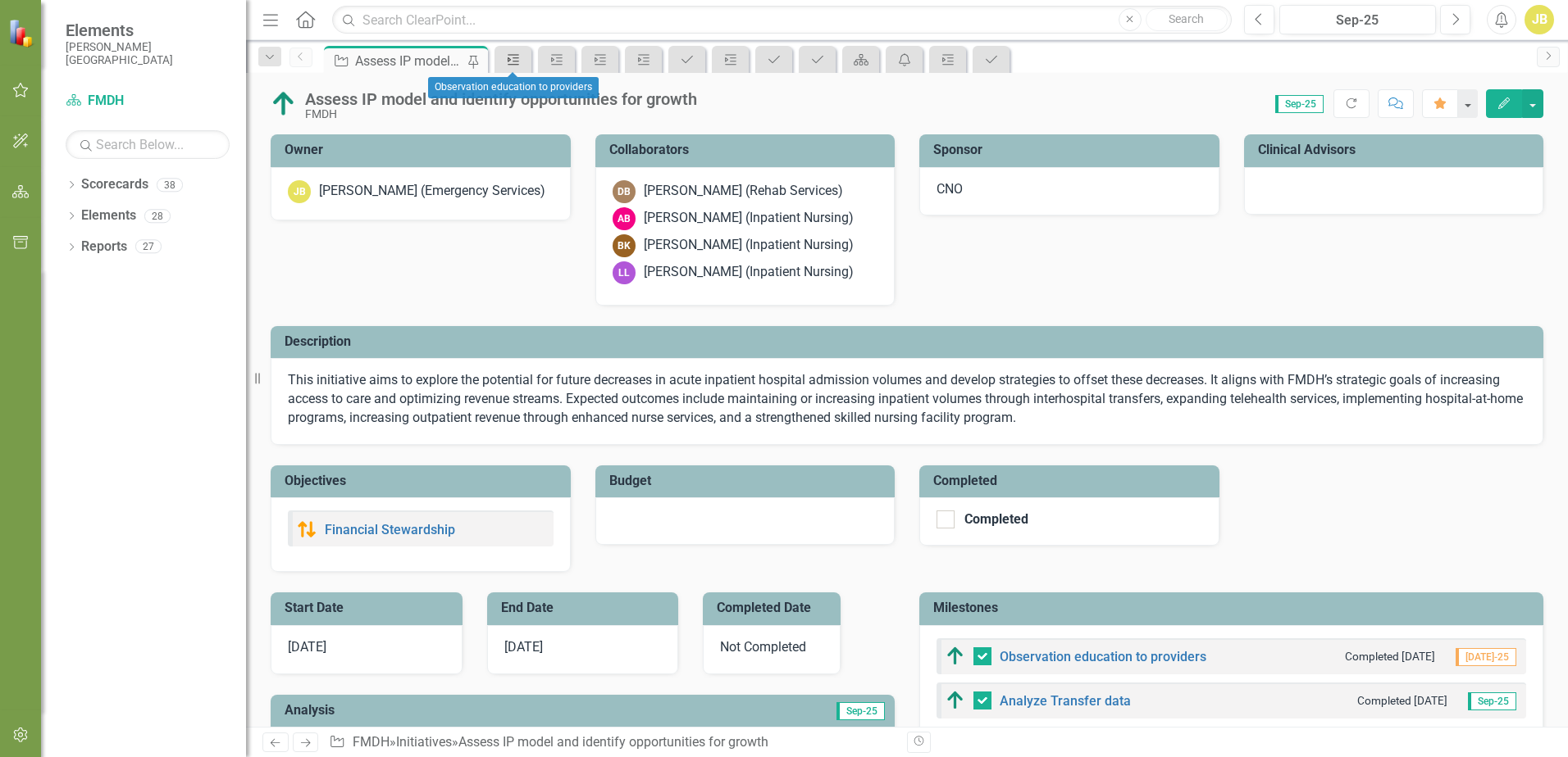
click at [517, 60] on icon "Milestone" at bounding box center [513, 59] width 17 height 13
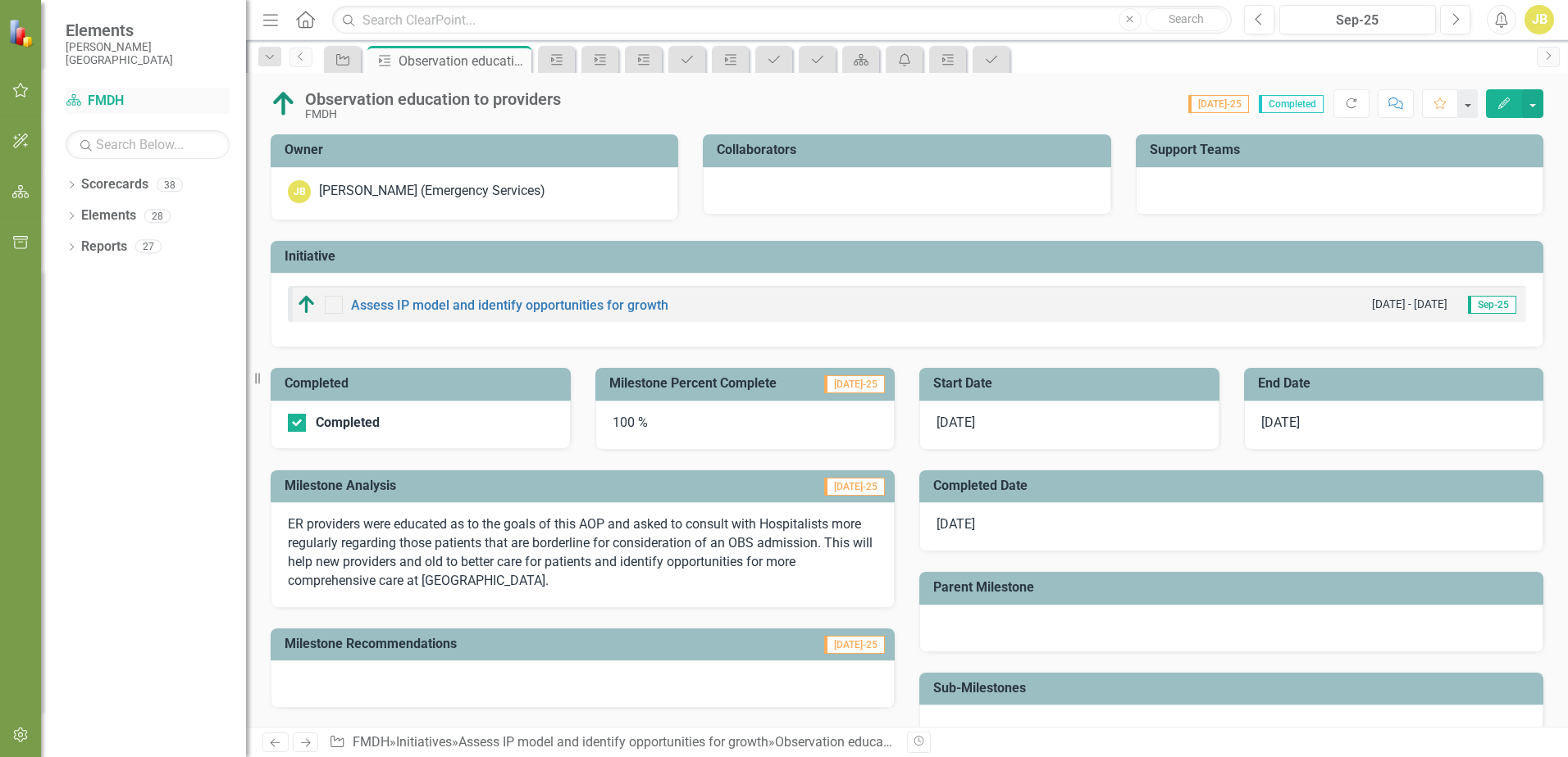
click at [122, 101] on link "Scorecard FMDH" at bounding box center [147, 100] width 164 height 19
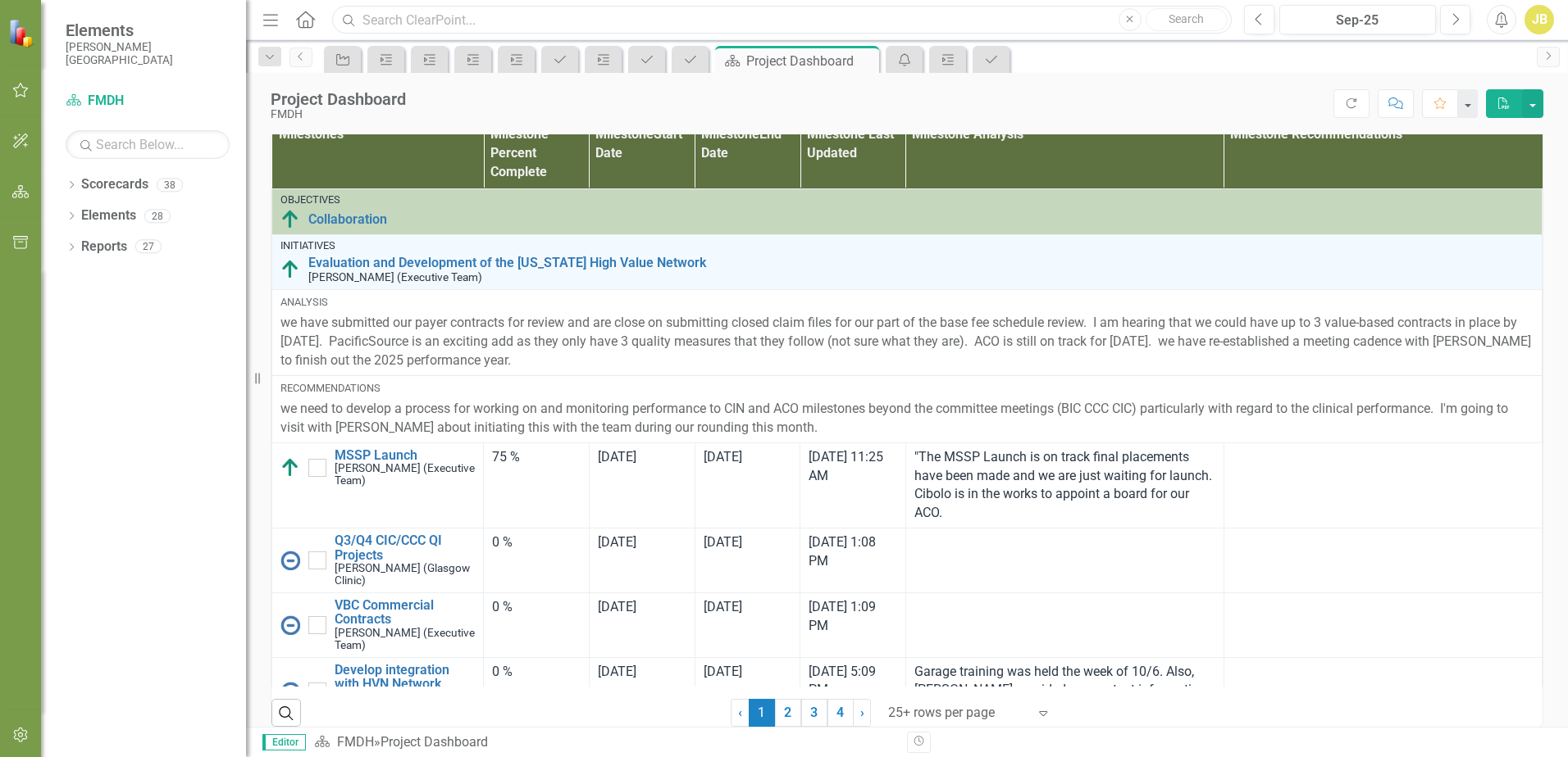
click at [627, 23] on input "text" at bounding box center [781, 20] width 899 height 28
type input "dka"
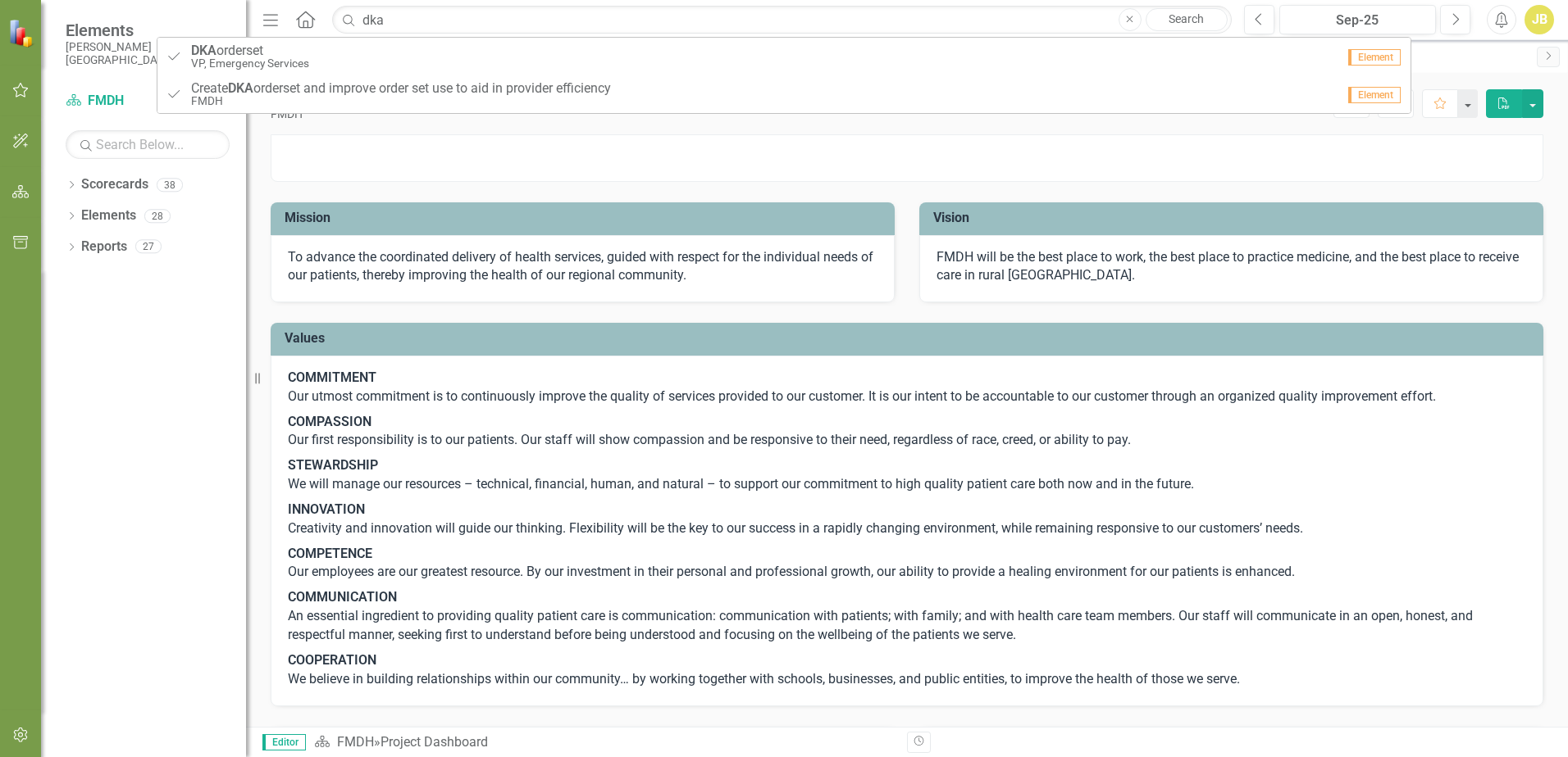
scroll to position [938, 0]
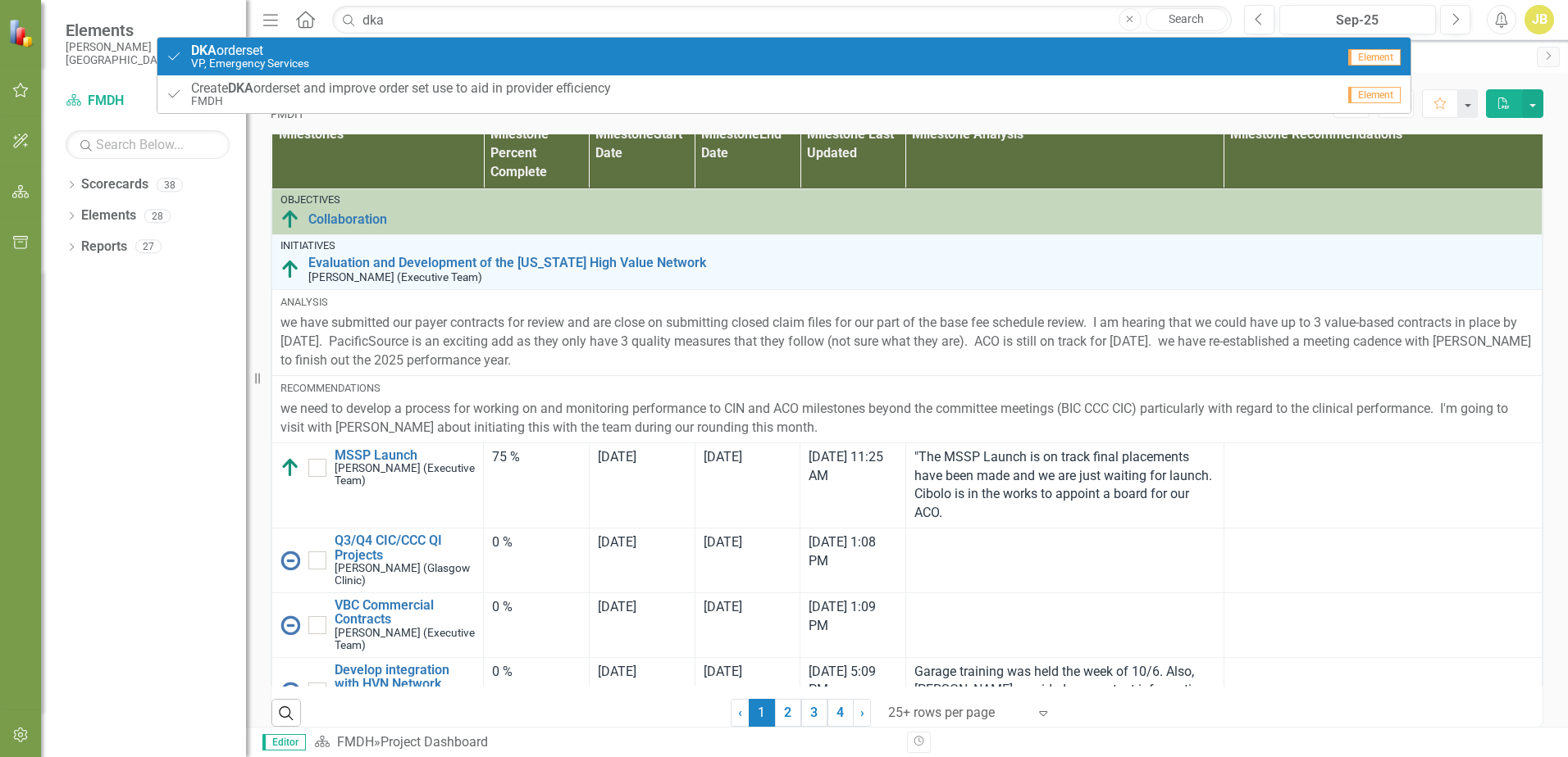
click at [1372, 57] on span "Element" at bounding box center [1373, 57] width 52 height 17
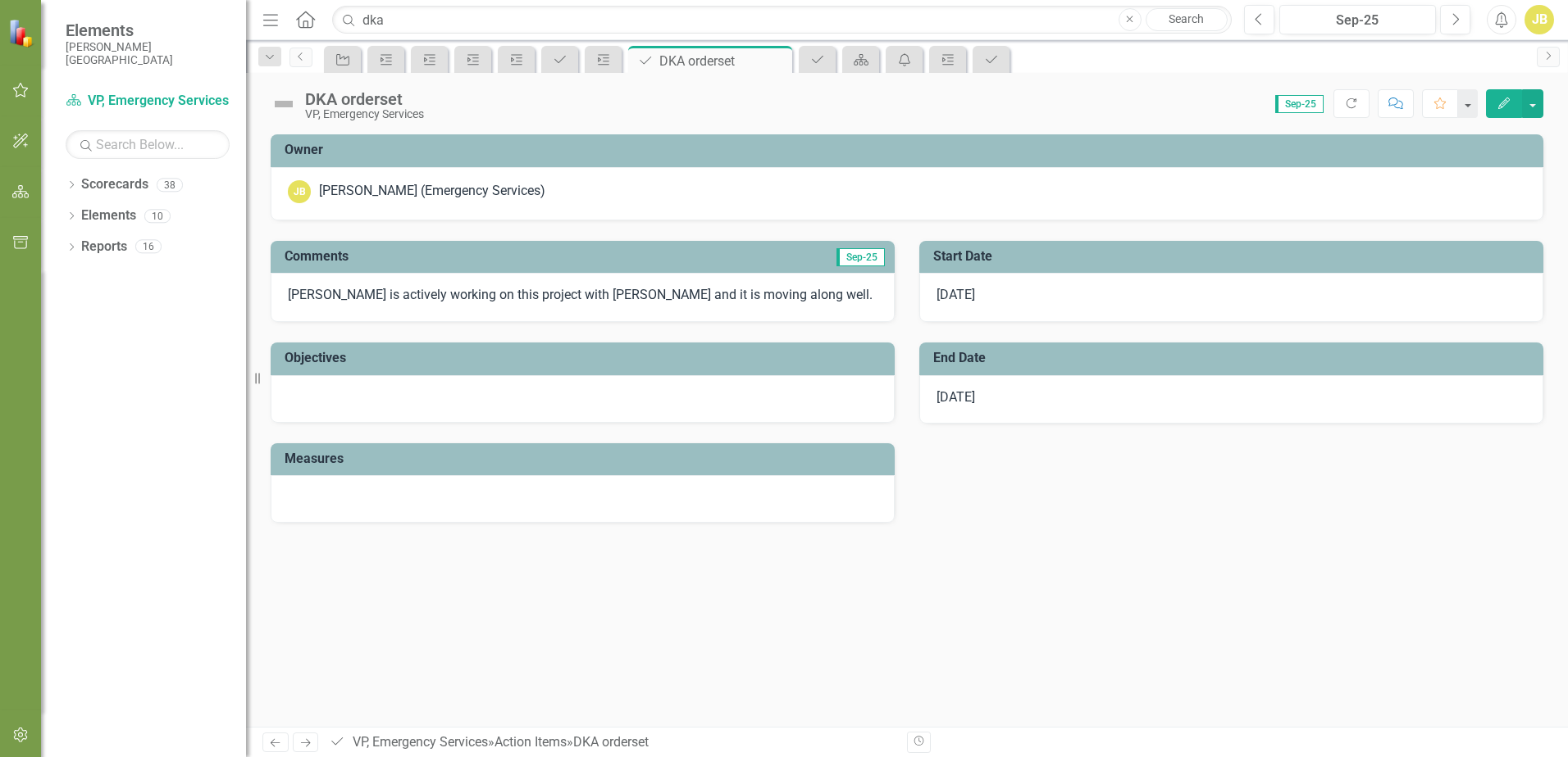
click at [350, 105] on div "DKA orderset" at bounding box center [364, 99] width 119 height 18
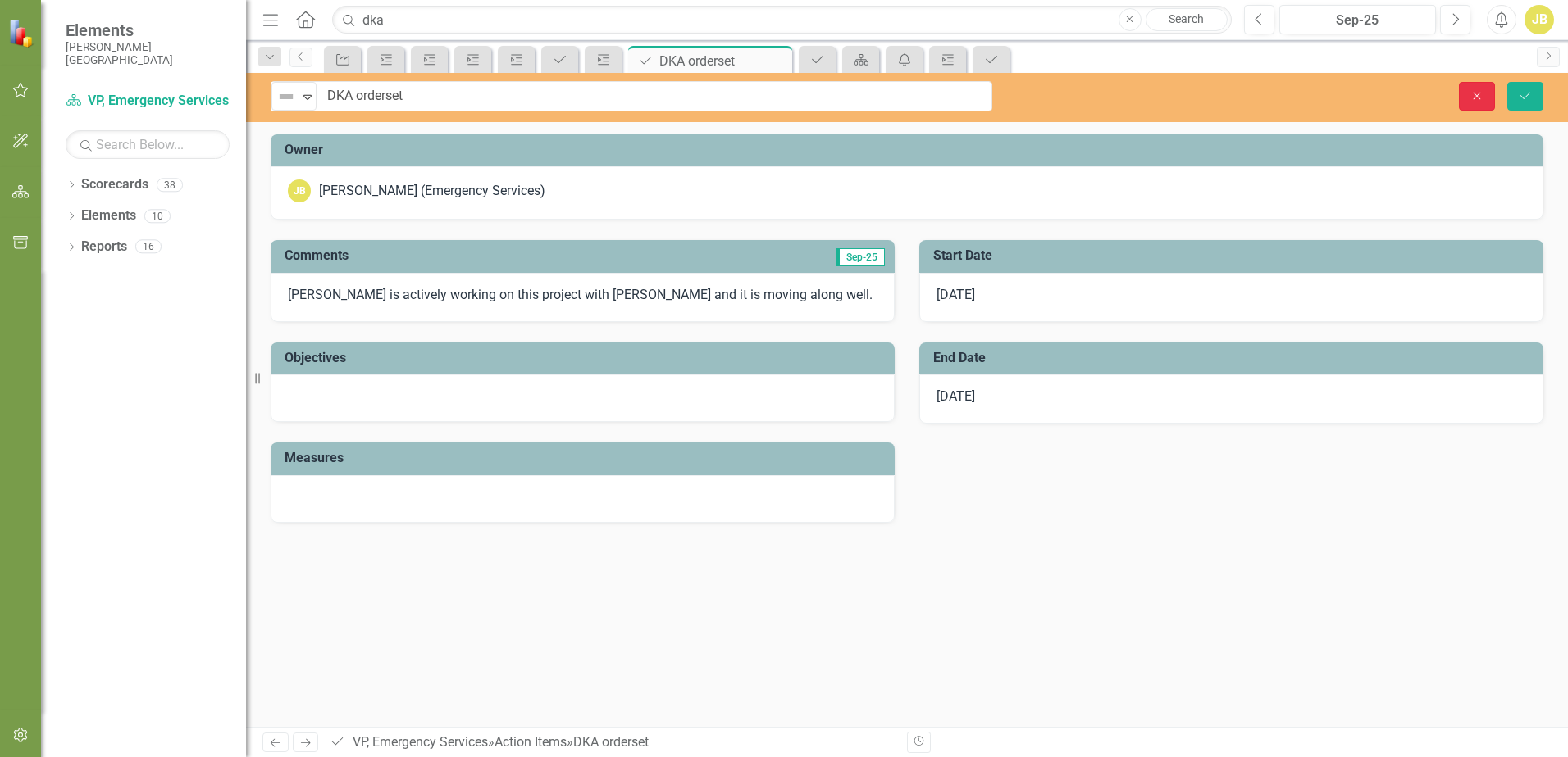
click at [1479, 87] on button "Close" at bounding box center [1477, 95] width 36 height 28
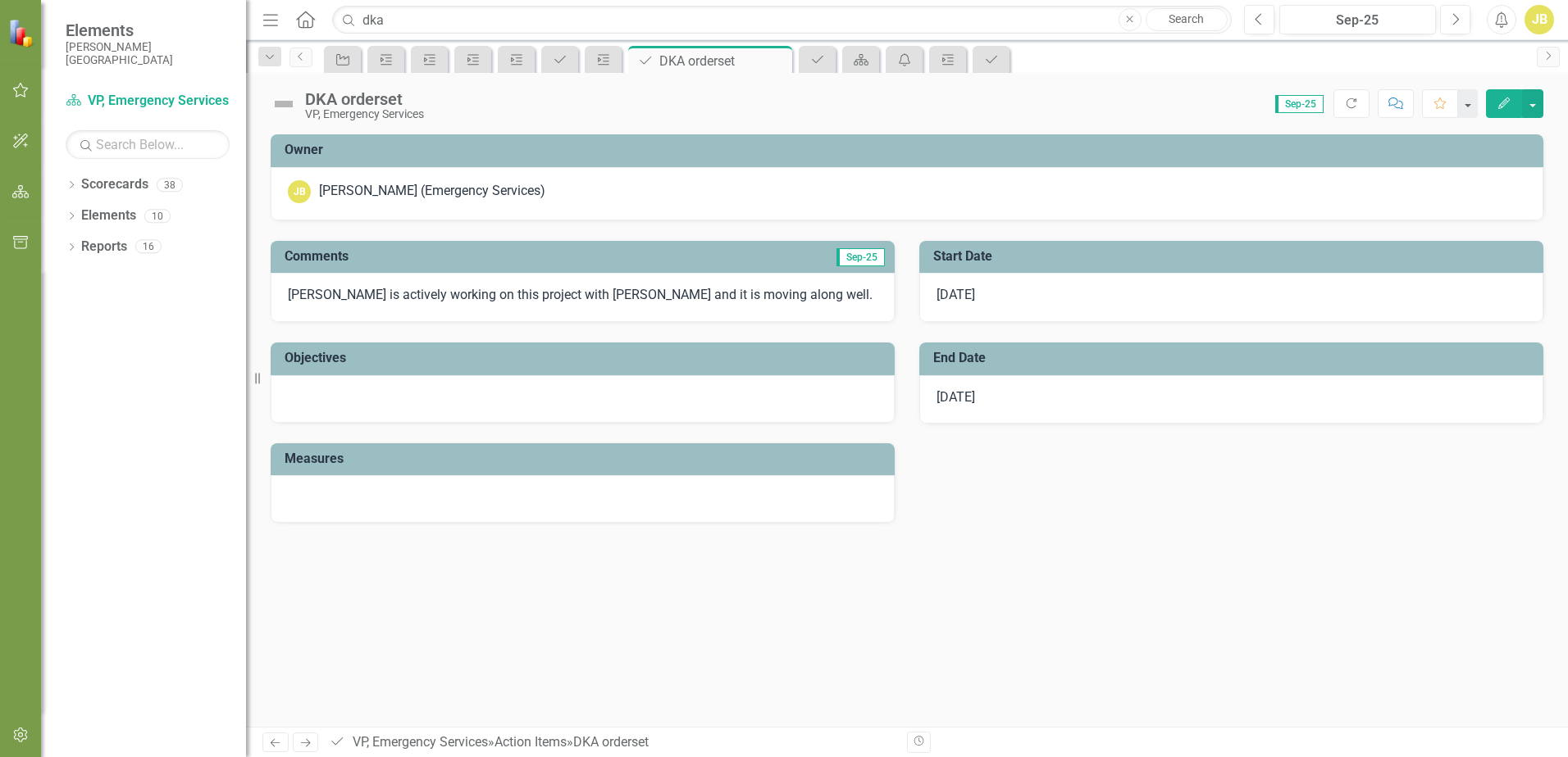
click at [278, 105] on img at bounding box center [283, 104] width 27 height 27
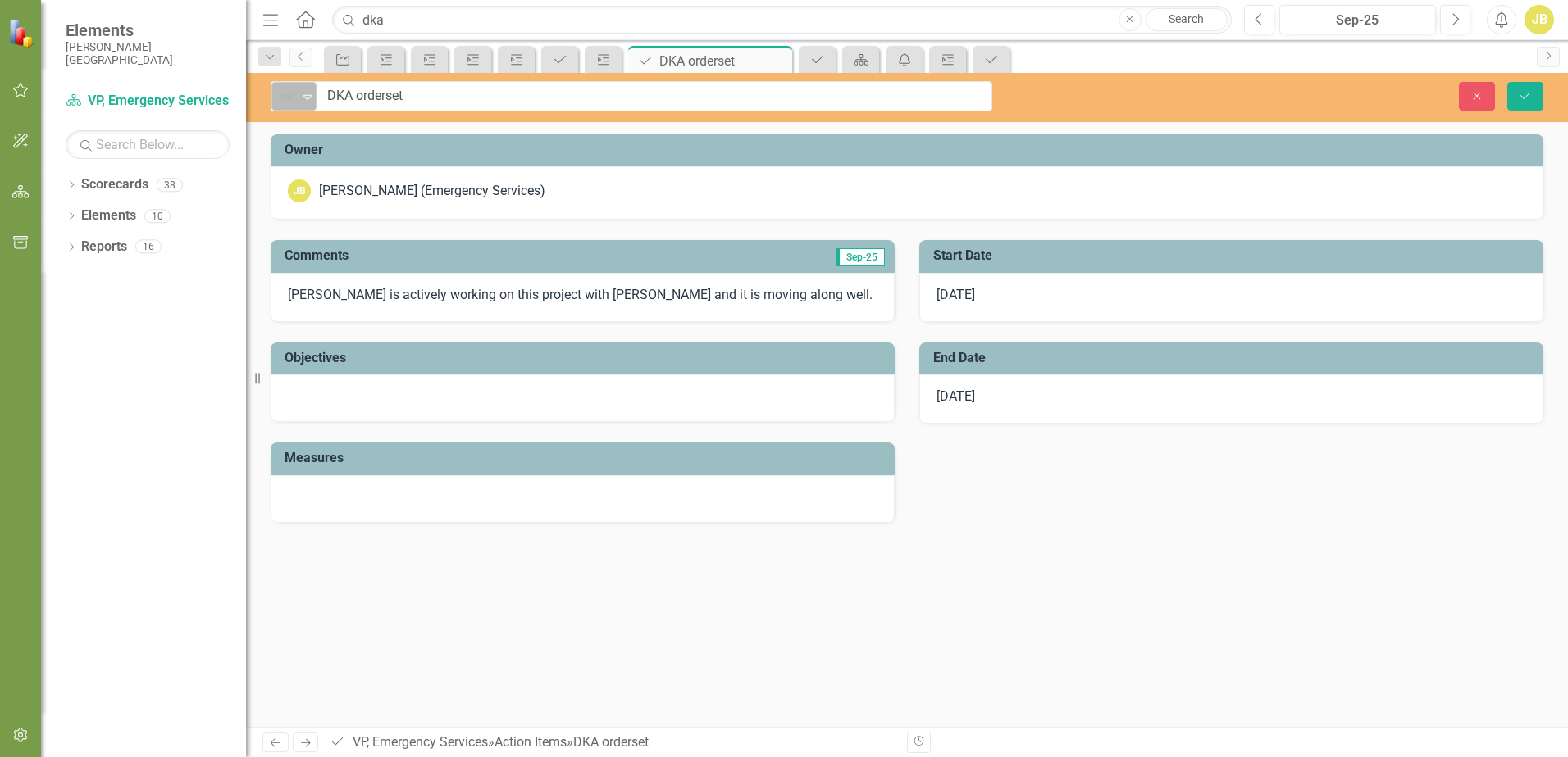
click at [307, 97] on icon "Expand" at bounding box center [308, 96] width 17 height 13
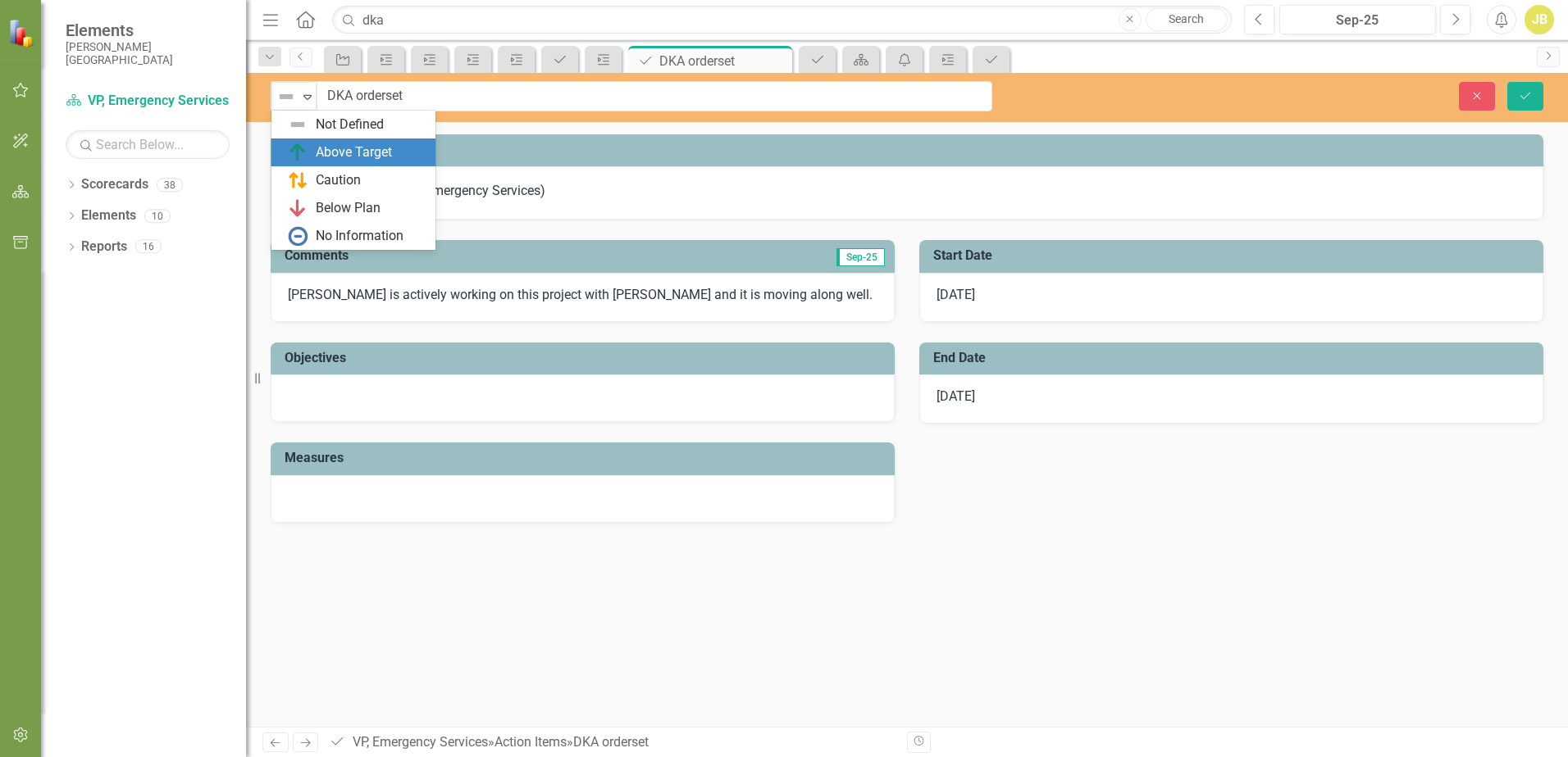
click at [349, 156] on div "Above Target" at bounding box center [354, 152] width 77 height 19
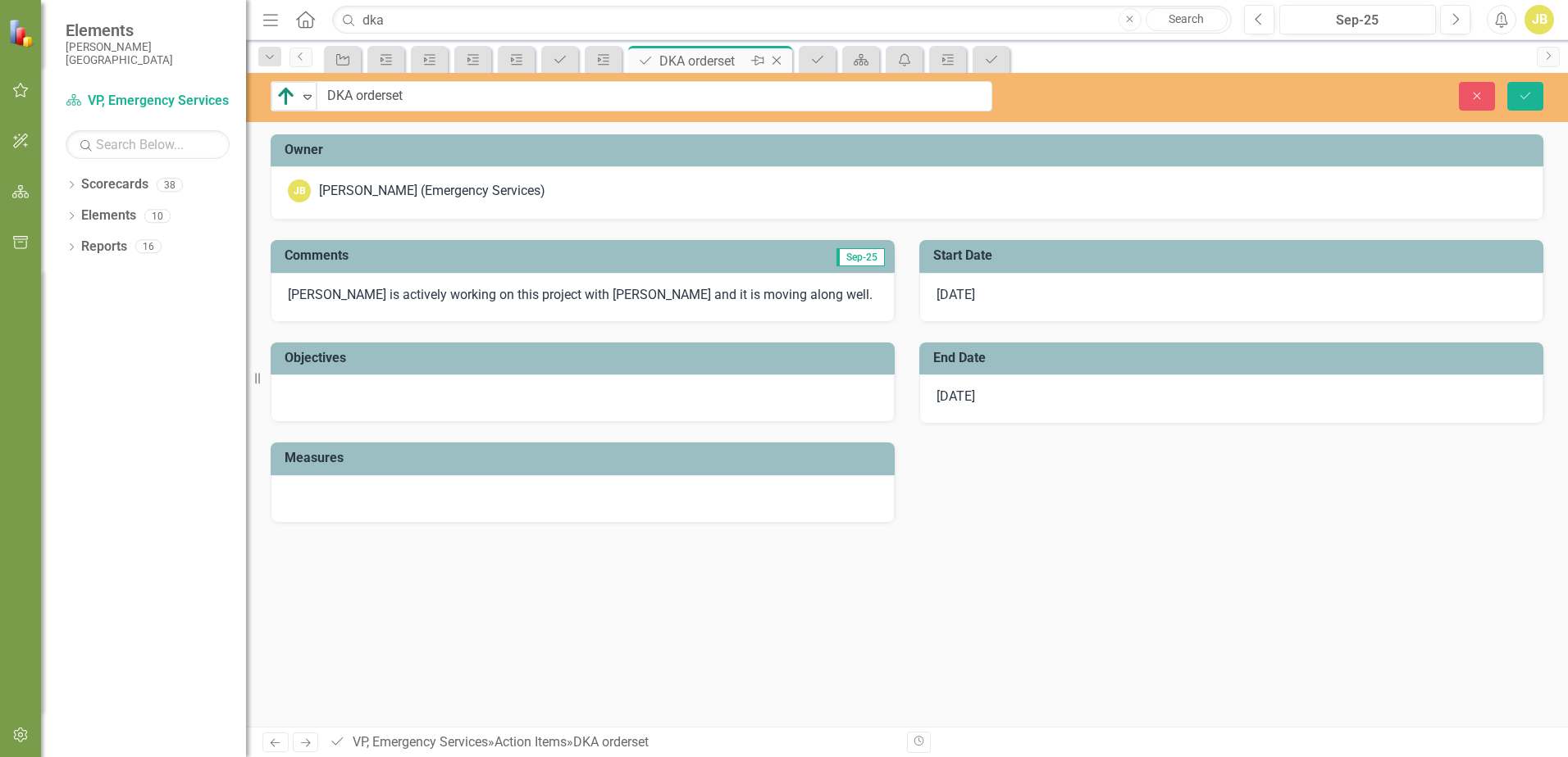
click at [706, 57] on div "DKA orderset" at bounding box center [702, 61] width 87 height 21
click at [125, 100] on link "Scorecard VP, Emergency Services" at bounding box center [147, 100] width 164 height 19
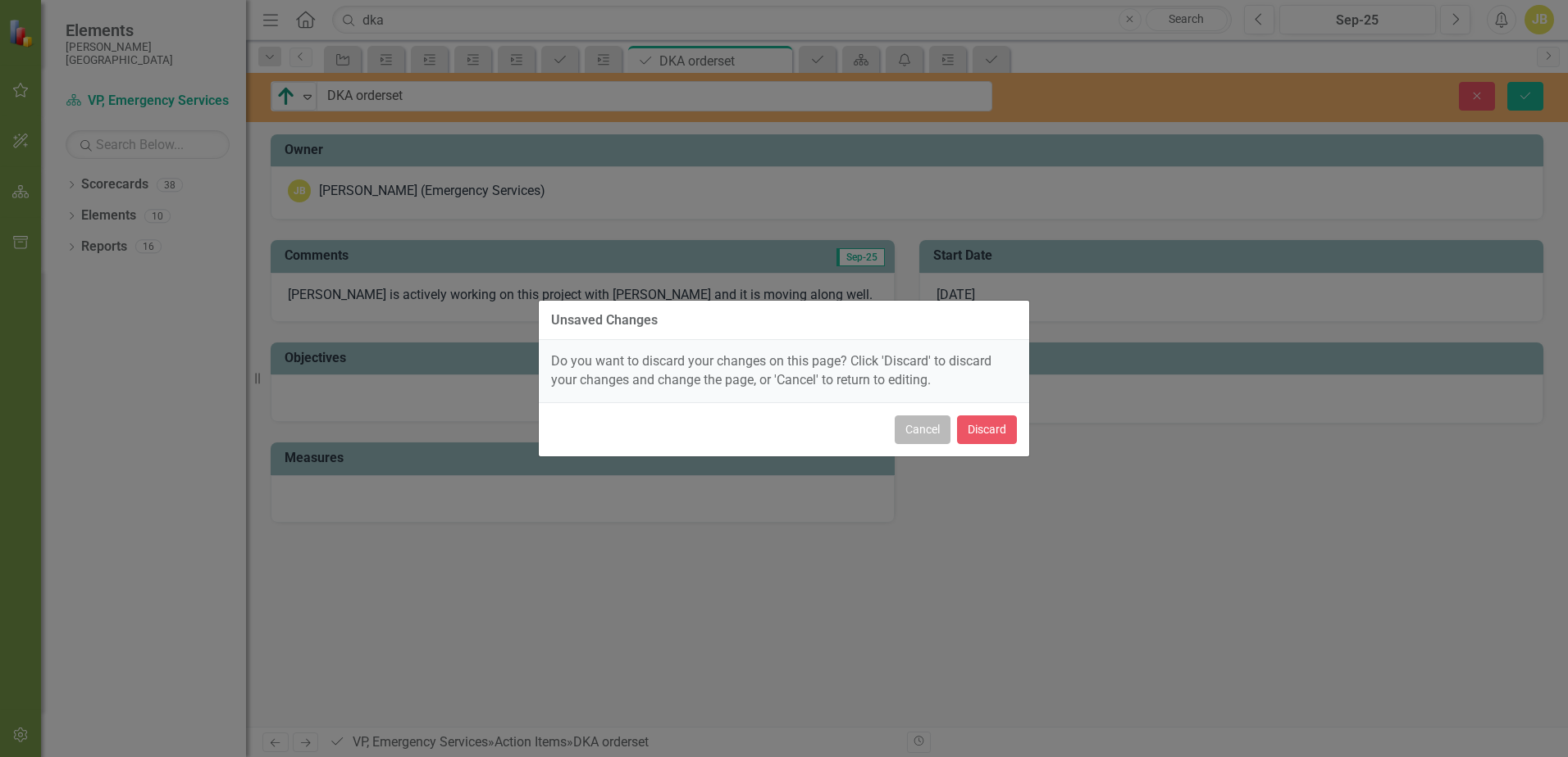
click at [933, 428] on button "Cancel" at bounding box center [922, 429] width 56 height 28
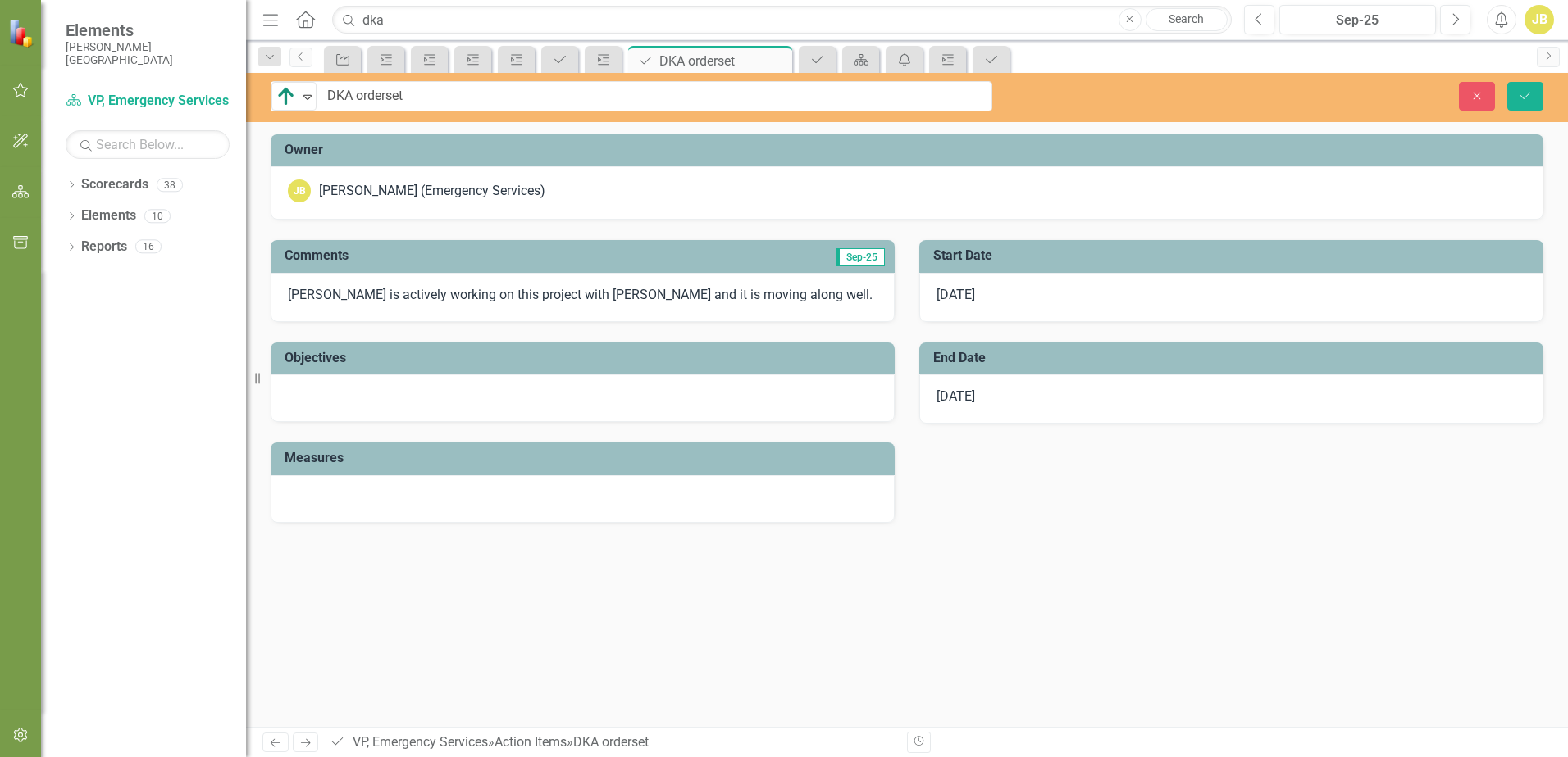
drag, startPoint x: 1250, startPoint y: 86, endPoint x: 1235, endPoint y: 90, distance: 15.5
click at [1248, 88] on div "Close Save" at bounding box center [1292, 95] width 527 height 28
click at [1525, 91] on icon "Save" at bounding box center [1525, 96] width 15 height 12
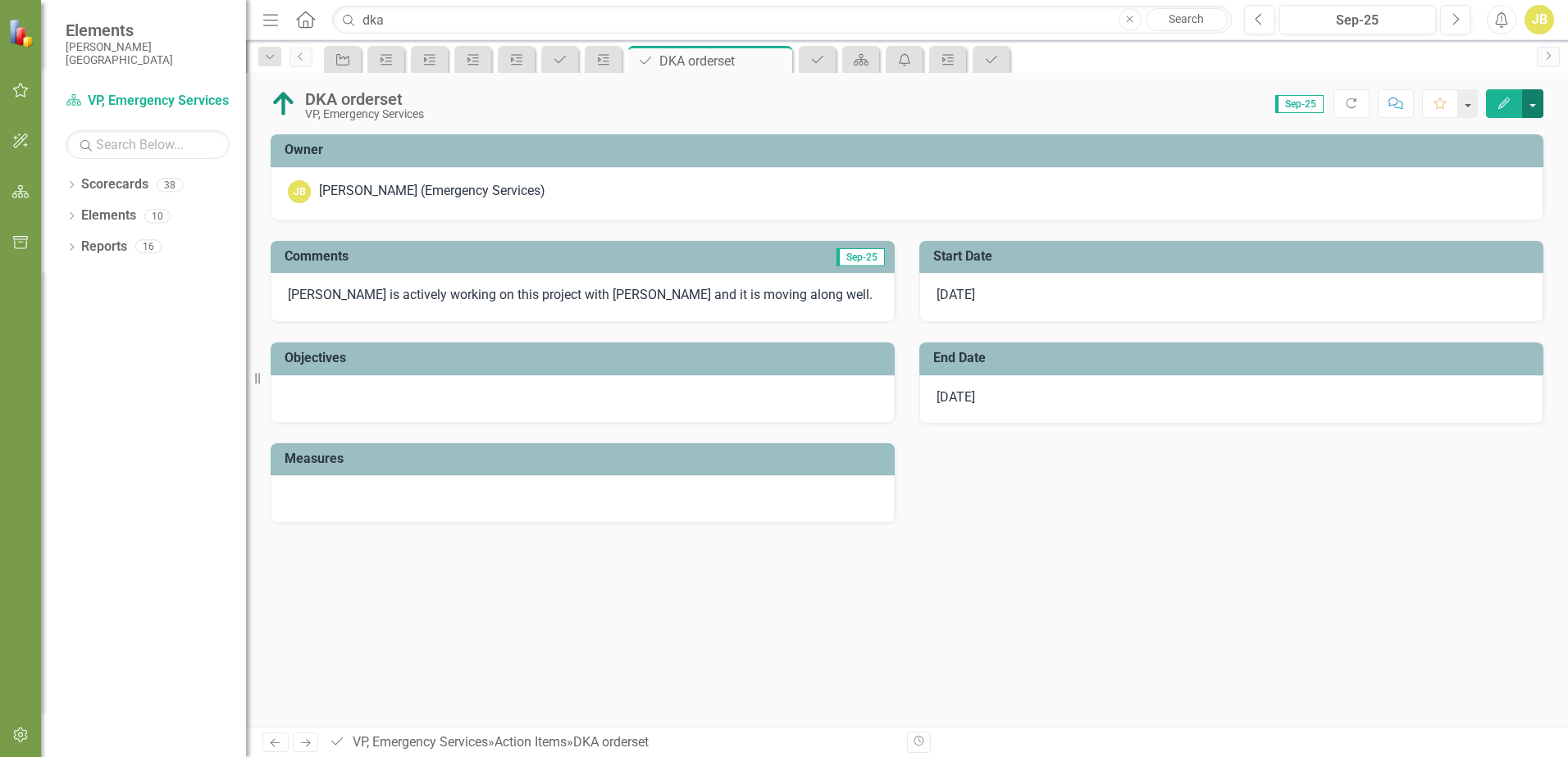
click at [1530, 100] on button "button" at bounding box center [1533, 103] width 22 height 28
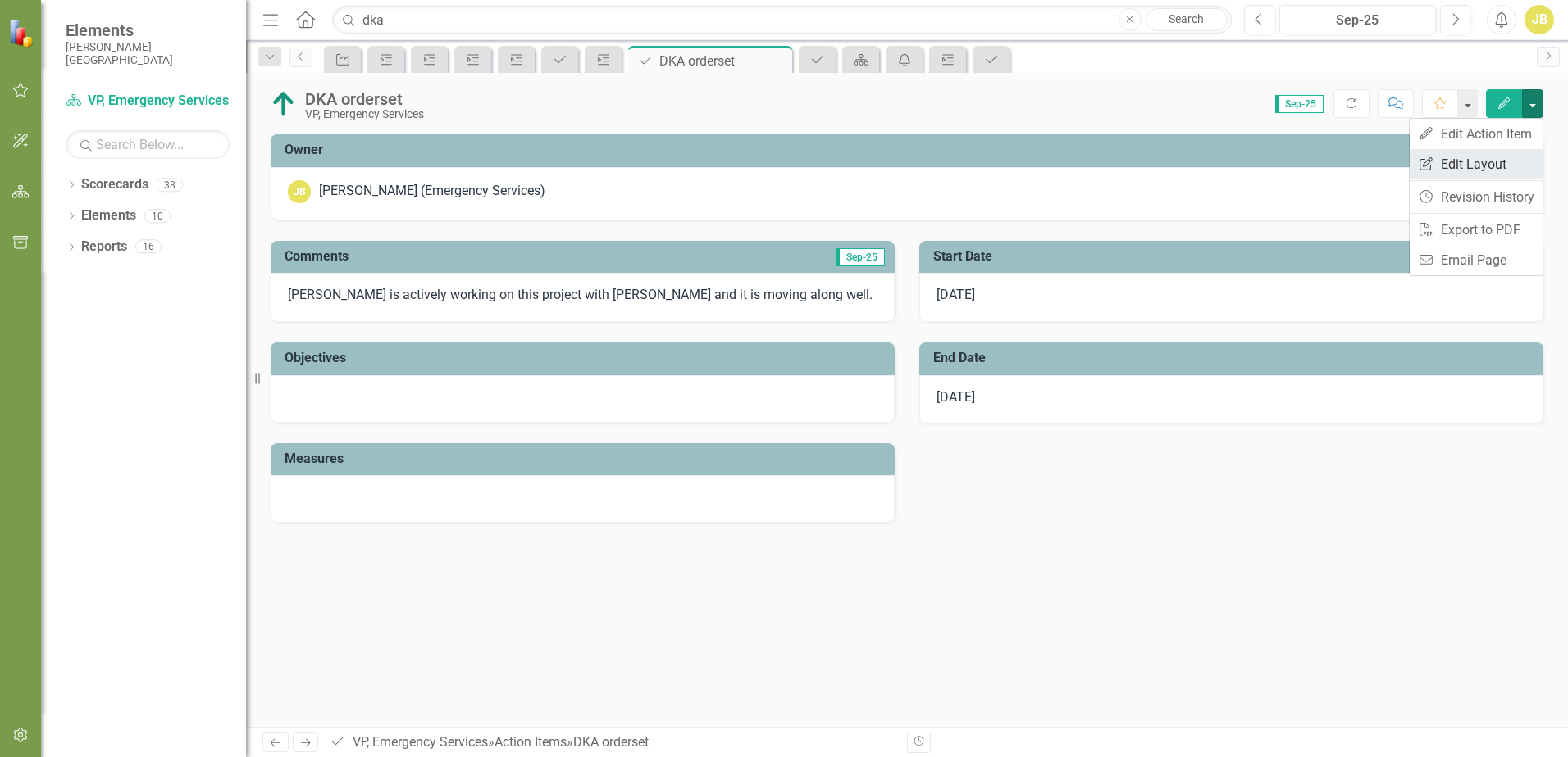
click at [1456, 162] on link "Edit Report Edit Layout" at bounding box center [1476, 164] width 133 height 30
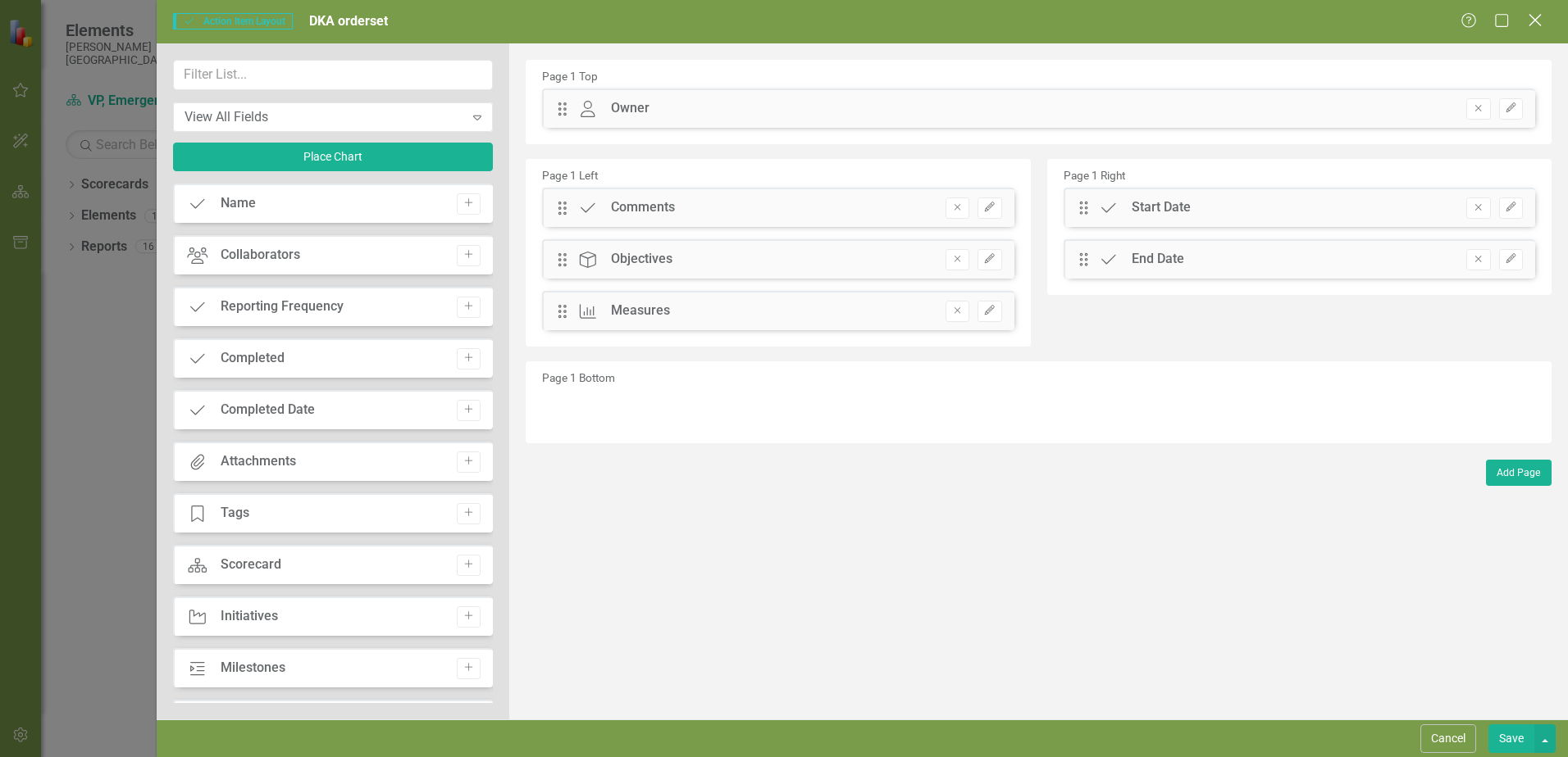
click at [1539, 18] on icon at bounding box center [1535, 20] width 13 height 13
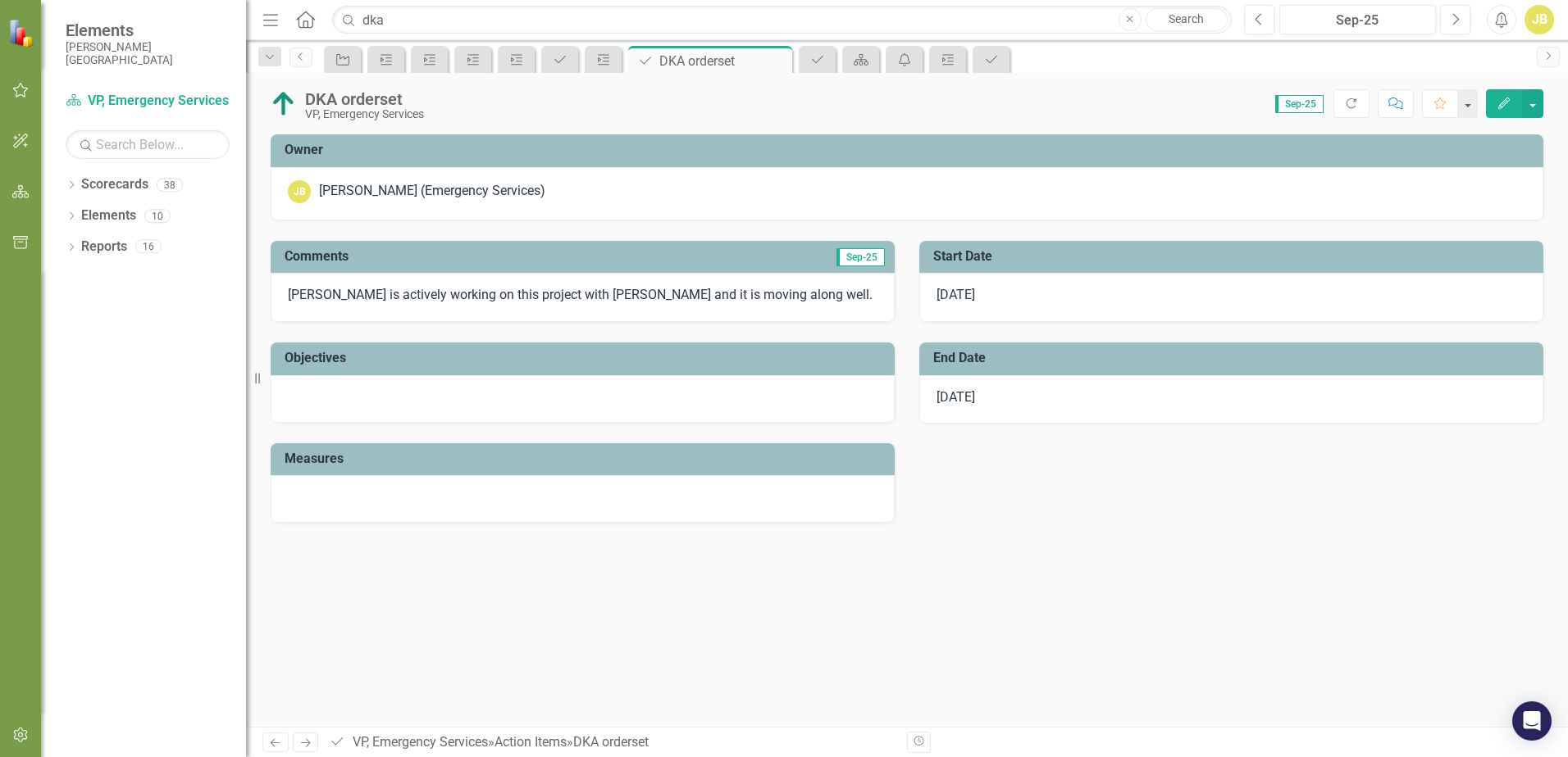
click at [597, 103] on div "Score: N/A Sep-25 Completed Refresh Comment Favorite Edit" at bounding box center [987, 103] width 1111 height 27
click at [598, 103] on div "Score: N/A Sep-25 Completed Refresh Comment Favorite Edit" at bounding box center [987, 103] width 1111 height 27
click at [1210, 110] on div "Score: N/A Sep-25 Completed Refresh Comment Favorite Edit" at bounding box center [987, 103] width 1111 height 27
click at [591, 151] on h3 "Owner" at bounding box center [910, 149] width 1251 height 15
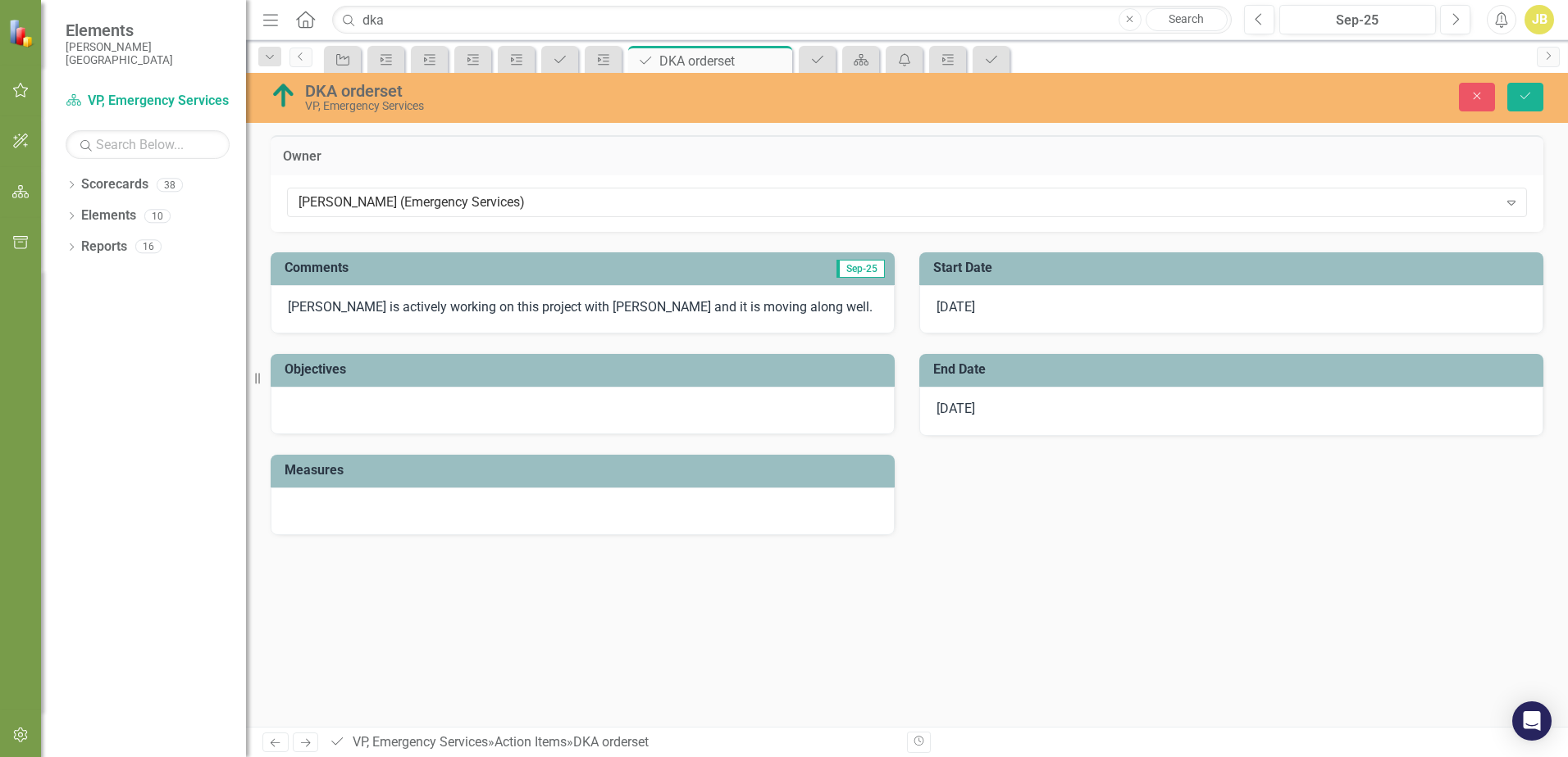
click at [578, 265] on h3 "Comments" at bounding box center [454, 267] width 338 height 15
click at [579, 265] on h3 "Comments" at bounding box center [454, 267] width 338 height 15
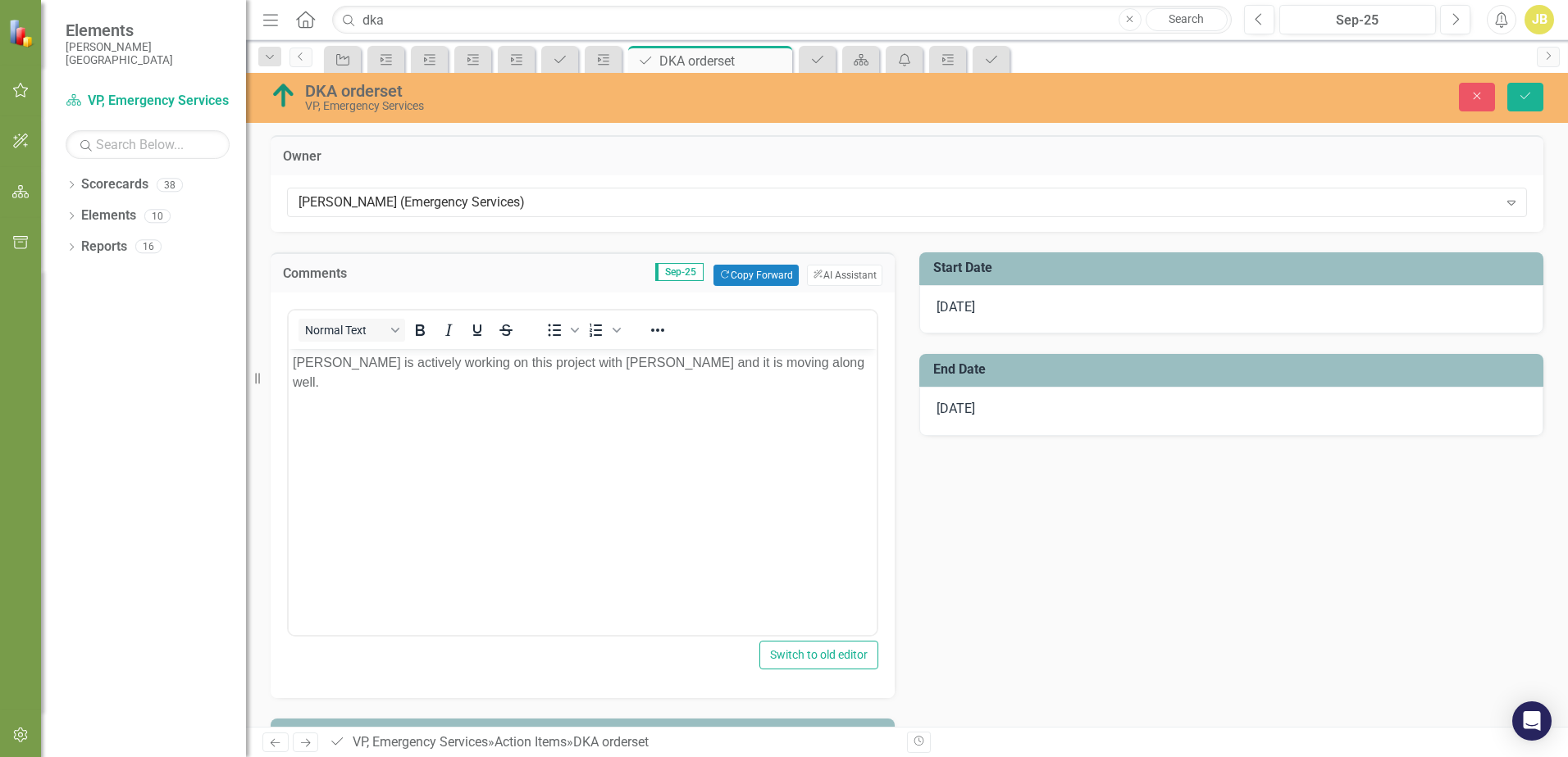
click at [1079, 267] on h3 "Start Date" at bounding box center [1234, 267] width 602 height 15
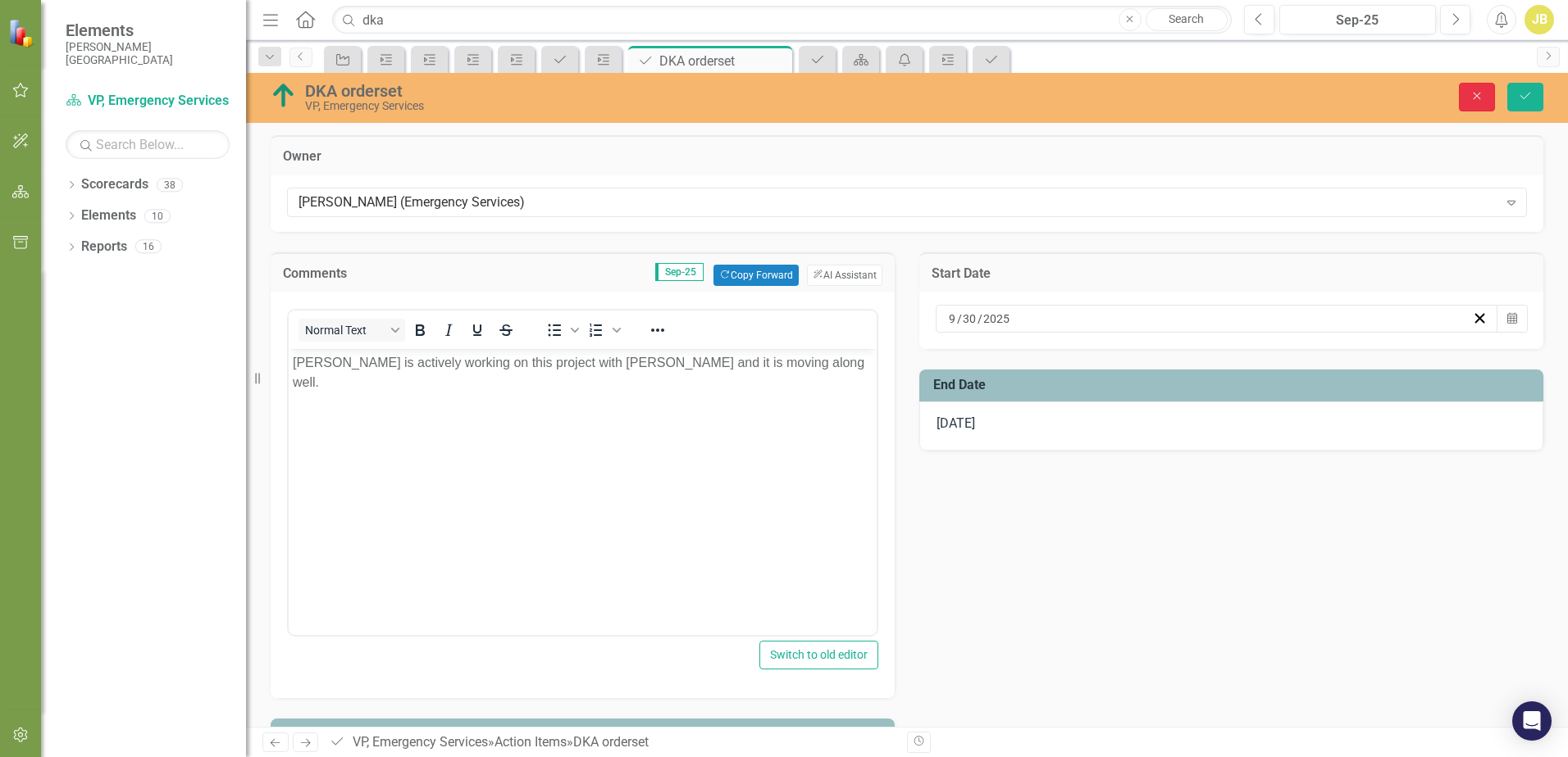
click at [1489, 99] on button "Close" at bounding box center [1477, 96] width 36 height 28
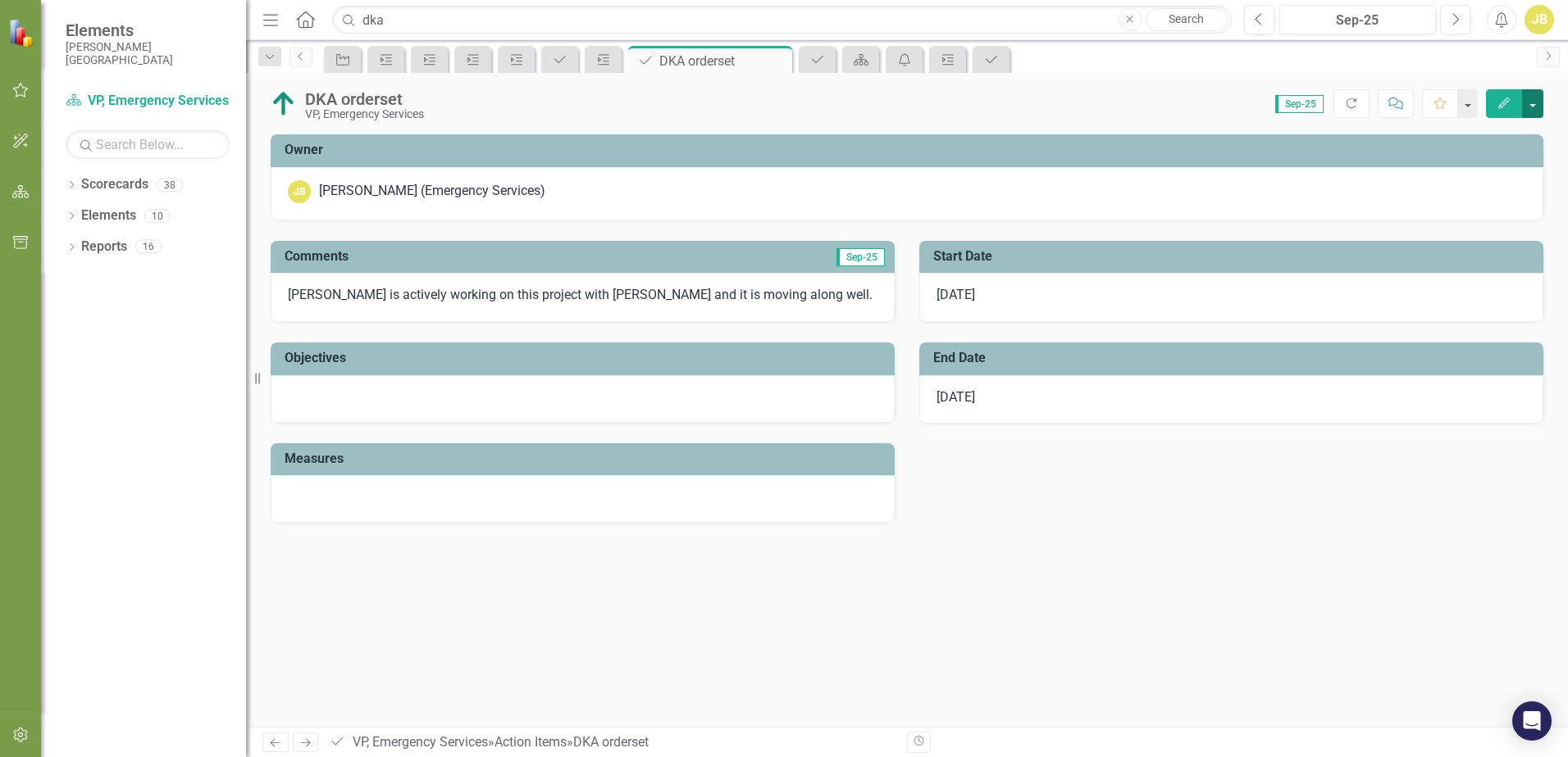
click at [1535, 91] on button "button" at bounding box center [1533, 103] width 22 height 28
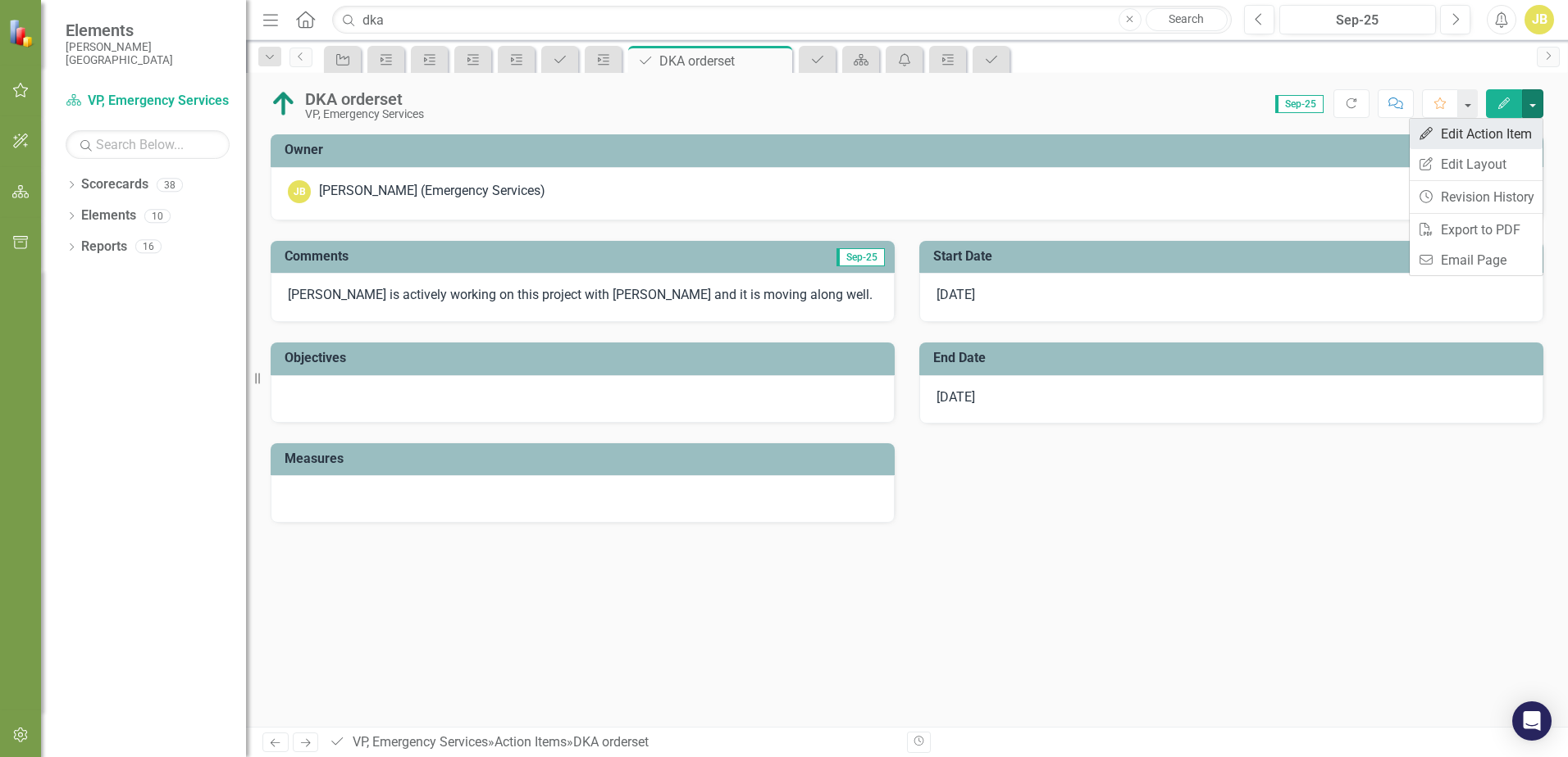
click at [1504, 130] on link "Edit Edit Action Item" at bounding box center [1476, 134] width 133 height 30
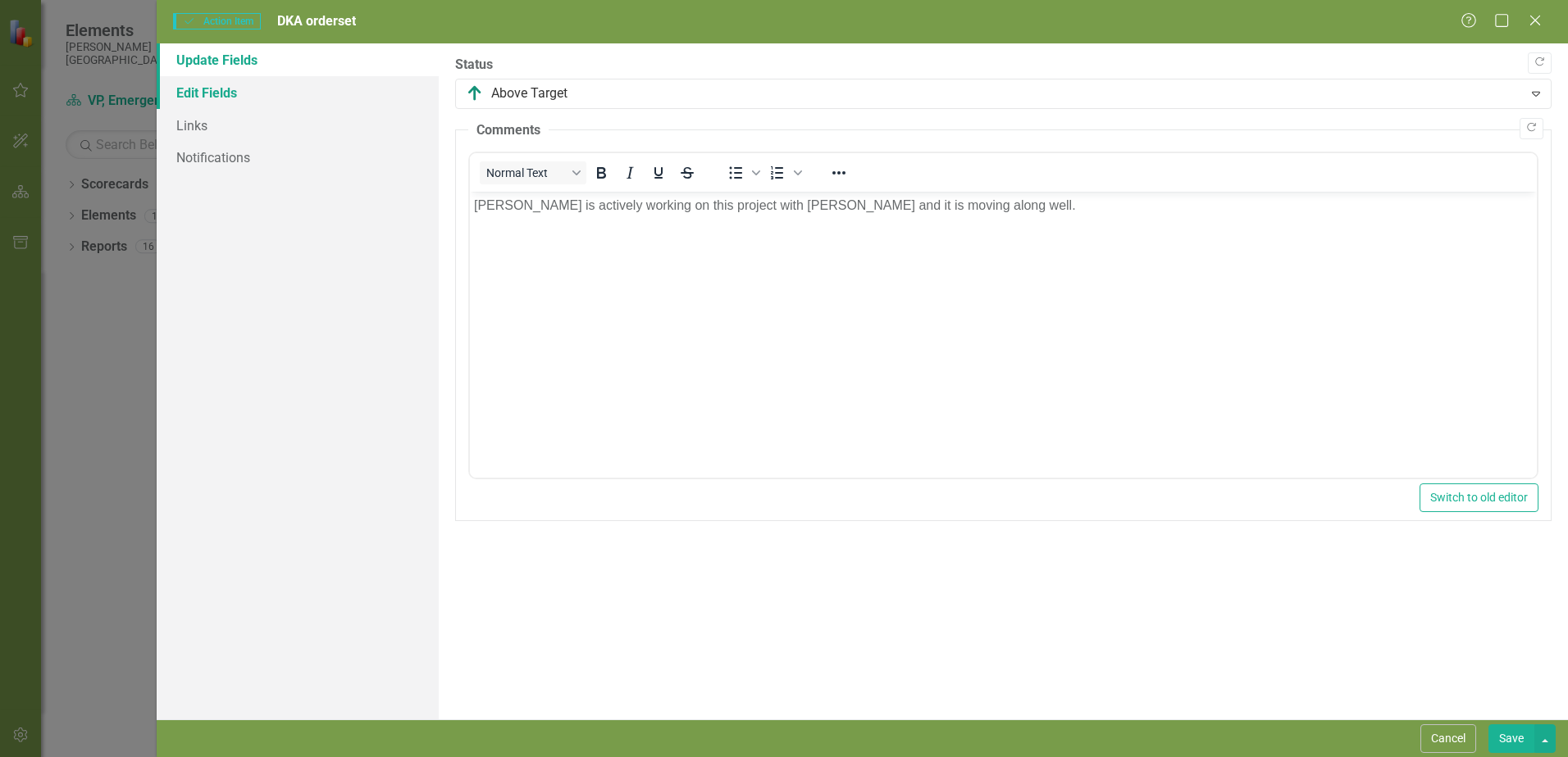
click at [230, 97] on link "Edit Fields" at bounding box center [297, 92] width 282 height 32
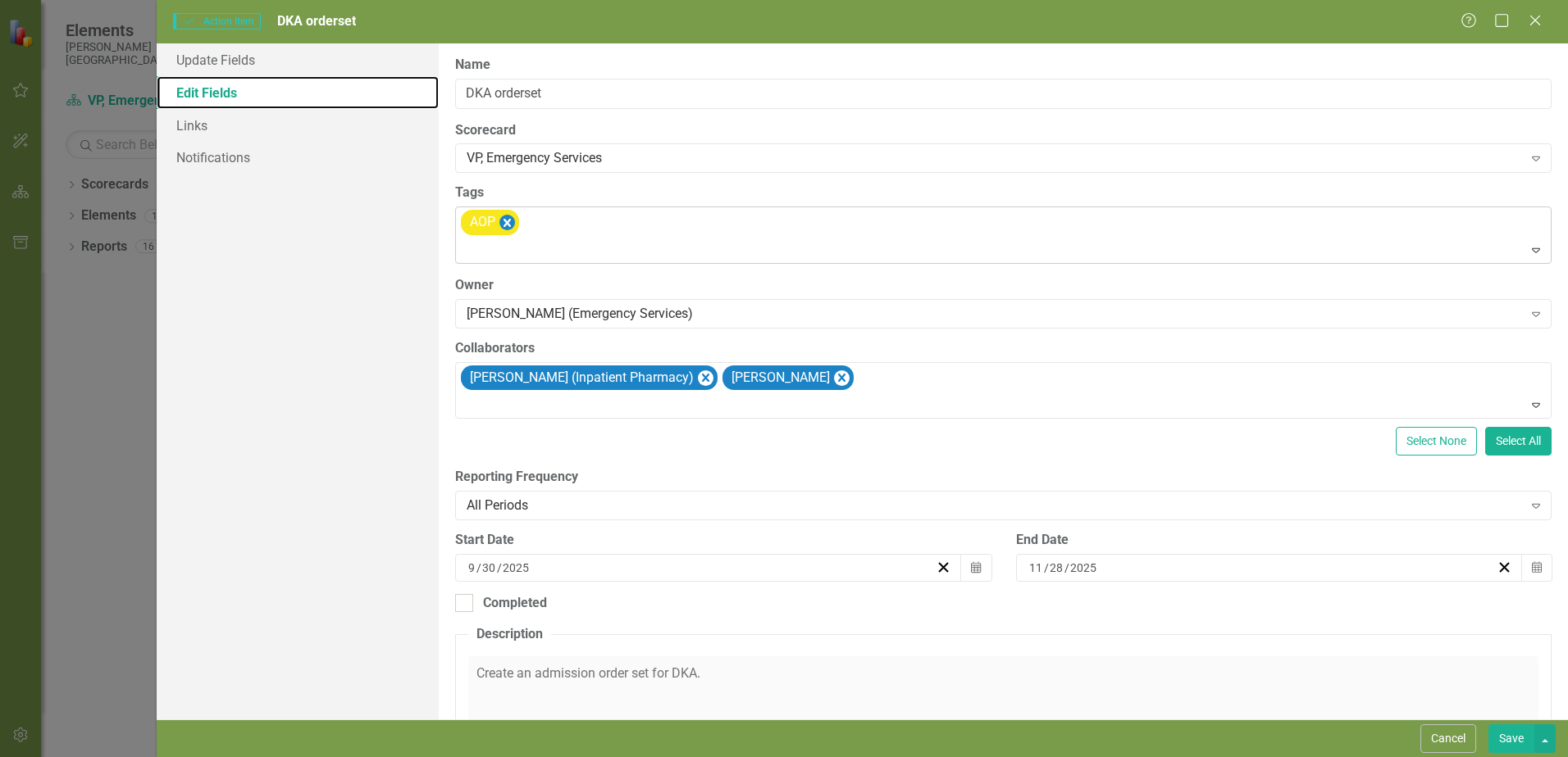
click at [511, 220] on icon "Remove [object Object]" at bounding box center [507, 223] width 8 height 8
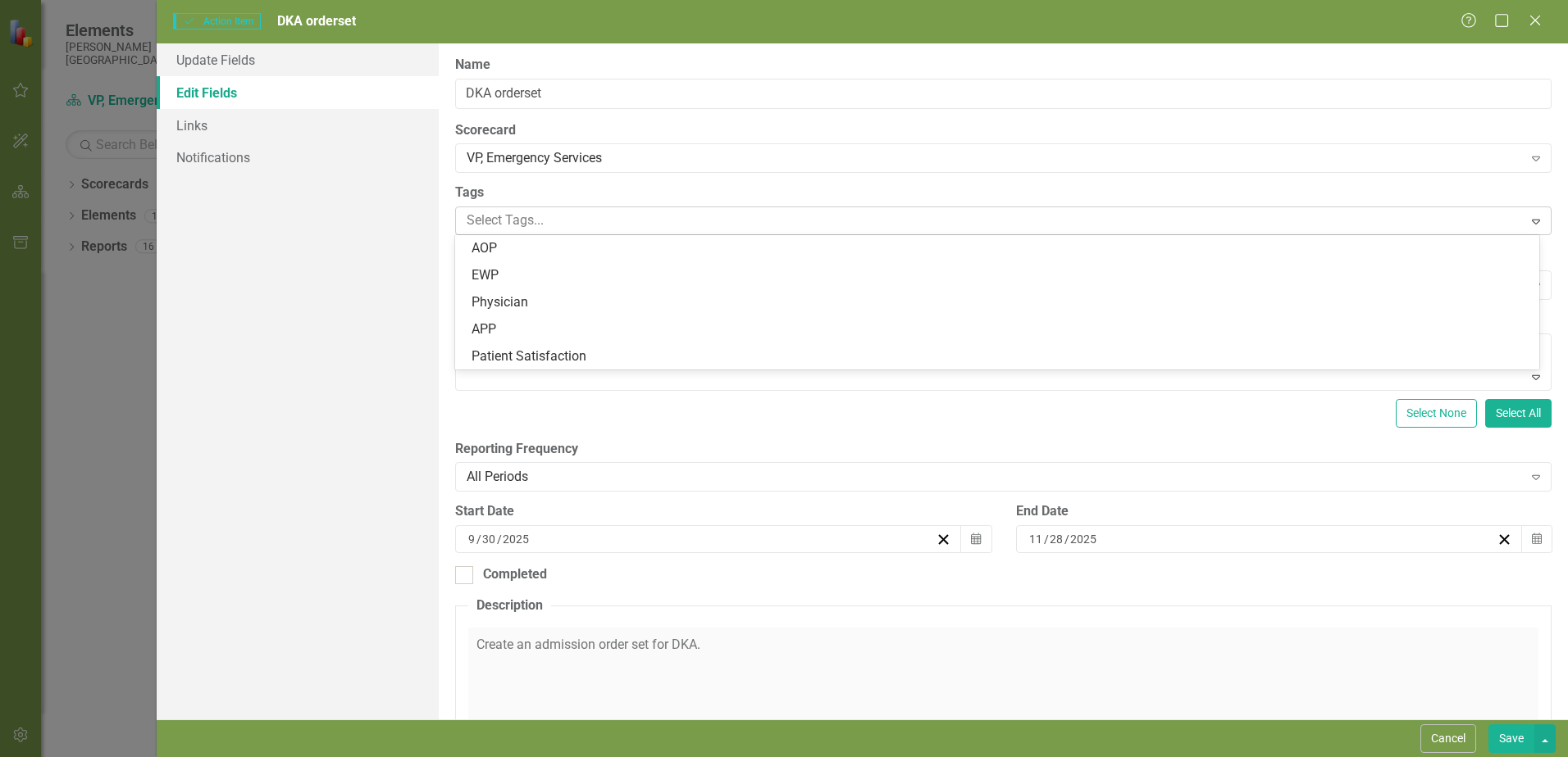
click at [513, 224] on div at bounding box center [990, 221] width 1062 height 23
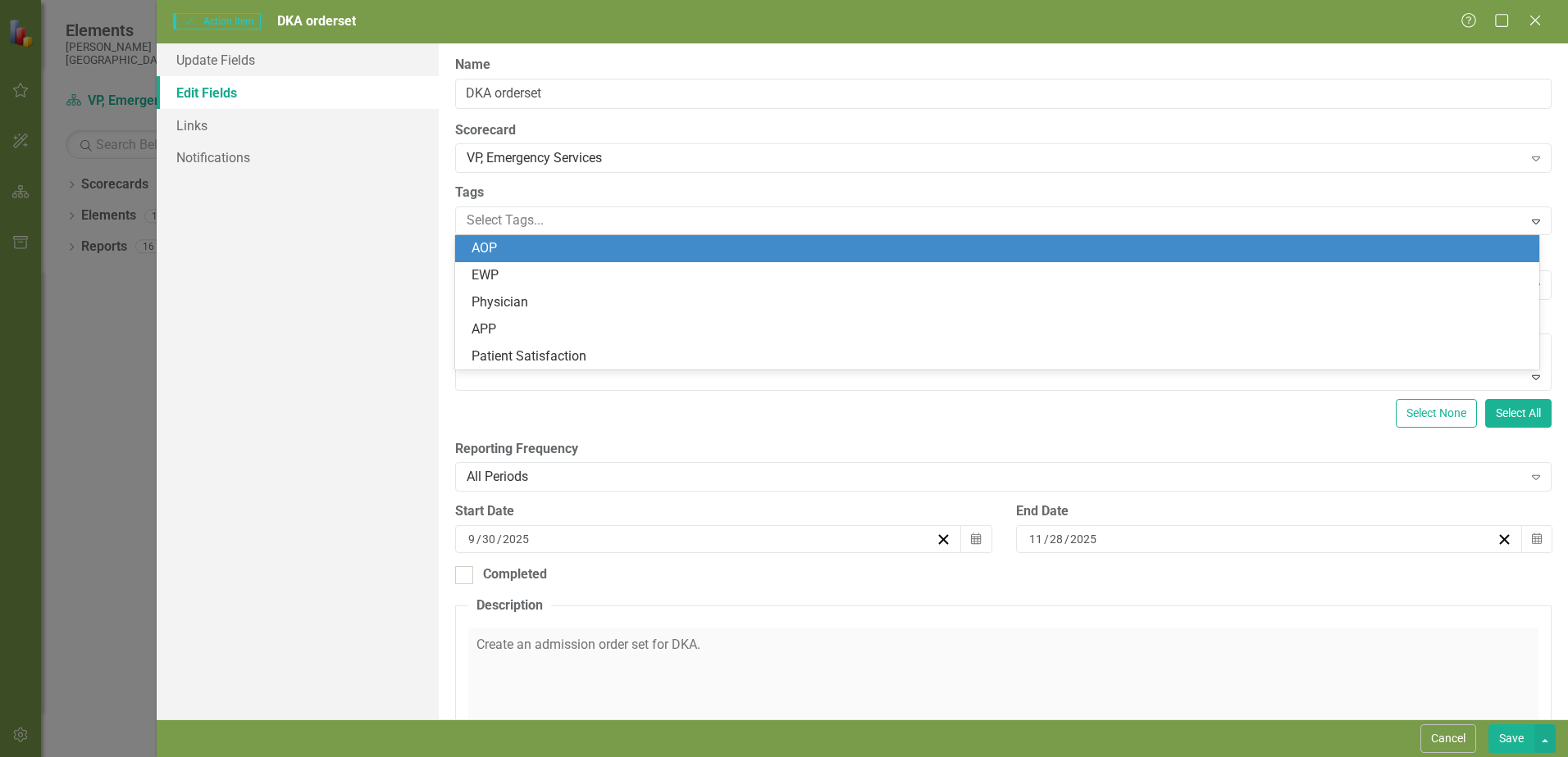
click at [496, 243] on span "AOP" at bounding box center [484, 248] width 26 height 16
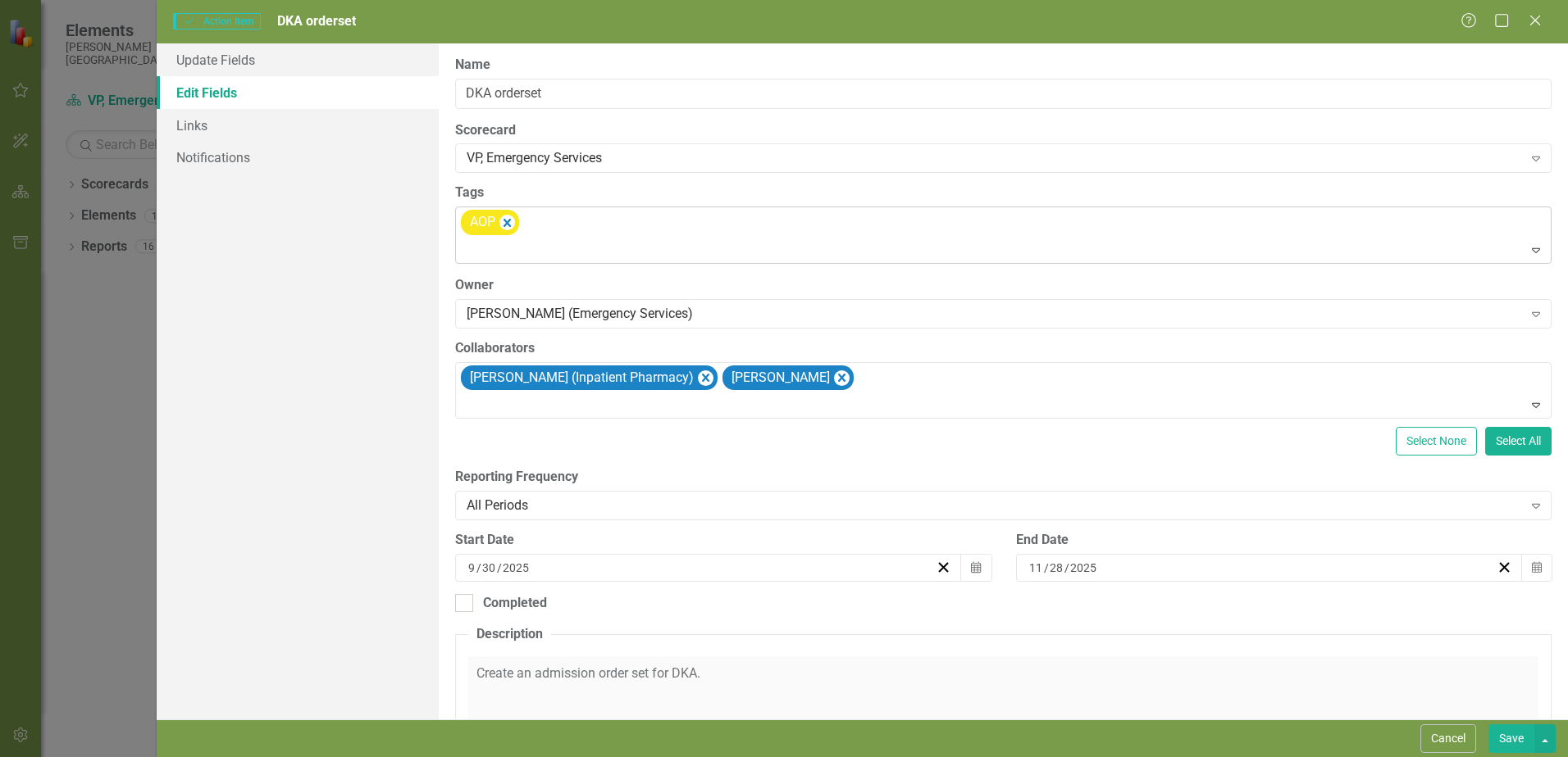
click at [634, 255] on div at bounding box center [1004, 250] width 1089 height 23
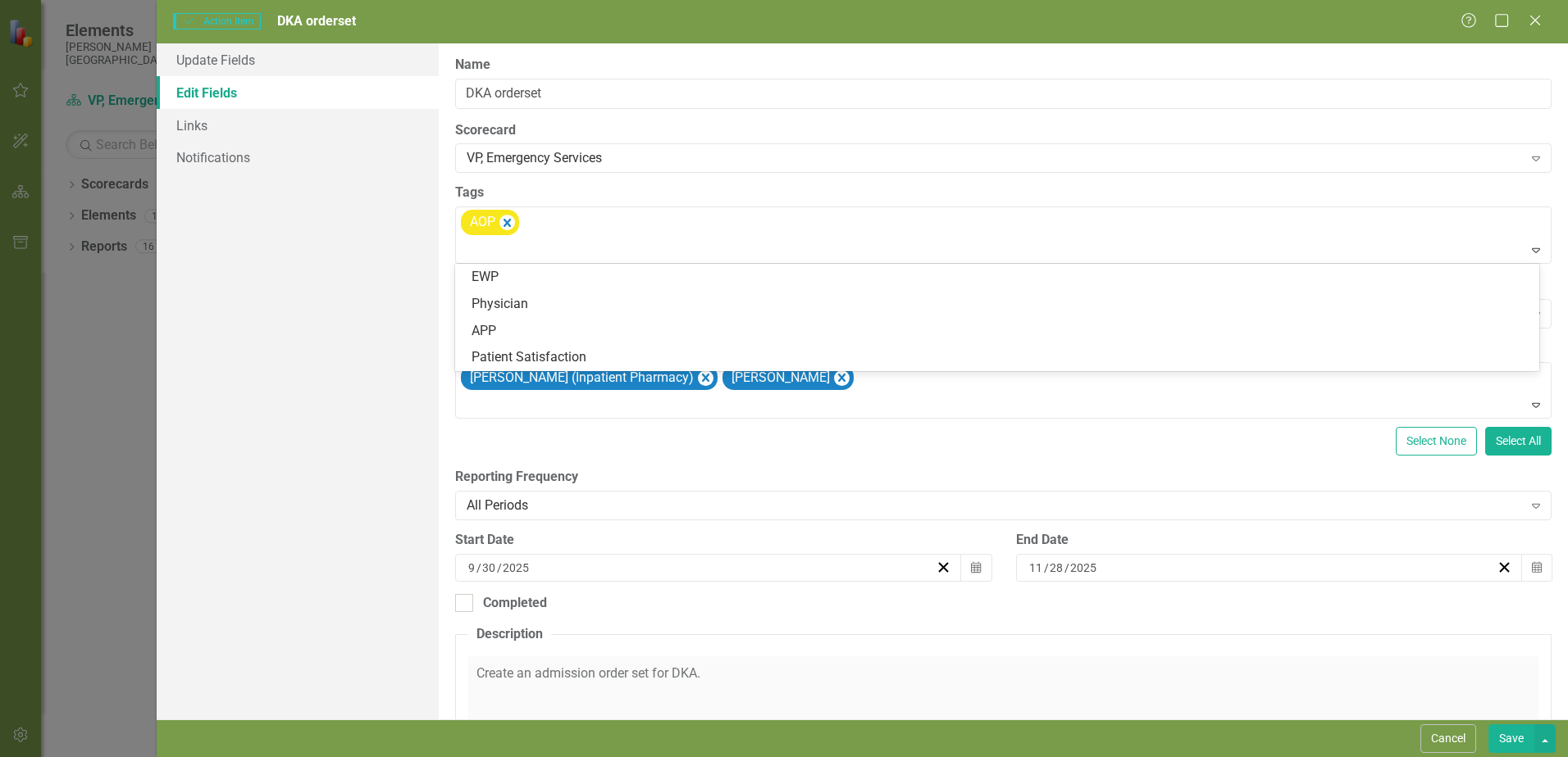
click at [418, 262] on div "Update Fields Edit Fields Links Notifications" at bounding box center [297, 381] width 282 height 676
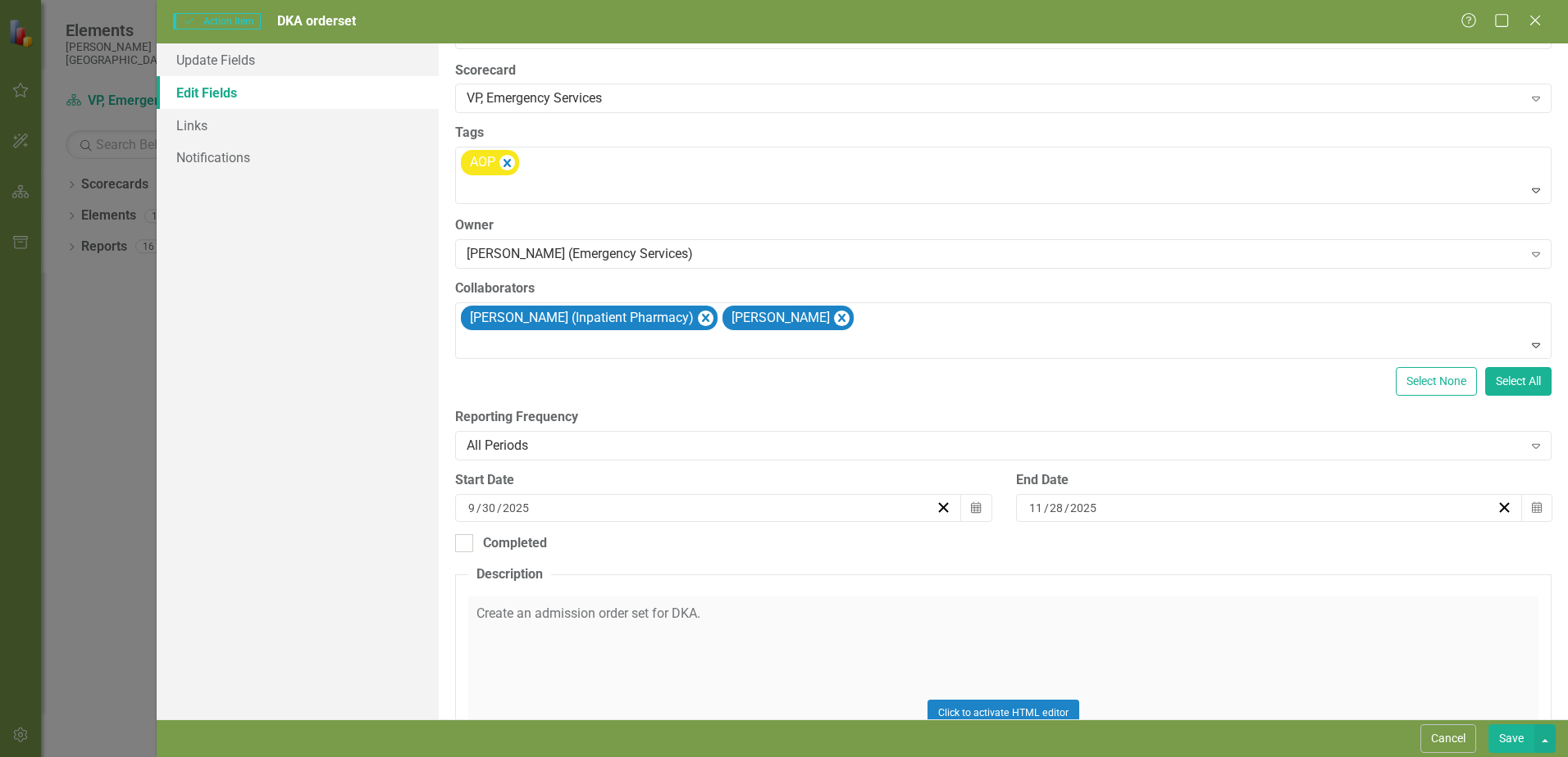
scroll to position [249, 0]
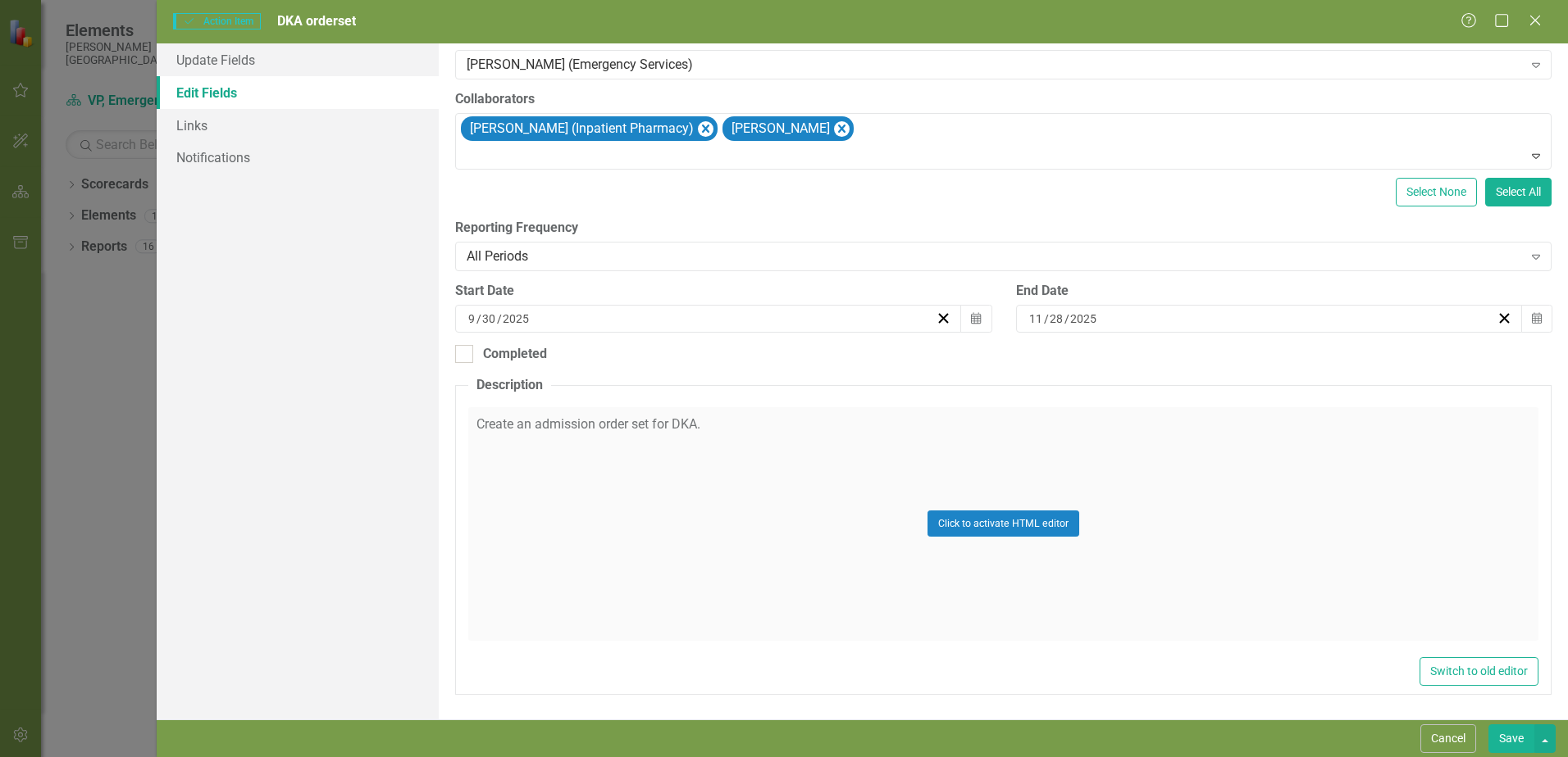
click at [1517, 740] on button "Save" at bounding box center [1511, 738] width 46 height 28
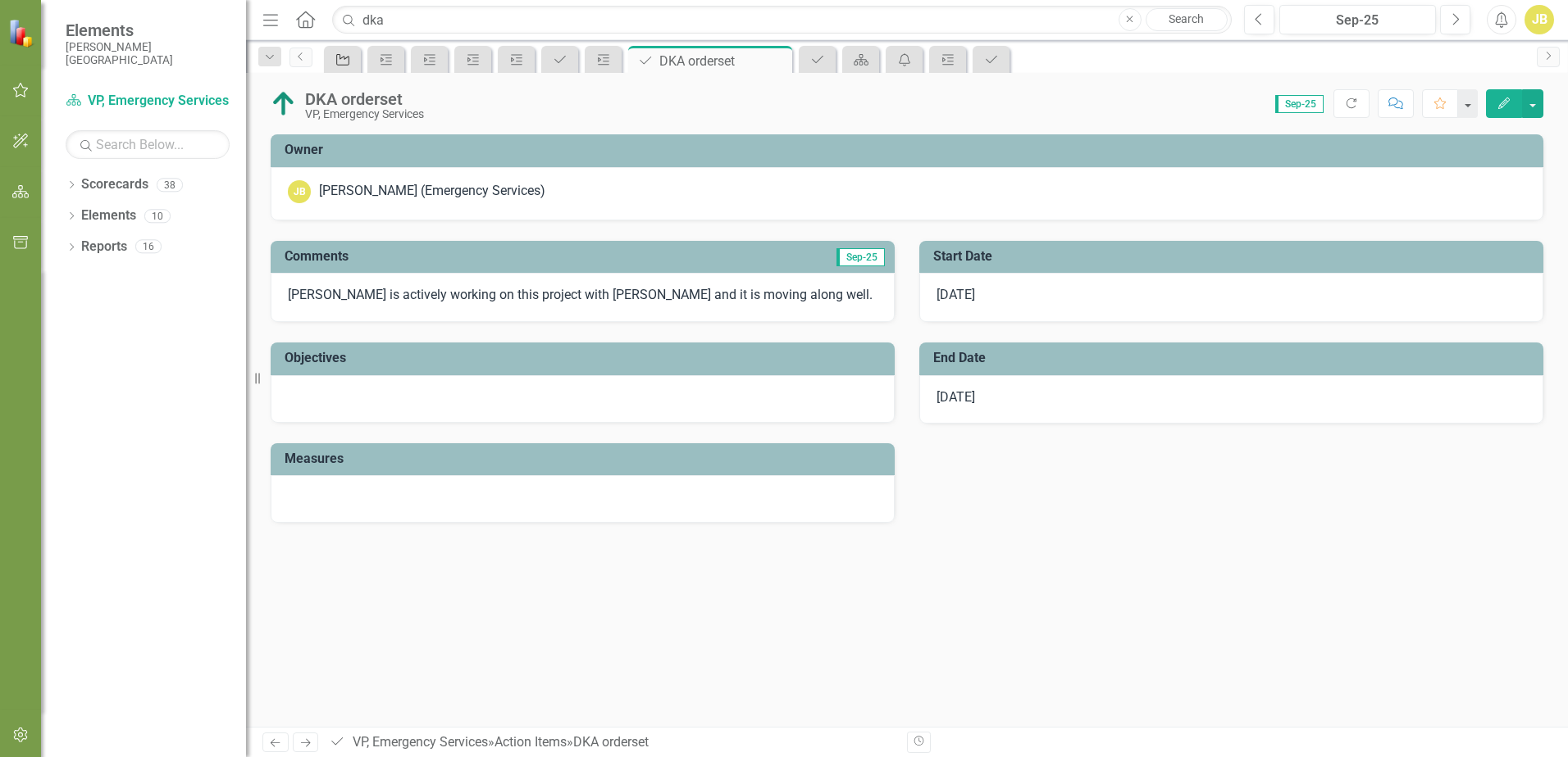
click at [334, 67] on div "Initiative" at bounding box center [339, 59] width 23 height 21
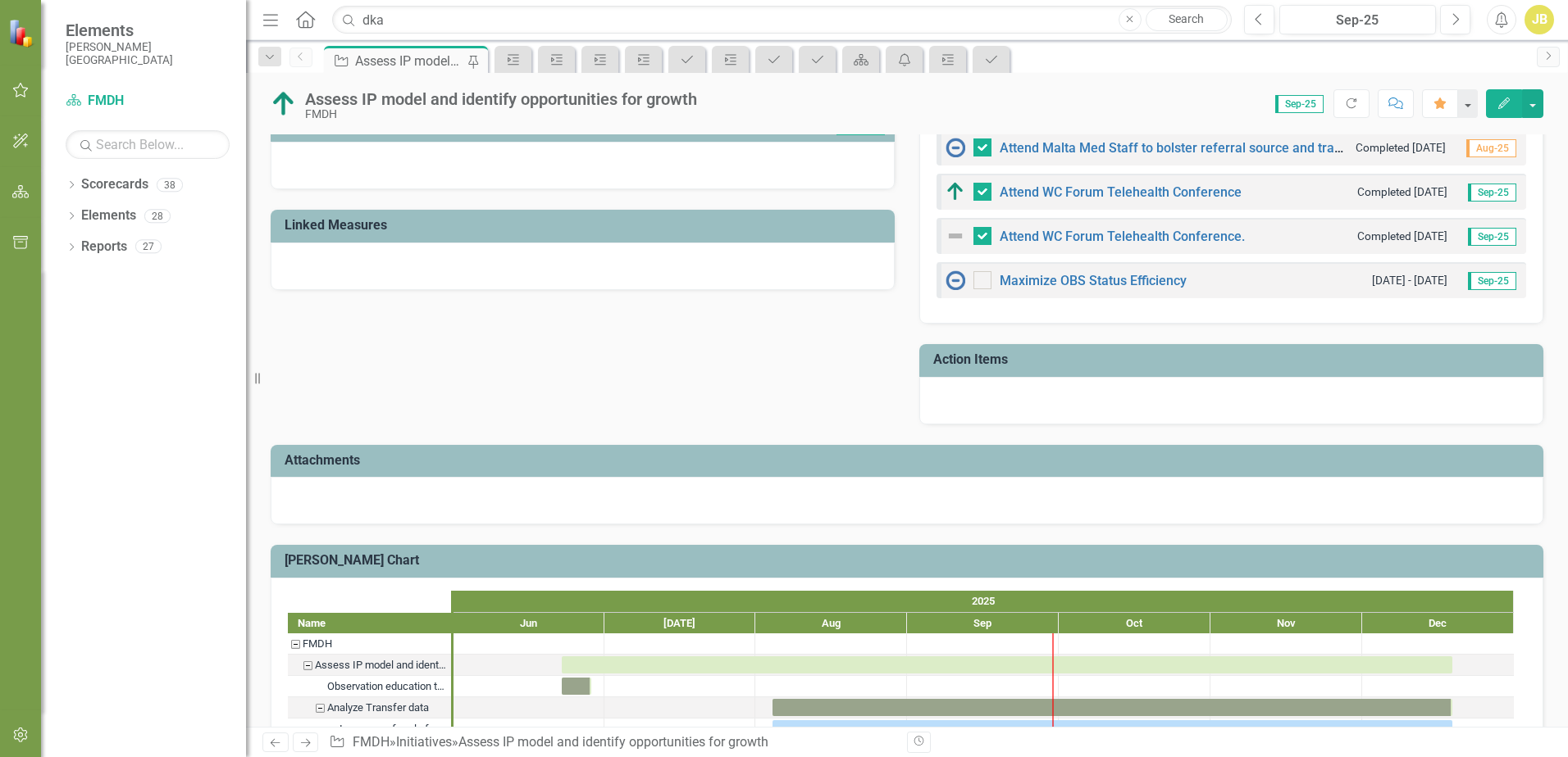
scroll to position [512, 0]
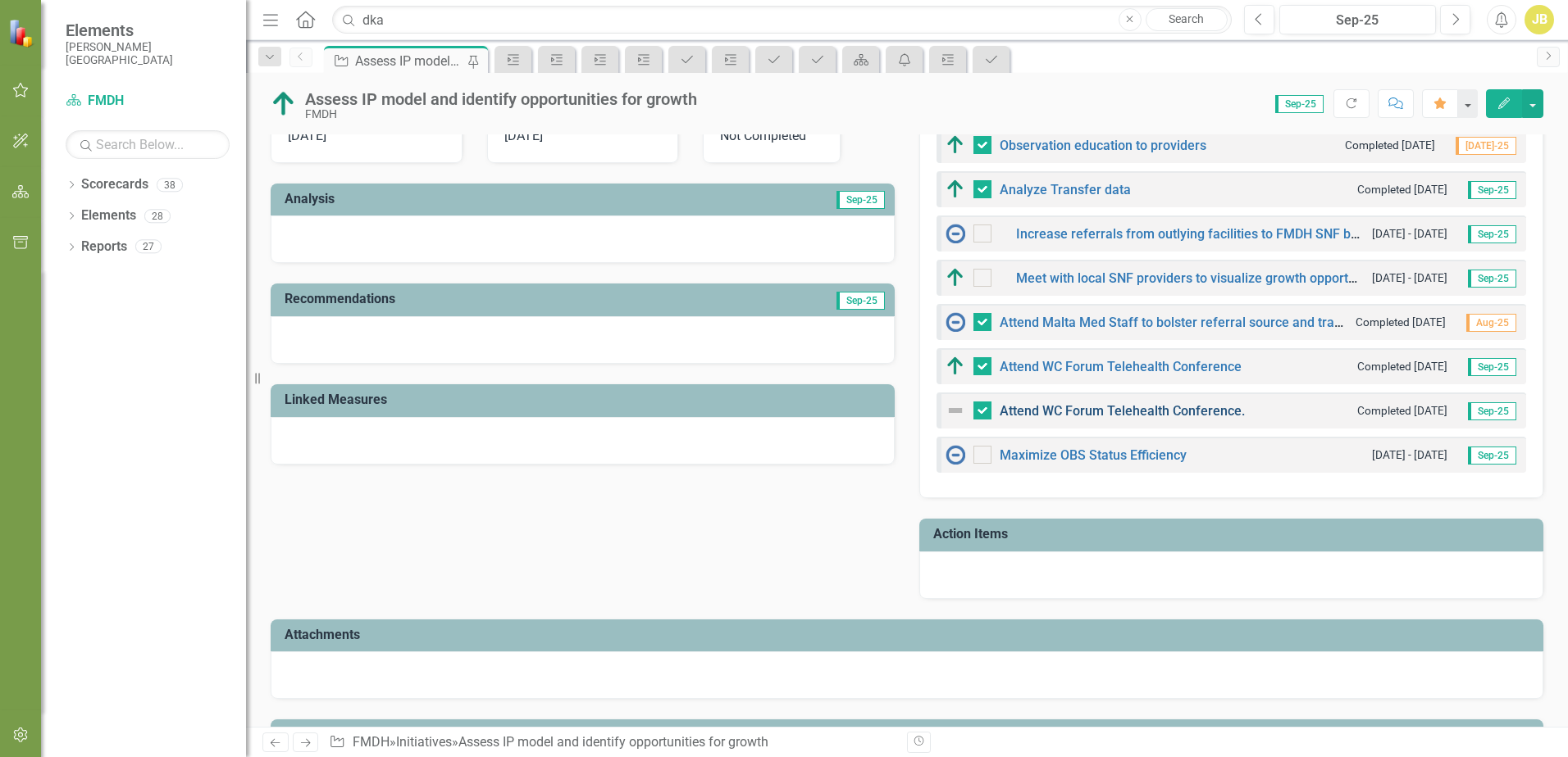
click at [1140, 408] on link "Attend WC Forum Telehealth Conference." at bounding box center [1122, 411] width 246 height 16
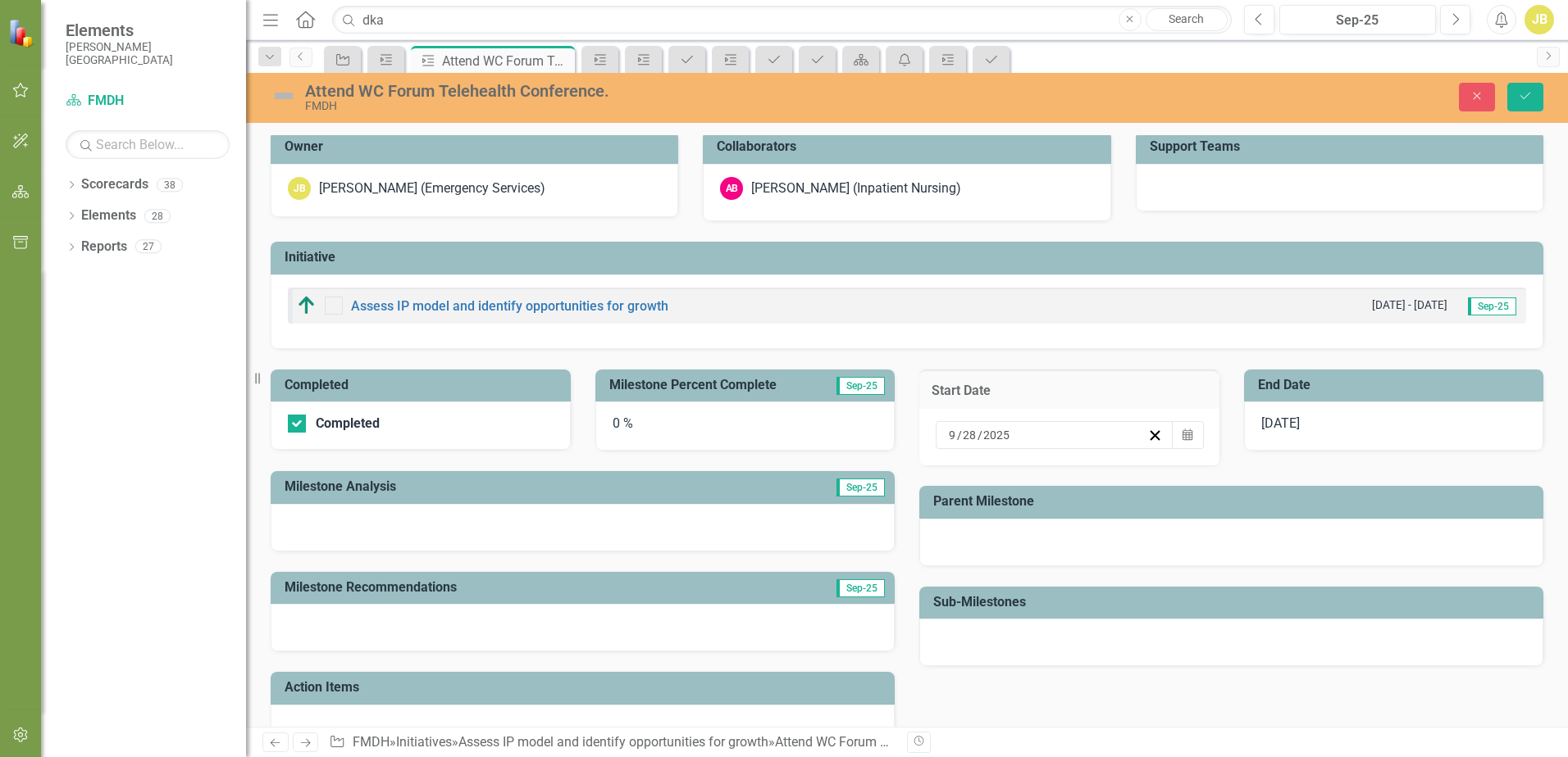
scroll to position [3, 0]
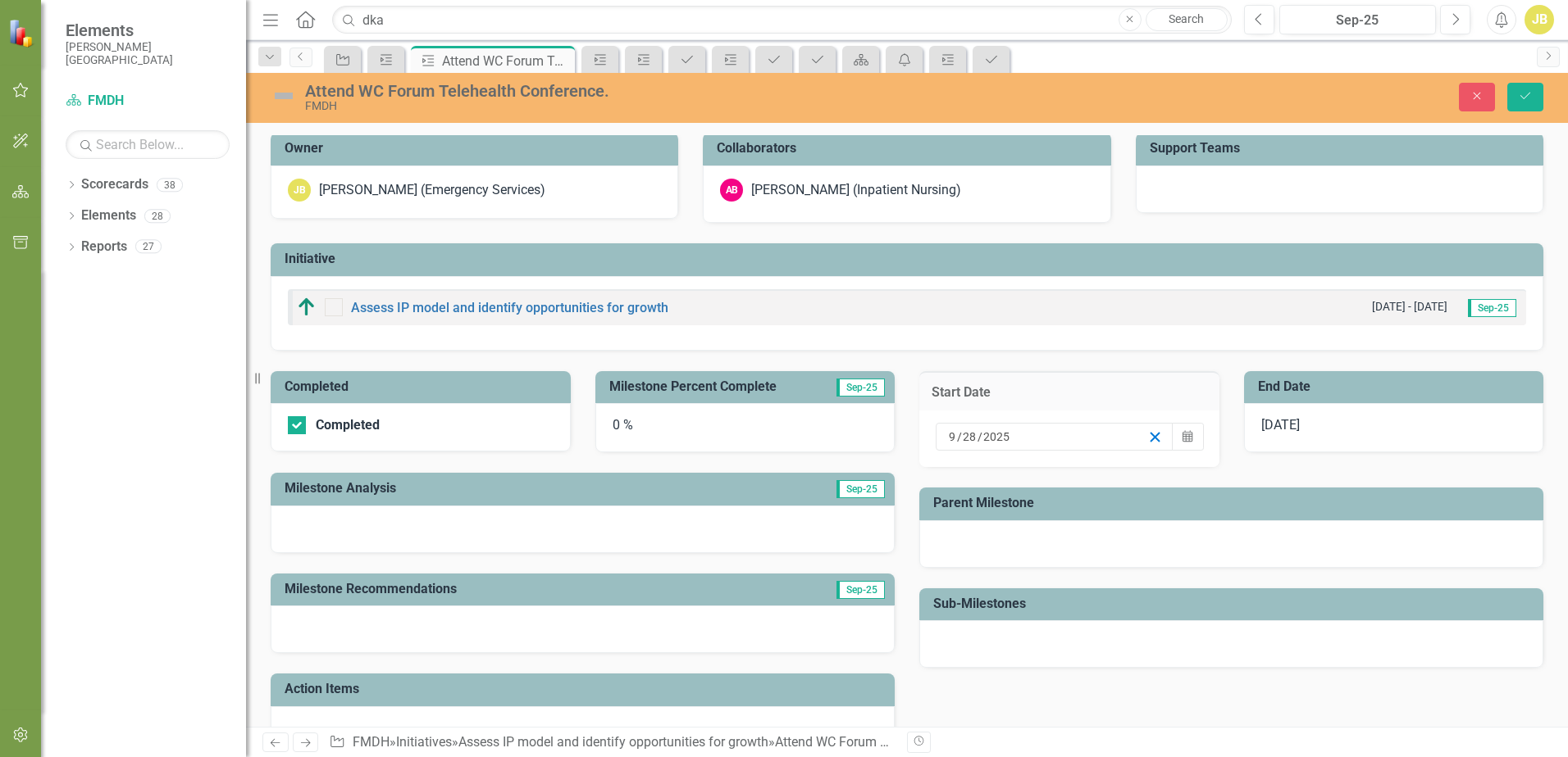
click at [1150, 438] on icon "button" at bounding box center [1154, 437] width 16 height 16
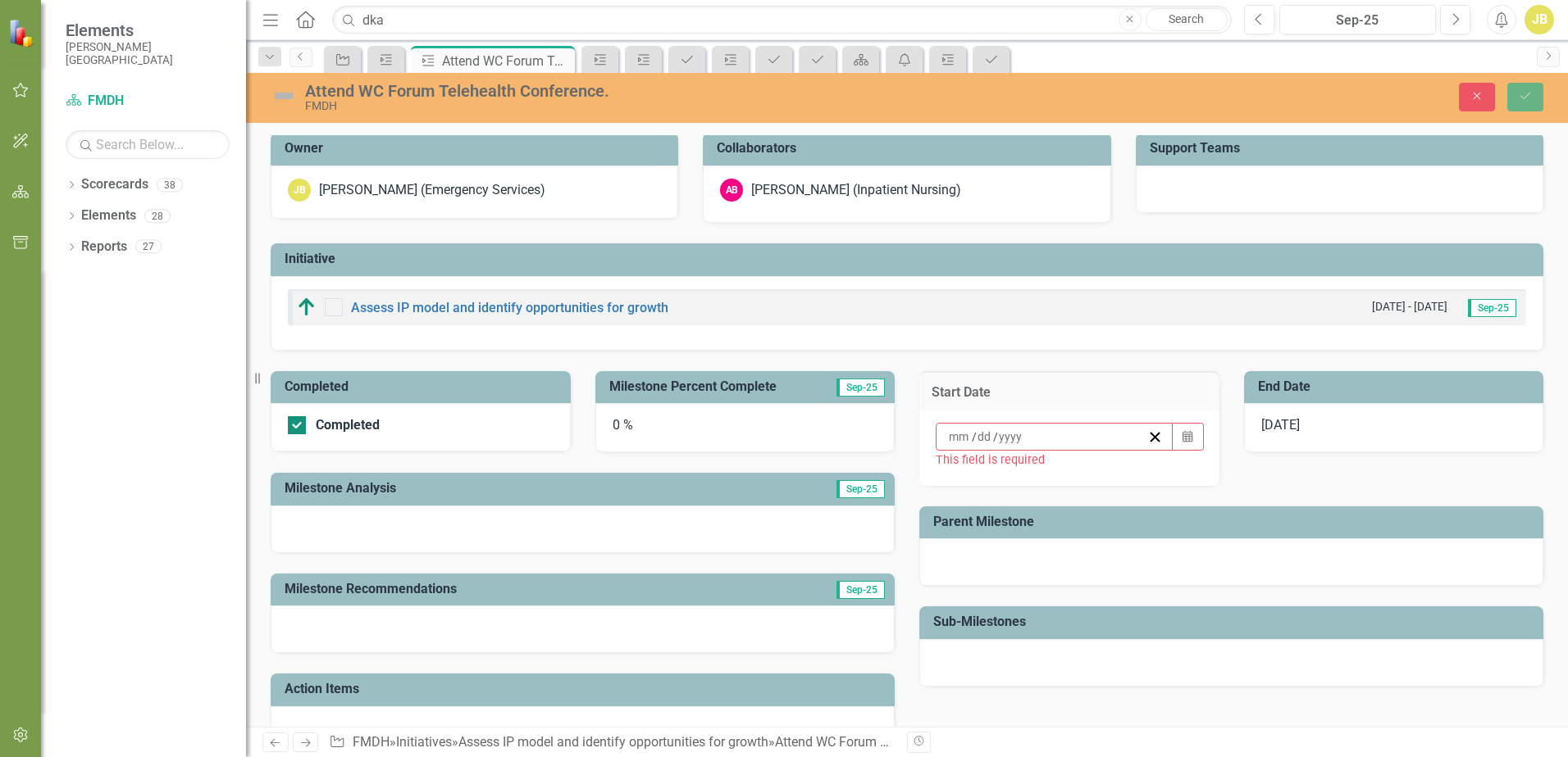
click at [293, 417] on input "Completed" at bounding box center [293, 421] width 11 height 11
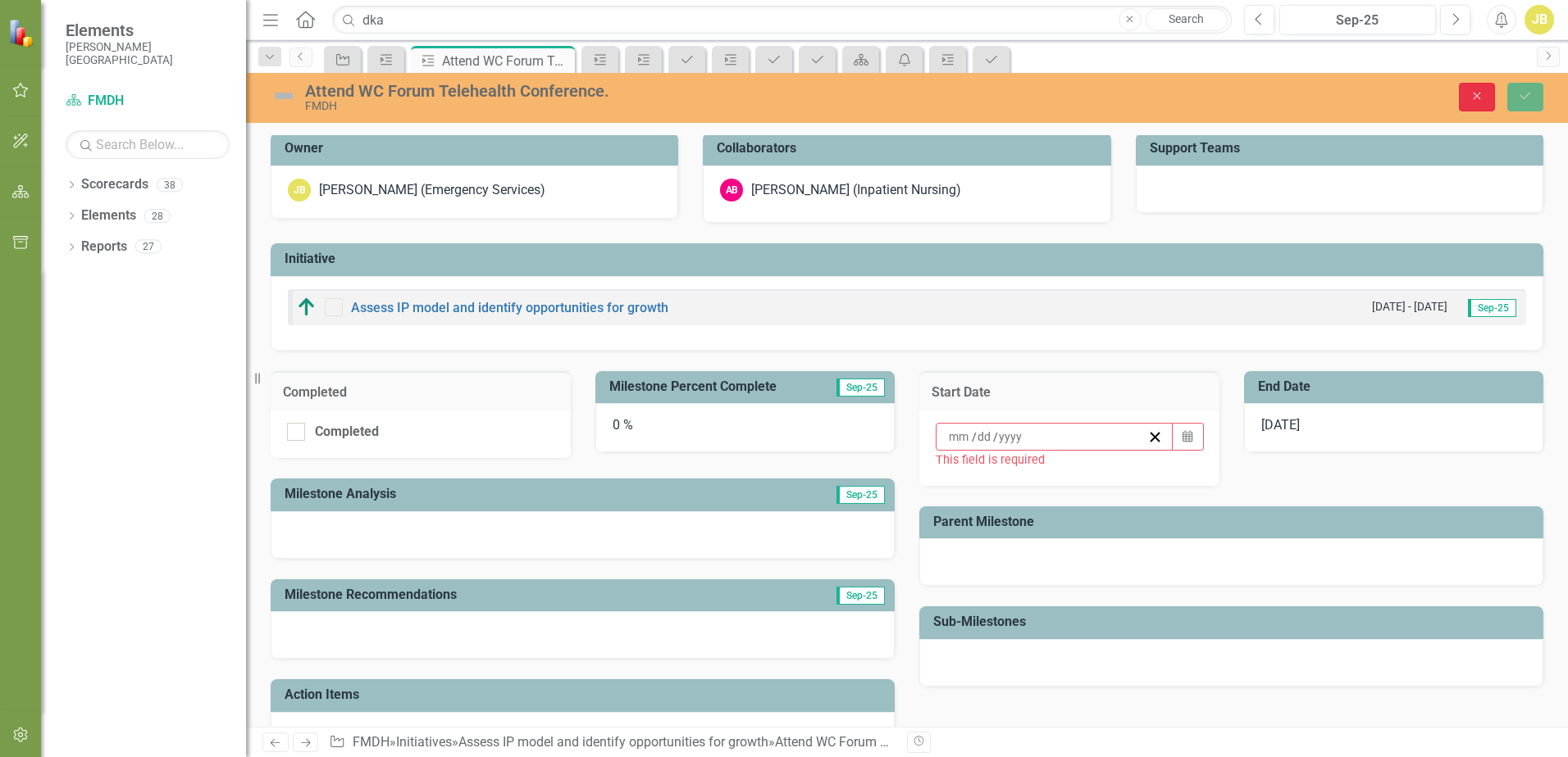
click at [1469, 92] on button "Close" at bounding box center [1477, 96] width 36 height 28
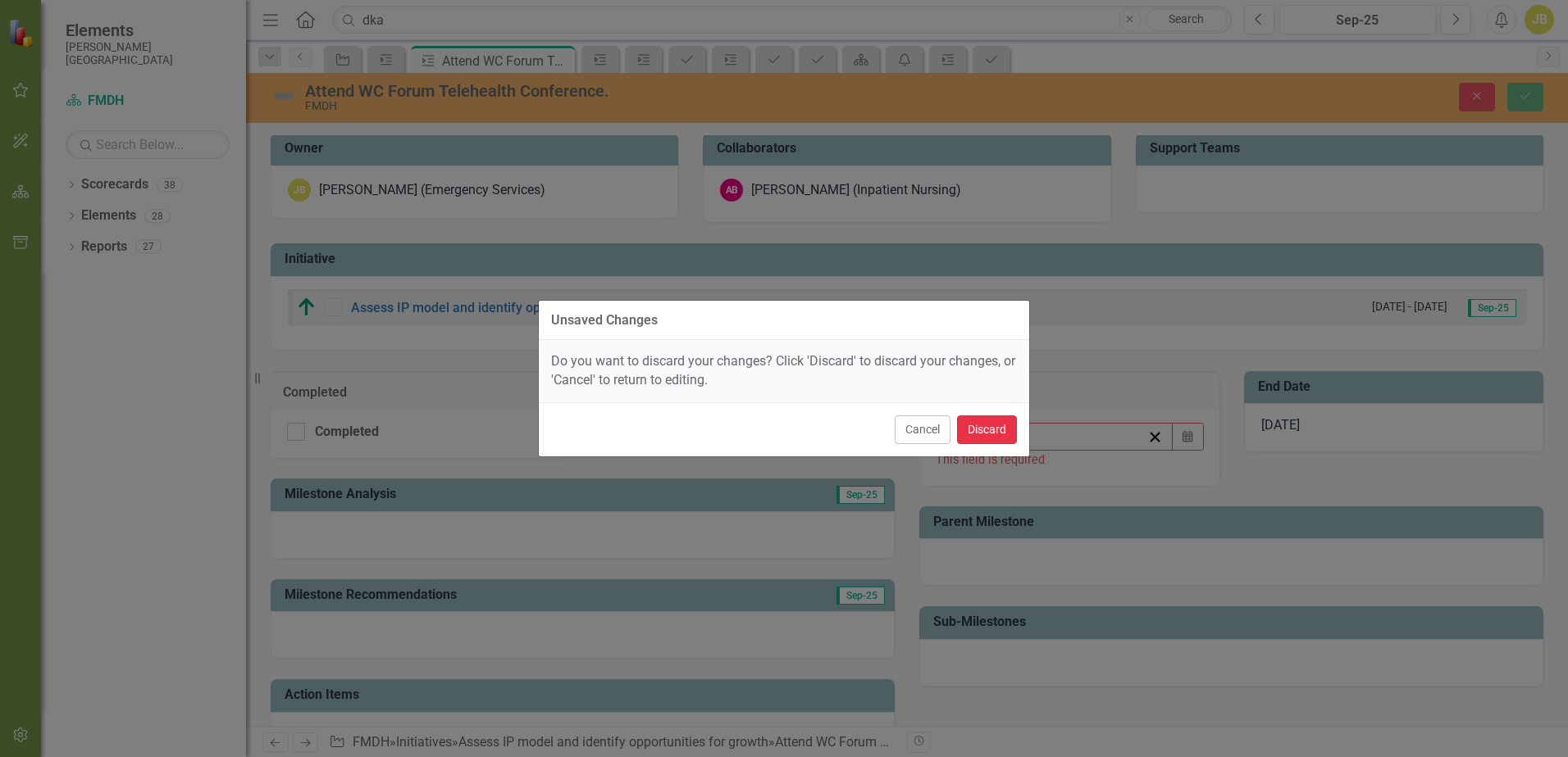
click at [969, 428] on button "Discard" at bounding box center [986, 429] width 60 height 28
checkbox input "true"
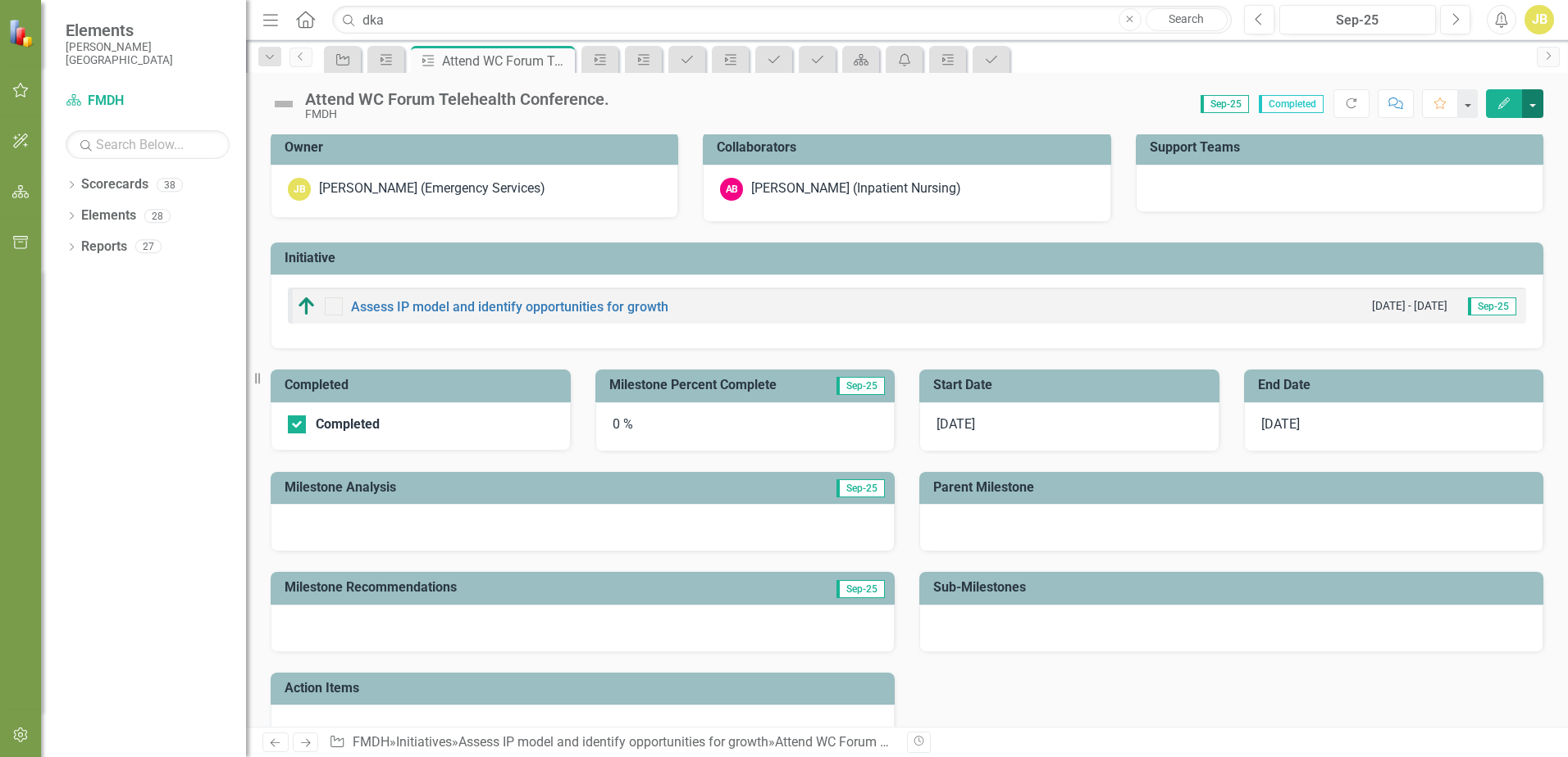
click at [1530, 102] on button "button" at bounding box center [1533, 103] width 22 height 28
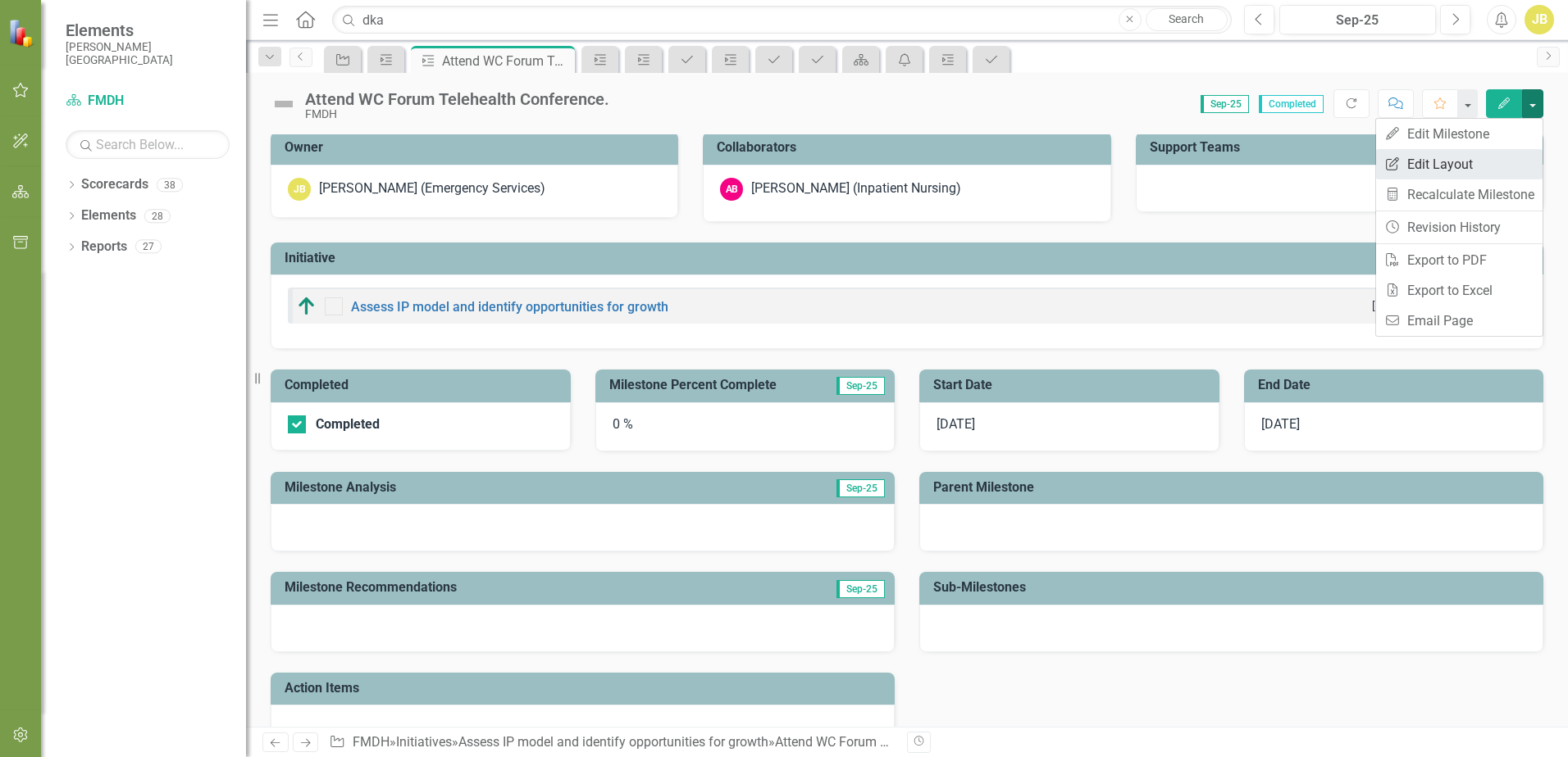
click at [1421, 168] on link "Edit Report Edit Layout" at bounding box center [1458, 164] width 166 height 30
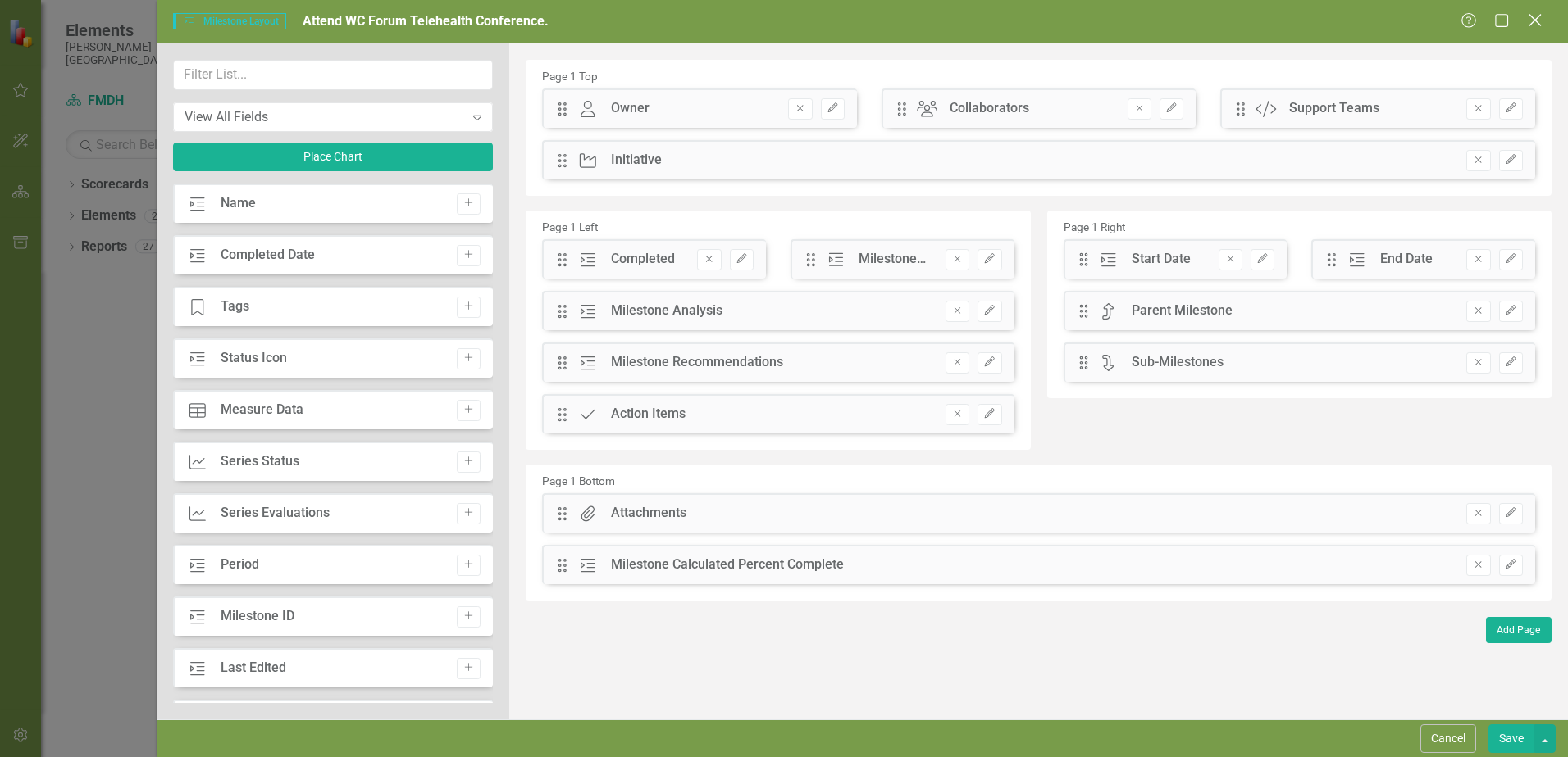
click at [1537, 17] on icon "Close" at bounding box center [1534, 21] width 21 height 16
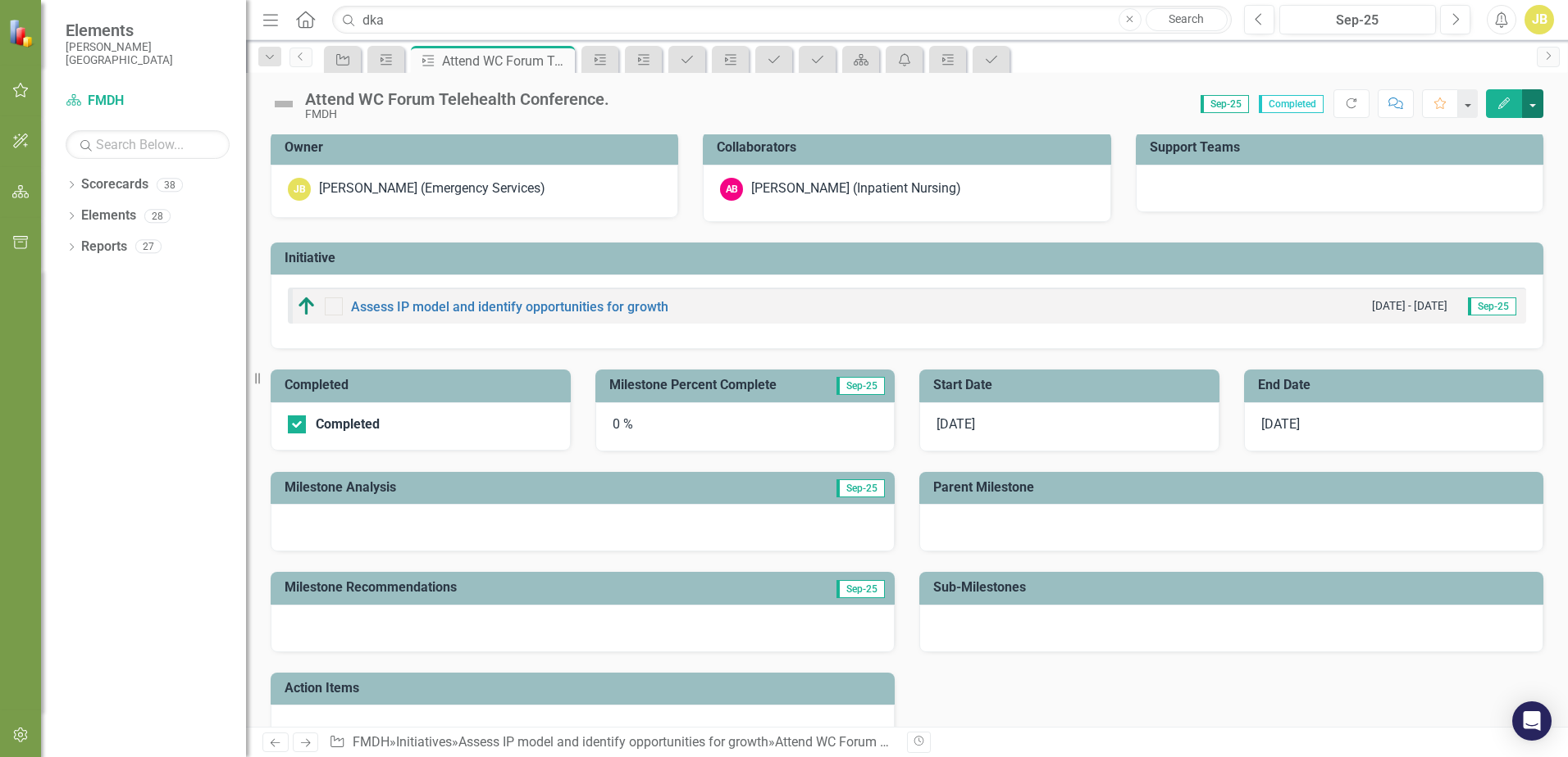
click at [1536, 99] on button "button" at bounding box center [1533, 103] width 22 height 28
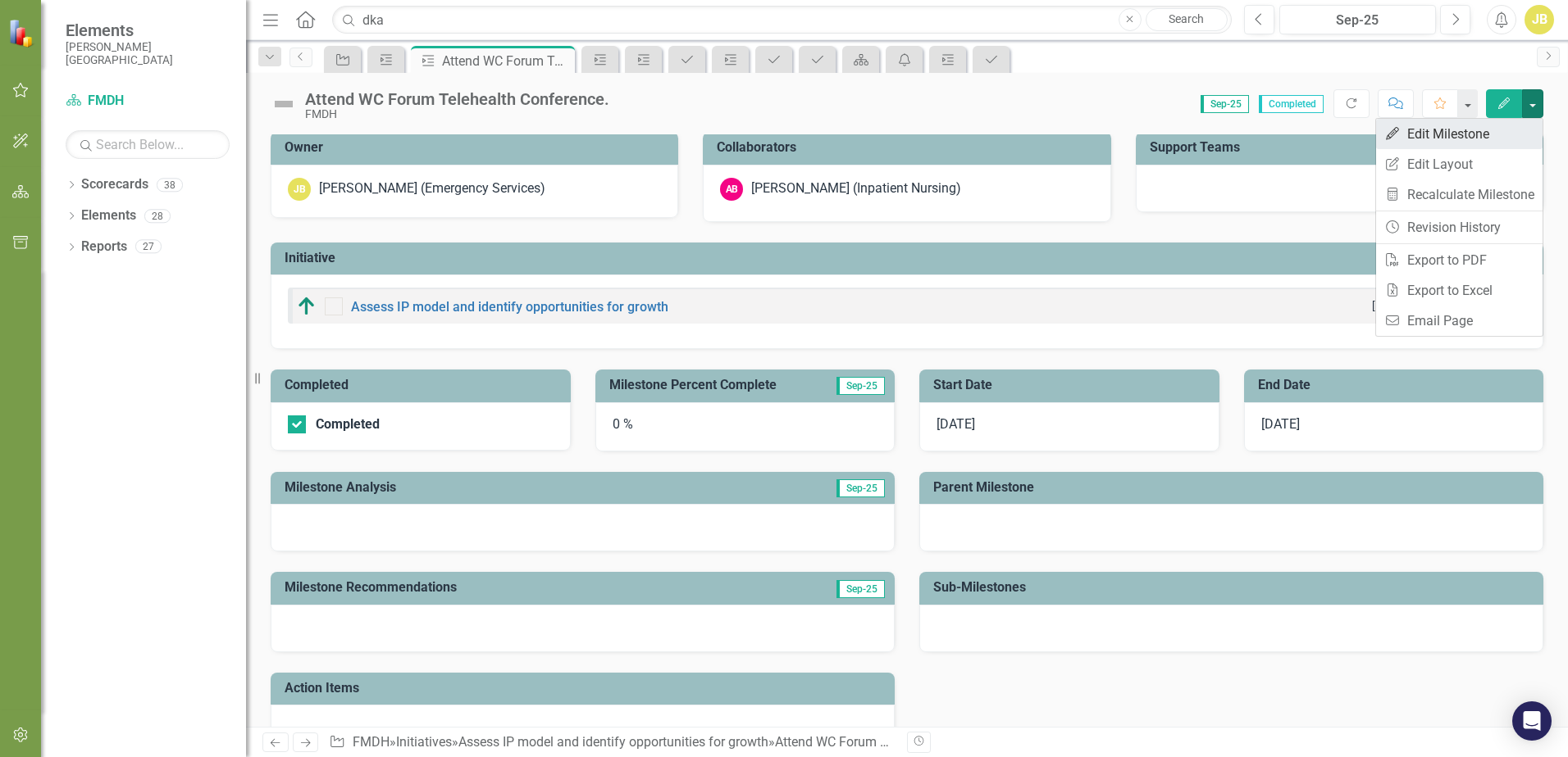
click at [1423, 133] on link "Edit Edit Milestone" at bounding box center [1458, 134] width 166 height 30
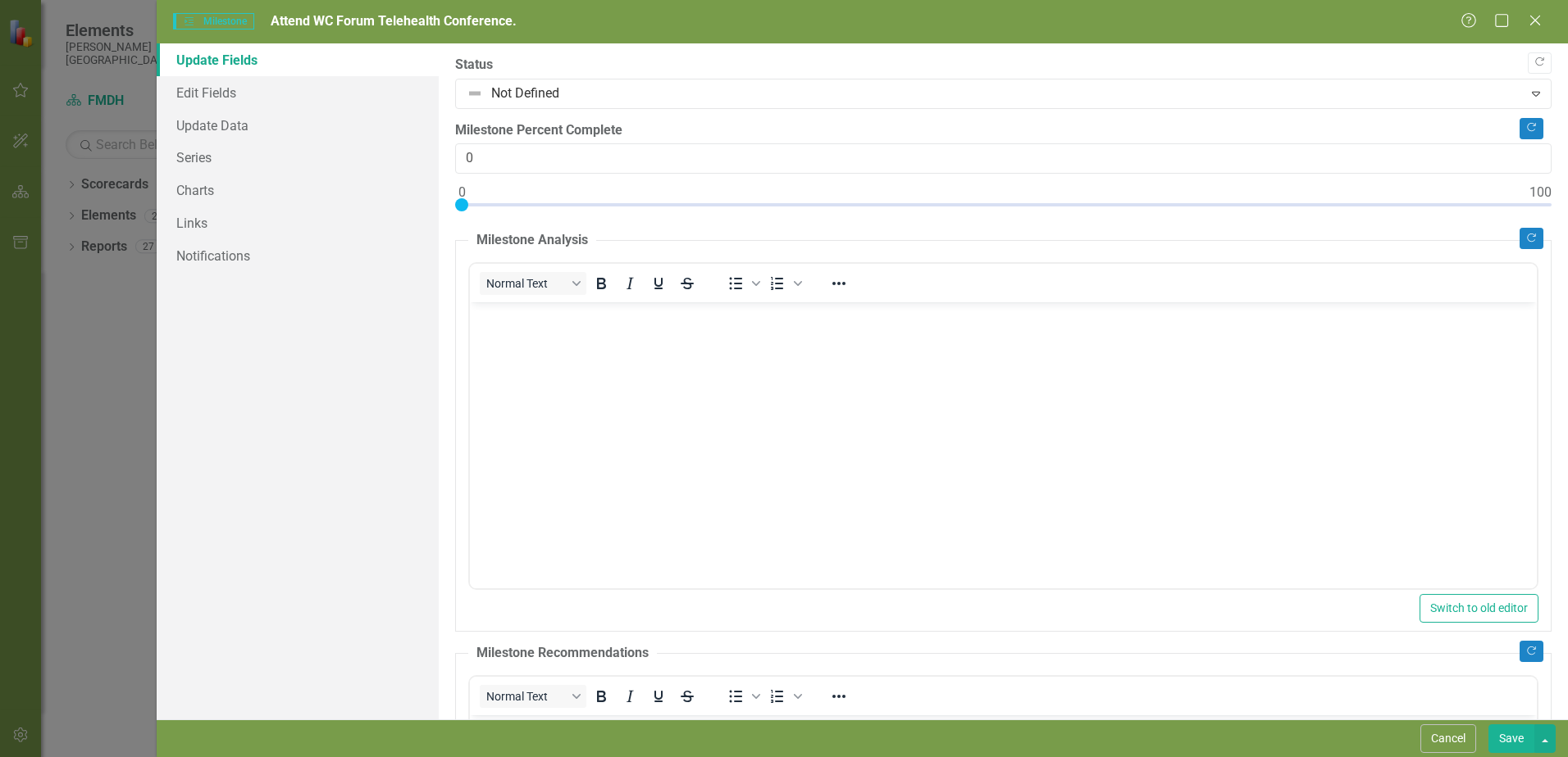
scroll to position [0, 0]
click at [236, 62] on link "Update Fields" at bounding box center [297, 59] width 282 height 32
click at [208, 121] on link "Update Data" at bounding box center [297, 125] width 282 height 32
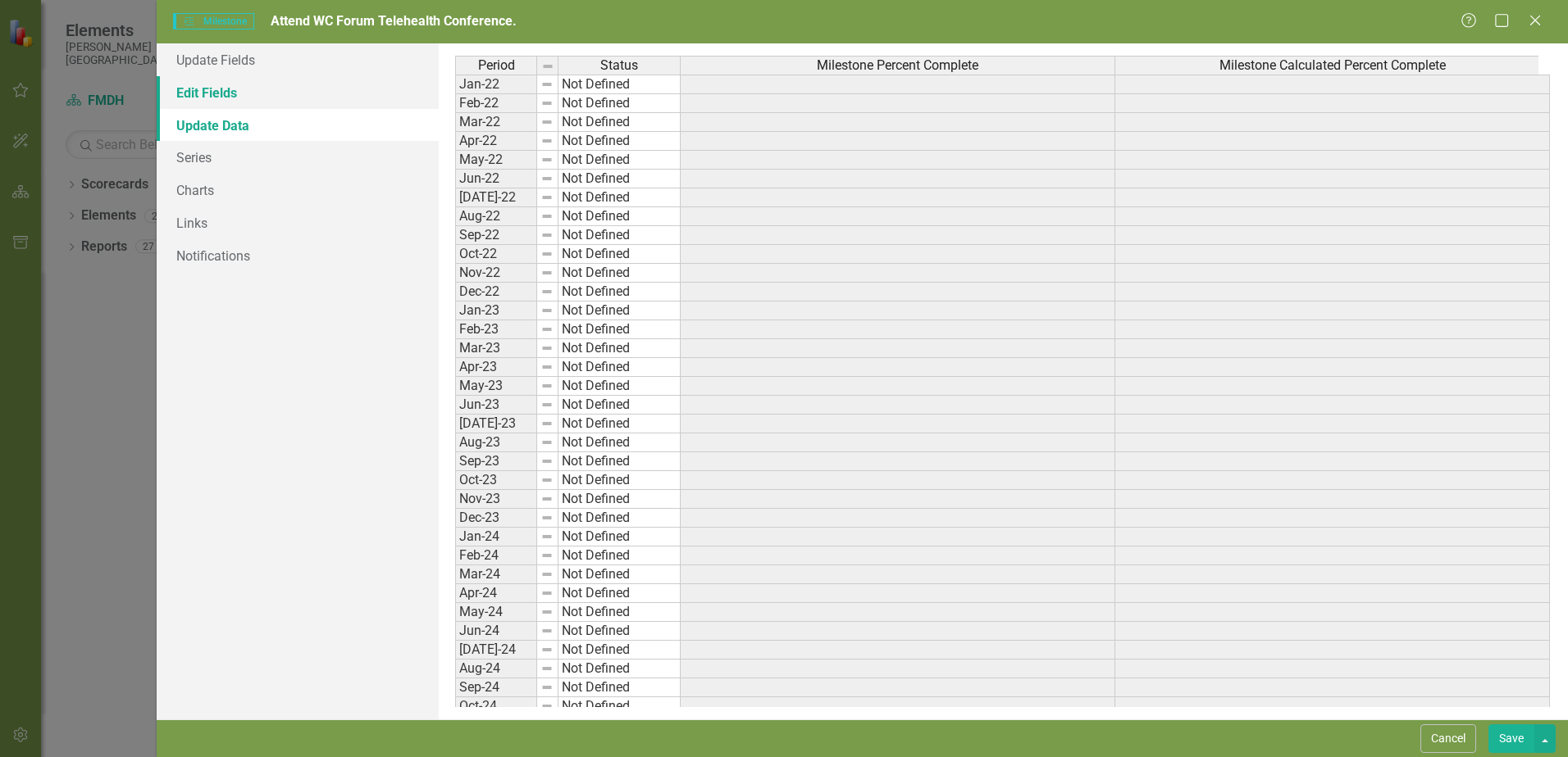
click at [203, 92] on link "Edit Fields" at bounding box center [297, 92] width 282 height 32
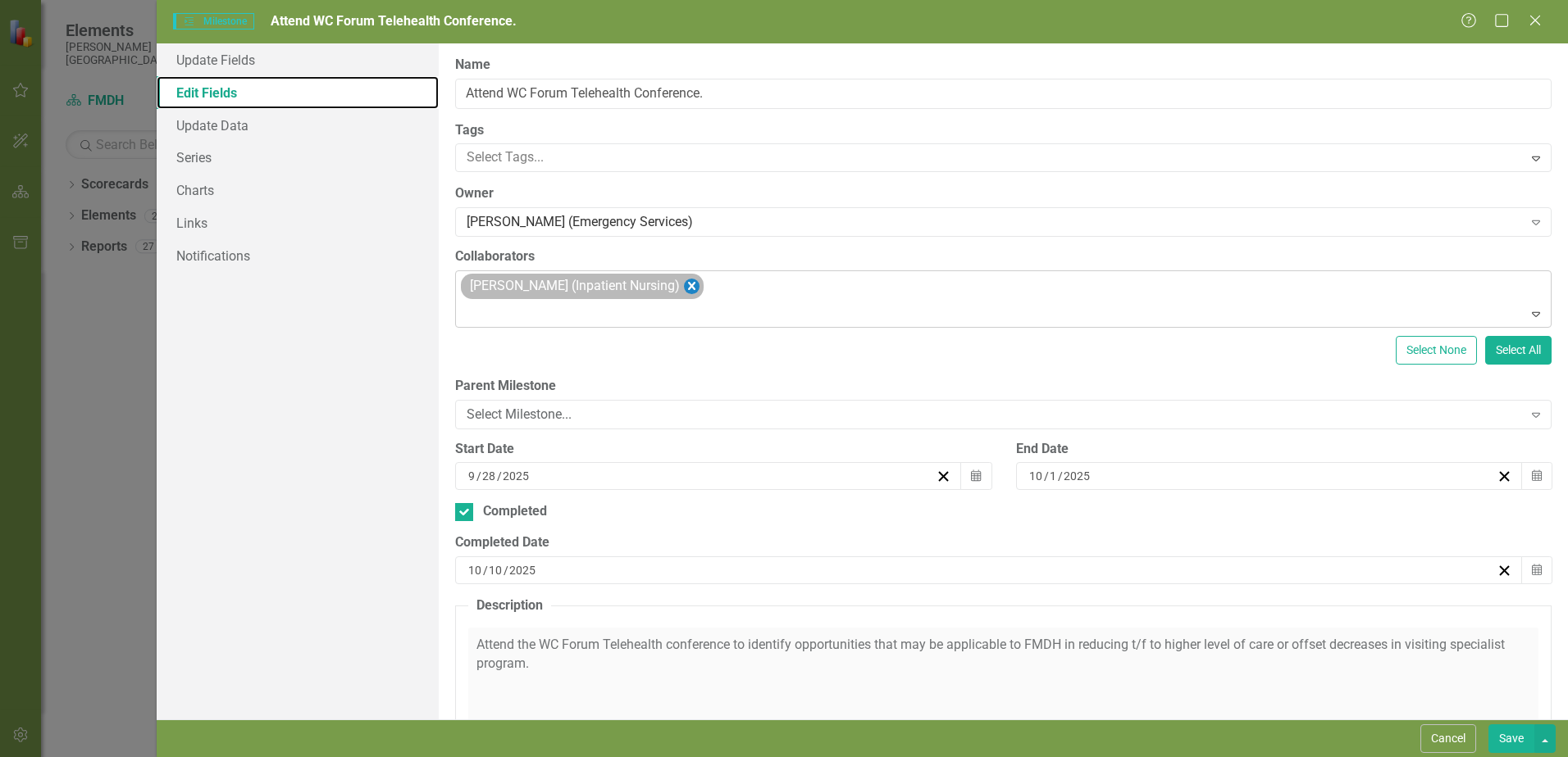
click at [684, 284] on icon "Remove Amy Bruce (Inpatient Nursing)" at bounding box center [692, 286] width 16 height 21
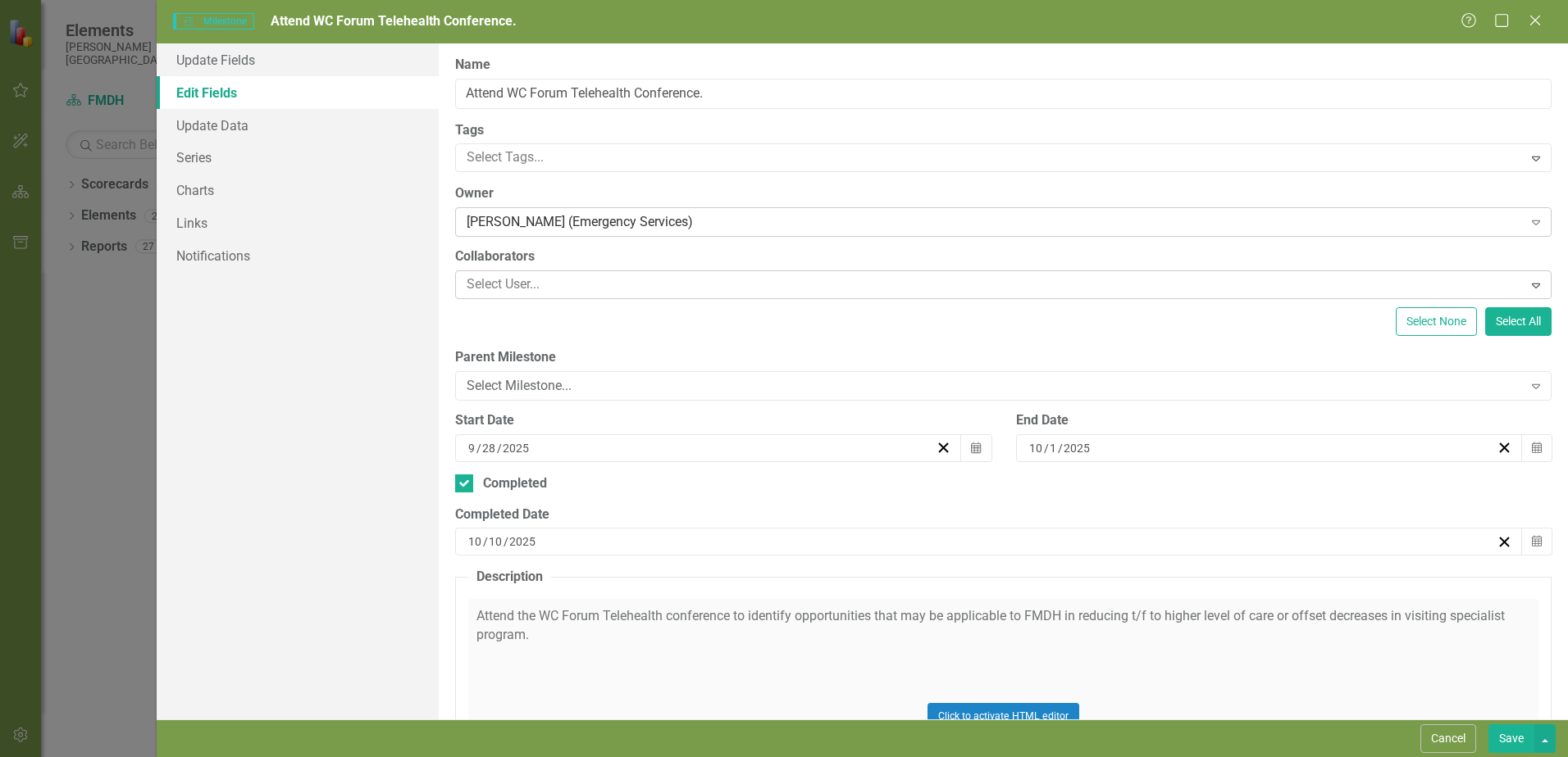
click at [695, 223] on div "[PERSON_NAME] (Emergency Services)" at bounding box center [994, 222] width 1055 height 19
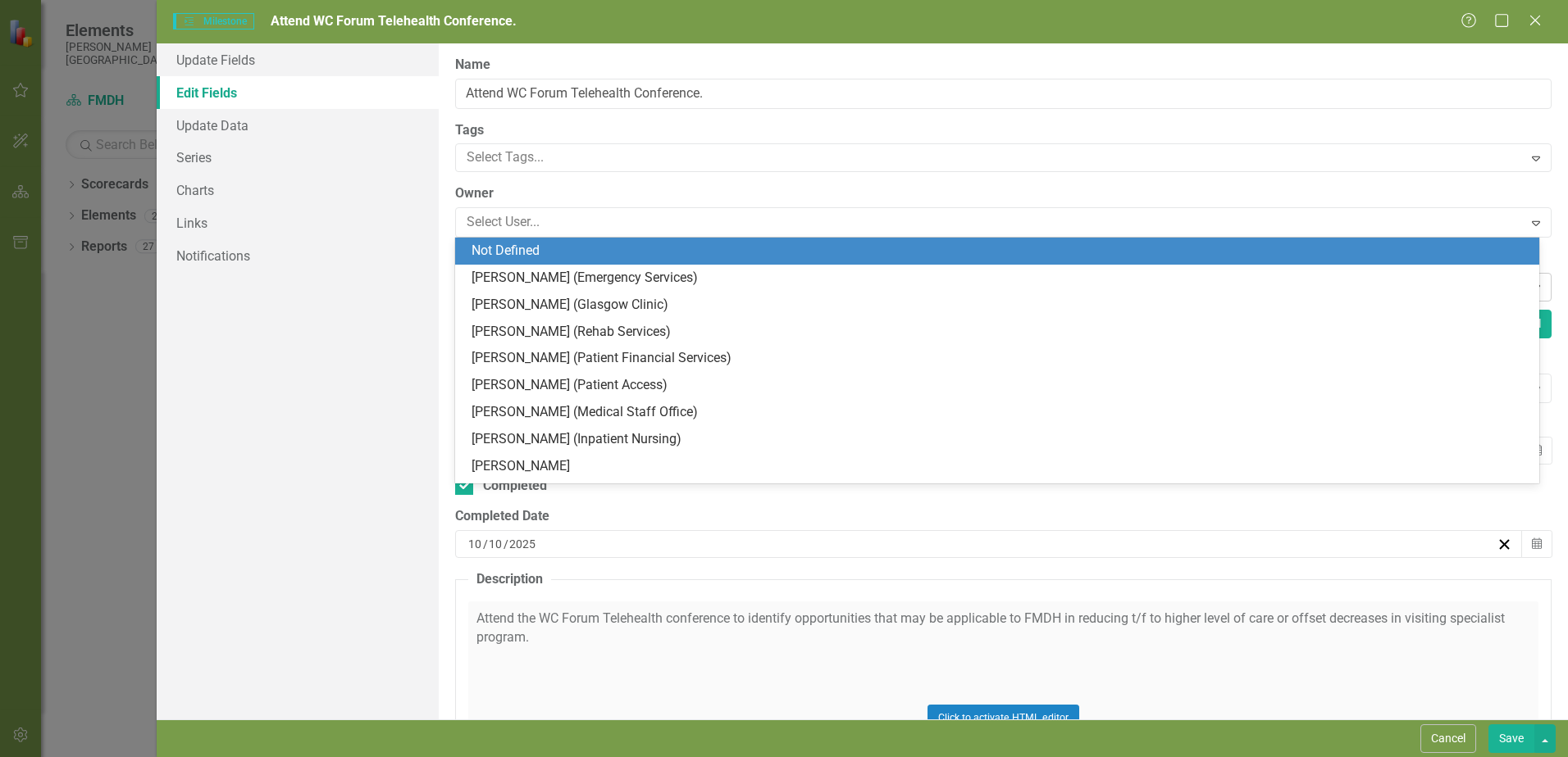
click at [505, 254] on div "Not Defined" at bounding box center [1000, 250] width 1058 height 19
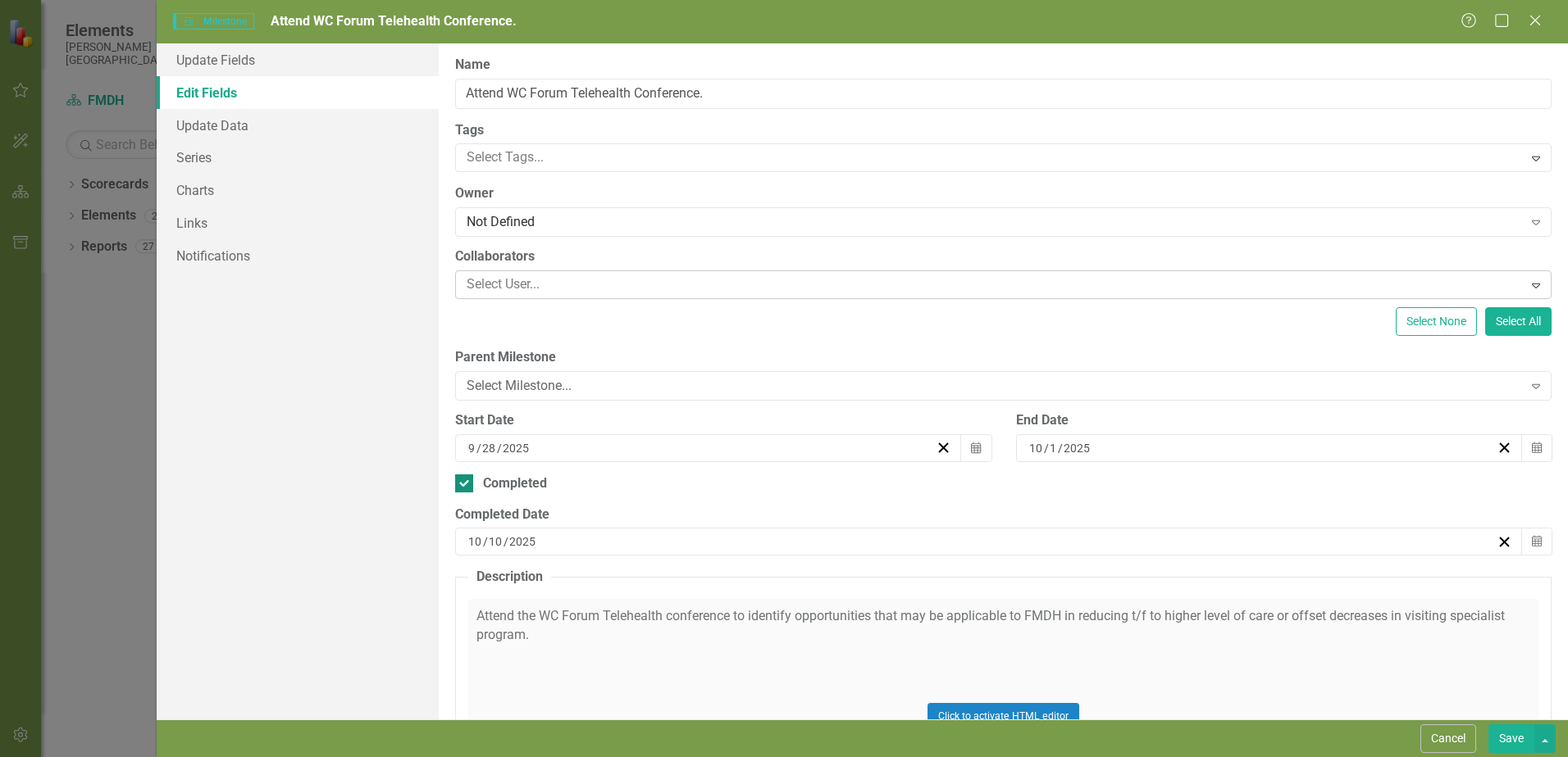
click at [460, 482] on input "Completed" at bounding box center [460, 479] width 11 height 11
checkbox input "false"
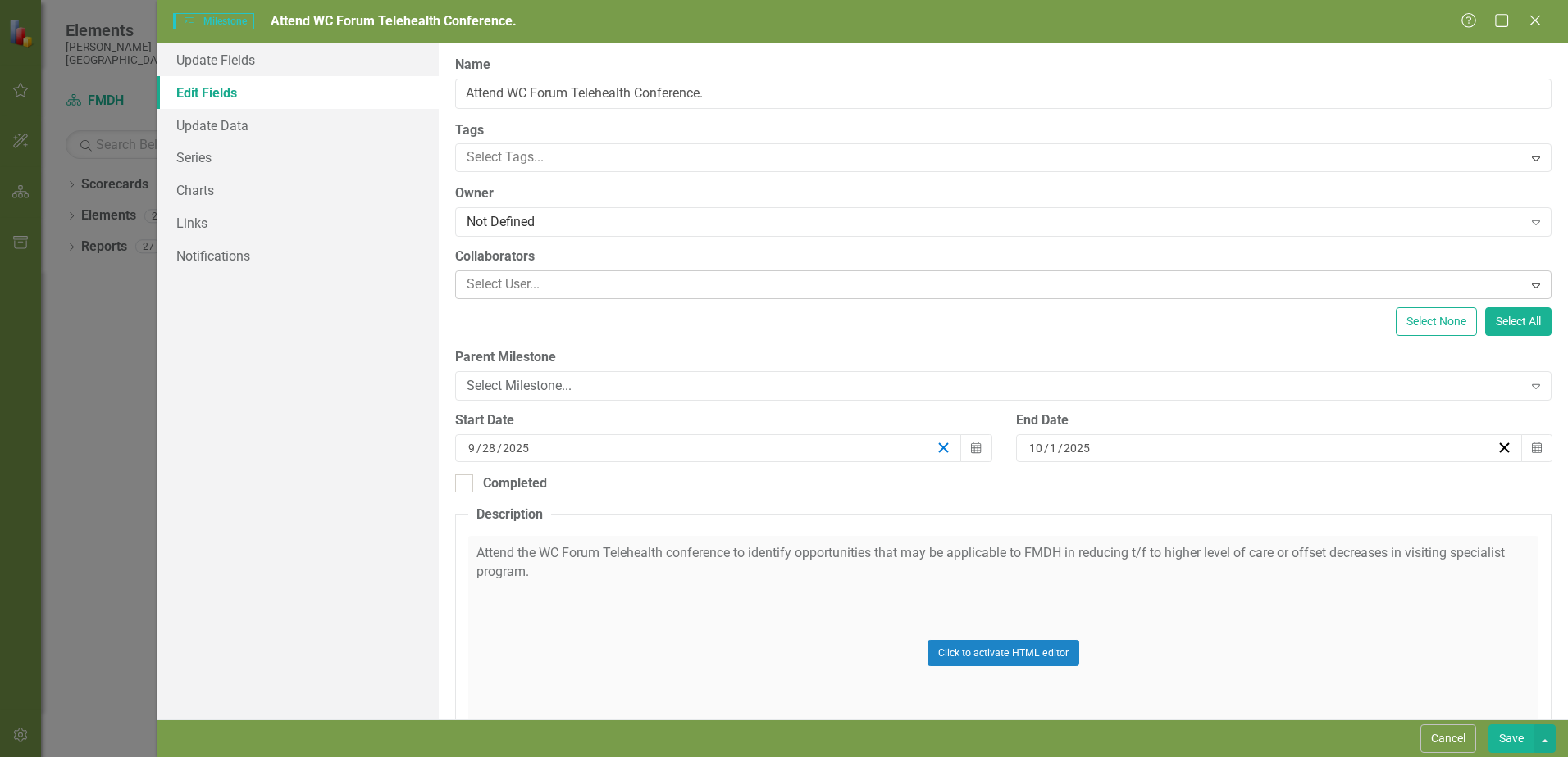
click at [935, 448] on icon "button" at bounding box center [943, 448] width 16 height 16
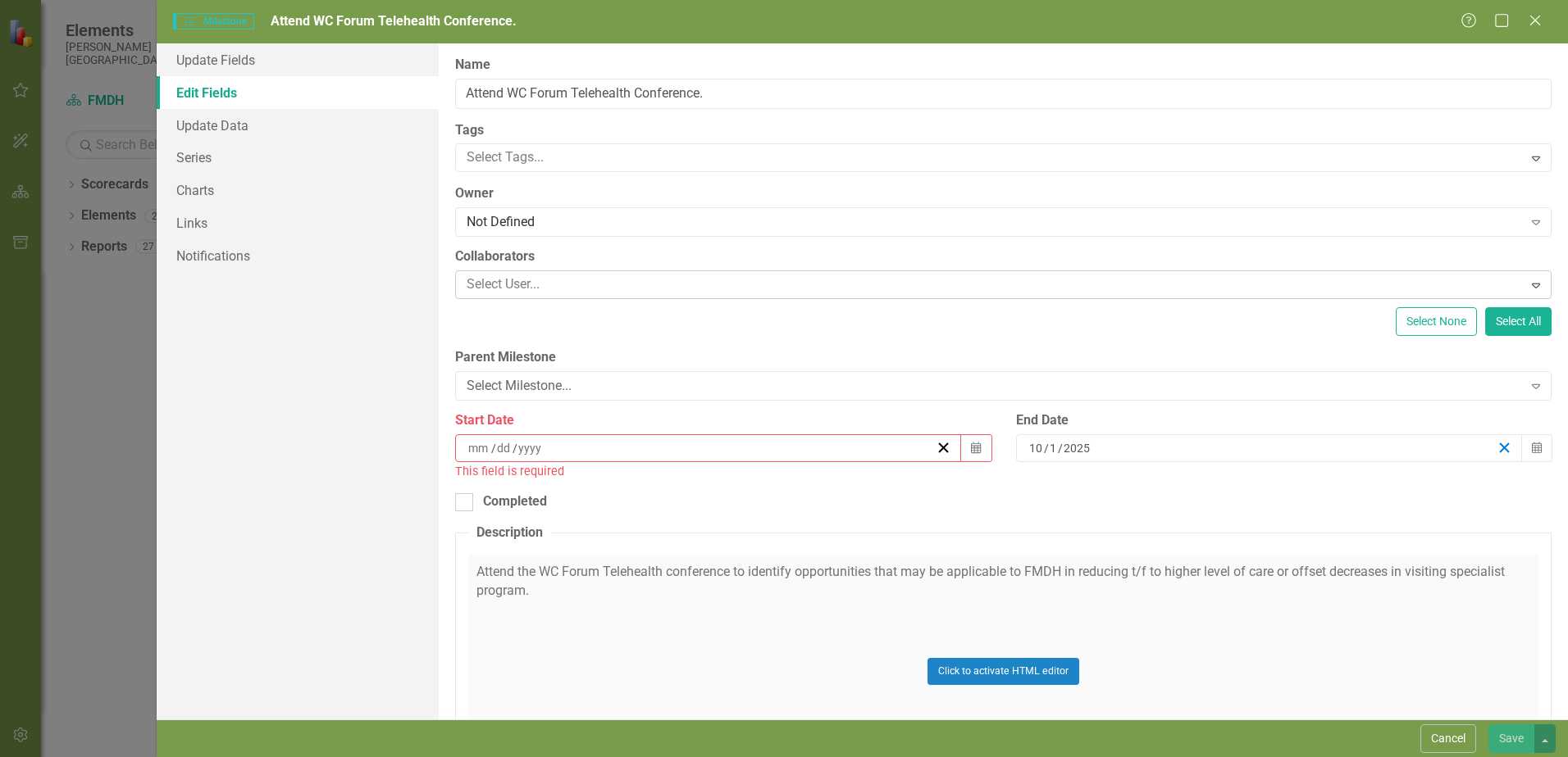
click at [1497, 443] on icon "button" at bounding box center [1504, 448] width 16 height 16
drag, startPoint x: 612, startPoint y: 597, endPoint x: 481, endPoint y: 562, distance: 135.6
click at [481, 562] on div "Click to activate HTML editor" at bounding box center [1003, 672] width 1070 height 234
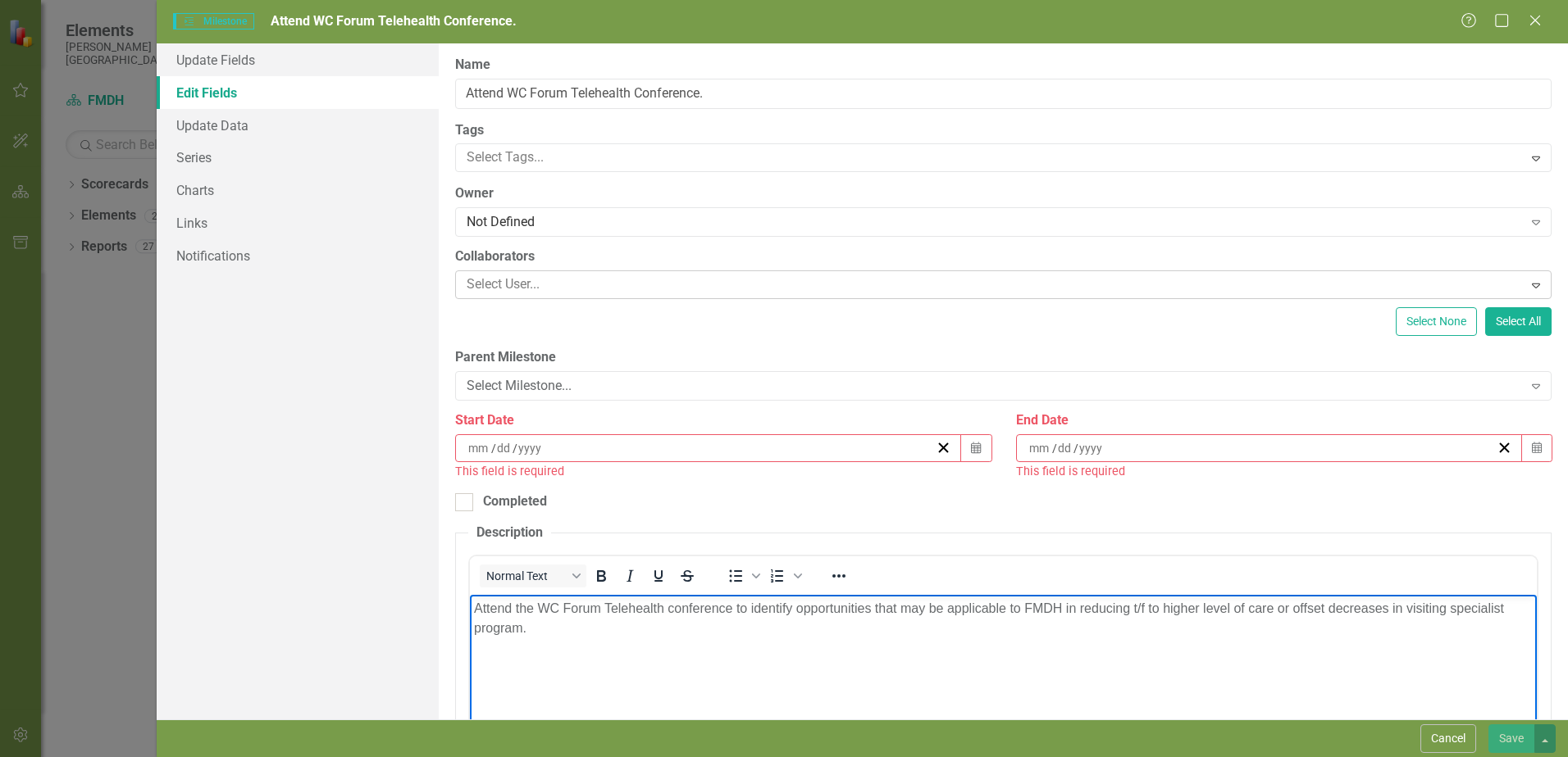
drag, startPoint x: 535, startPoint y: 632, endPoint x: 443, endPoint y: 595, distance: 99.2
click at [470, 595] on html "Attend the WC Forum Telehealth conference to identify opportunities that may be…" at bounding box center [1003, 718] width 1067 height 245
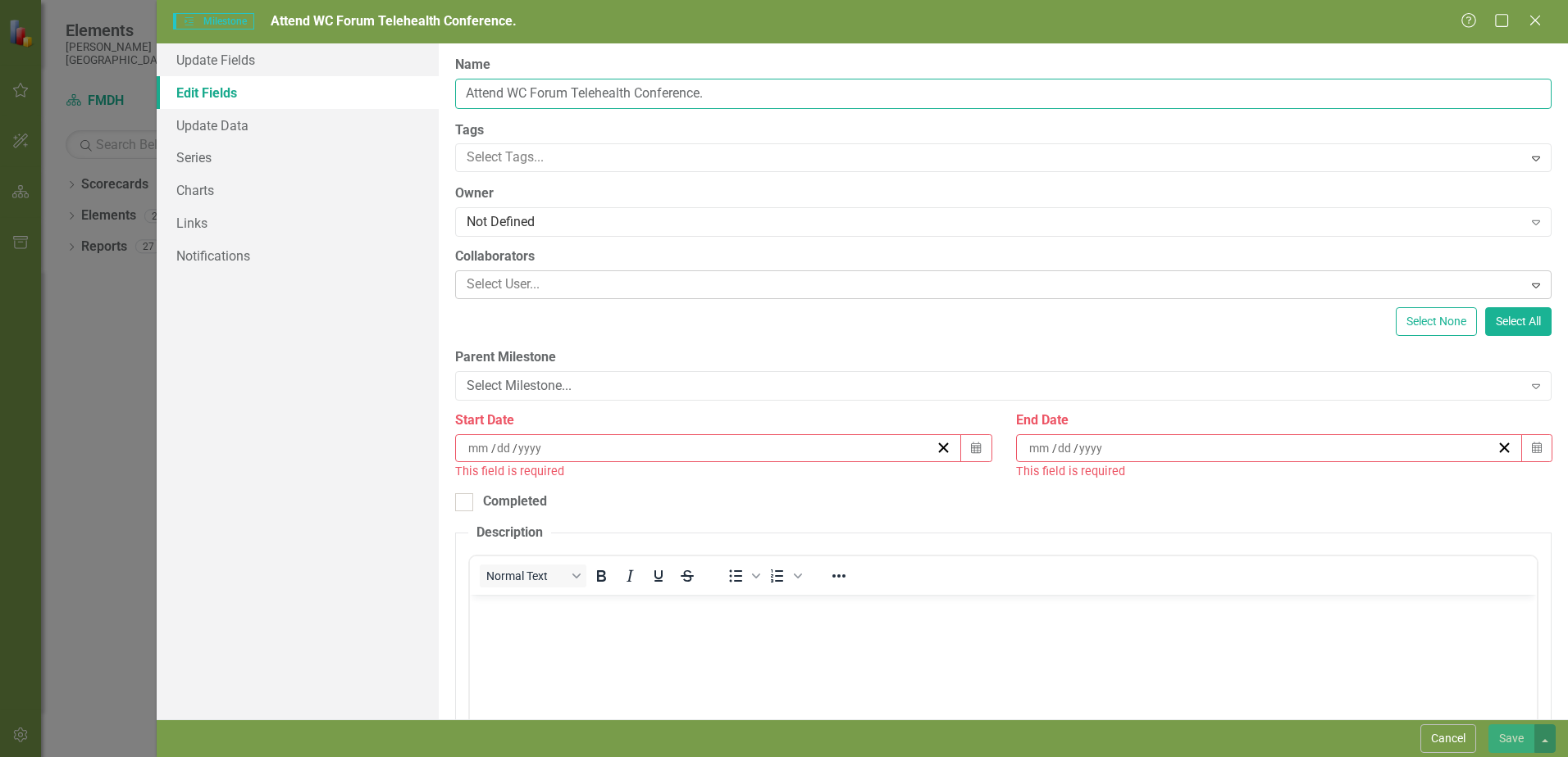
drag, startPoint x: 716, startPoint y: 95, endPoint x: 243, endPoint y: 104, distance: 473.1
click at [243, 104] on div "Update Fields Edit Fields Update Data Series Charts Links Notifications "Update…" at bounding box center [862, 381] width 1411 height 676
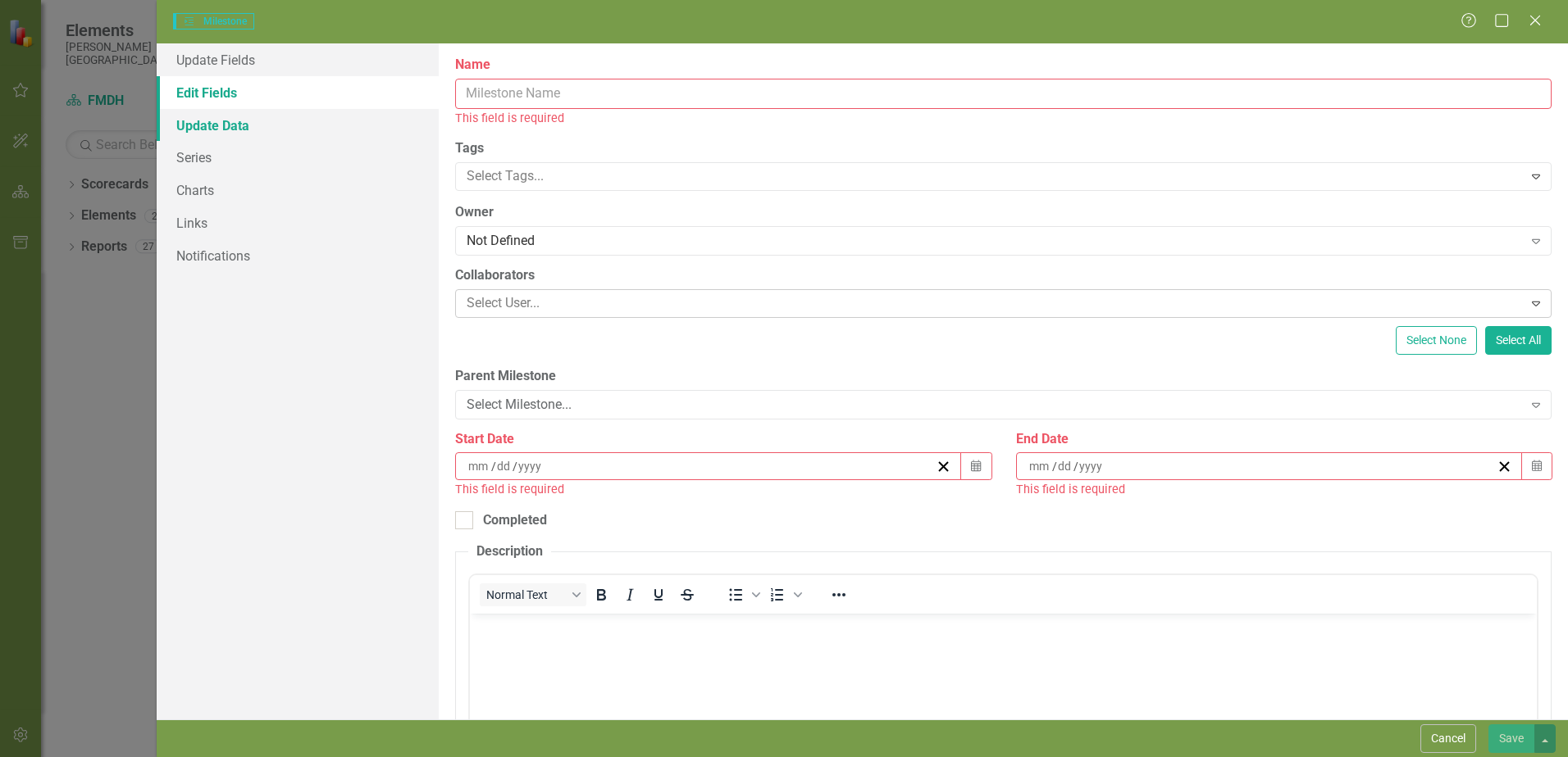
click at [203, 135] on link "Update Data" at bounding box center [297, 125] width 282 height 32
click at [223, 24] on span "Milestones Milestone" at bounding box center [213, 21] width 81 height 17
click at [220, 19] on span "Milestones Milestone" at bounding box center [213, 21] width 81 height 17
click at [226, 56] on link "Update Fields" at bounding box center [297, 59] width 282 height 32
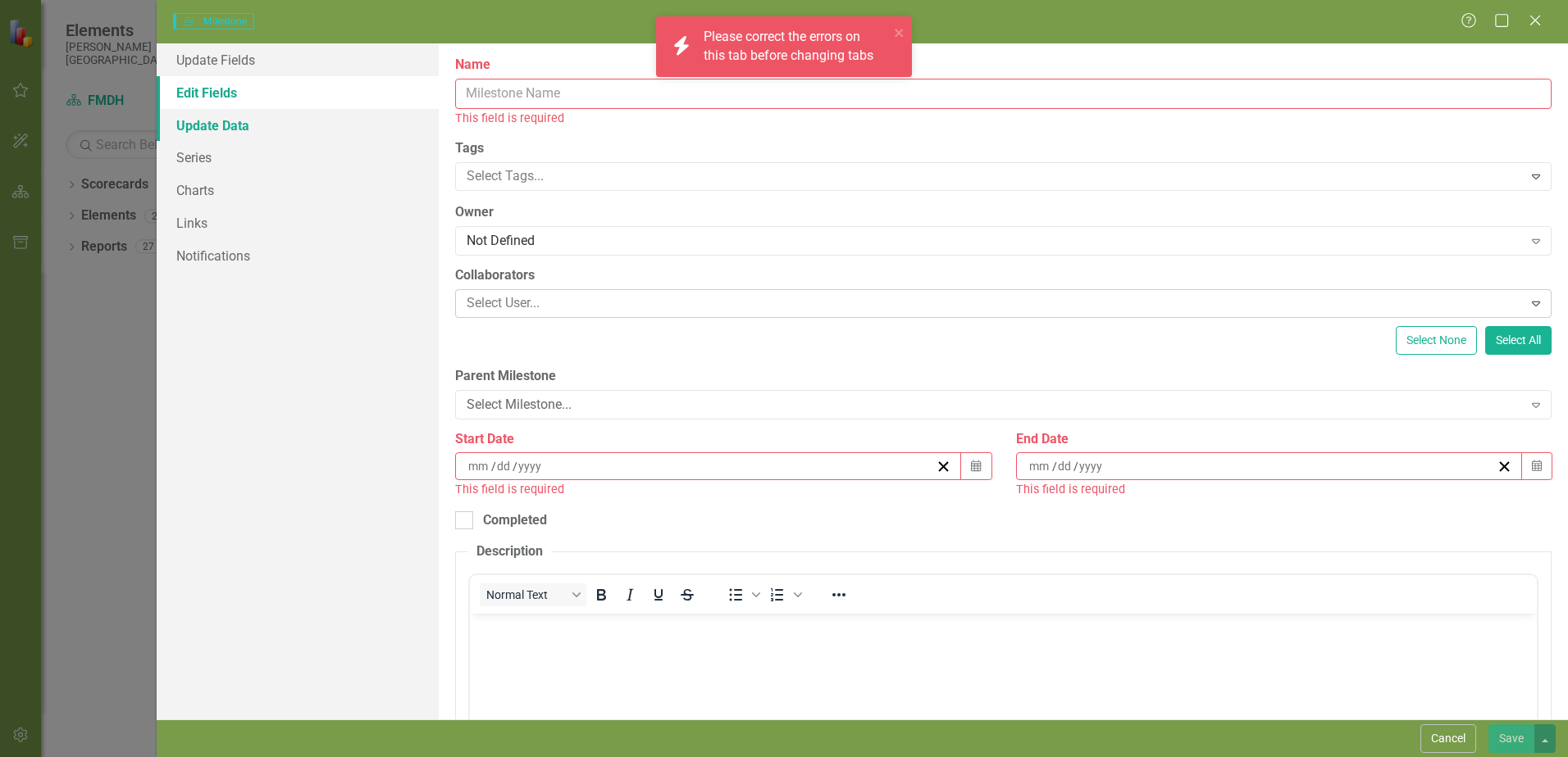
click at [210, 128] on link "Update Data" at bounding box center [297, 125] width 282 height 32
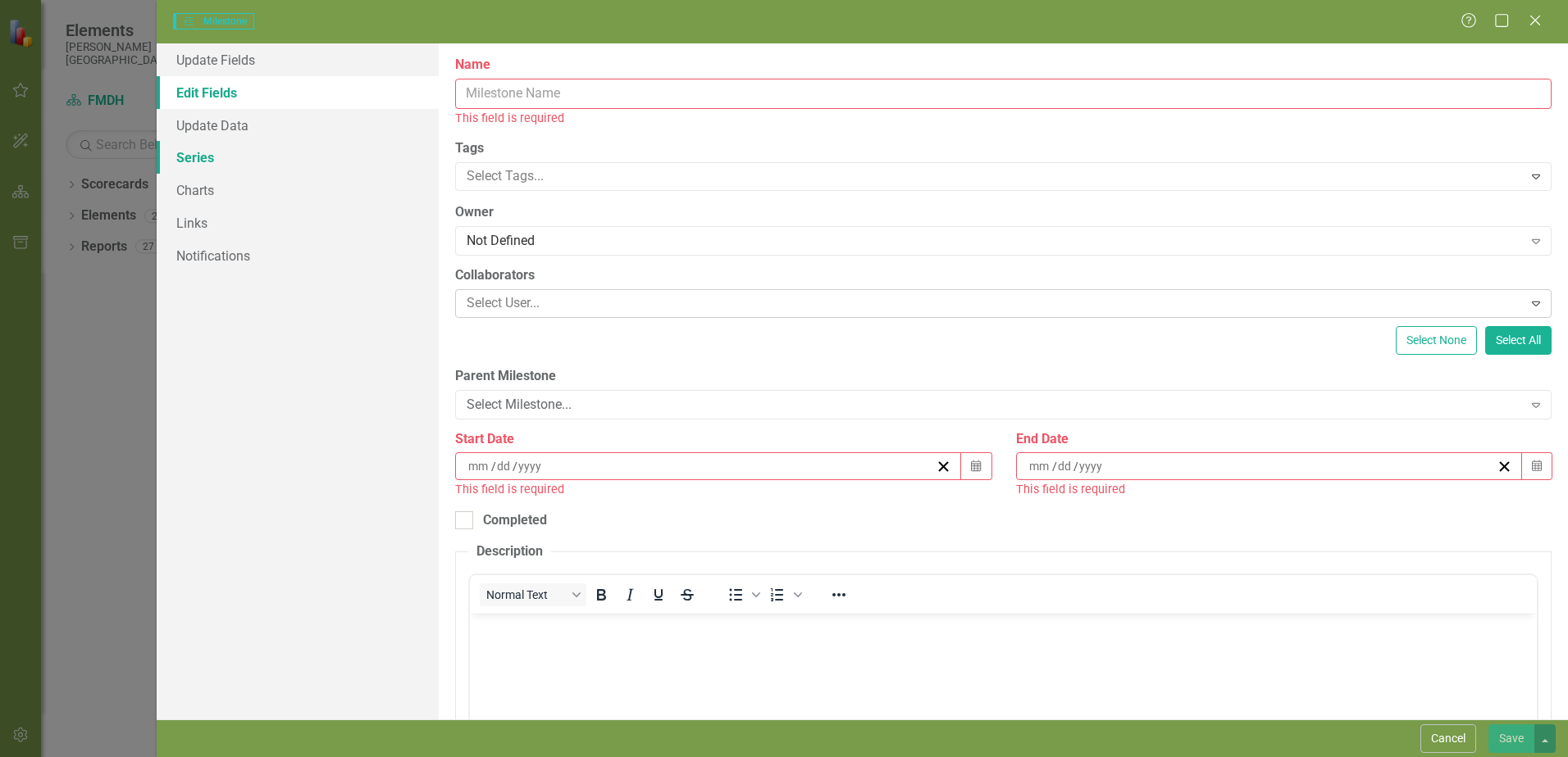
click at [199, 158] on link "Series" at bounding box center [297, 157] width 282 height 32
click at [197, 190] on link "Charts" at bounding box center [297, 189] width 282 height 32
click at [197, 230] on link "Links" at bounding box center [297, 222] width 282 height 32
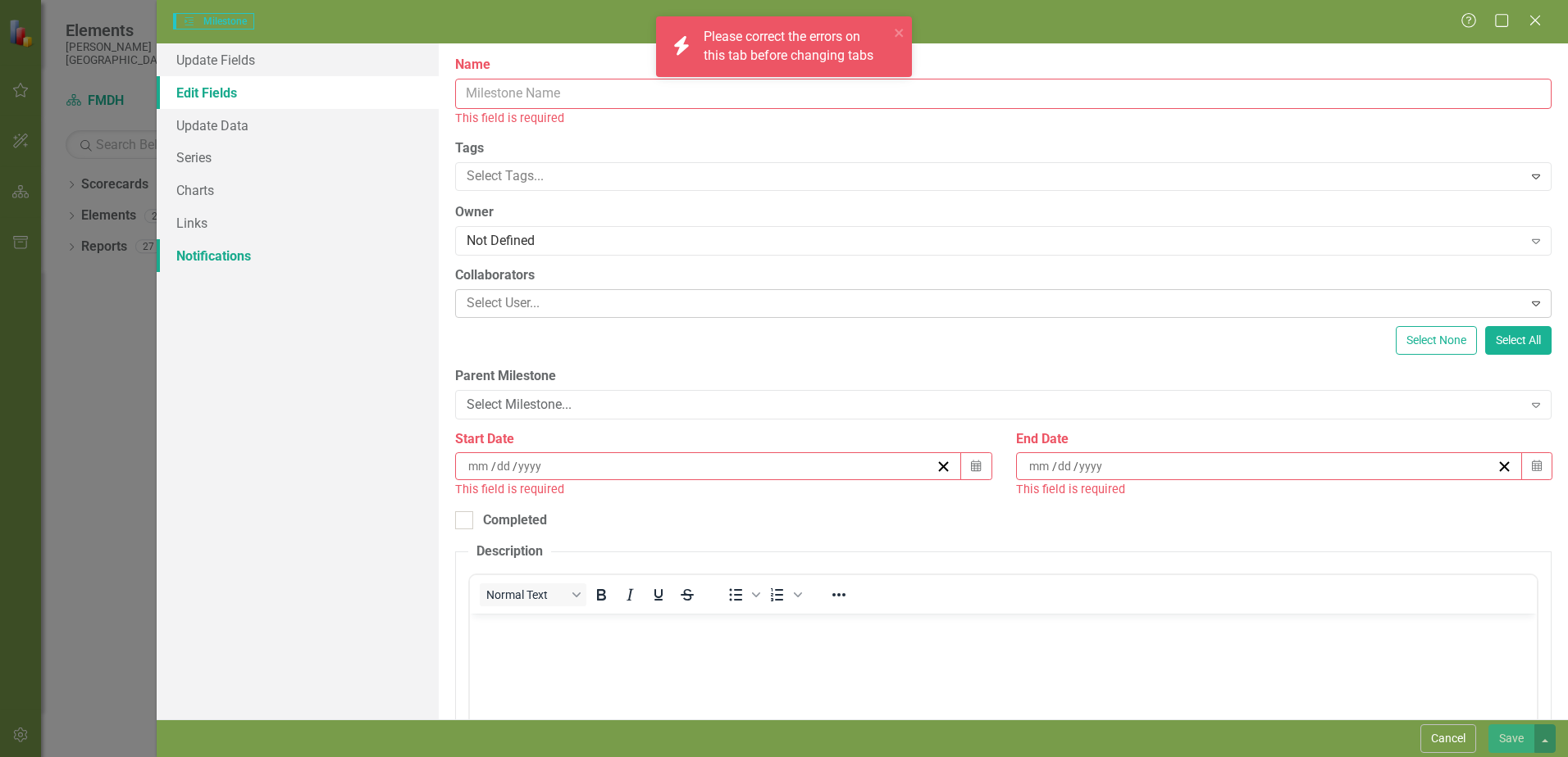
click at [200, 268] on link "Notifications" at bounding box center [297, 255] width 282 height 32
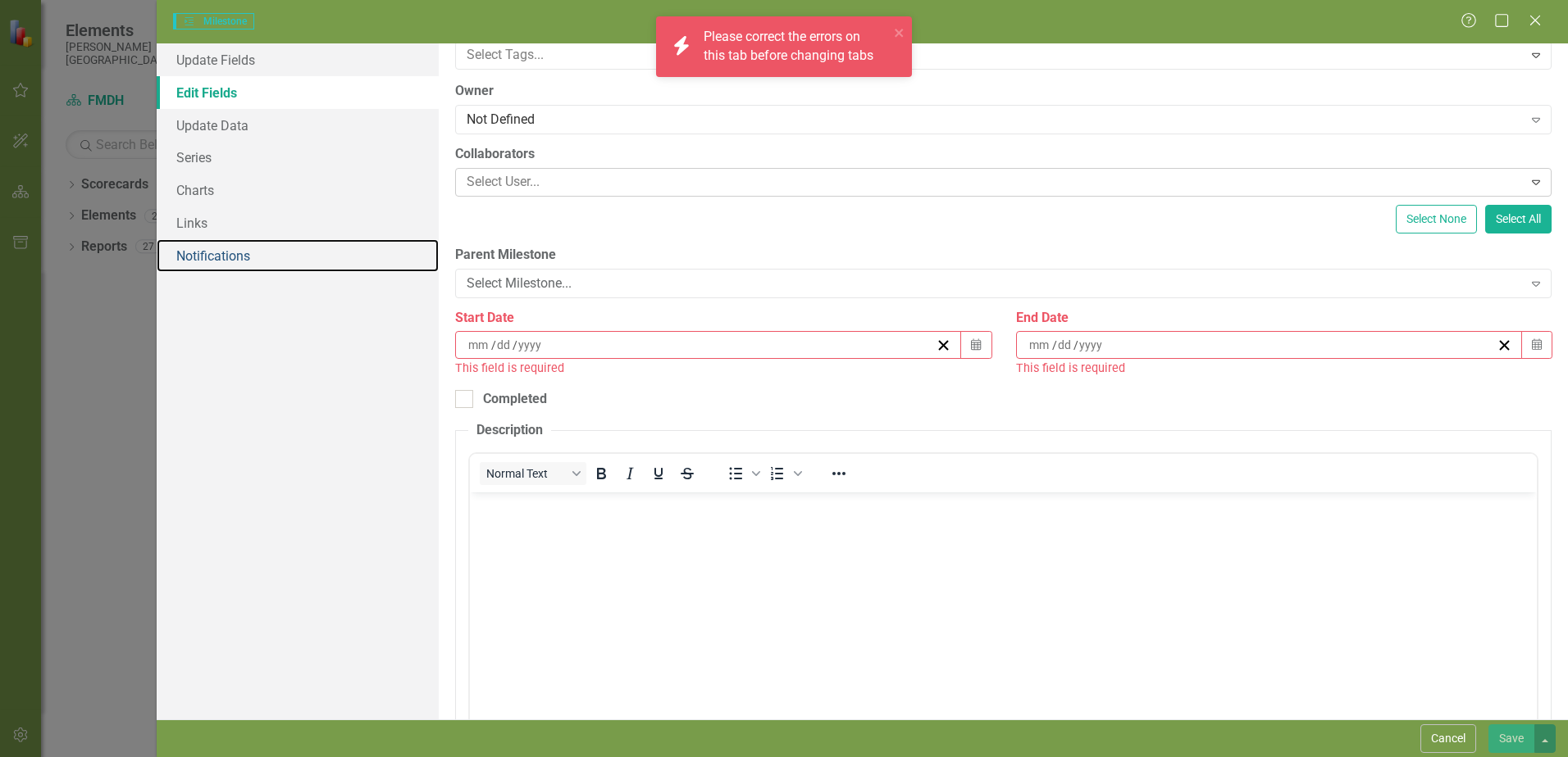
scroll to position [311, 0]
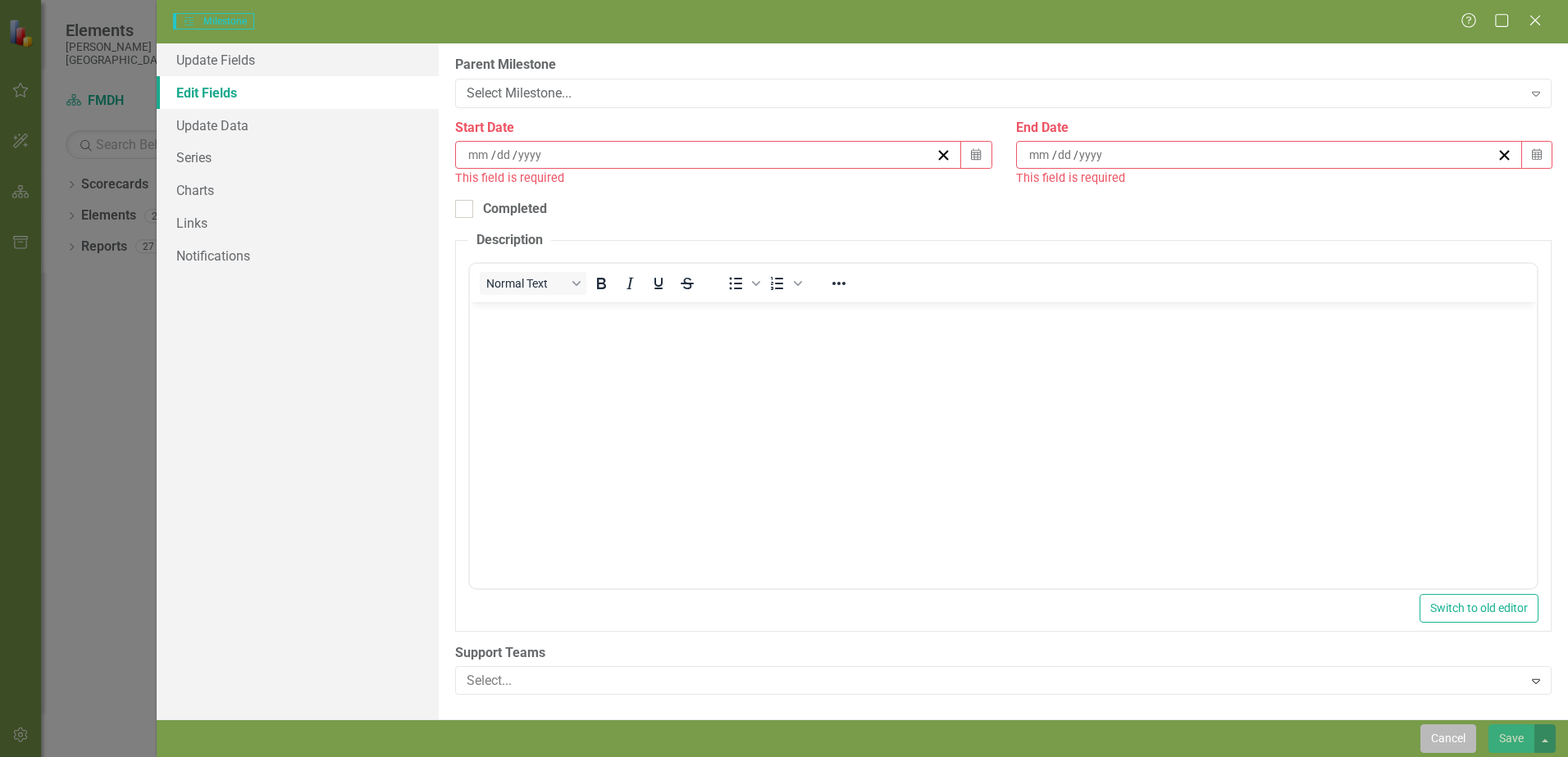
click at [1447, 740] on button "Cancel" at bounding box center [1447, 738] width 56 height 28
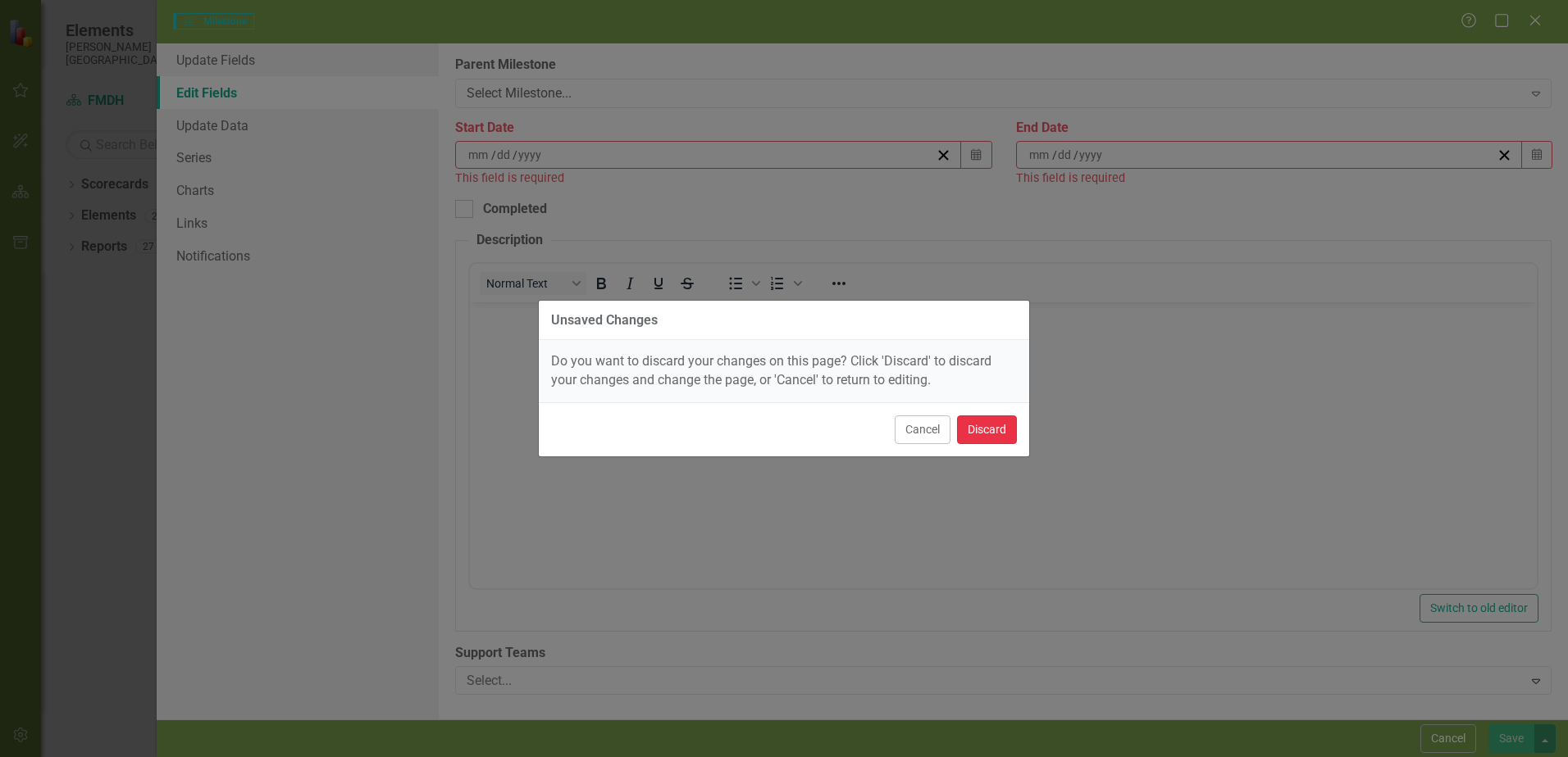
click at [969, 431] on button "Discard" at bounding box center [986, 429] width 60 height 28
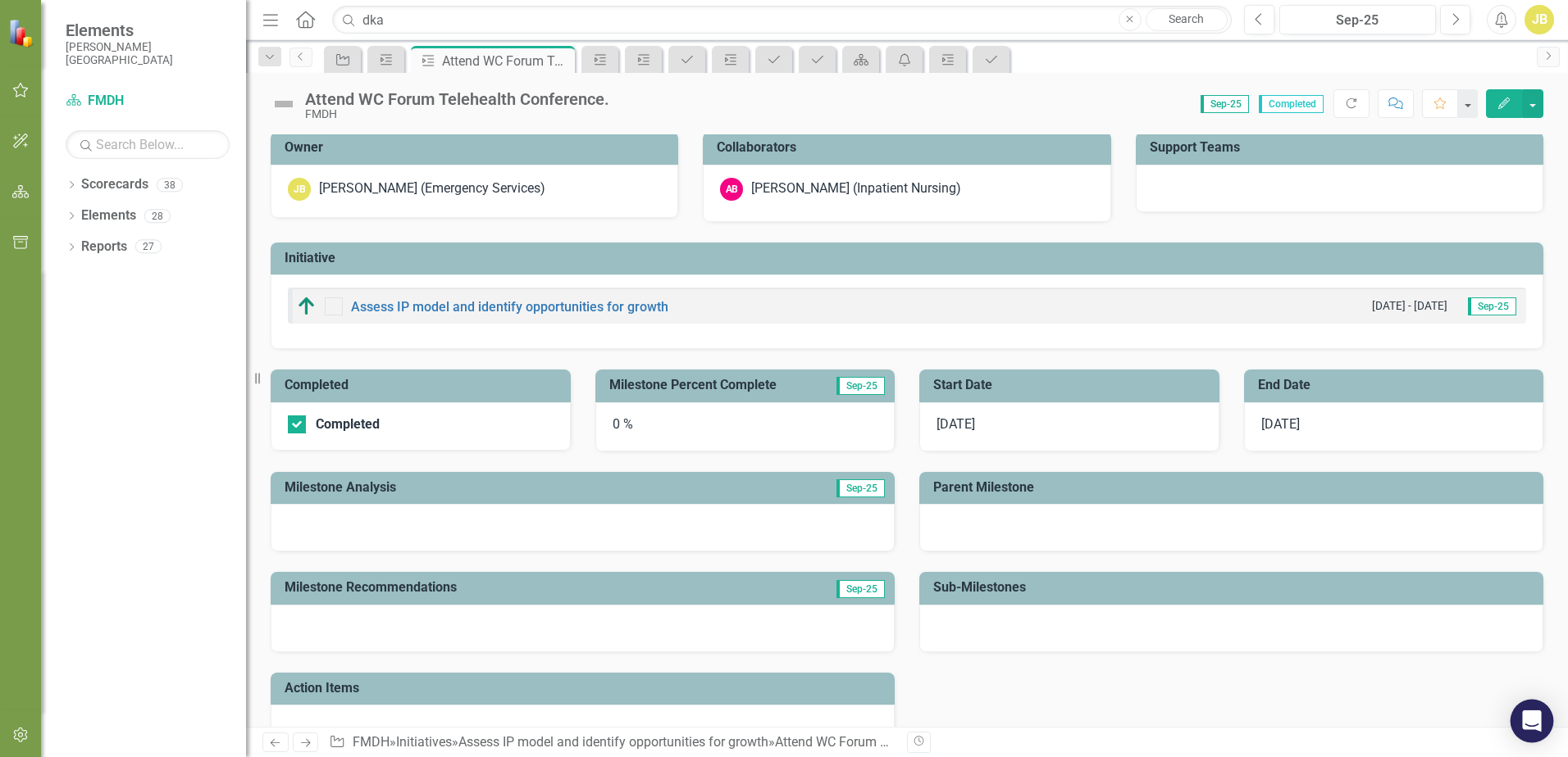
click at [1531, 719] on icon "Open Intercom Messenger" at bounding box center [1531, 722] width 19 height 22
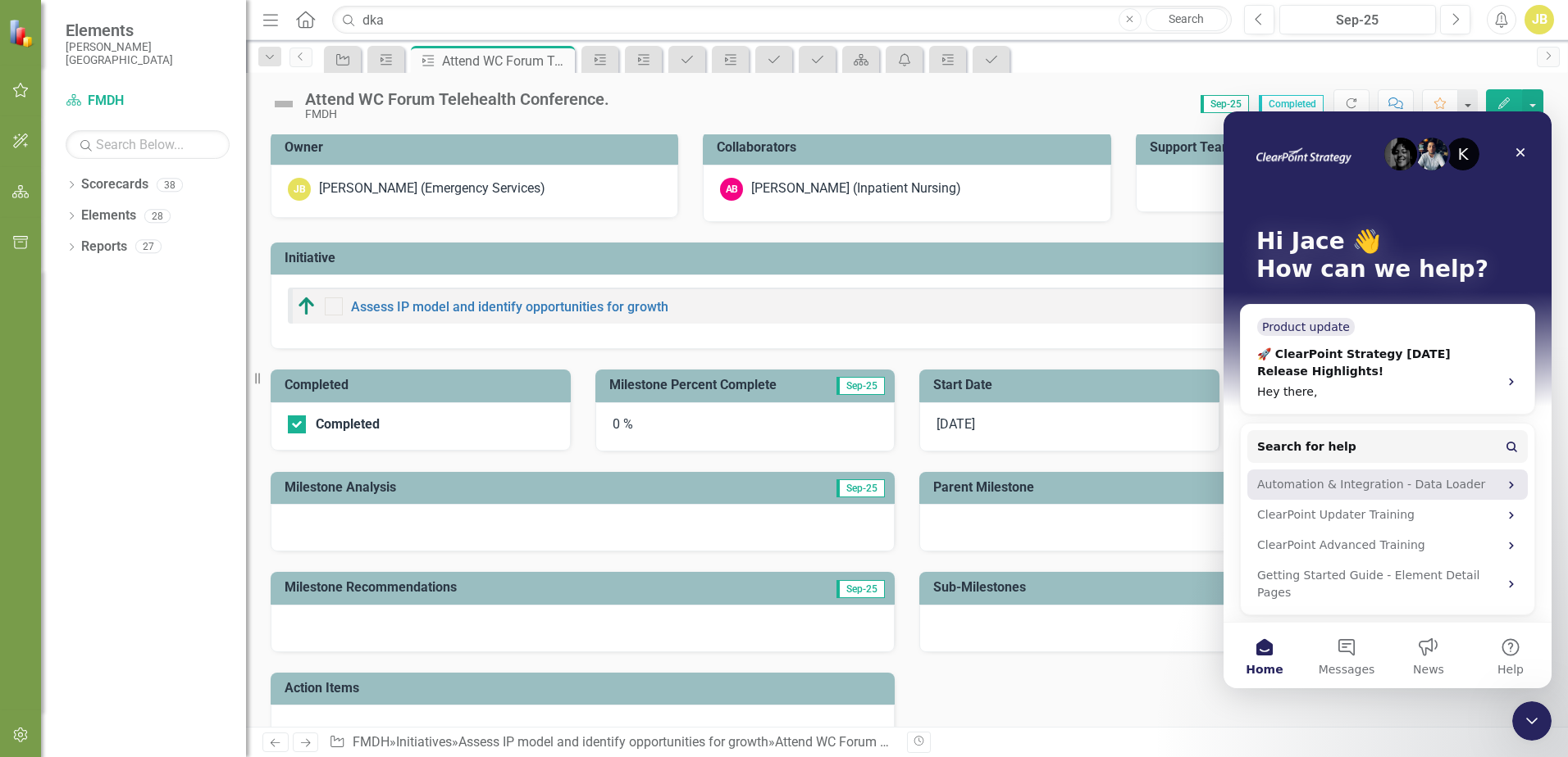
scroll to position [0, 0]
click at [1526, 149] on icon "Close" at bounding box center [1520, 152] width 13 height 13
